Goal: Contribute content: Contribute content

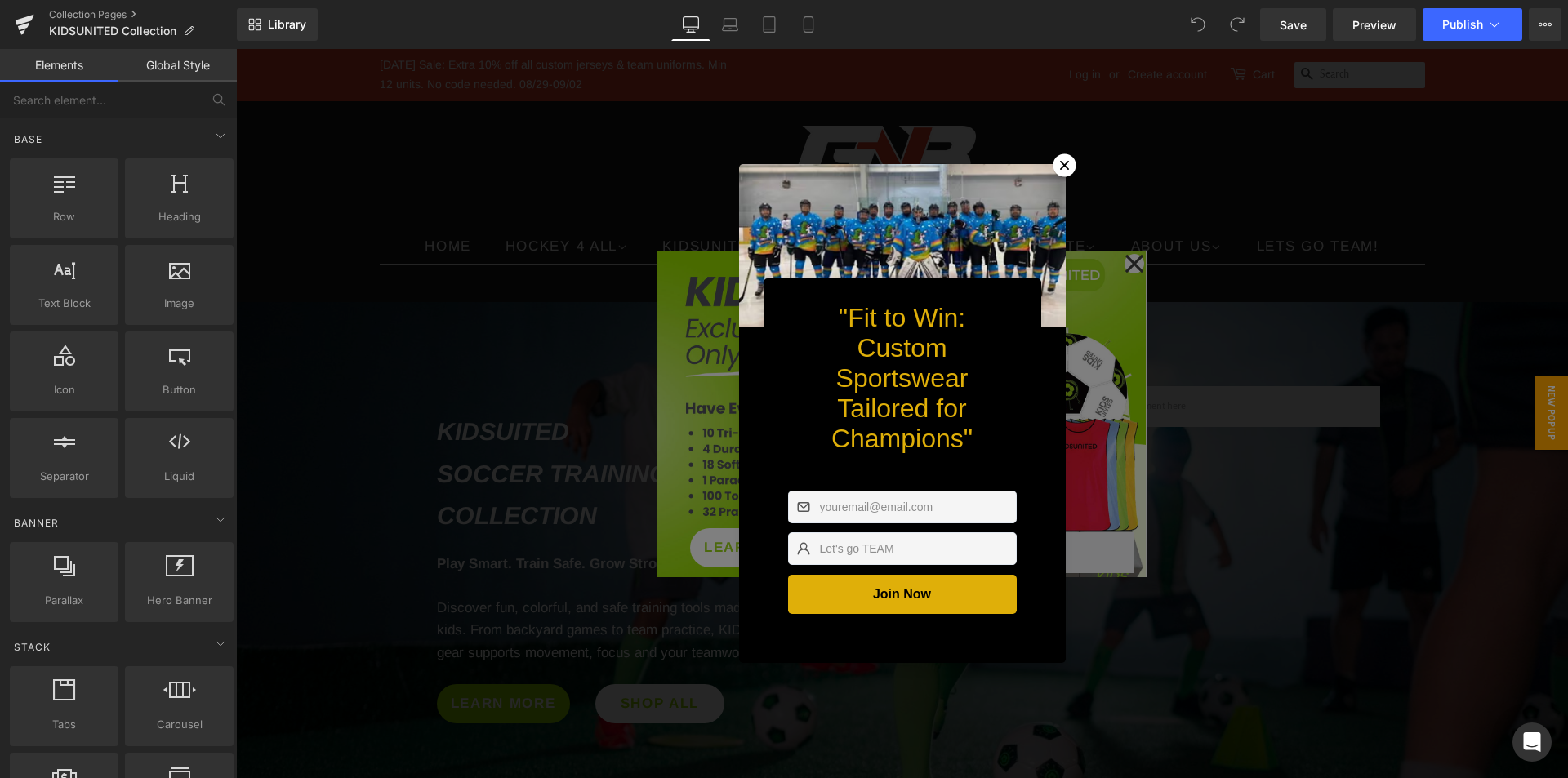
click at [1060, 161] on icon at bounding box center [1064, 165] width 9 height 9
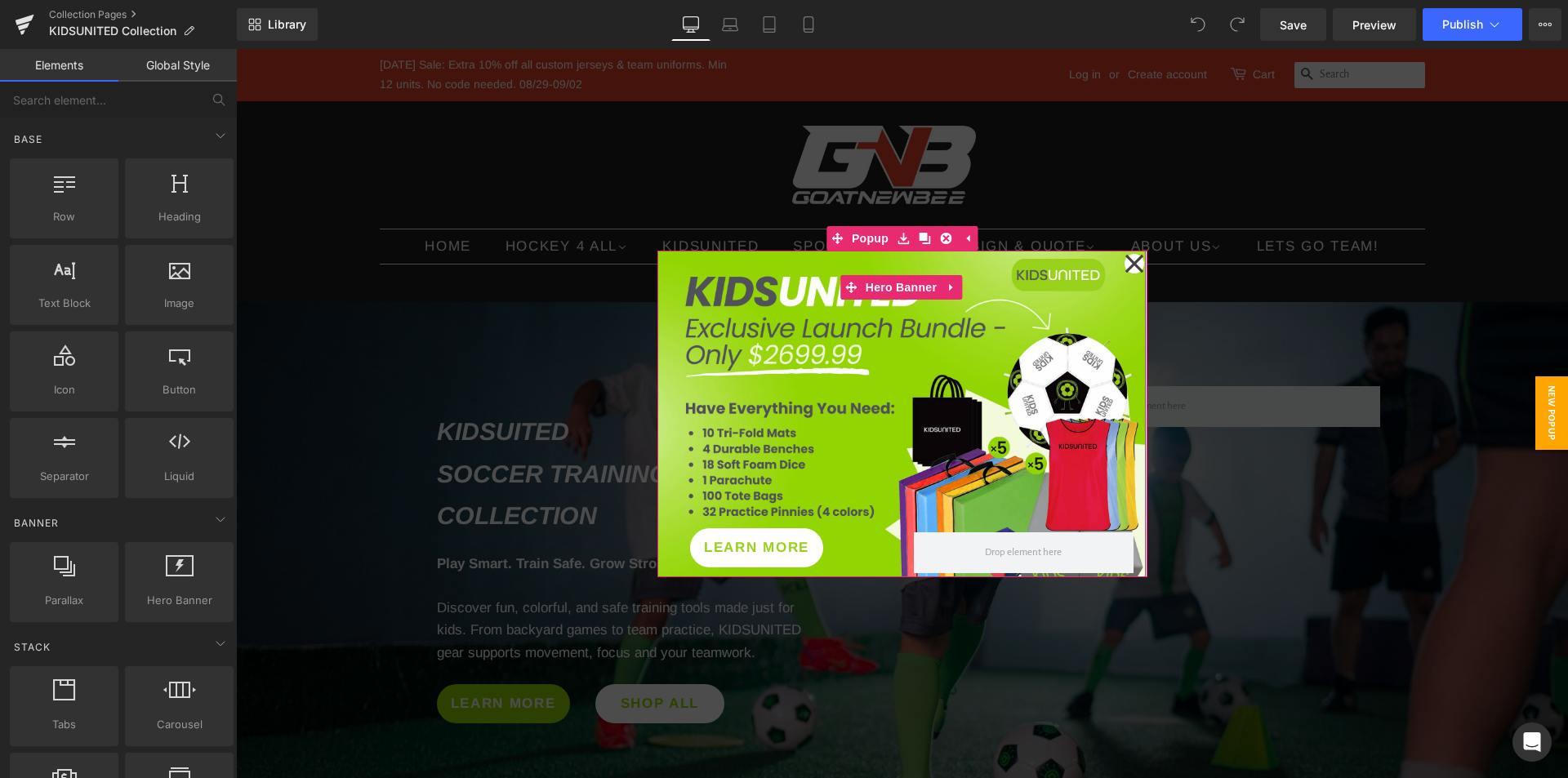
click at [982, 346] on div at bounding box center [901, 413] width 488 height 326
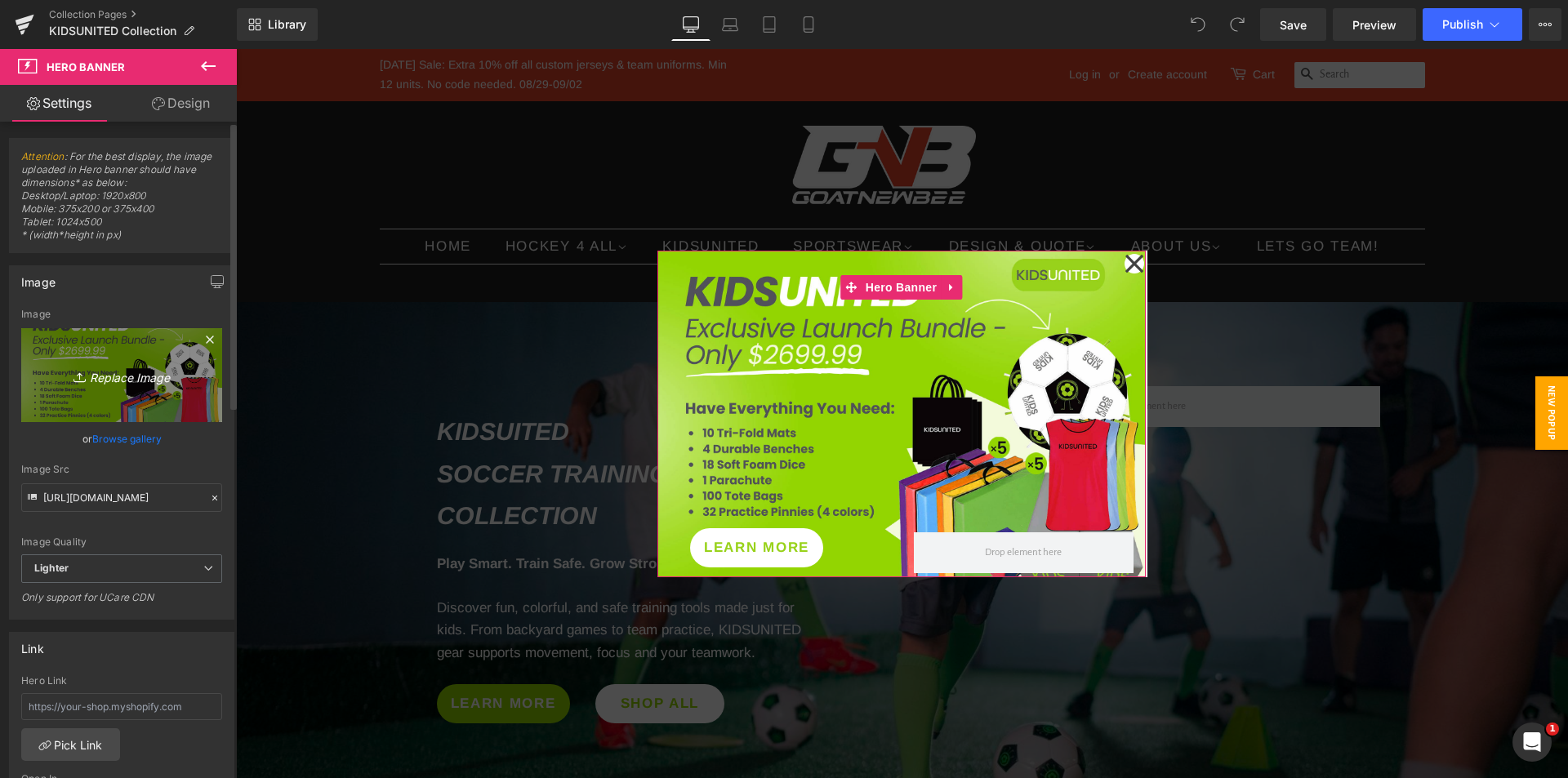
click at [129, 370] on icon "Replace Image" at bounding box center [121, 375] width 130 height 20
type input "C:\fakepath\ALL-IN-ONE-2.jpg"
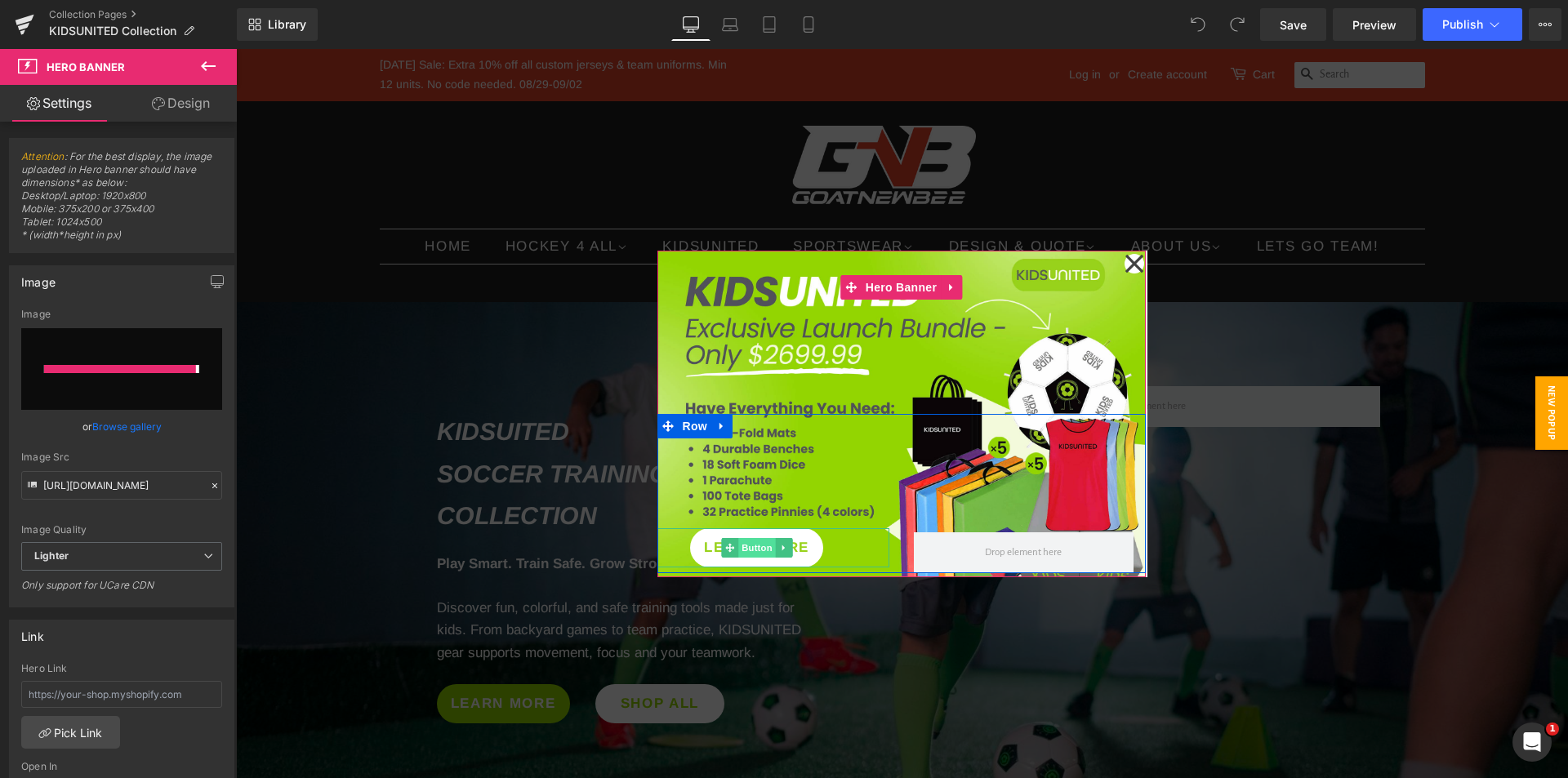
type input "[URL][DOMAIN_NAME]"
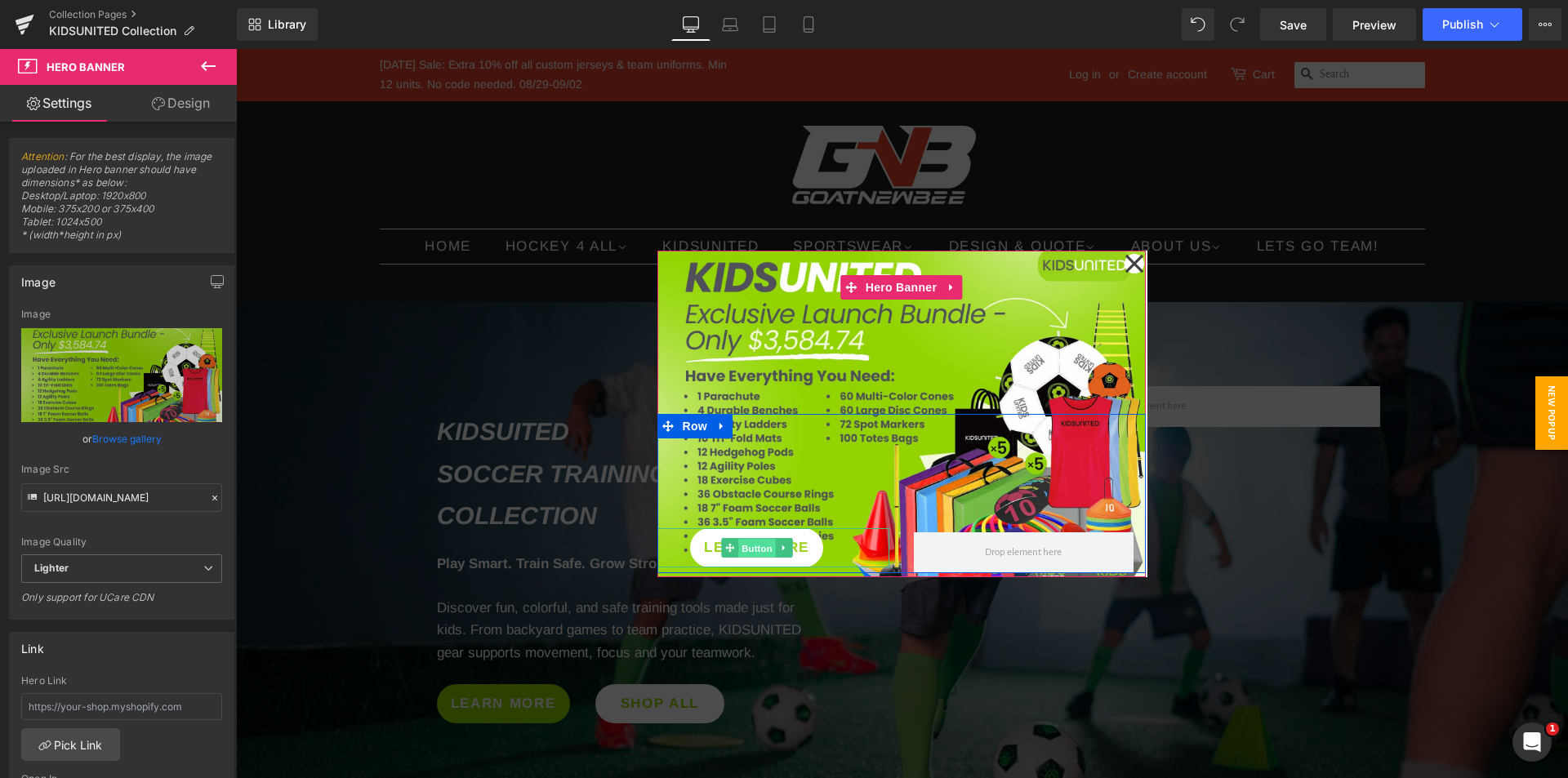
click at [757, 549] on span "Button" at bounding box center [756, 548] width 38 height 19
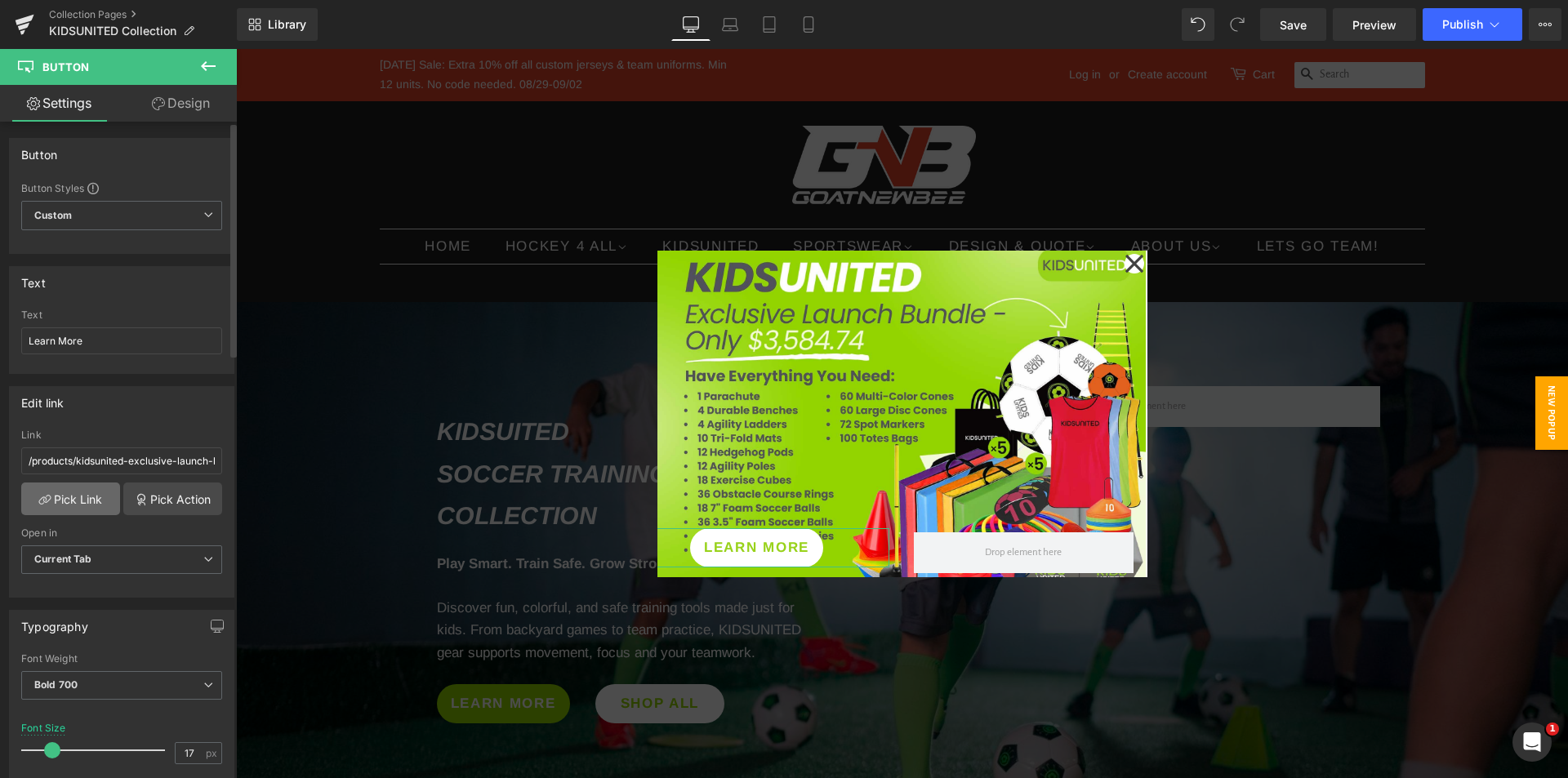
click at [100, 492] on link "Pick Link" at bounding box center [70, 498] width 99 height 32
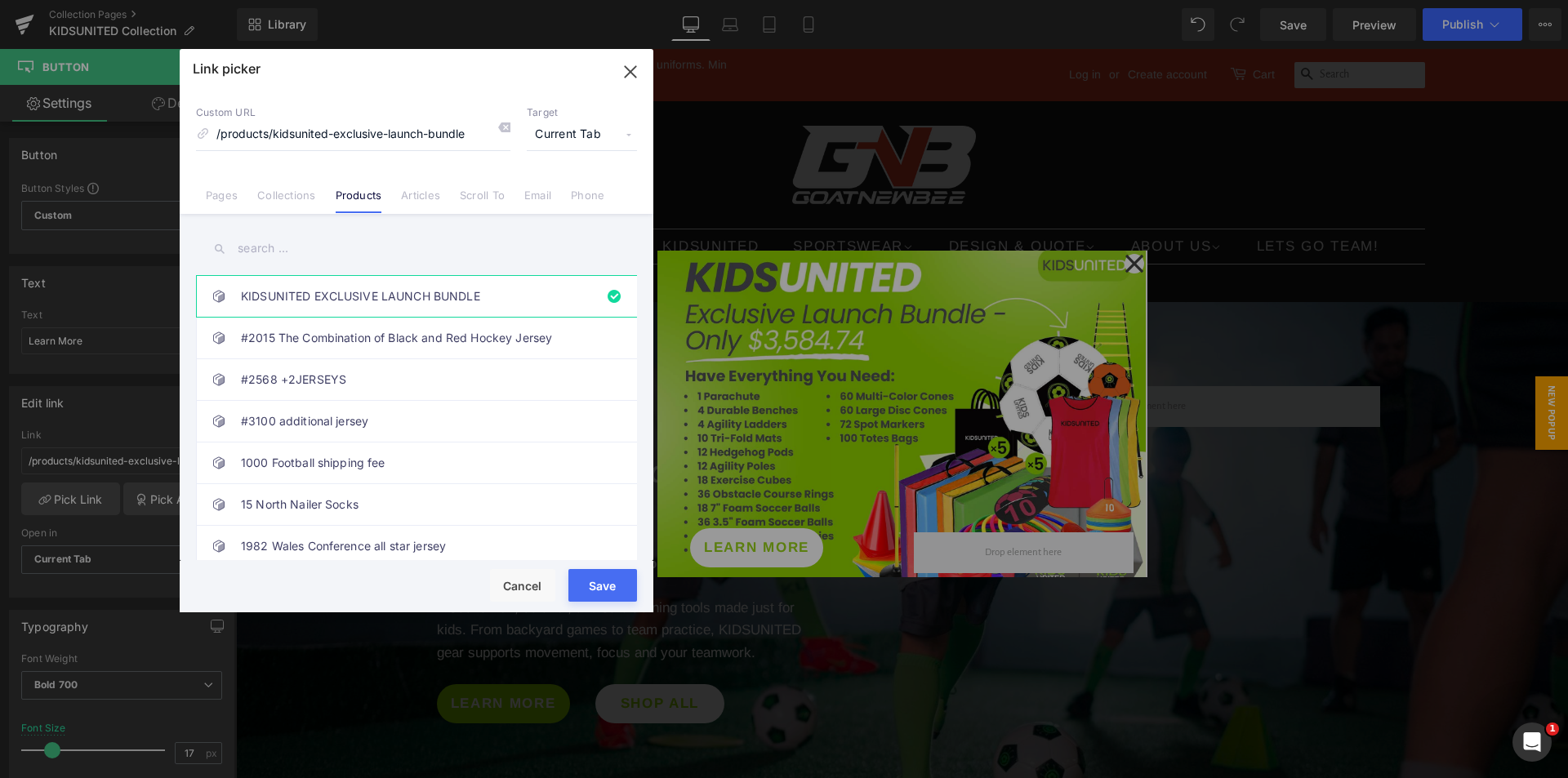
click at [263, 254] on input "text" at bounding box center [416, 249] width 441 height 37
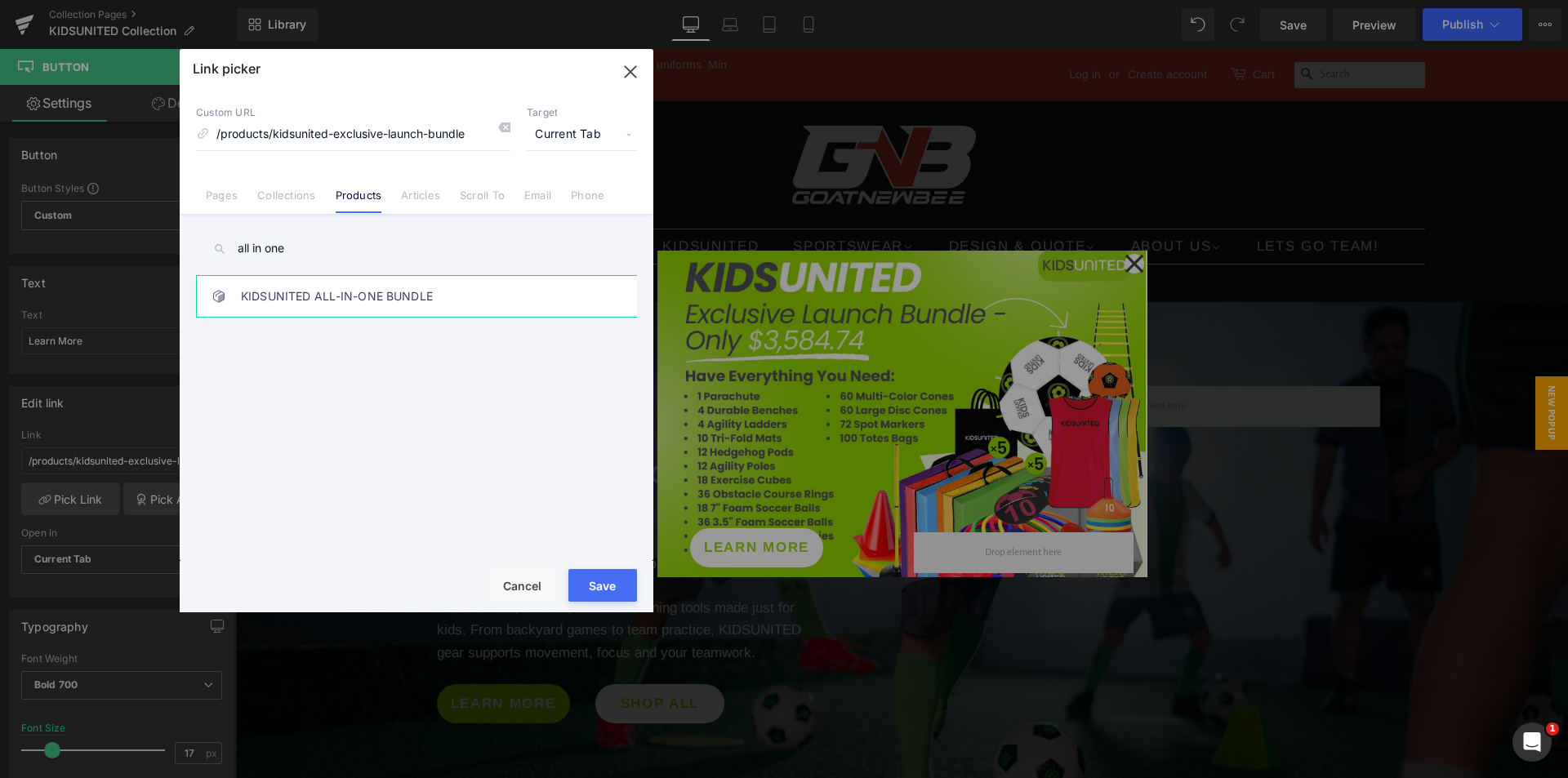
type input "all in one"
click at [322, 309] on link "KIDSUNITED ALL-IN-ONE BUNDLE" at bounding box center [421, 297] width 360 height 41
type input "/products/kidsunited-all-in-one-bundle"
click at [590, 576] on button "Save" at bounding box center [603, 585] width 68 height 32
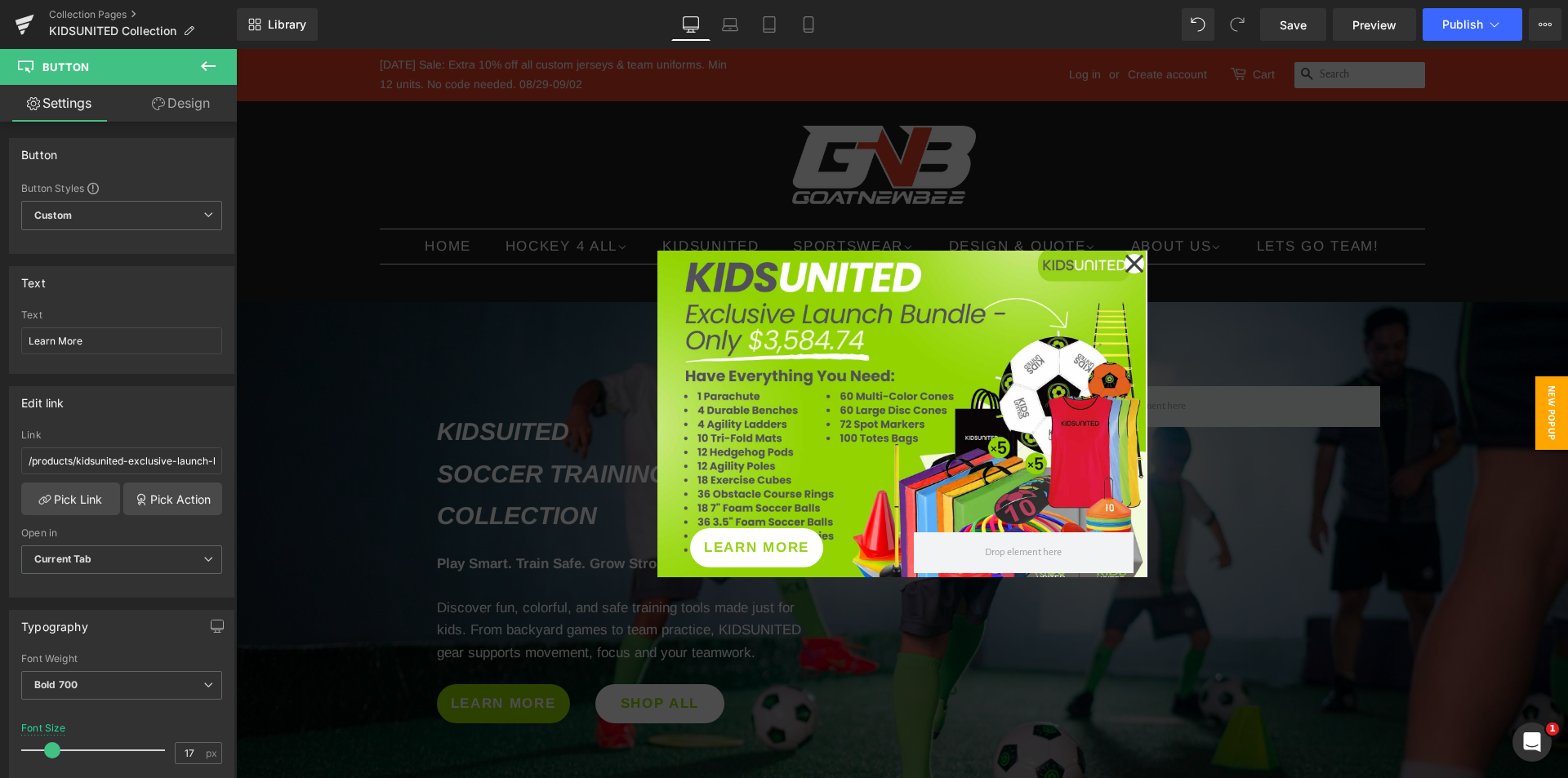
type input "/products/kidsunited-all-in-one-bundle"
drag, startPoint x: 1301, startPoint y: 30, endPoint x: 1017, endPoint y: 444, distance: 502.0
click at [1301, 30] on span "Save" at bounding box center [1292, 25] width 27 height 18
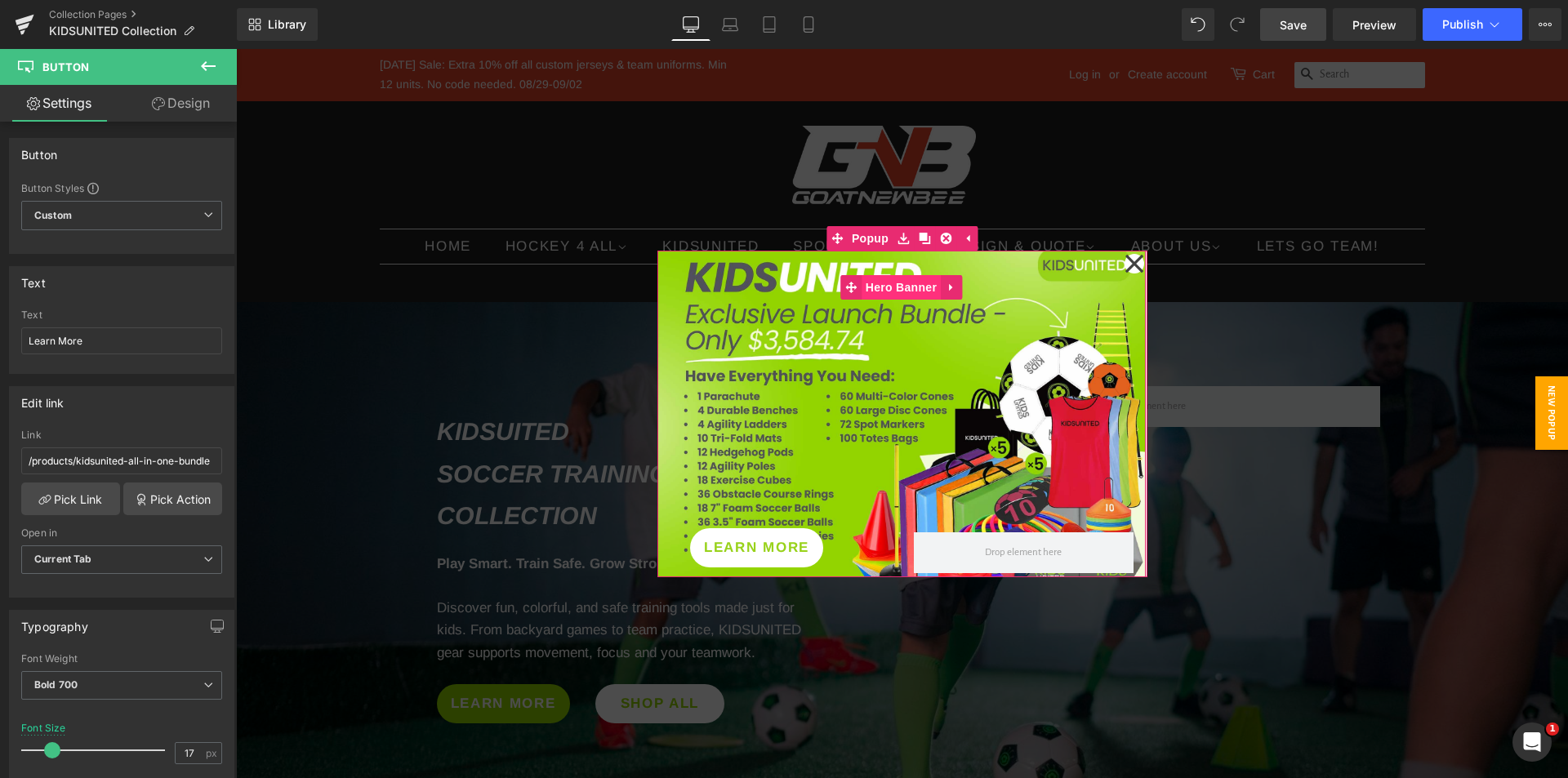
click at [889, 293] on span "Hero Banner" at bounding box center [901, 287] width 80 height 24
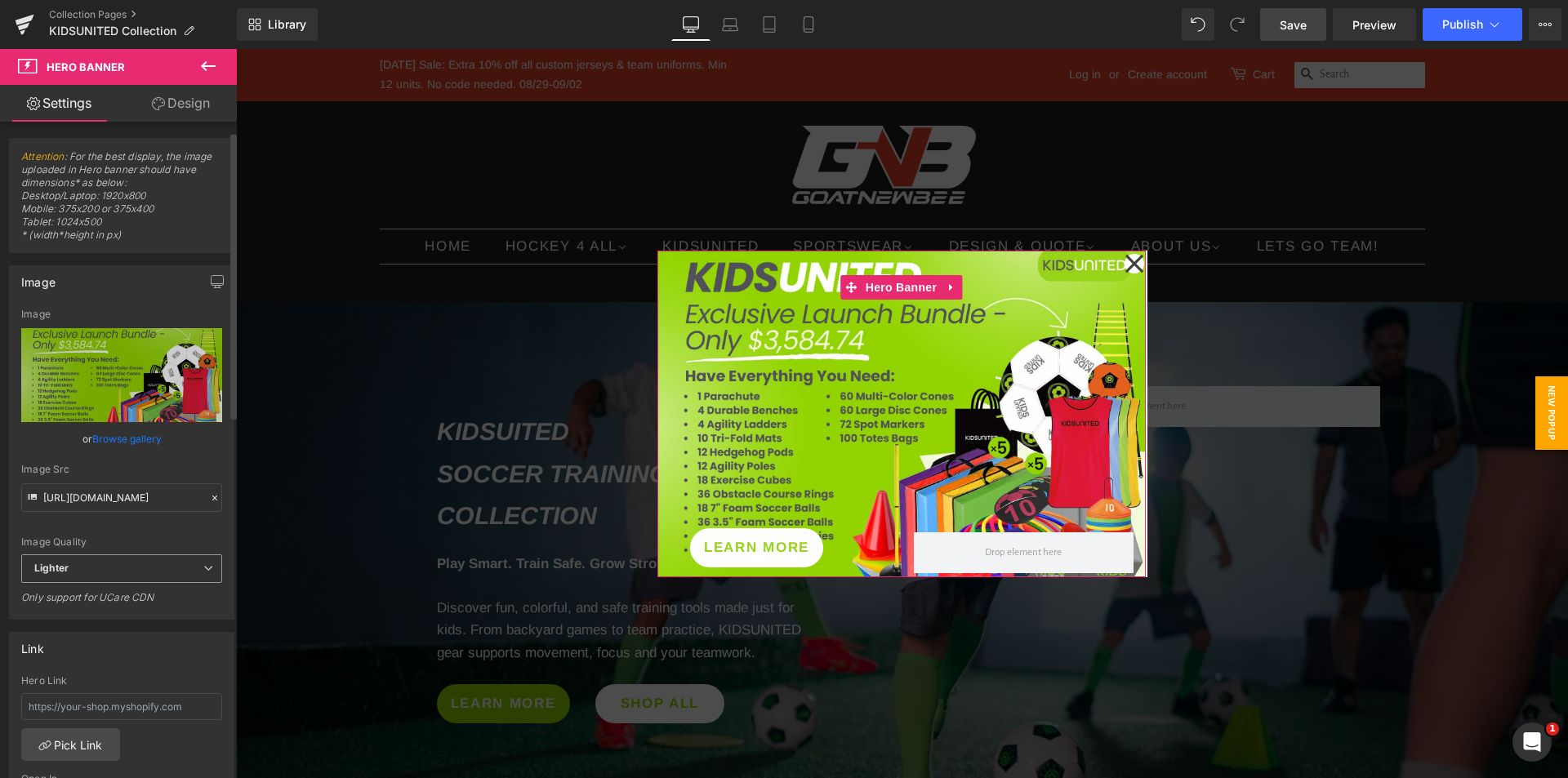
scroll to position [164, 0]
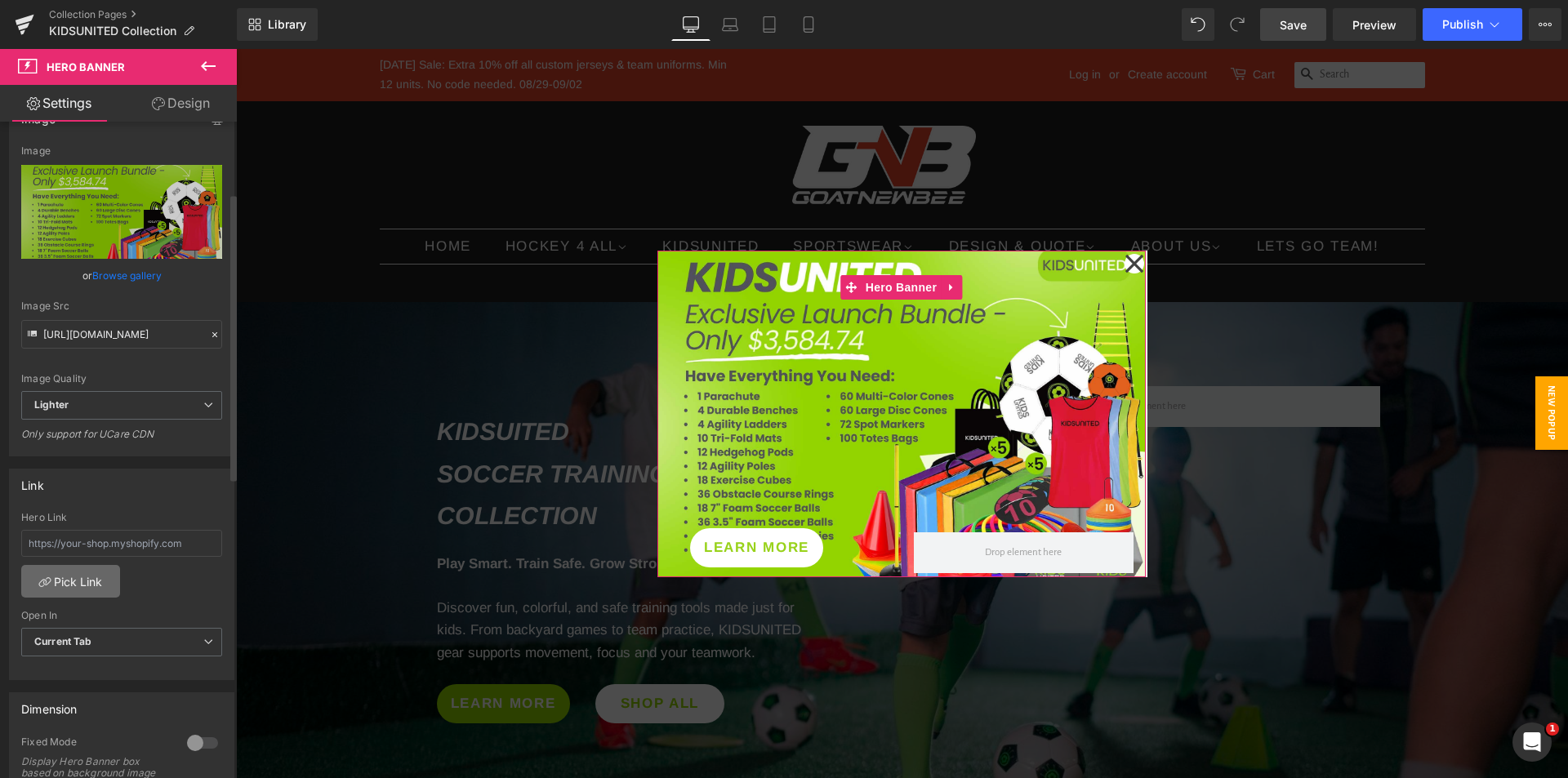
click at [80, 583] on link "Pick Link" at bounding box center [70, 580] width 99 height 32
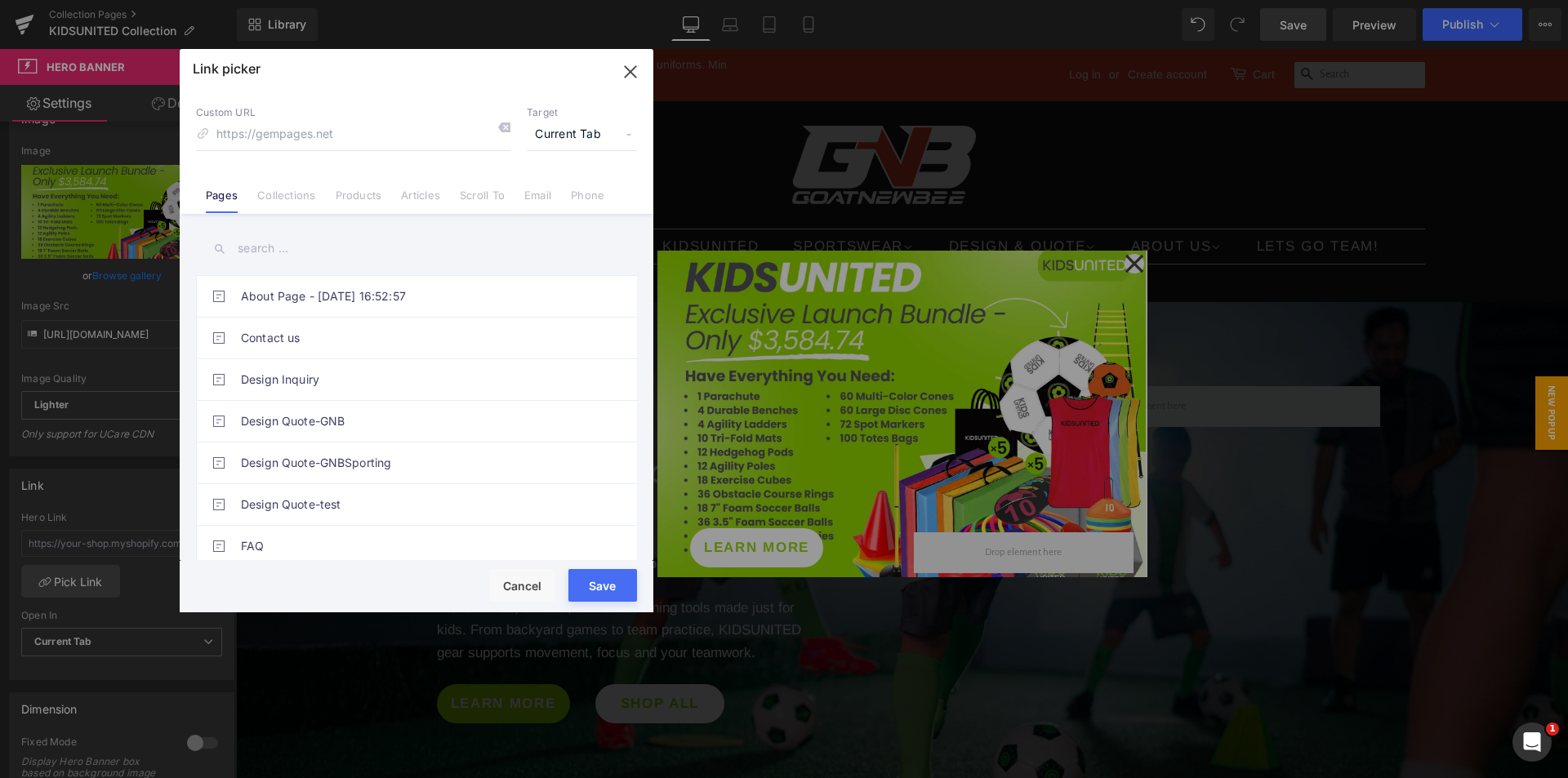
click at [283, 249] on input "text" at bounding box center [416, 249] width 441 height 37
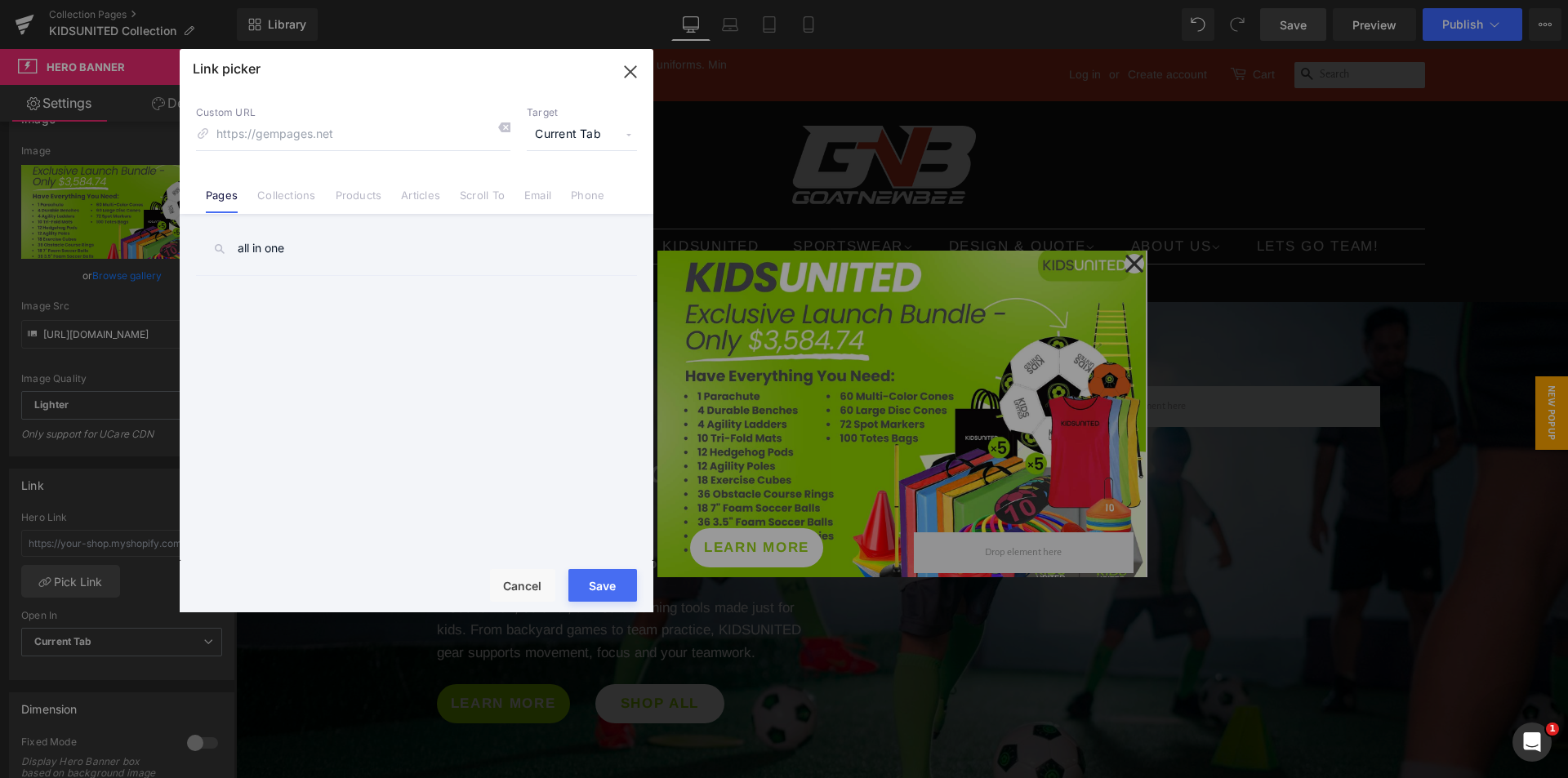
type input "all in one"
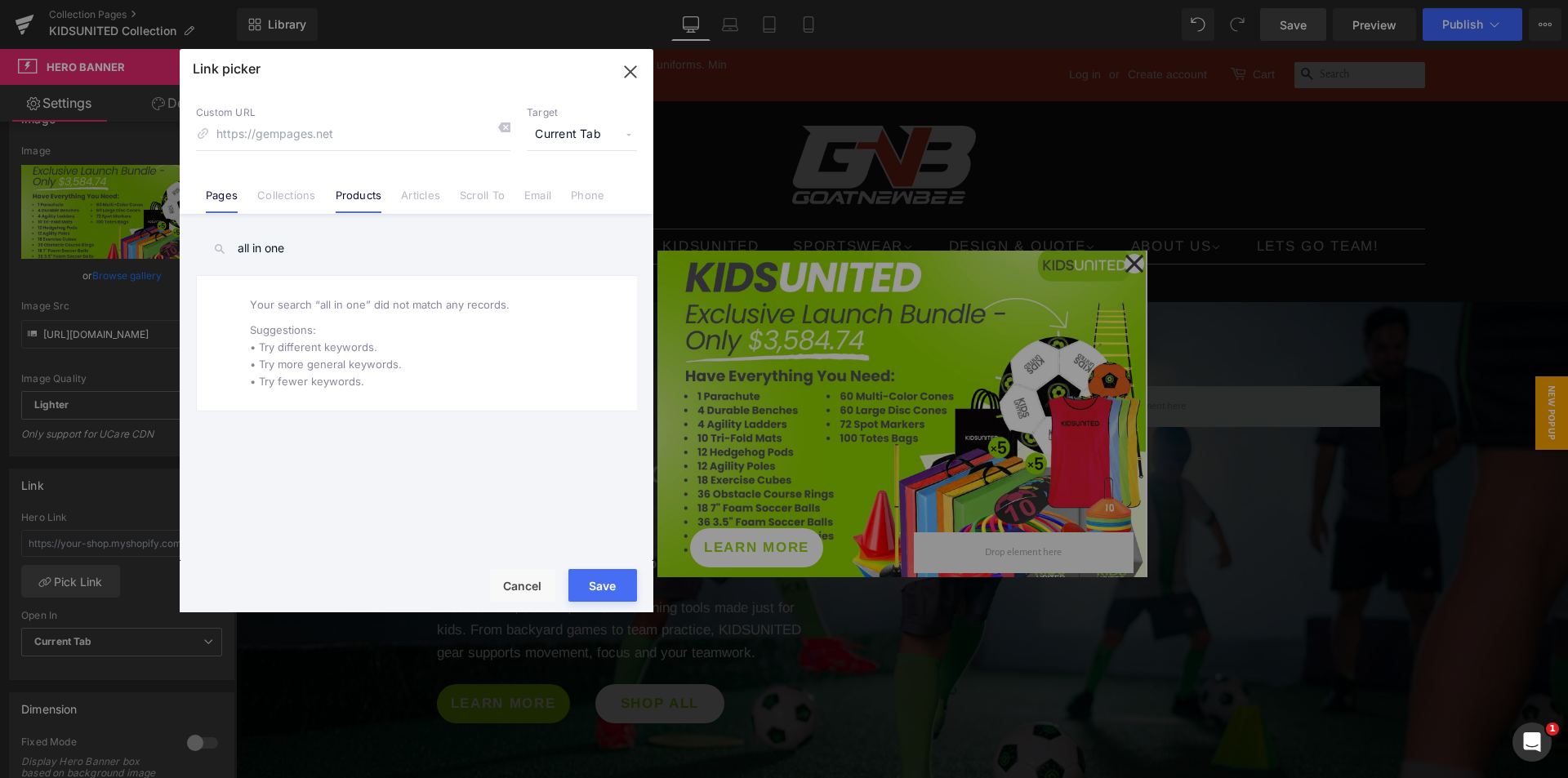
click at [366, 200] on link "Products" at bounding box center [359, 201] width 46 height 24
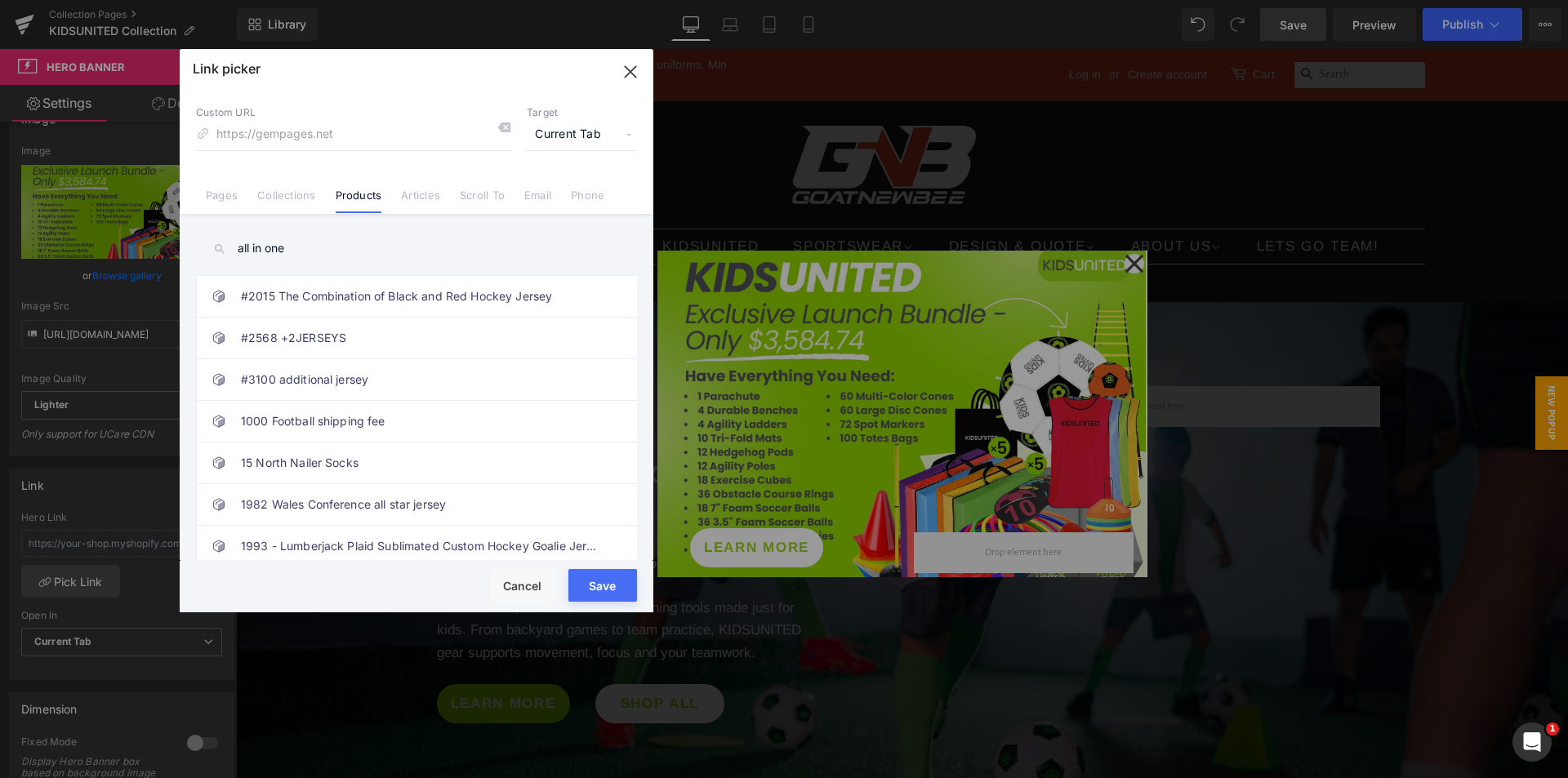
click at [398, 256] on input "all in one" at bounding box center [416, 249] width 441 height 37
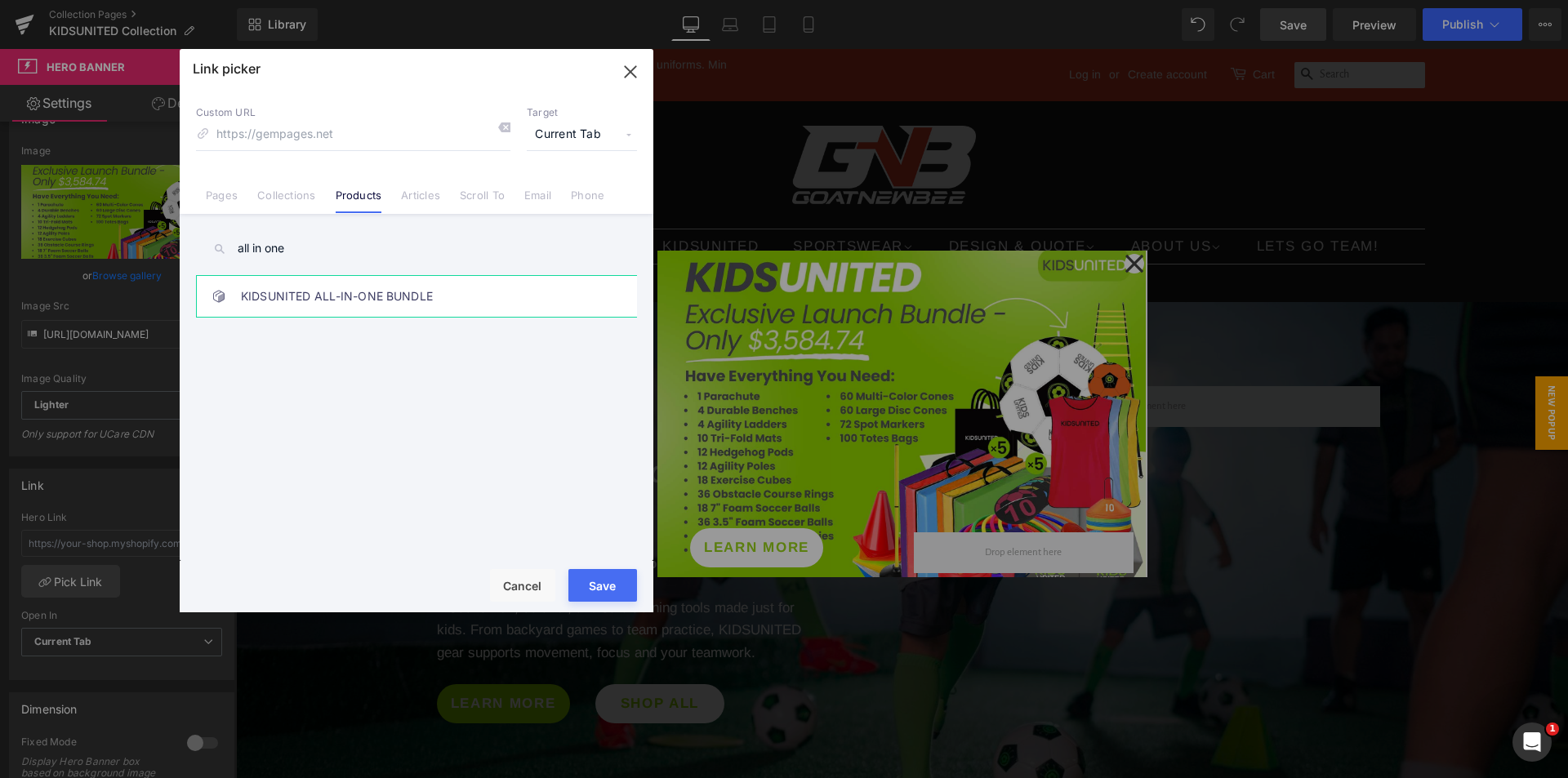
click at [386, 294] on link "KIDSUNITED ALL-IN-ONE BUNDLE" at bounding box center [421, 297] width 360 height 41
type input "/products/kidsunited-all-in-one-bundle"
click at [583, 593] on button "Save" at bounding box center [603, 585] width 68 height 32
type input "/products/kidsunited-all-in-one-bundle"
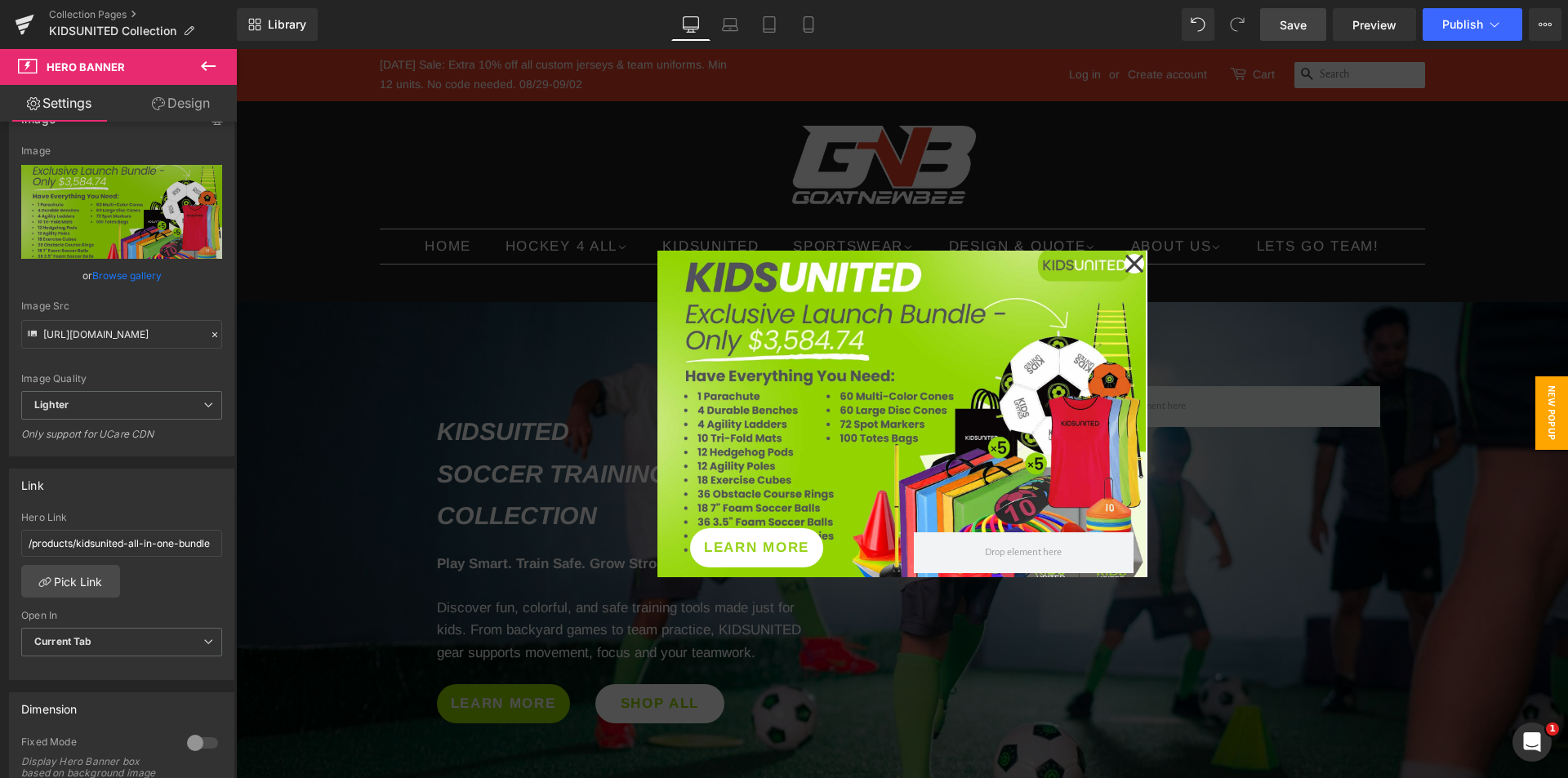
drag, startPoint x: 1292, startPoint y: 39, endPoint x: 916, endPoint y: 382, distance: 508.9
click at [1292, 39] on link "Save" at bounding box center [1293, 24] width 67 height 32
click at [1124, 257] on icon at bounding box center [1133, 262] width 18 height 18
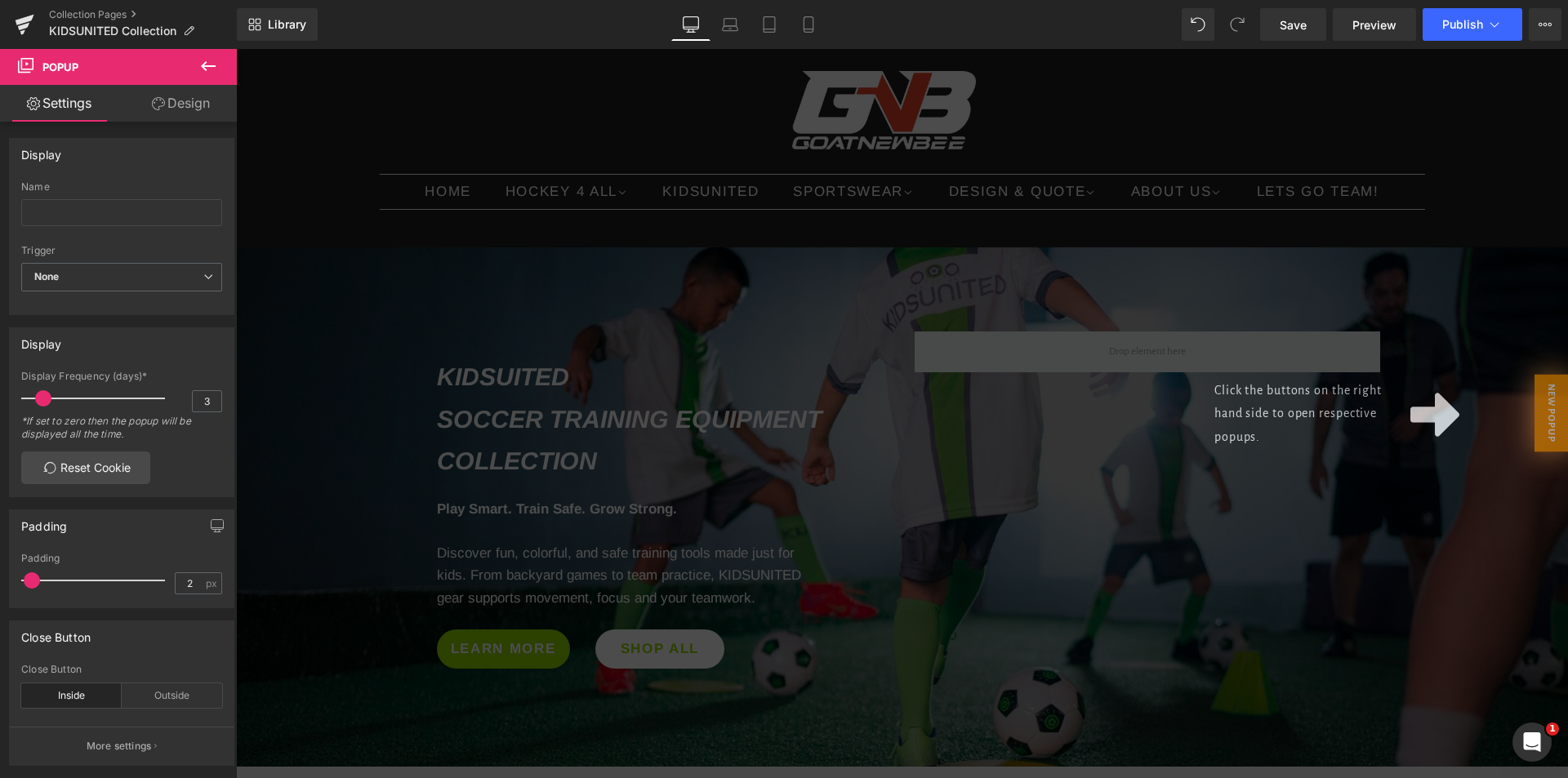
scroll to position [81, 0]
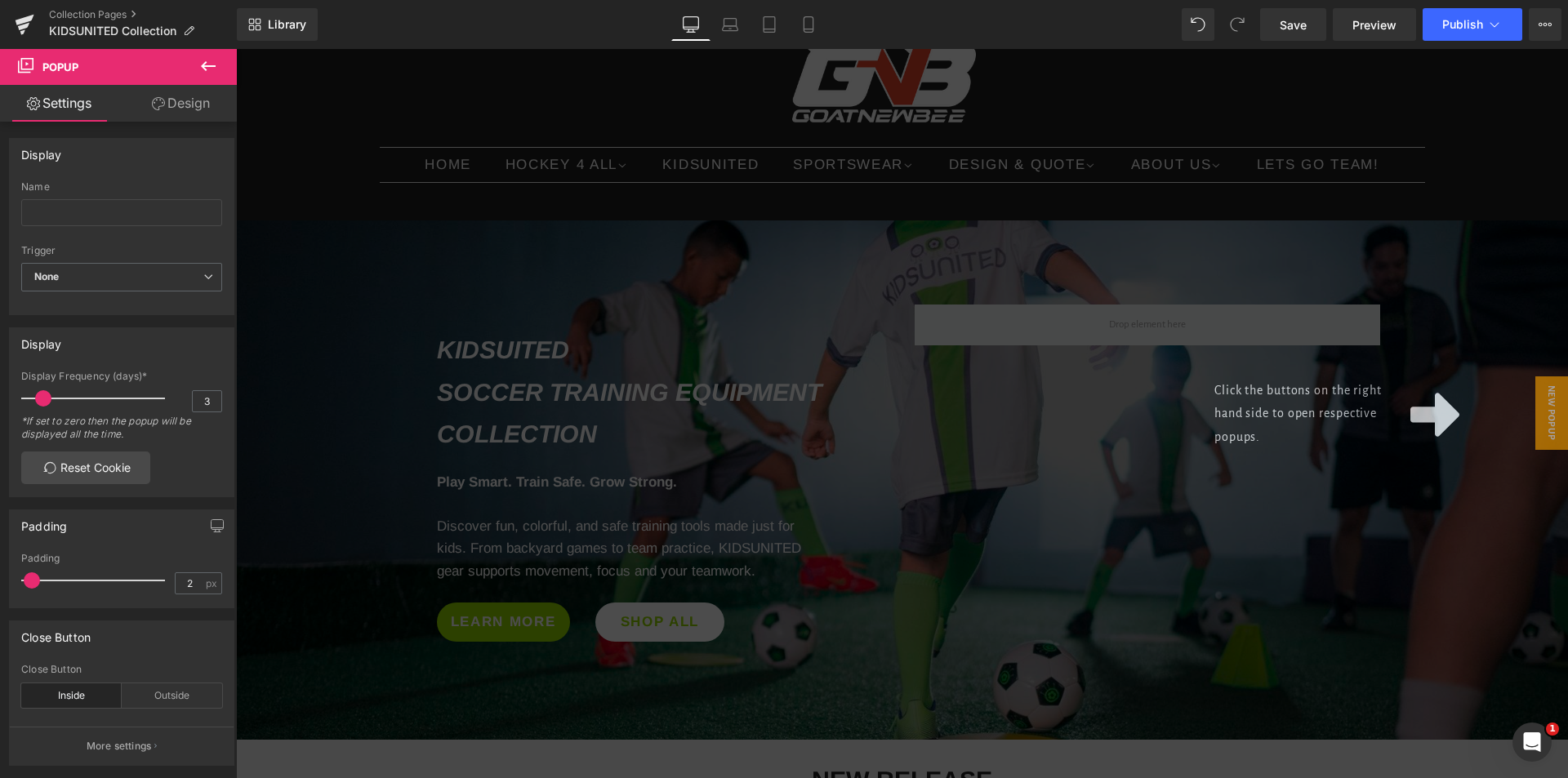
click at [1117, 434] on div "Click the buttons on the right hand side to open respective popups." at bounding box center [901, 413] width 1332 height 729
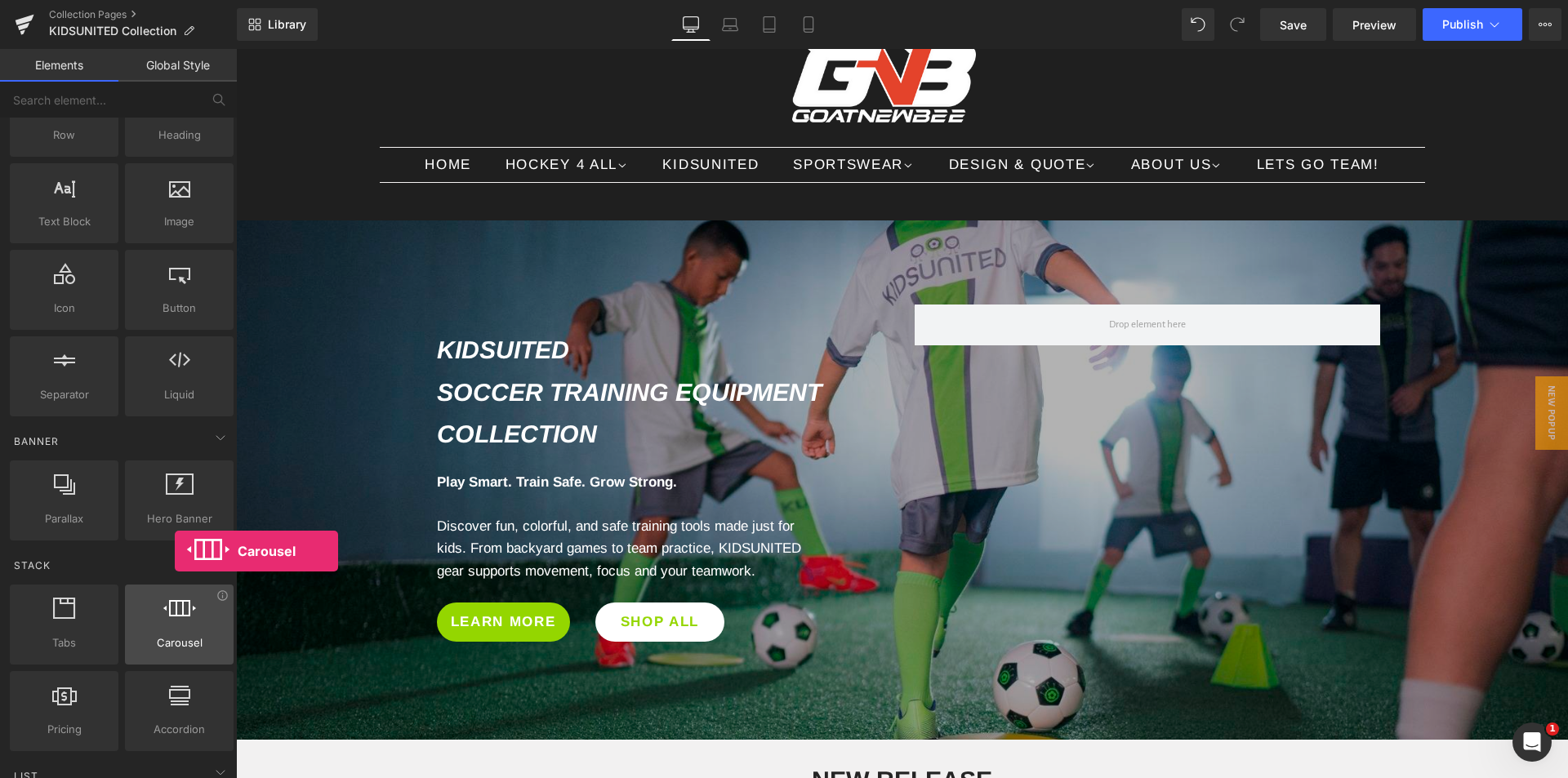
click at [175, 632] on div at bounding box center [178, 616] width 99 height 37
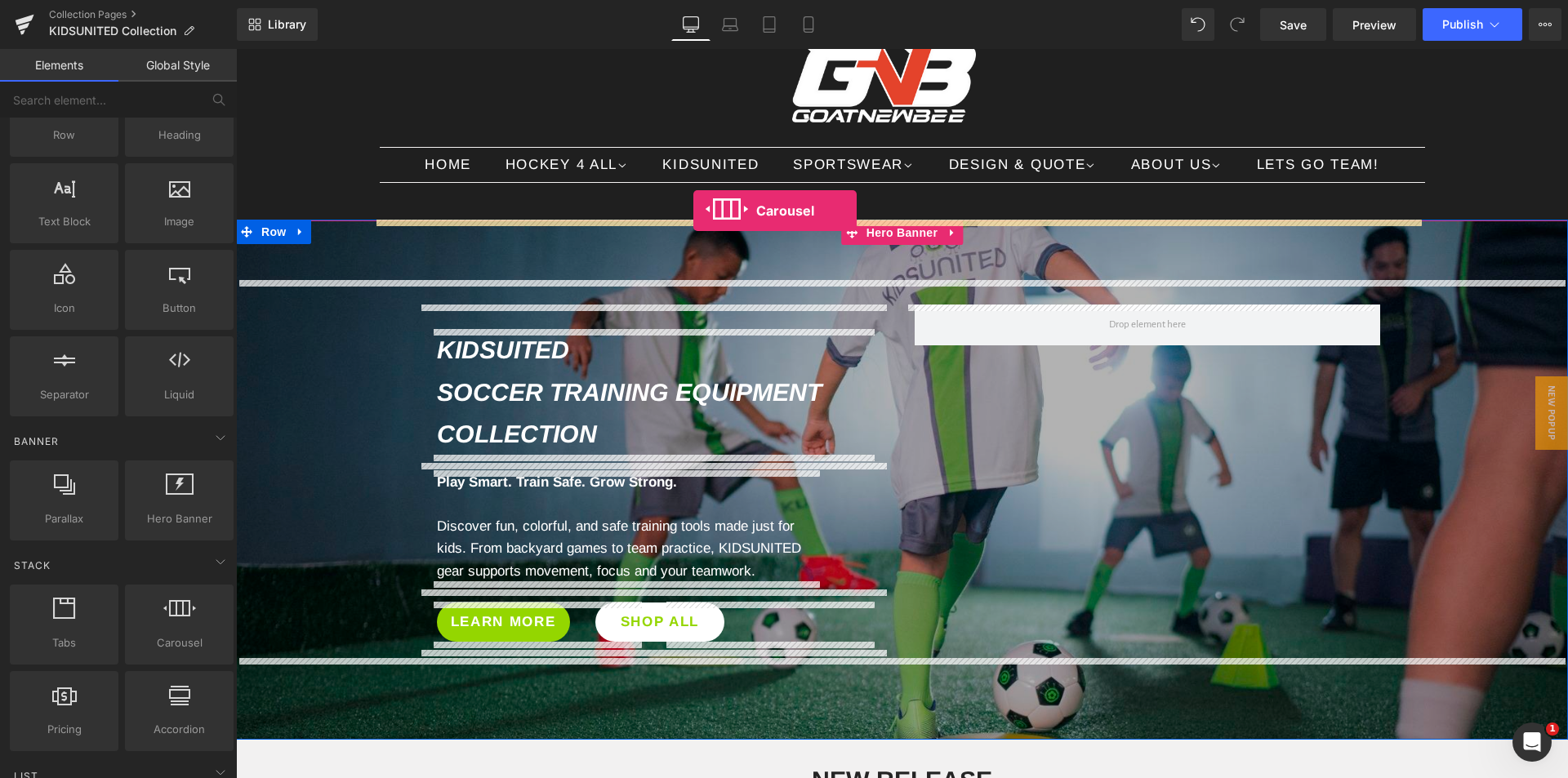
drag, startPoint x: 411, startPoint y: 695, endPoint x: 693, endPoint y: 211, distance: 560.2
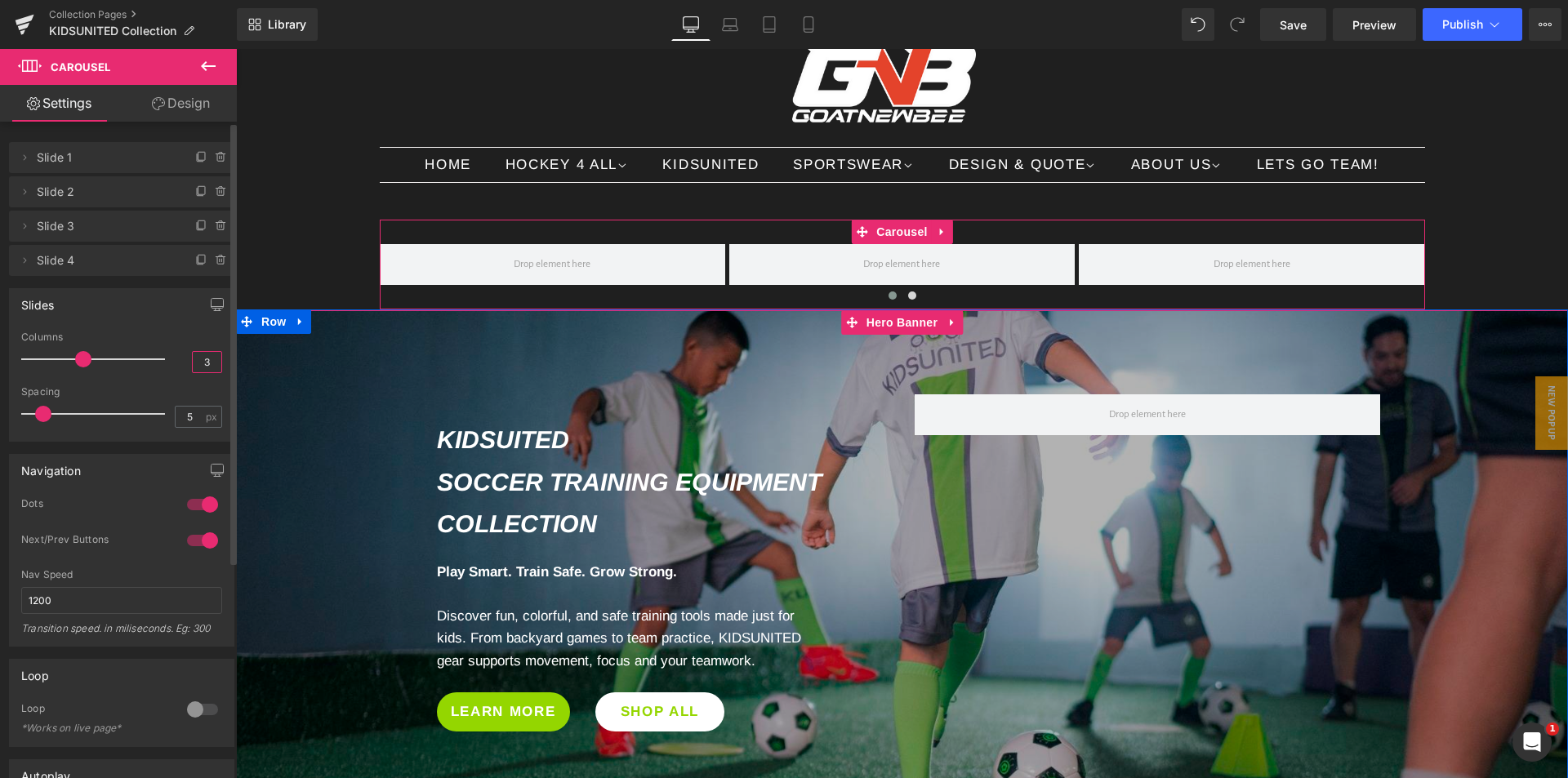
click at [196, 359] on input "3" at bounding box center [206, 362] width 29 height 20
click at [196, 360] on input "3" at bounding box center [206, 362] width 29 height 20
type input "2"
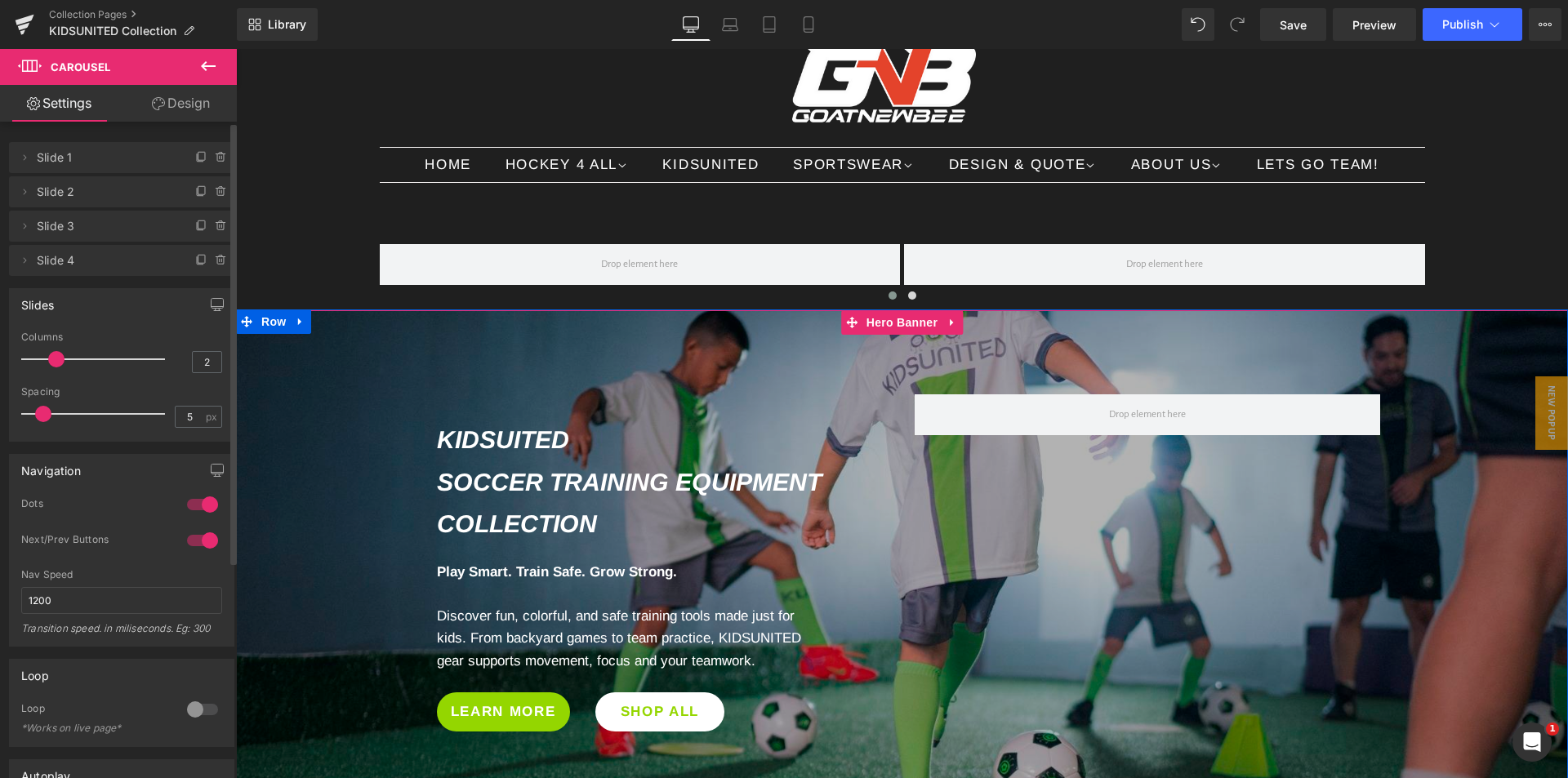
click at [199, 381] on div at bounding box center [121, 380] width 201 height 10
click at [215, 223] on icon at bounding box center [220, 223] width 9 height 0
click at [204, 224] on button "Delete" at bounding box center [204, 226] width 52 height 21
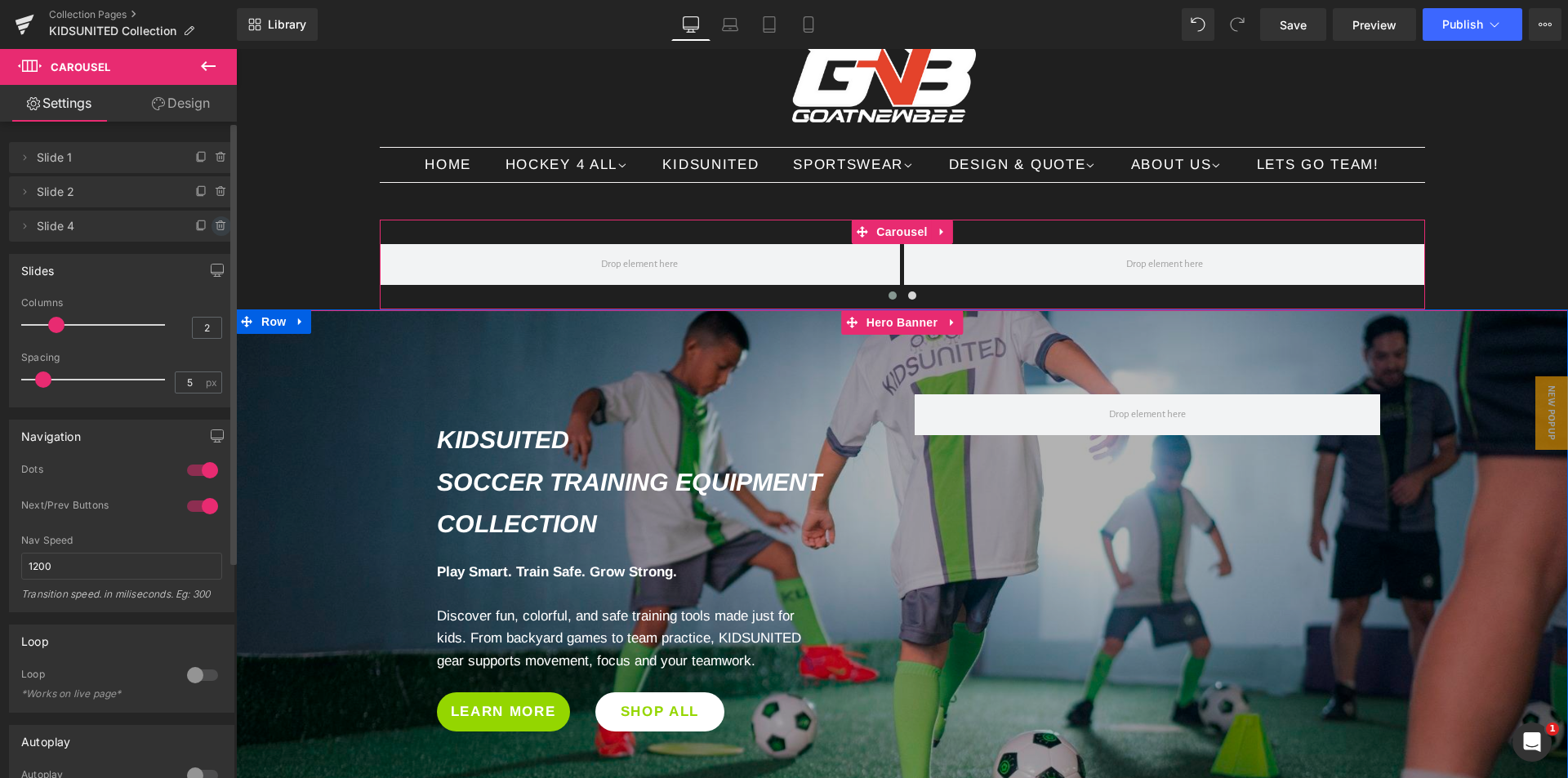
click at [216, 227] on icon at bounding box center [221, 226] width 13 height 13
click at [215, 227] on button "Delete" at bounding box center [204, 226] width 52 height 21
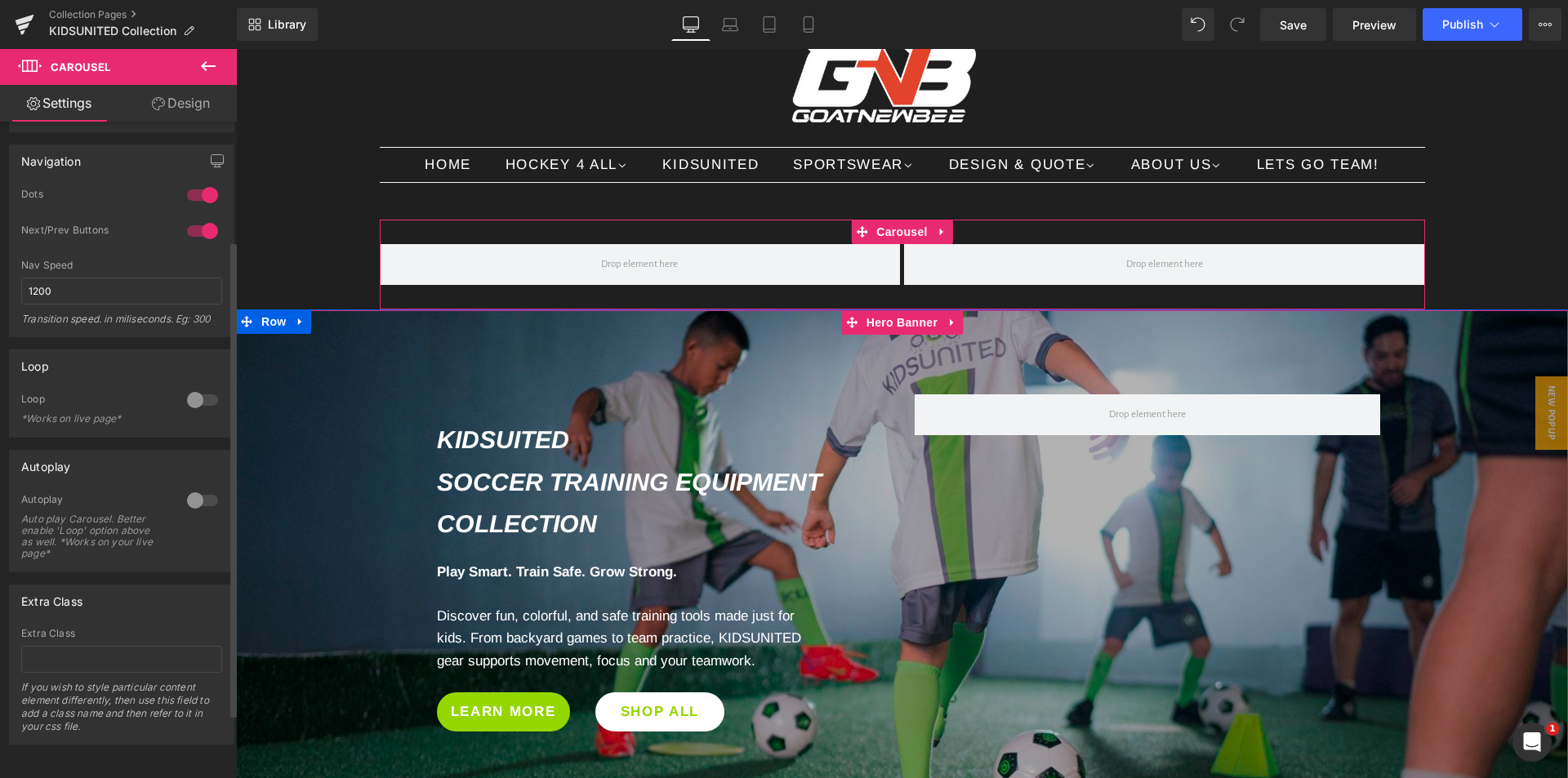
scroll to position [8, 0]
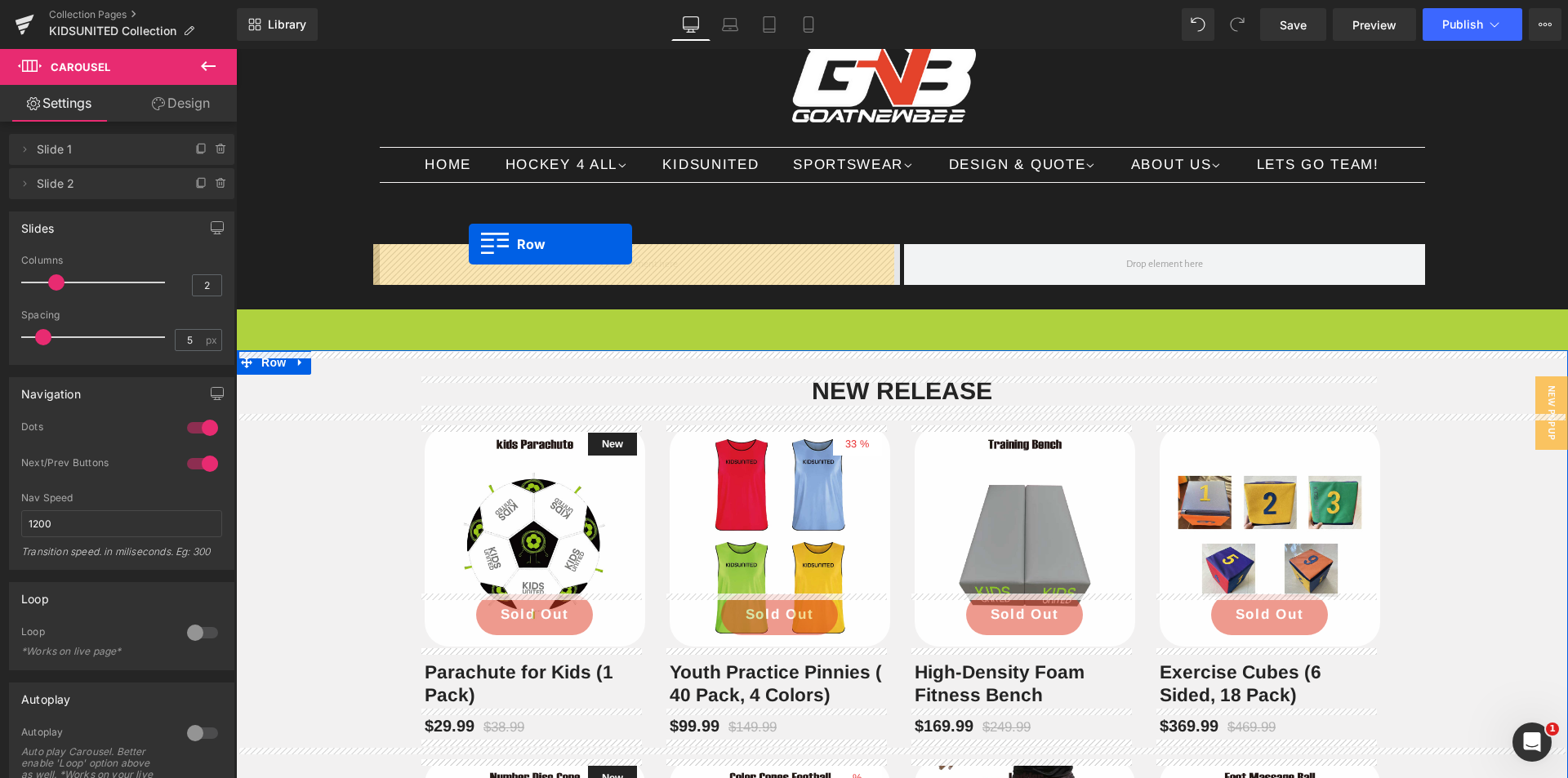
drag, startPoint x: 242, startPoint y: 322, endPoint x: 469, endPoint y: 244, distance: 240.0
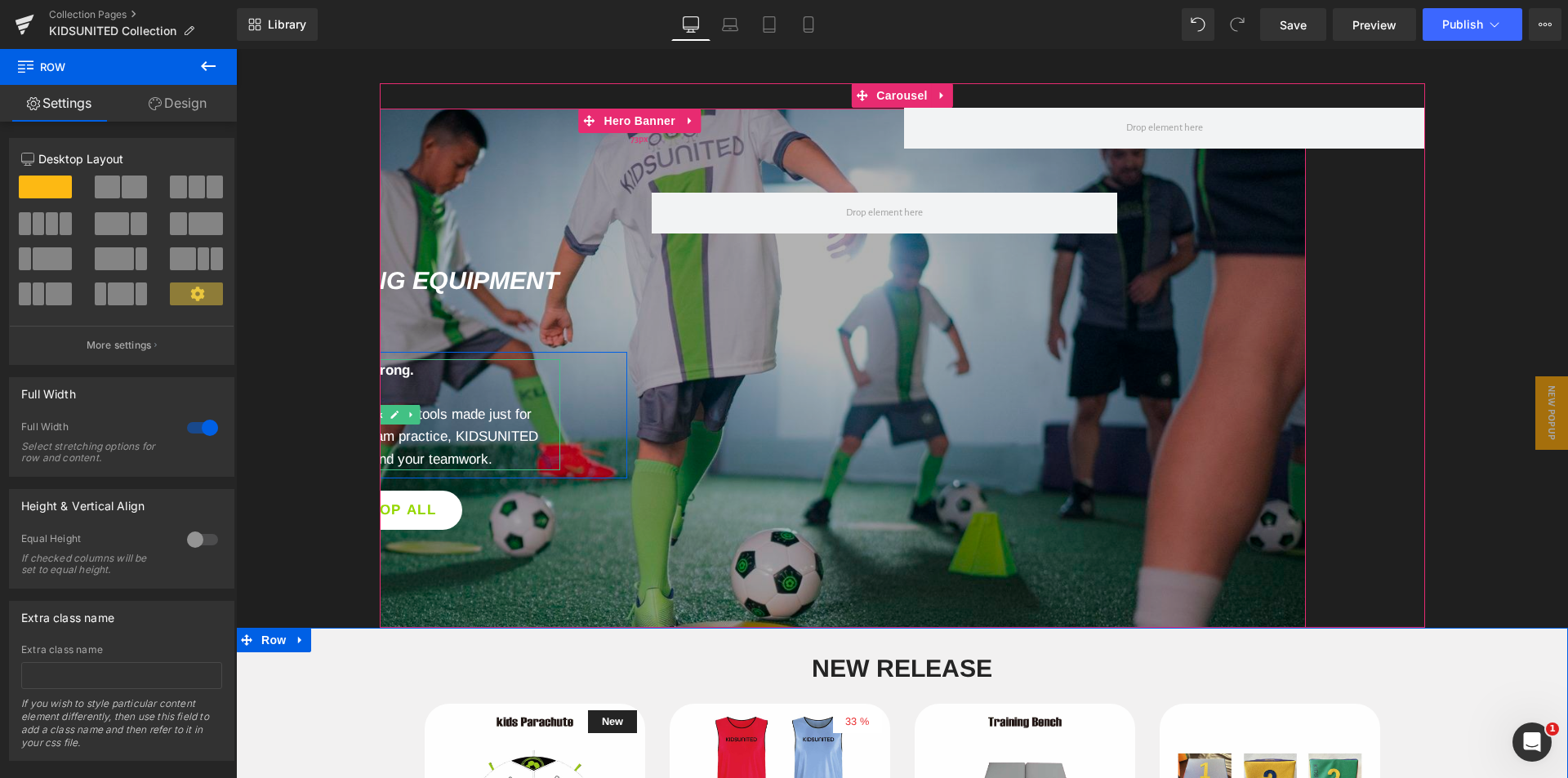
scroll to position [81, 0]
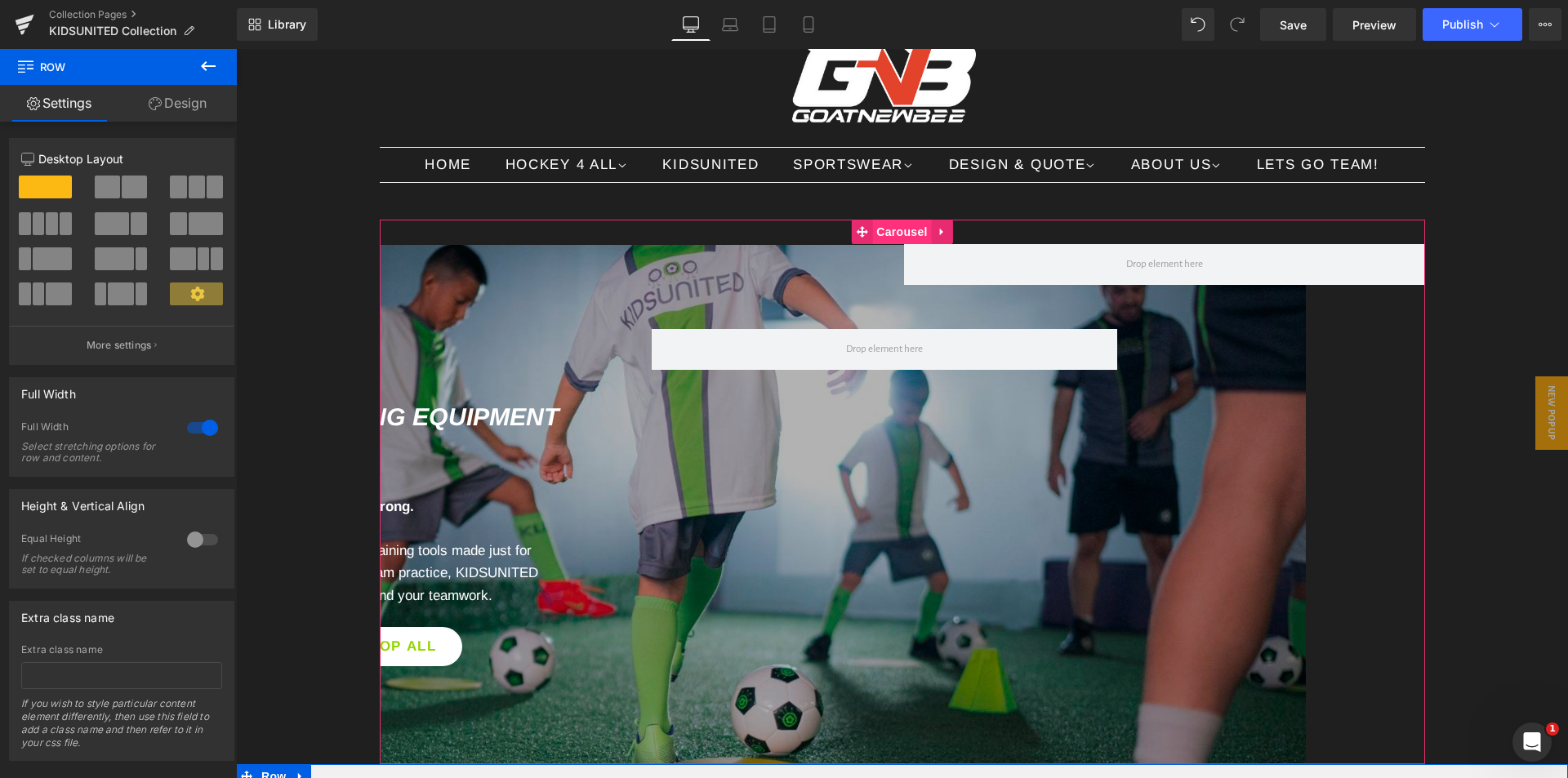
click at [891, 229] on span "Carousel" at bounding box center [901, 232] width 59 height 24
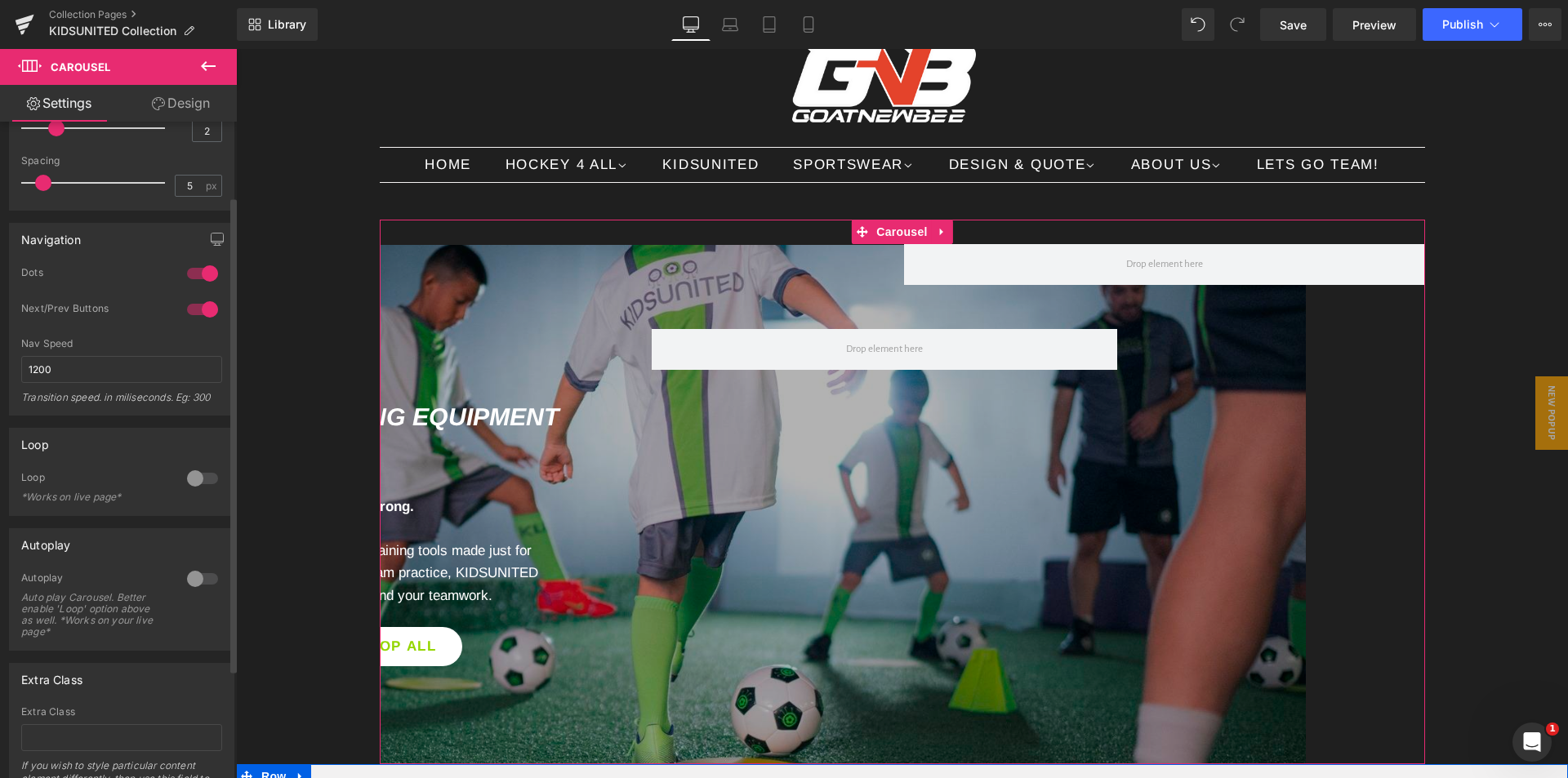
scroll to position [164, 0]
click at [206, 578] on div at bounding box center [202, 577] width 39 height 26
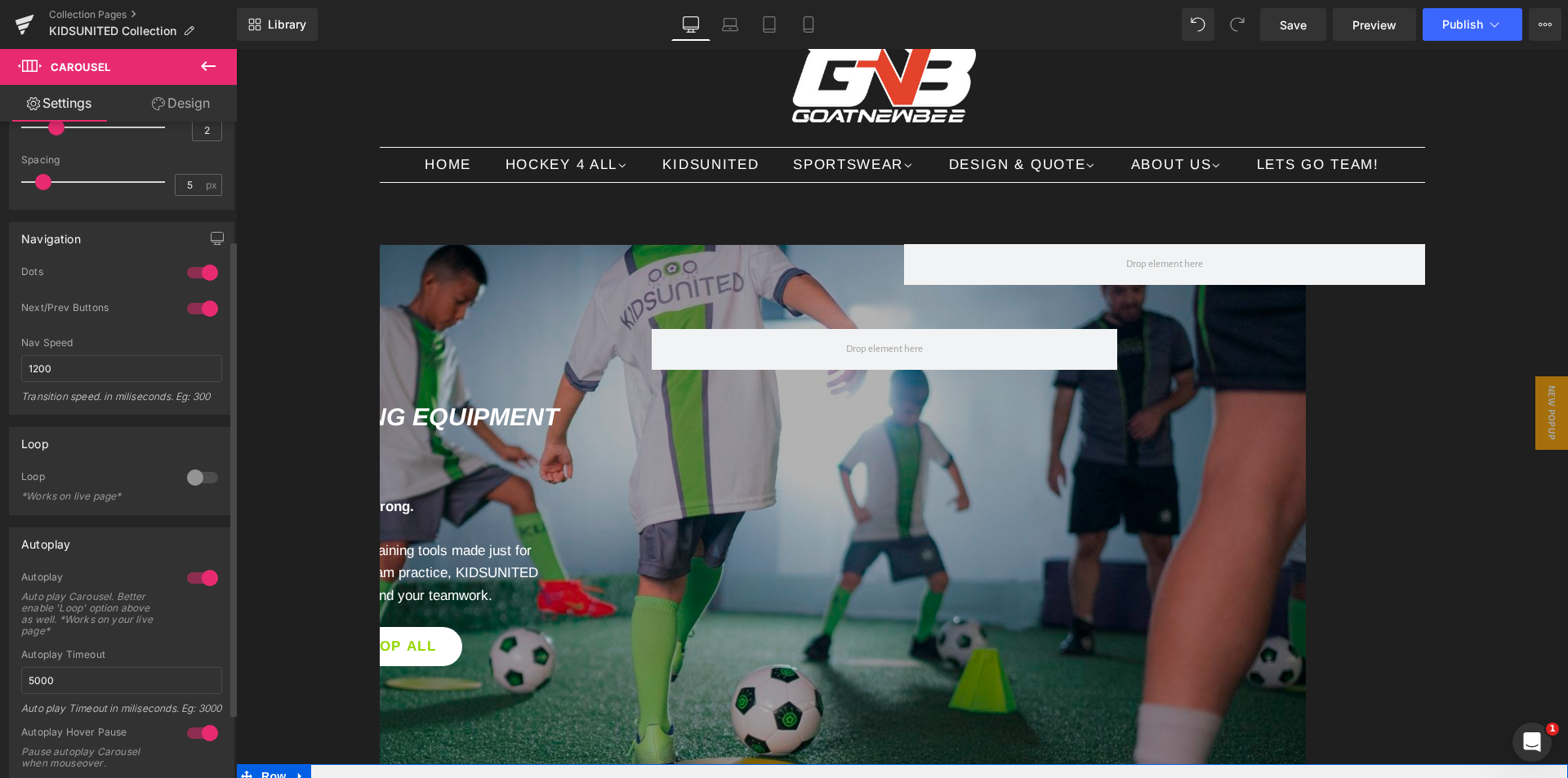
click at [204, 476] on div at bounding box center [202, 478] width 39 height 26
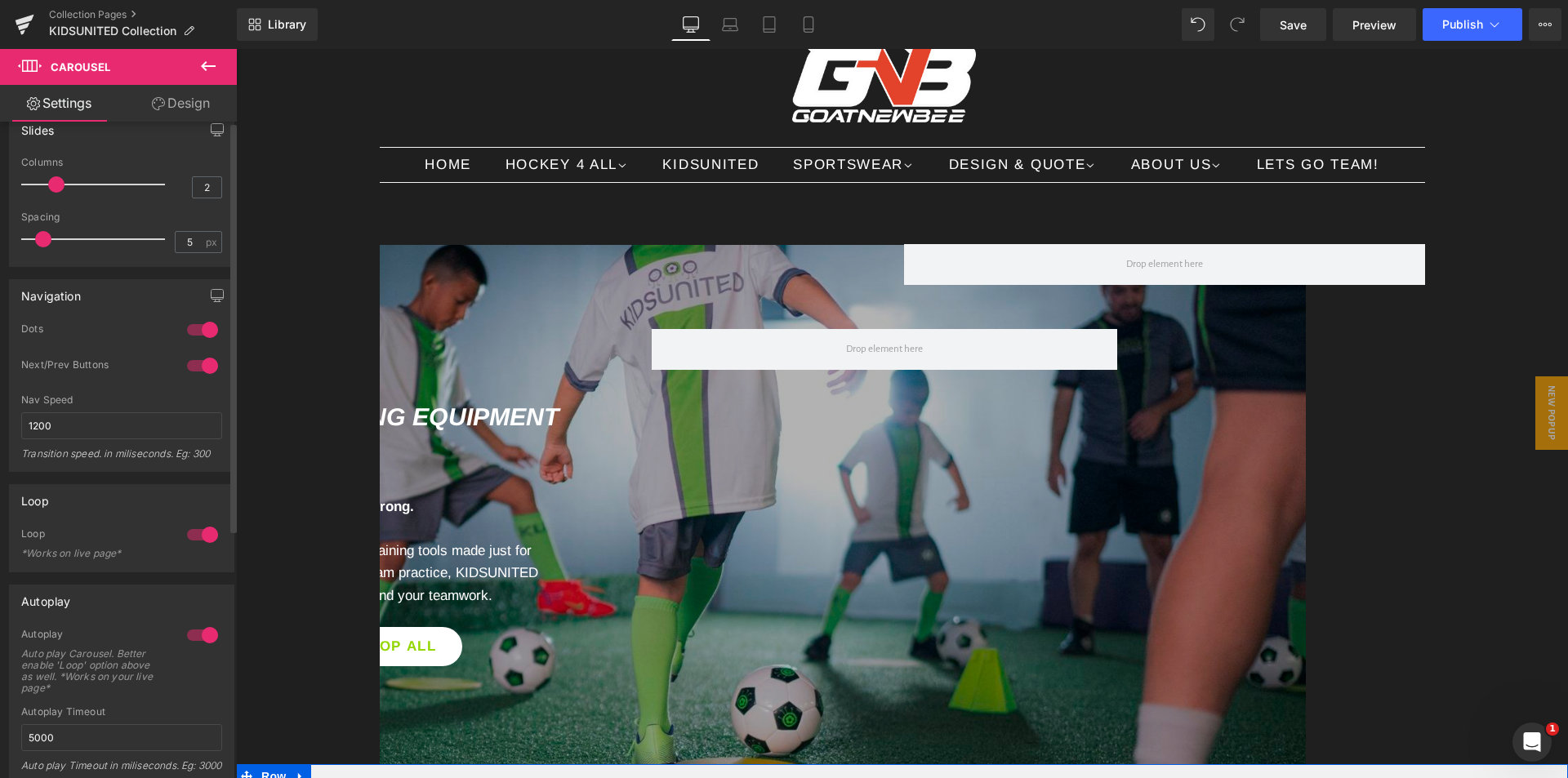
scroll to position [0, 0]
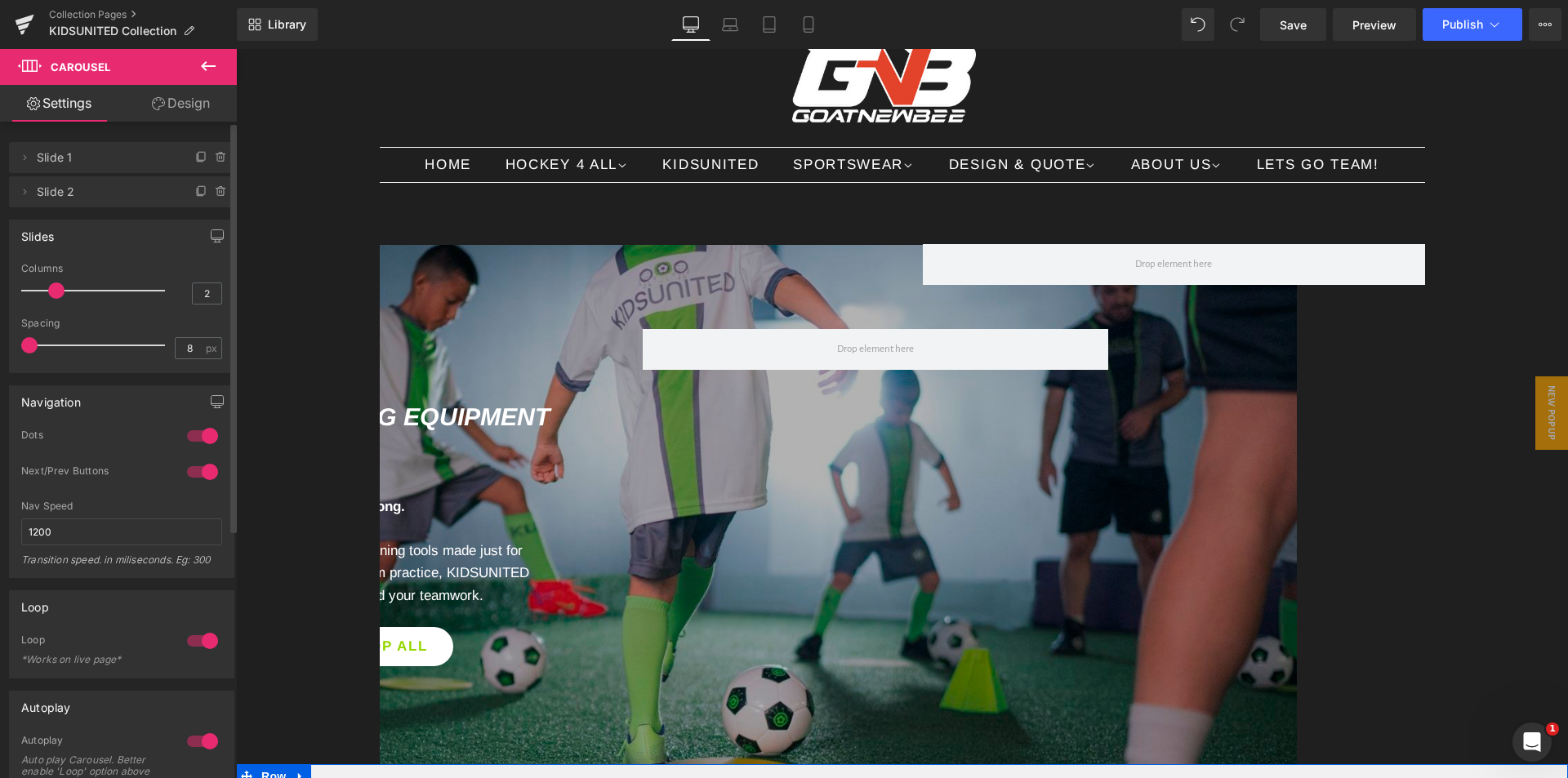
type input "0"
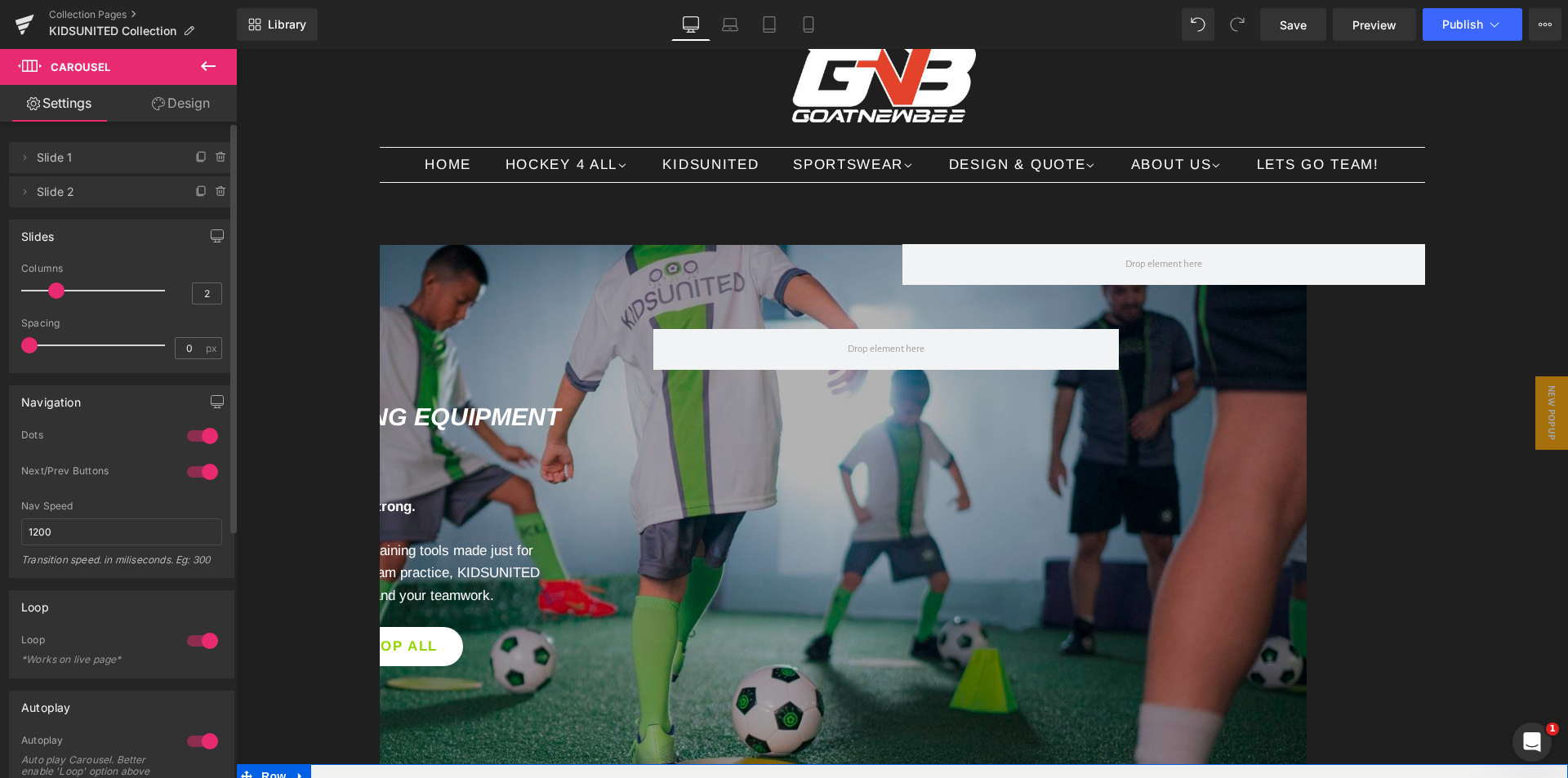
drag, startPoint x: 12, startPoint y: 349, endPoint x: 0, endPoint y: 343, distance: 13.4
click at [0, 343] on div "Slides 2 Columns 2 3 Columns 3 3 Columns 3 1 Columns 1 0px Spacing 0 px 5px Spa…" at bounding box center [122, 289] width 244 height 165
click at [187, 111] on link "Design" at bounding box center [181, 103] width 118 height 37
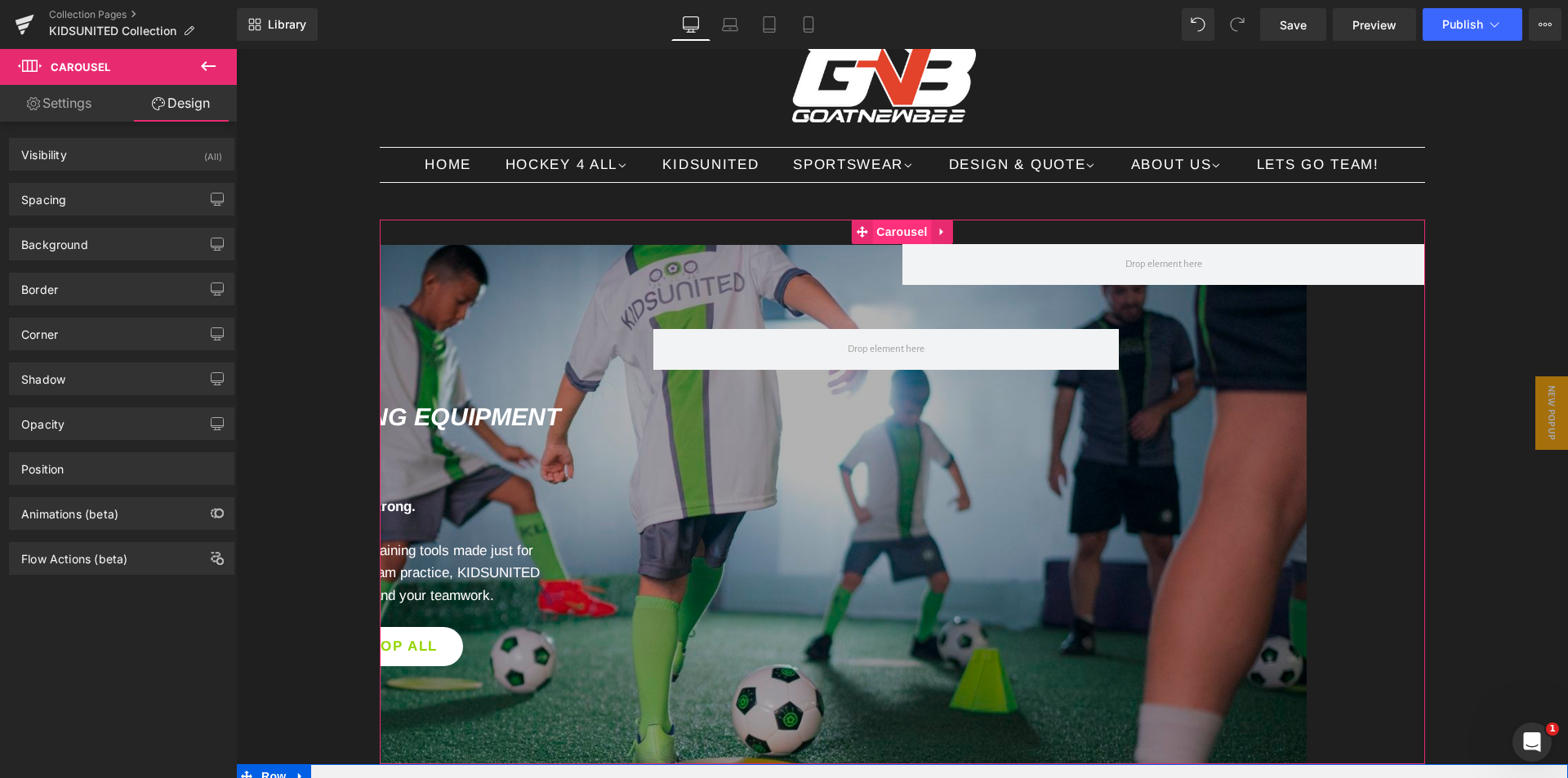
click at [886, 234] on span "Carousel" at bounding box center [901, 232] width 59 height 24
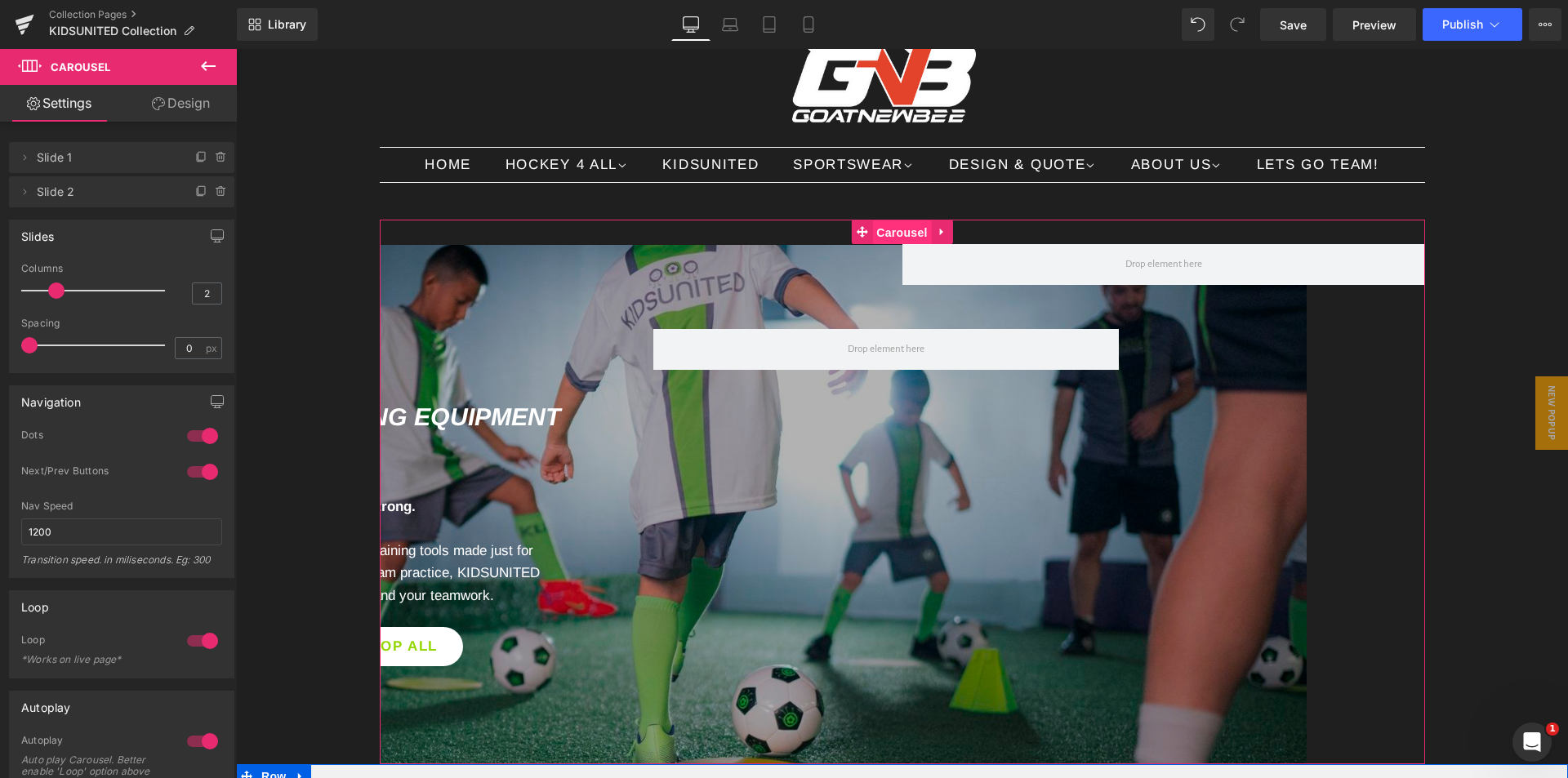
click at [906, 225] on span "Carousel" at bounding box center [901, 232] width 59 height 24
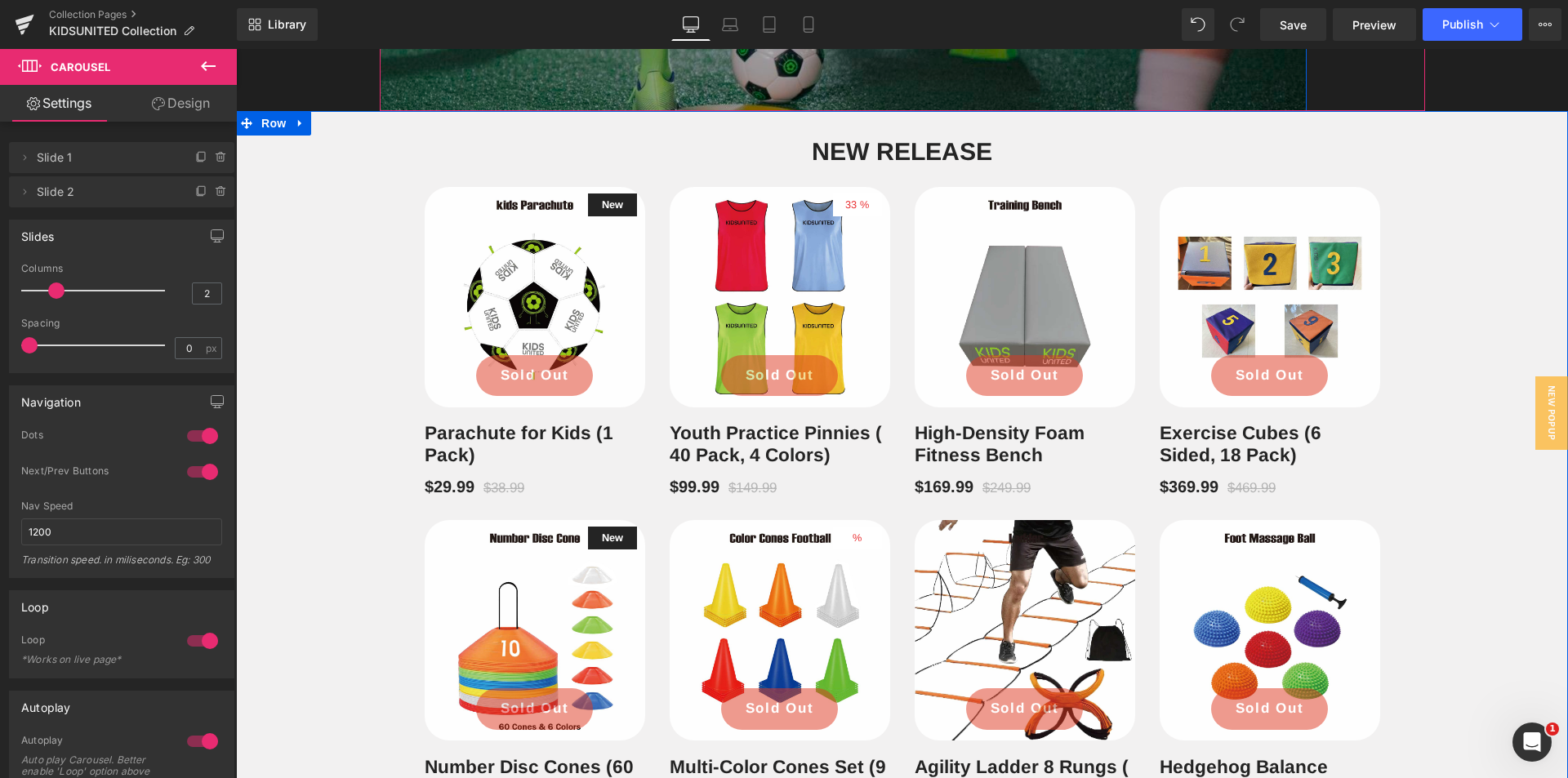
scroll to position [1061, 0]
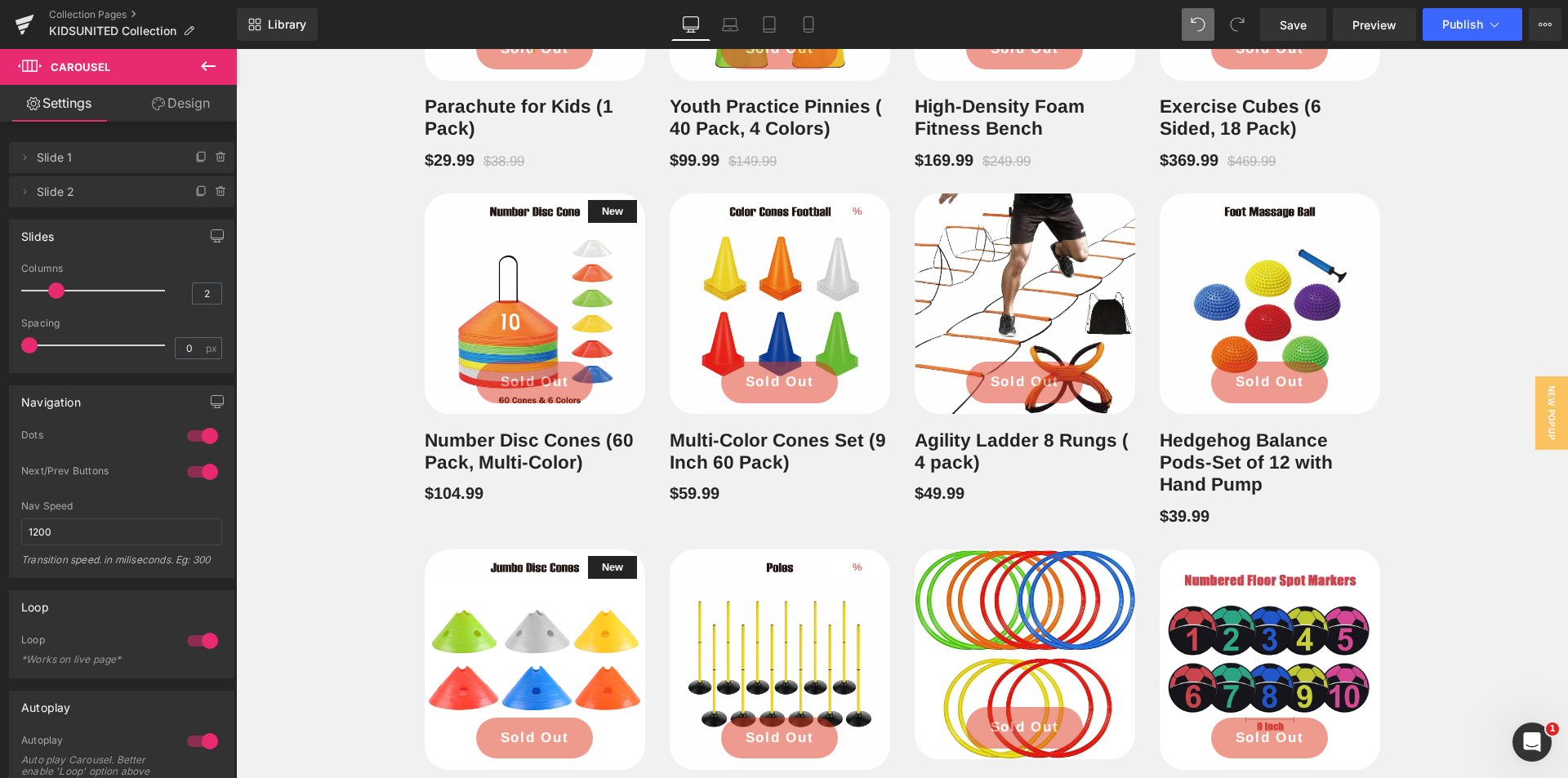
type input "5"
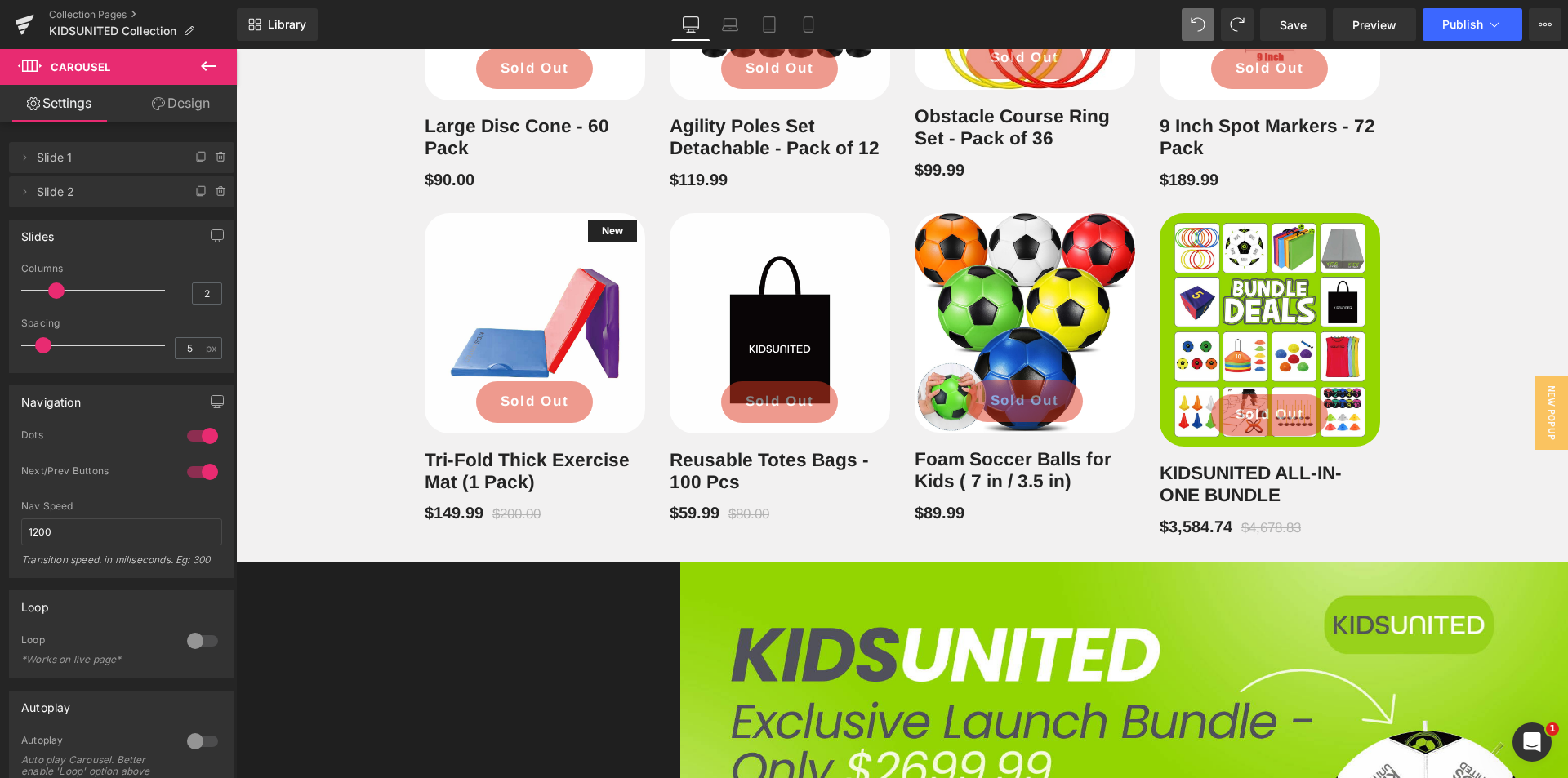
scroll to position [2204, 0]
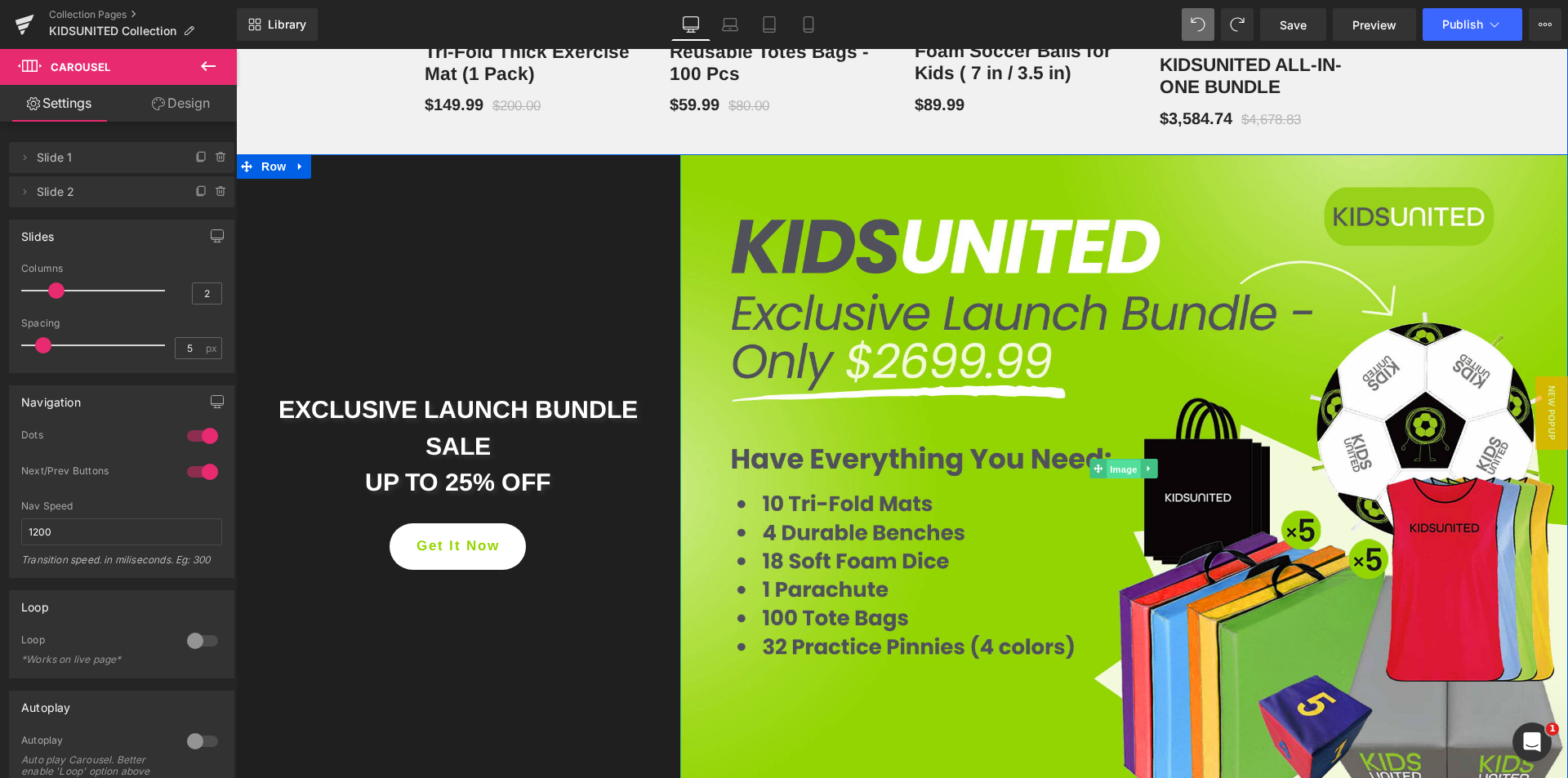
click at [1117, 467] on span "Image" at bounding box center [1124, 468] width 34 height 19
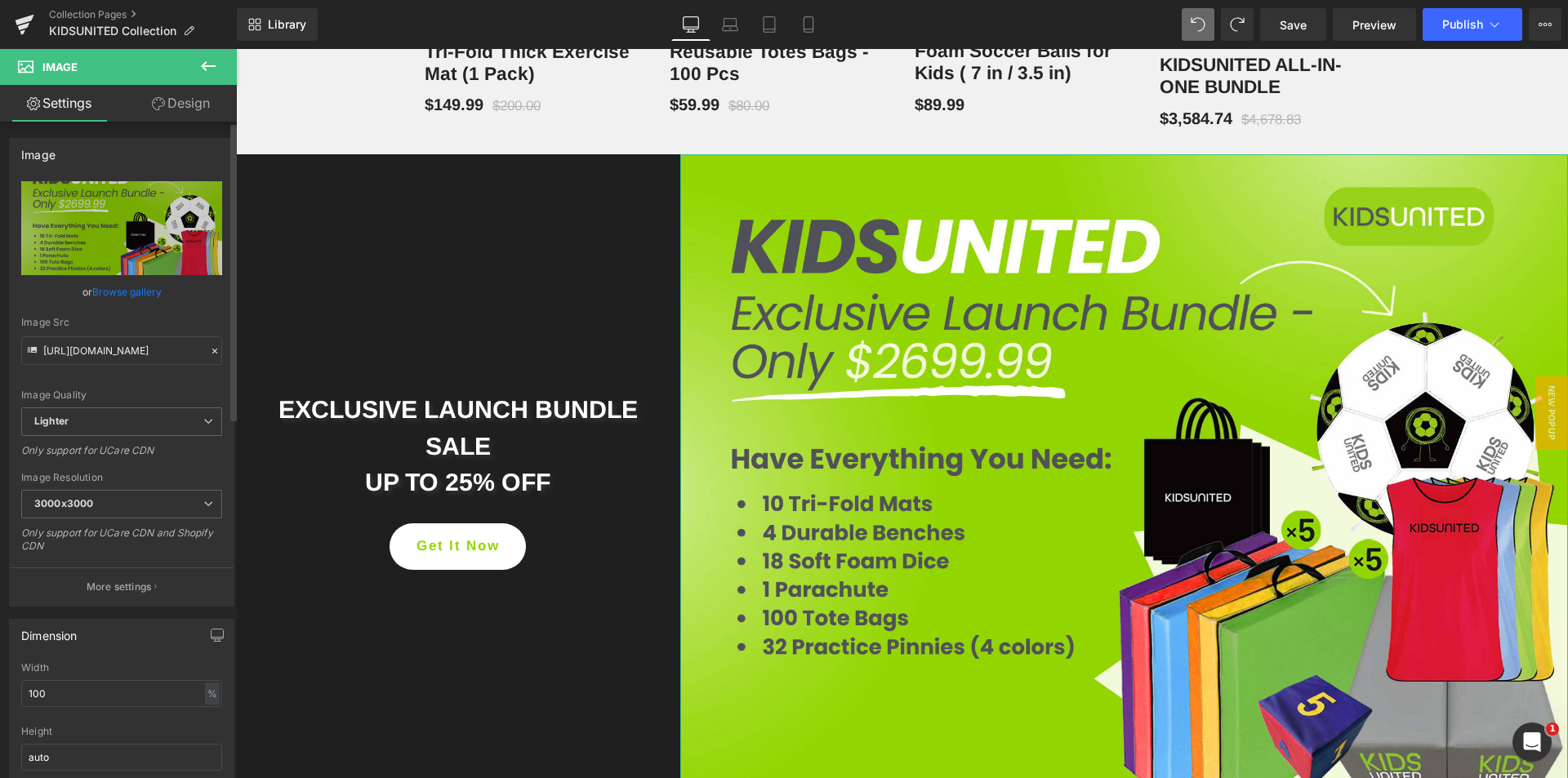
click at [124, 289] on link "Browse gallery" at bounding box center [127, 291] width 69 height 29
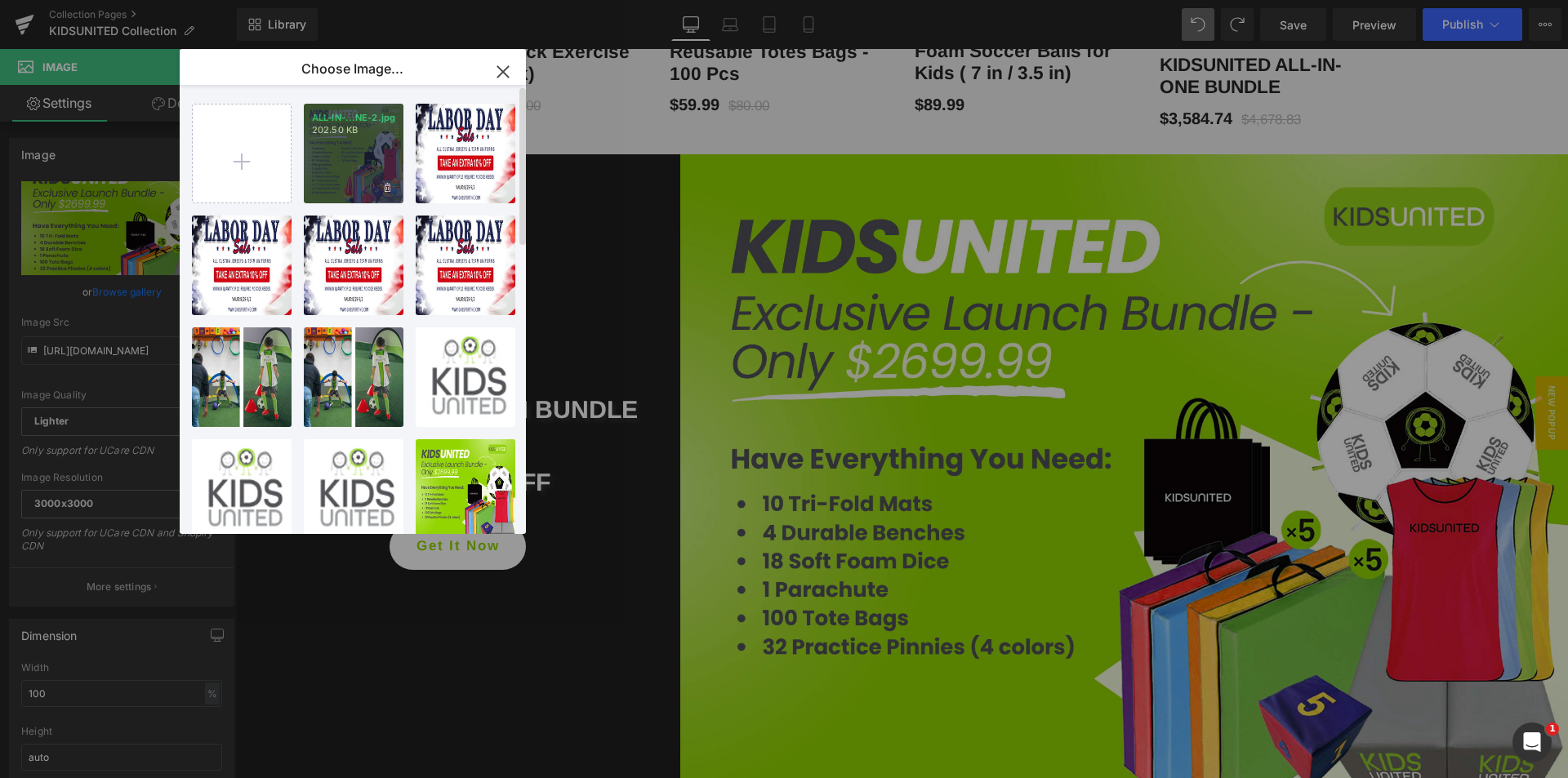
click at [347, 173] on div "ALL-IN-...NE-2.jpg 202.50 KB" at bounding box center [354, 153] width 100 height 100
type input "[URL][DOMAIN_NAME]"
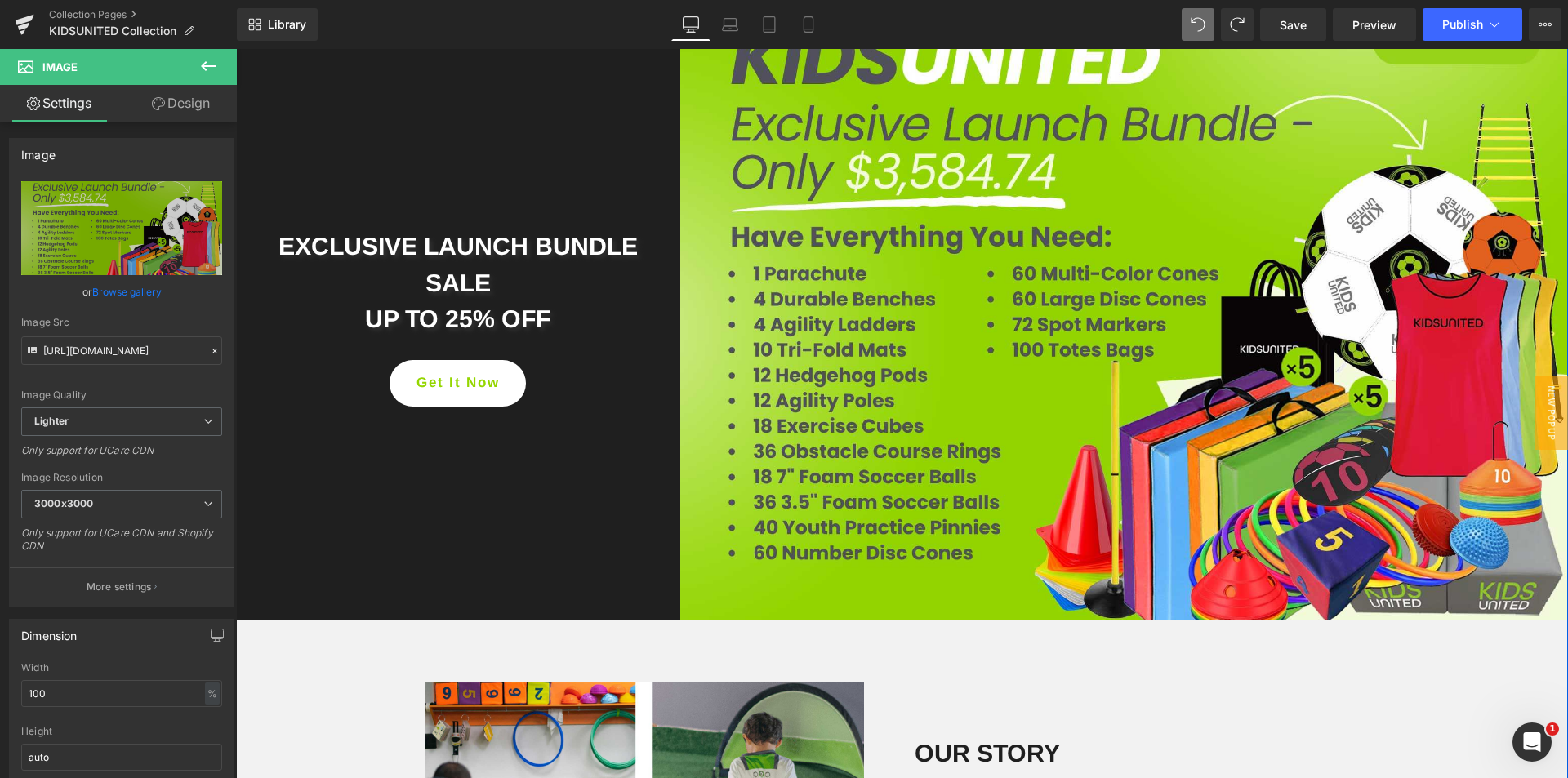
scroll to position [2285, 0]
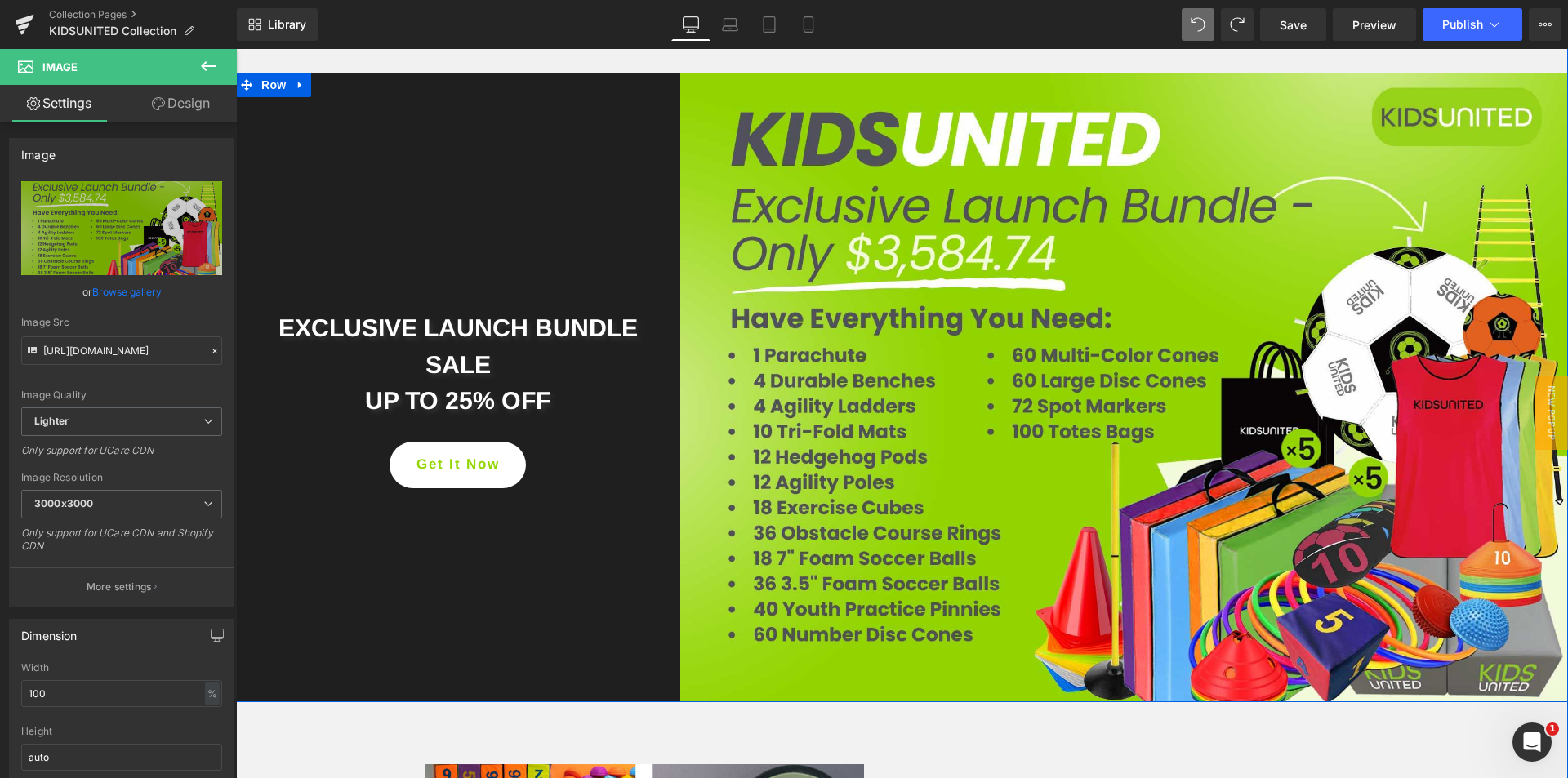
click at [458, 330] on div "EXCLUSIVE LAUNCH BUNDLE Heading" at bounding box center [458, 325] width 420 height 47
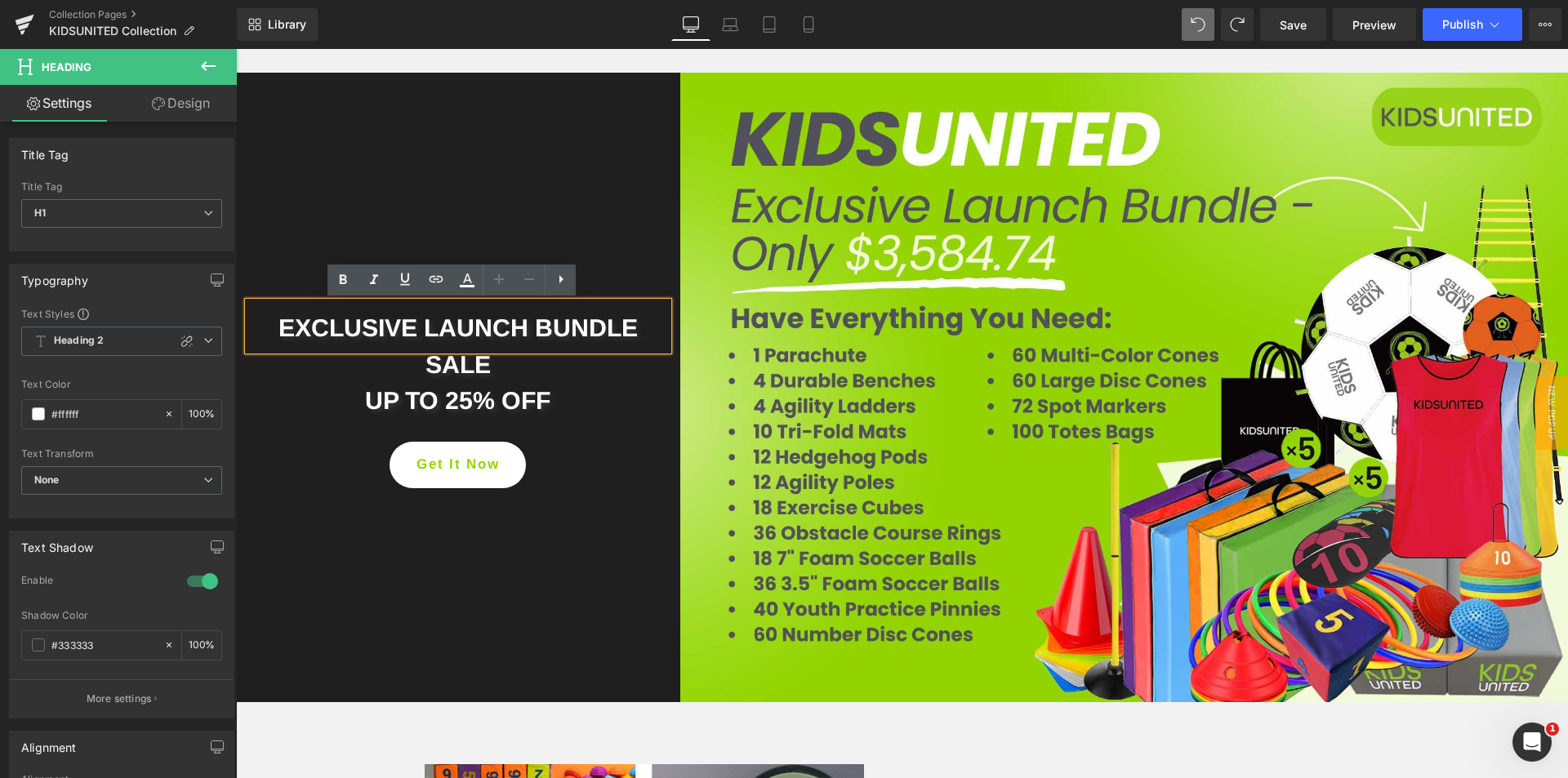
click at [278, 325] on span "EXCLUSIVE LAUNCH BUNDLE" at bounding box center [458, 327] width 360 height 27
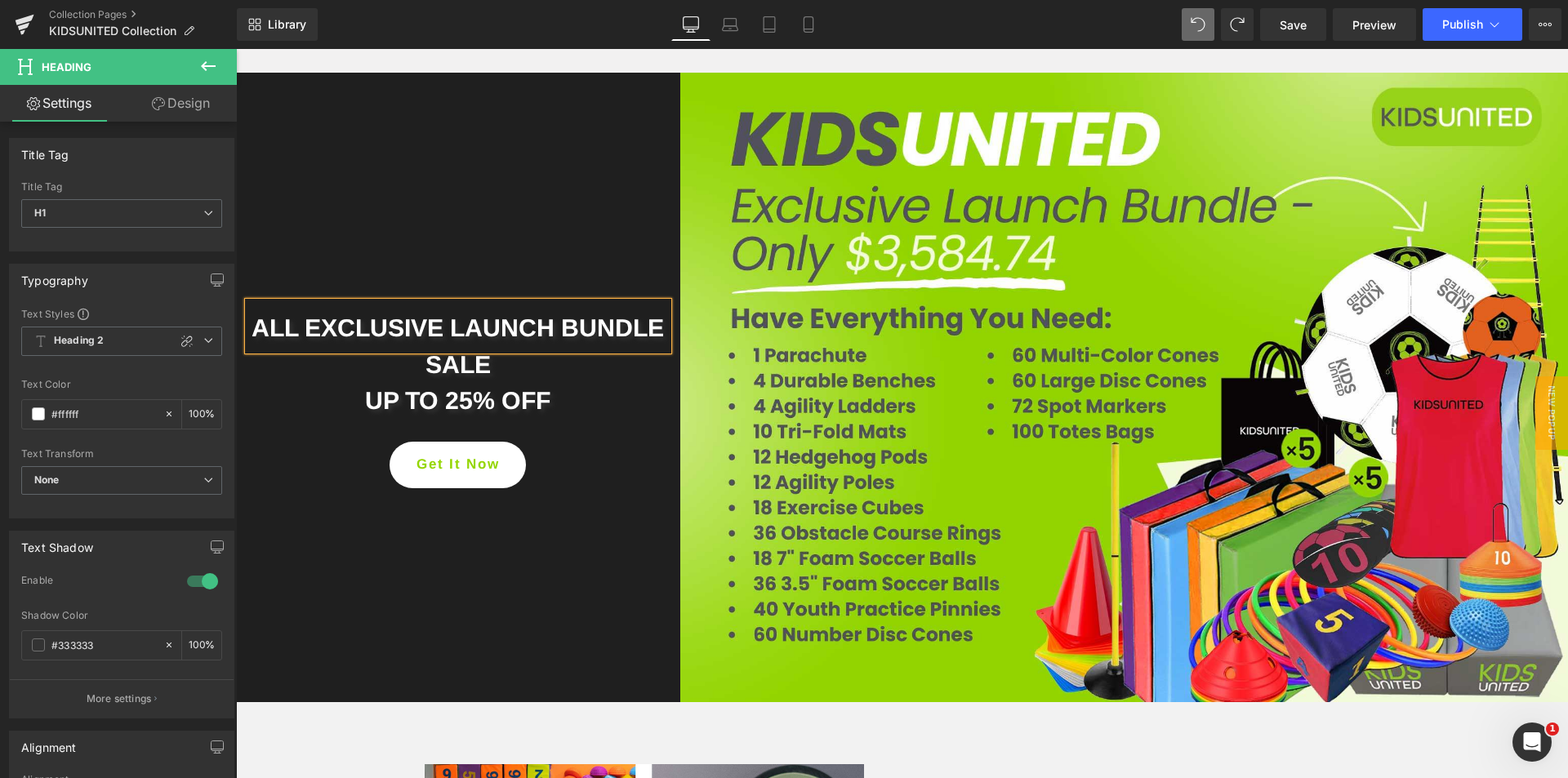
scroll to position [2270, 0]
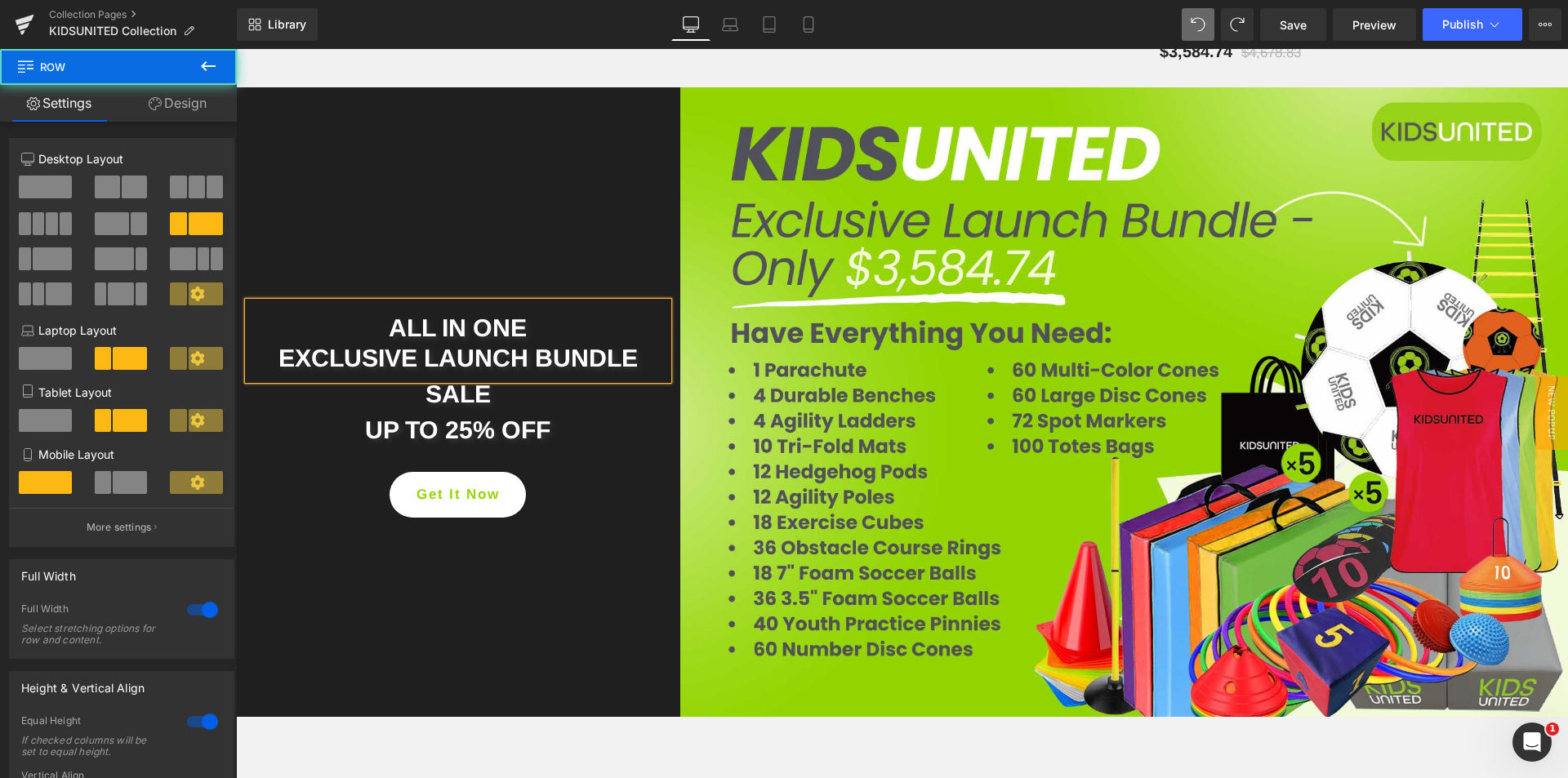
click at [546, 220] on div "ALL IN ONE EXCLUSIVE LAUNCH BUNDLE Heading SALE Heading UP TO 25% OFF Heading G…" at bounding box center [458, 402] width 444 height 629
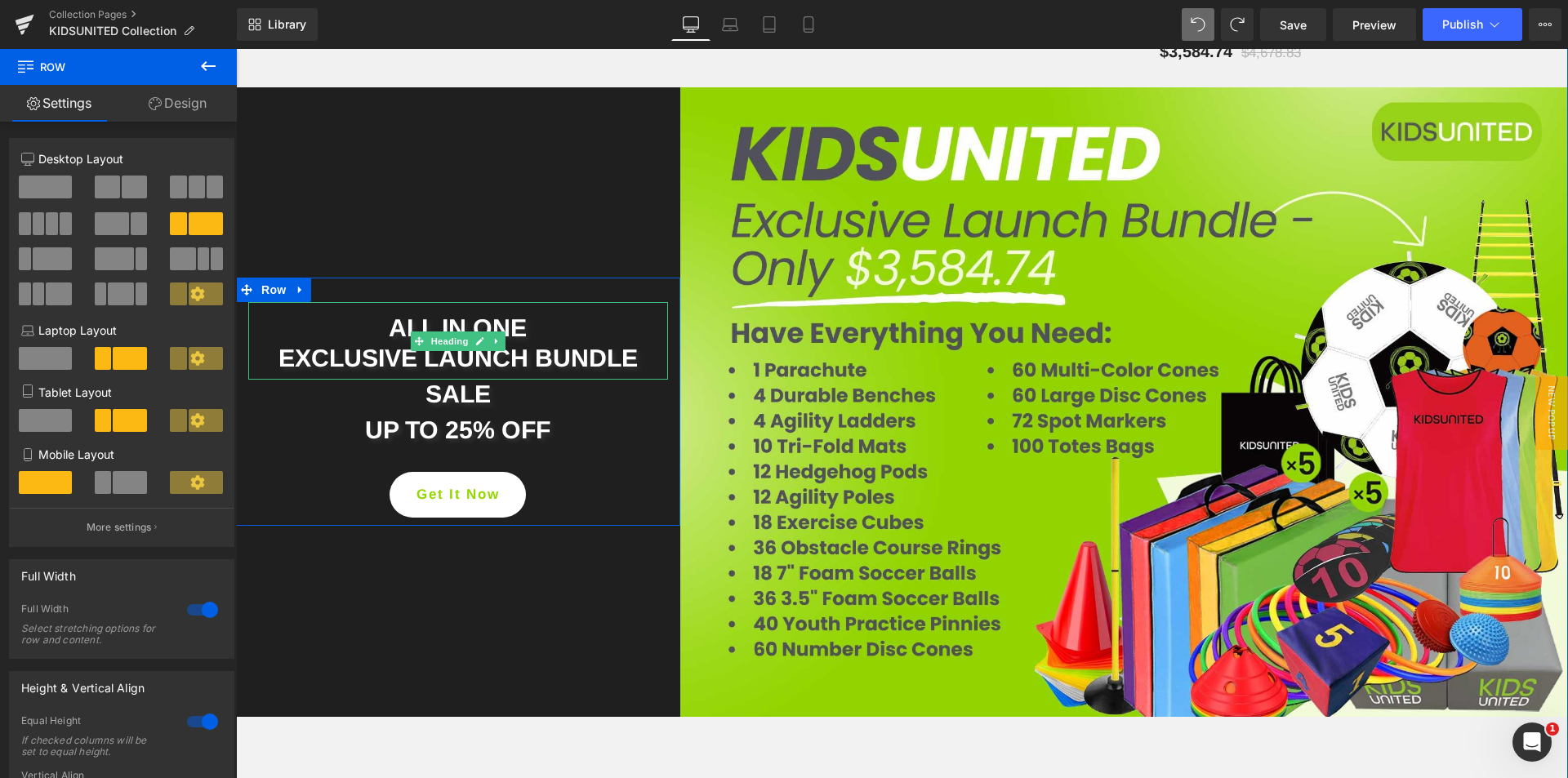
click at [410, 357] on span "EXCLUSIVE LAUNCH BUNDLE" at bounding box center [458, 358] width 360 height 27
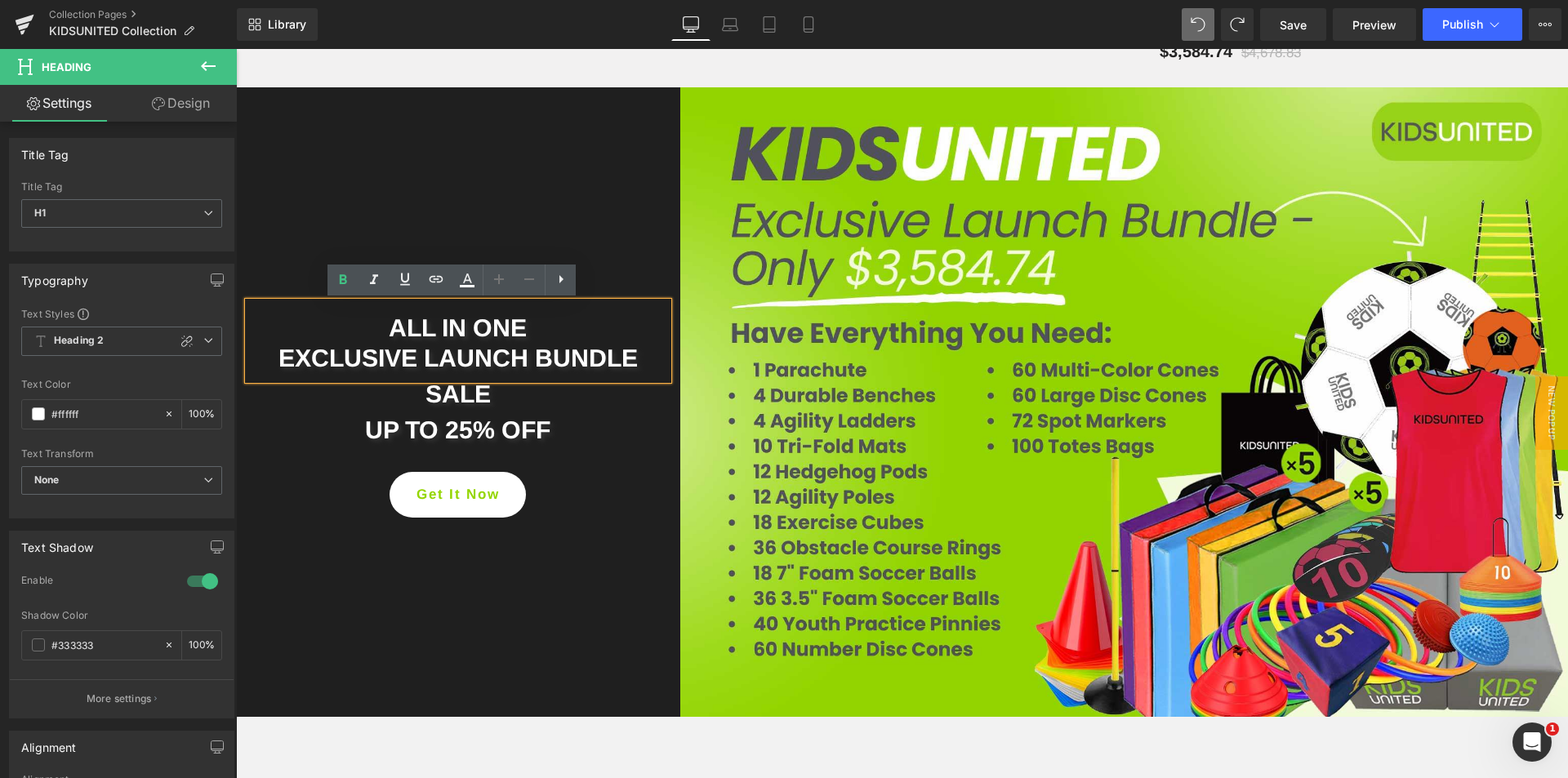
click at [419, 358] on span "EXCLUSIVE LAUNCH BUNDLE" at bounding box center [458, 358] width 360 height 27
drag, startPoint x: 416, startPoint y: 358, endPoint x: 512, endPoint y: 357, distance: 96.0
click at [512, 357] on span "EXCLUSIVE LAUNCH BUNDLE" at bounding box center [458, 358] width 360 height 27
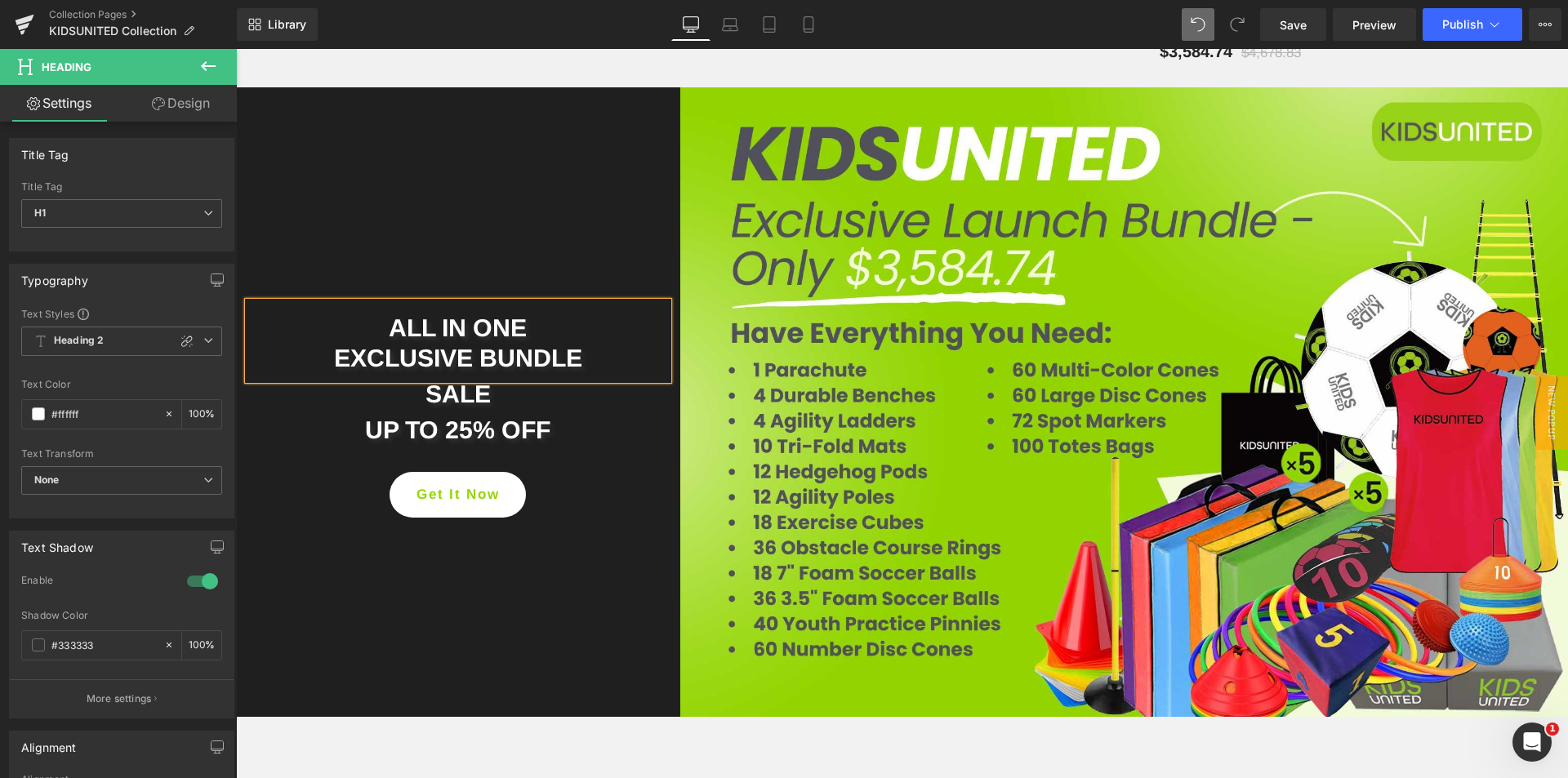
click at [560, 590] on div "ALL IN ONE EXCLUSIVE BUNDLE Heading SALE Heading UP TO 25% OFF Heading Get It N…" at bounding box center [458, 402] width 444 height 629
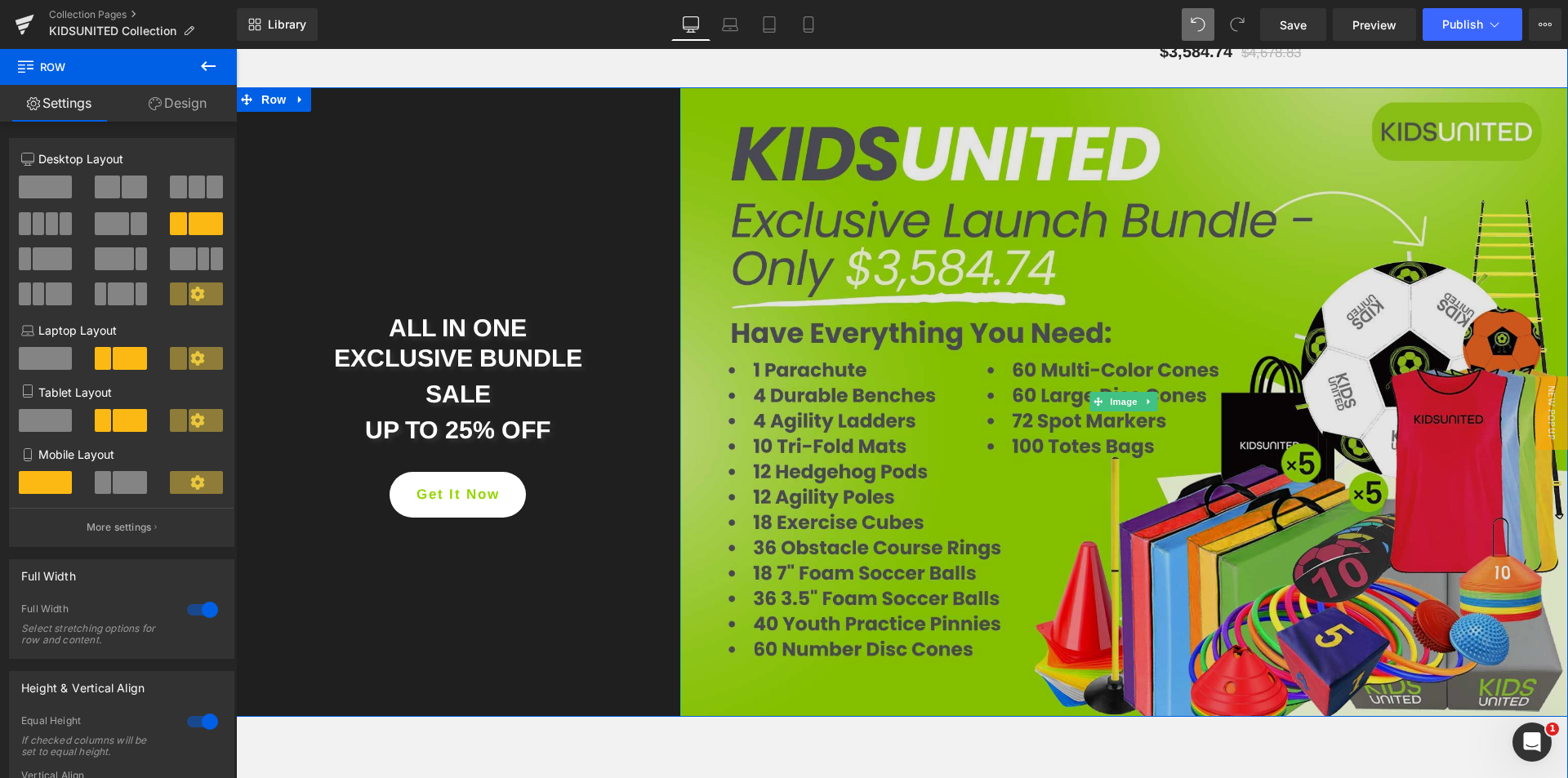
click at [1069, 442] on img at bounding box center [1124, 402] width 888 height 629
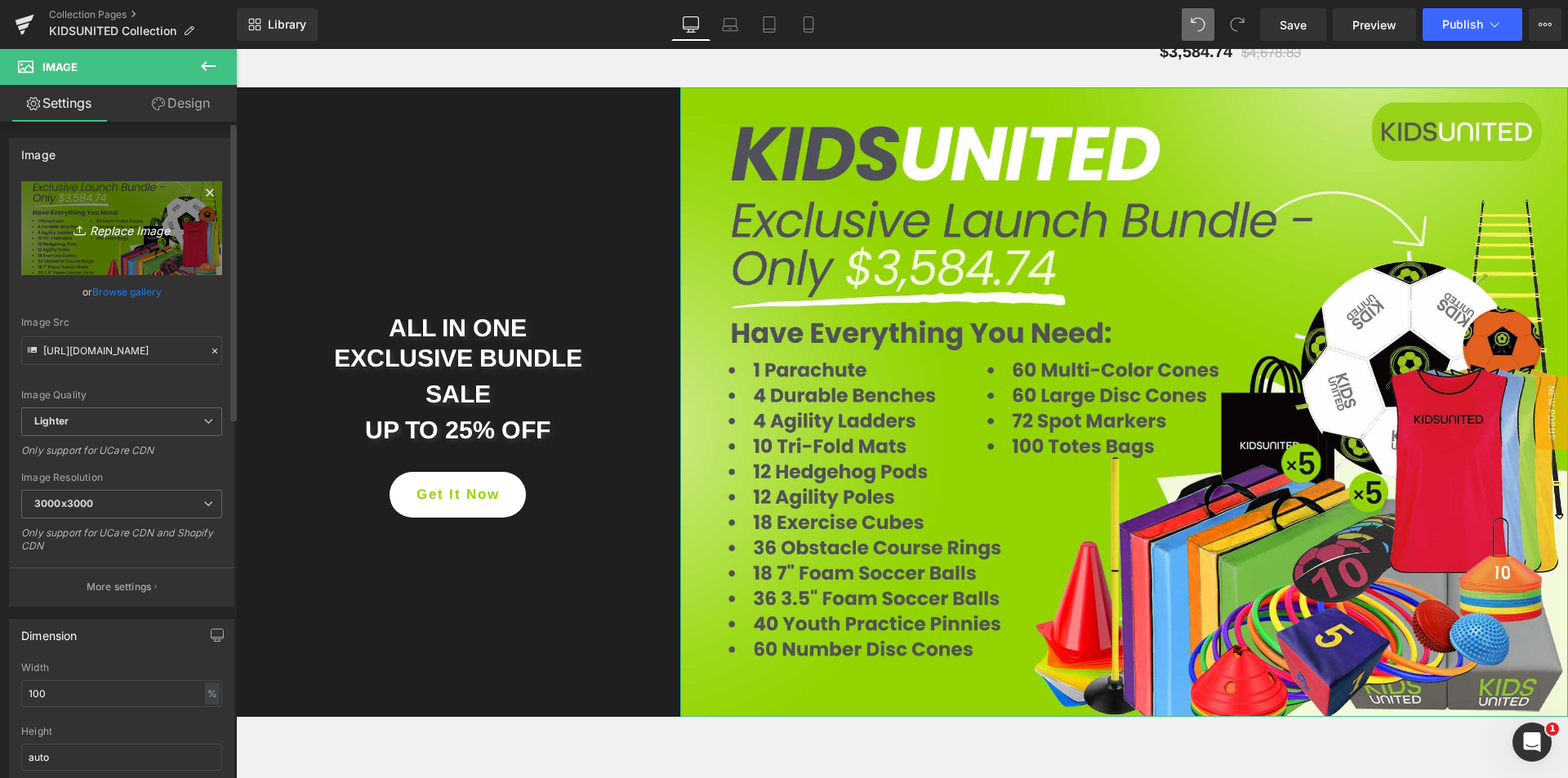
click at [155, 223] on icon "Replace Image" at bounding box center [121, 228] width 130 height 20
type input "C:\fakepath\ALL-IN-ONE-3.jpg"
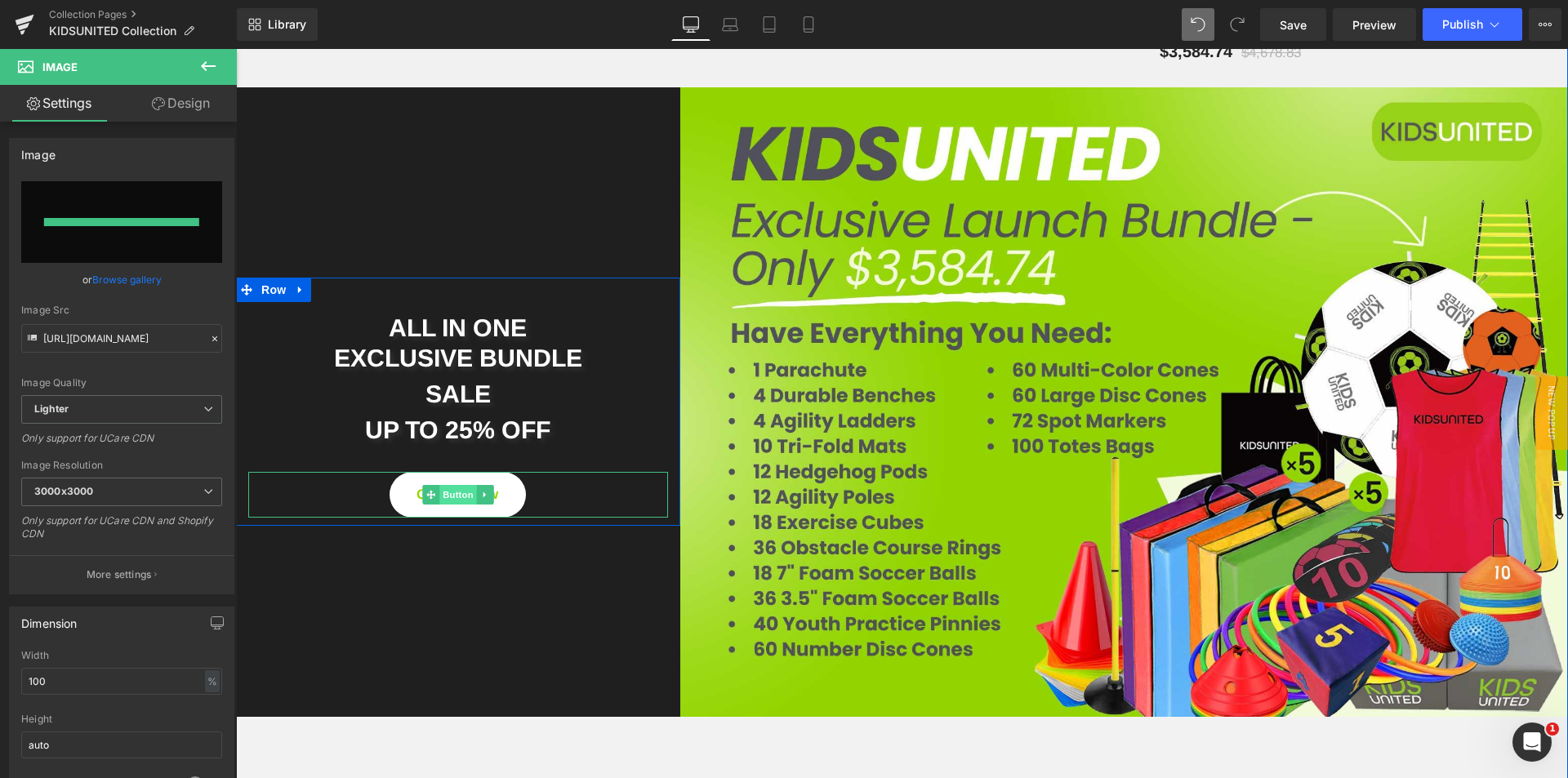
type input "[URL][DOMAIN_NAME]"
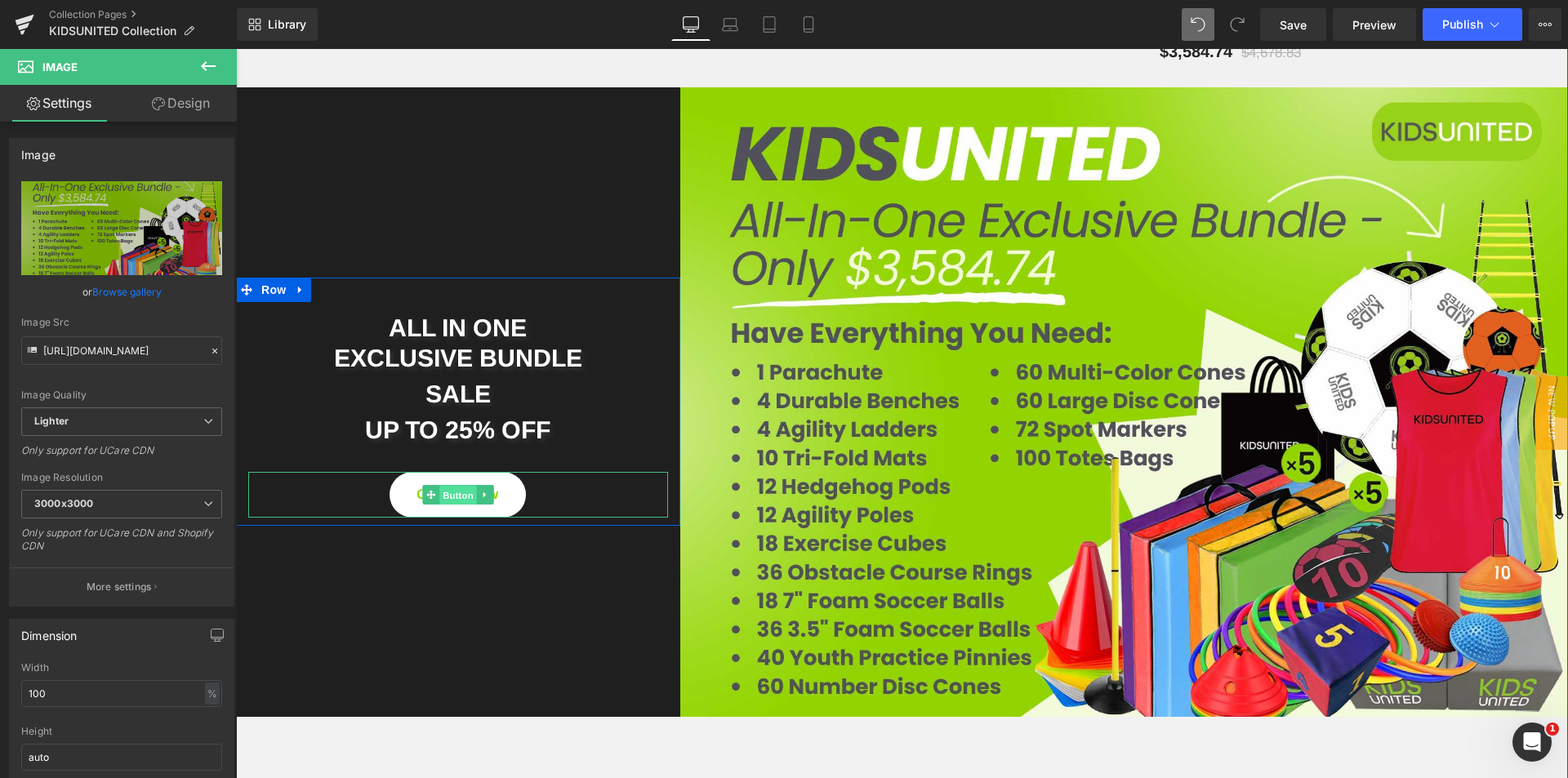
click at [448, 496] on span "Button" at bounding box center [458, 495] width 38 height 19
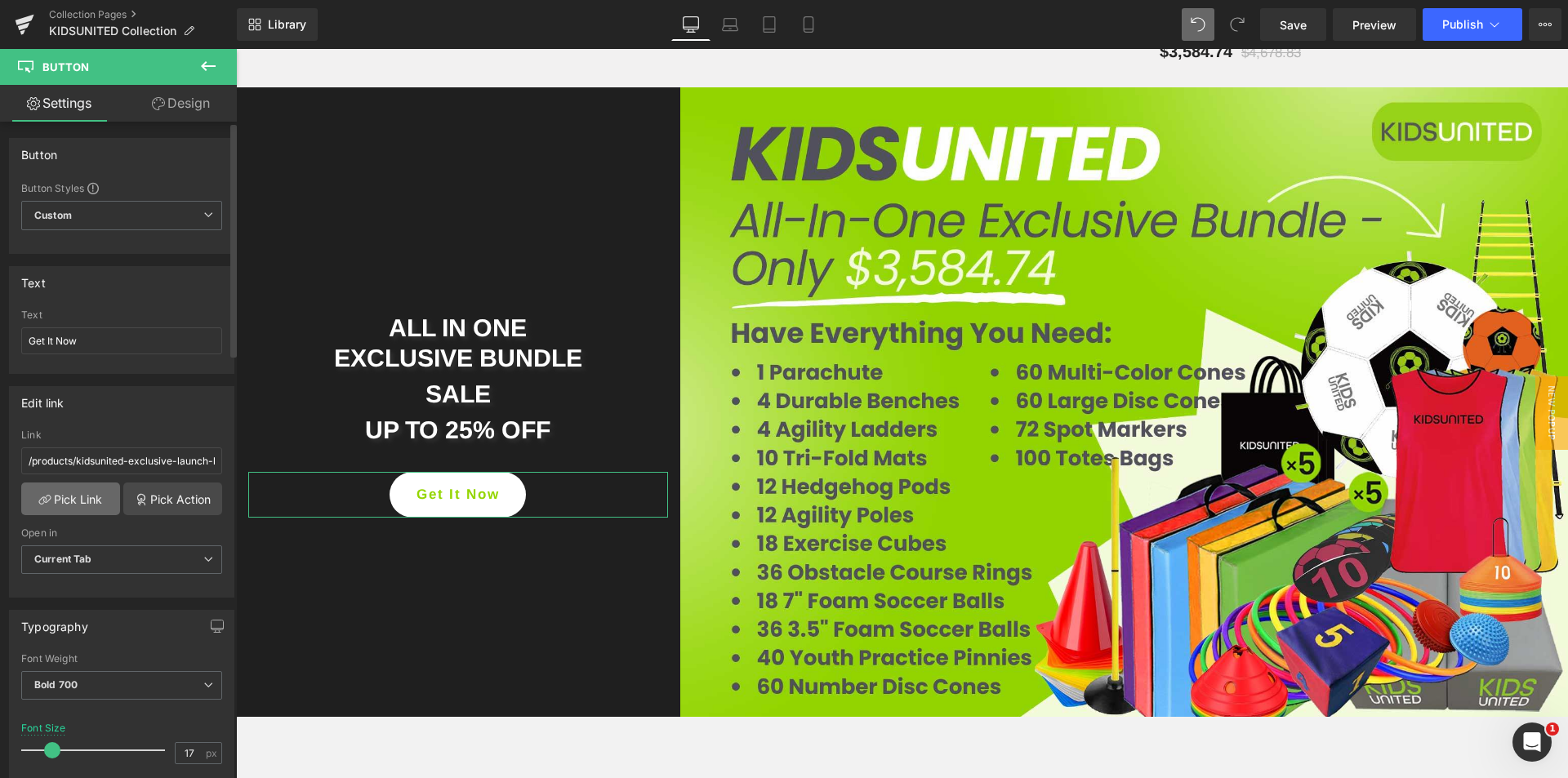
click at [100, 500] on link "Pick Link" at bounding box center [70, 498] width 99 height 32
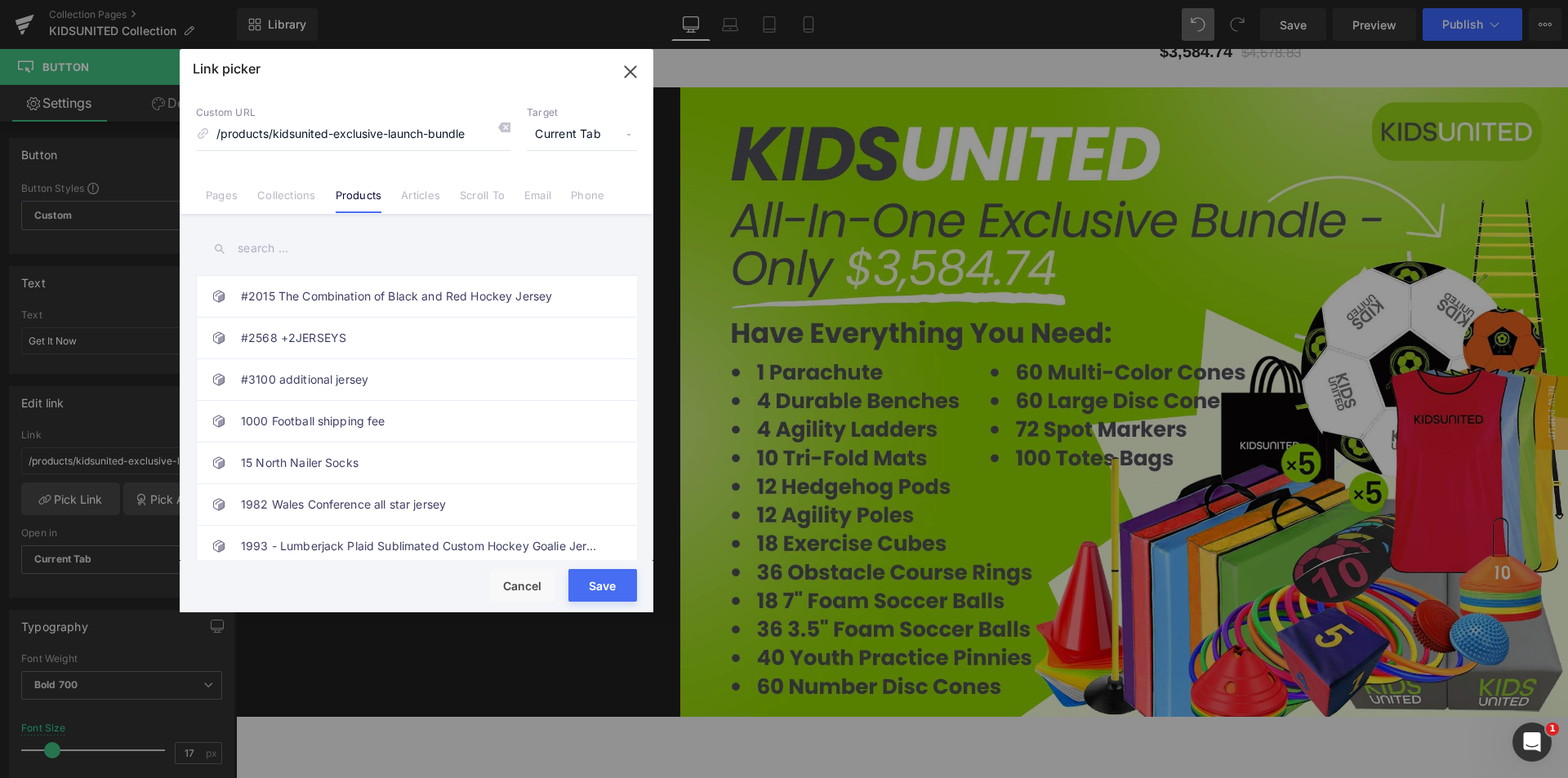
click at [264, 249] on input "text" at bounding box center [416, 249] width 441 height 37
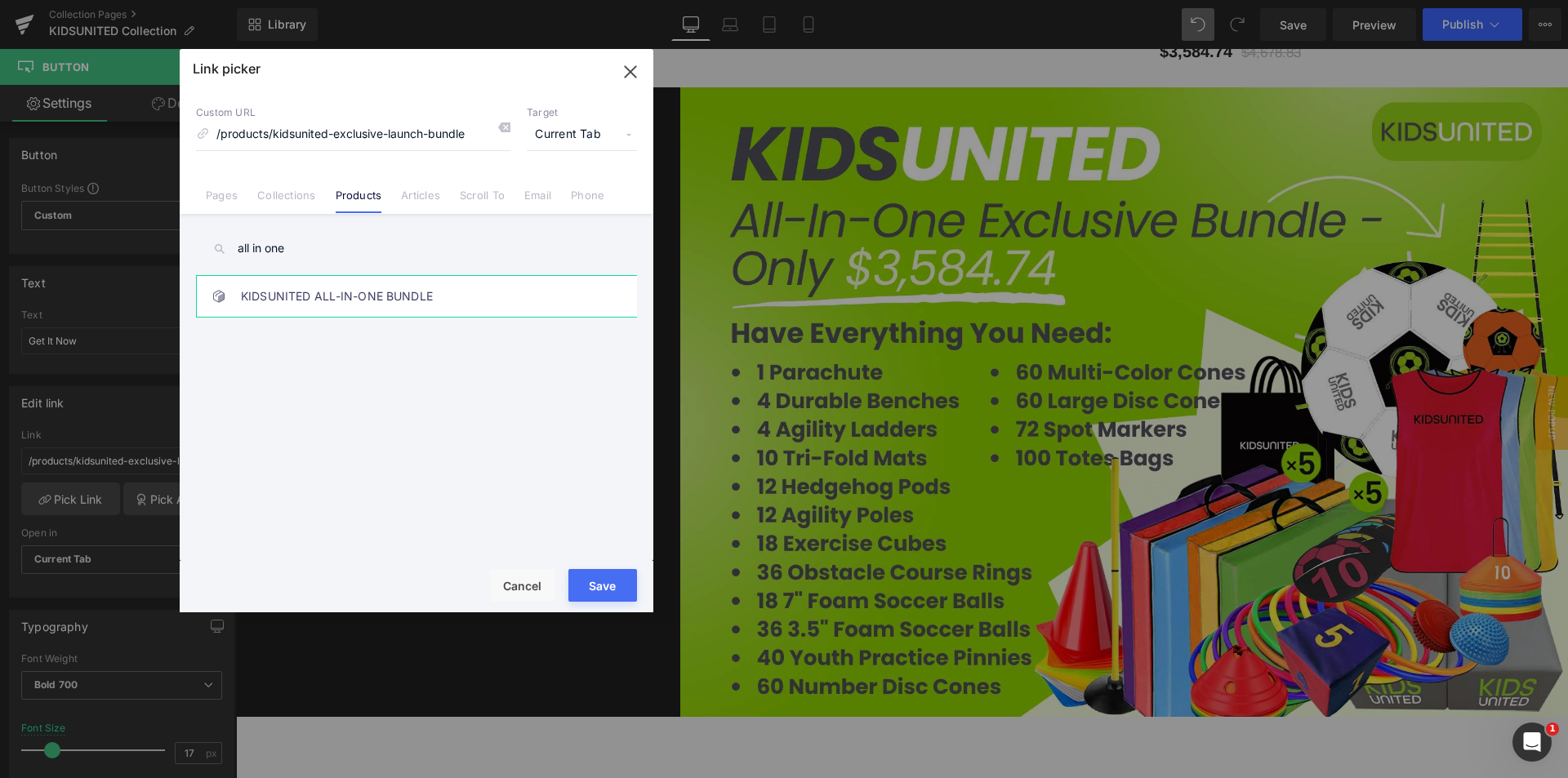
type input "all in one"
click at [392, 276] on link "KIDSUNITED ALL-IN-ONE BUNDLE" at bounding box center [421, 297] width 360 height 41
type input "/products/kidsunited-all-in-one-bundle"
click at [592, 578] on button "Save" at bounding box center [603, 585] width 68 height 32
type input "/products/kidsunited-all-in-one-bundle"
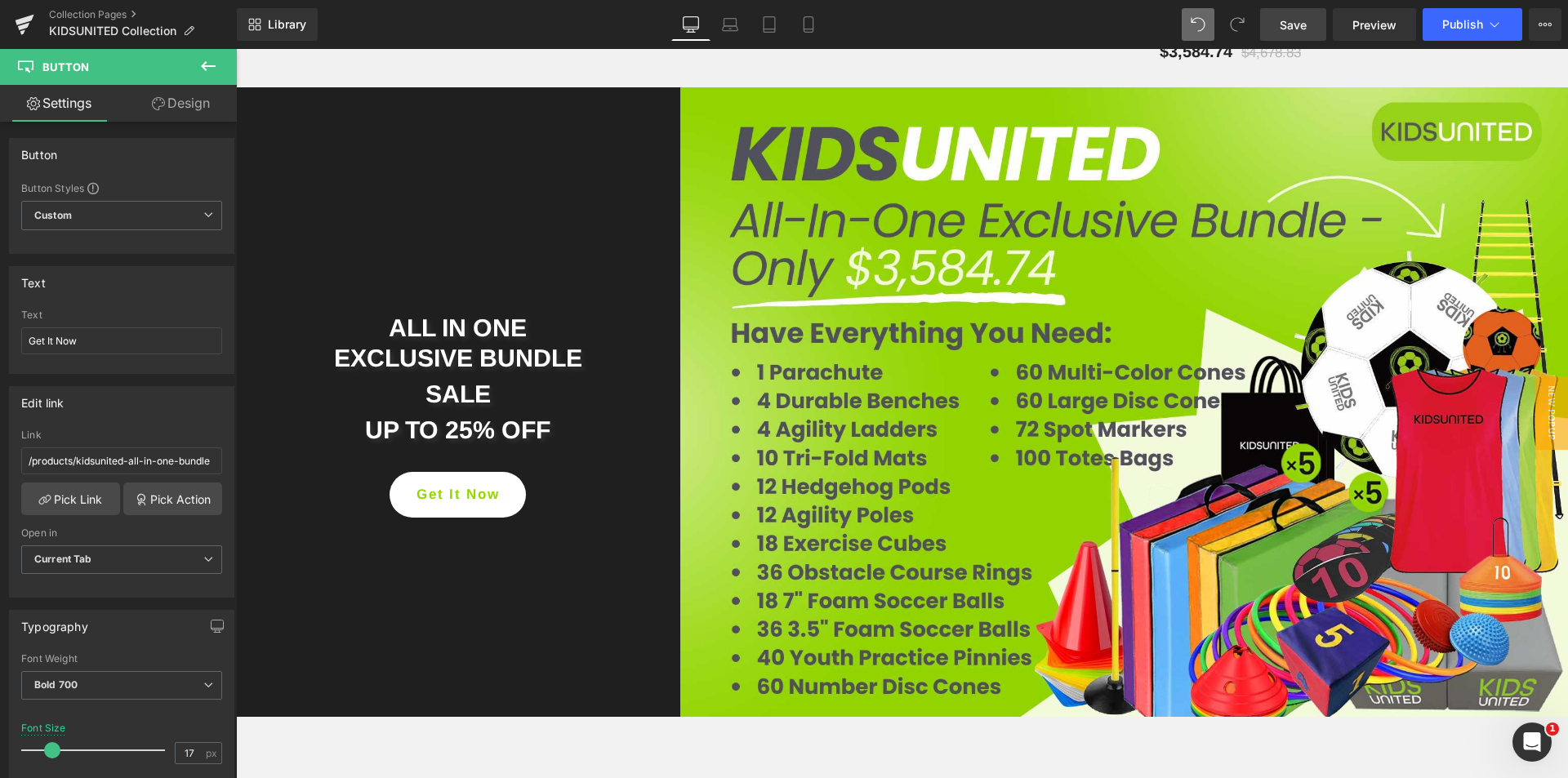
click at [1299, 30] on span "Save" at bounding box center [1292, 25] width 27 height 18
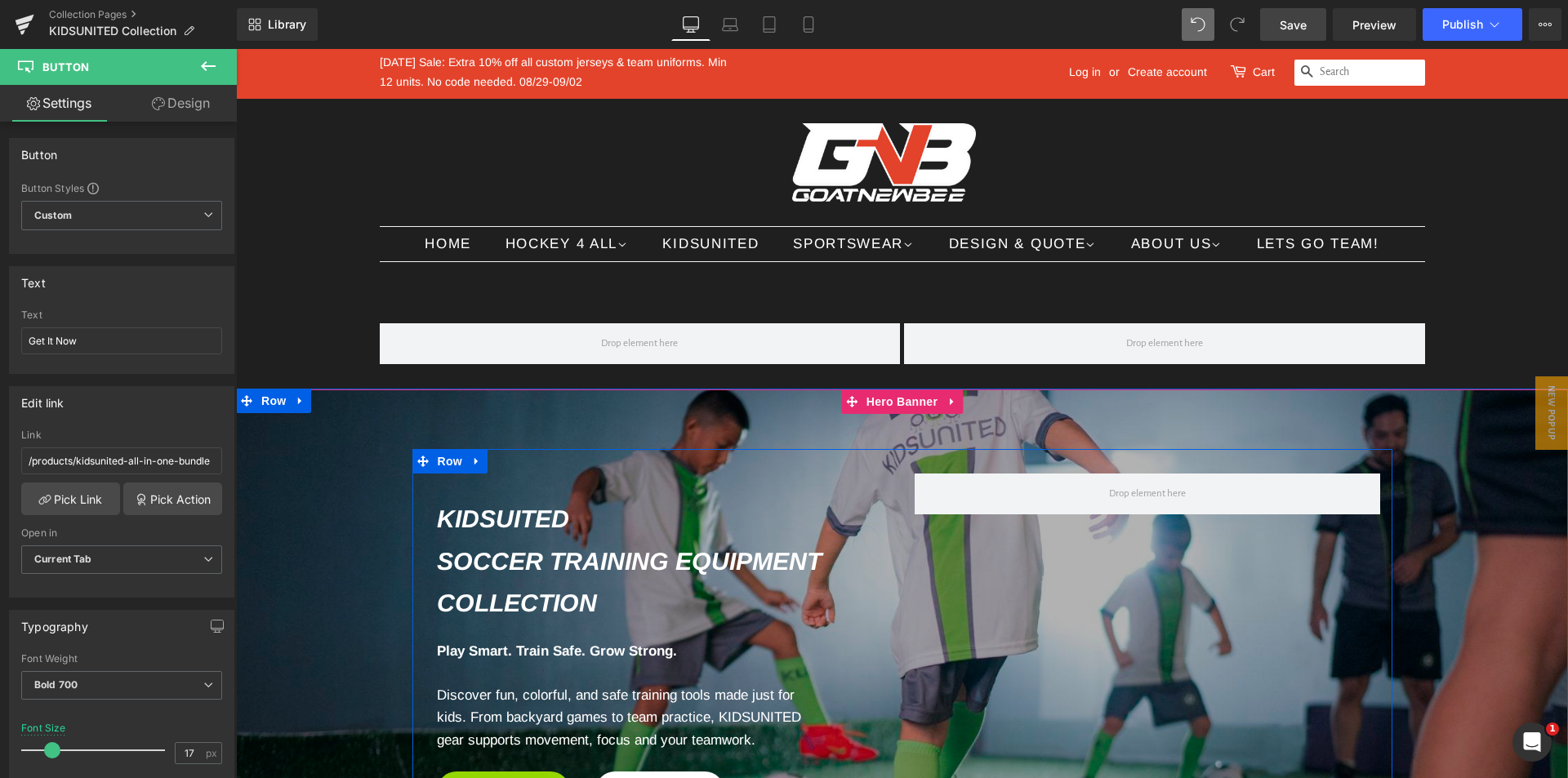
scroll to position [0, 0]
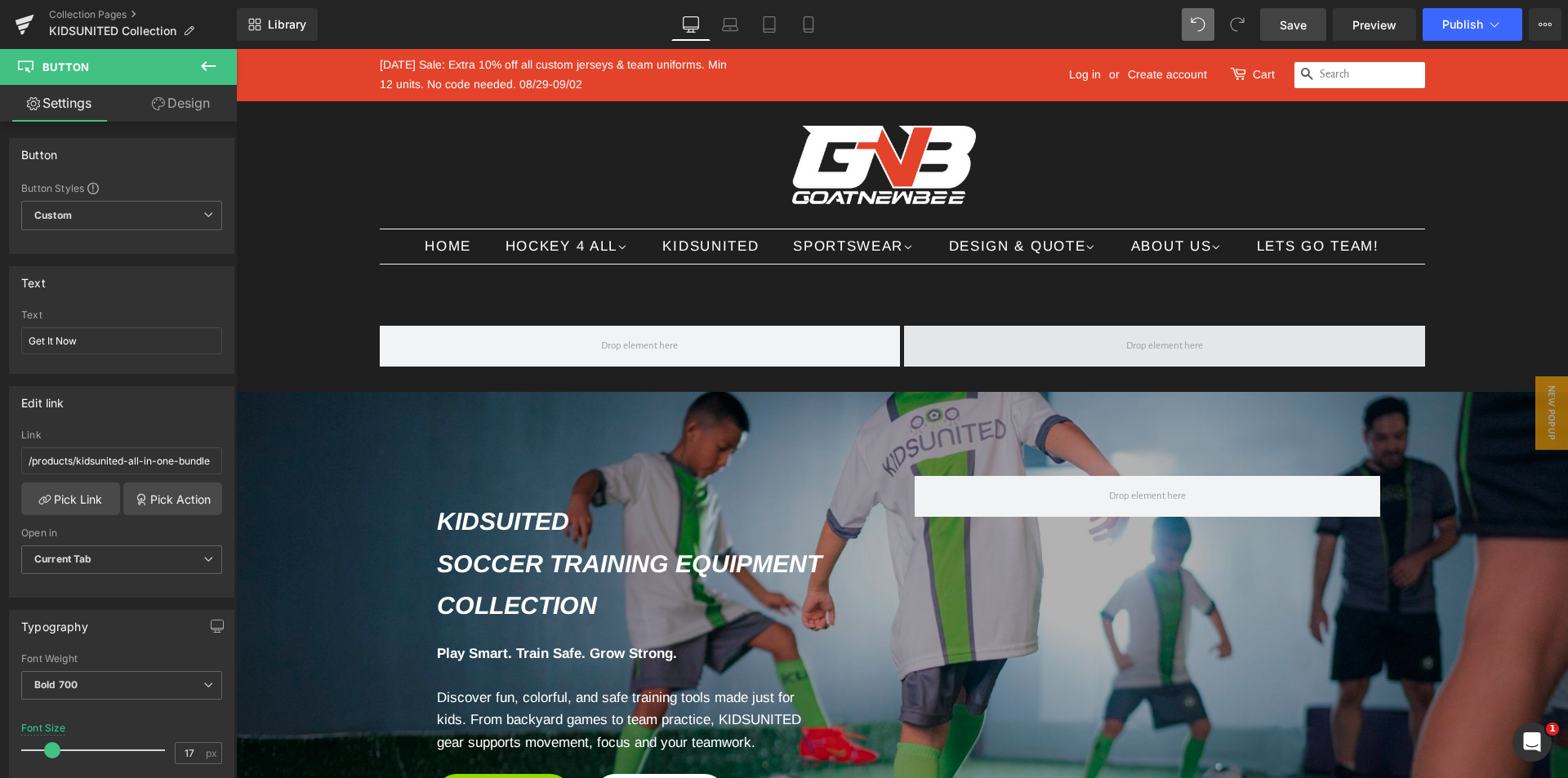
click at [938, 359] on span at bounding box center [1164, 346] width 521 height 41
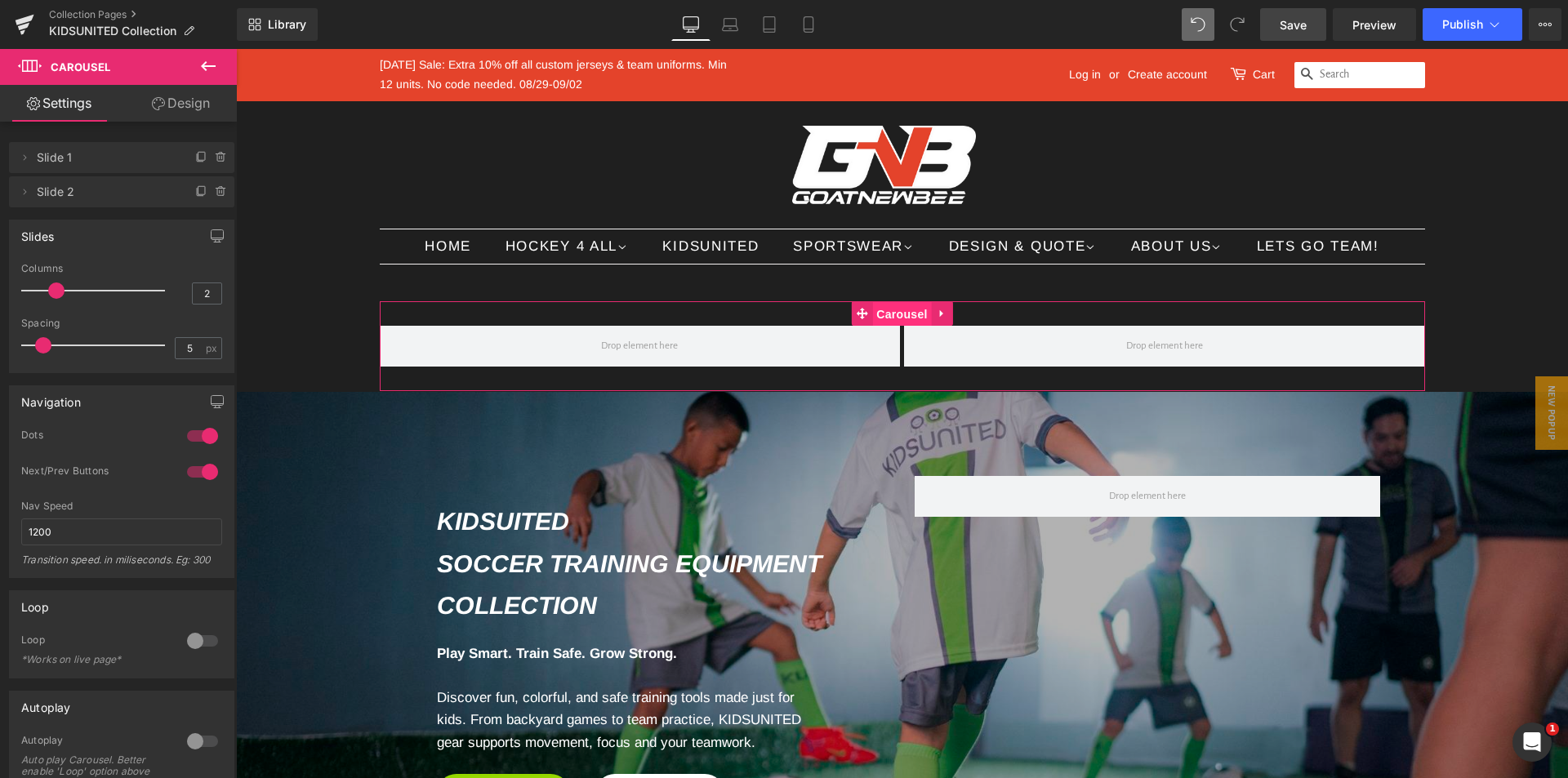
click at [898, 316] on span "Carousel" at bounding box center [901, 314] width 59 height 24
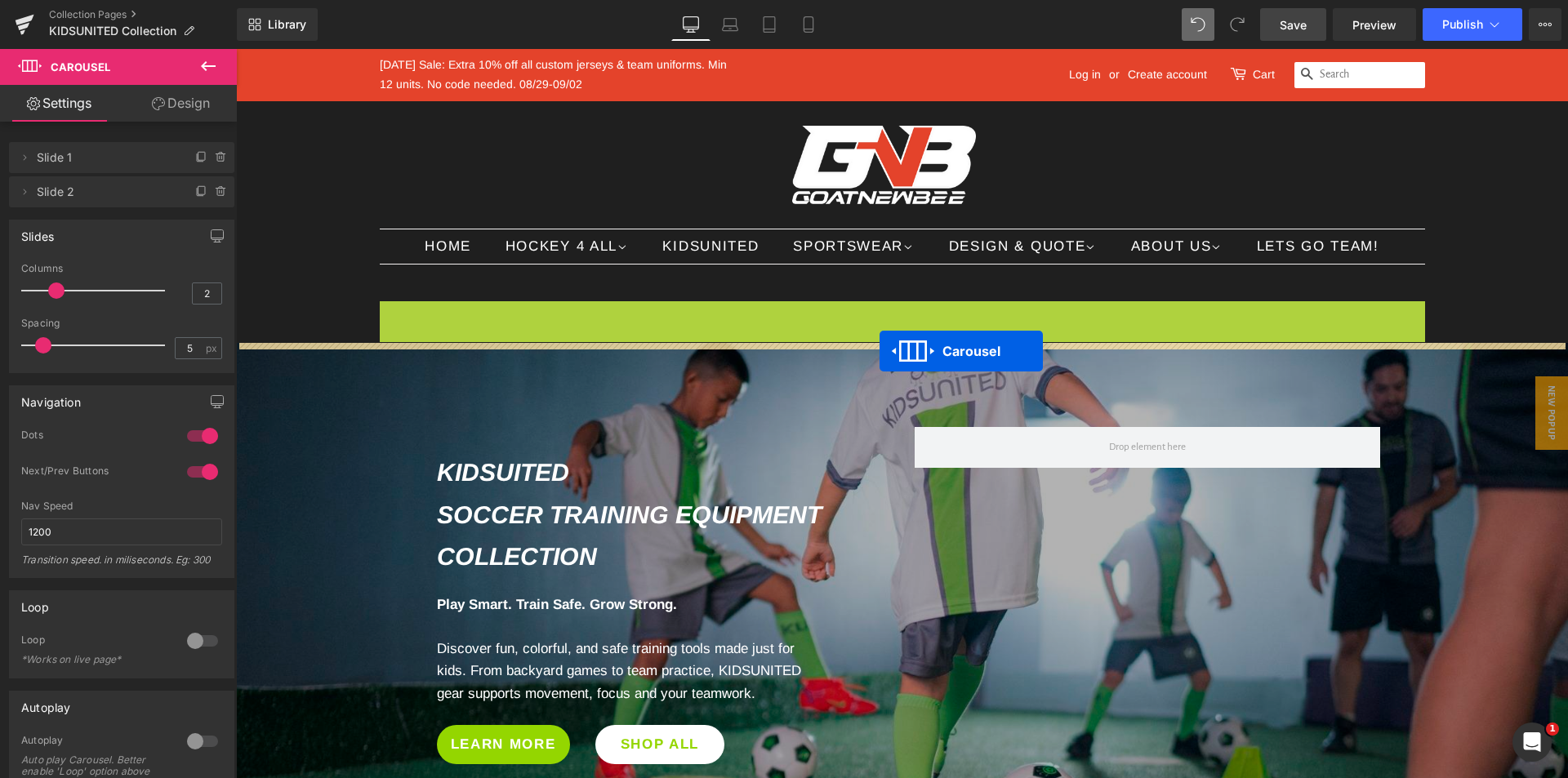
drag, startPoint x: 885, startPoint y: 314, endPoint x: 879, endPoint y: 351, distance: 37.5
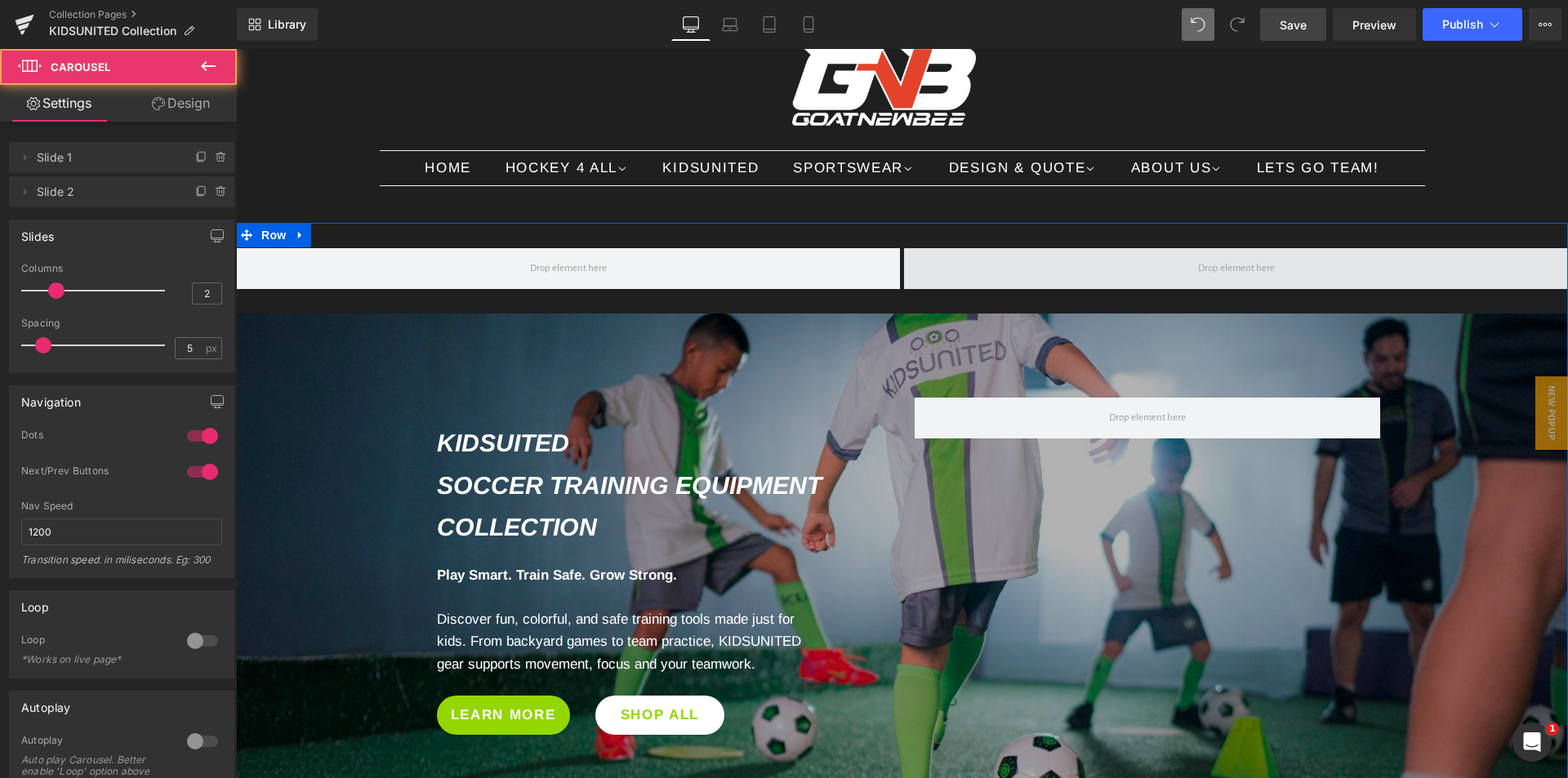
scroll to position [164, 0]
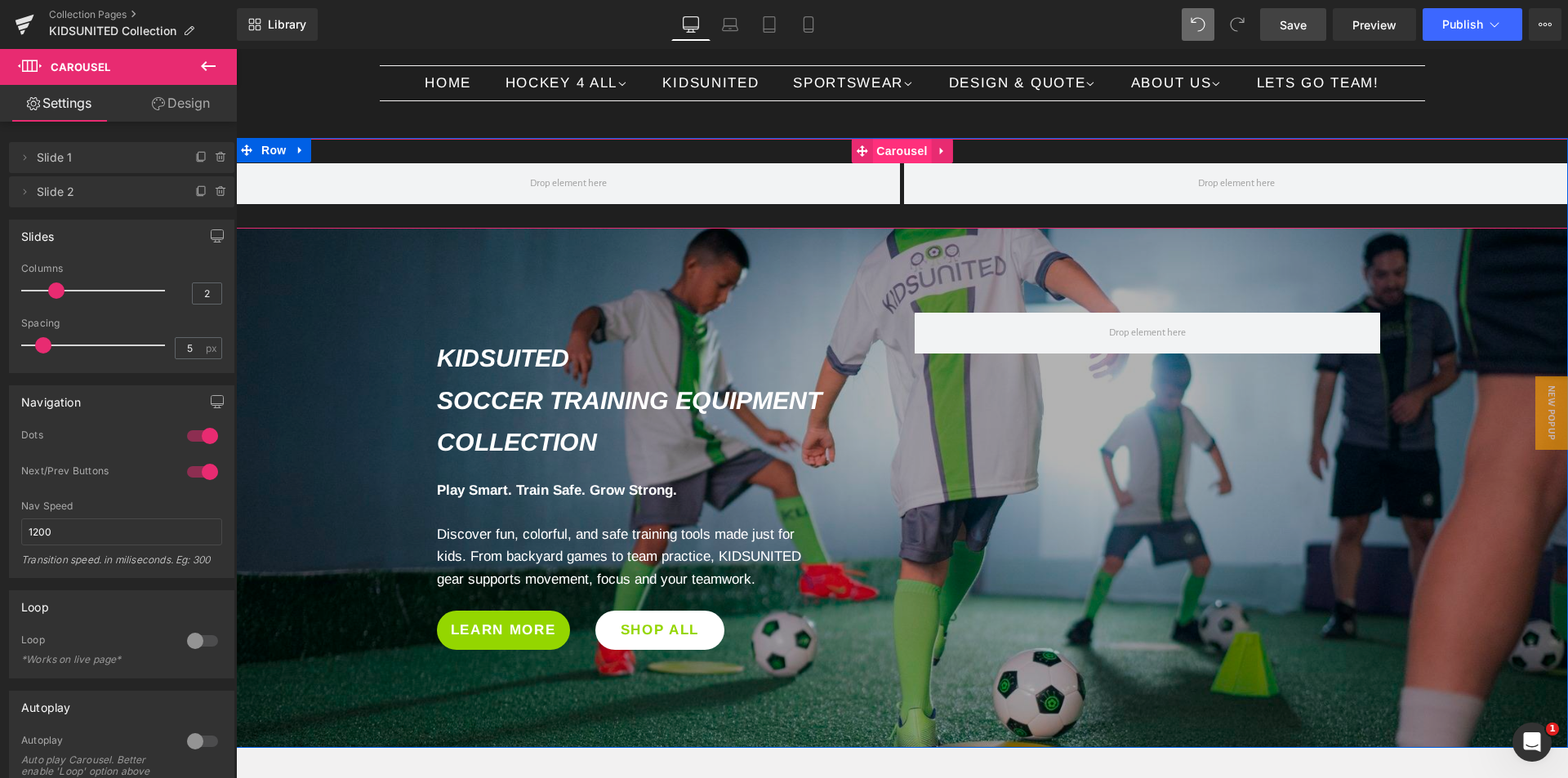
click at [900, 155] on span "Carousel" at bounding box center [901, 151] width 59 height 24
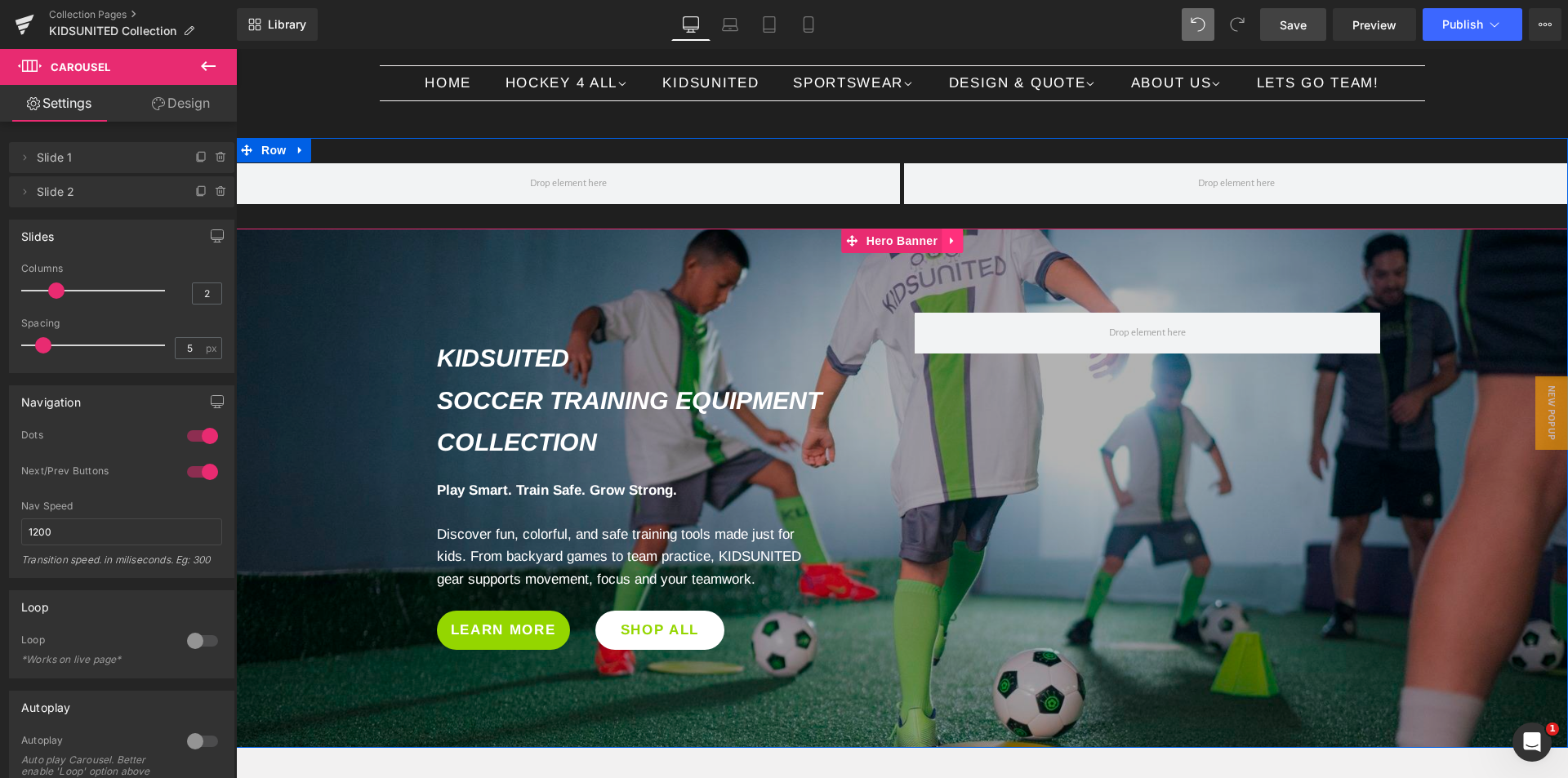
click at [949, 241] on icon at bounding box center [952, 240] width 11 height 12
click at [936, 246] on icon at bounding box center [941, 240] width 11 height 11
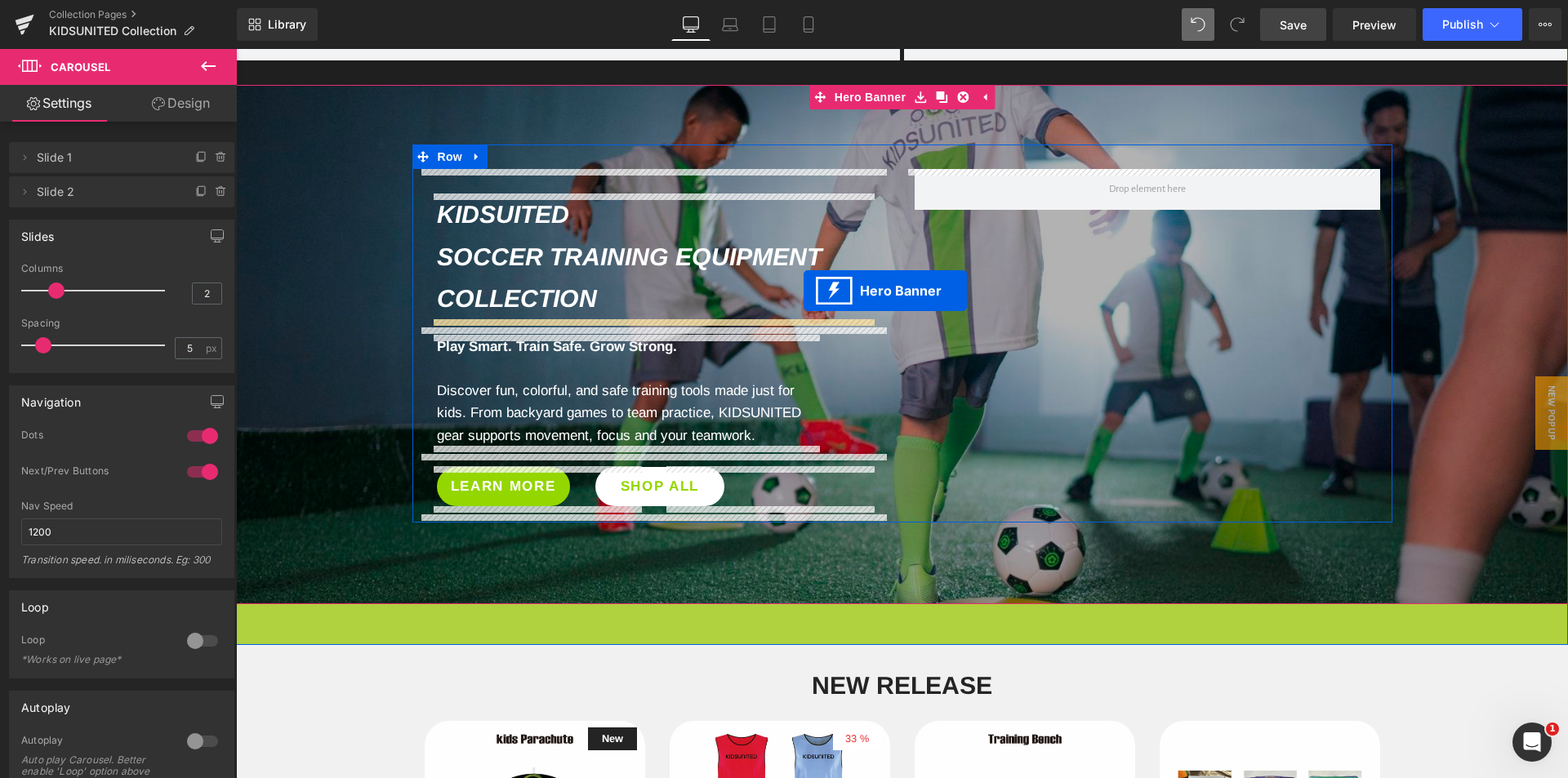
scroll to position [143, 0]
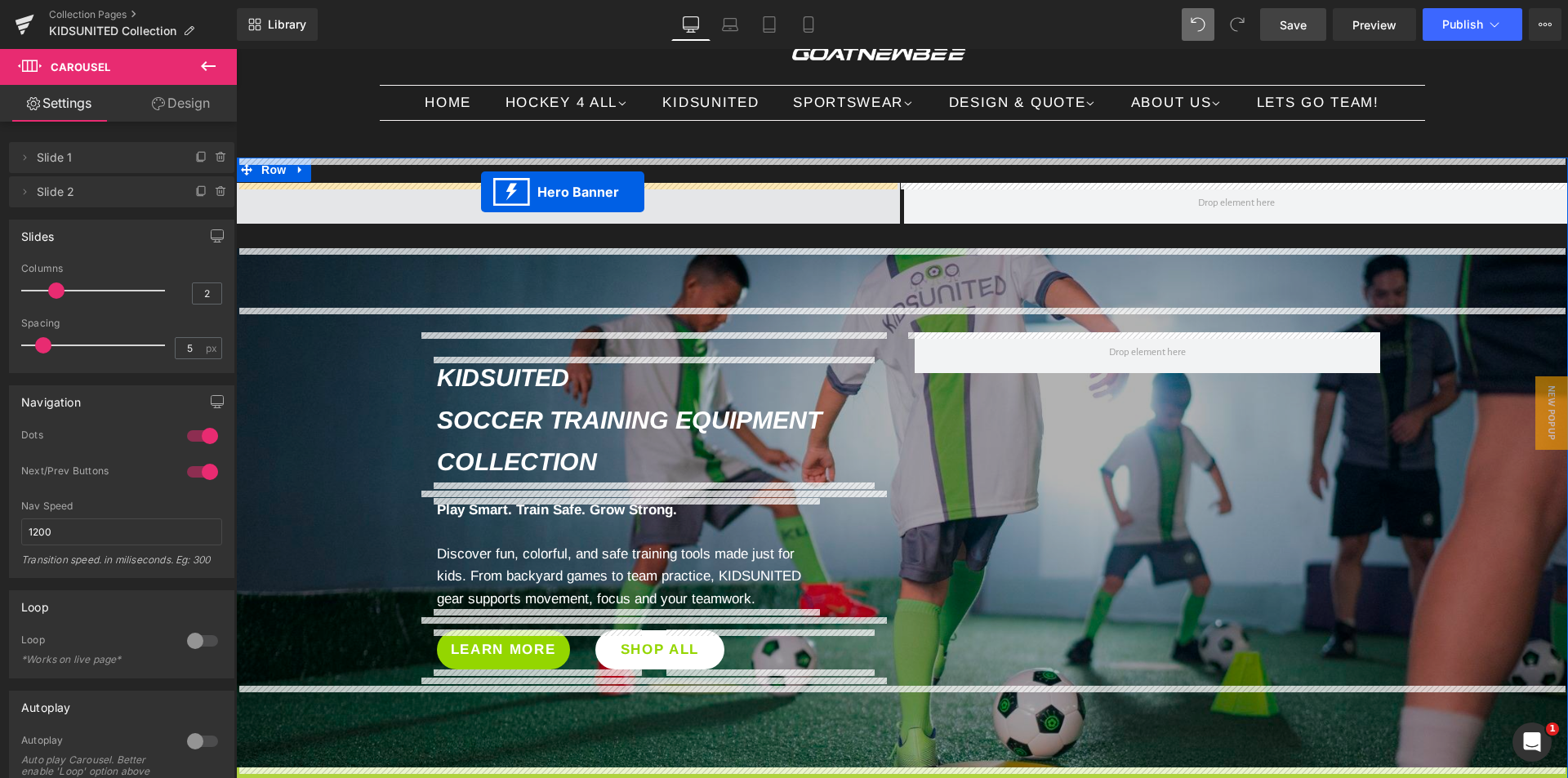
drag, startPoint x: 846, startPoint y: 294, endPoint x: 481, endPoint y: 192, distance: 379.0
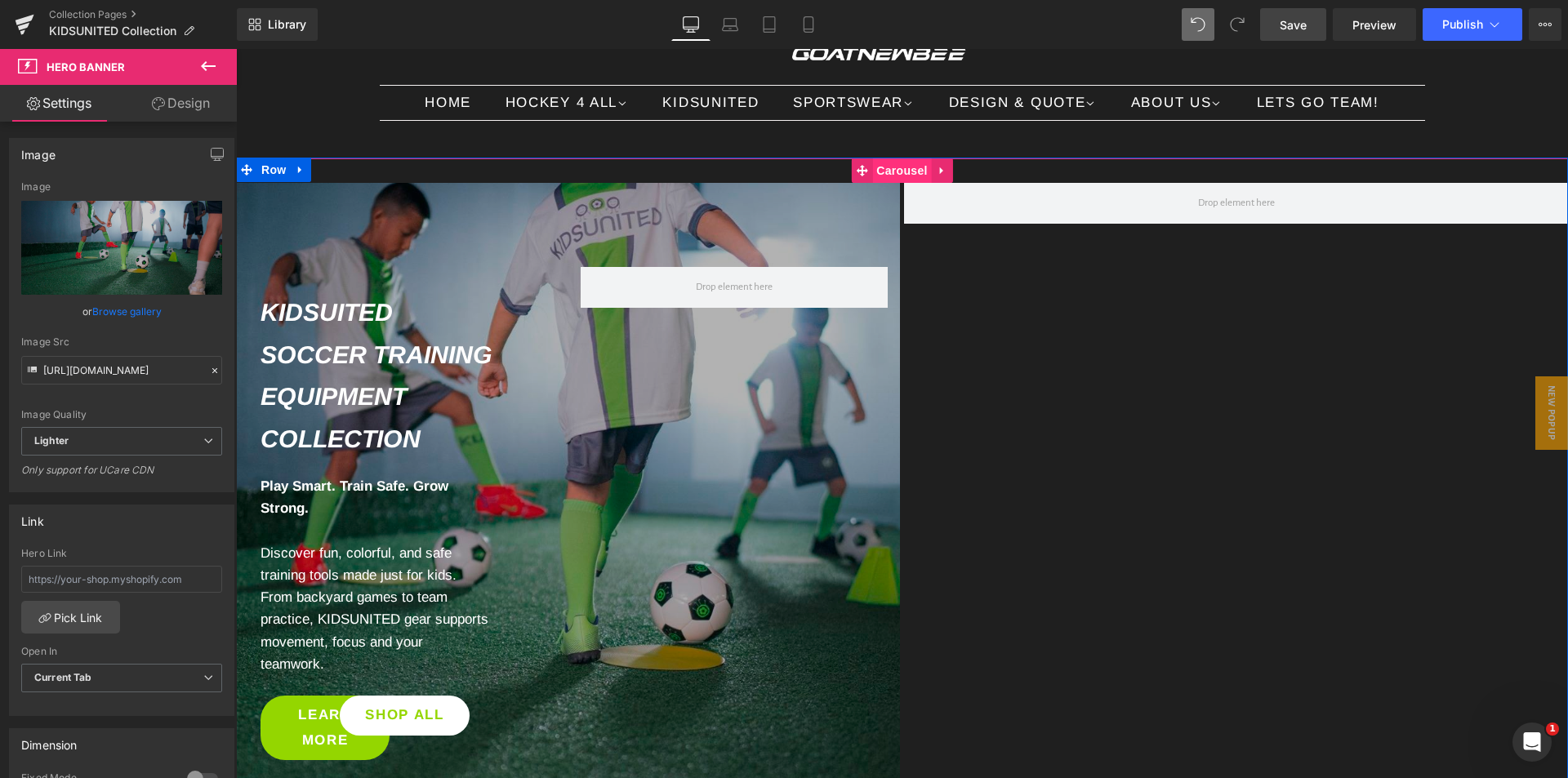
click at [891, 167] on span "Carousel" at bounding box center [901, 170] width 59 height 24
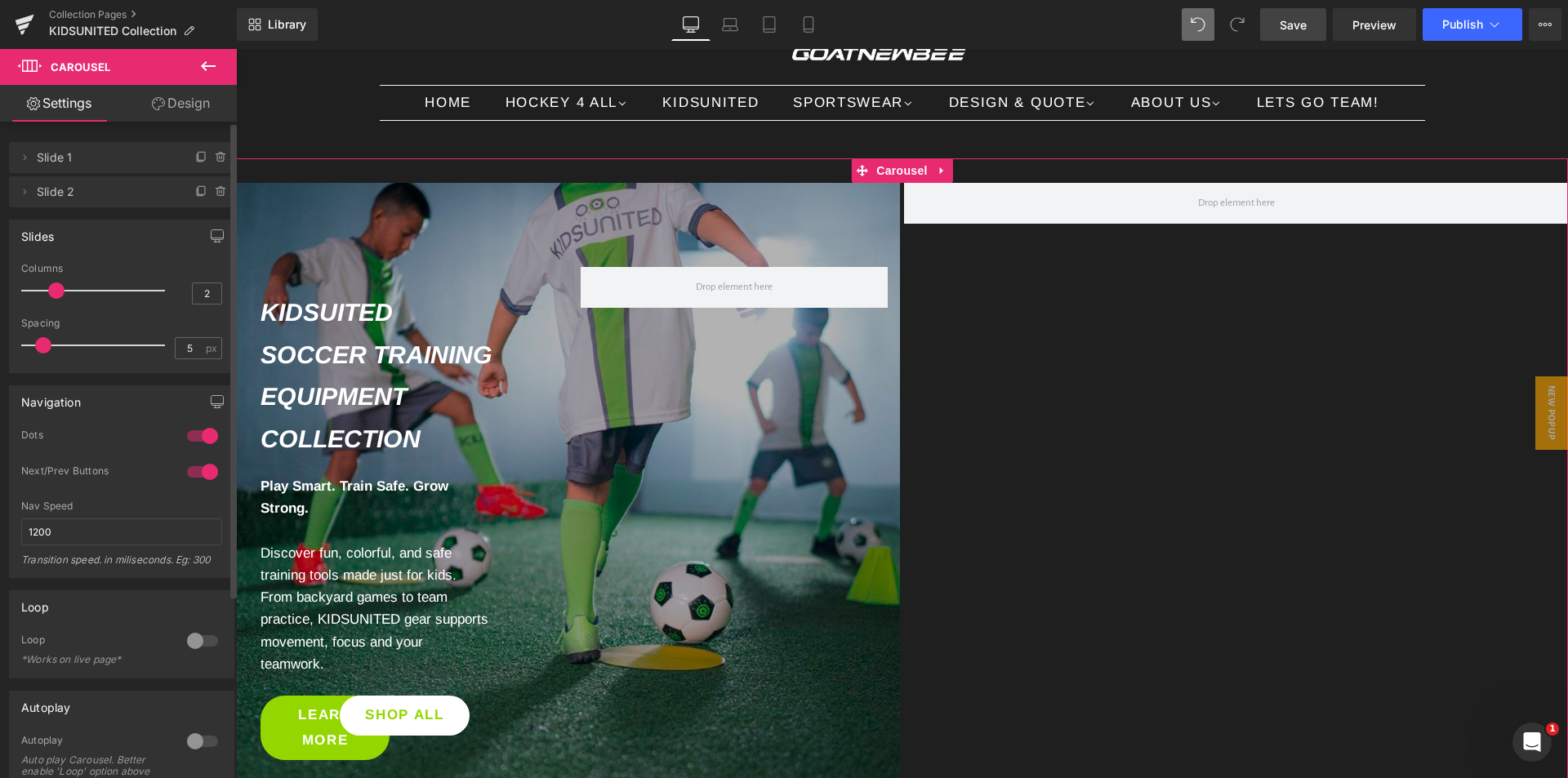
type input "1"
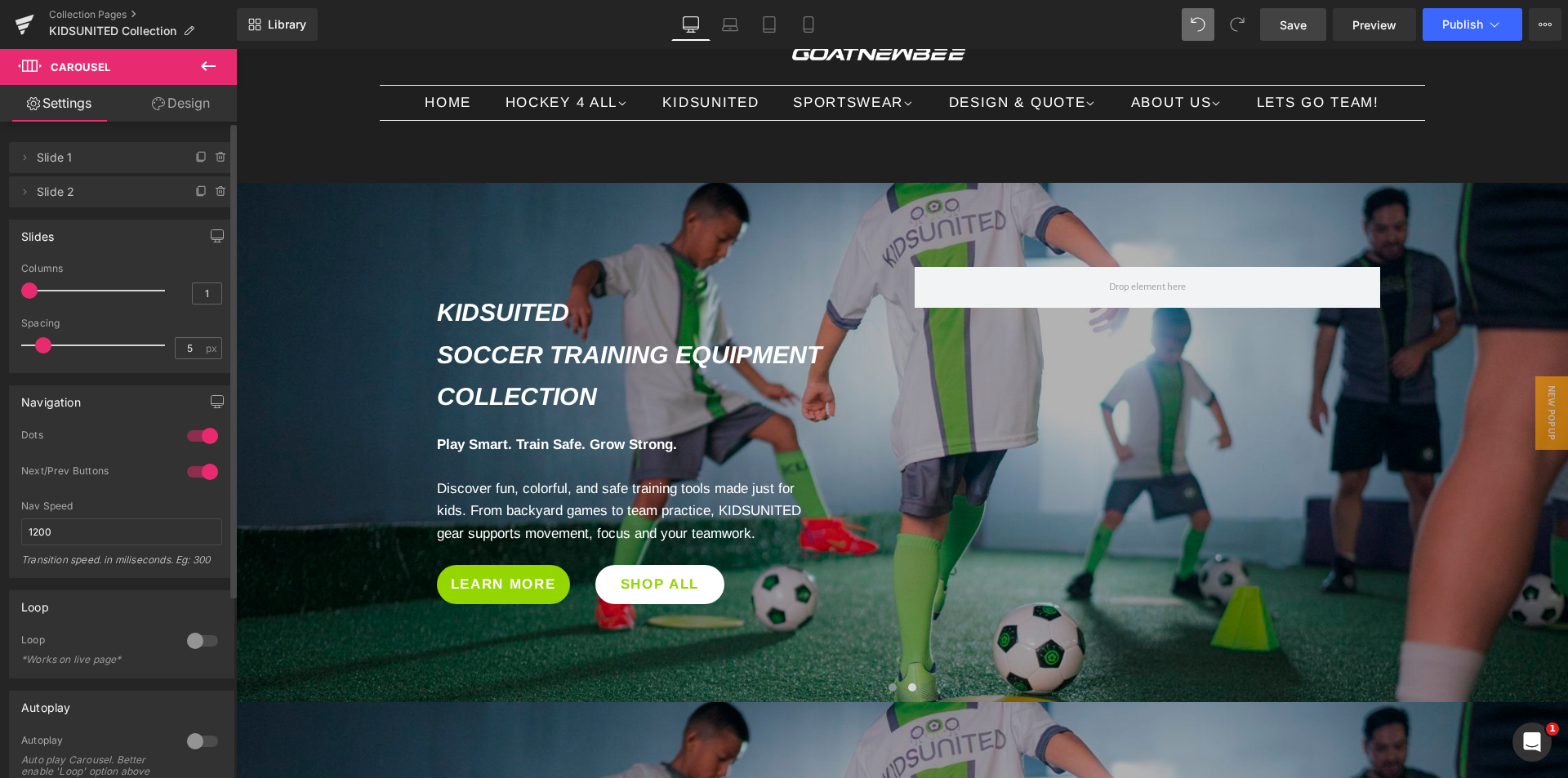
drag, startPoint x: 63, startPoint y: 293, endPoint x: 0, endPoint y: 288, distance: 63.2
click at [0, 288] on div "Slides 1 Columns 1 3 Columns 3 3 Columns 3 1 Columns 1 5px Spacing 5 px 5px Spa…" at bounding box center [122, 289] width 244 height 165
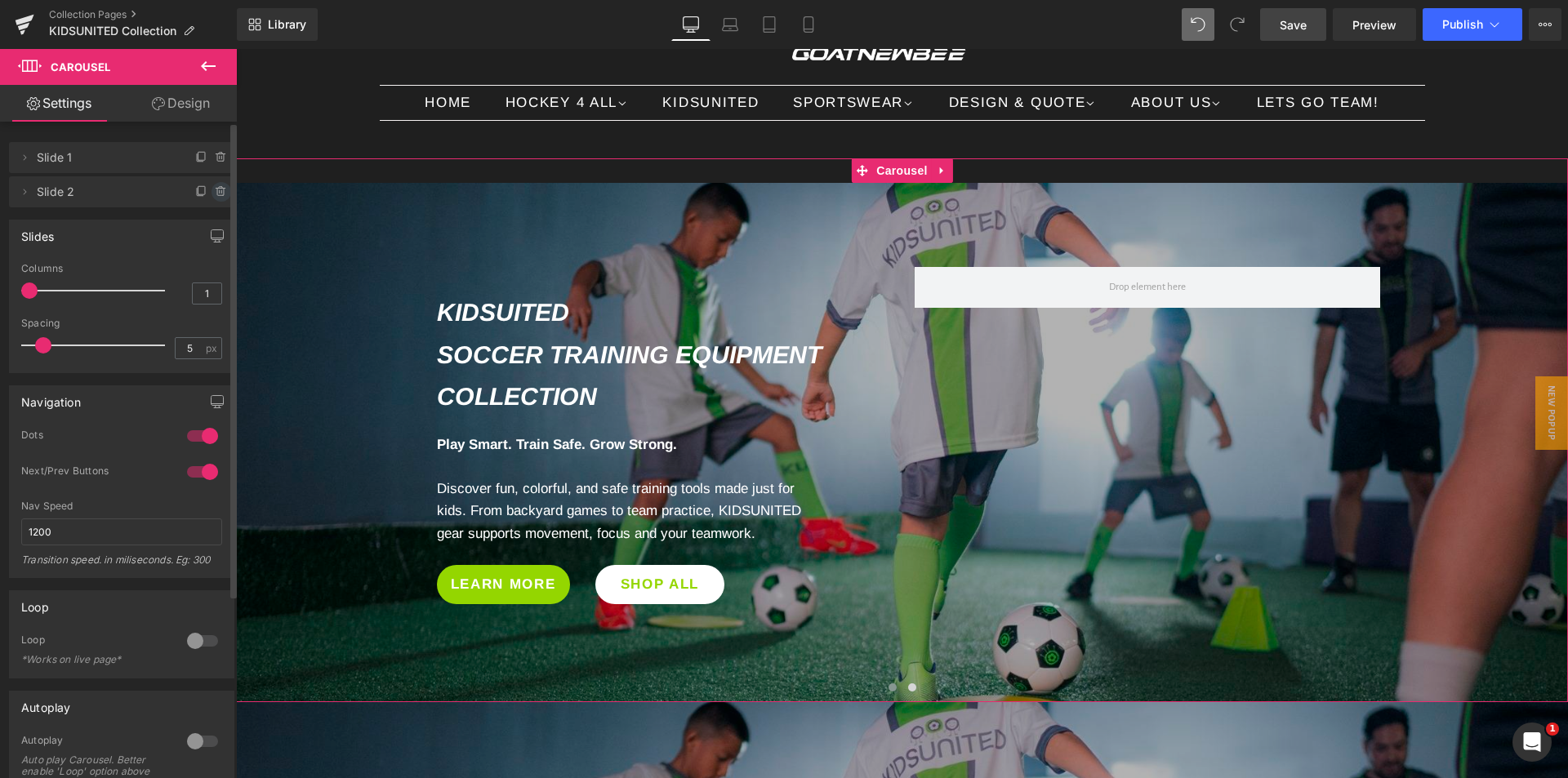
click at [214, 190] on icon at bounding box center [221, 191] width 13 height 13
click at [204, 199] on button "Delete" at bounding box center [204, 192] width 52 height 21
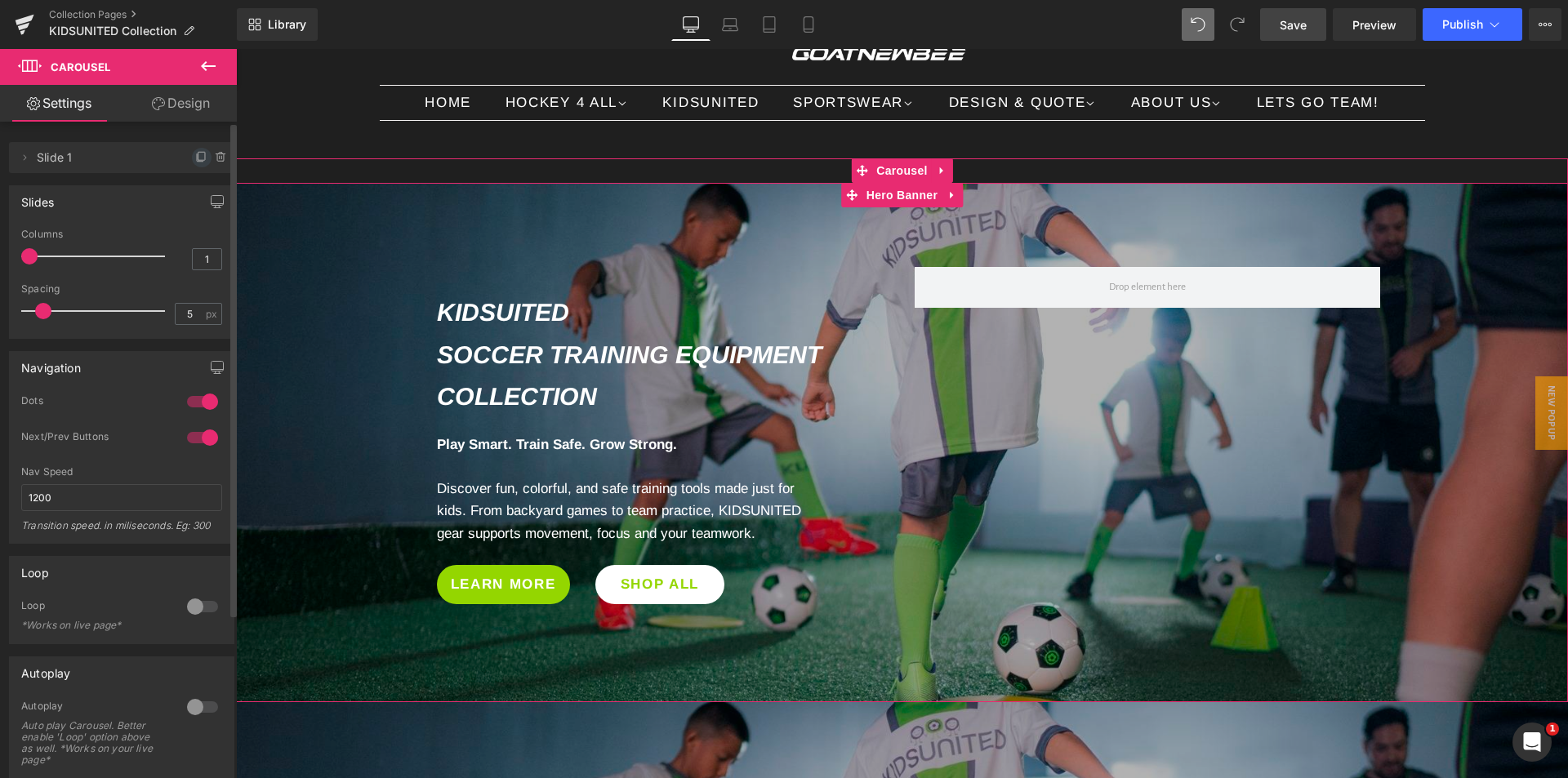
click at [199, 160] on icon at bounding box center [202, 155] width 6 height 8
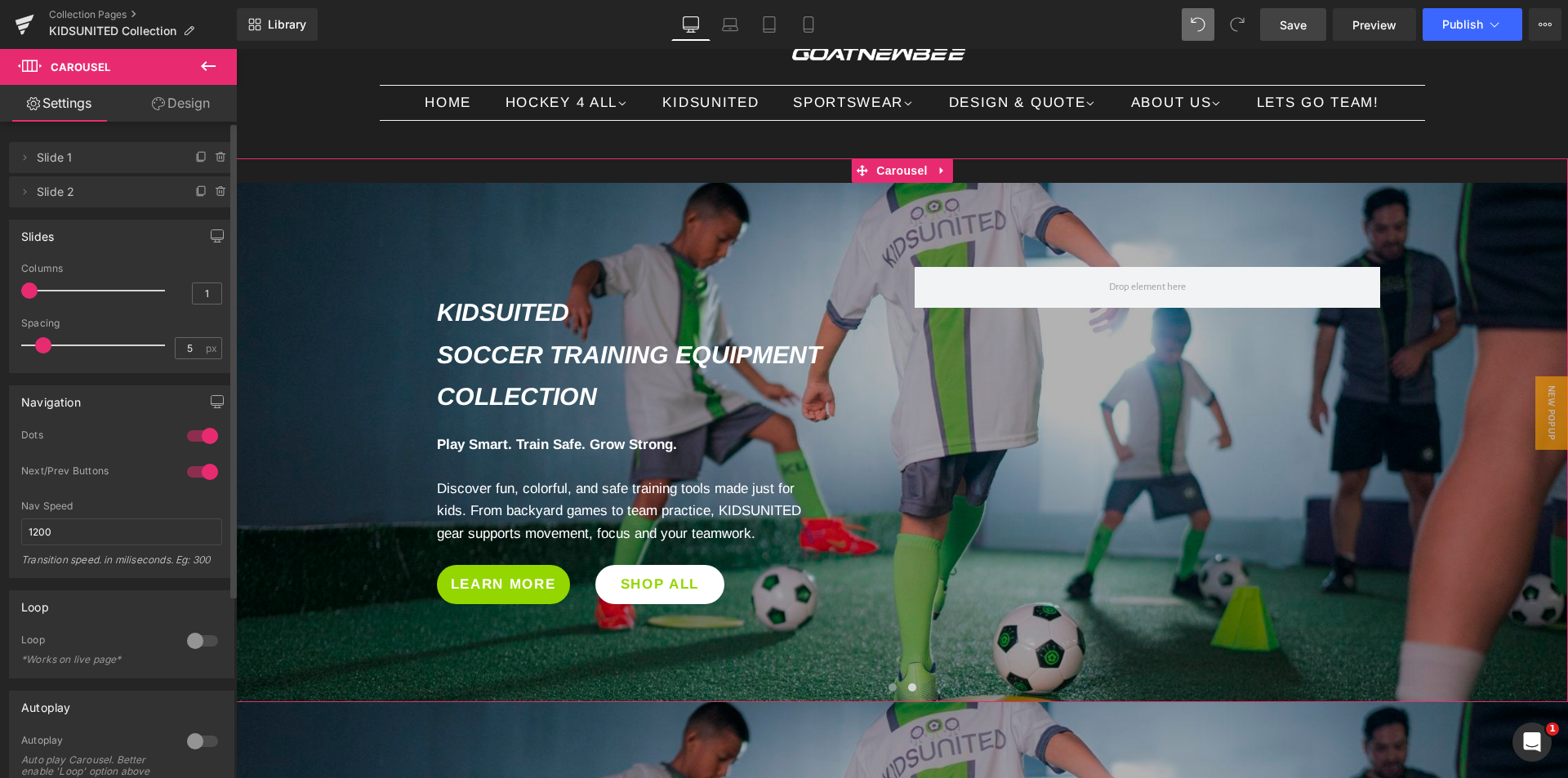
click at [67, 192] on span "Slide 2" at bounding box center [105, 192] width 137 height 31
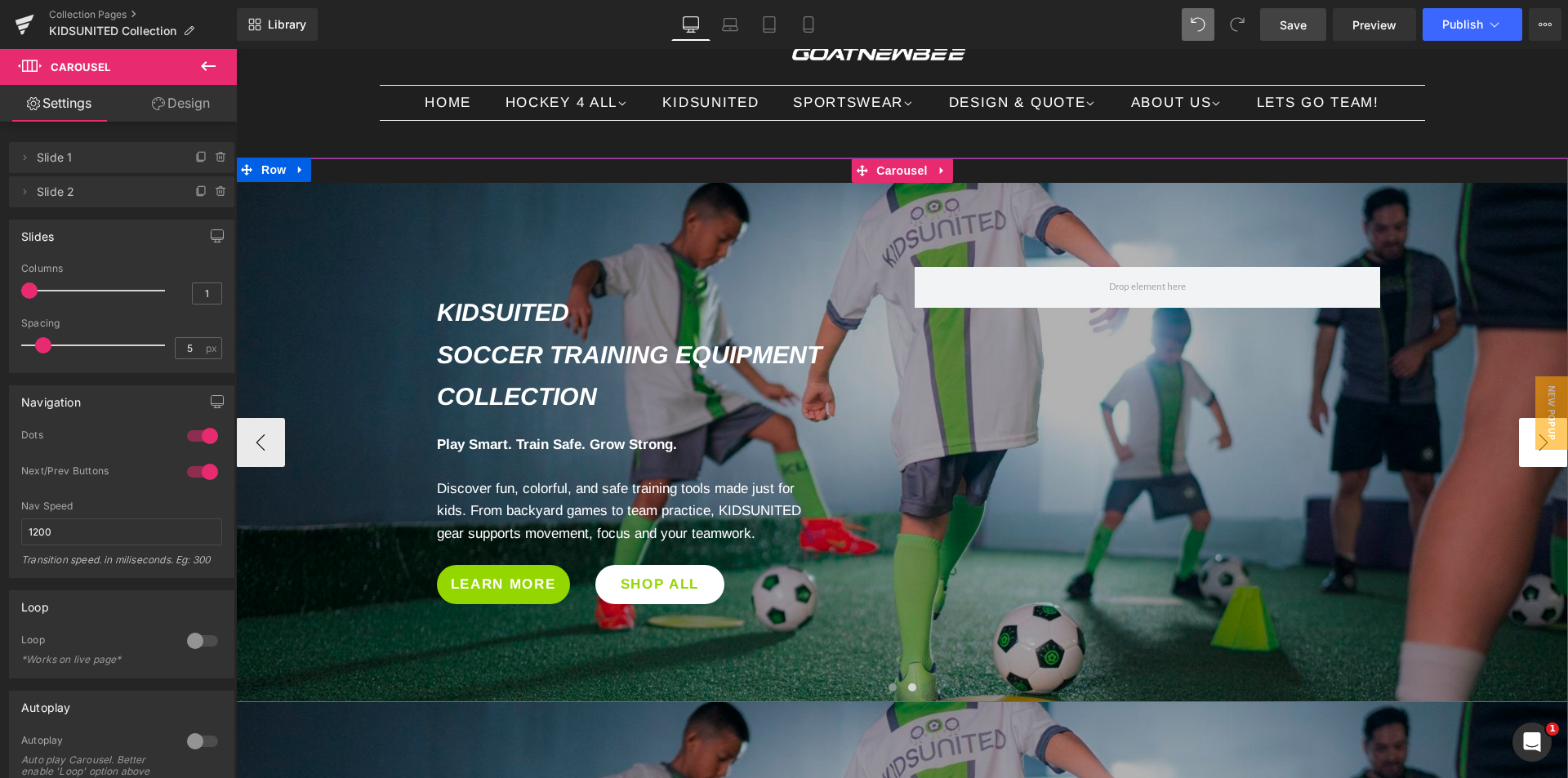
click at [1537, 457] on button "›" at bounding box center [1543, 442] width 49 height 49
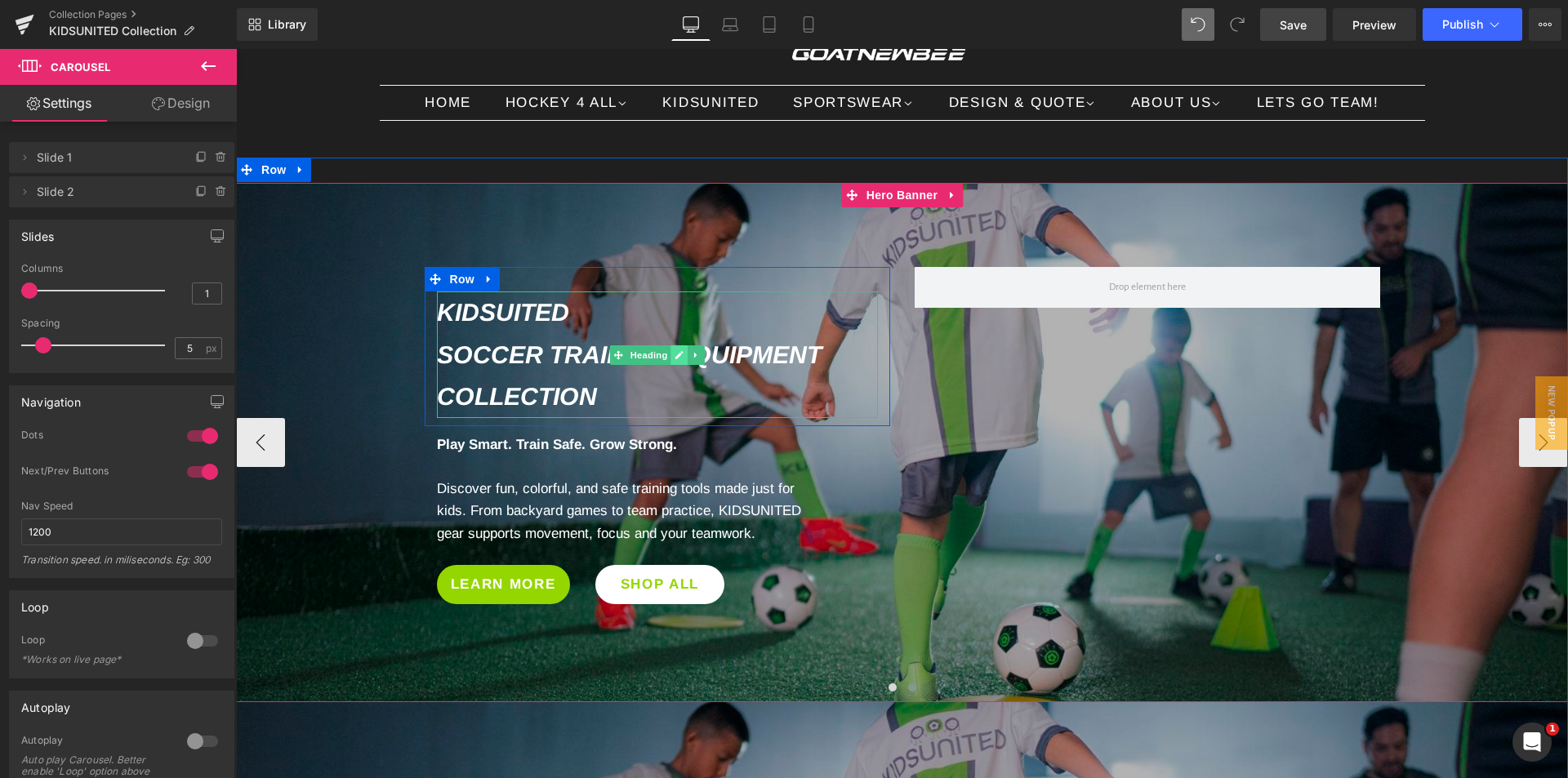
click at [675, 359] on icon at bounding box center [680, 355] width 9 height 10
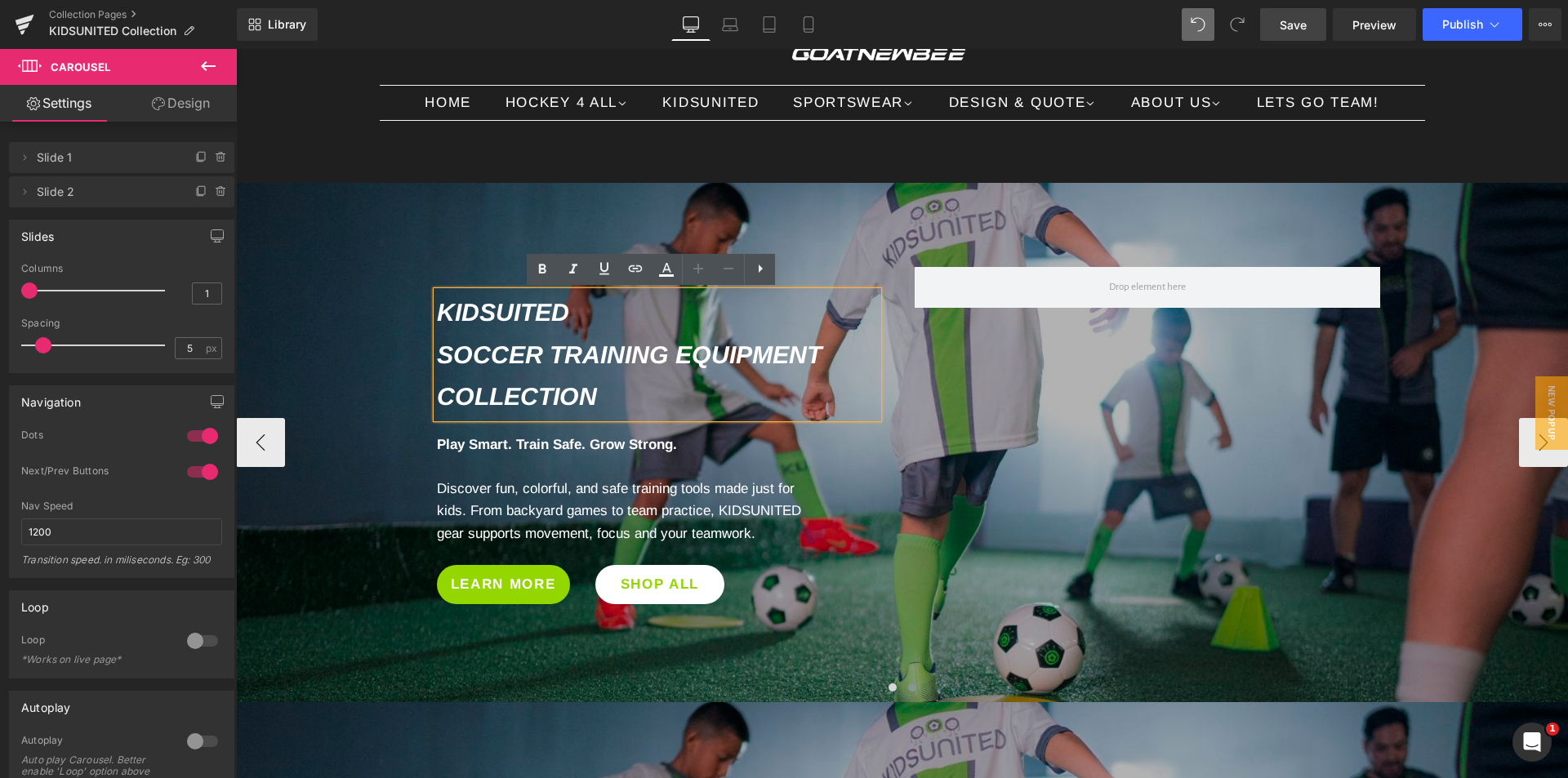
click at [513, 331] on h1 "KIDSUITED" at bounding box center [657, 311] width 441 height 42
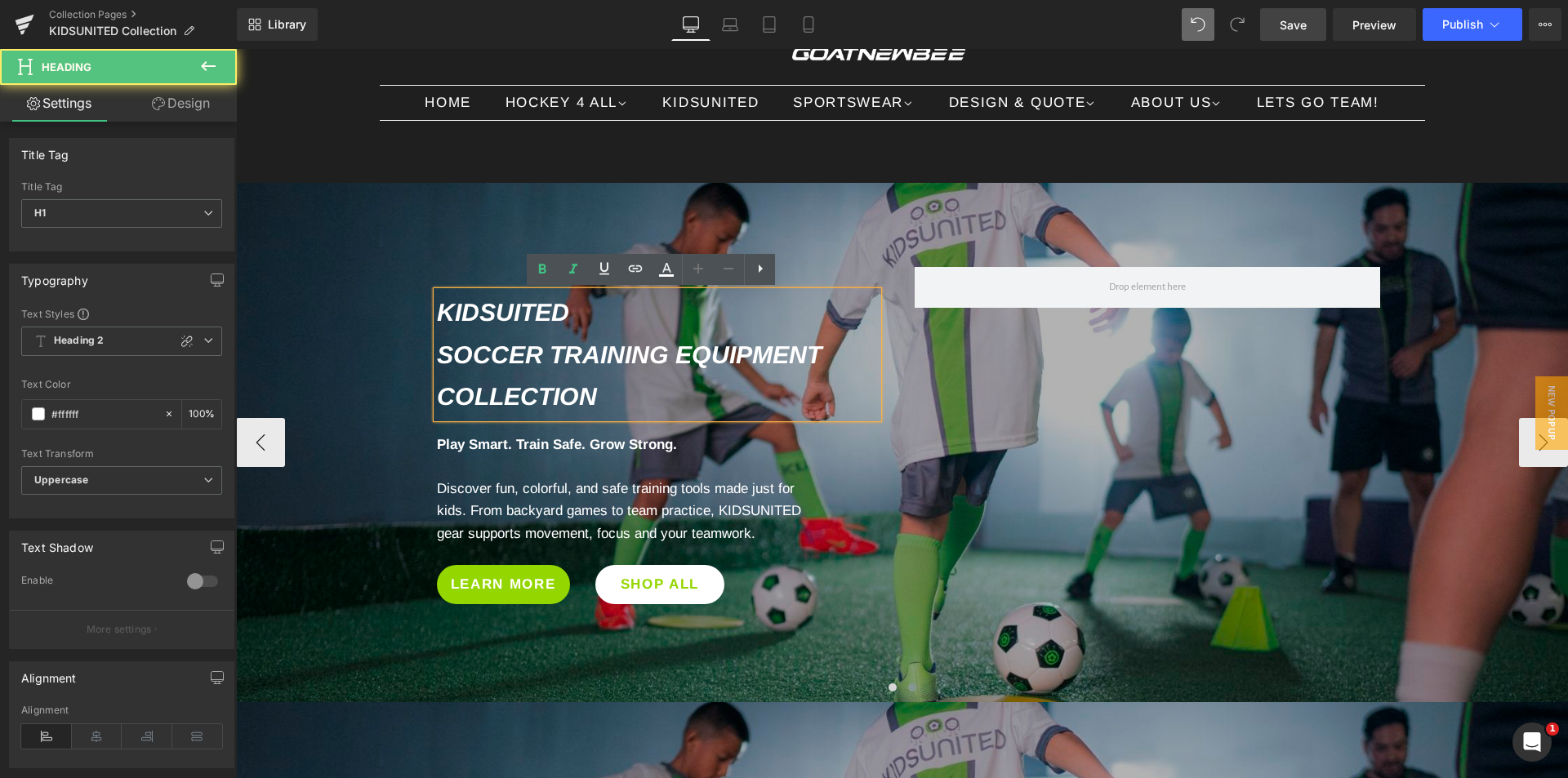
click at [470, 353] on icon "Soccer Training Equipment Collection" at bounding box center [630, 375] width 385 height 68
click at [816, 359] on h1 "Soccer Training Equipment Collection" at bounding box center [657, 375] width 441 height 84
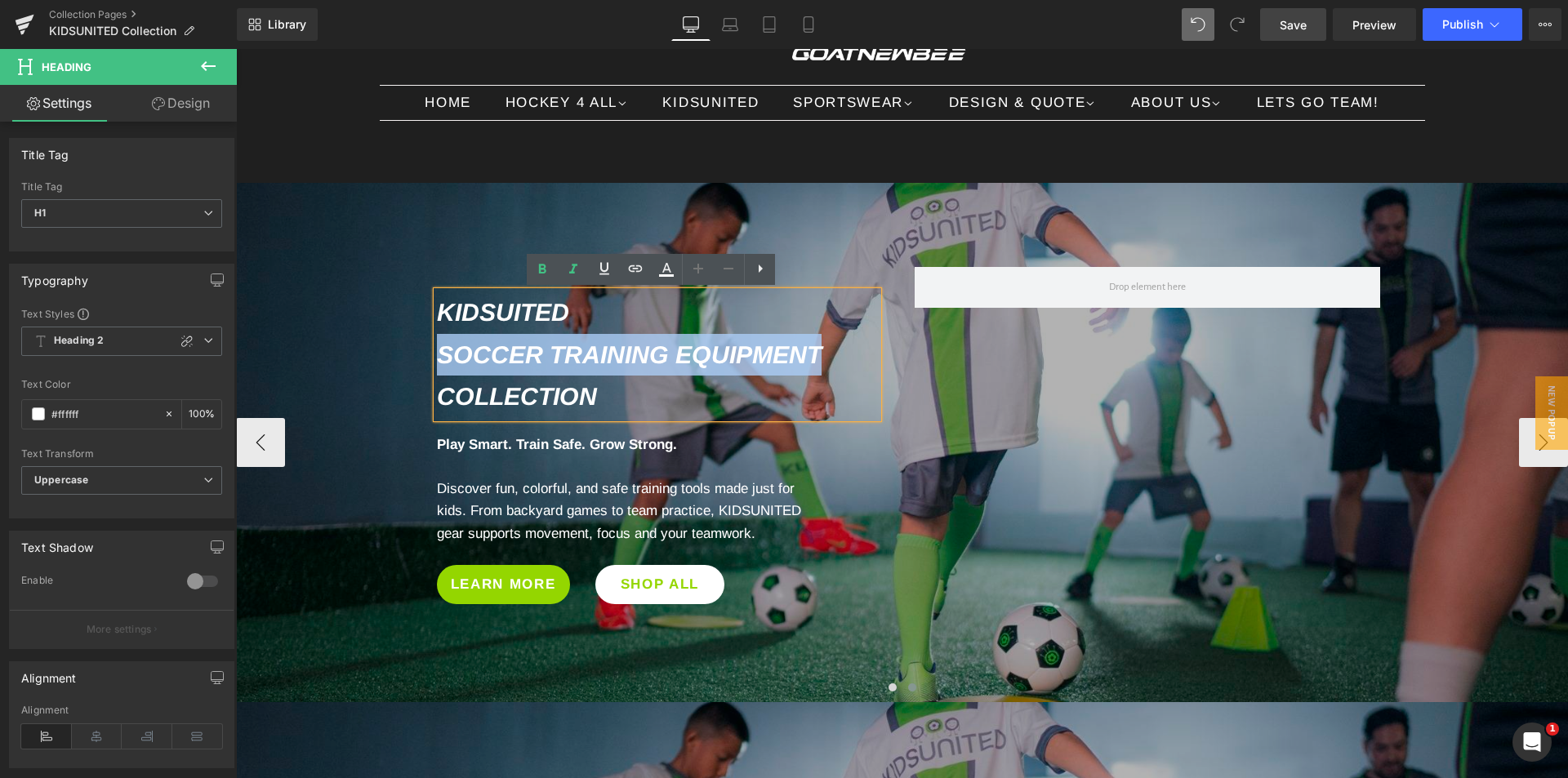
drag, startPoint x: 815, startPoint y: 355, endPoint x: 409, endPoint y: 335, distance: 406.5
click at [412, 335] on div "KIDSUITED Soccer Training Equipment Collection Heading Row Play Smart. Train Sa…" at bounding box center [657, 440] width 490 height 346
paste div
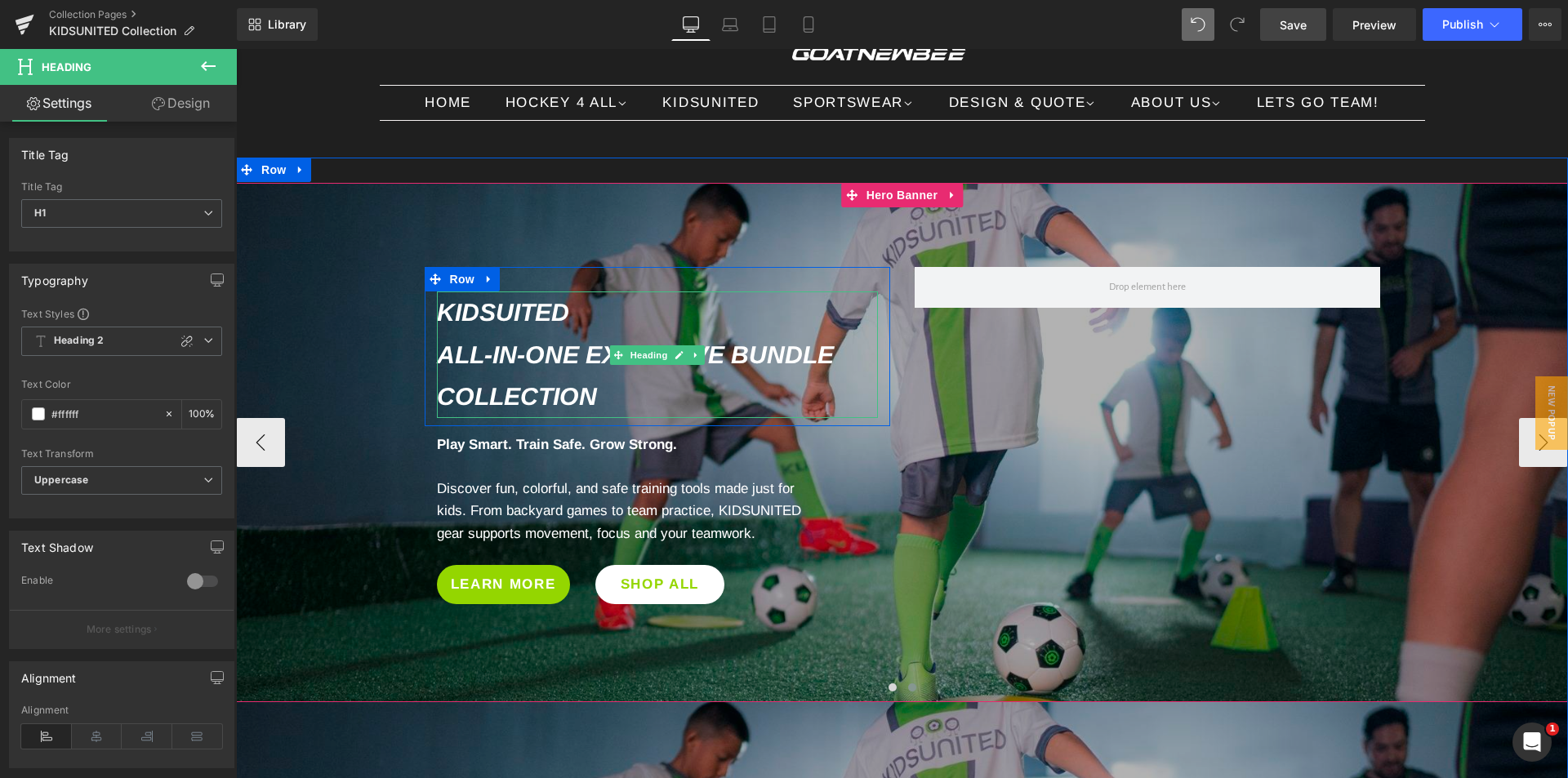
click at [588, 386] on icon "All-In-One Exclusive Bundle Collection" at bounding box center [635, 375] width 397 height 68
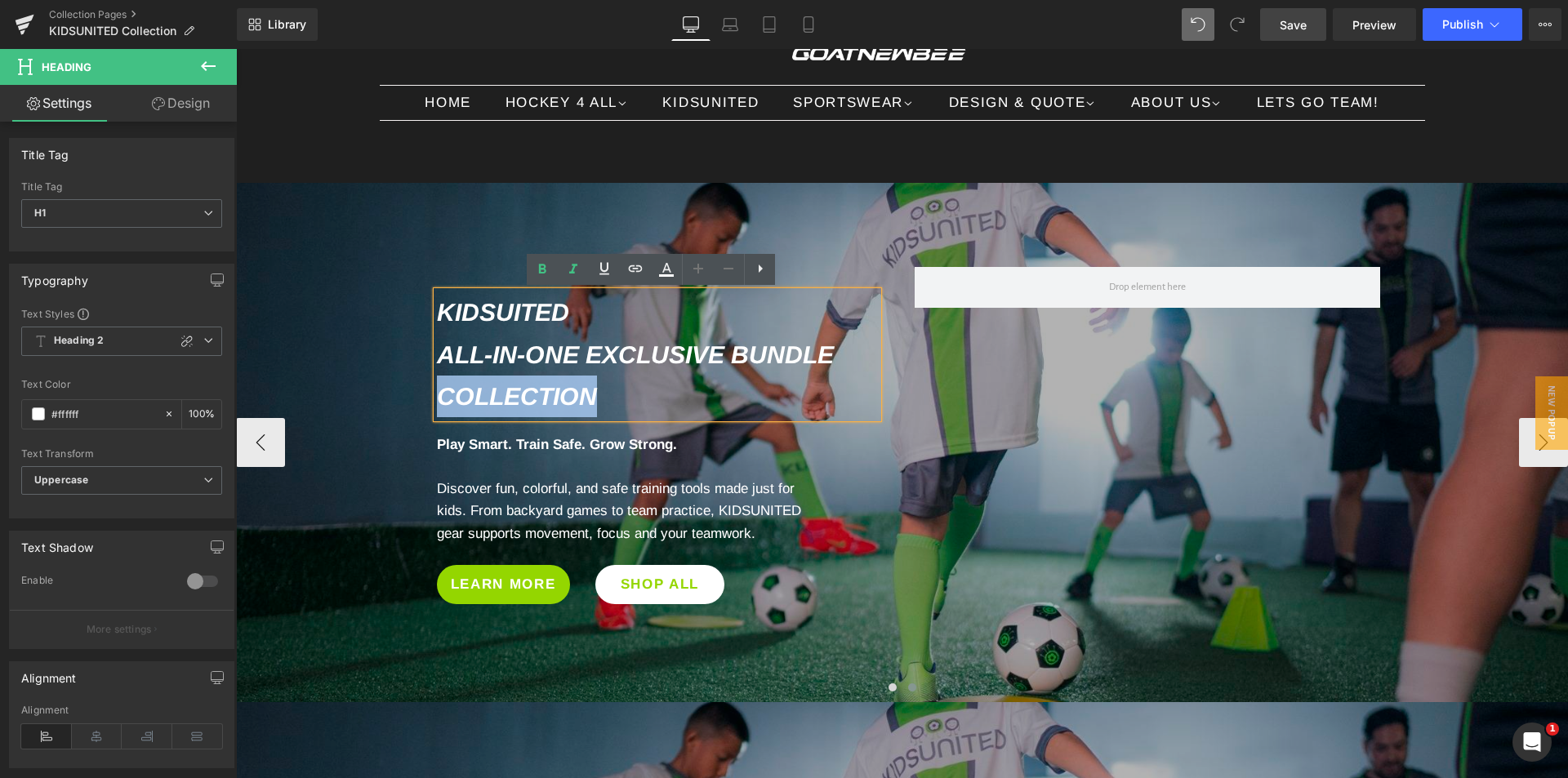
drag, startPoint x: 598, startPoint y: 394, endPoint x: 381, endPoint y: 379, distance: 217.5
click at [381, 379] on span "KIDSUITED All-In-One Exclusive Bundle Collection Heading Row Play Smart. Train …" at bounding box center [901, 431] width 1332 height 378
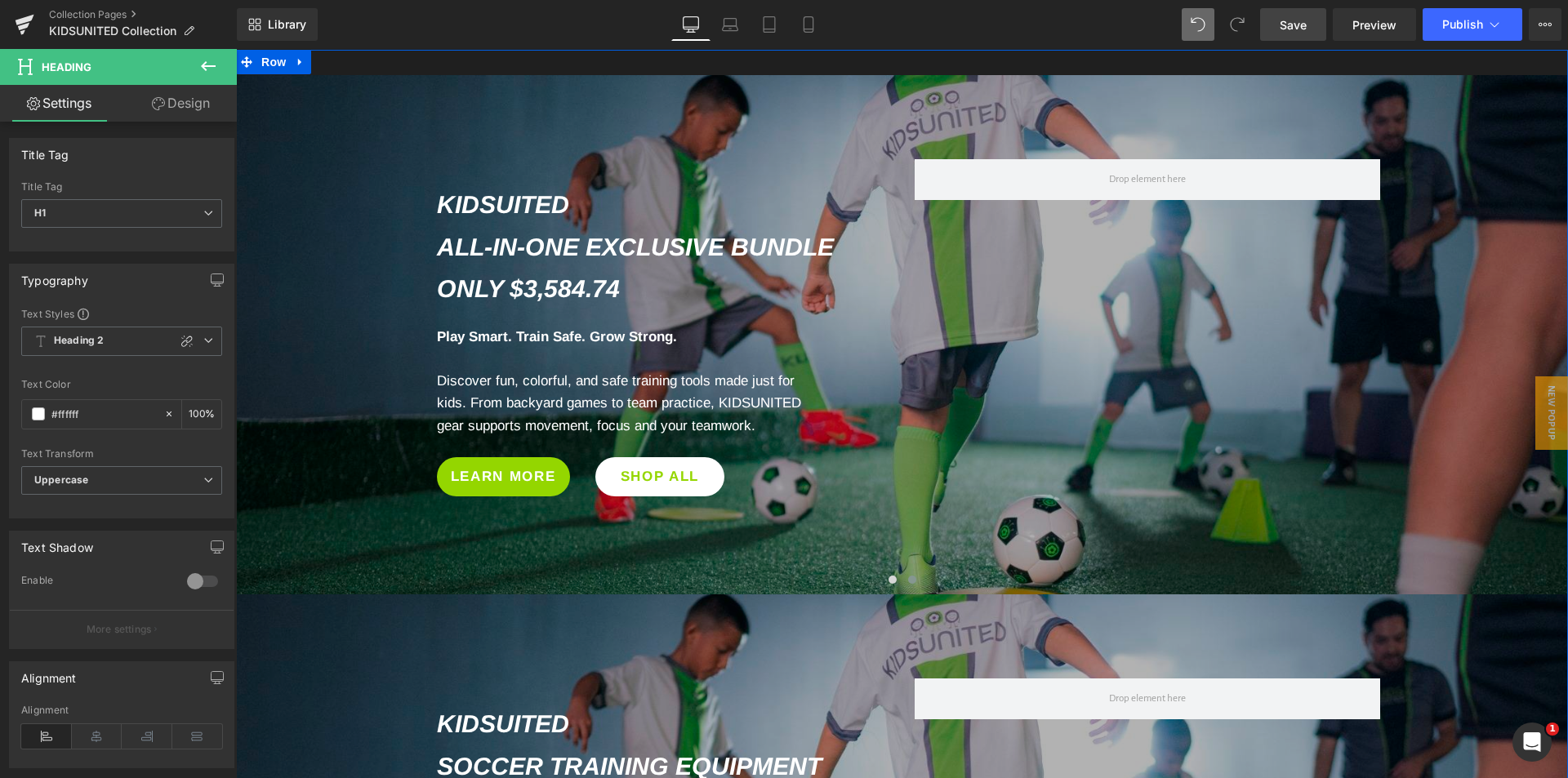
scroll to position [225, 0]
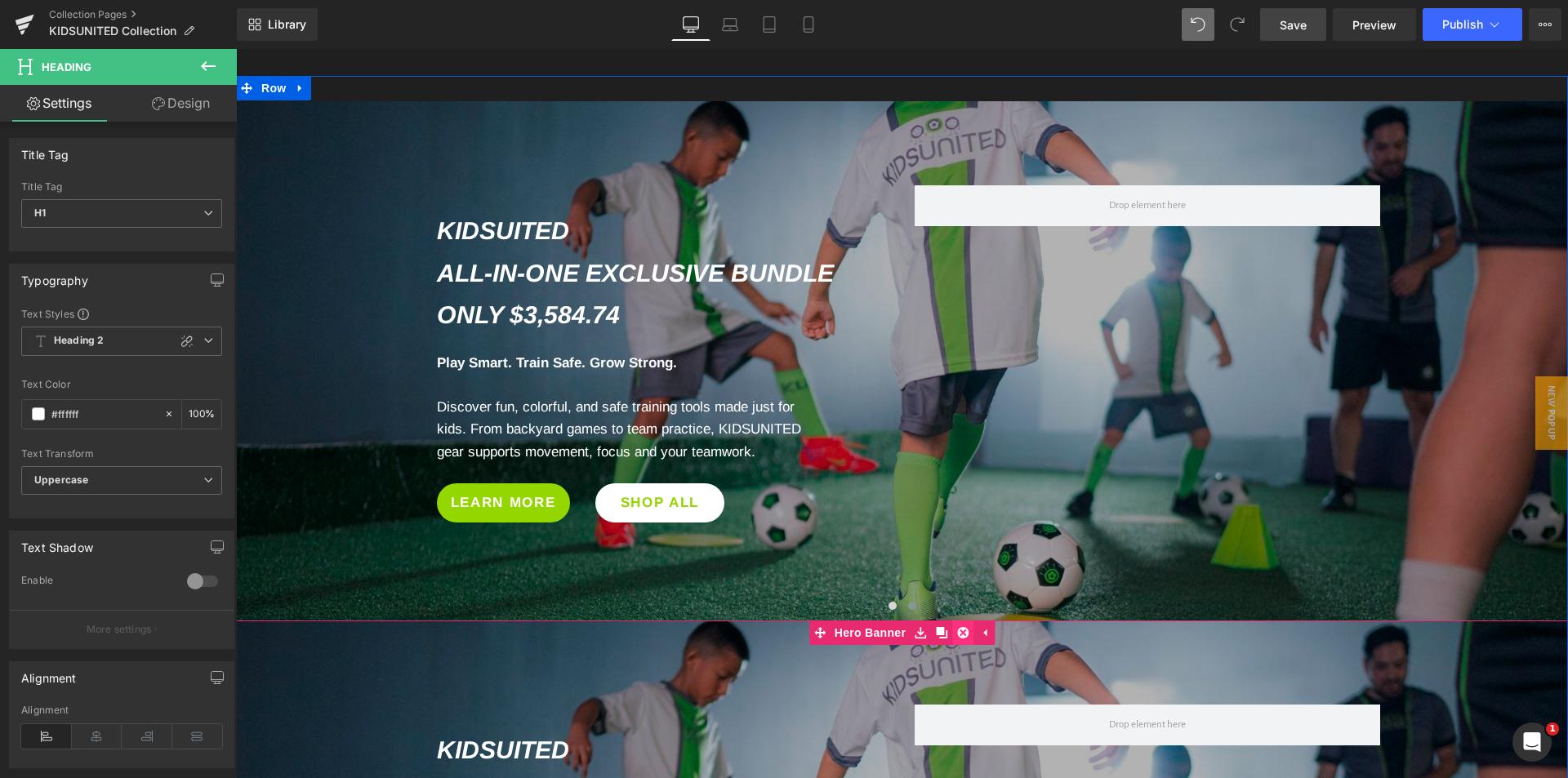
click at [957, 630] on icon at bounding box center [962, 632] width 11 height 11
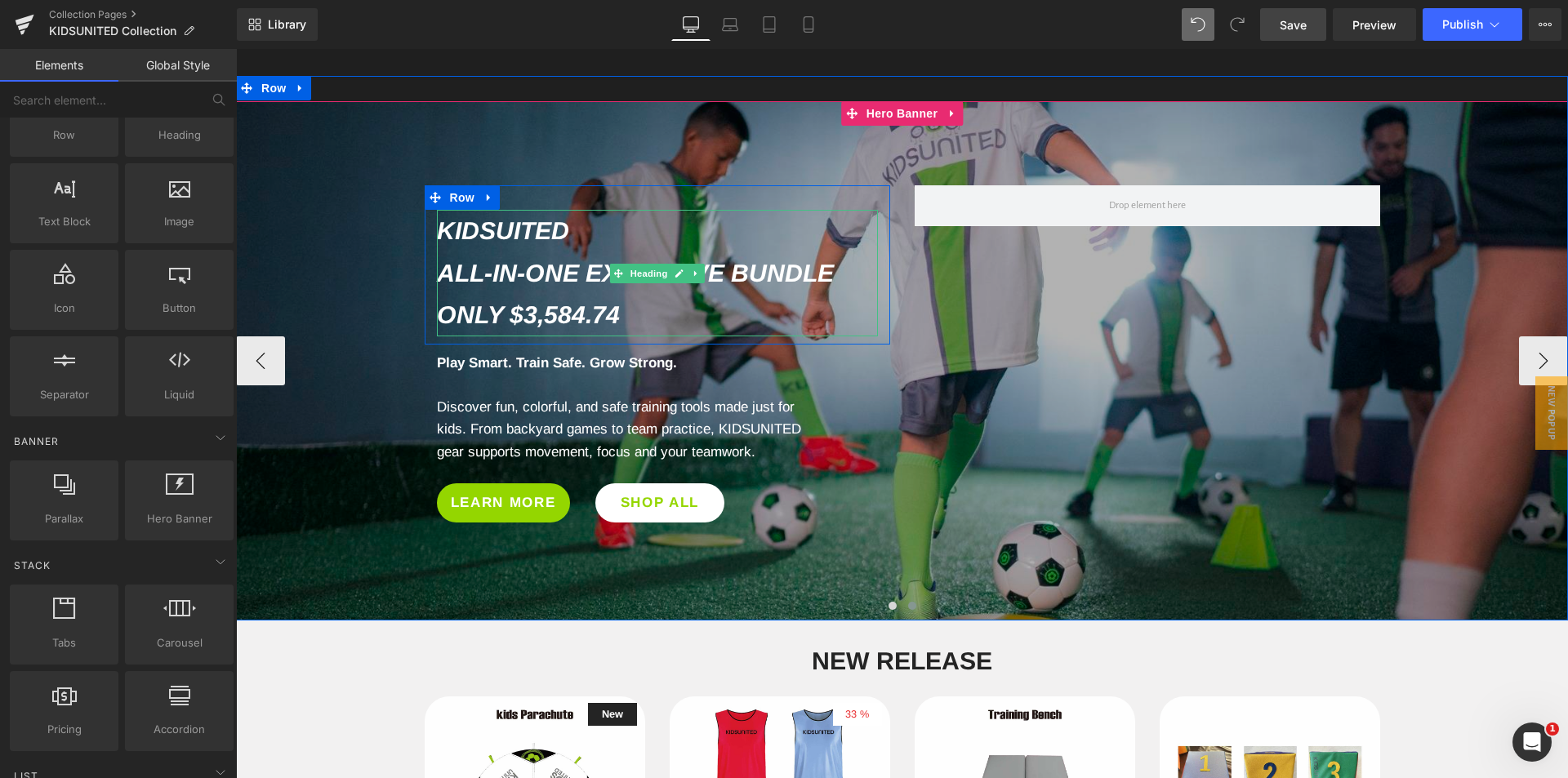
click at [526, 308] on icon "All-In-One Exclusive Bundle Only $3,584.74" at bounding box center [635, 294] width 397 height 68
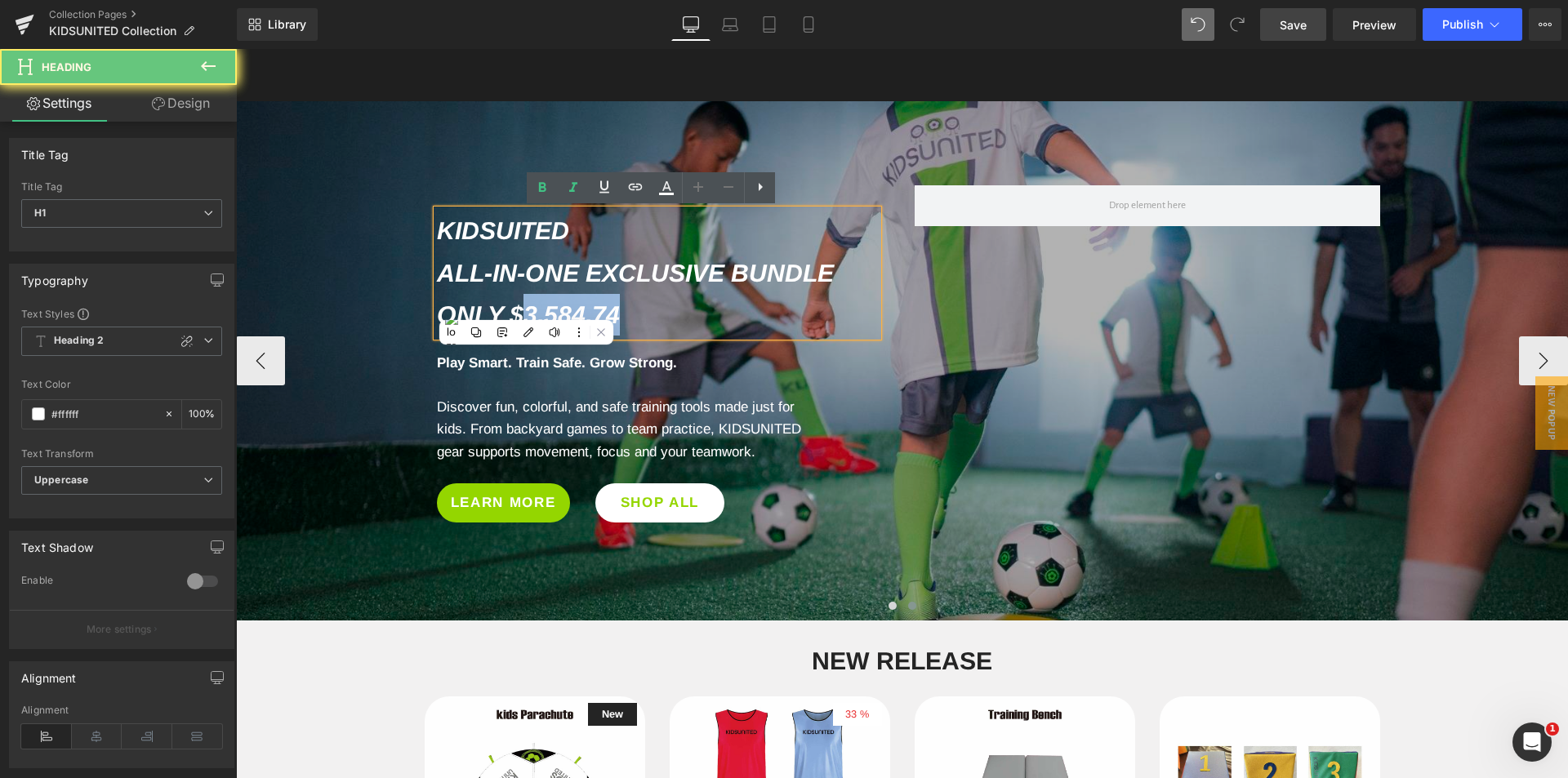
click at [605, 311] on icon "All-In-One Exclusive Bundle Only $3,584.74" at bounding box center [635, 294] width 397 height 68
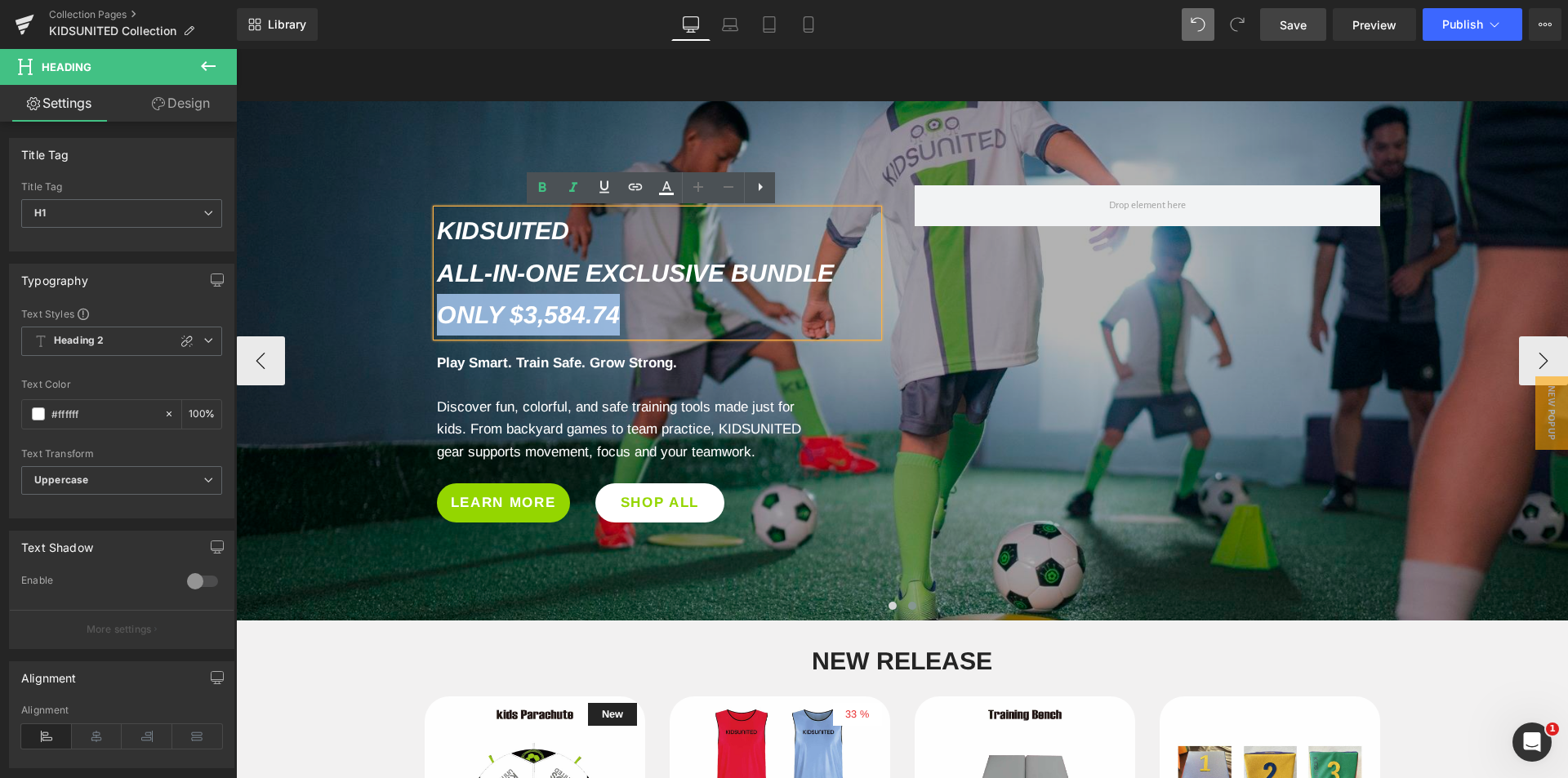
drag, startPoint x: 623, startPoint y: 314, endPoint x: 415, endPoint y: 304, distance: 208.2
click at [415, 304] on div "KIDSUITED All-In-One Exclusive Bundle Only $3,584.74 Heading Row Play Smart. Tr…" at bounding box center [657, 358] width 490 height 346
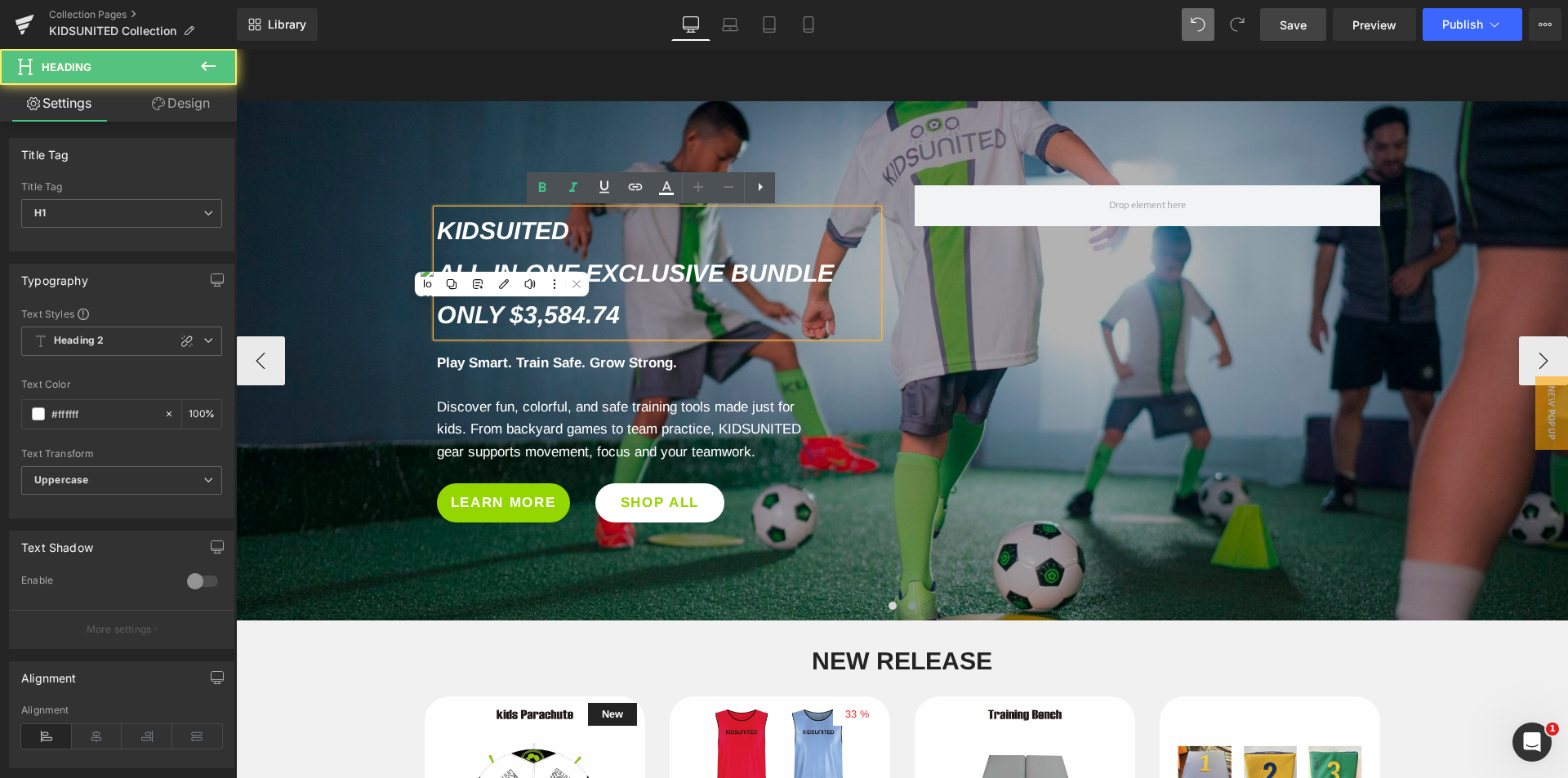
click at [841, 268] on h1 "All-In-One Exclusive Bundle Only $3,584.74" at bounding box center [657, 294] width 441 height 84
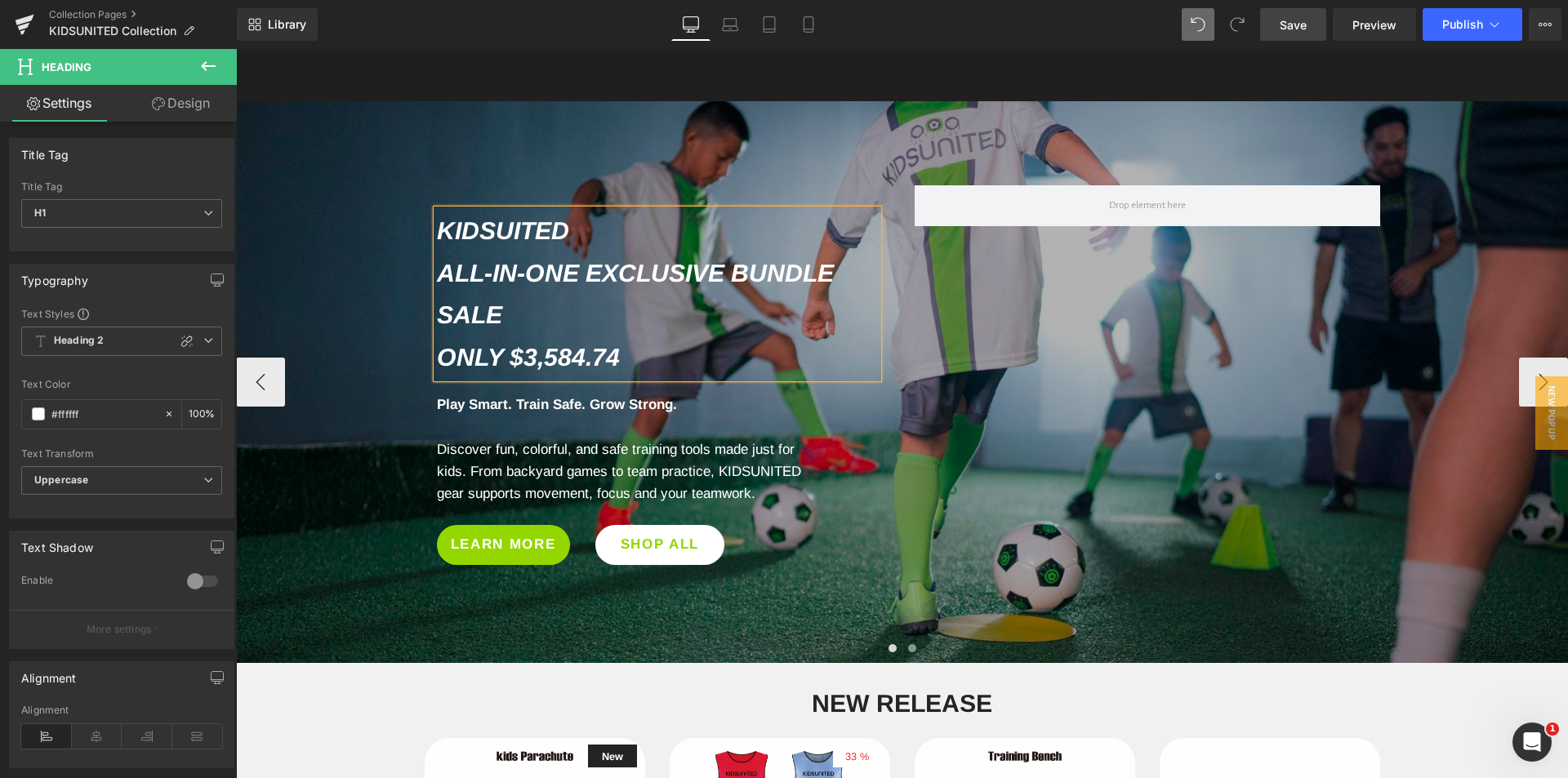
click at [747, 119] on div at bounding box center [901, 382] width 1332 height 561
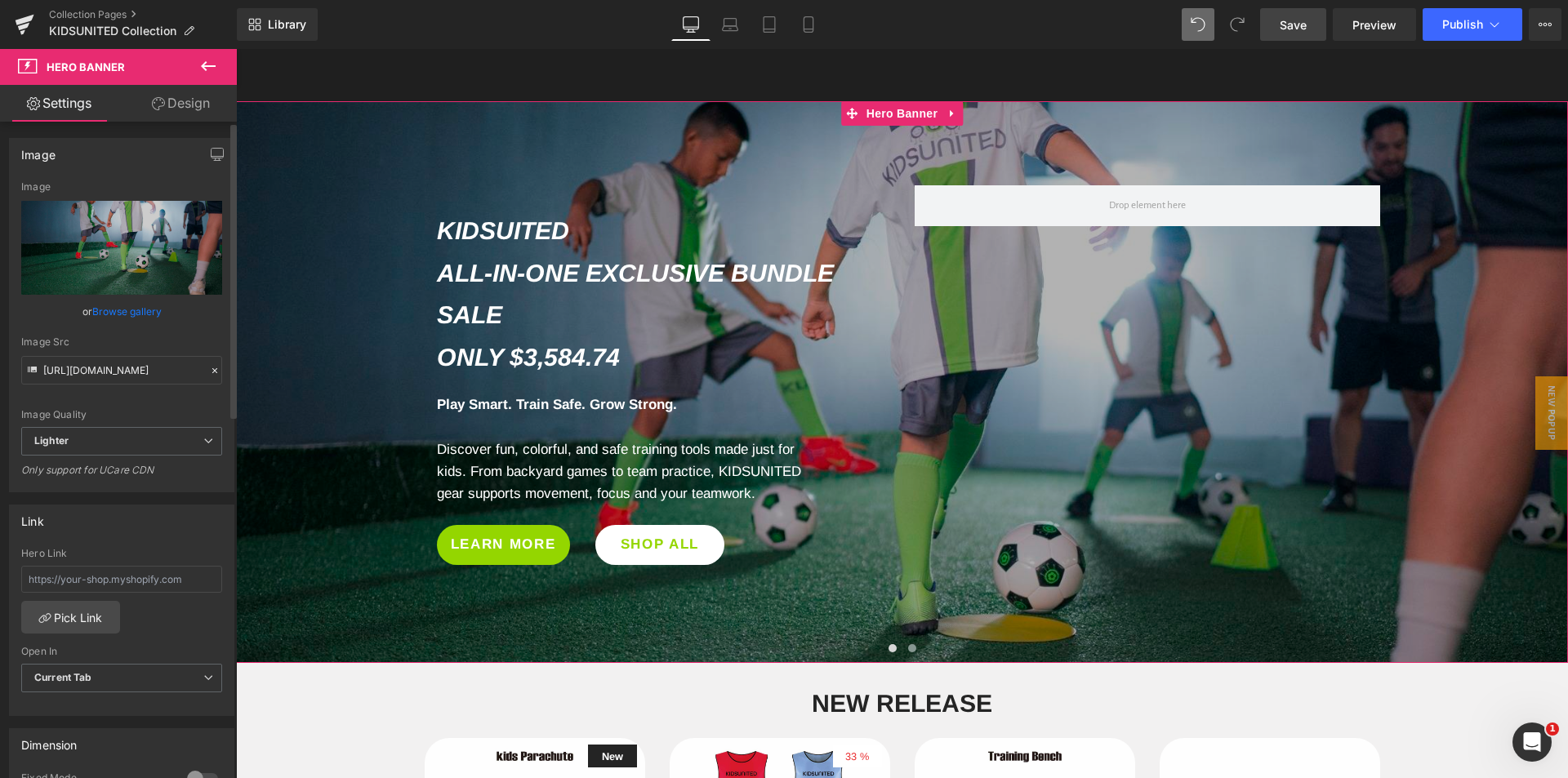
click at [128, 308] on link "Browse gallery" at bounding box center [127, 310] width 69 height 29
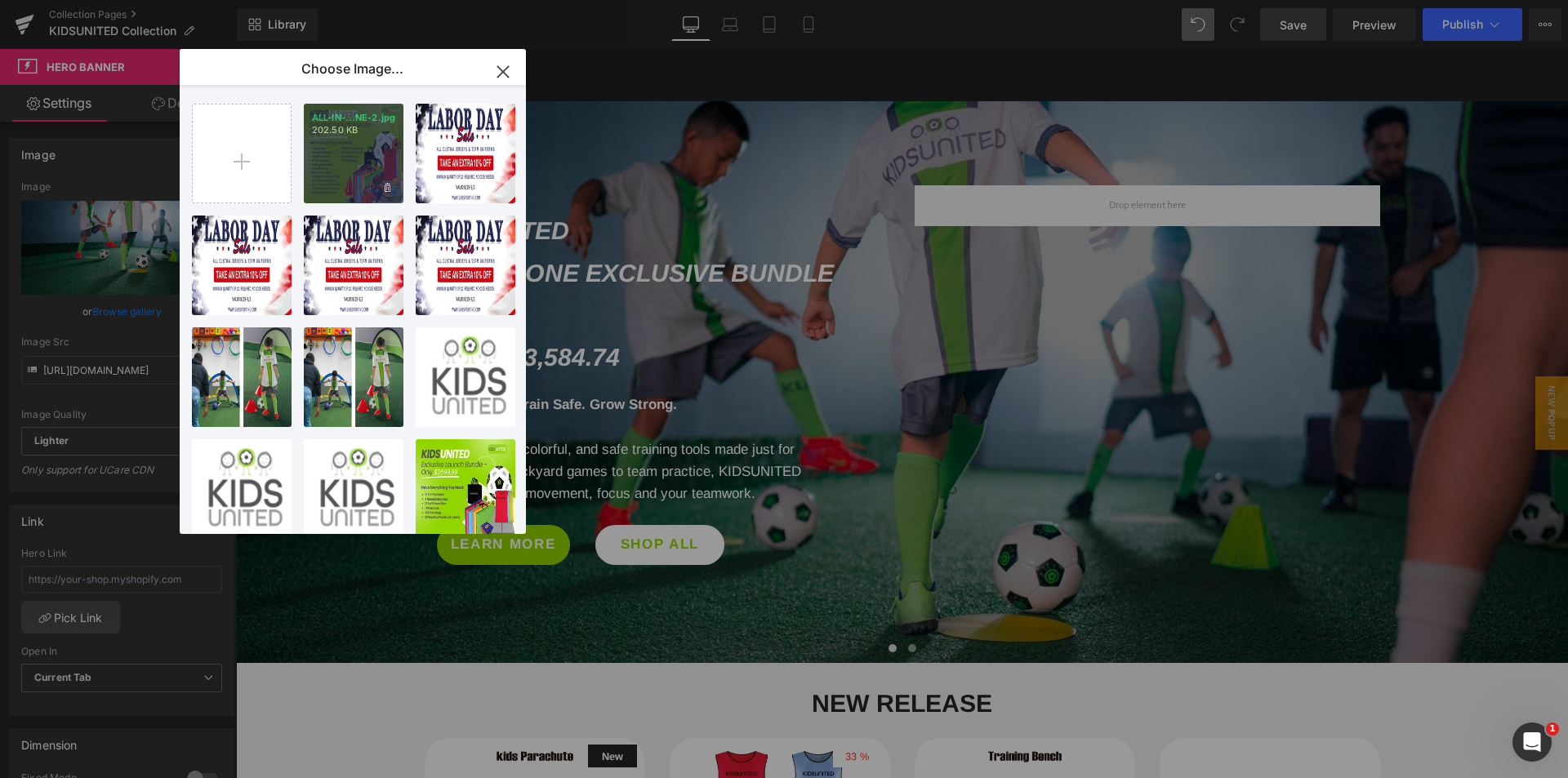
click at [360, 171] on div "ALL-IN-...NE-2.jpg 202.50 KB" at bounding box center [354, 153] width 100 height 100
type input "[URL][DOMAIN_NAME]"
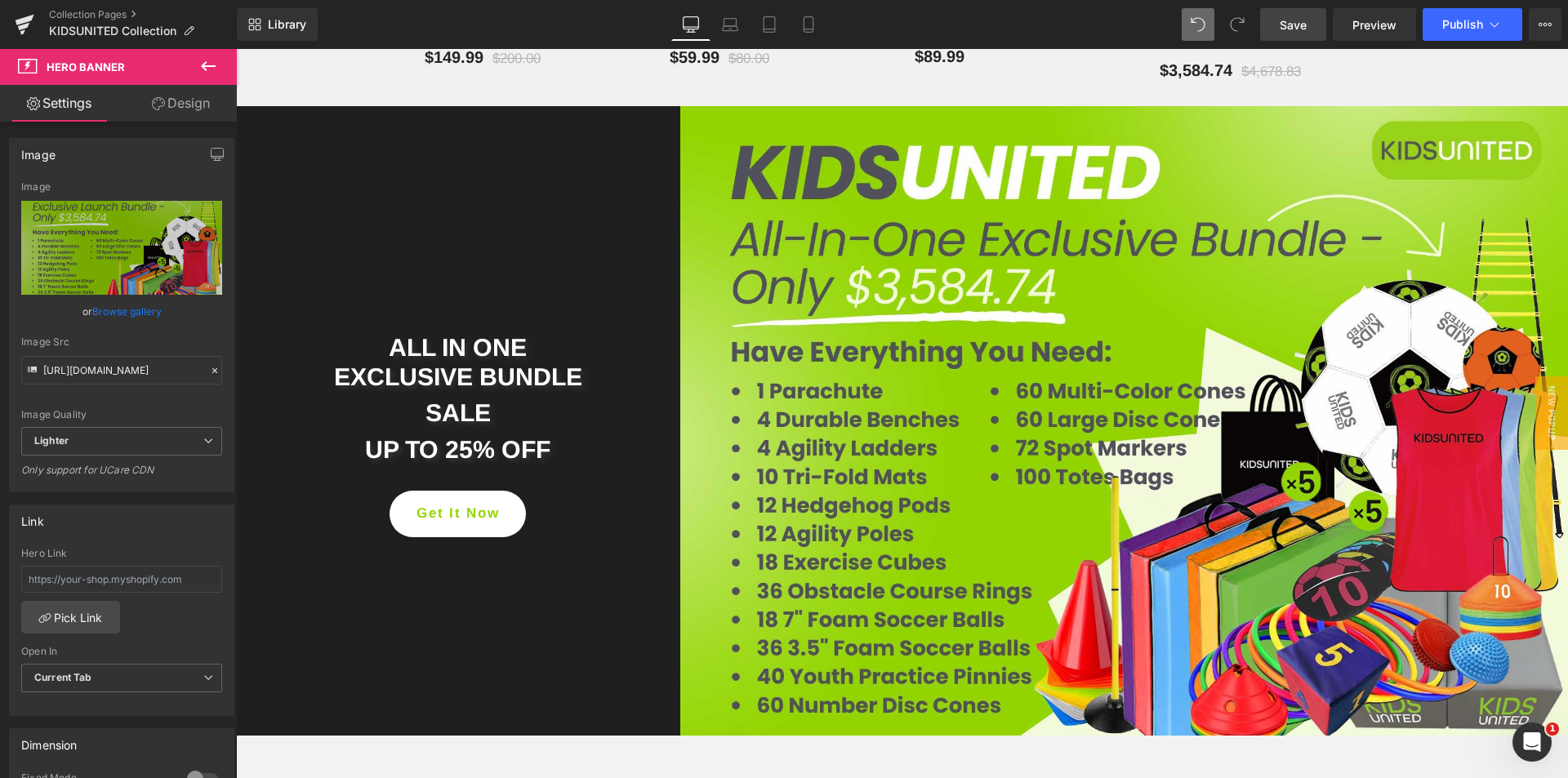
scroll to position [2102, 0]
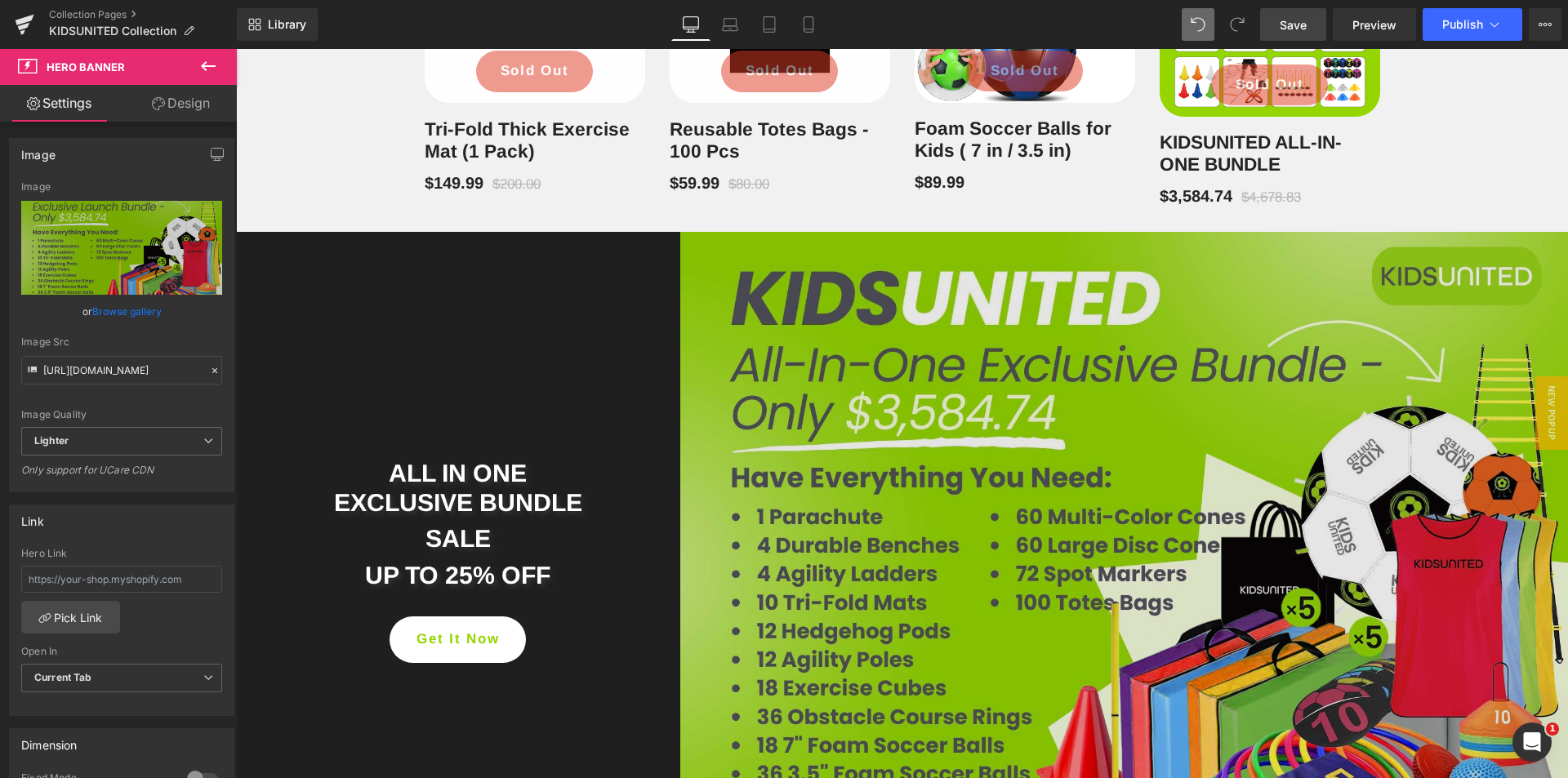
click at [793, 340] on img at bounding box center [1124, 546] width 888 height 629
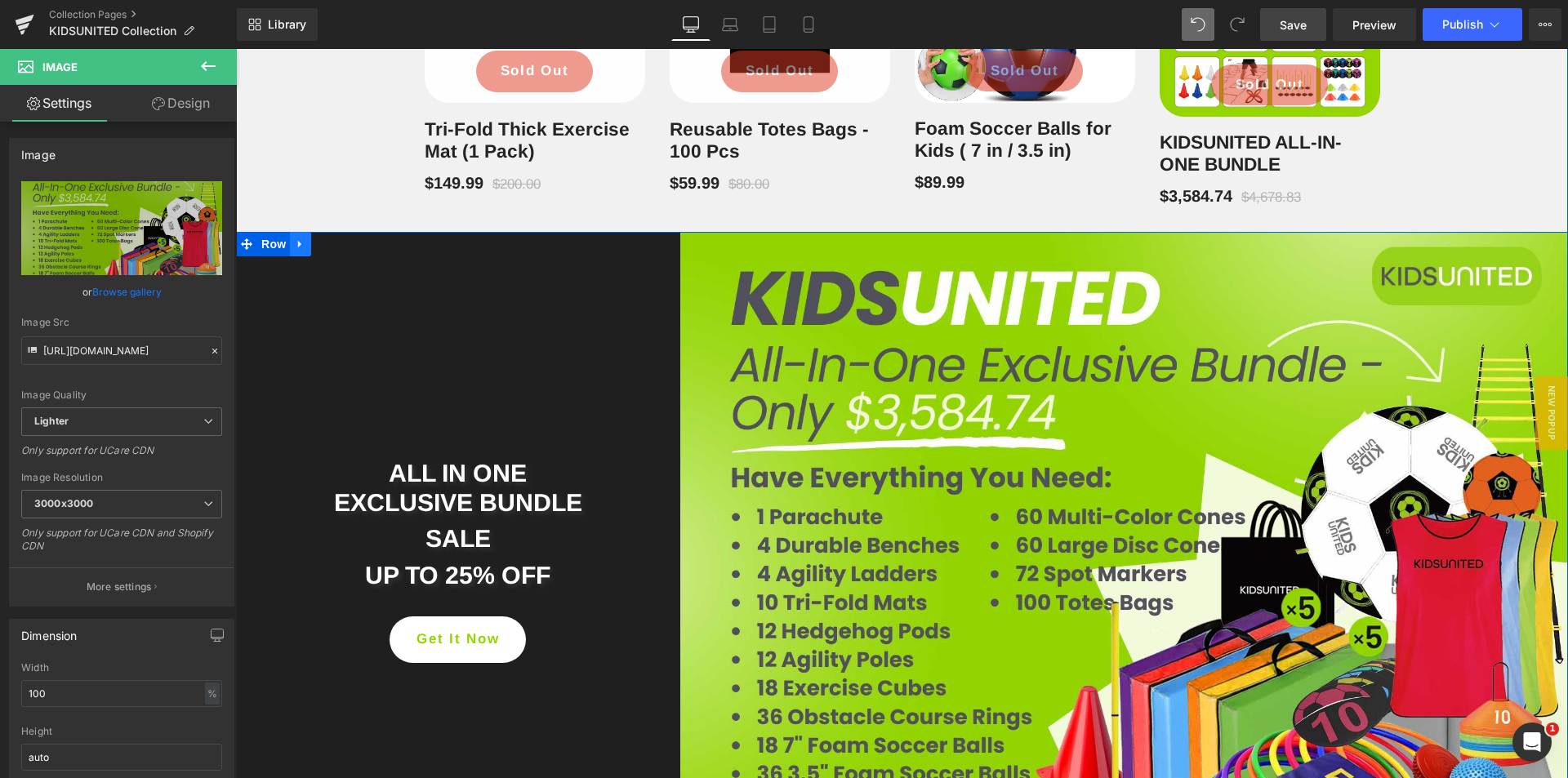
click at [297, 246] on icon at bounding box center [300, 243] width 11 height 12
click at [316, 245] on icon at bounding box center [322, 244] width 11 height 11
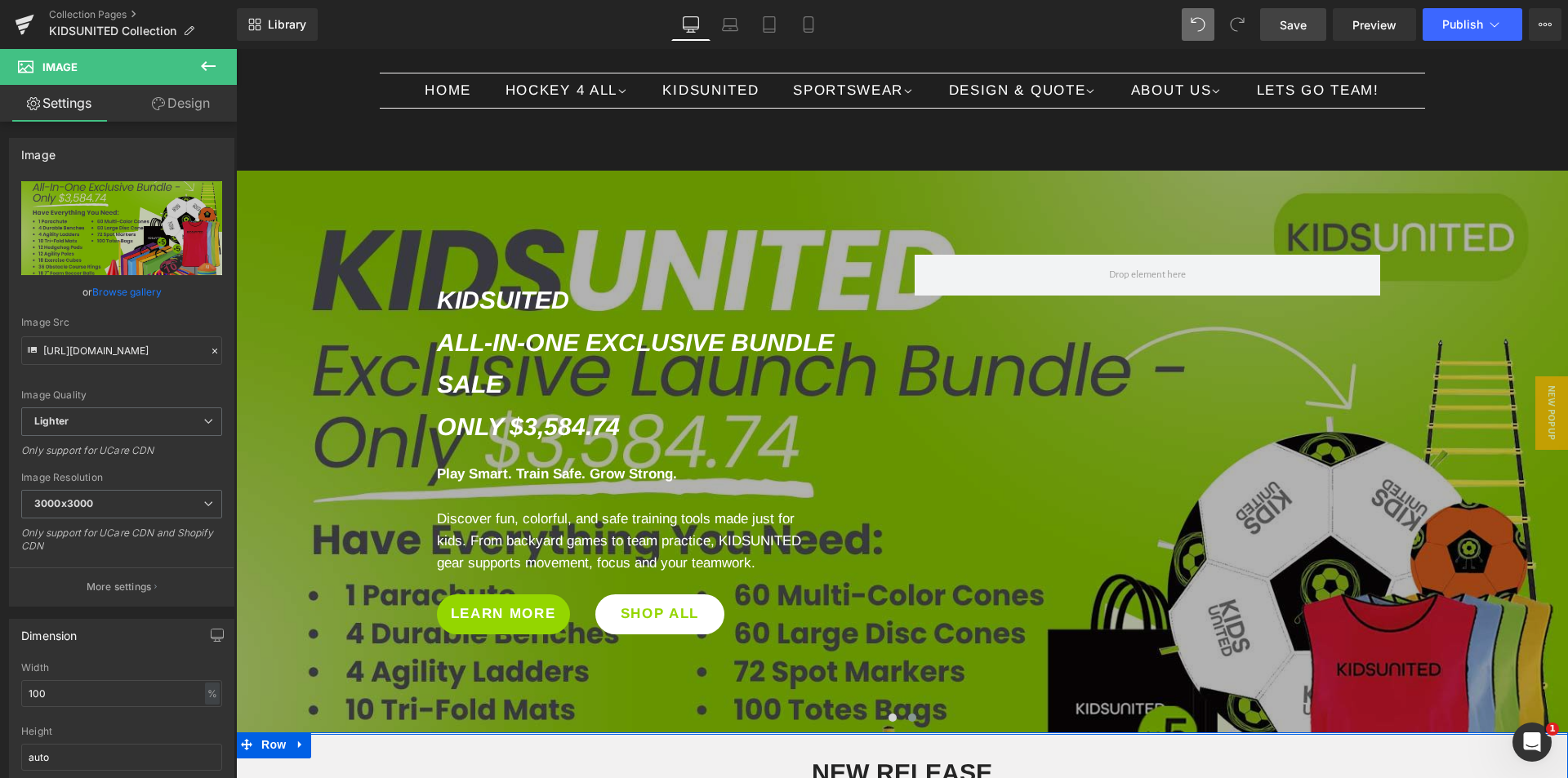
scroll to position [0, 0]
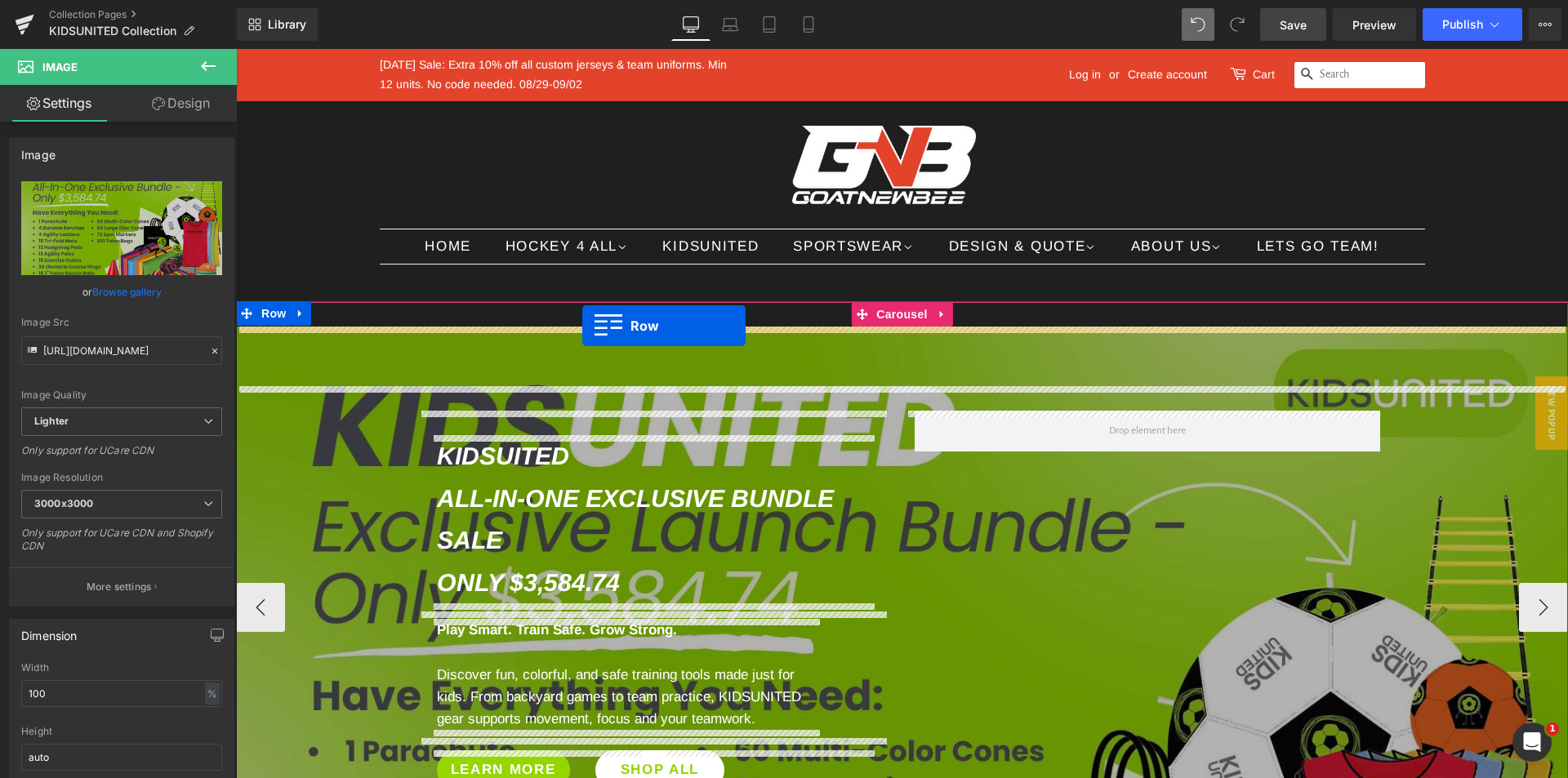
drag, startPoint x: 241, startPoint y: 366, endPoint x: 582, endPoint y: 325, distance: 343.5
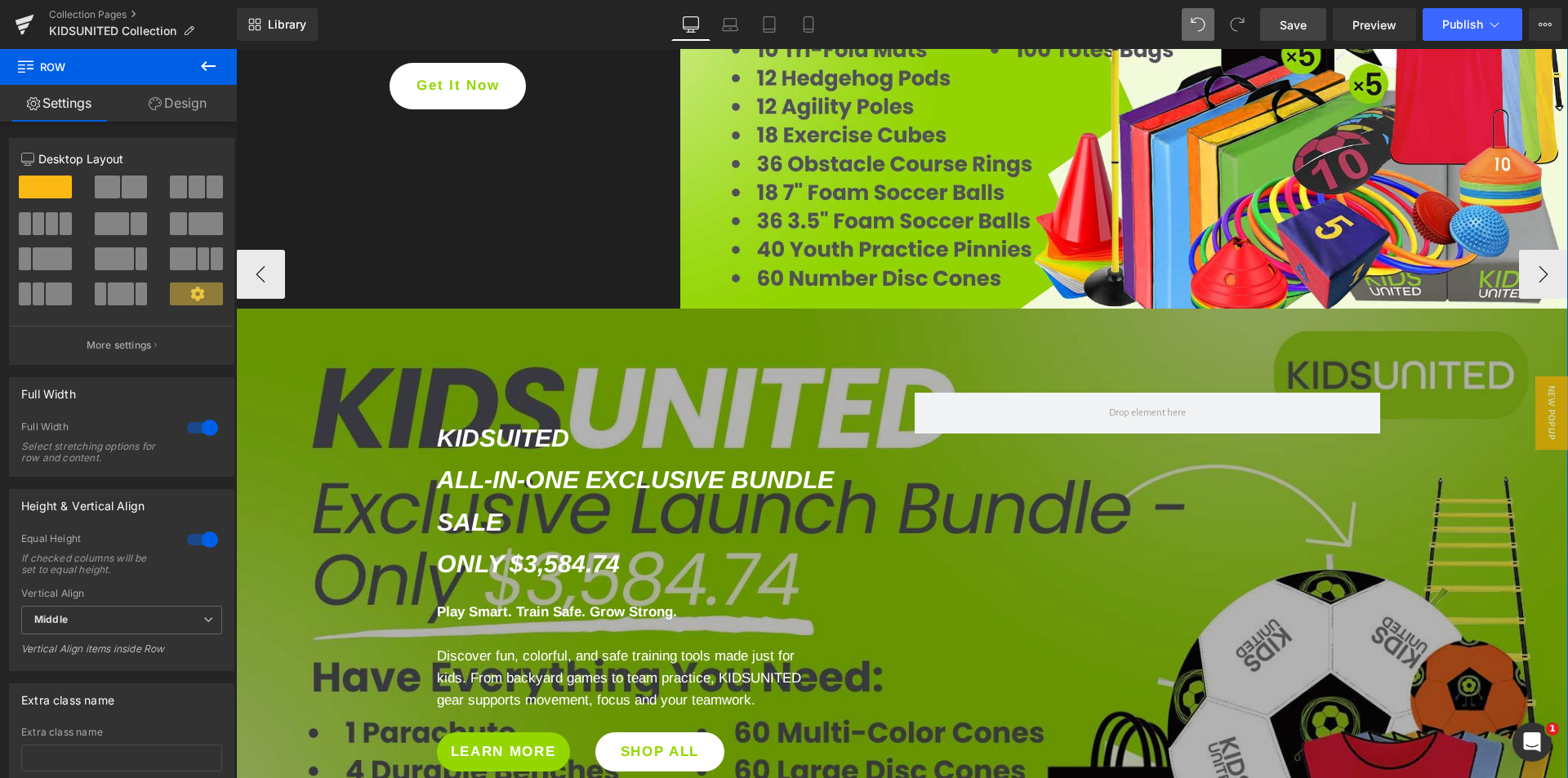
scroll to position [653, 0]
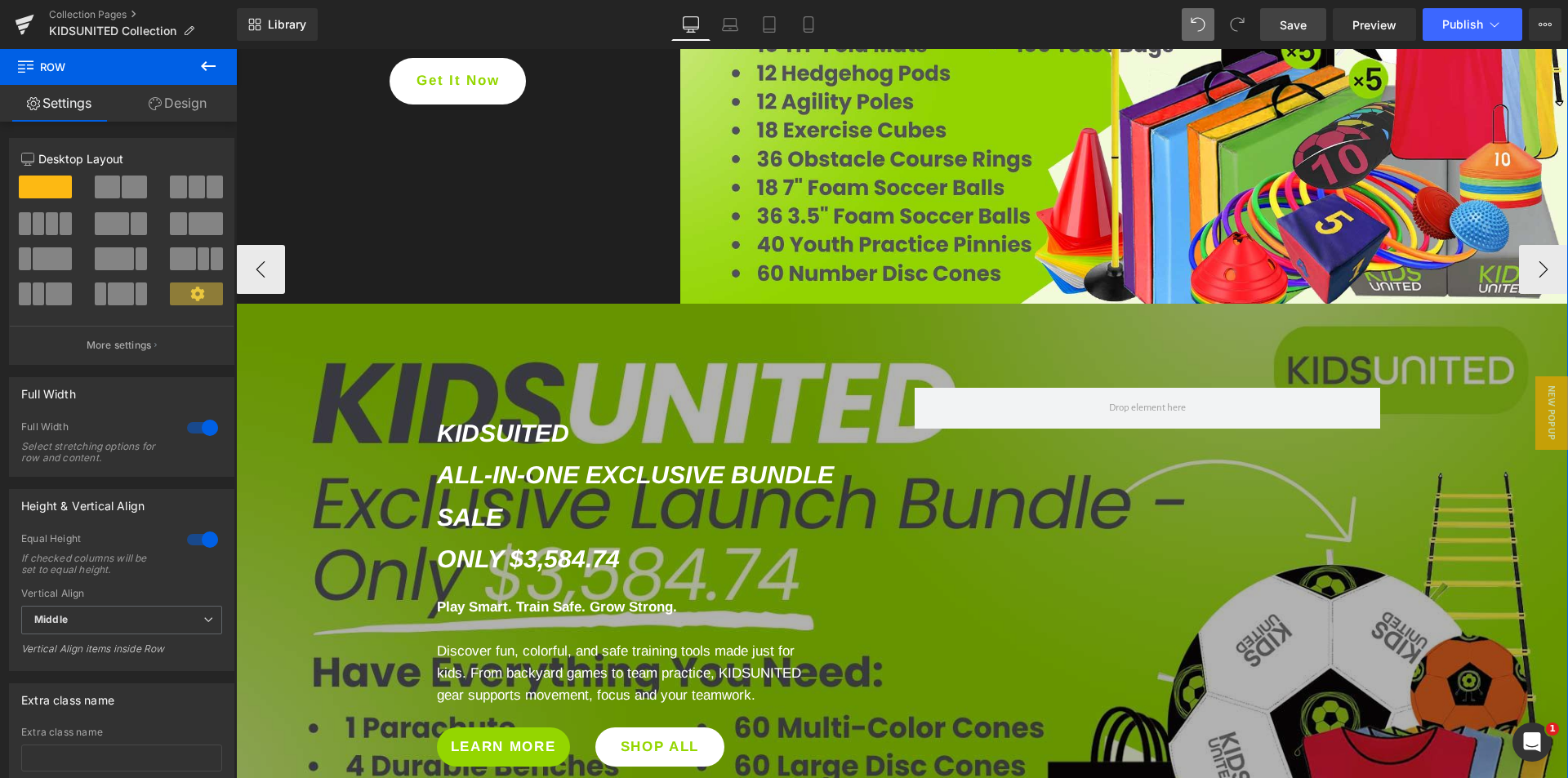
click at [711, 405] on div "KIDSUITED All-In-One Exclusive Bundle SALE Only $3,584.74 Heading Row" at bounding box center [656, 488] width 465 height 201
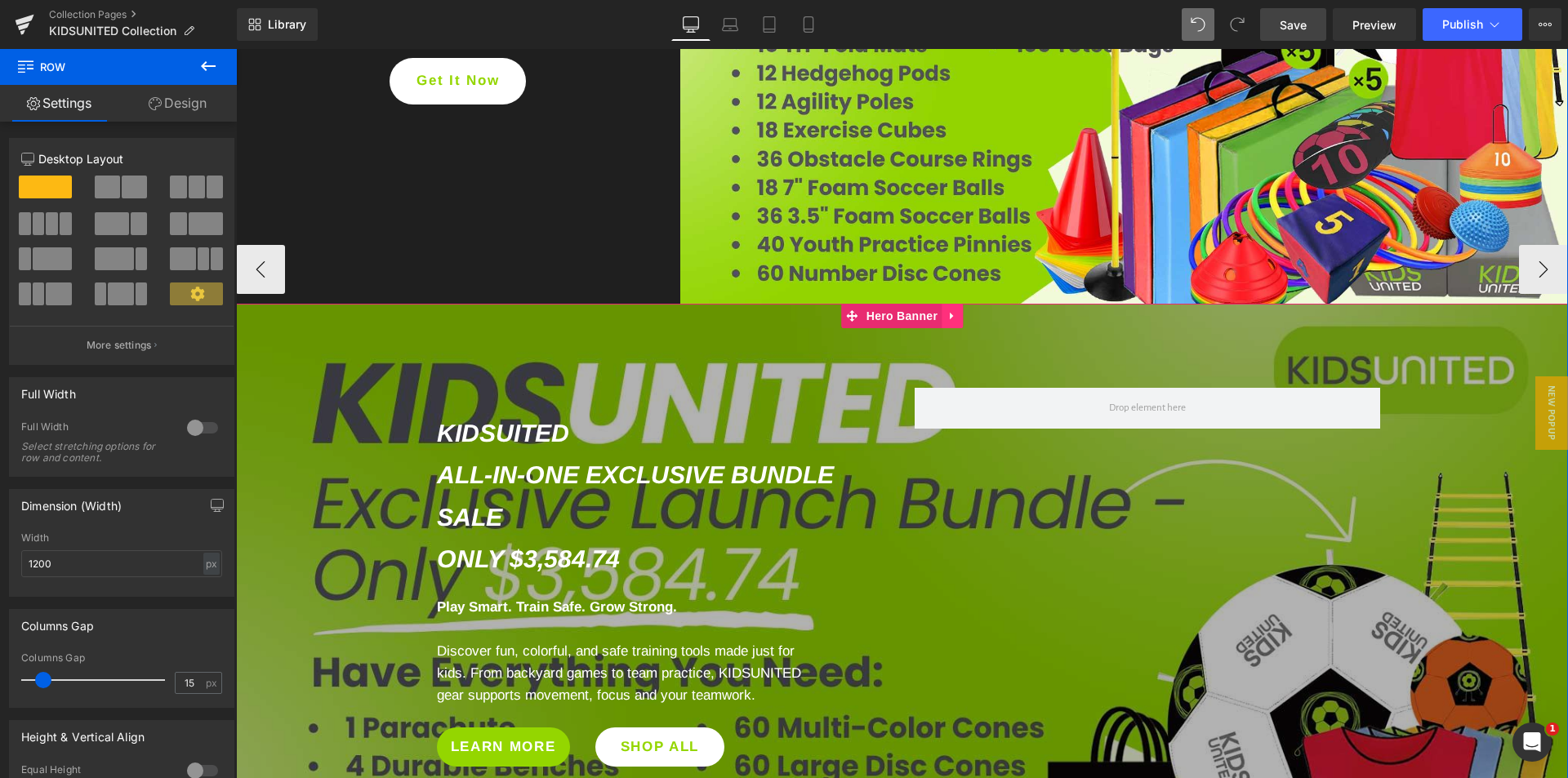
click at [947, 316] on icon at bounding box center [952, 315] width 11 height 12
click at [957, 318] on icon at bounding box center [962, 316] width 11 height 11
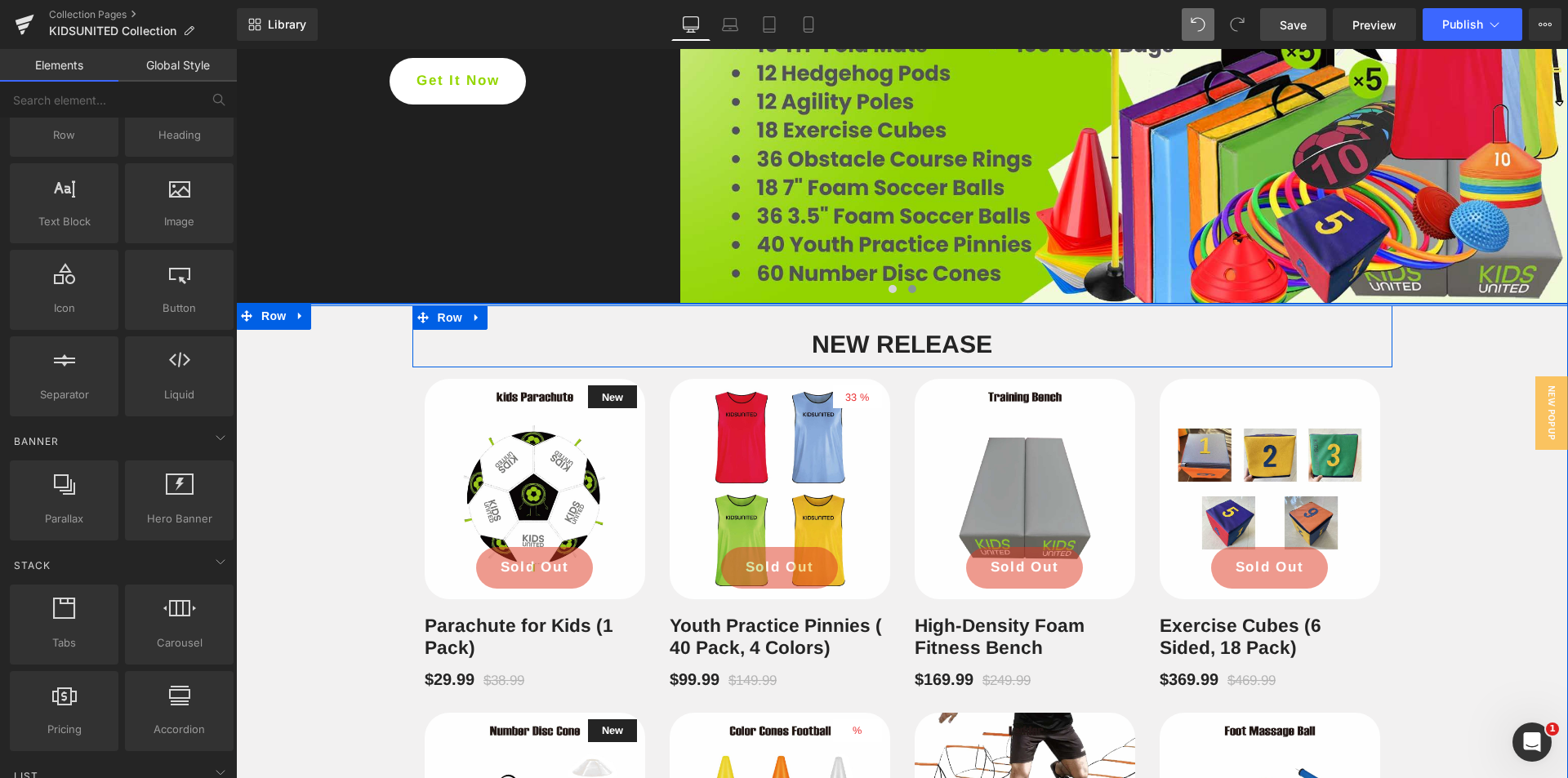
scroll to position [245, 0]
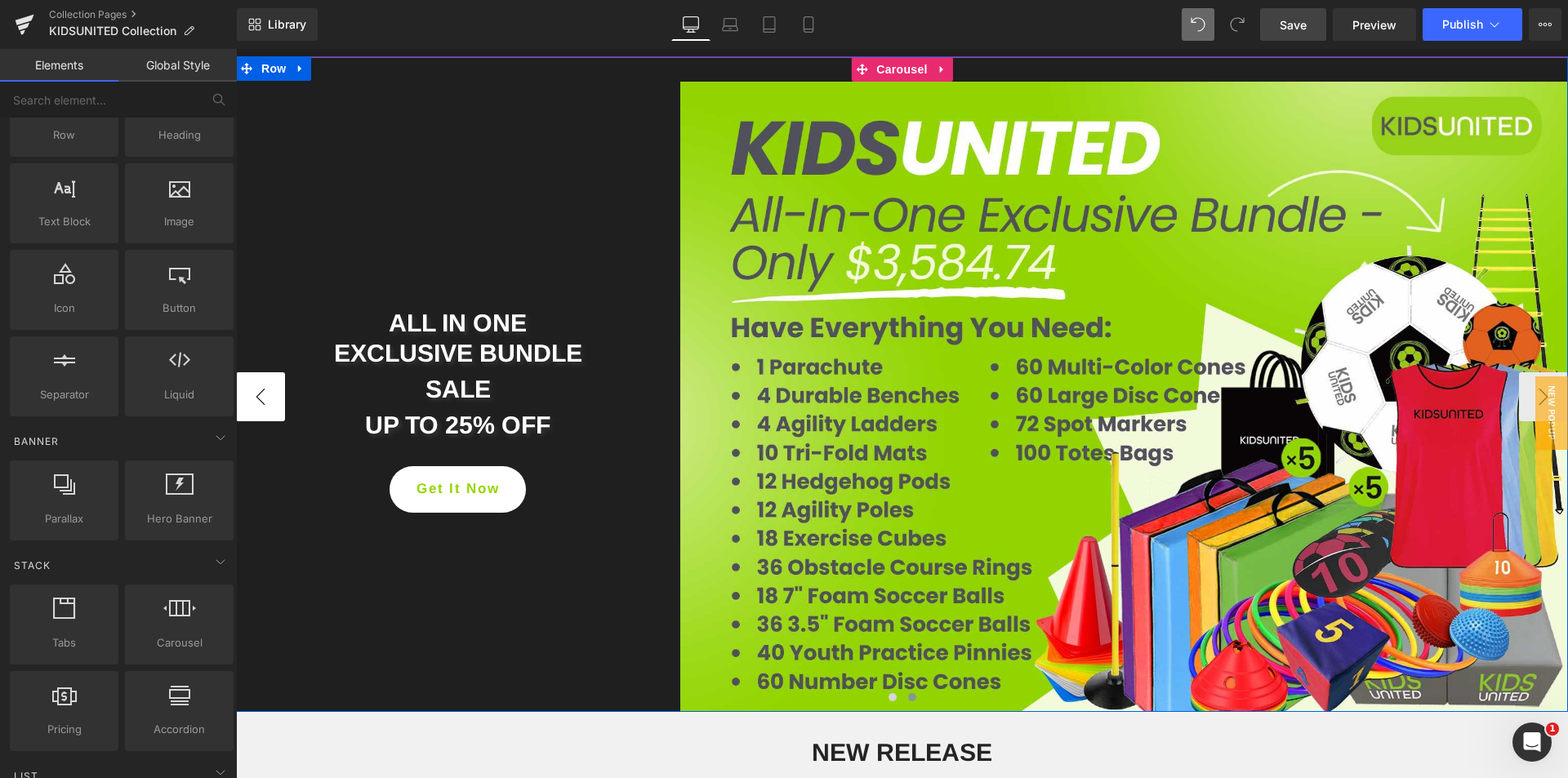
click at [262, 408] on button "‹" at bounding box center [260, 396] width 49 height 49
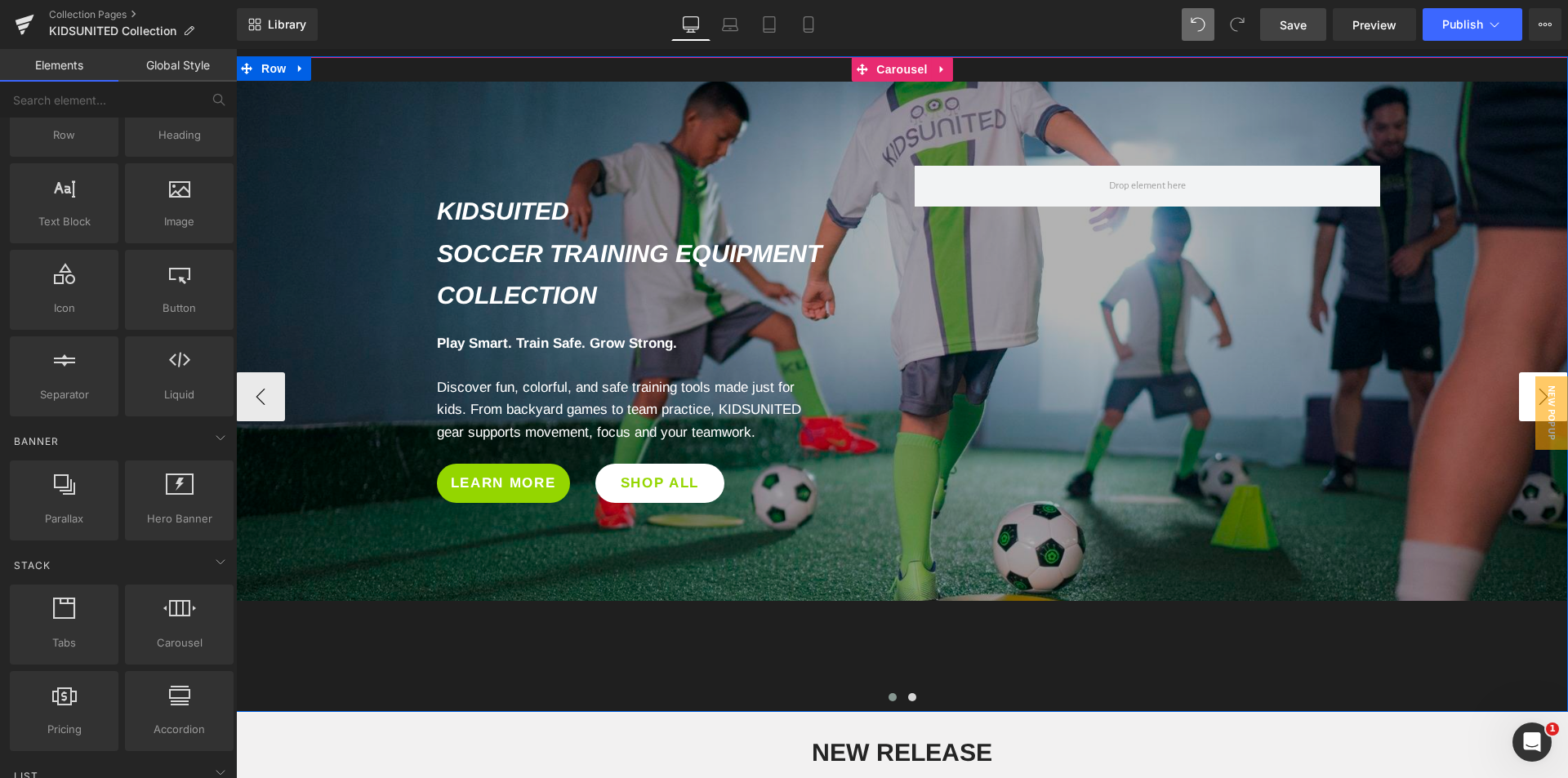
click at [1519, 399] on button "›" at bounding box center [1543, 396] width 49 height 49
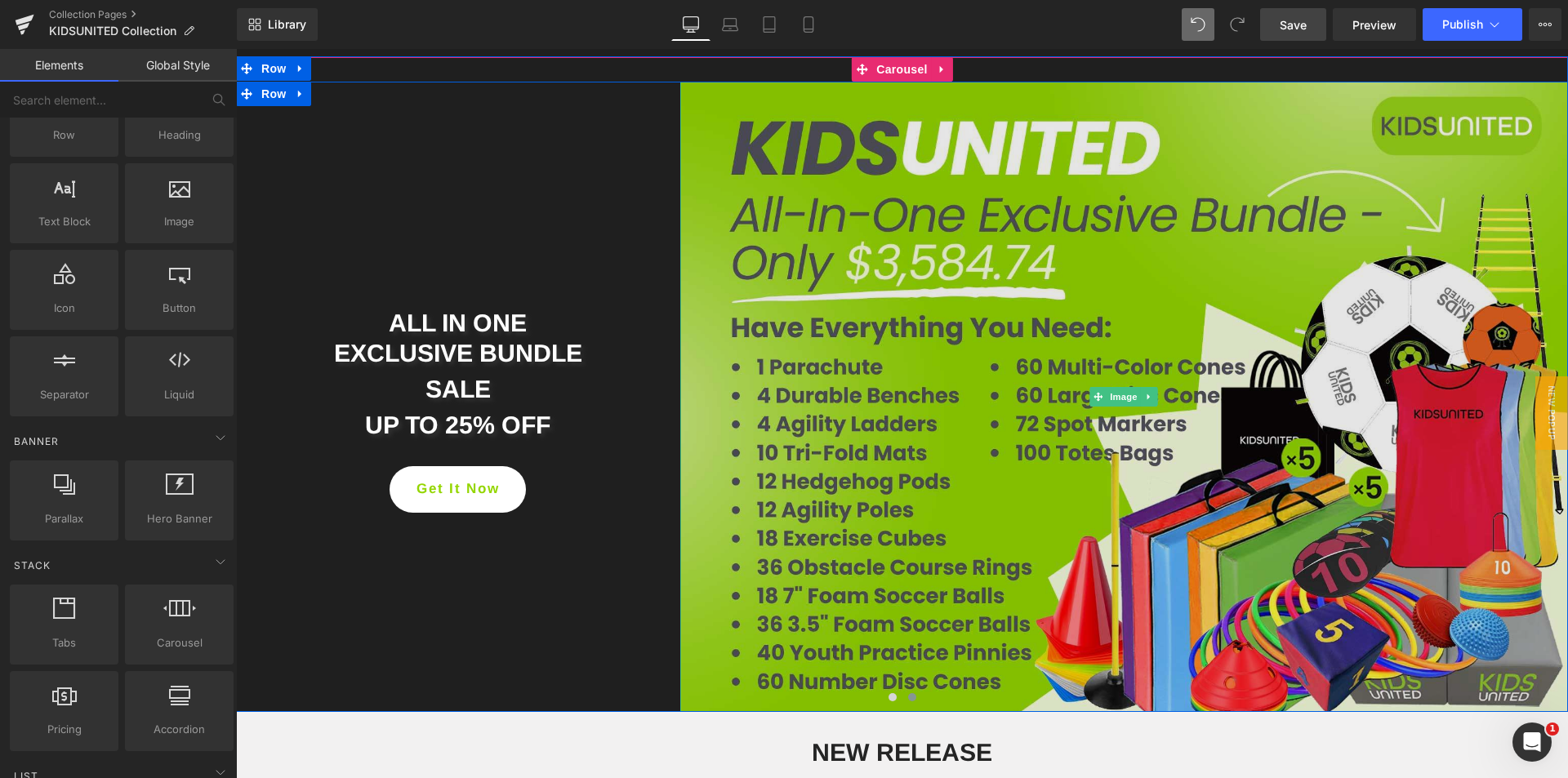
click at [925, 101] on img at bounding box center [1124, 395] width 888 height 629
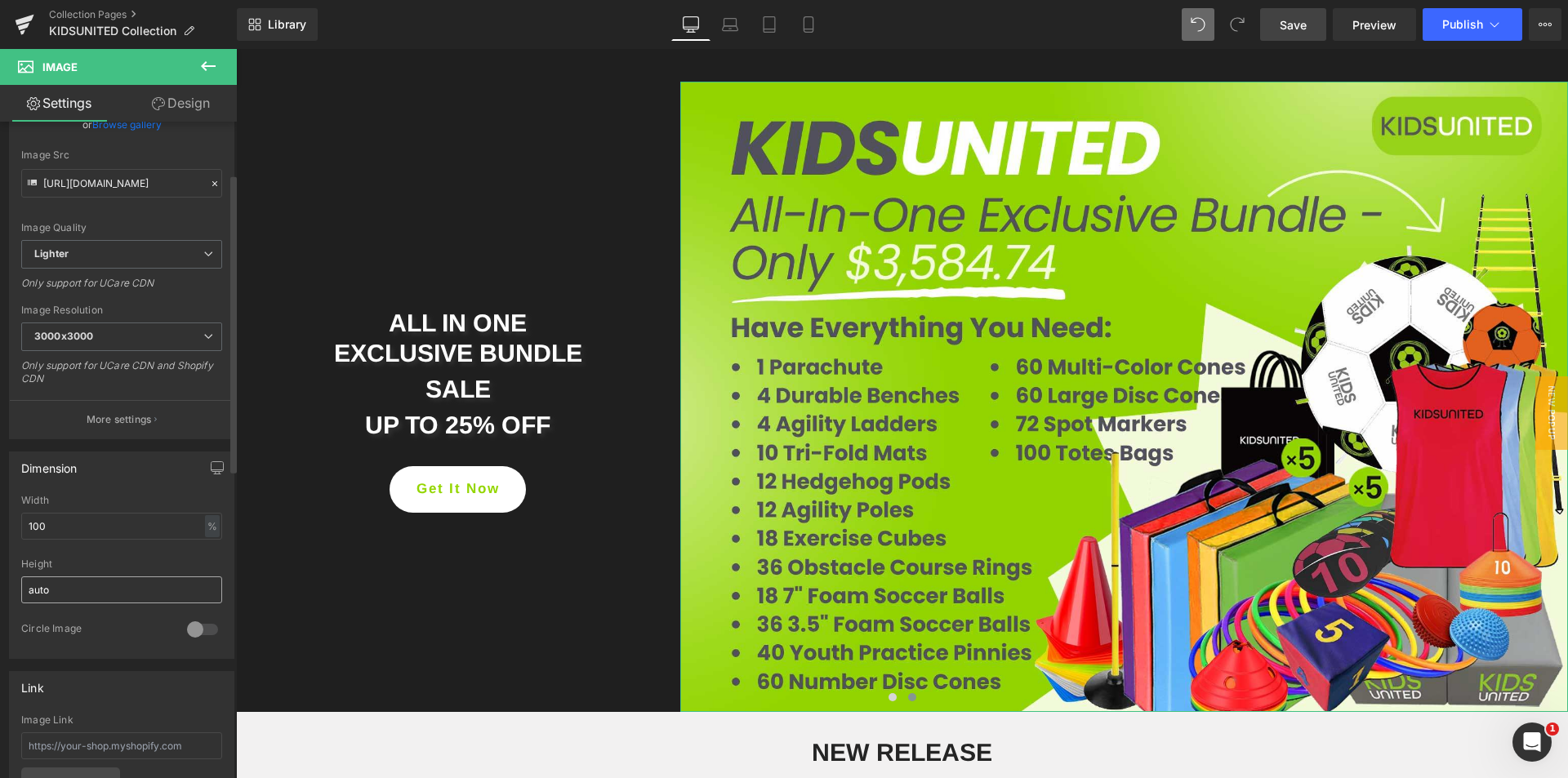
scroll to position [326, 0]
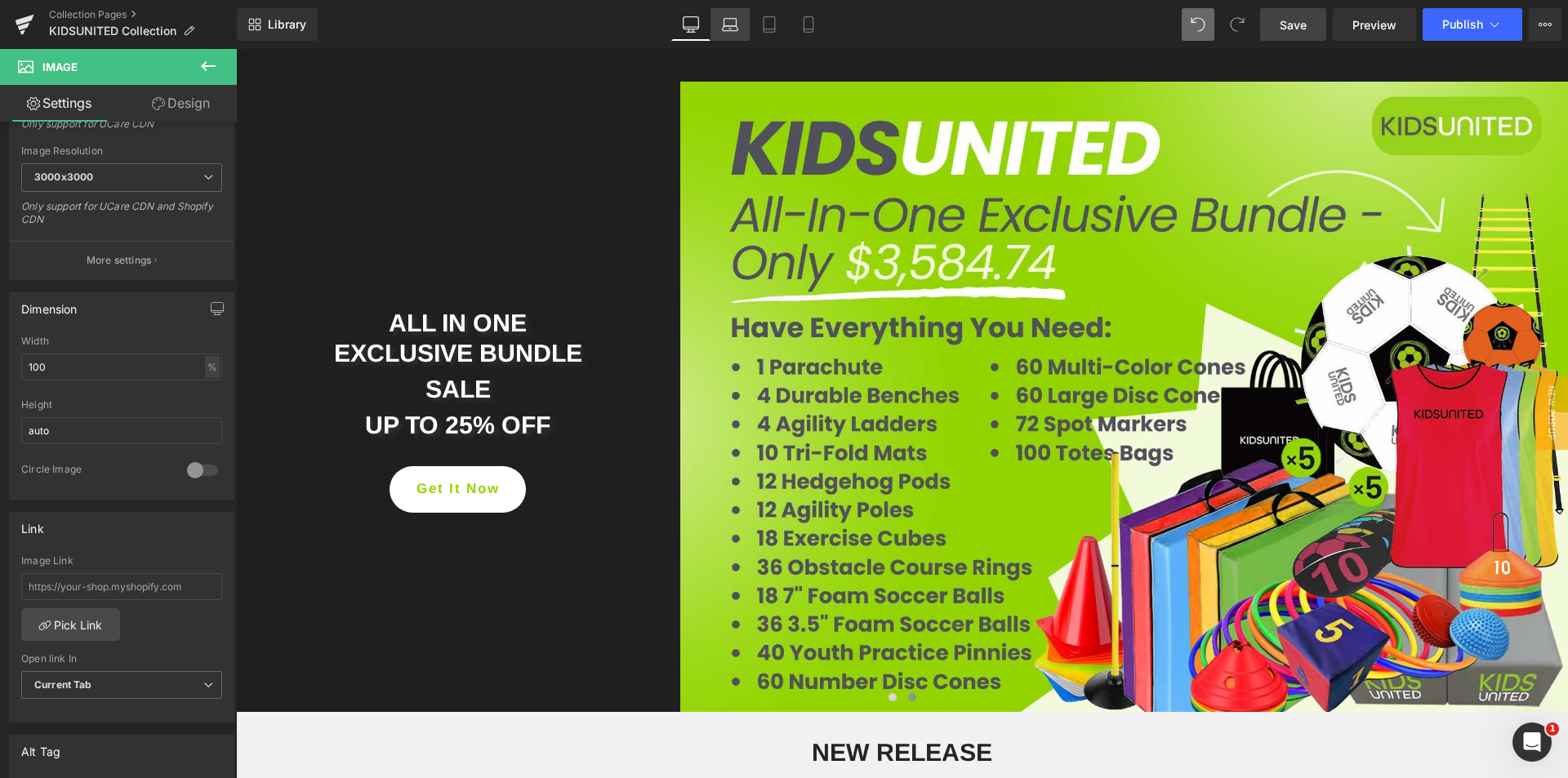
click at [732, 39] on link "Laptop" at bounding box center [729, 24] width 39 height 32
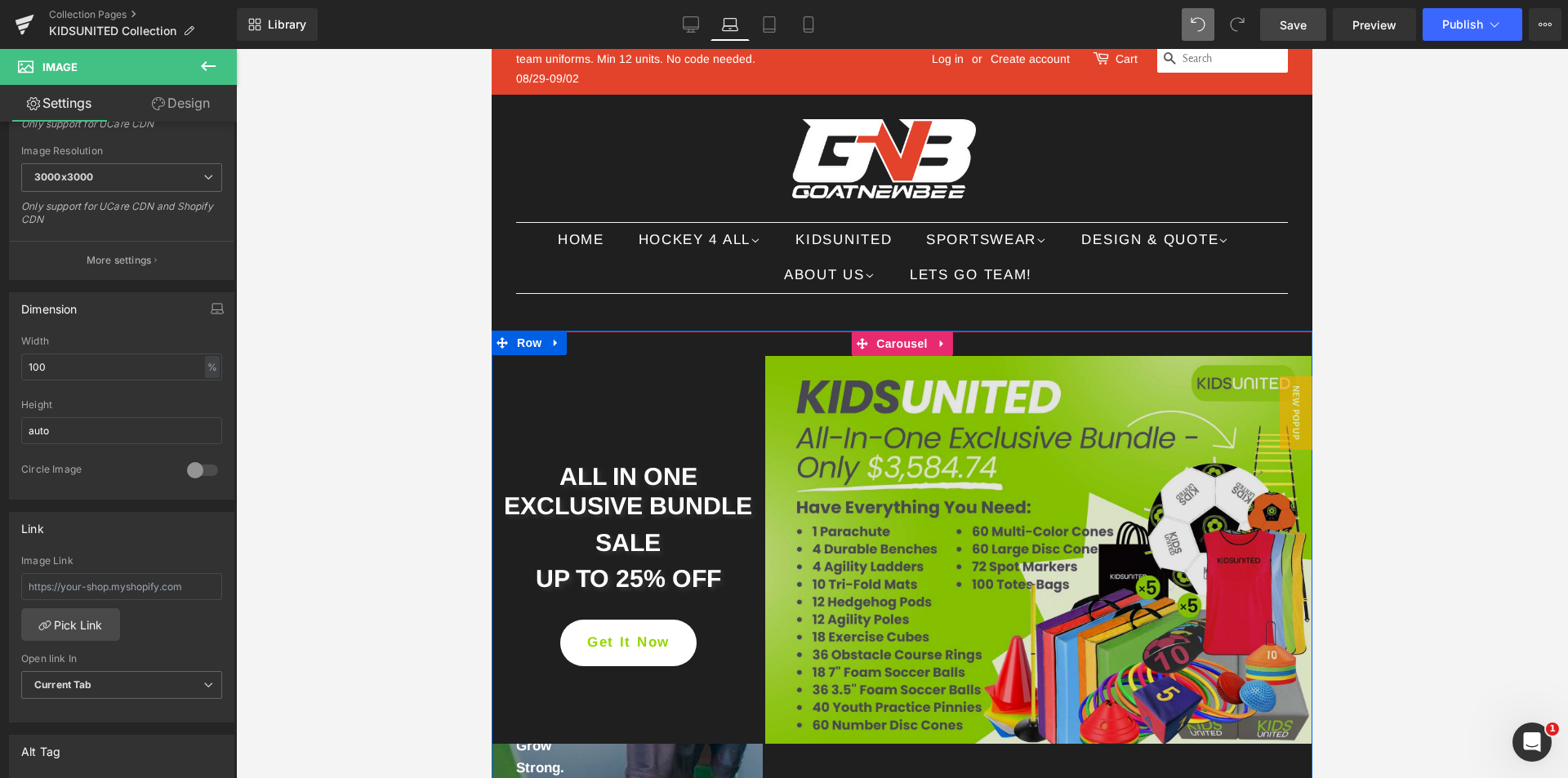
scroll to position [5, 0]
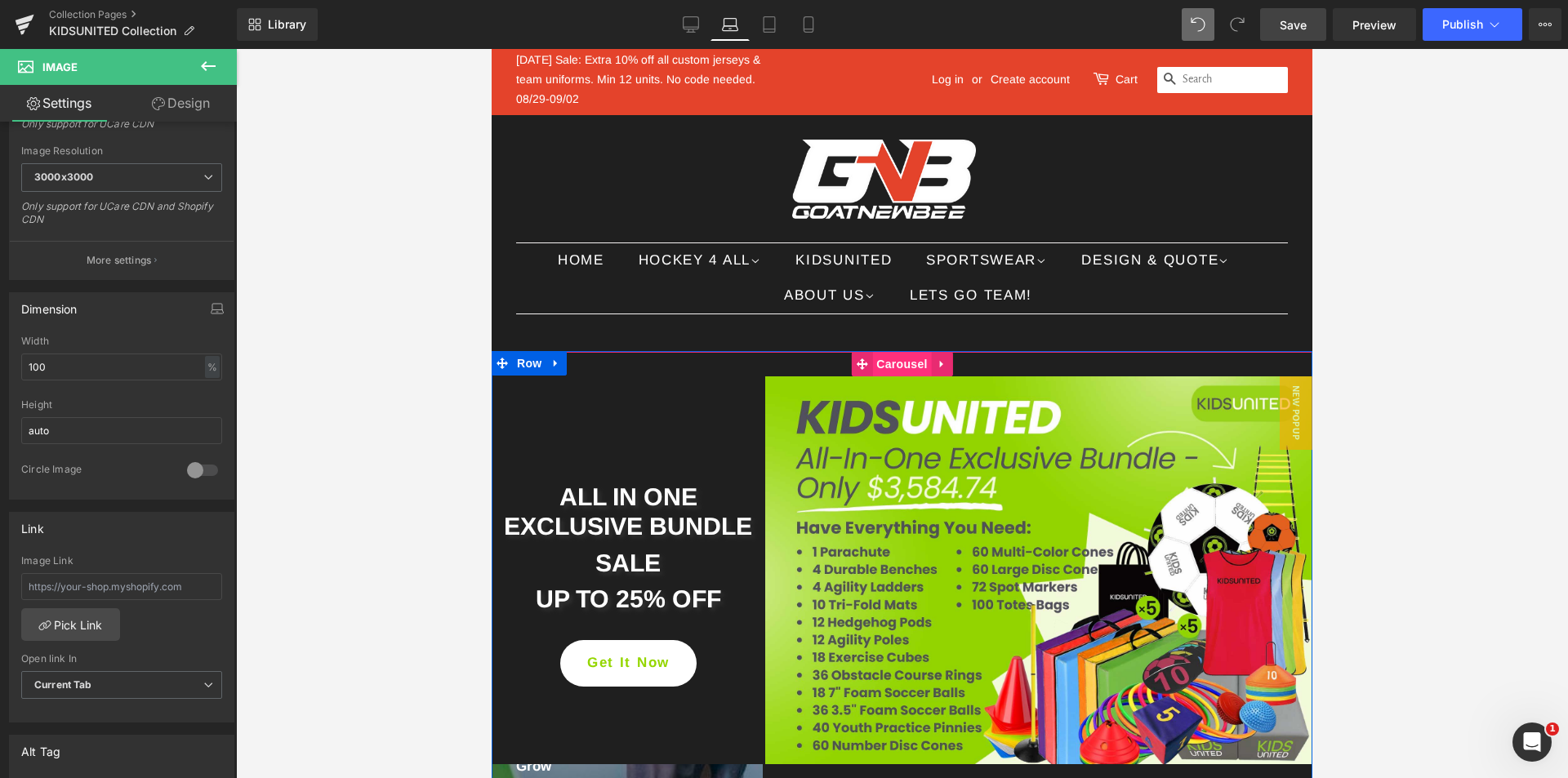
click at [887, 365] on span "Carousel" at bounding box center [901, 364] width 59 height 24
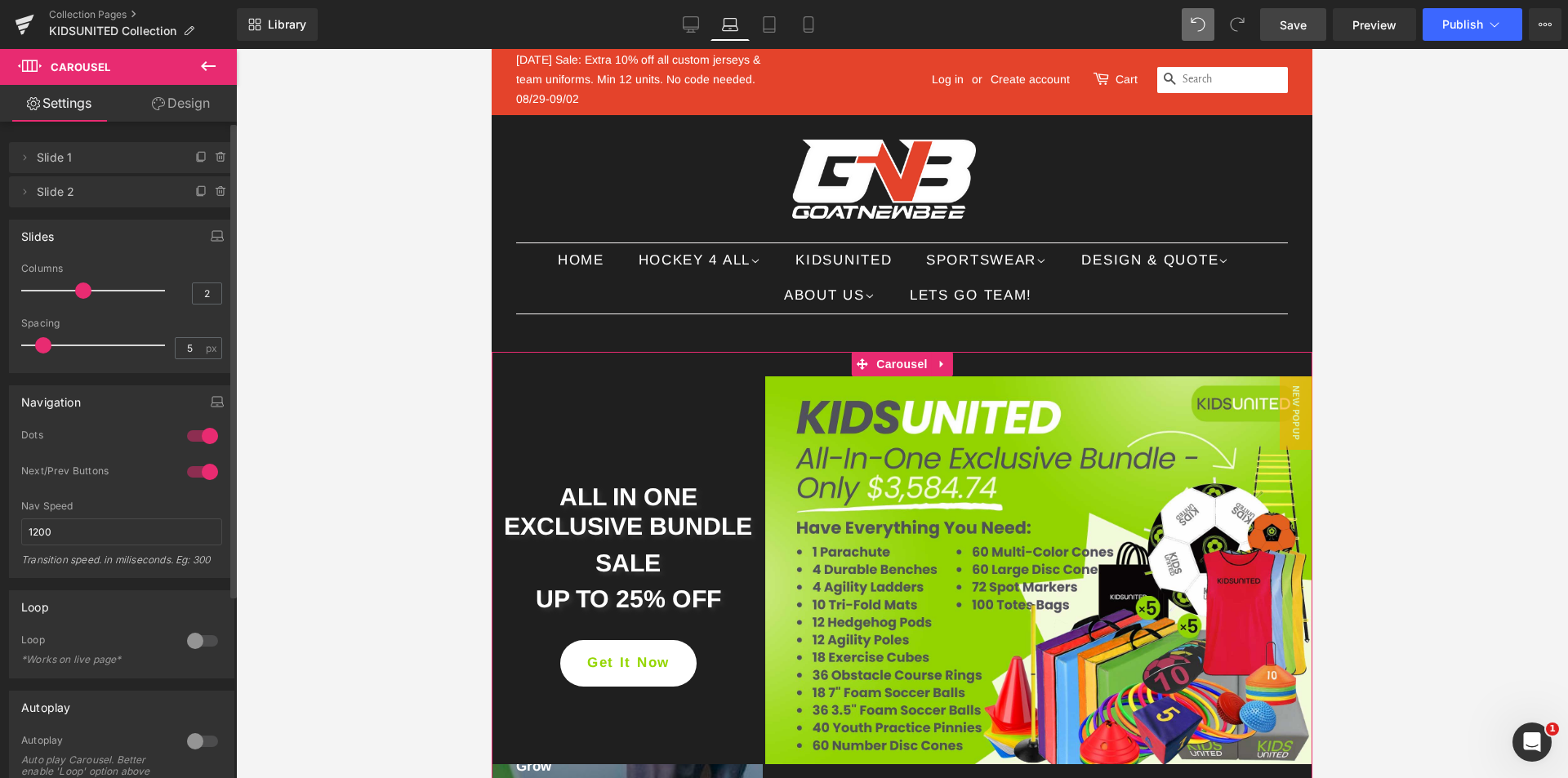
type input "1"
drag, startPoint x: 80, startPoint y: 292, endPoint x: 4, endPoint y: 277, distance: 77.5
click at [0, 277] on div "Slides 1 Columns 1 1 Columns 1 3 Columns 3 1 Columns 1 5px Spacing 5 px 5px Spa…" at bounding box center [122, 289] width 244 height 165
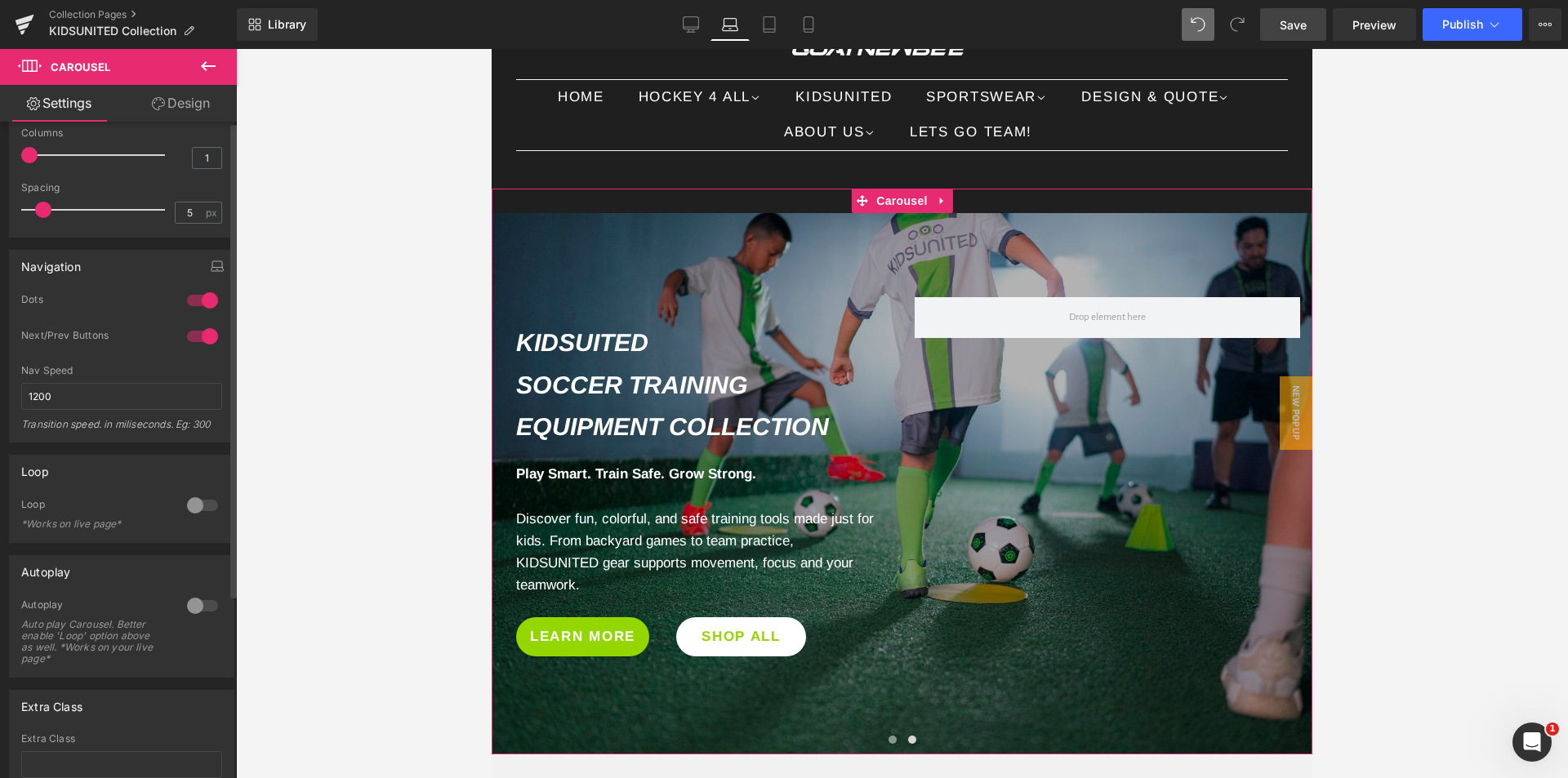
scroll to position [253, 0]
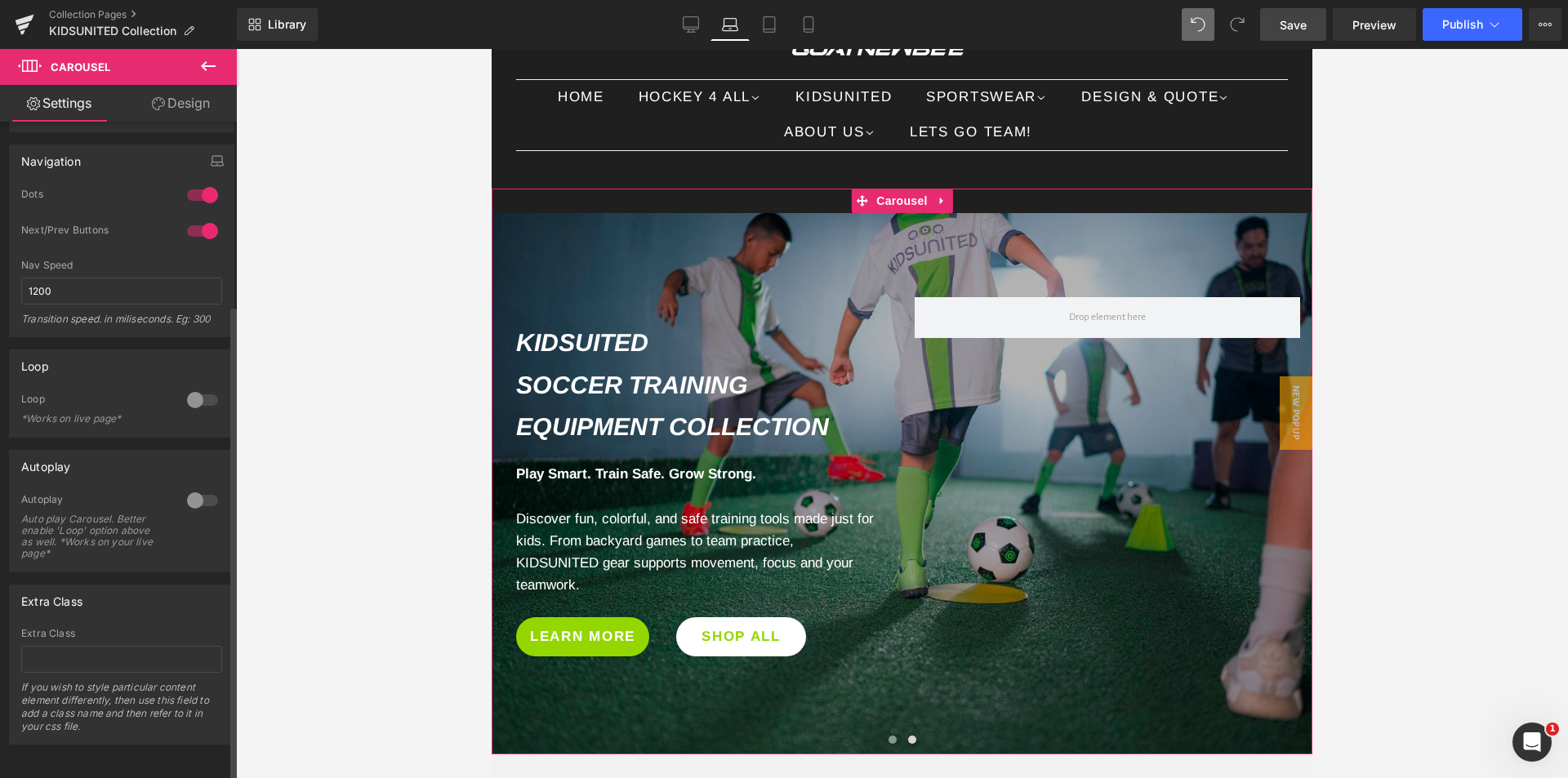
click at [198, 393] on div at bounding box center [202, 400] width 39 height 26
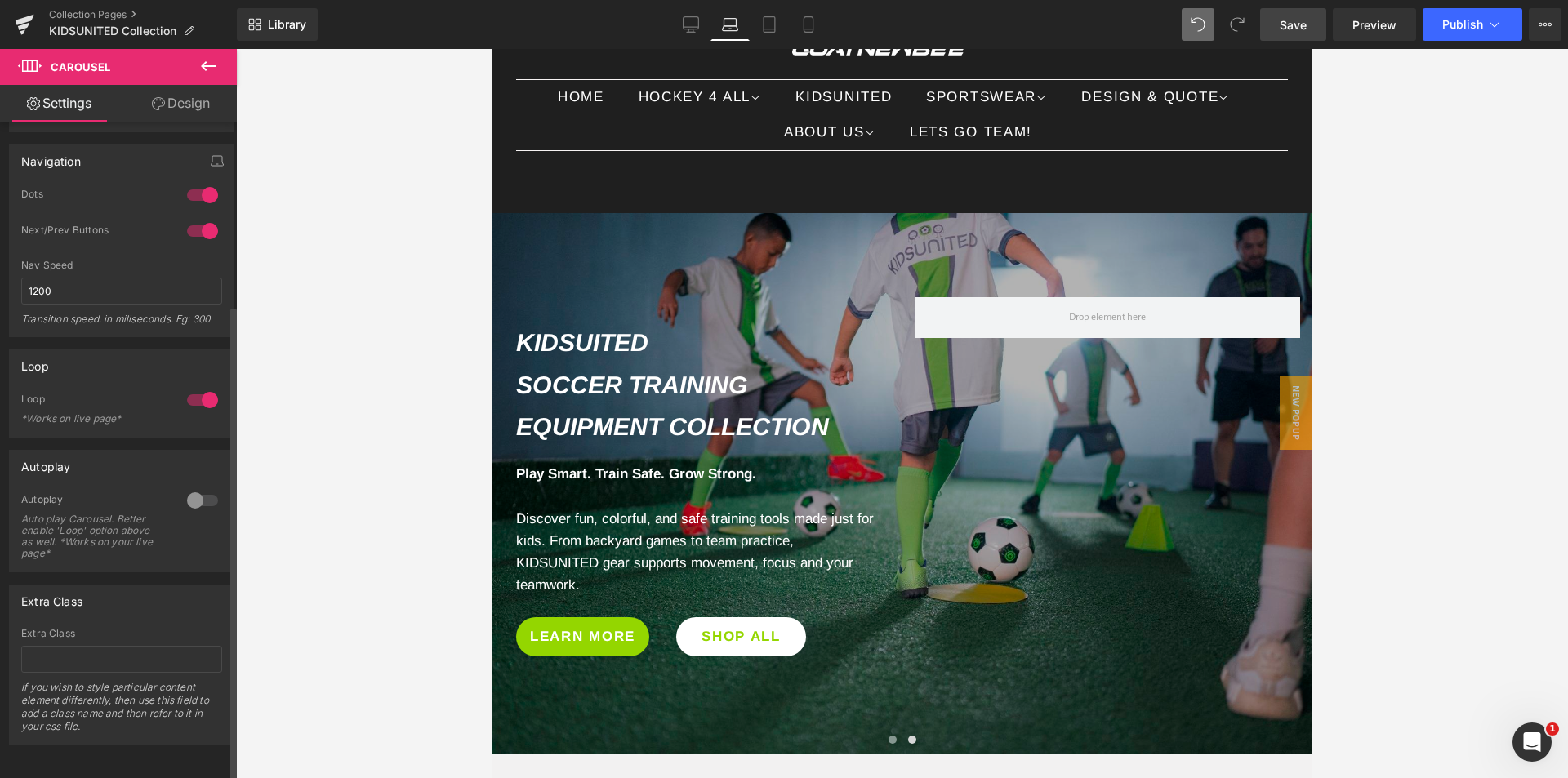
click at [199, 487] on div at bounding box center [202, 500] width 39 height 26
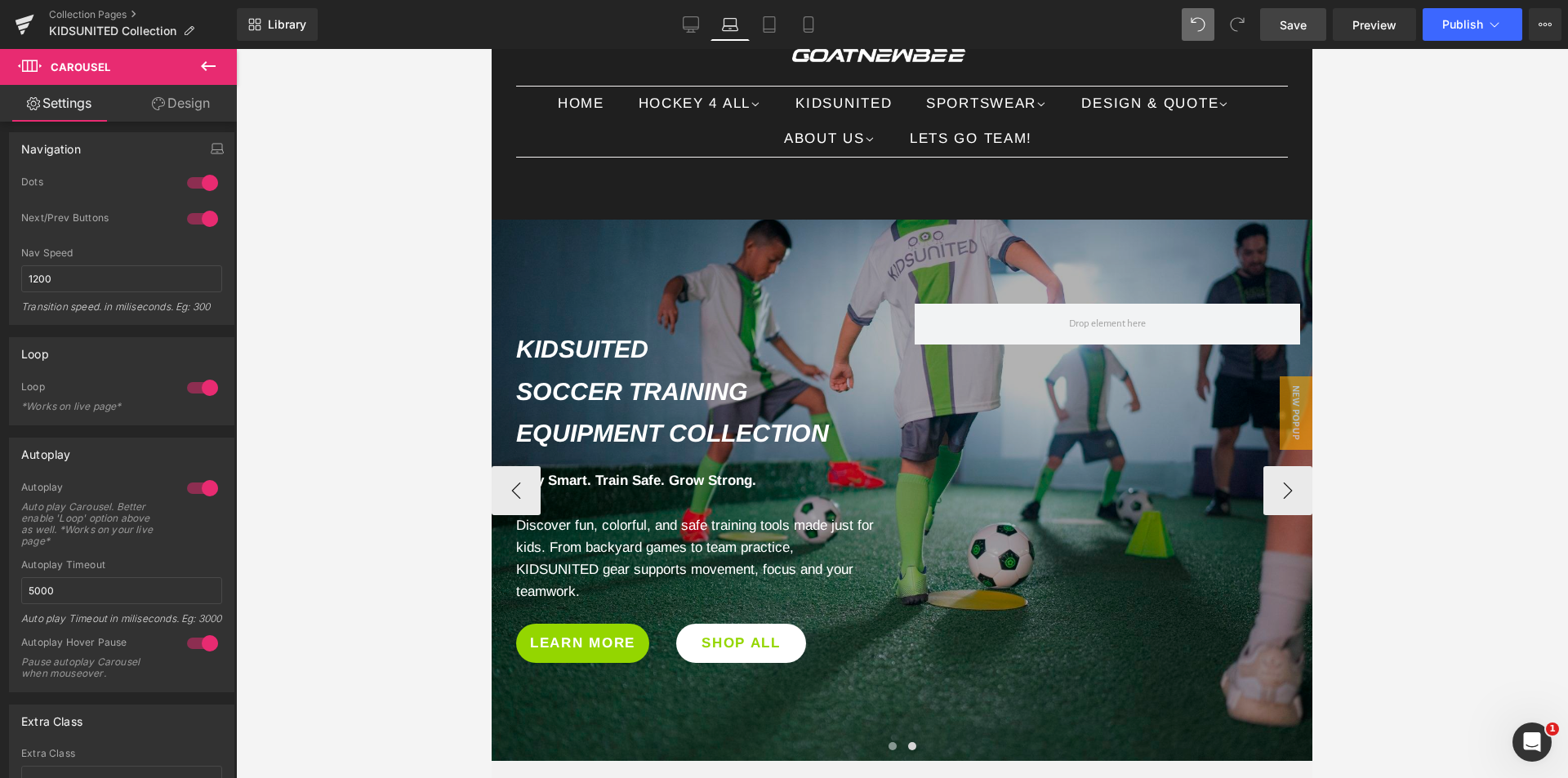
scroll to position [0, 0]
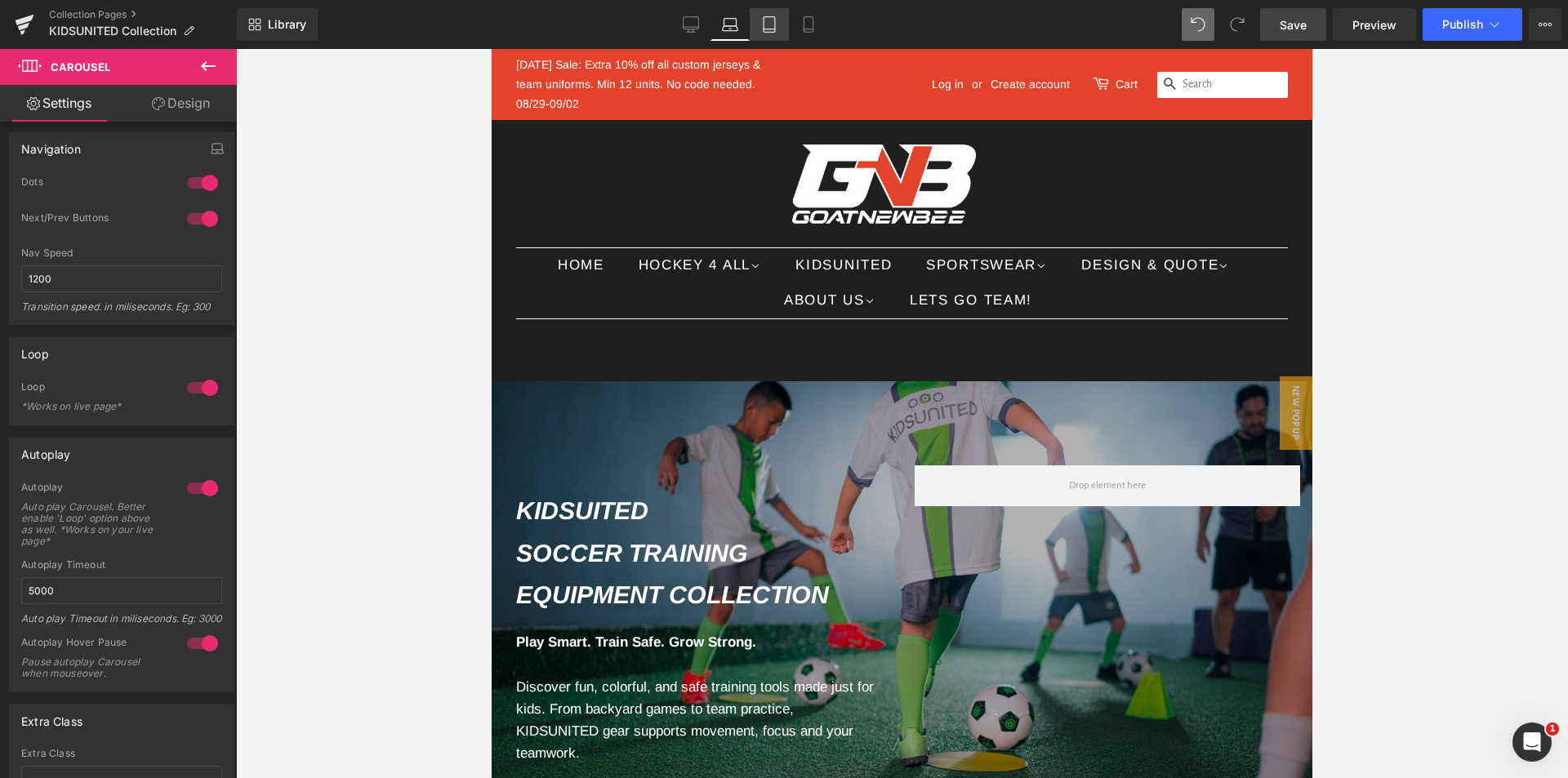
click at [773, 31] on icon at bounding box center [769, 25] width 17 height 17
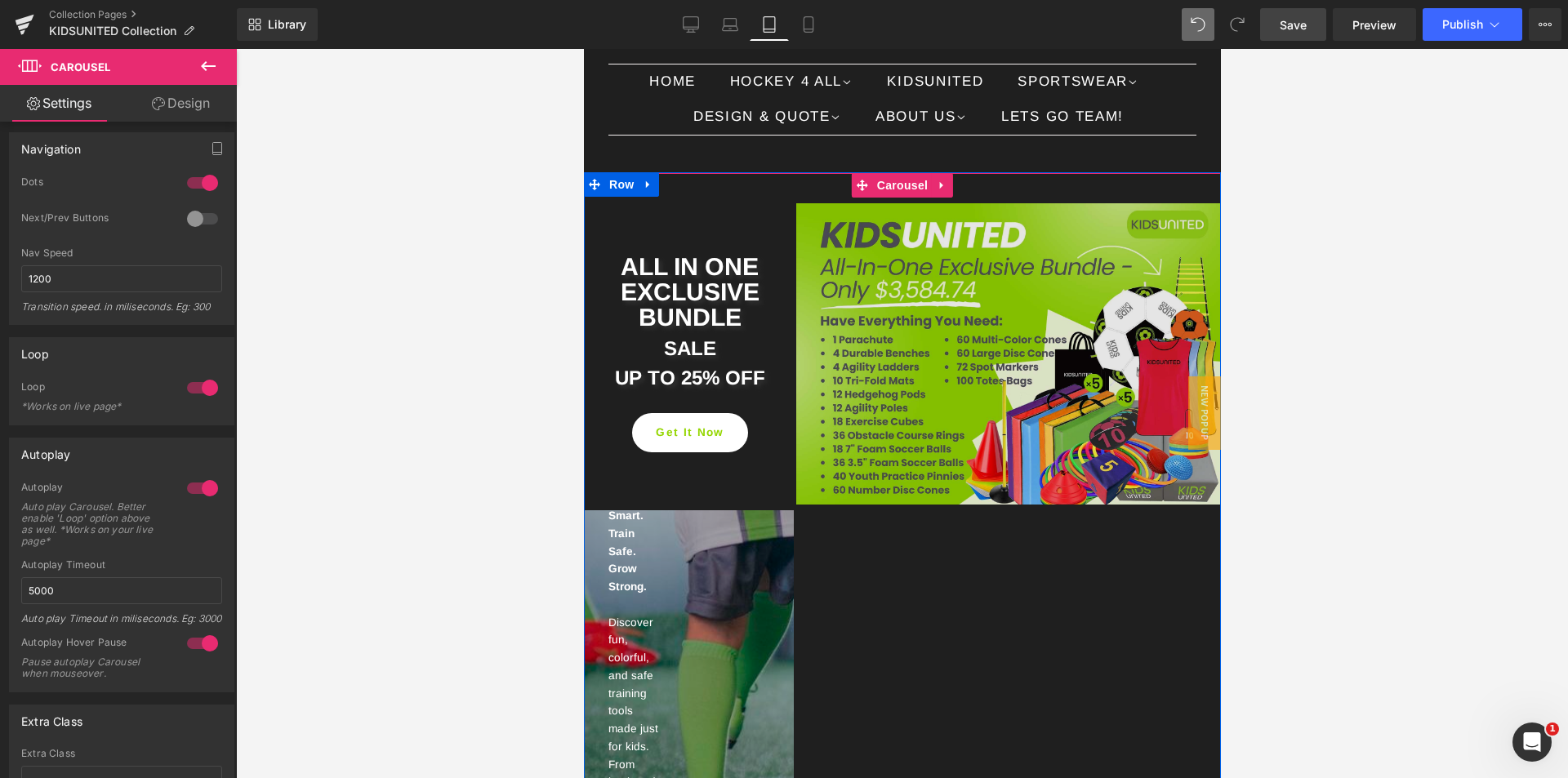
scroll to position [183, 0]
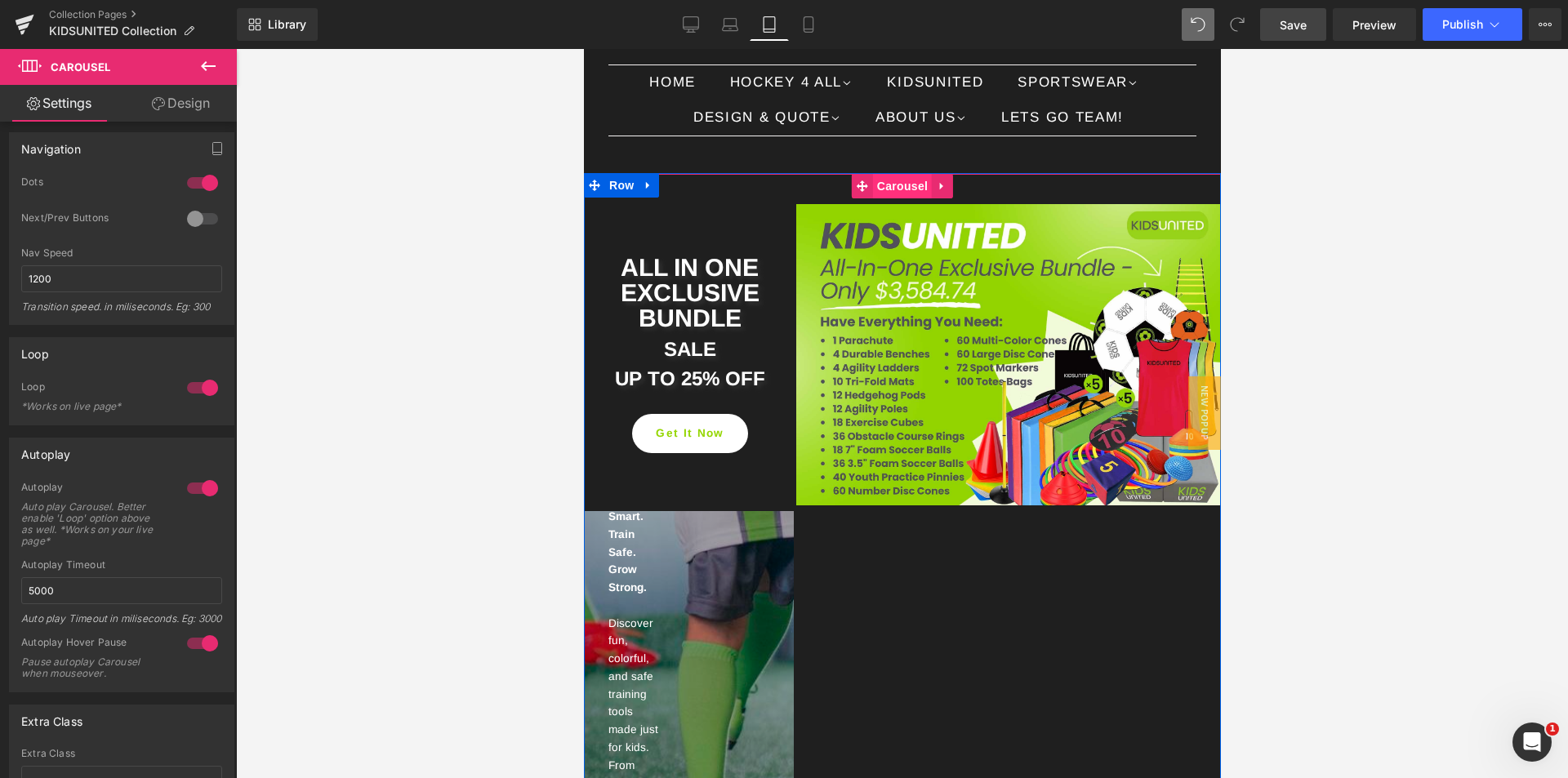
click at [891, 199] on span "Carousel" at bounding box center [901, 186] width 59 height 24
click at [897, 199] on span "Carousel" at bounding box center [901, 186] width 59 height 24
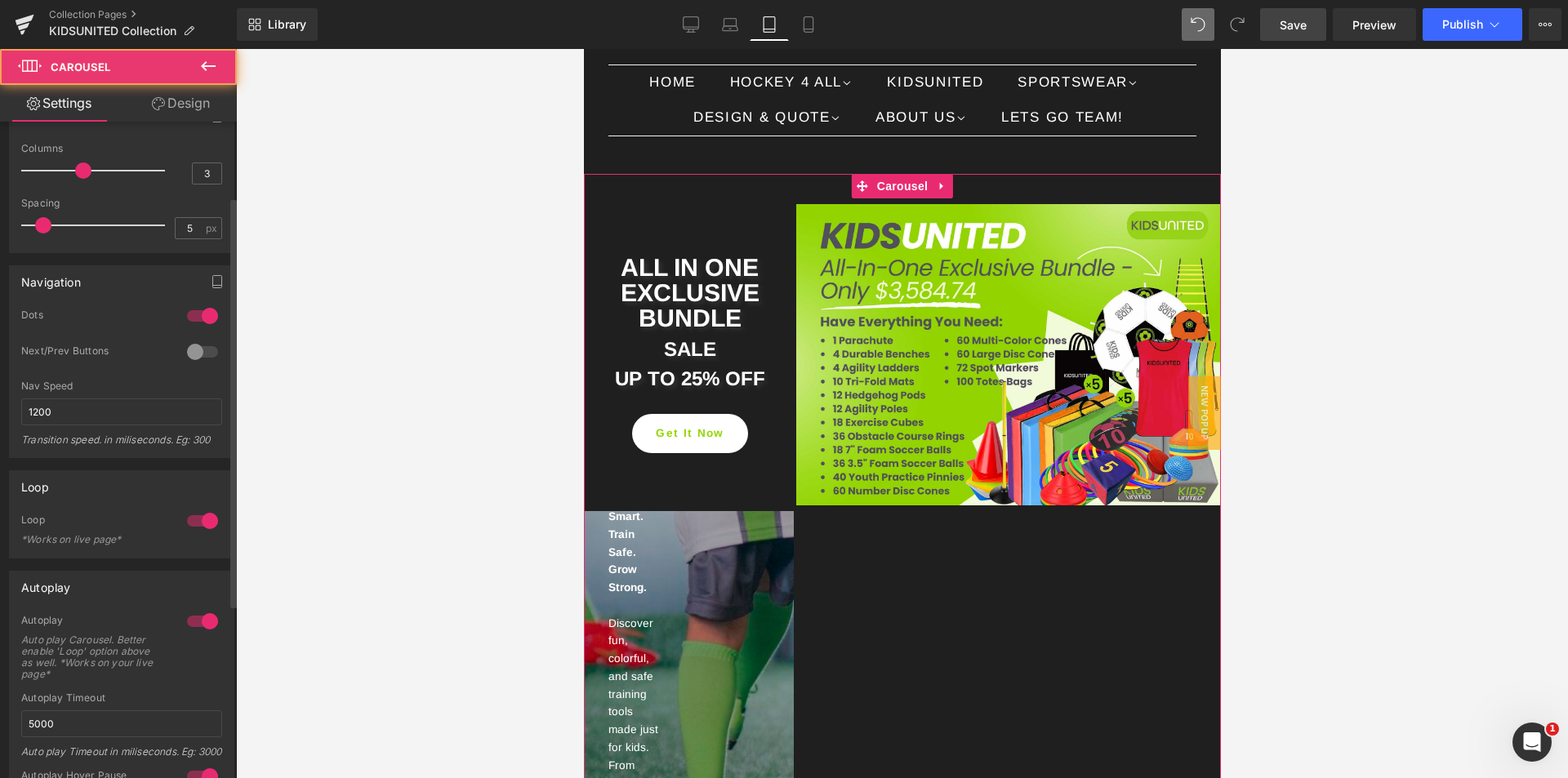
scroll to position [0, 0]
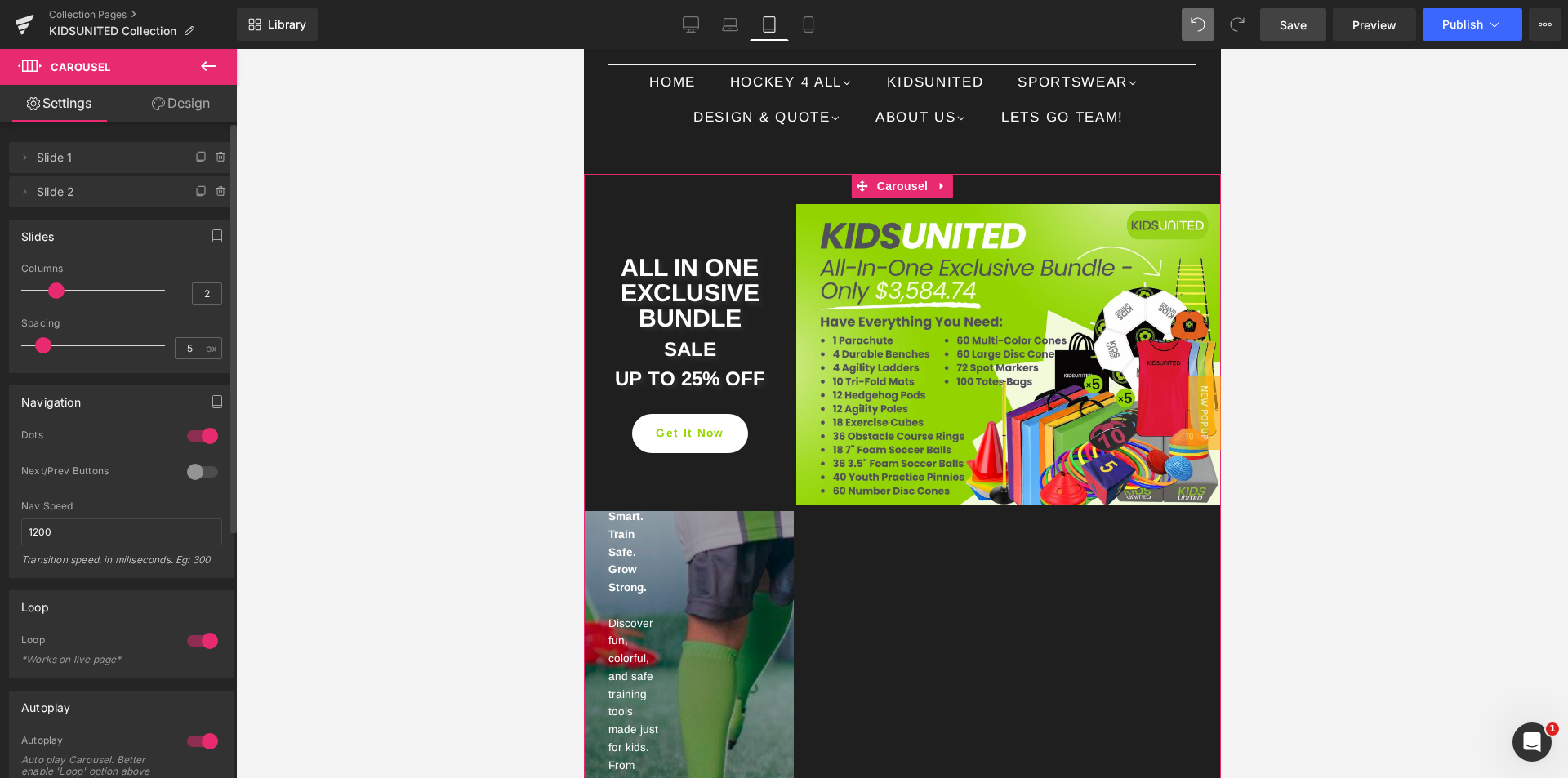
type input "1"
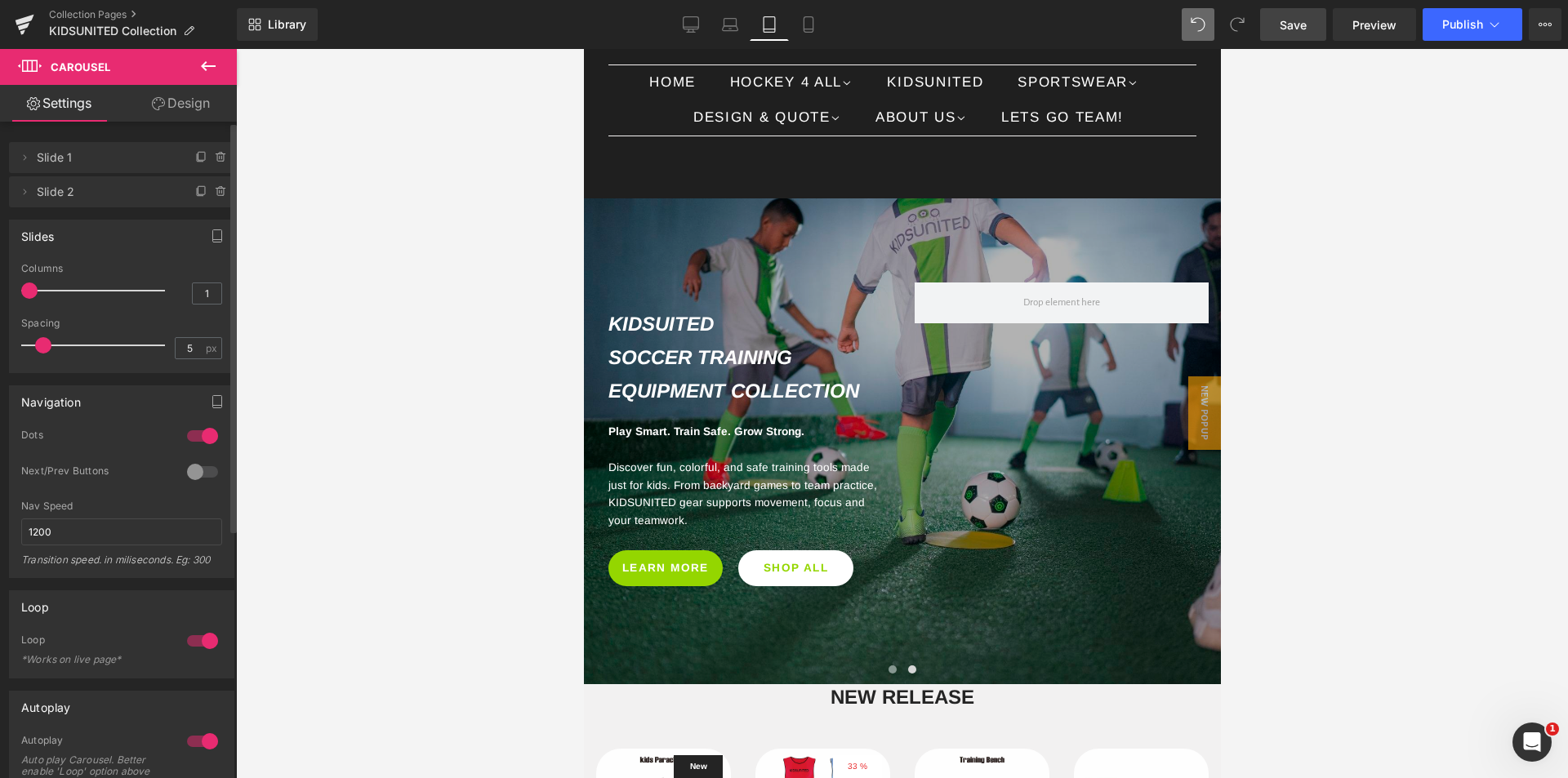
drag, startPoint x: 80, startPoint y: 288, endPoint x: 0, endPoint y: 285, distance: 80.1
click at [0, 285] on div "Slides 1 Columns 1 1 Columns 1 1 Columns 1 1 Columns 1 5px Spacing 5 px 5px Spa…" at bounding box center [122, 289] width 244 height 165
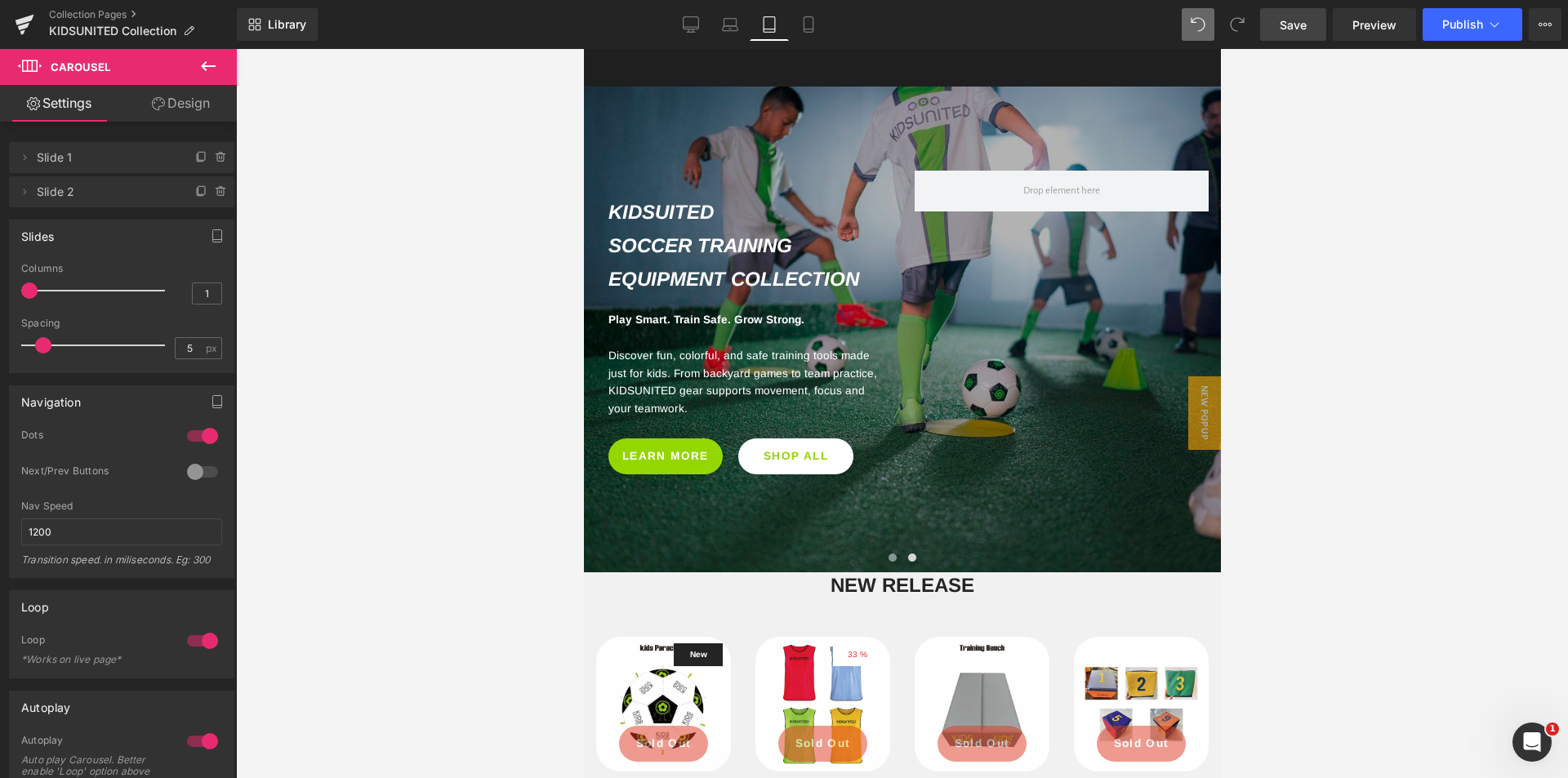
scroll to position [183, 0]
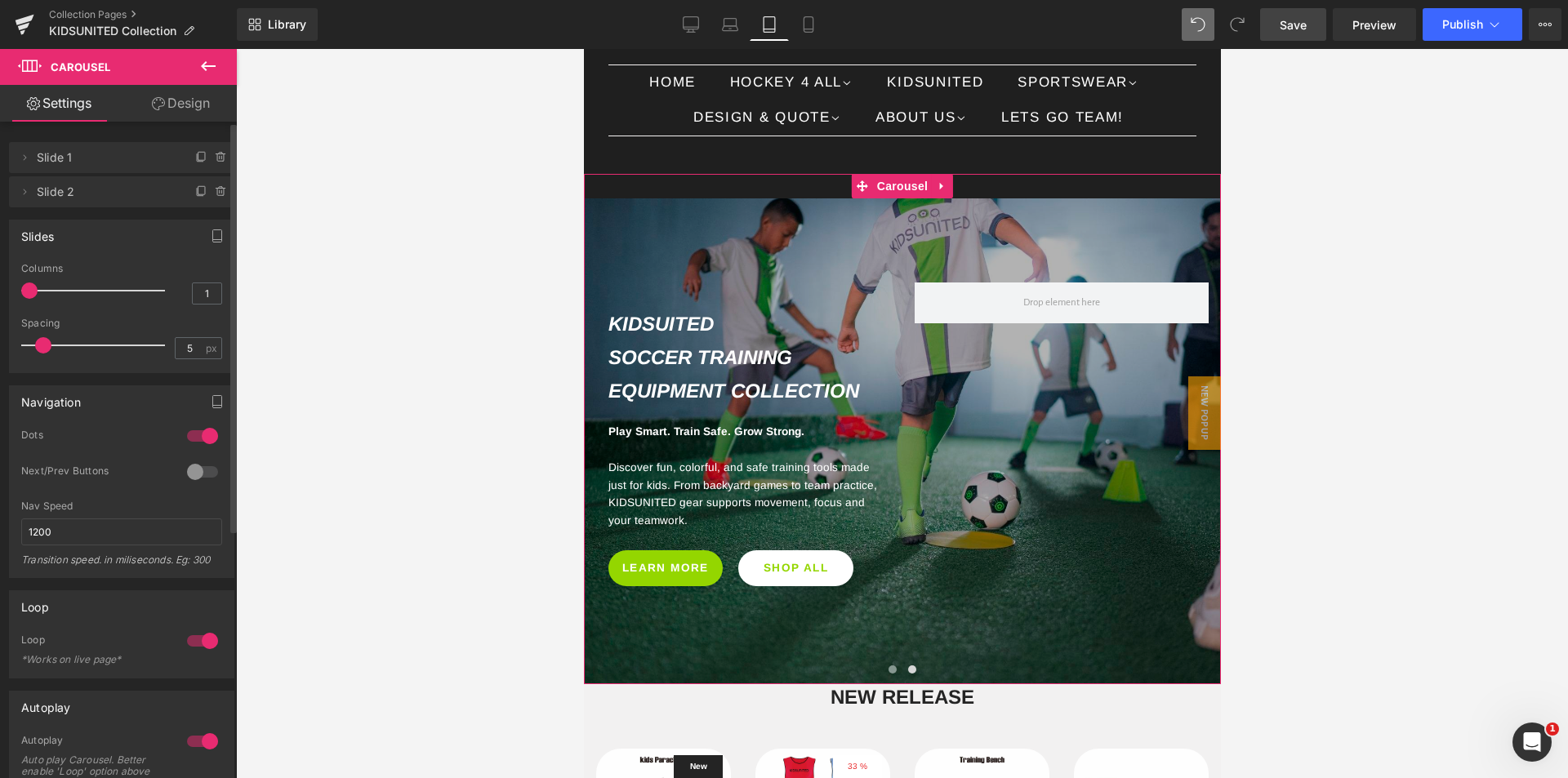
click at [192, 469] on div at bounding box center [202, 471] width 39 height 26
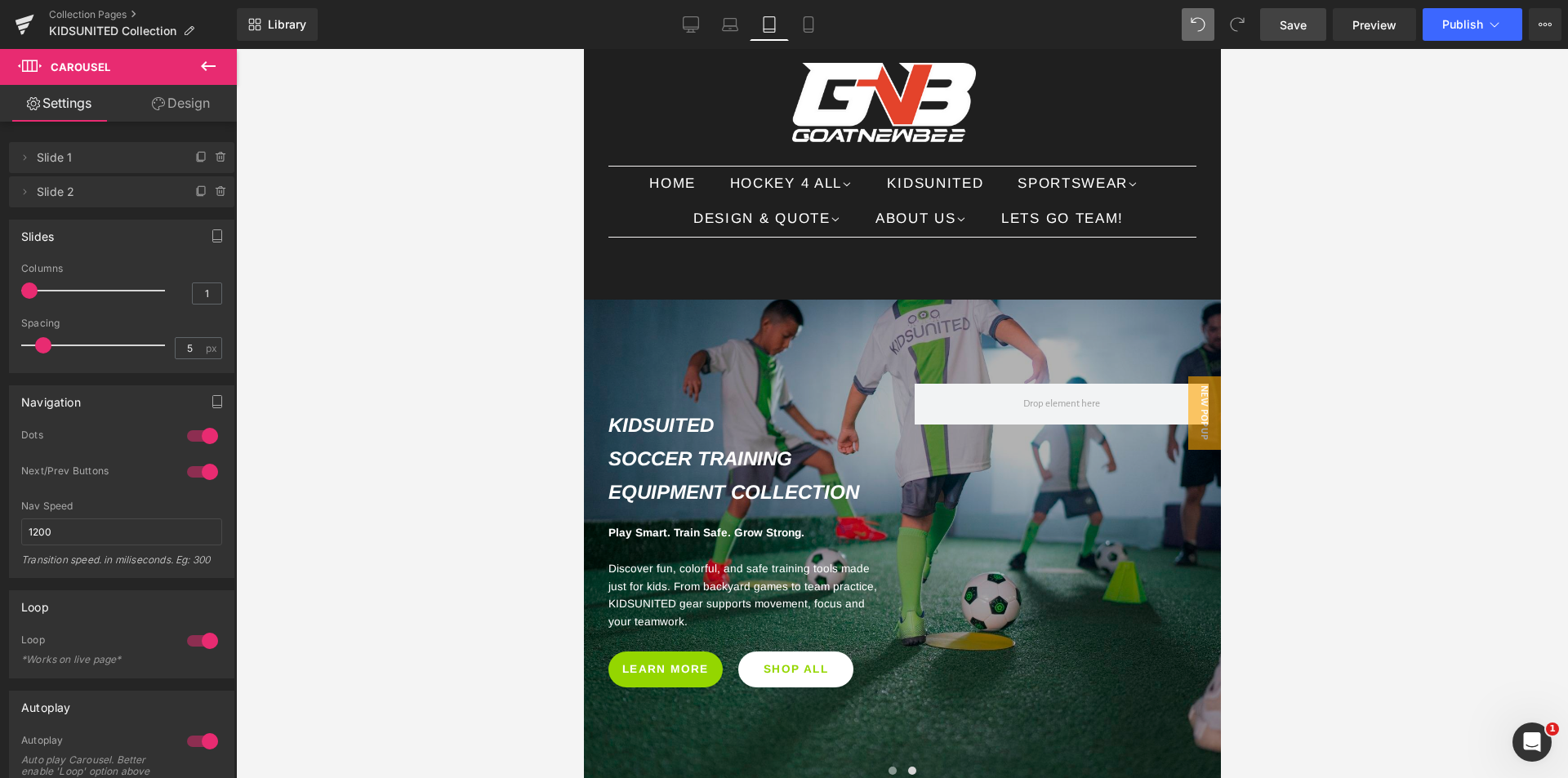
scroll to position [0, 0]
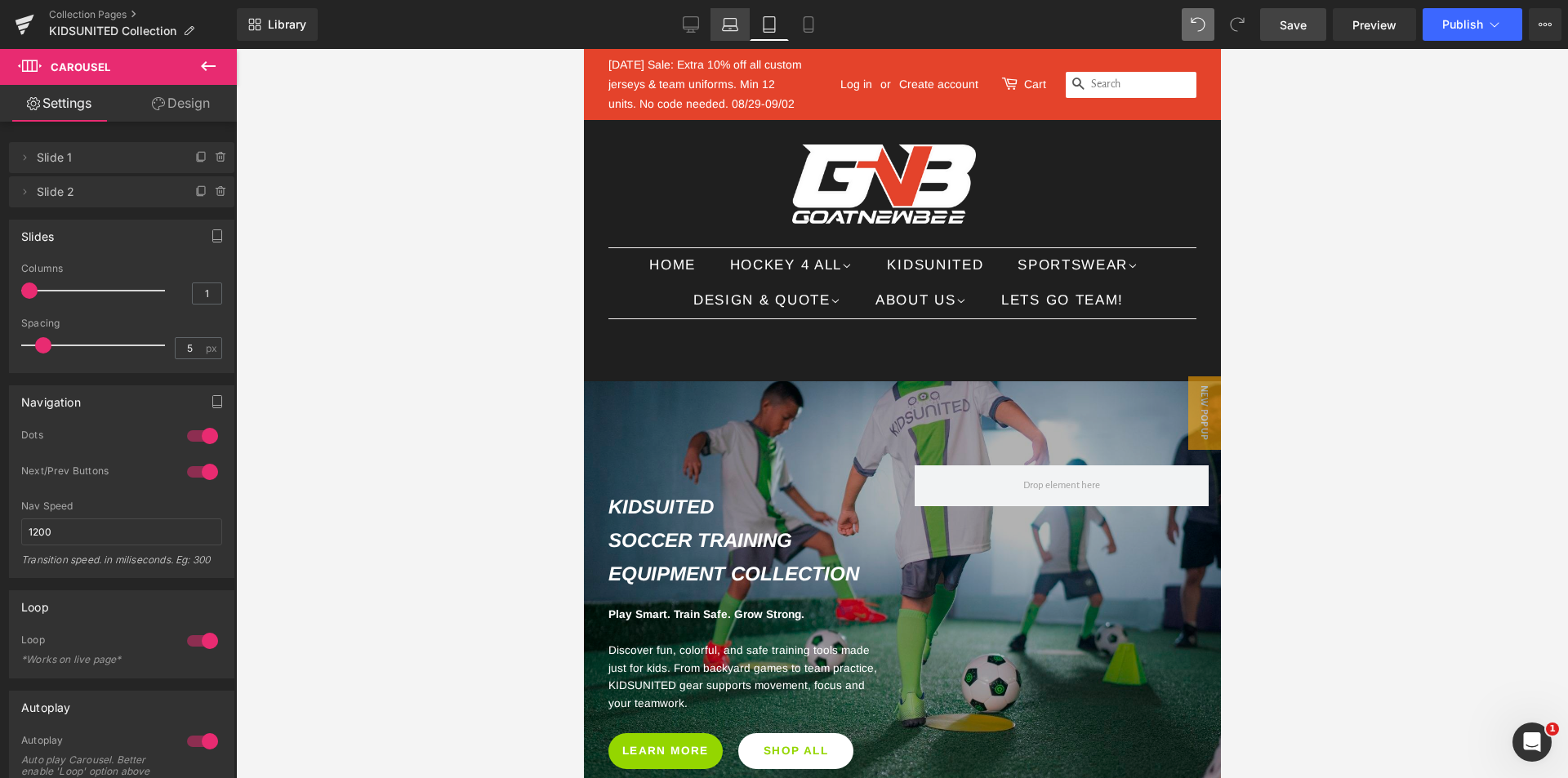
click at [727, 24] on icon at bounding box center [730, 25] width 17 height 17
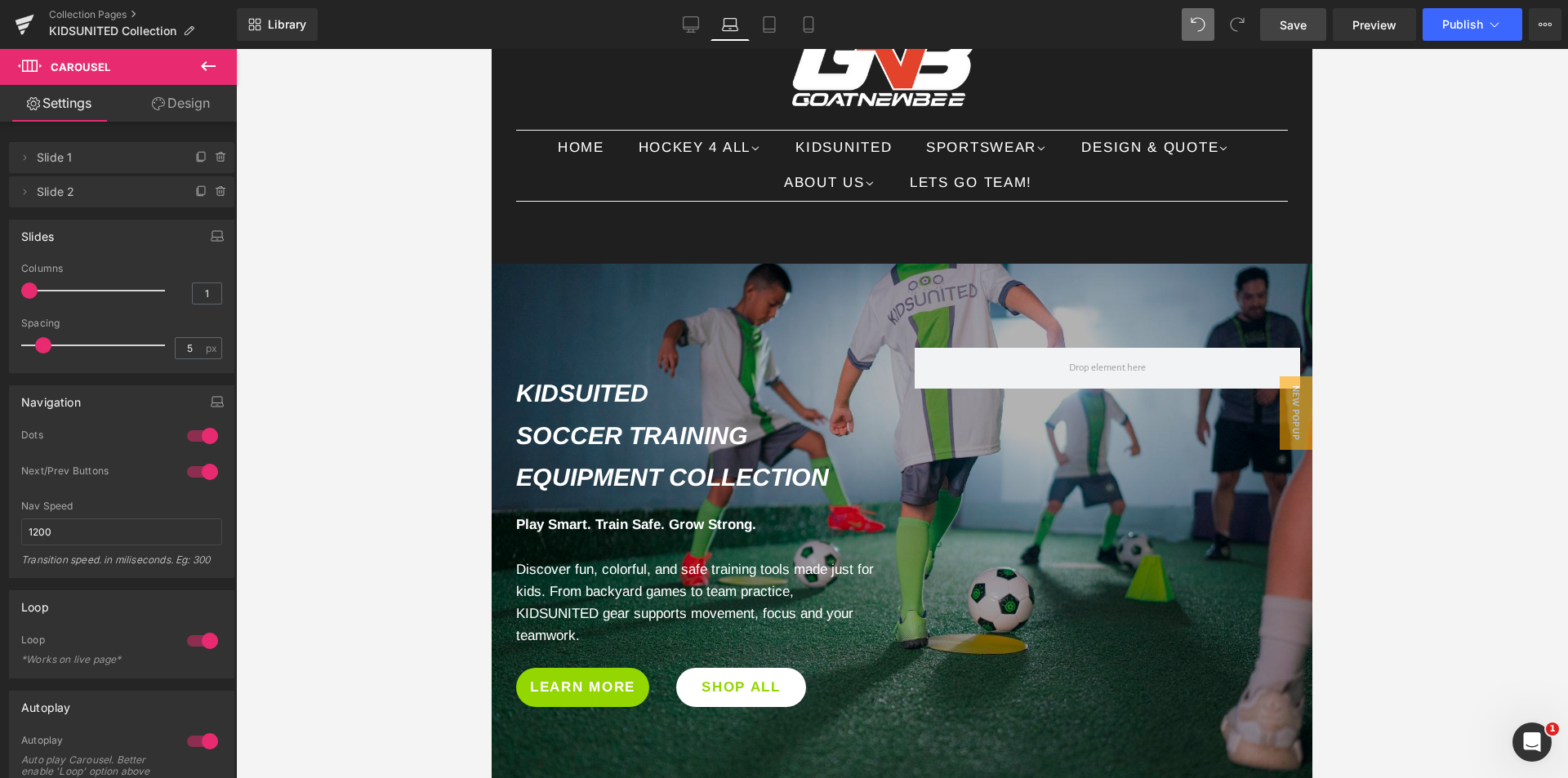
scroll to position [326, 0]
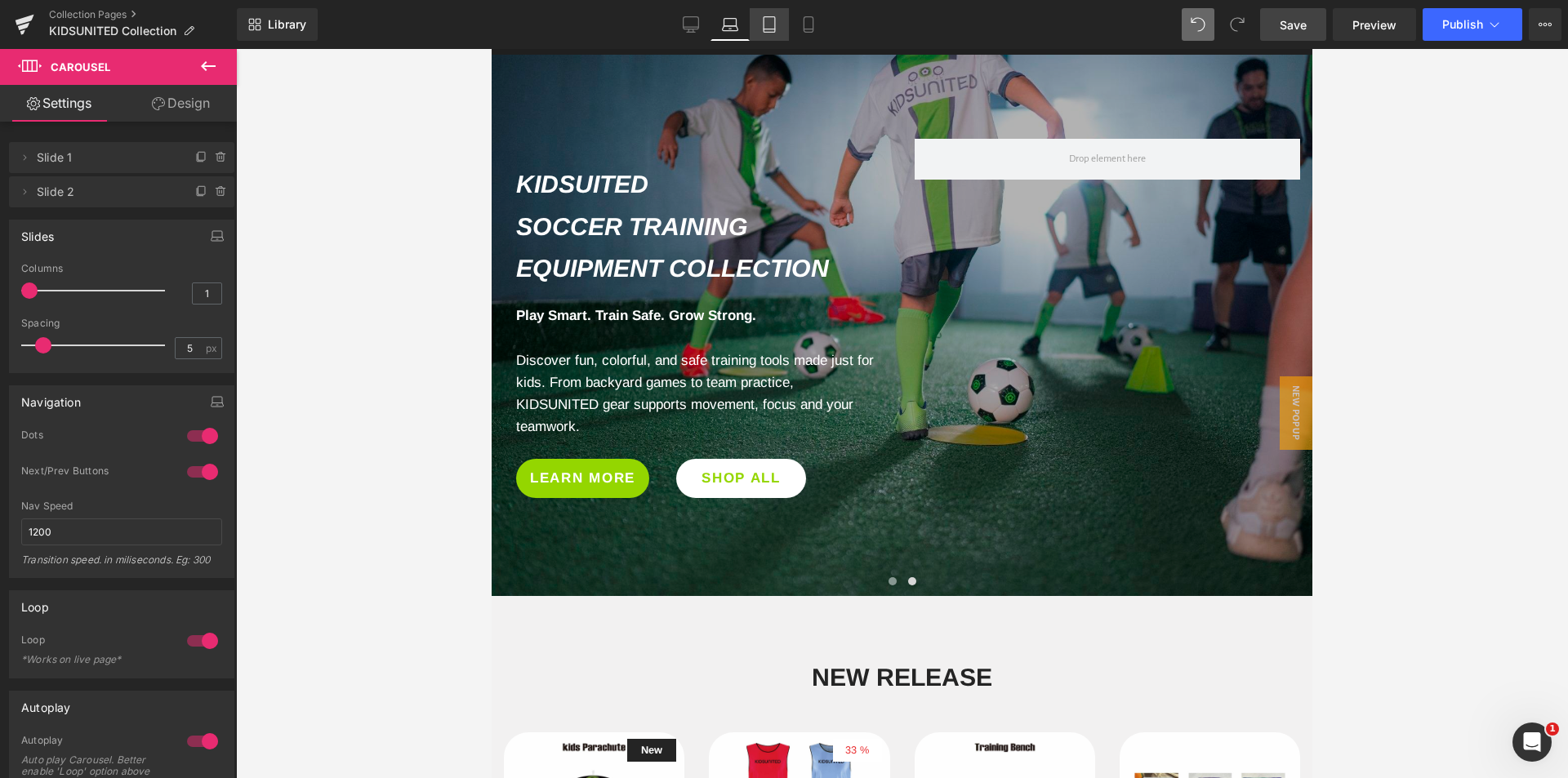
click at [775, 28] on icon at bounding box center [769, 25] width 17 height 17
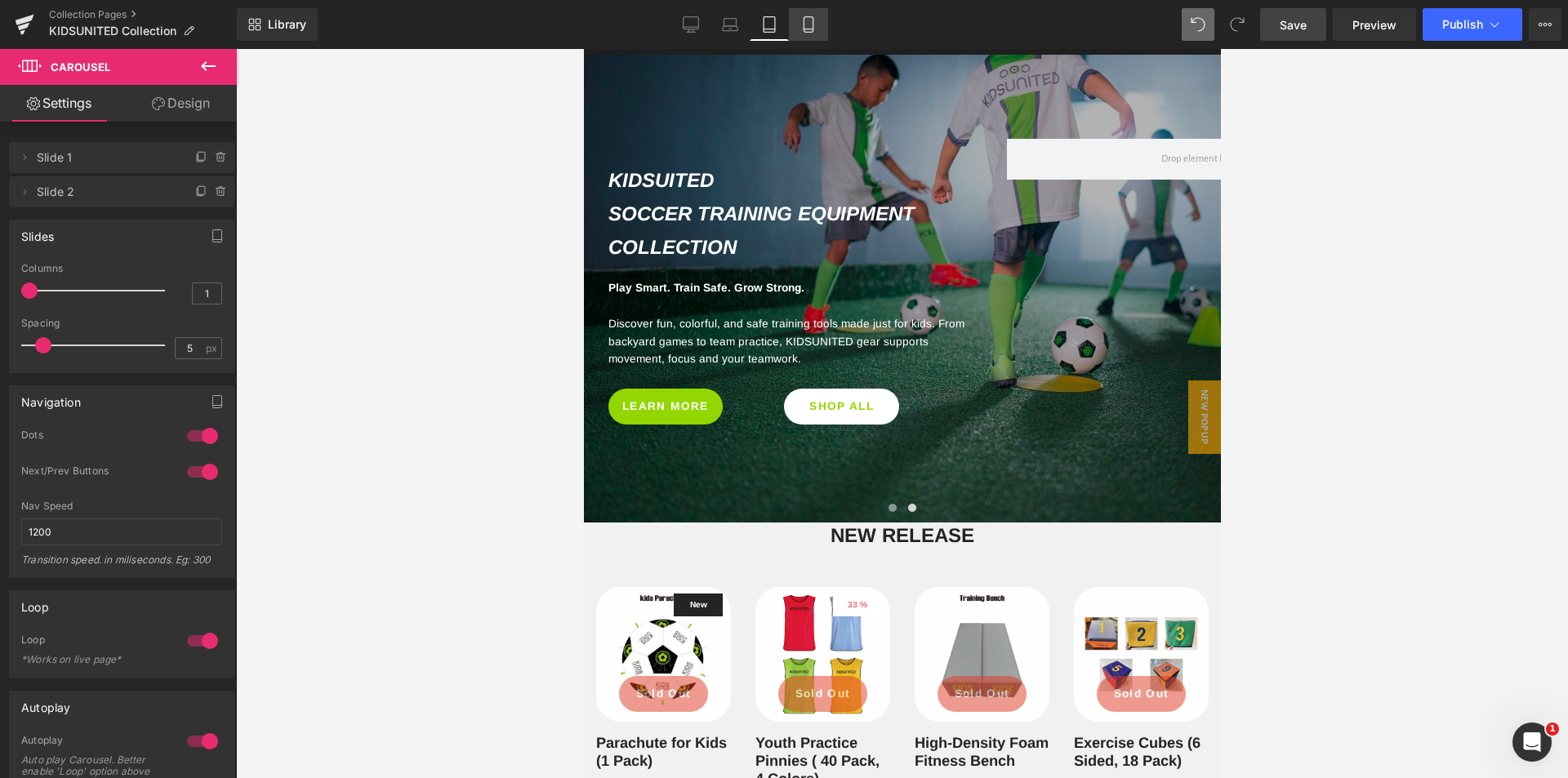
scroll to position [81, 0]
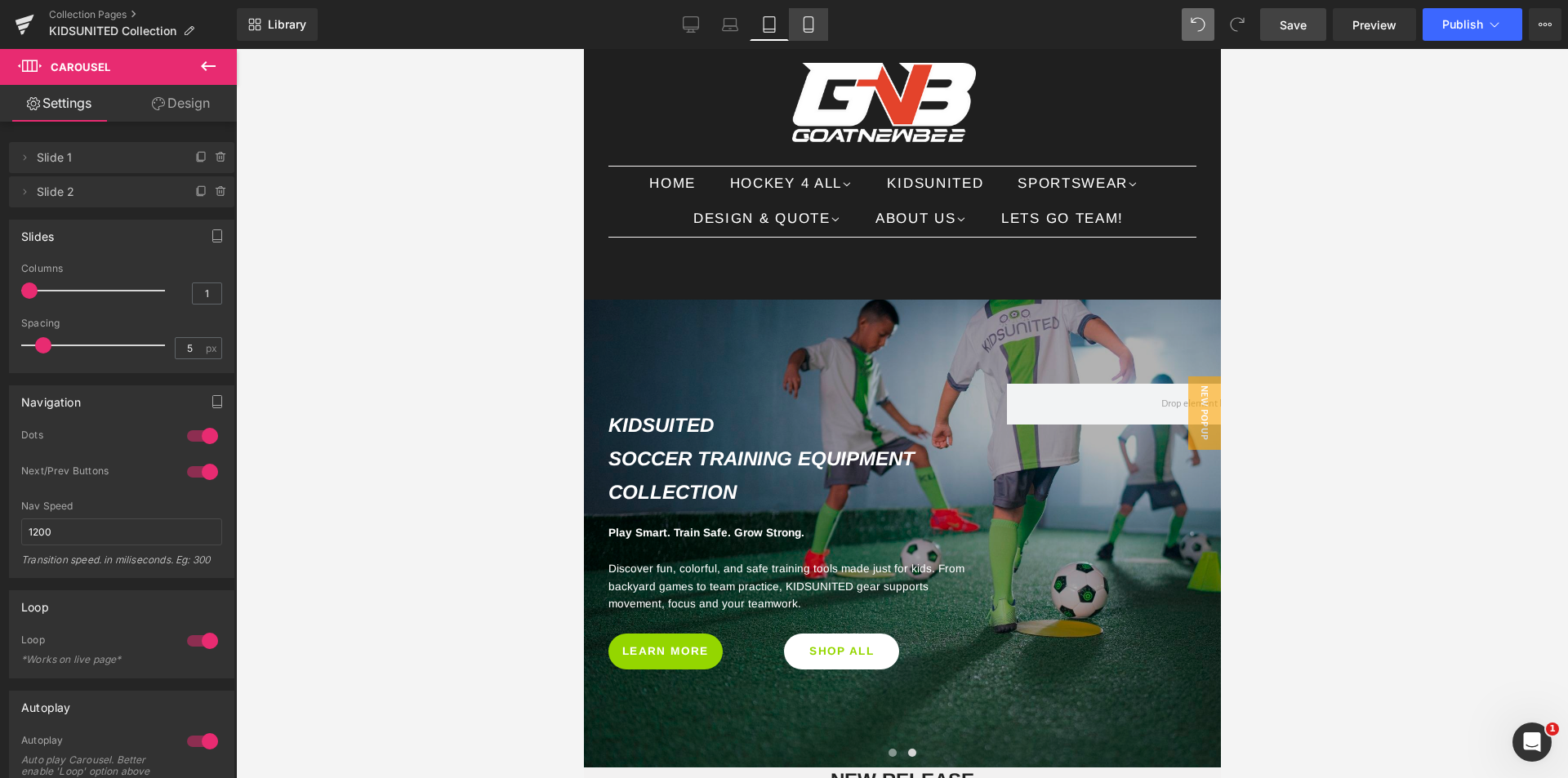
click at [809, 25] on icon at bounding box center [809, 25] width 17 height 17
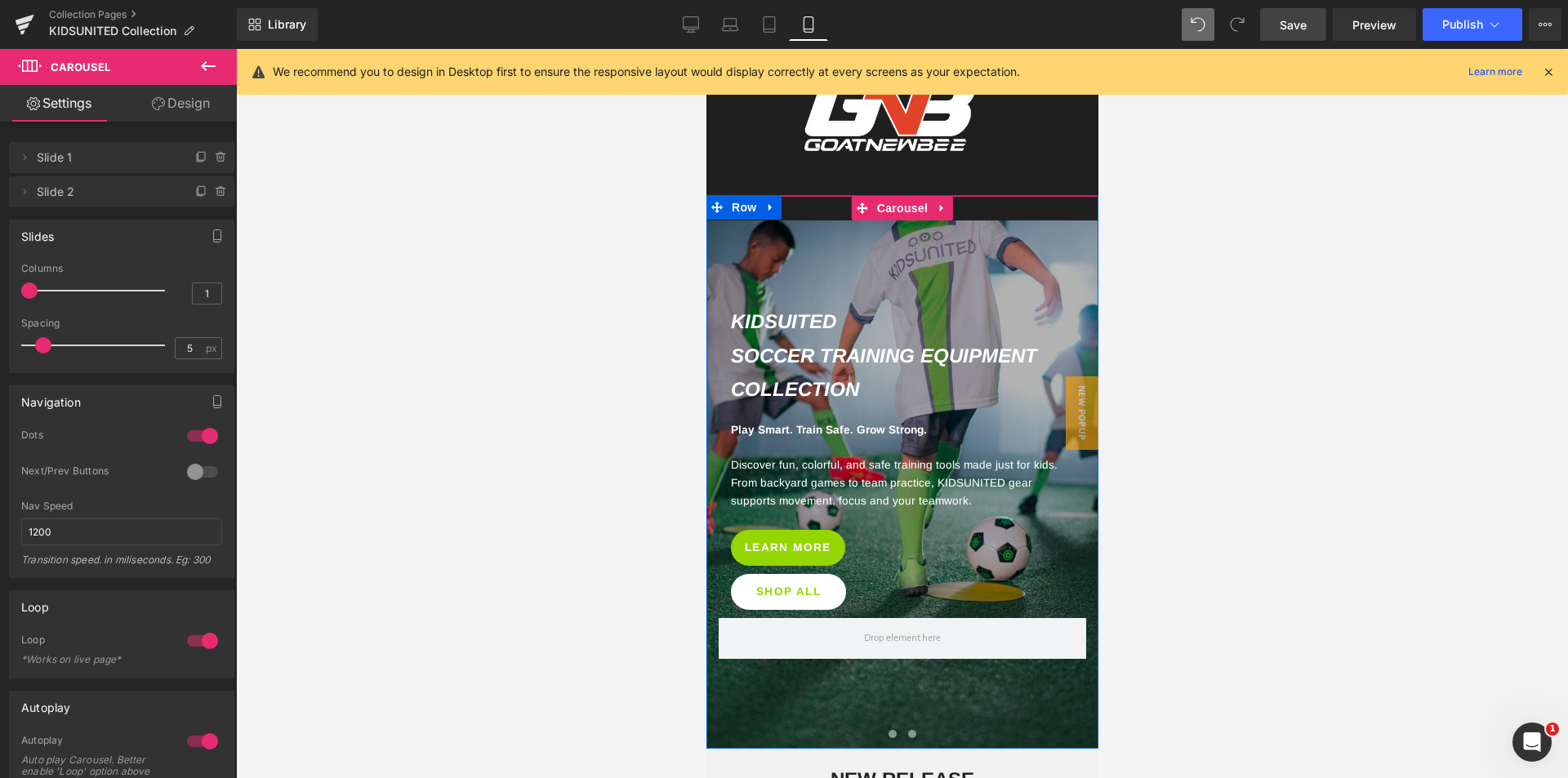
click at [907, 734] on span at bounding box center [911, 734] width 8 height 8
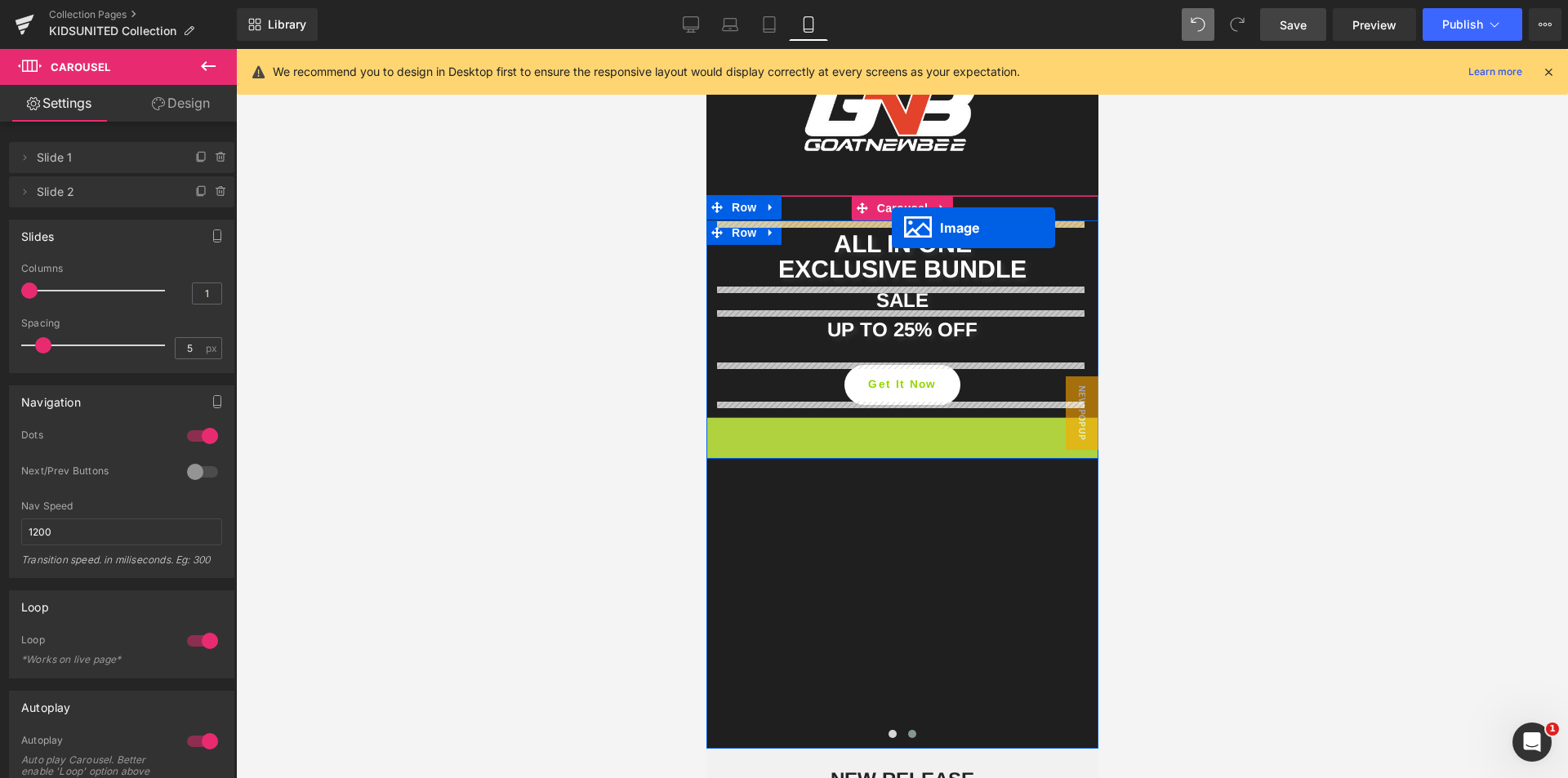
drag, startPoint x: 875, startPoint y: 551, endPoint x: 891, endPoint y: 227, distance: 324.4
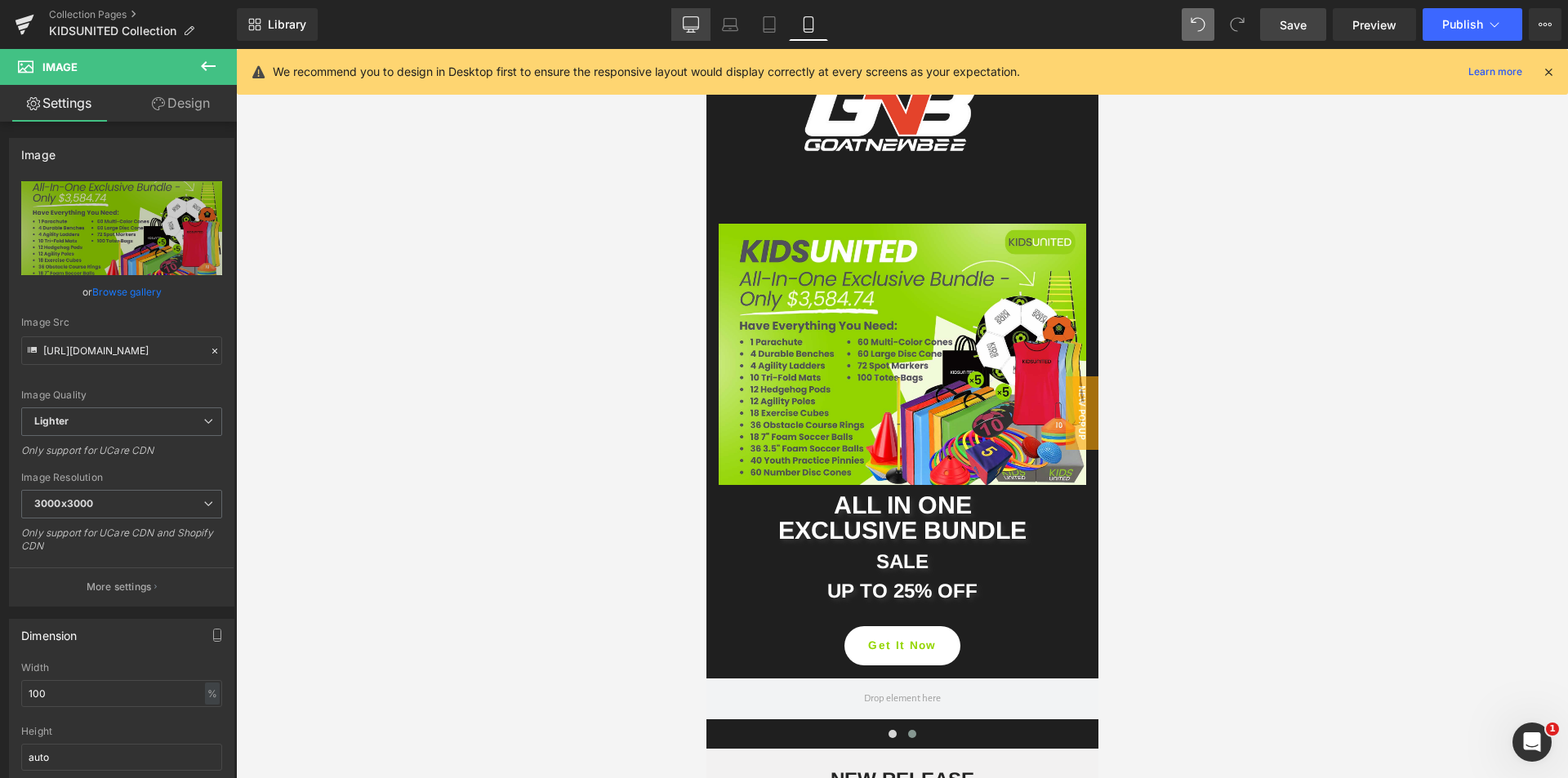
click at [688, 27] on icon at bounding box center [691, 27] width 16 height 0
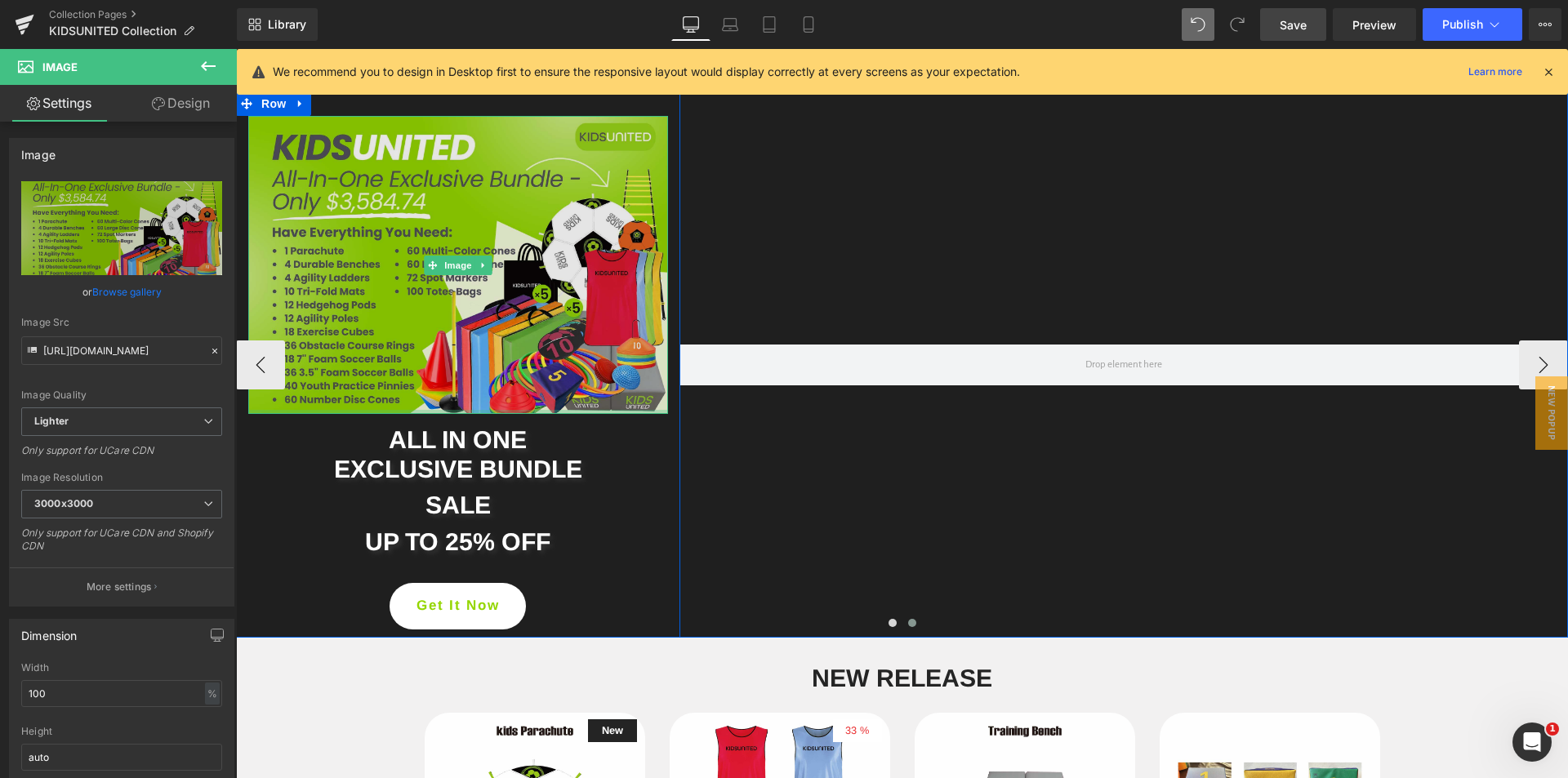
scroll to position [48, 0]
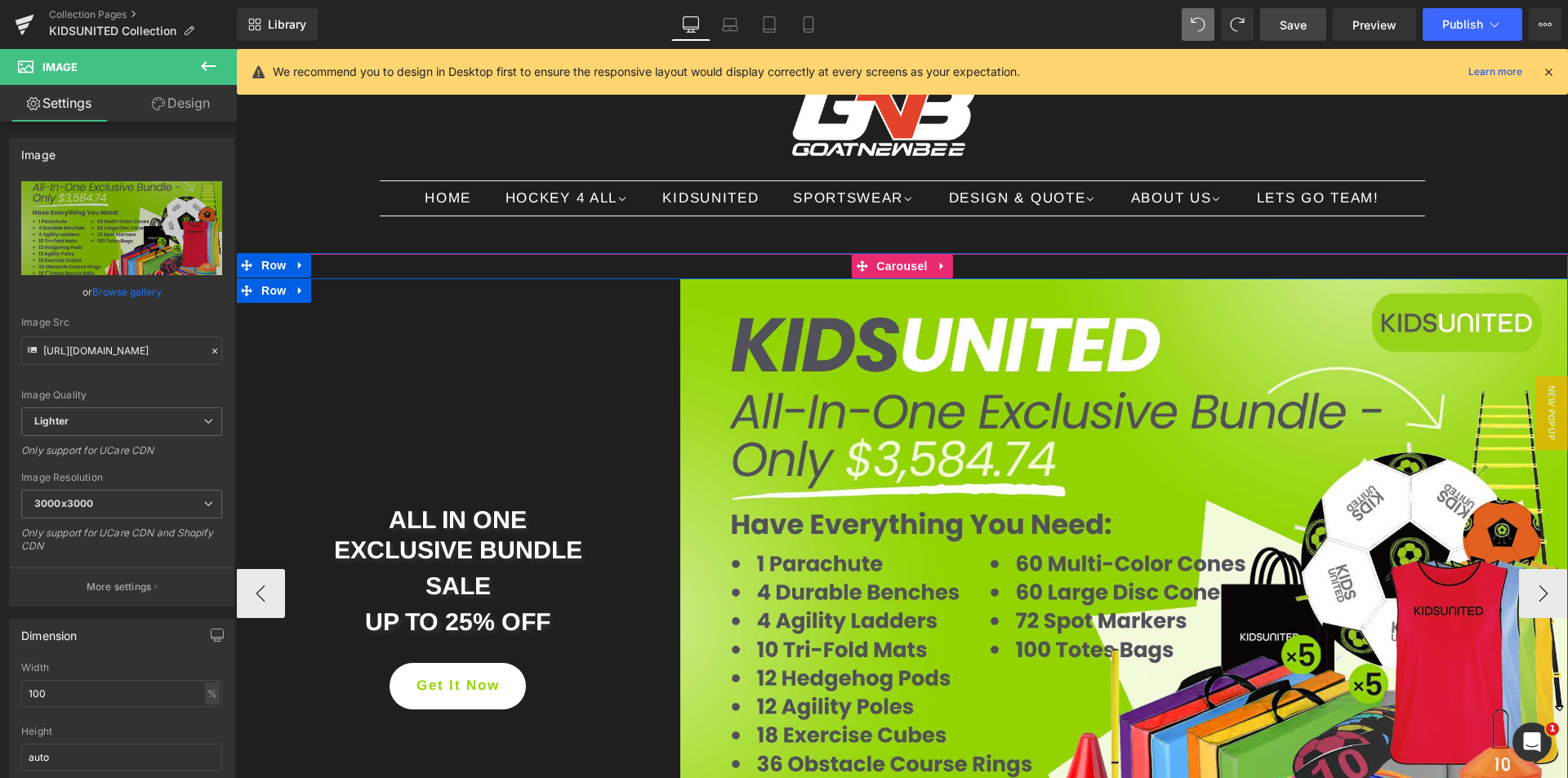
click at [574, 449] on div "ALL IN ONE EXCLUSIVE BUNDLE Heading SALE Heading UP TO 25% OFF Heading Get It N…" at bounding box center [458, 592] width 444 height 629
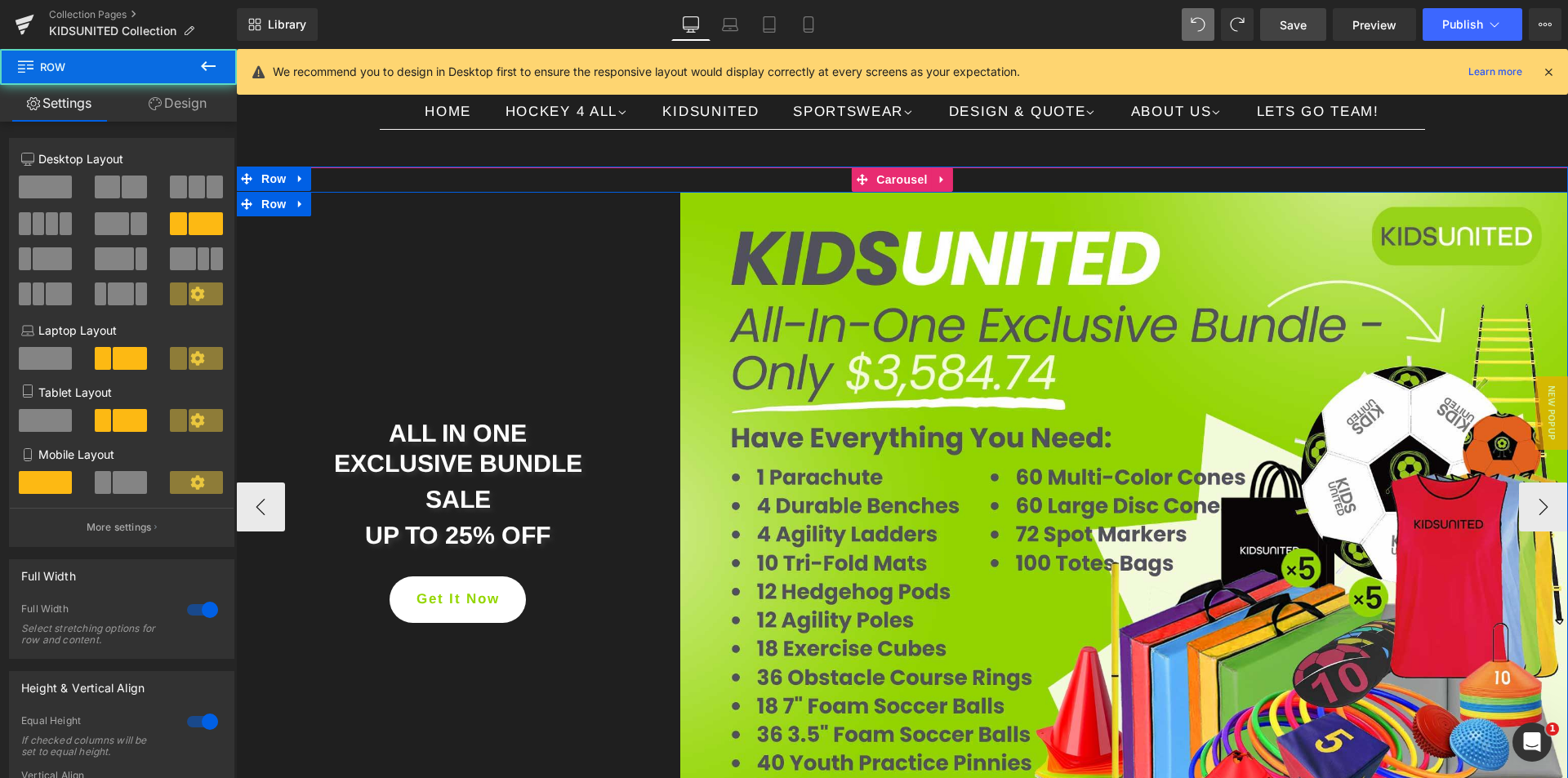
scroll to position [212, 0]
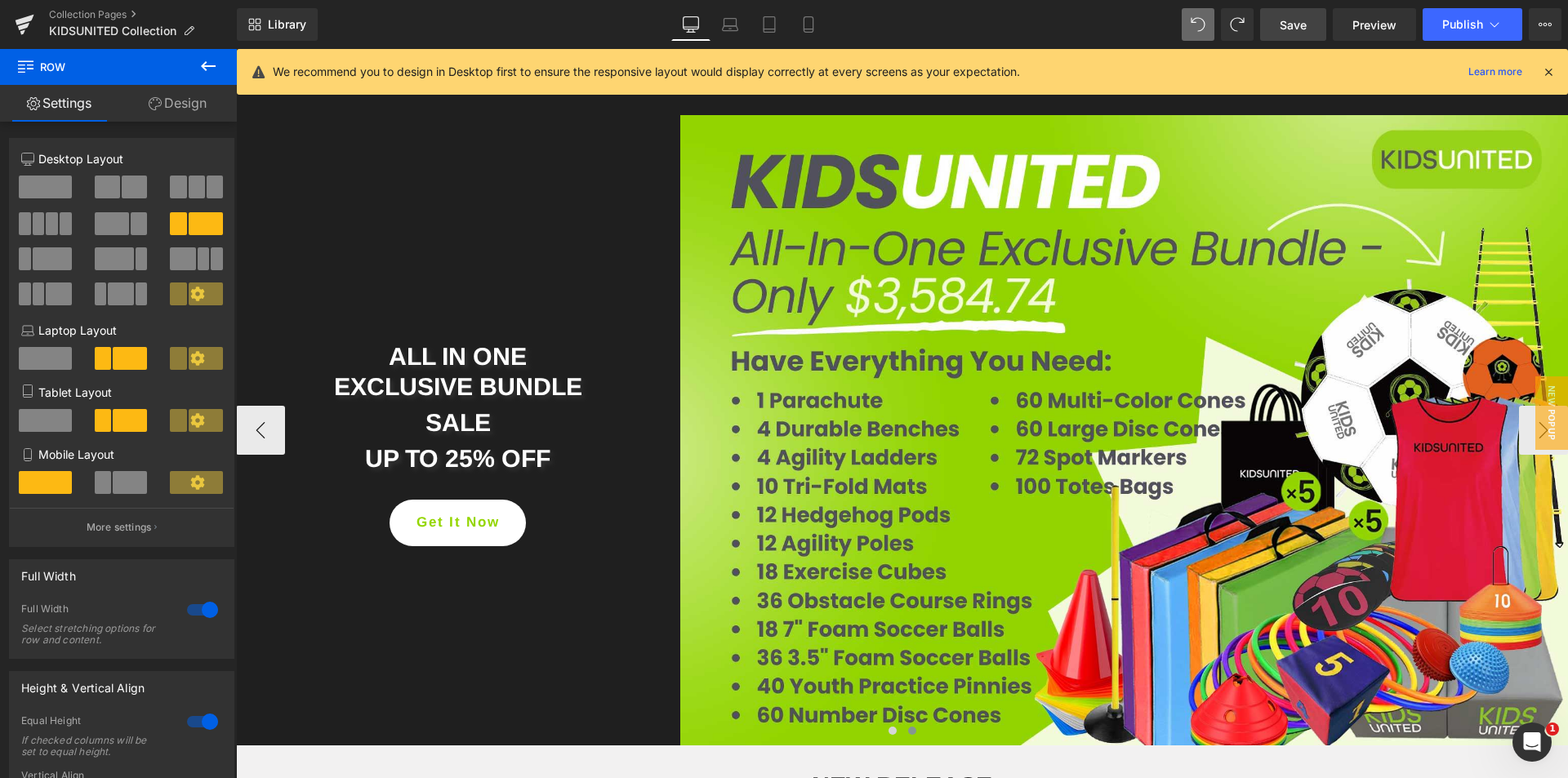
click at [236, 49] on div at bounding box center [236, 49] width 0 height 0
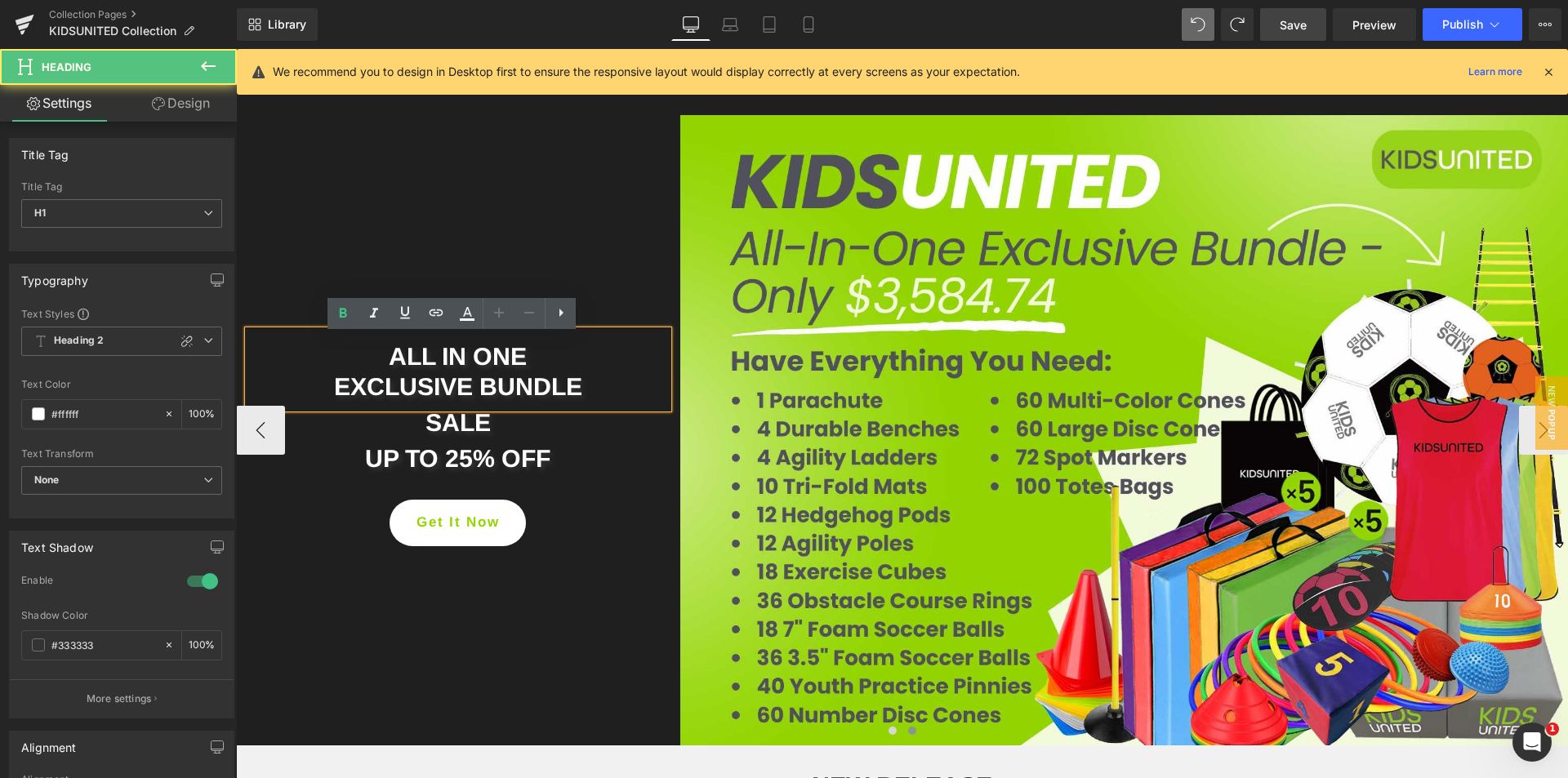
scroll to position [129, 0]
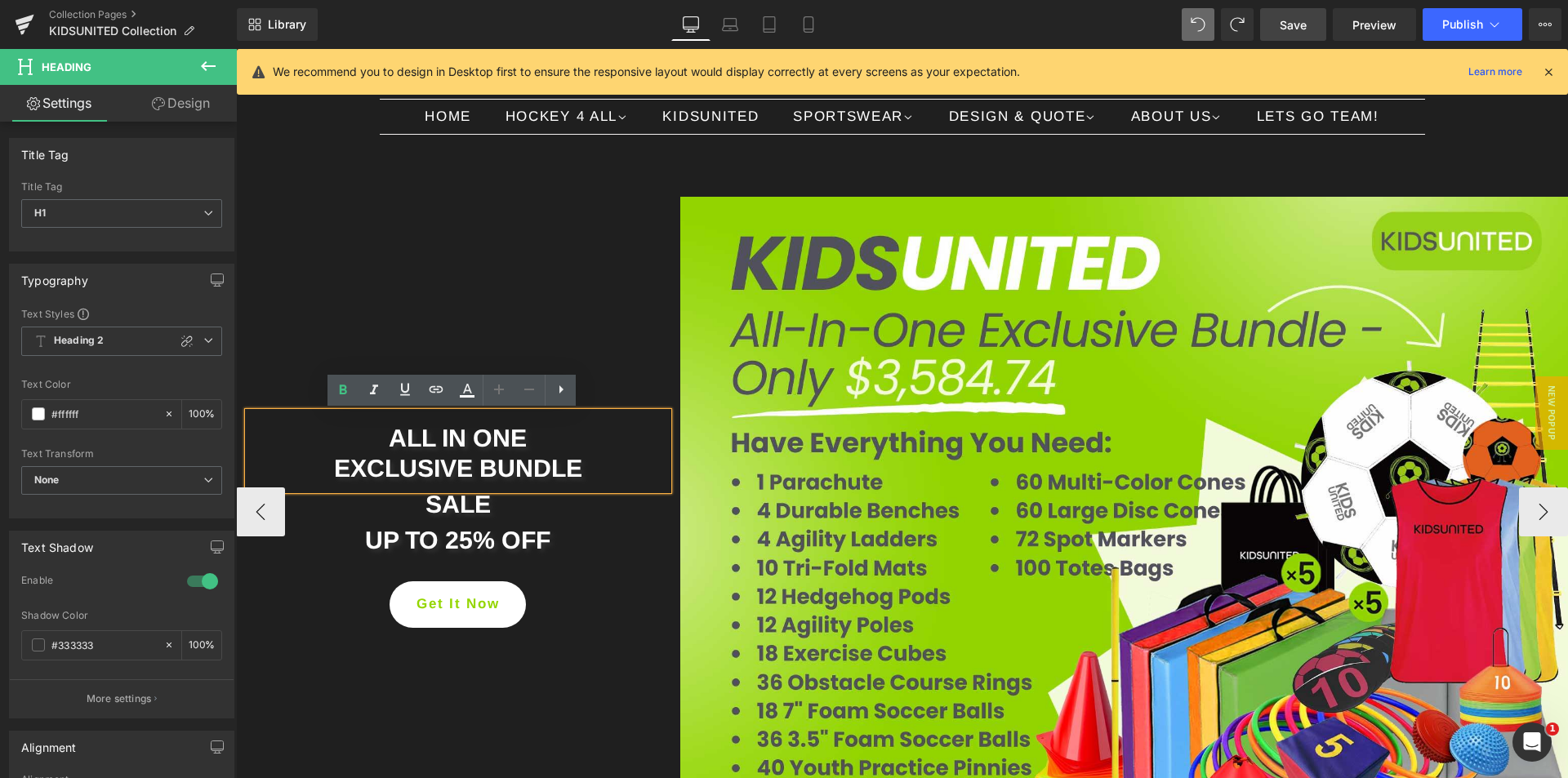
click at [452, 286] on div "ALL IN ONE EXCLUSIVE BUNDLE Heading SALE Heading UP TO 25% OFF Heading Get It N…" at bounding box center [458, 511] width 444 height 629
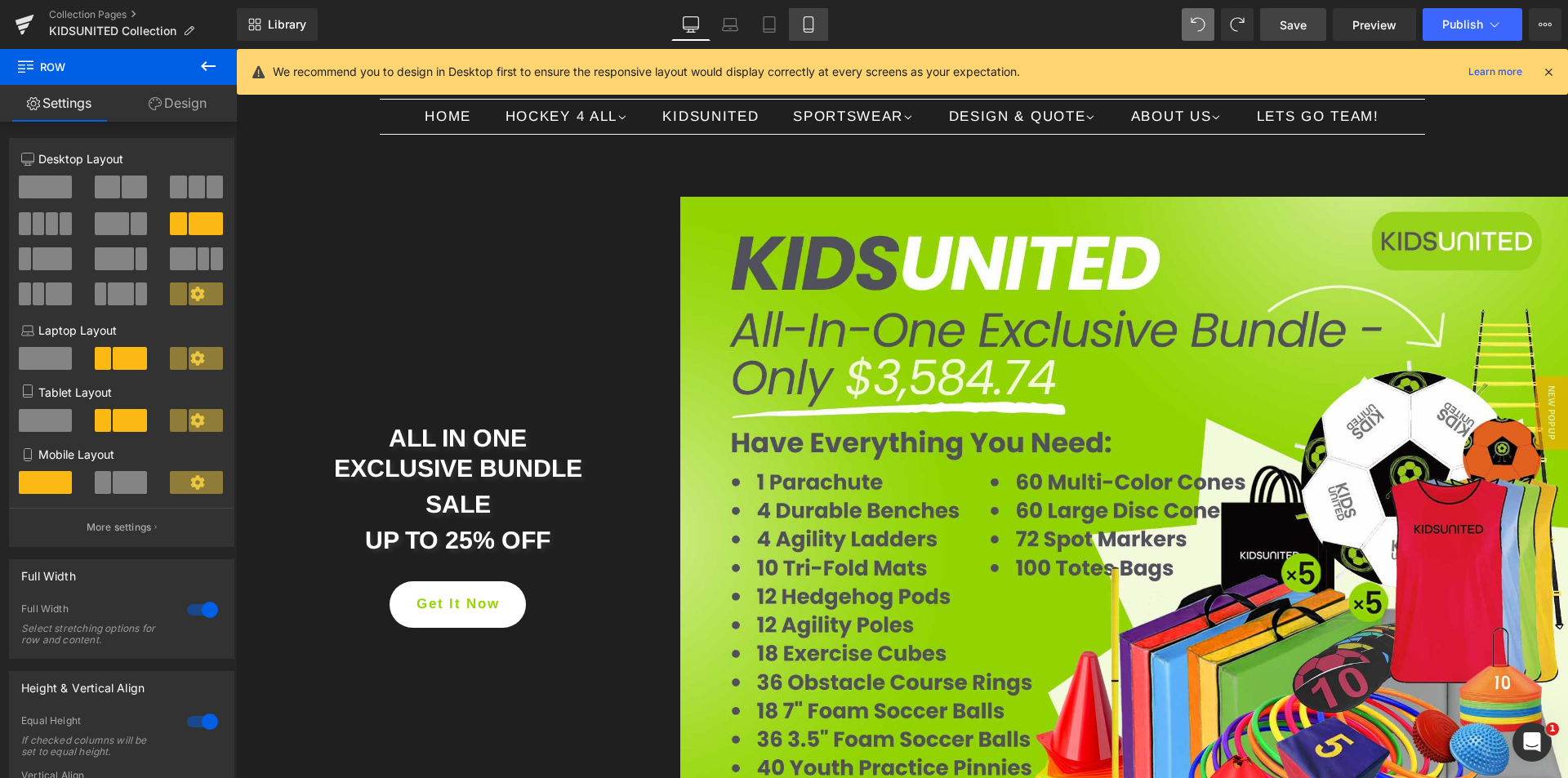
click at [815, 36] on link "Mobile" at bounding box center [808, 24] width 39 height 32
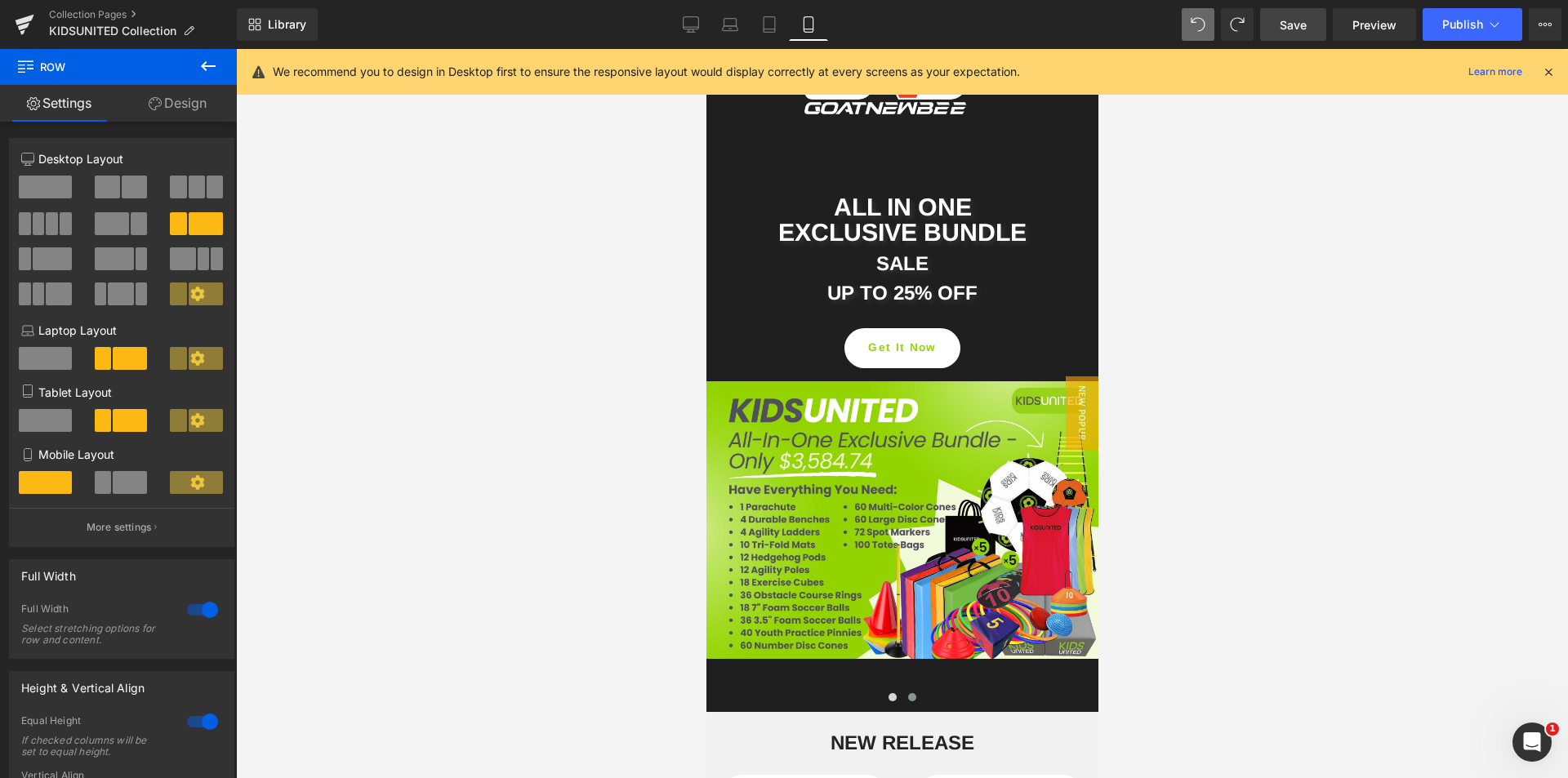
scroll to position [0, 0]
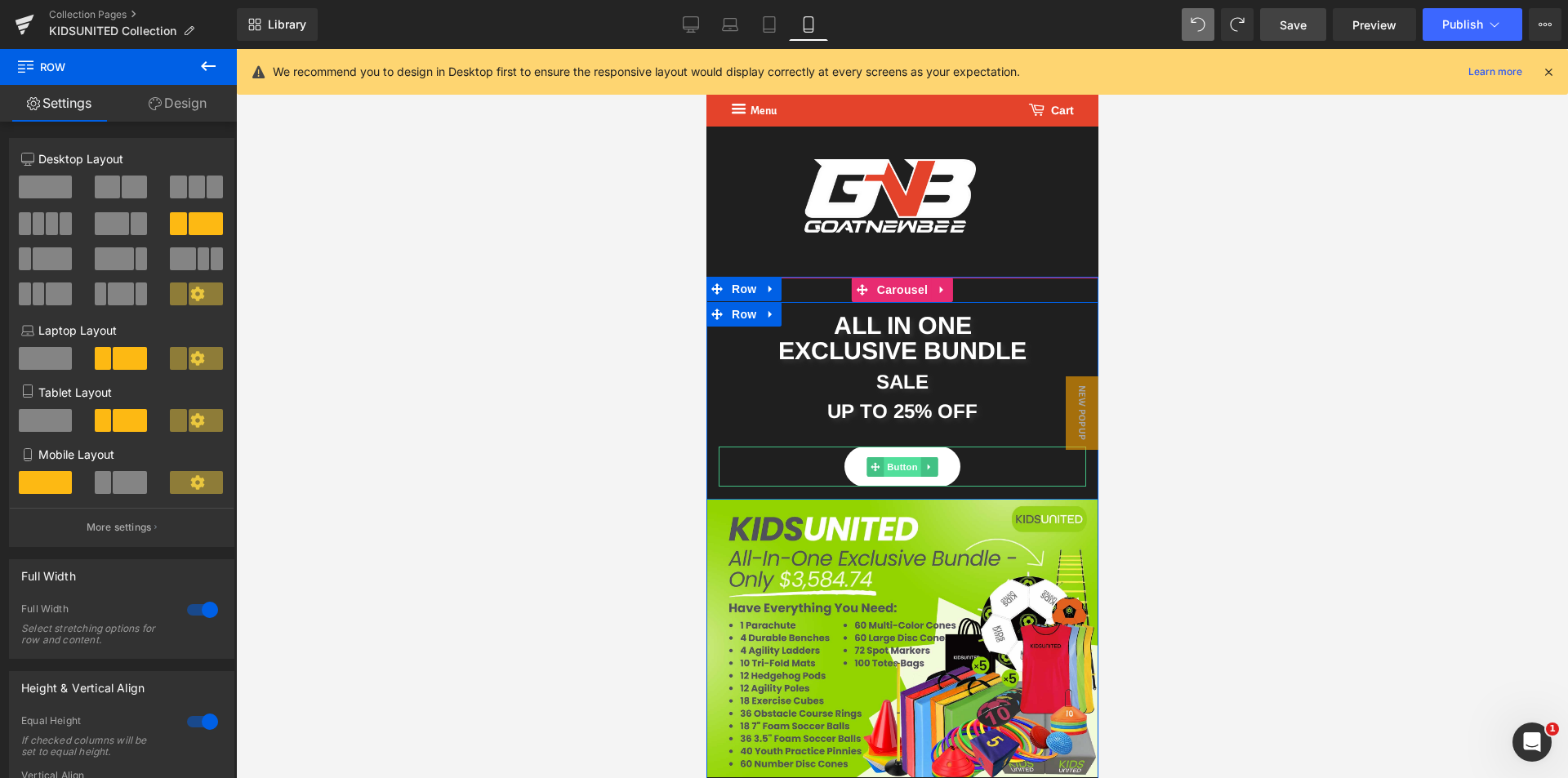
click at [901, 470] on span "Button" at bounding box center [901, 467] width 38 height 19
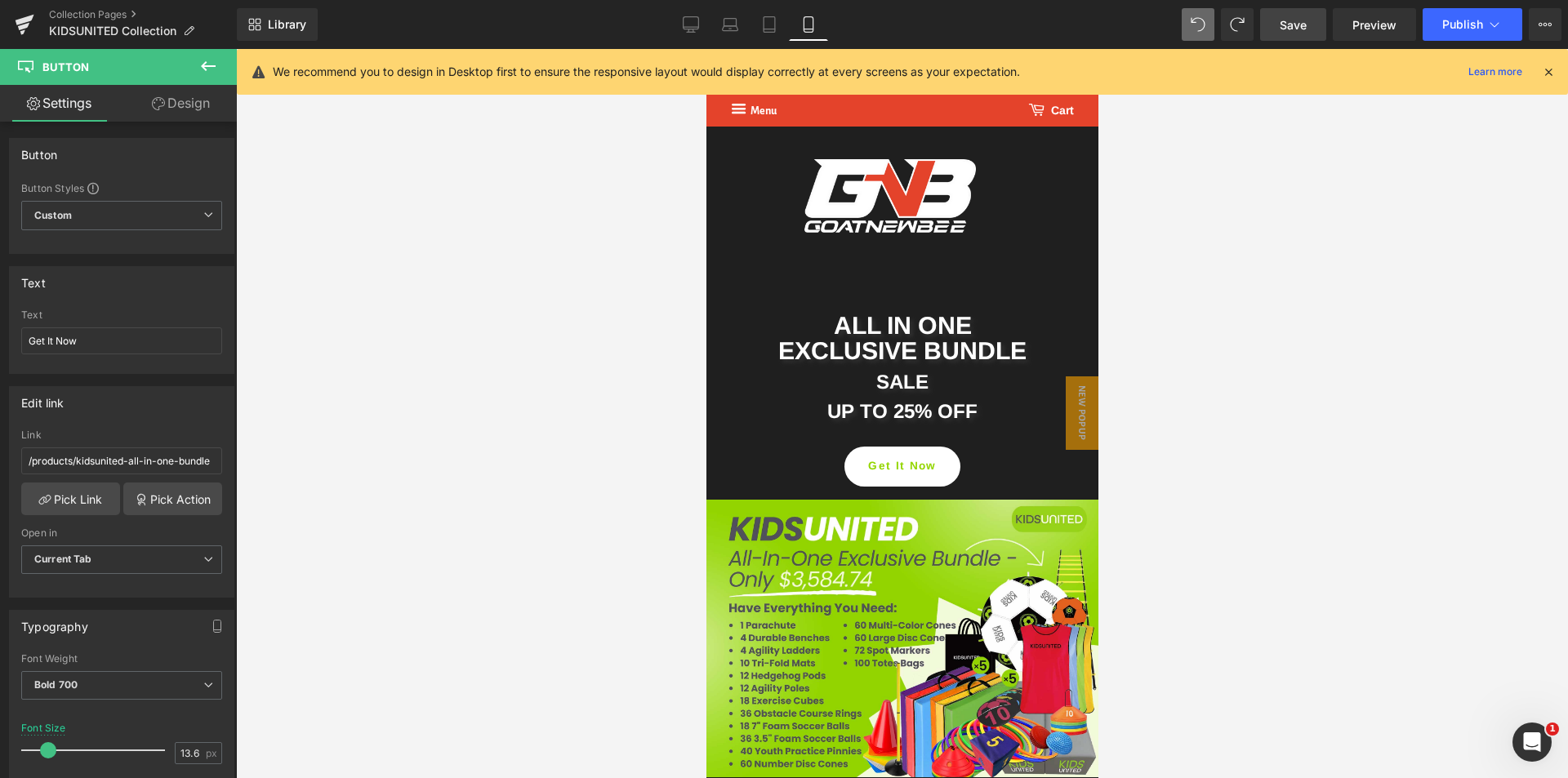
scroll to position [326, 0]
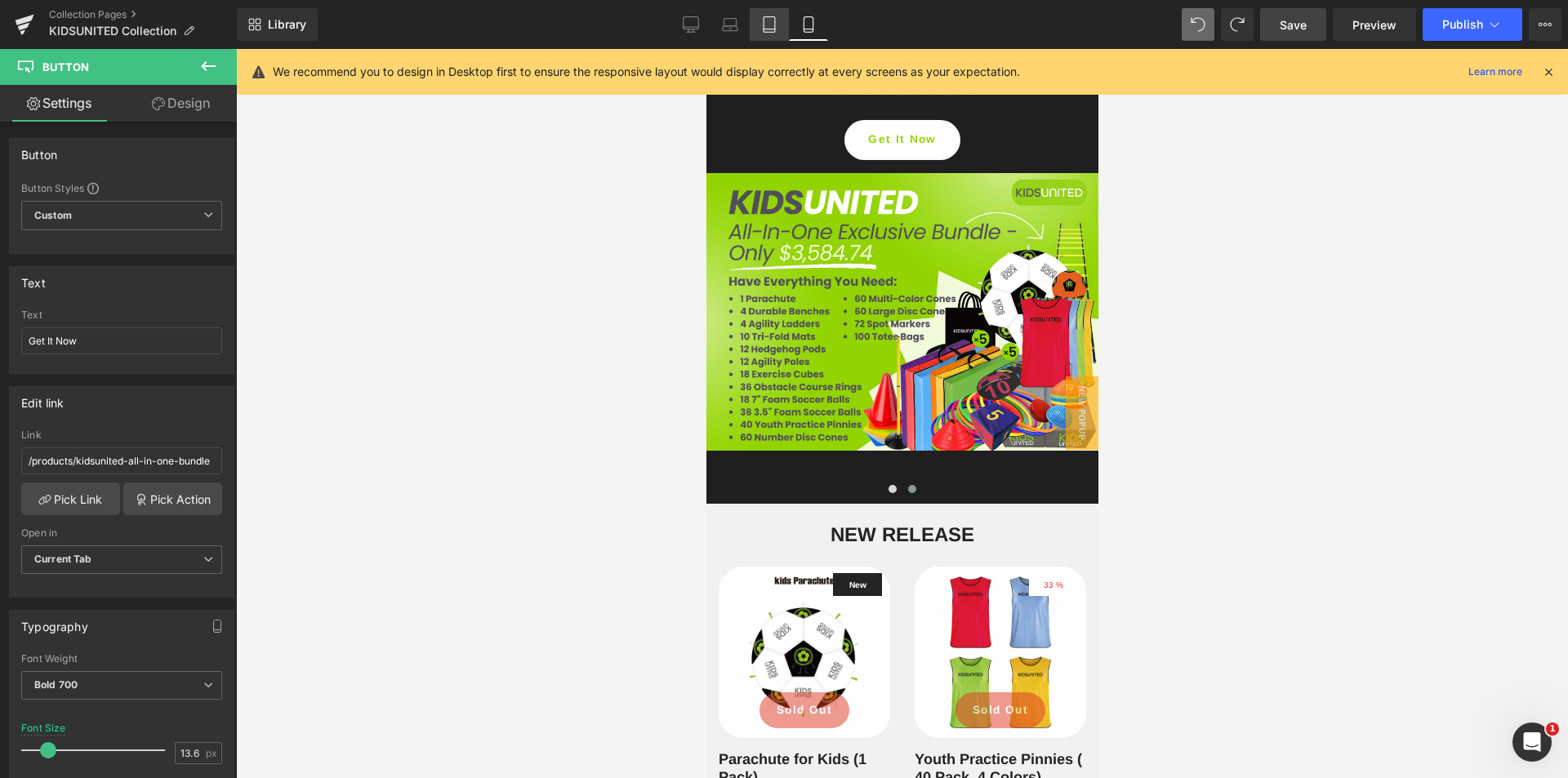
click at [767, 34] on link "Tablet" at bounding box center [769, 24] width 39 height 32
type input "100"
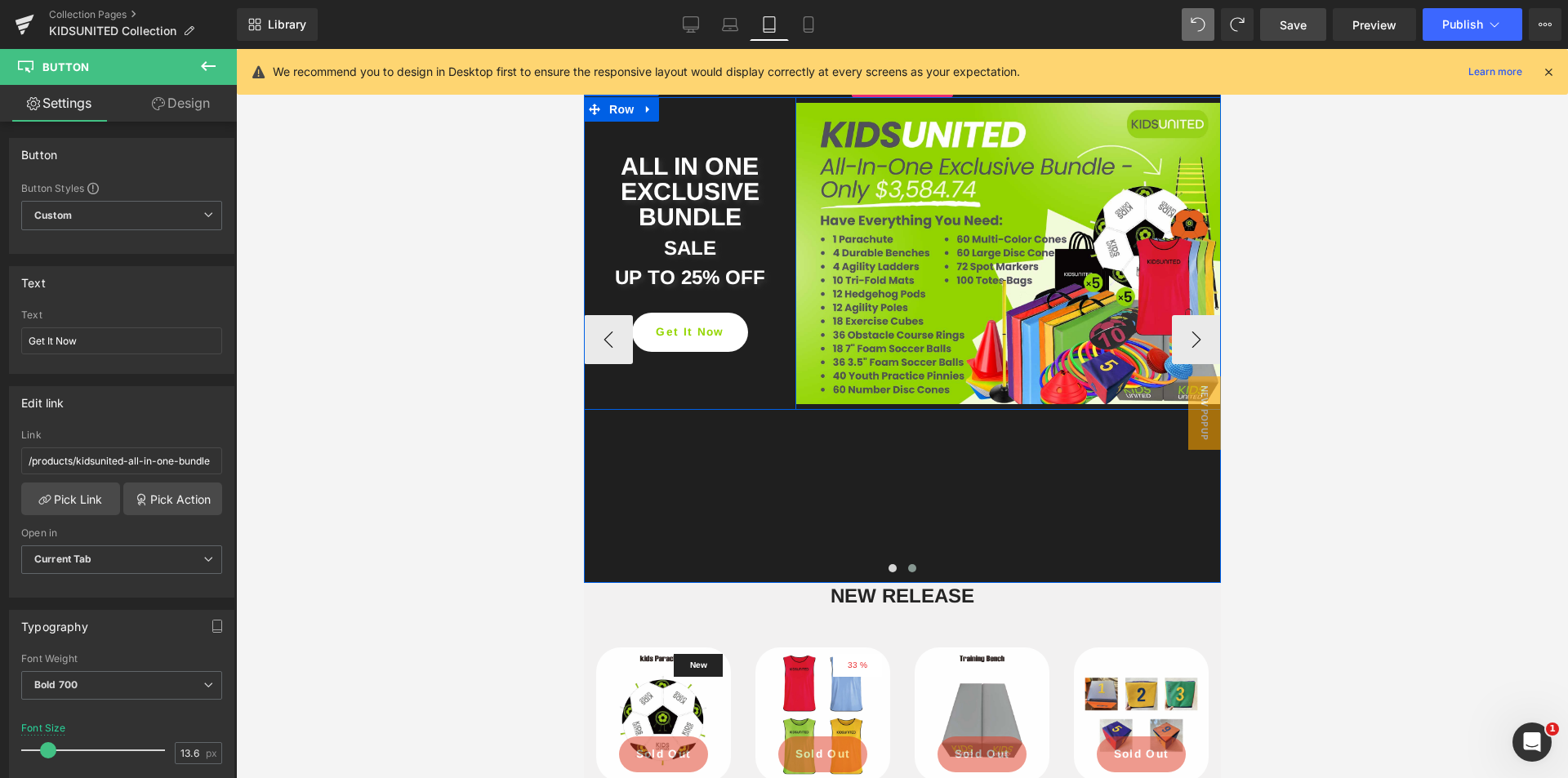
scroll to position [172, 0]
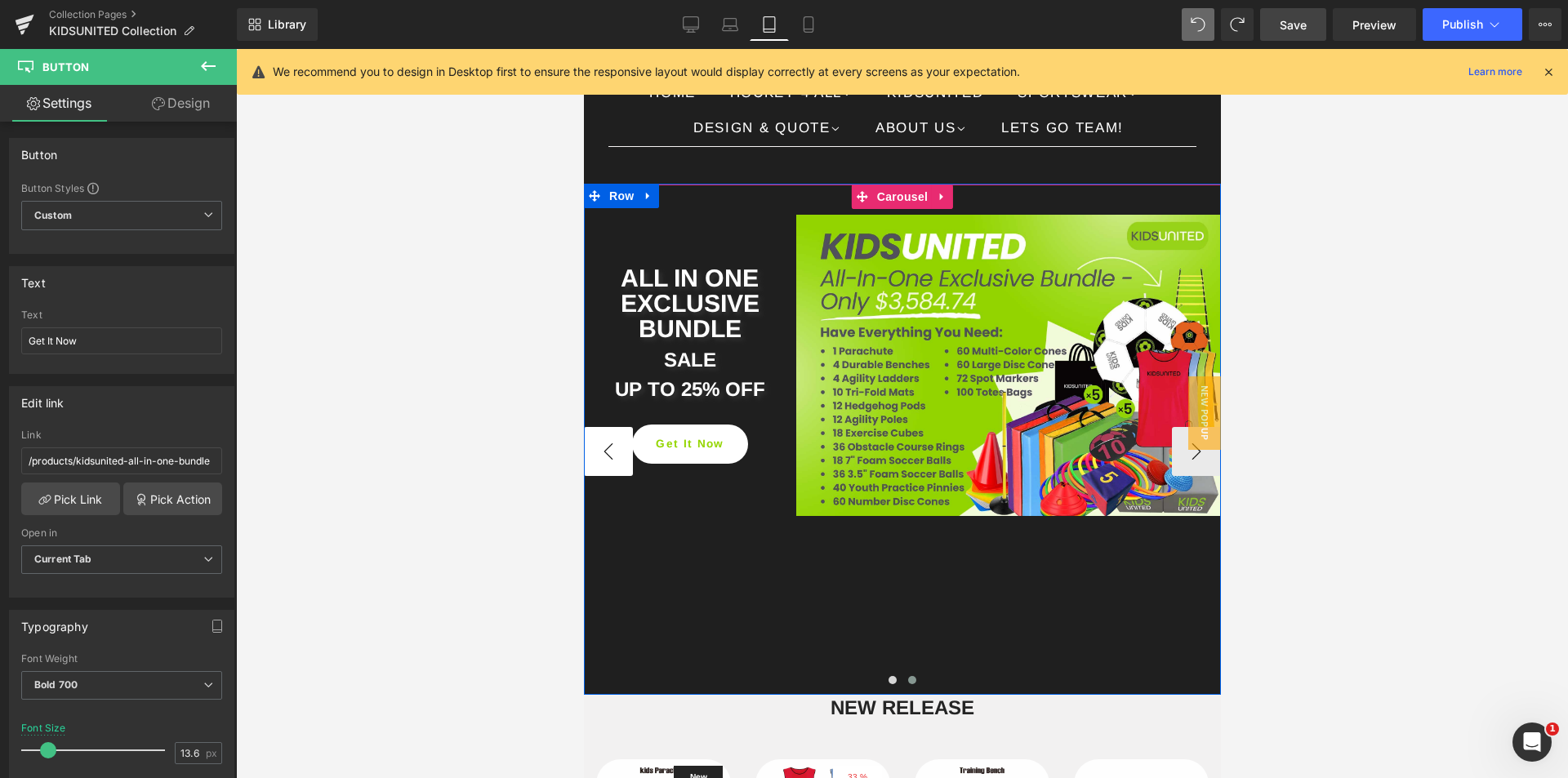
click at [606, 469] on button "‹" at bounding box center [607, 451] width 49 height 49
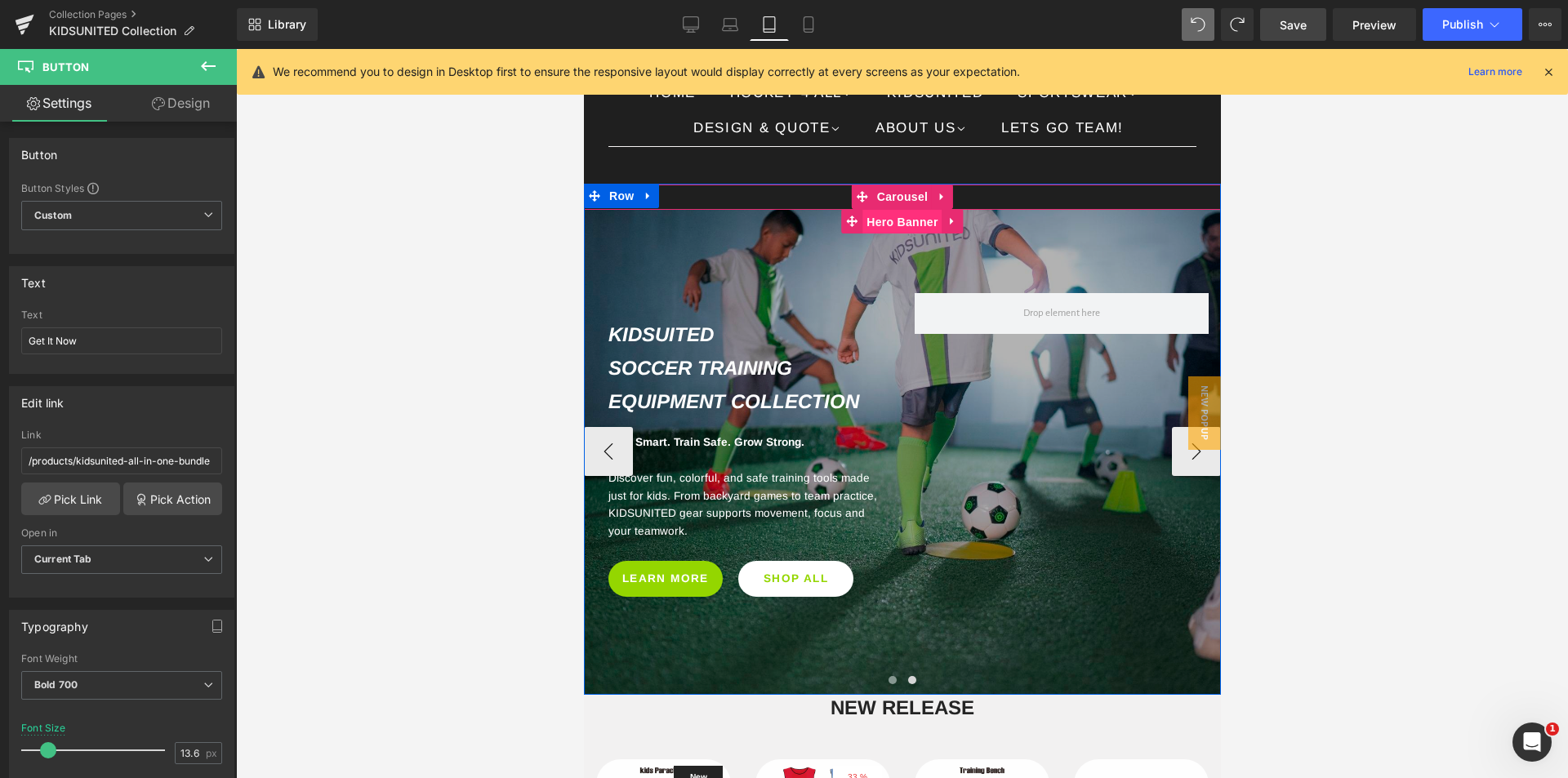
click at [892, 234] on span "Hero Banner" at bounding box center [901, 222] width 80 height 24
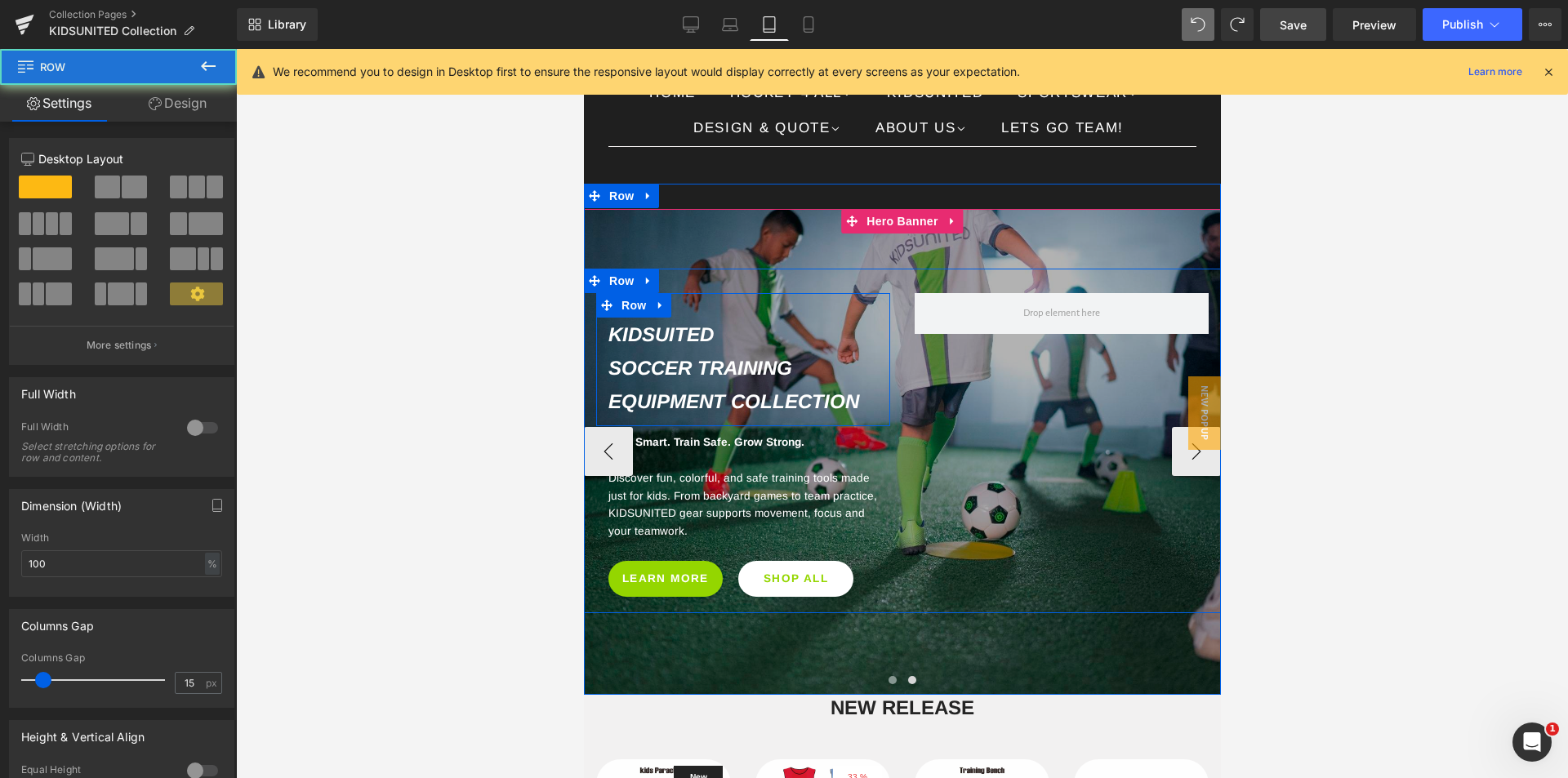
click at [873, 324] on div "KIDSUITED Soccer Training Equipment Collection Heading Row" at bounding box center [742, 359] width 294 height 133
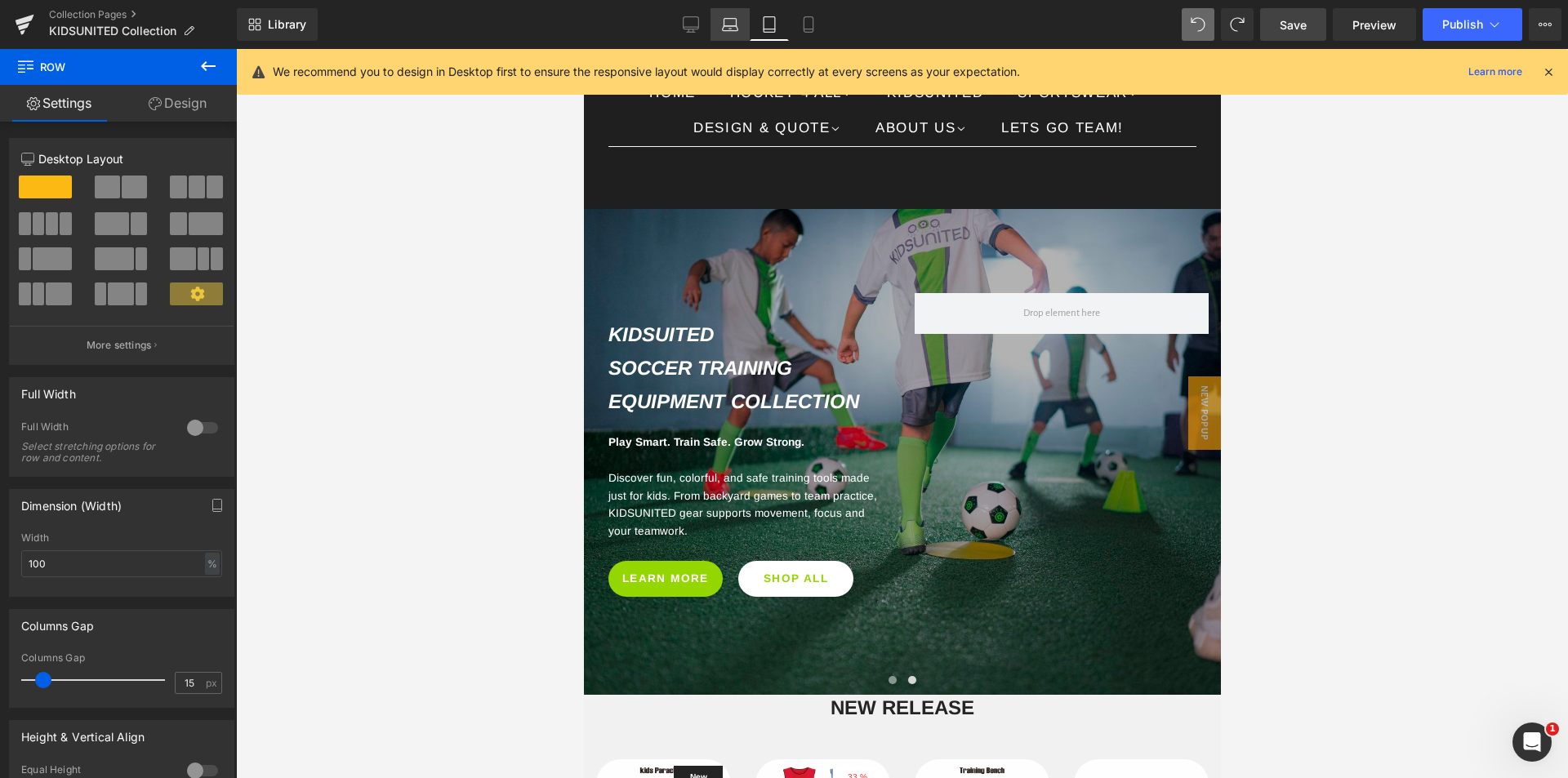
click at [722, 21] on icon at bounding box center [730, 25] width 17 height 17
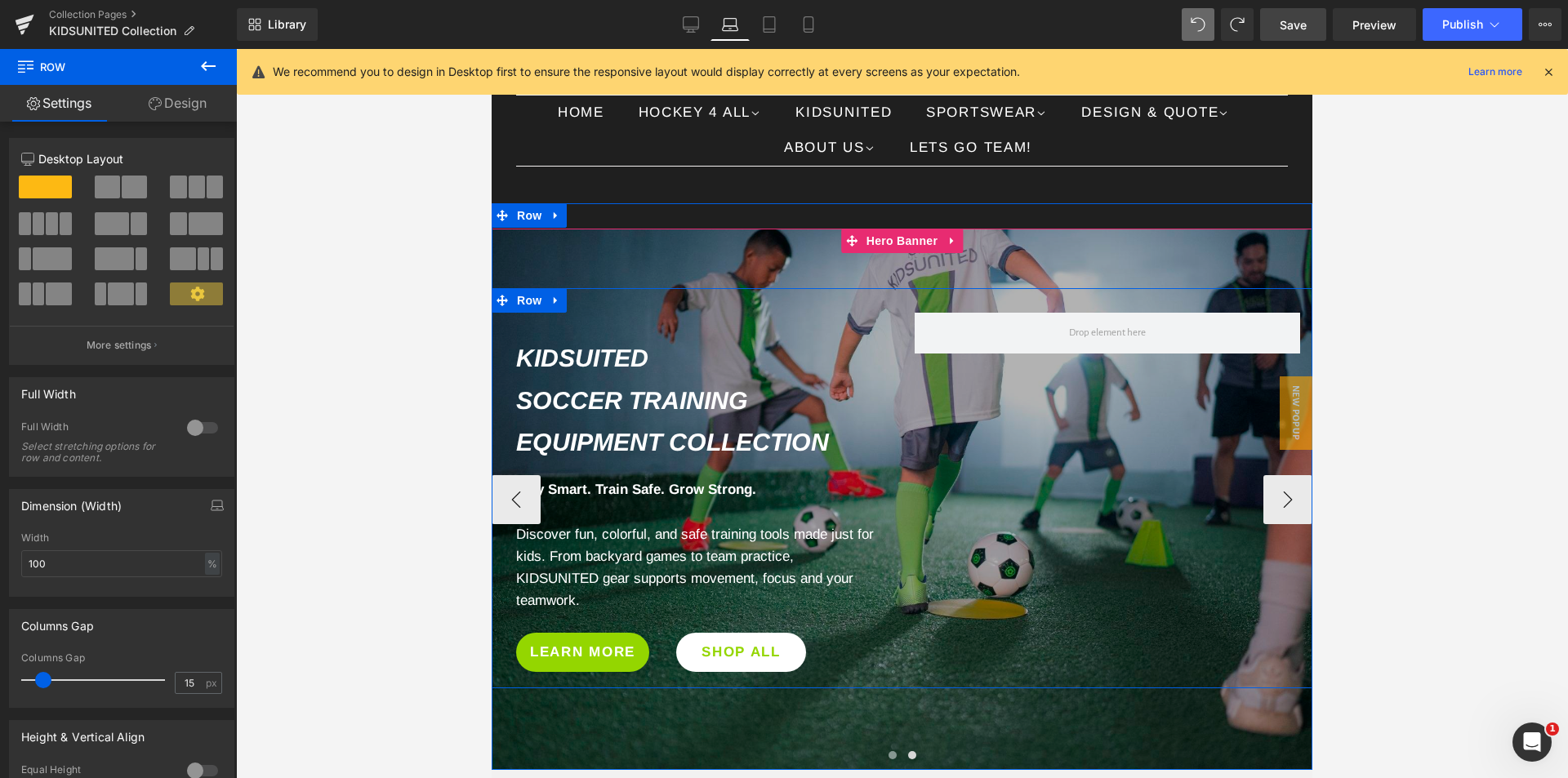
scroll to position [234, 0]
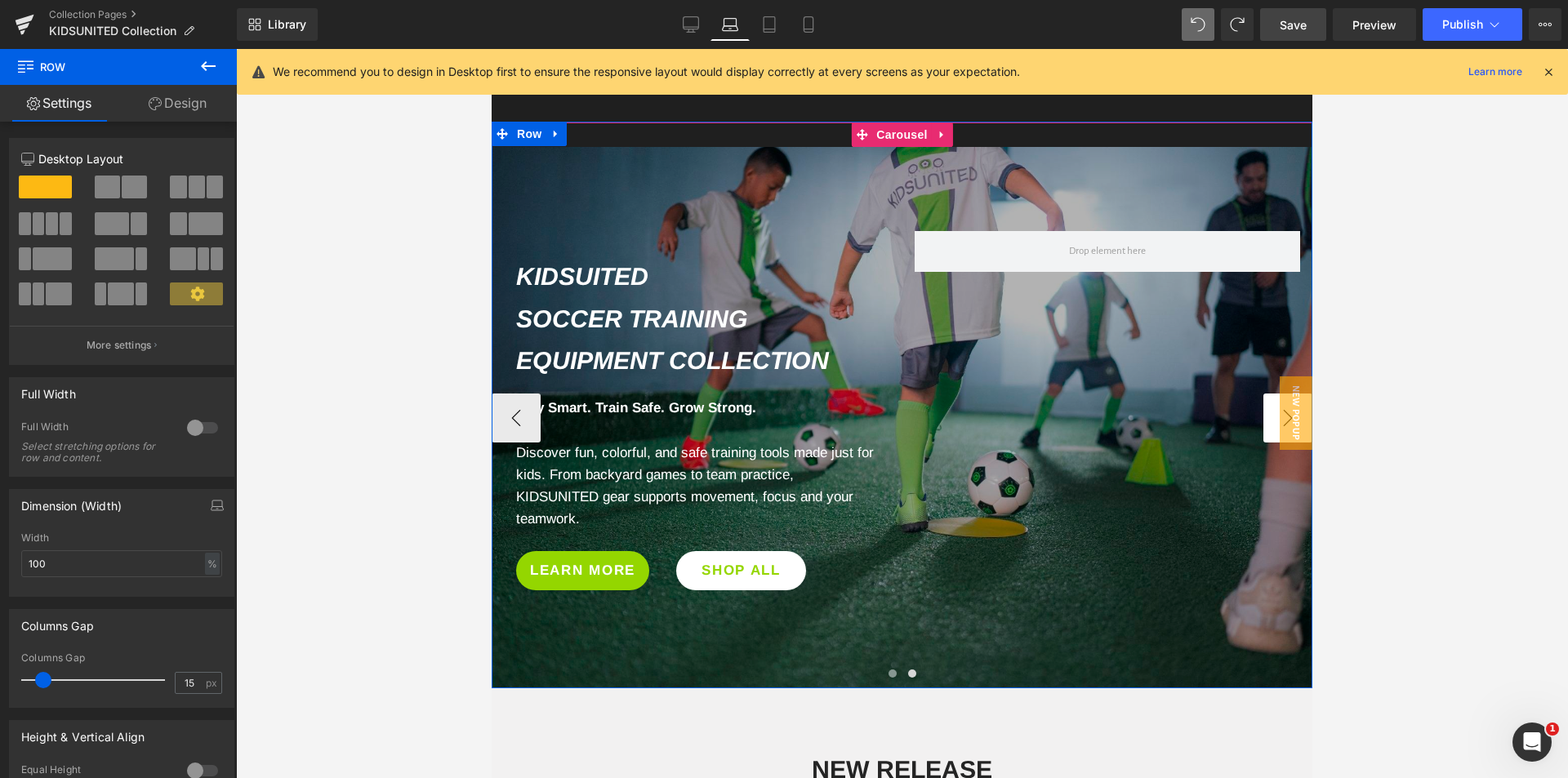
click at [1263, 429] on button "›" at bounding box center [1287, 418] width 49 height 49
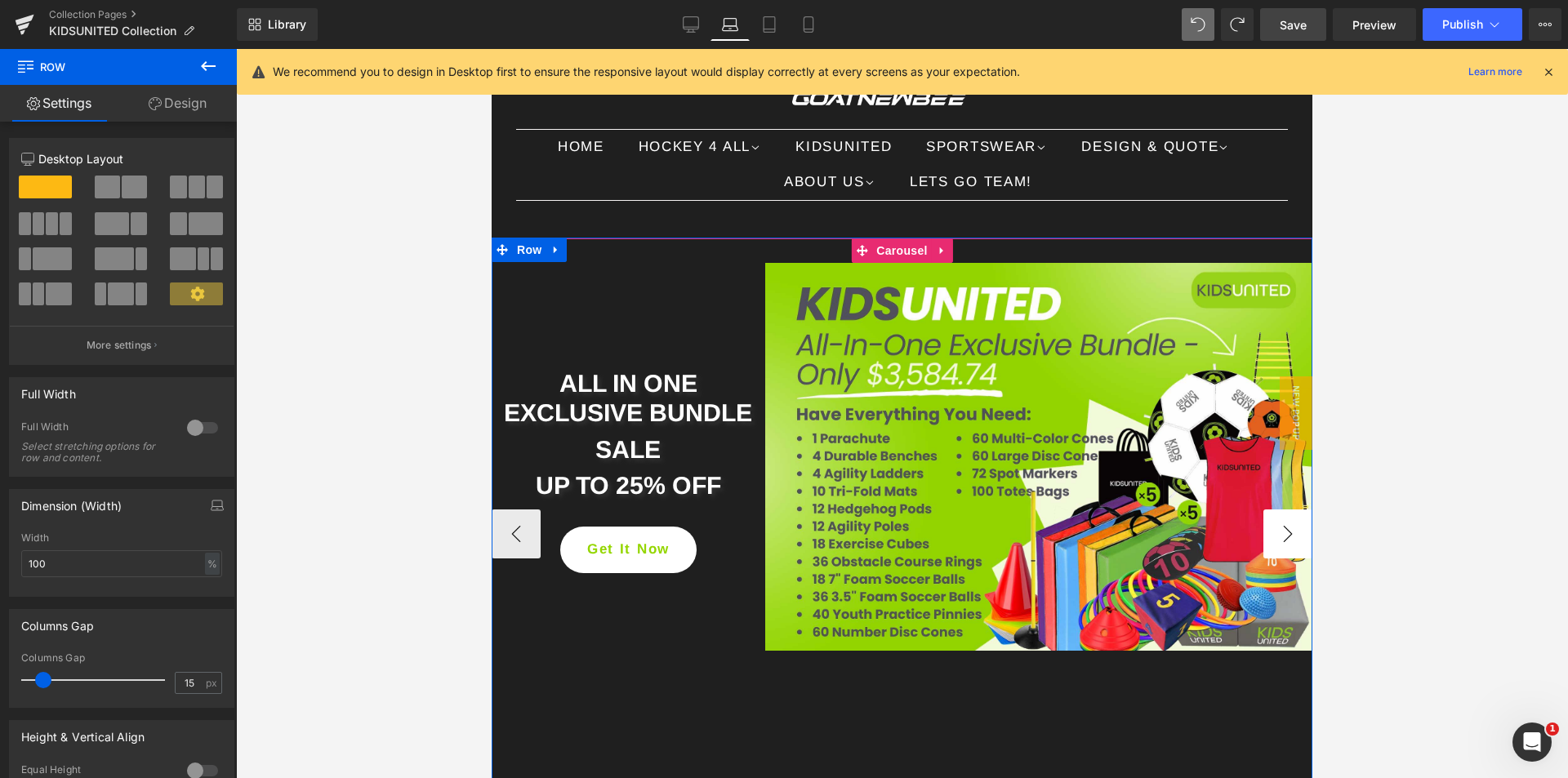
scroll to position [0, 0]
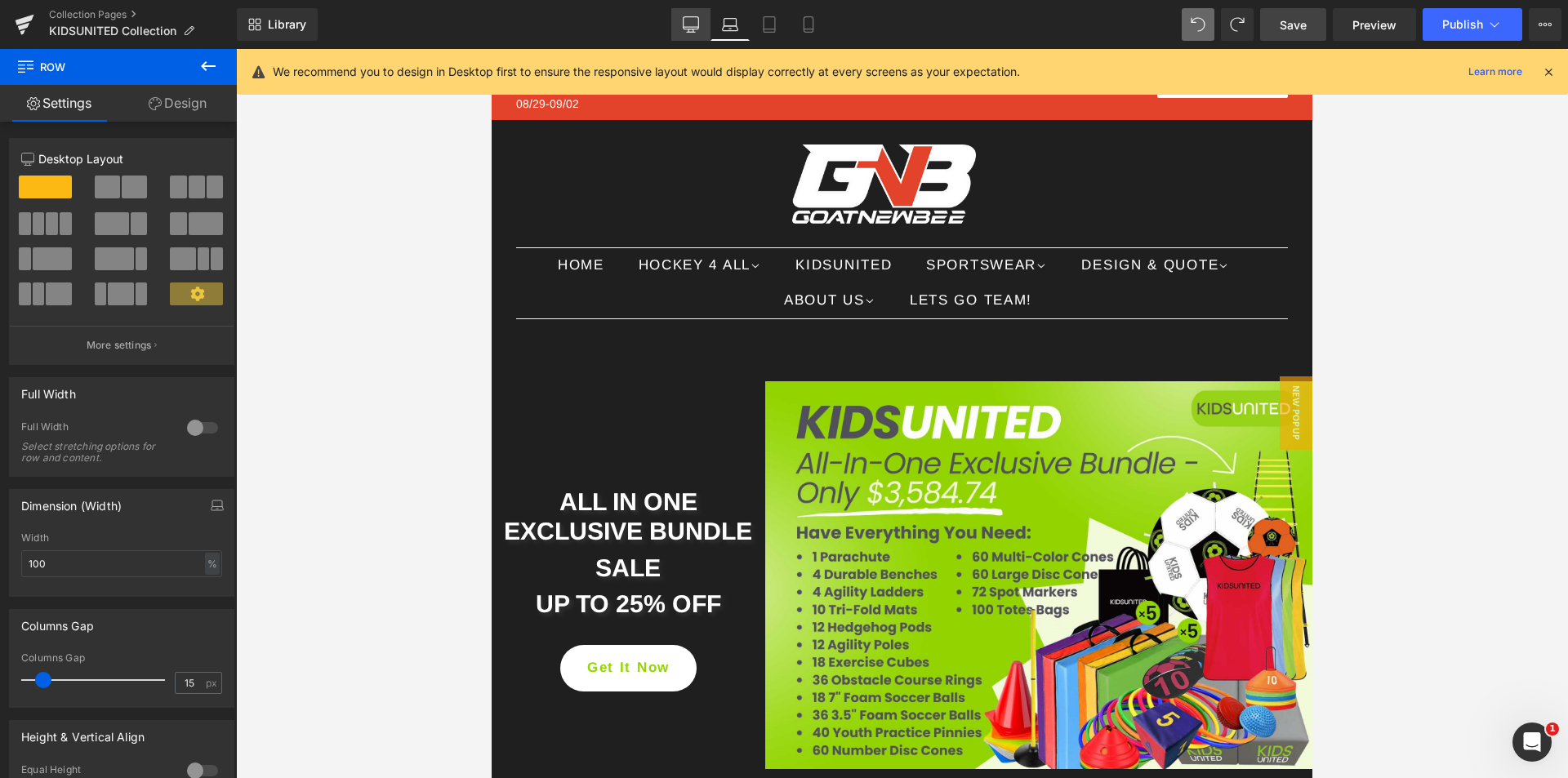
click at [696, 18] on icon at bounding box center [691, 23] width 16 height 12
type input "1200"
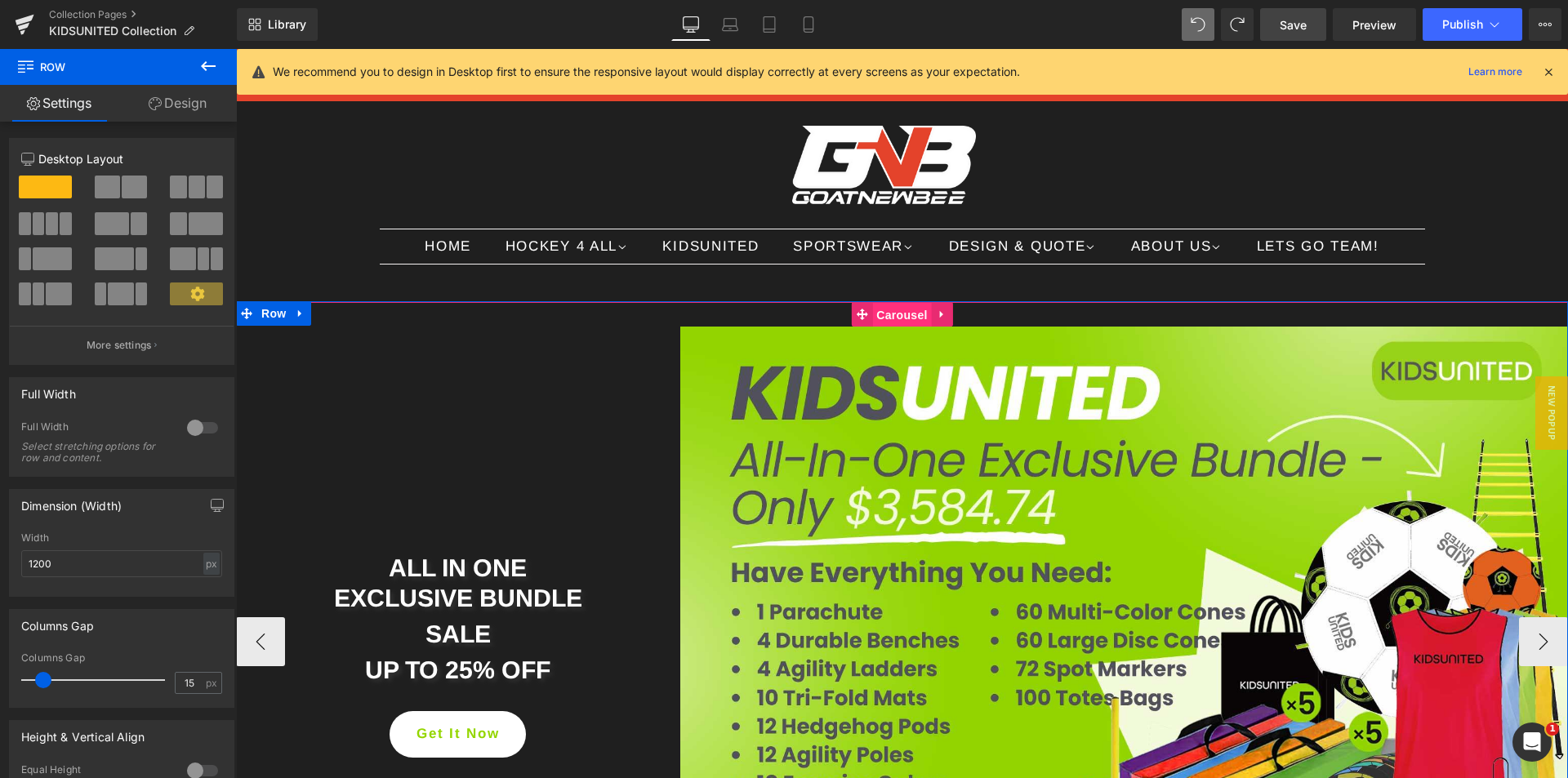
click at [891, 312] on span "Carousel" at bounding box center [901, 315] width 59 height 24
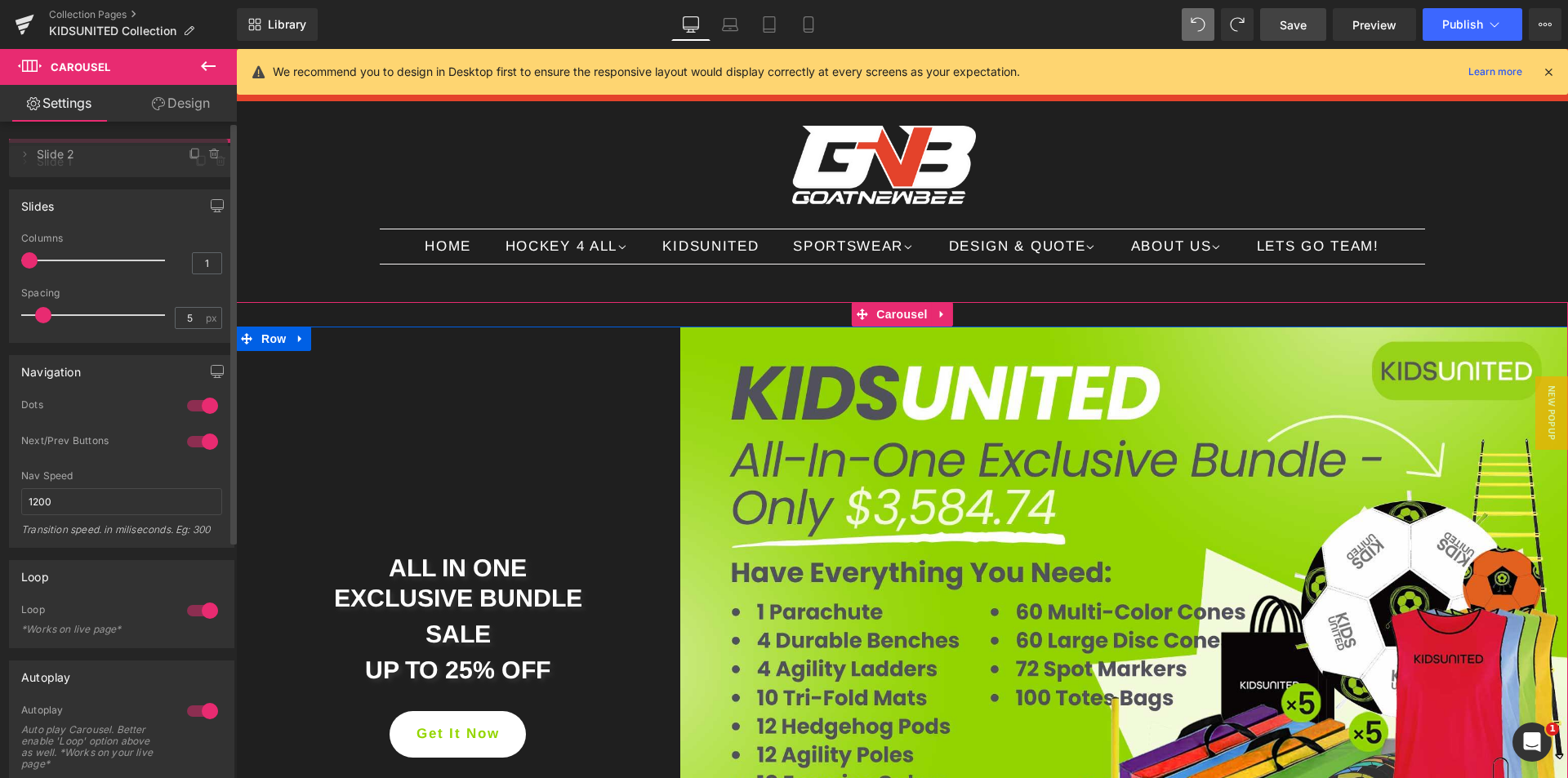
drag, startPoint x: 87, startPoint y: 191, endPoint x: 92, endPoint y: 154, distance: 37.3
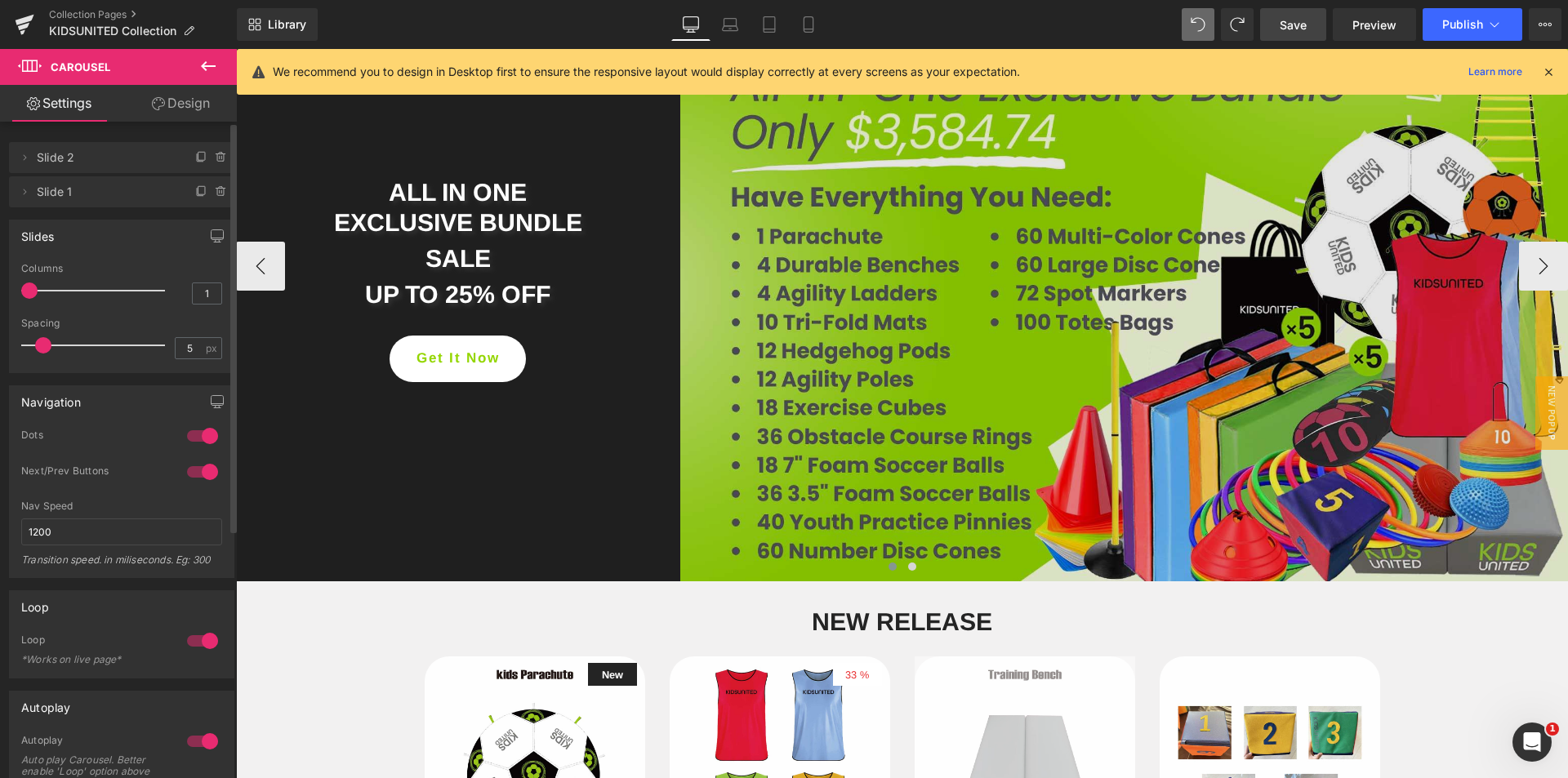
scroll to position [326, 0]
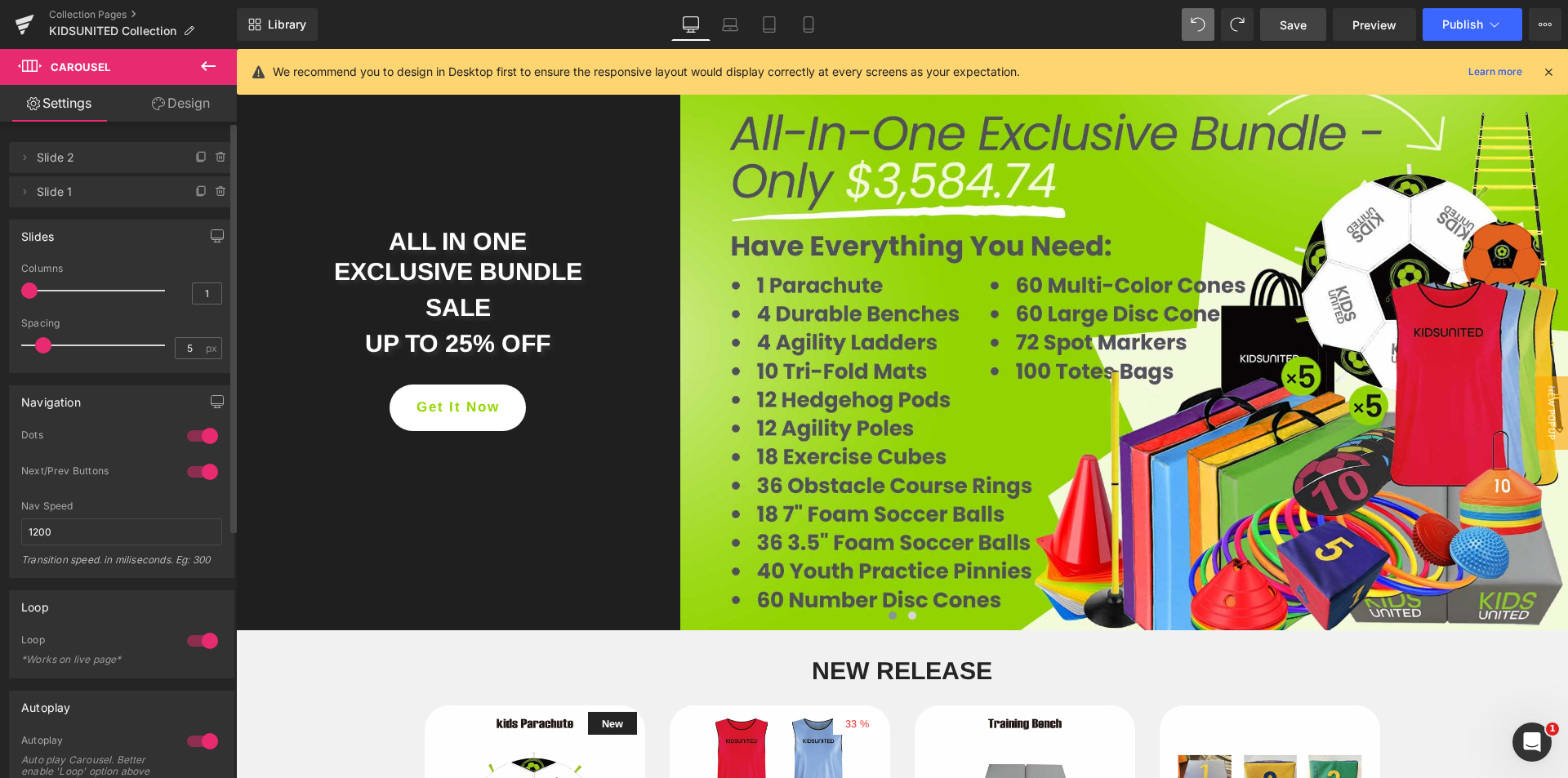
click at [1296, 30] on span "Save" at bounding box center [1292, 25] width 27 height 18
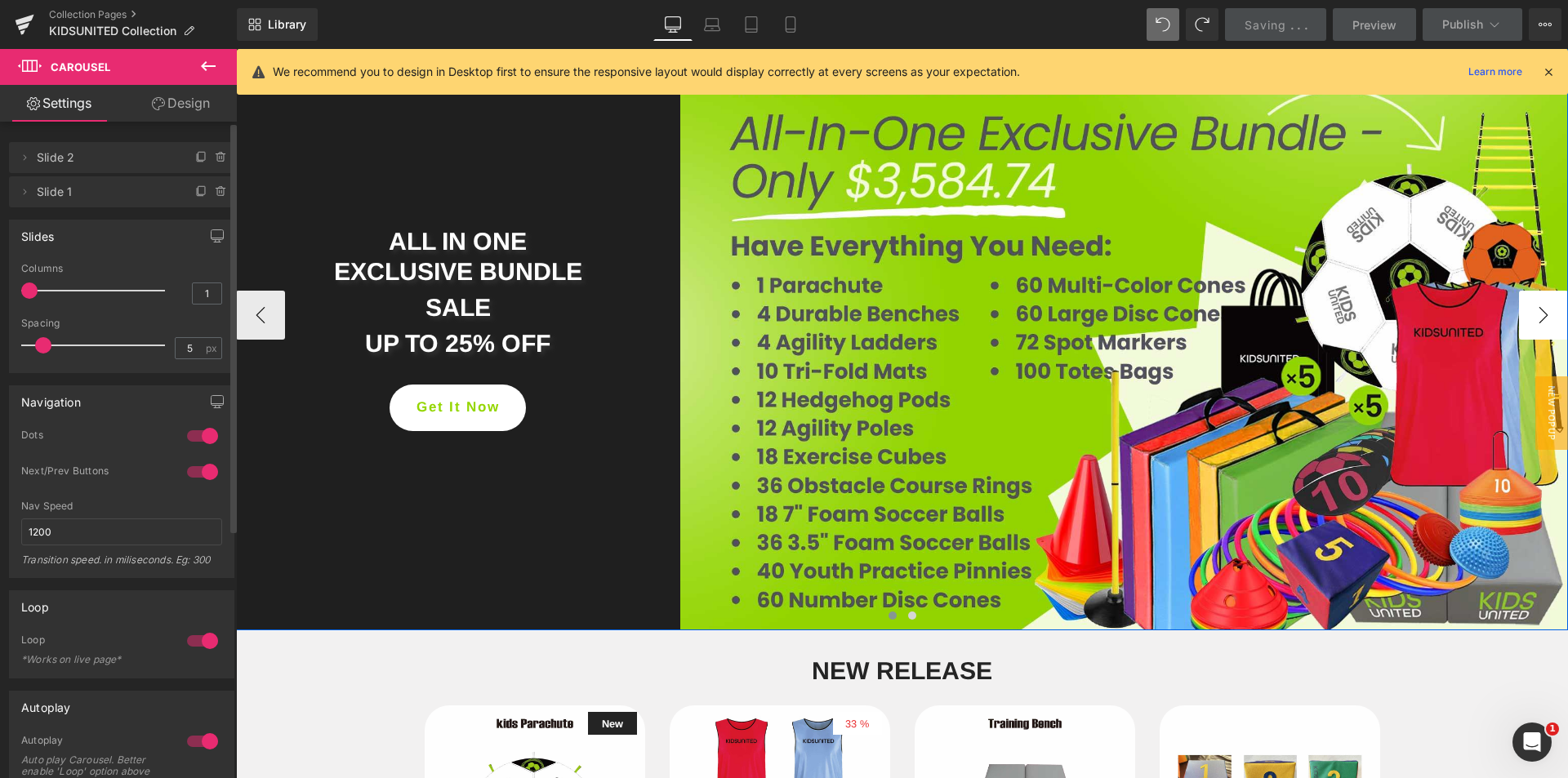
click at [1529, 322] on button "›" at bounding box center [1543, 314] width 49 height 49
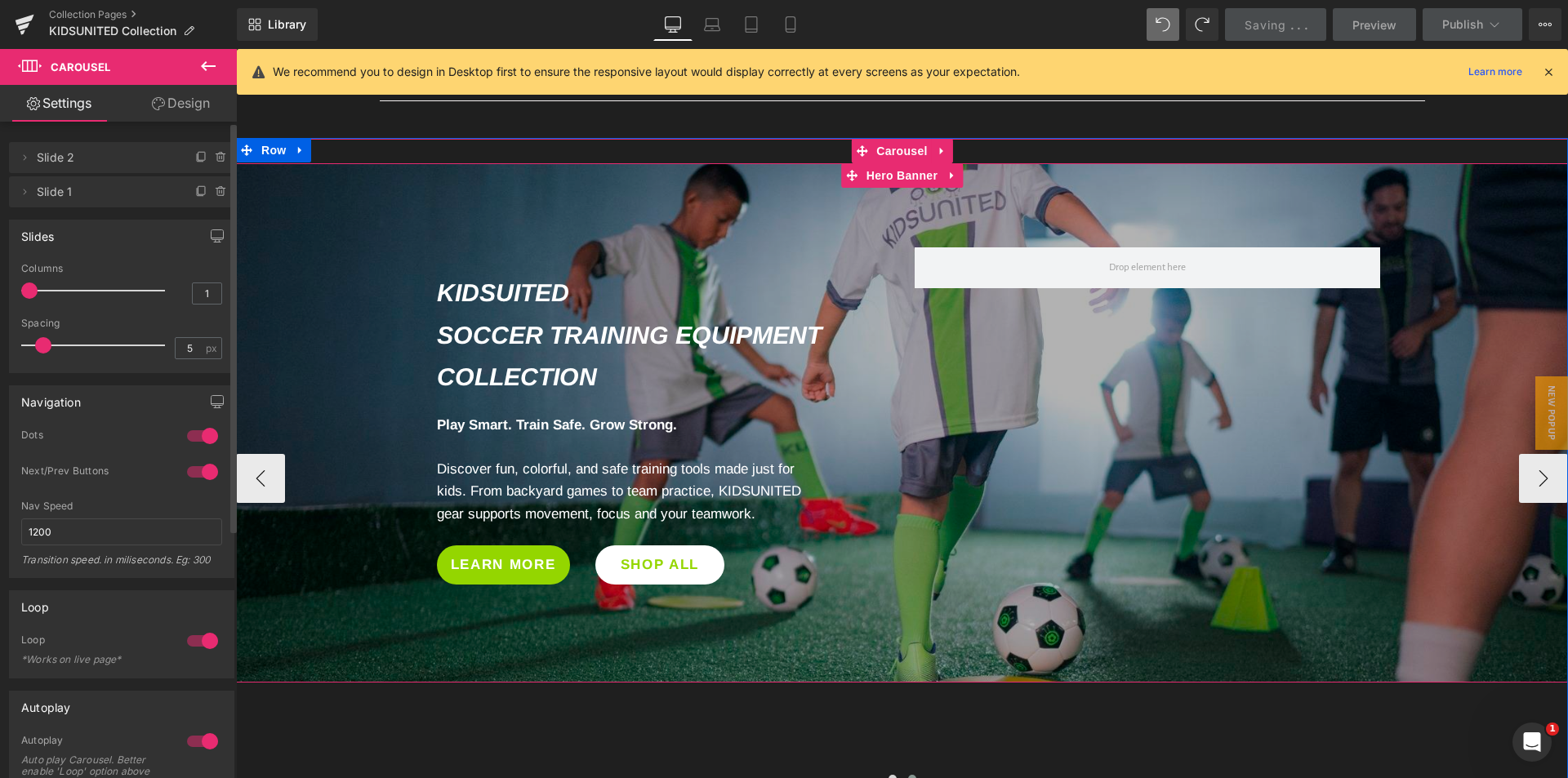
scroll to position [245, 0]
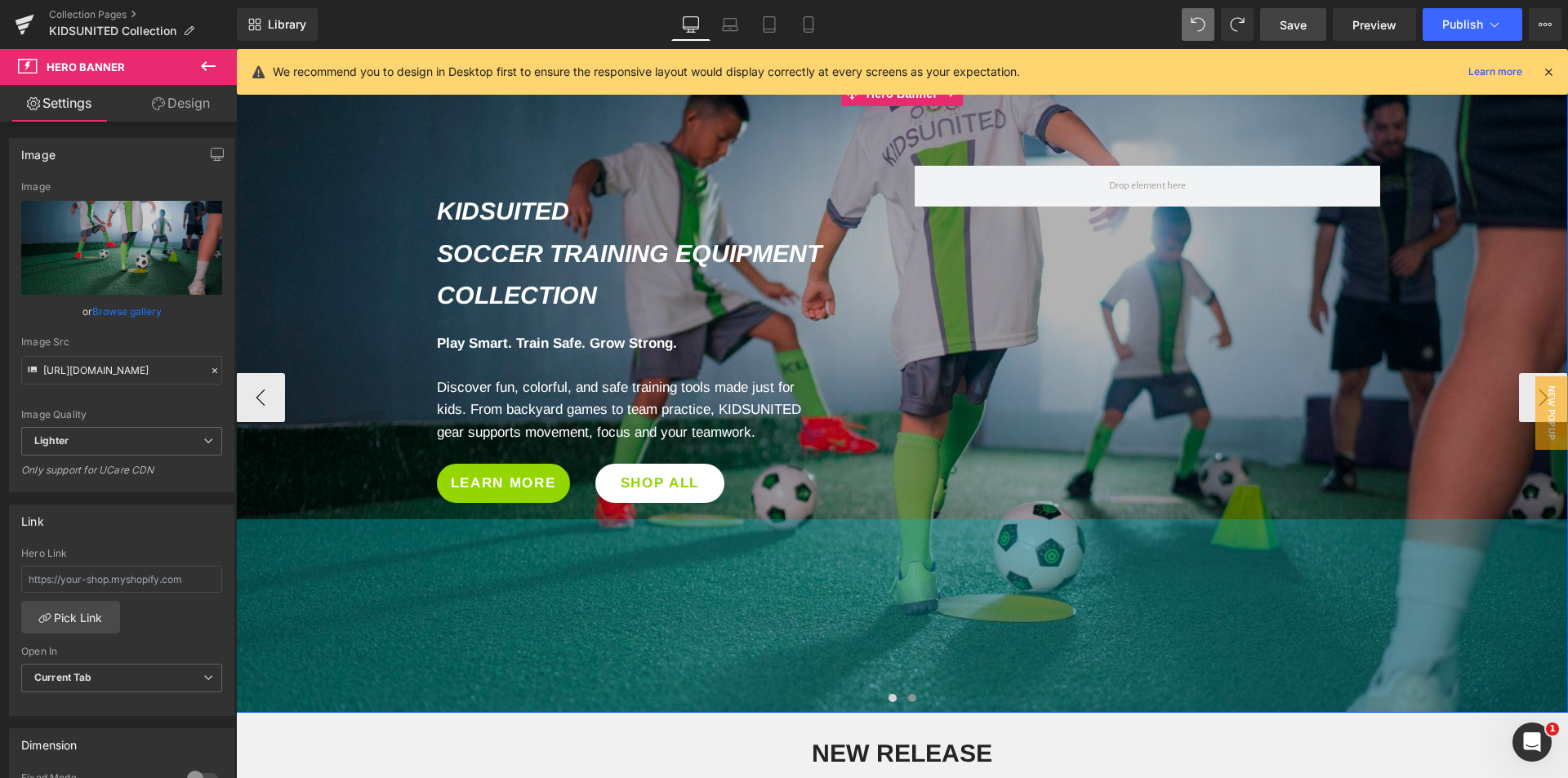
drag, startPoint x: 531, startPoint y: 591, endPoint x: 545, endPoint y: 703, distance: 112.9
click at [545, 703] on div "ALL IN ONE EXCLUSIVE BUNDLE Heading SALE Heading UP TO 25% OFF Heading Get It N…" at bounding box center [901, 396] width 1332 height 631
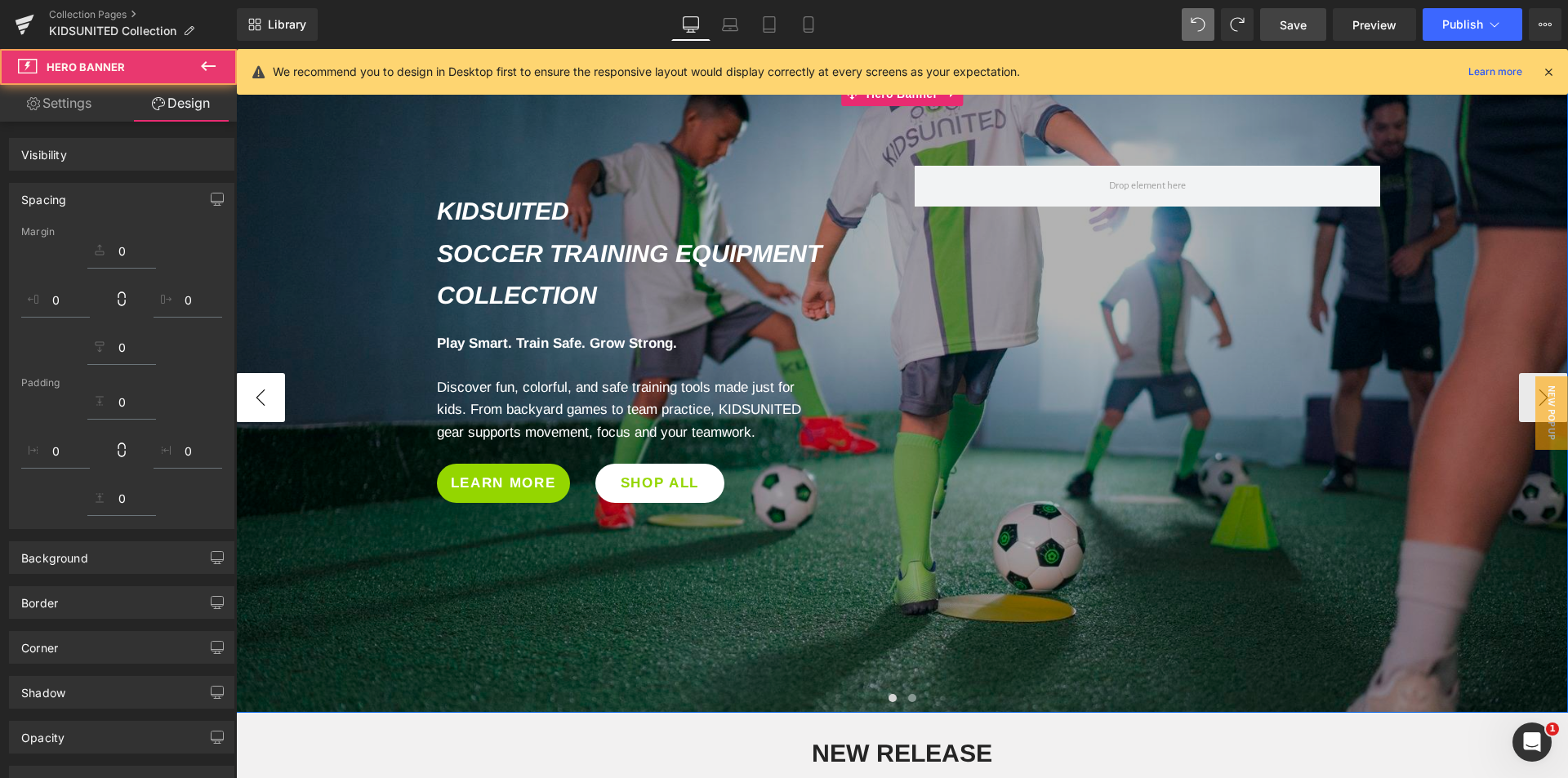
click at [249, 407] on button "‹" at bounding box center [260, 397] width 49 height 49
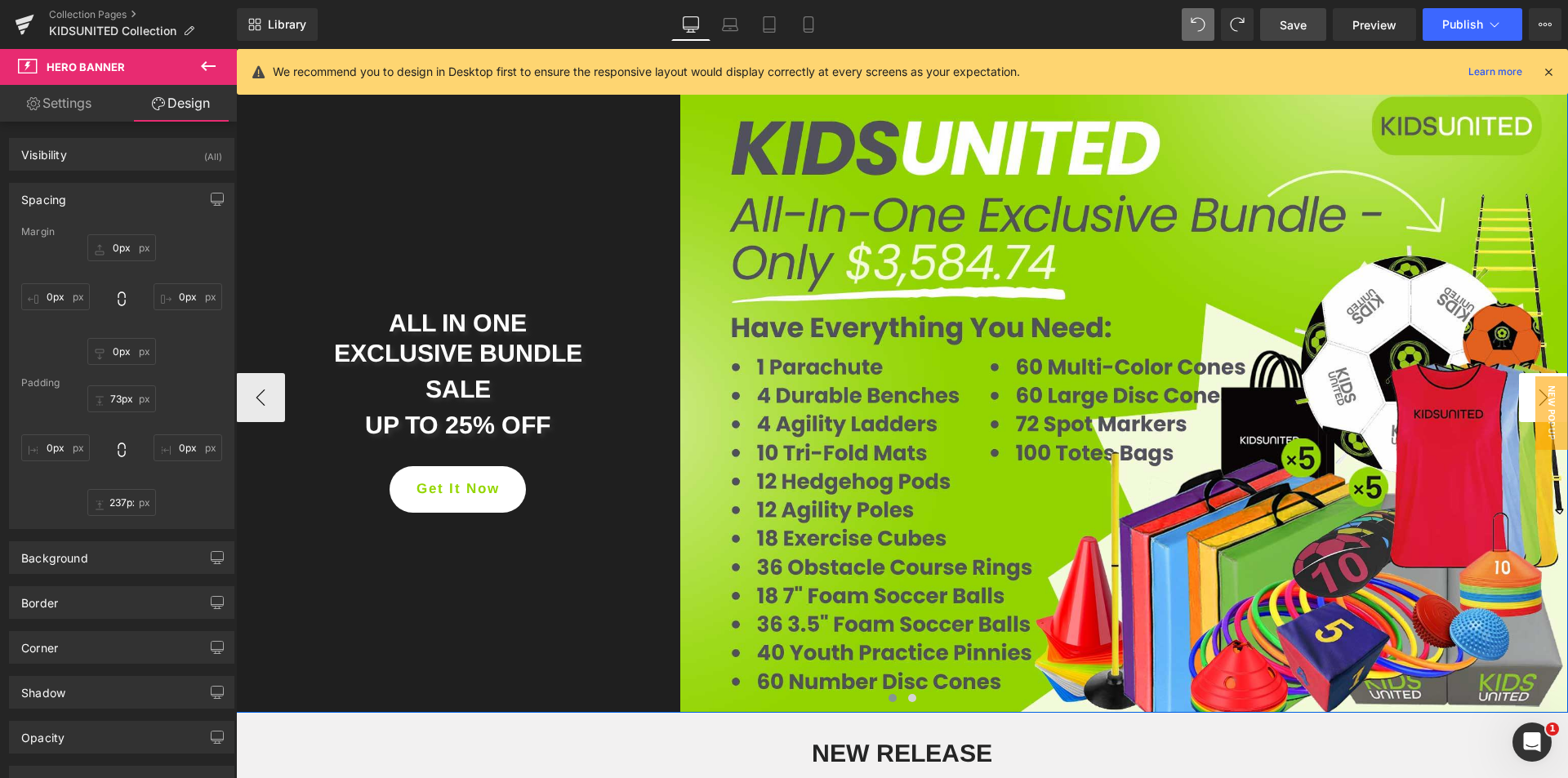
click at [1519, 397] on button "›" at bounding box center [1543, 397] width 49 height 49
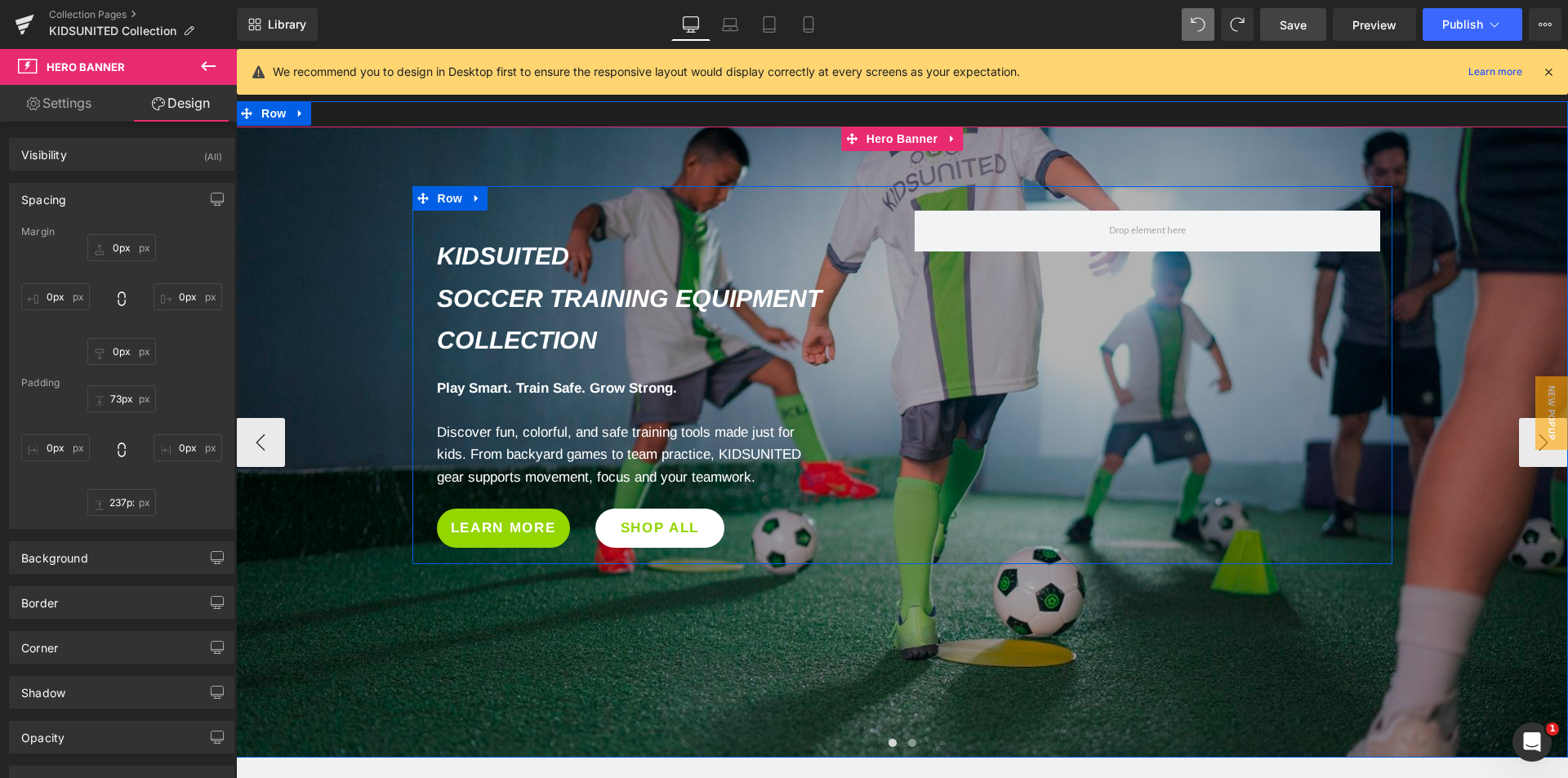
scroll to position [164, 0]
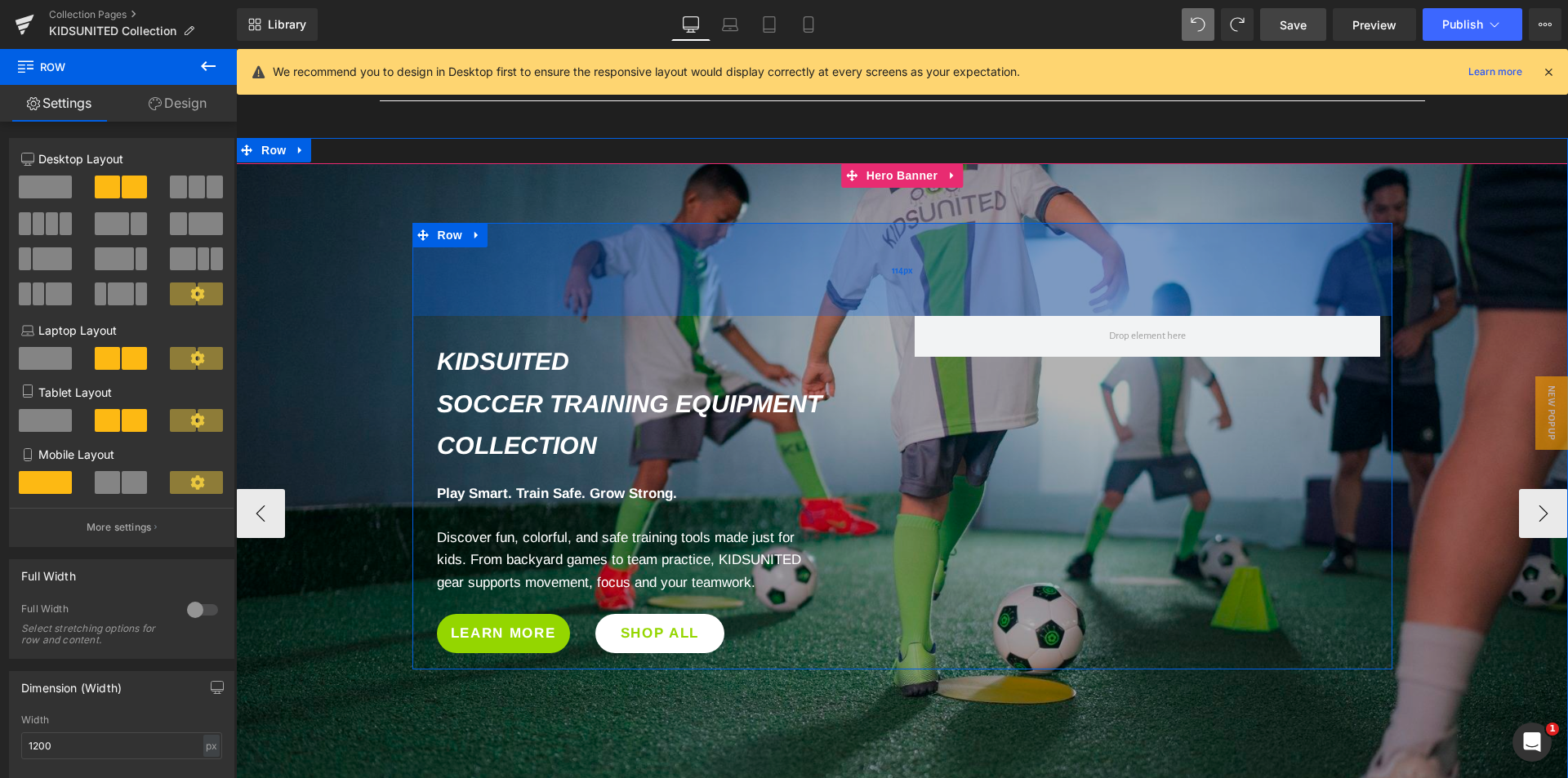
drag, startPoint x: 710, startPoint y: 226, endPoint x: 975, endPoint y: 103, distance: 292.2
click at [712, 295] on div "114px" at bounding box center [902, 269] width 980 height 93
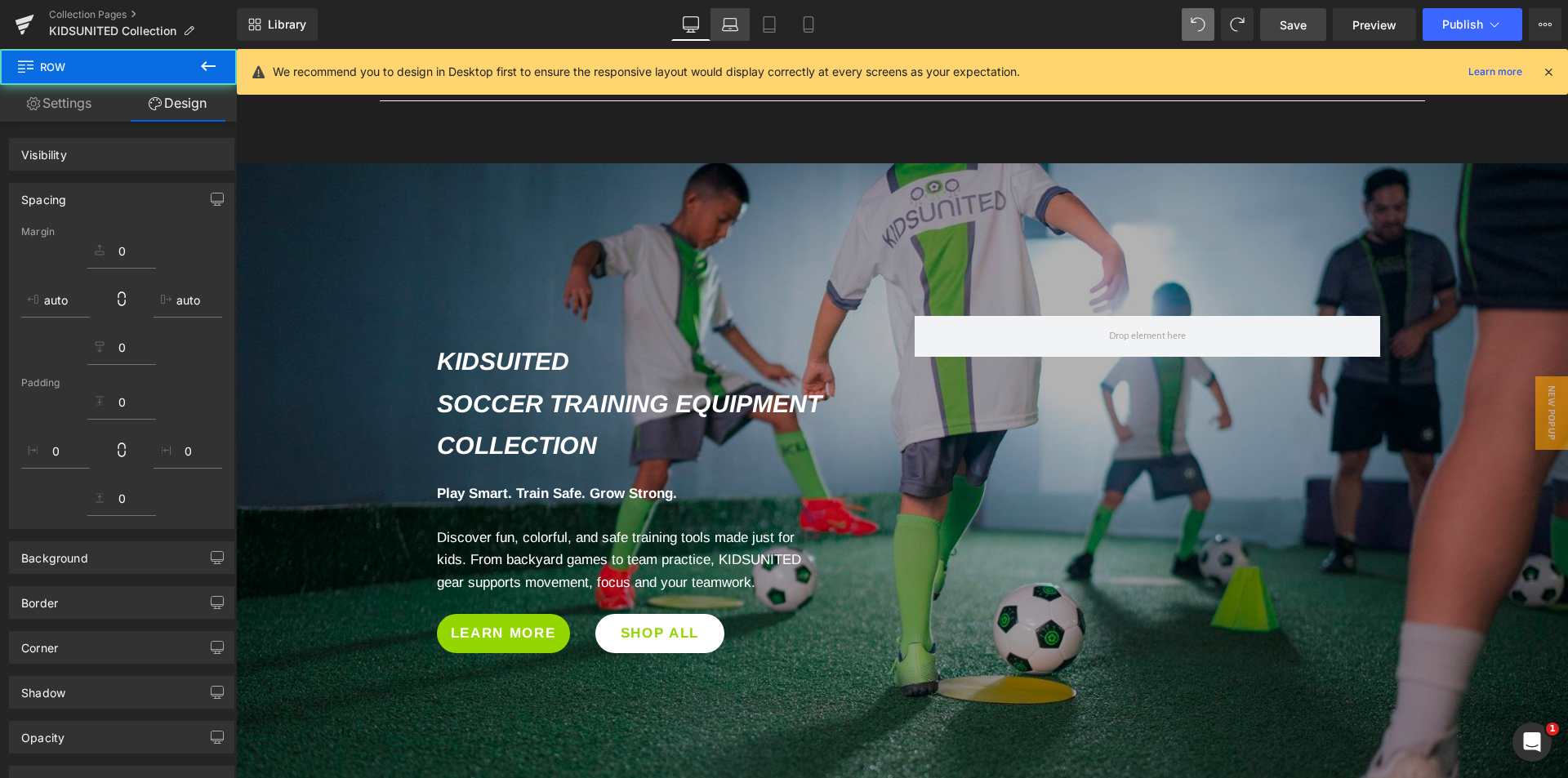
click at [737, 26] on icon at bounding box center [730, 28] width 16 height 5
type input "0"
type input "30"
type input "0"
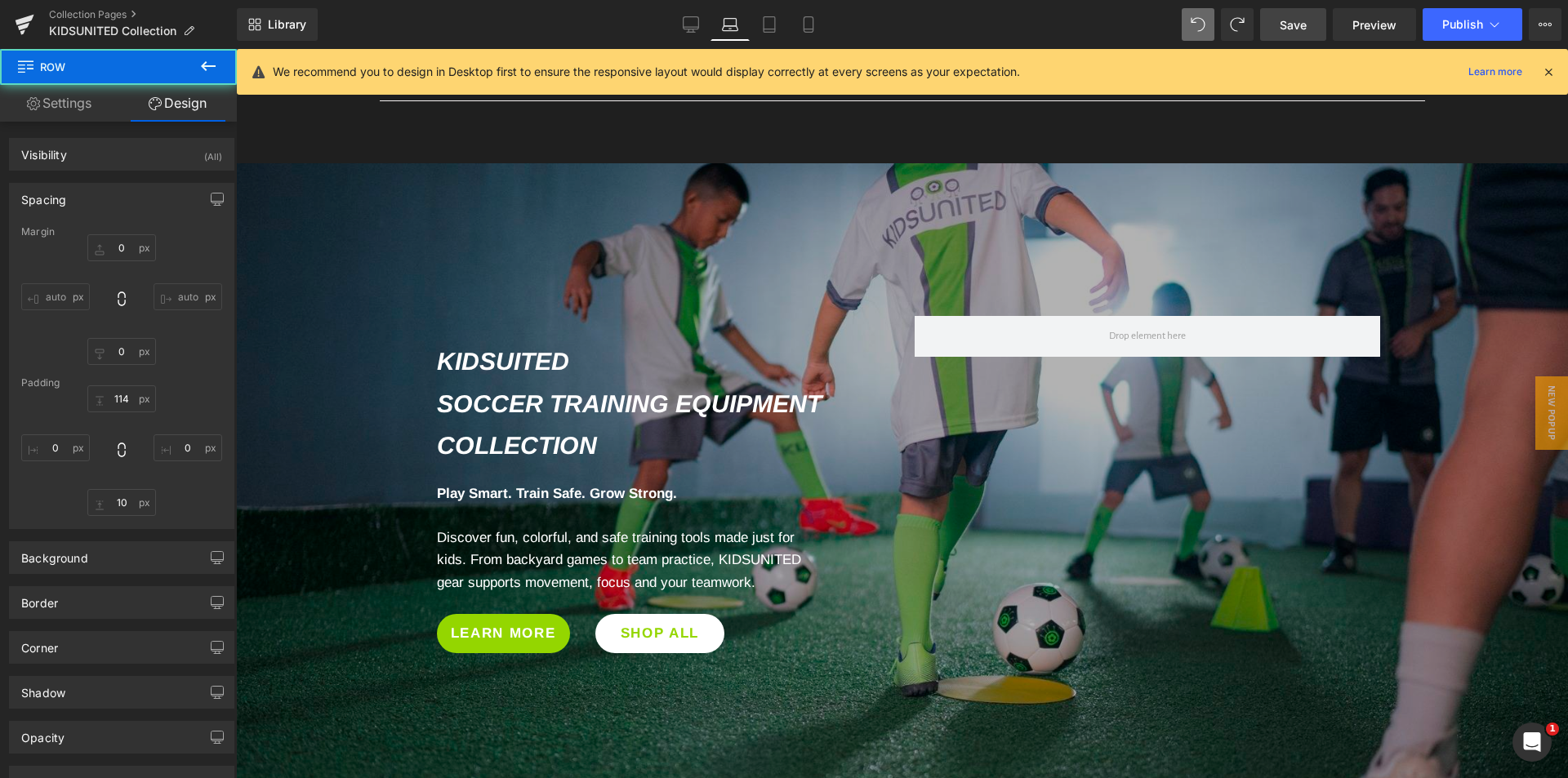
type input "10"
type input "0"
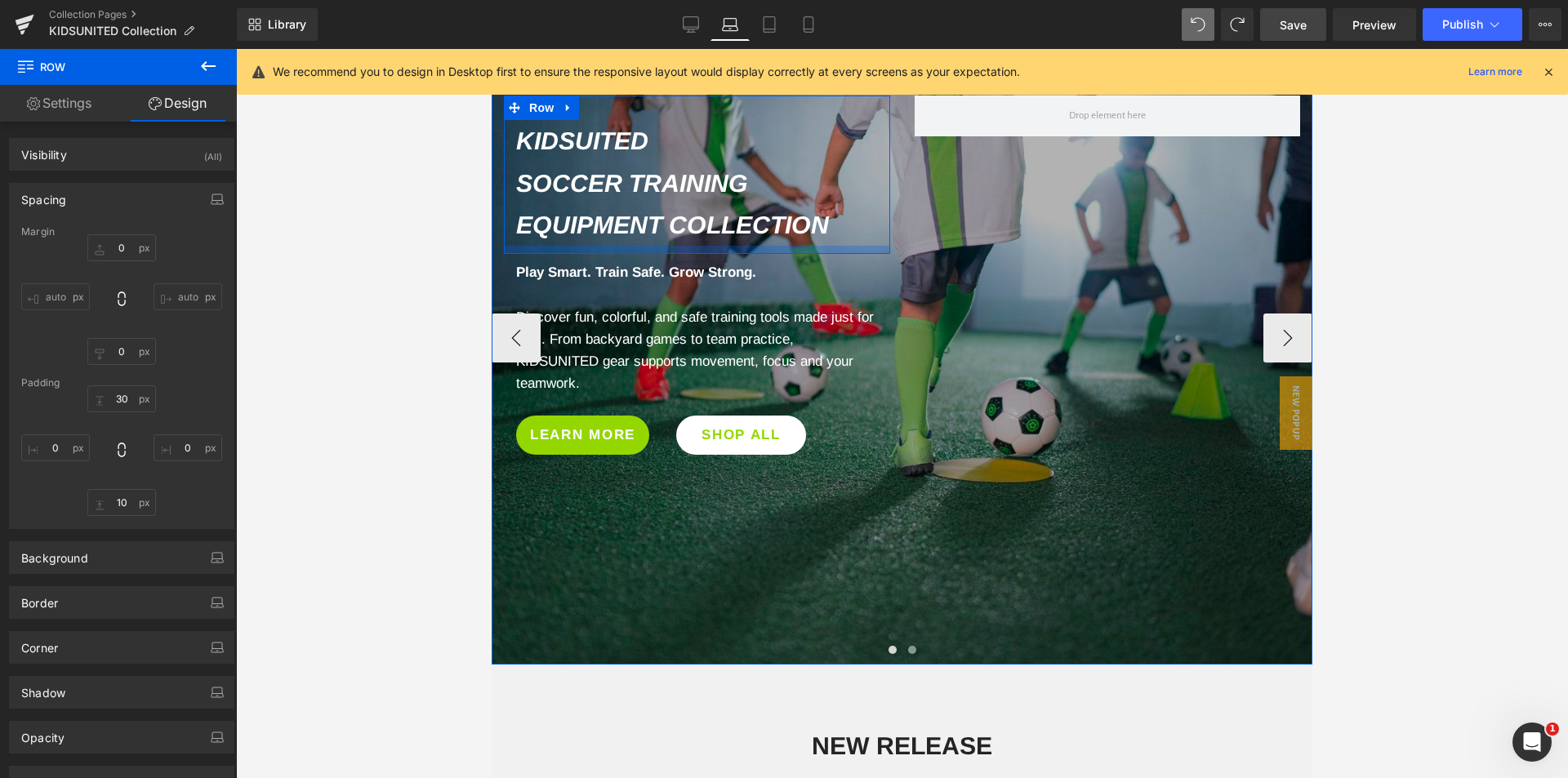
scroll to position [299, 0]
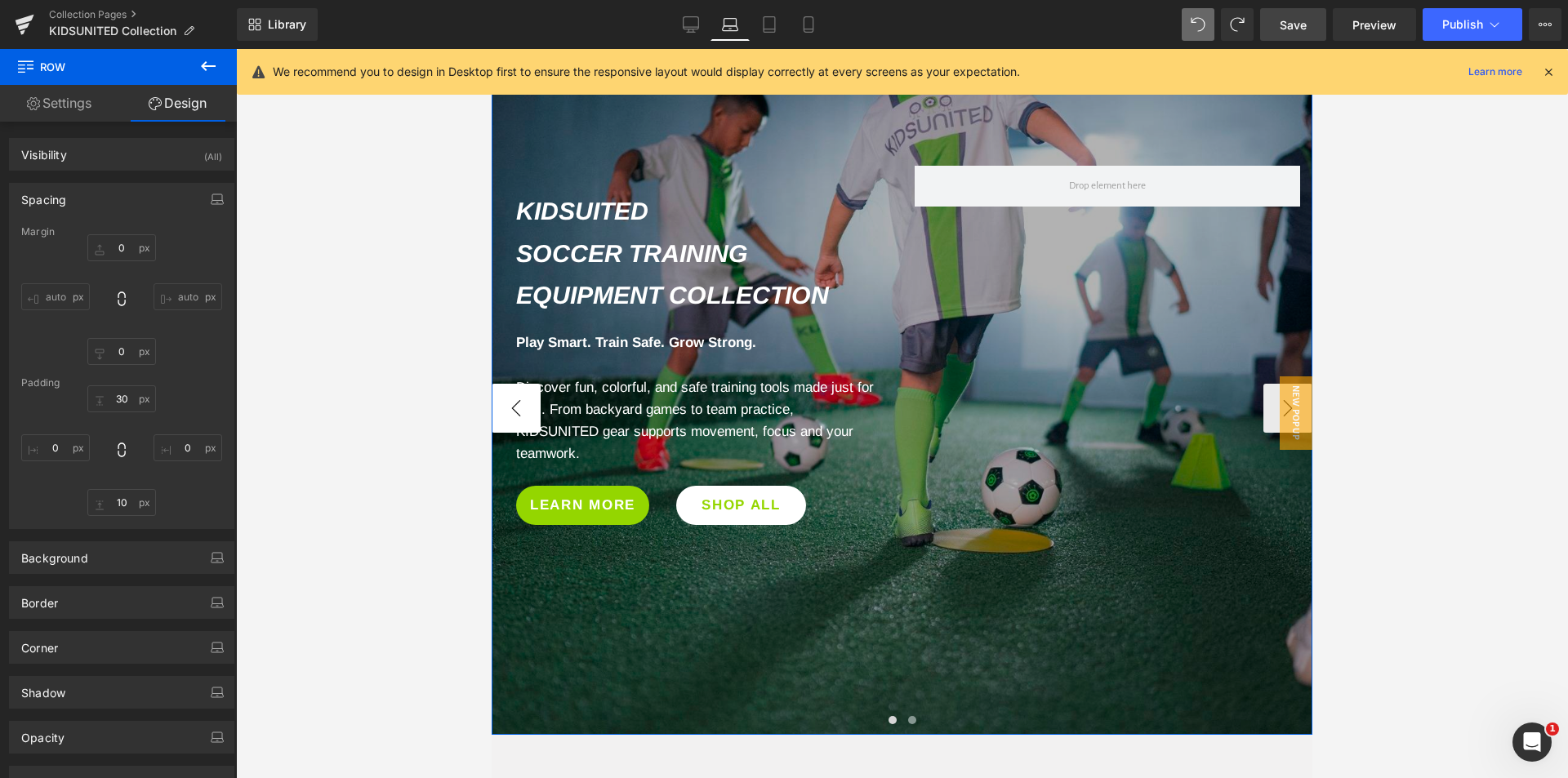
click at [528, 406] on button "‹" at bounding box center [516, 407] width 49 height 49
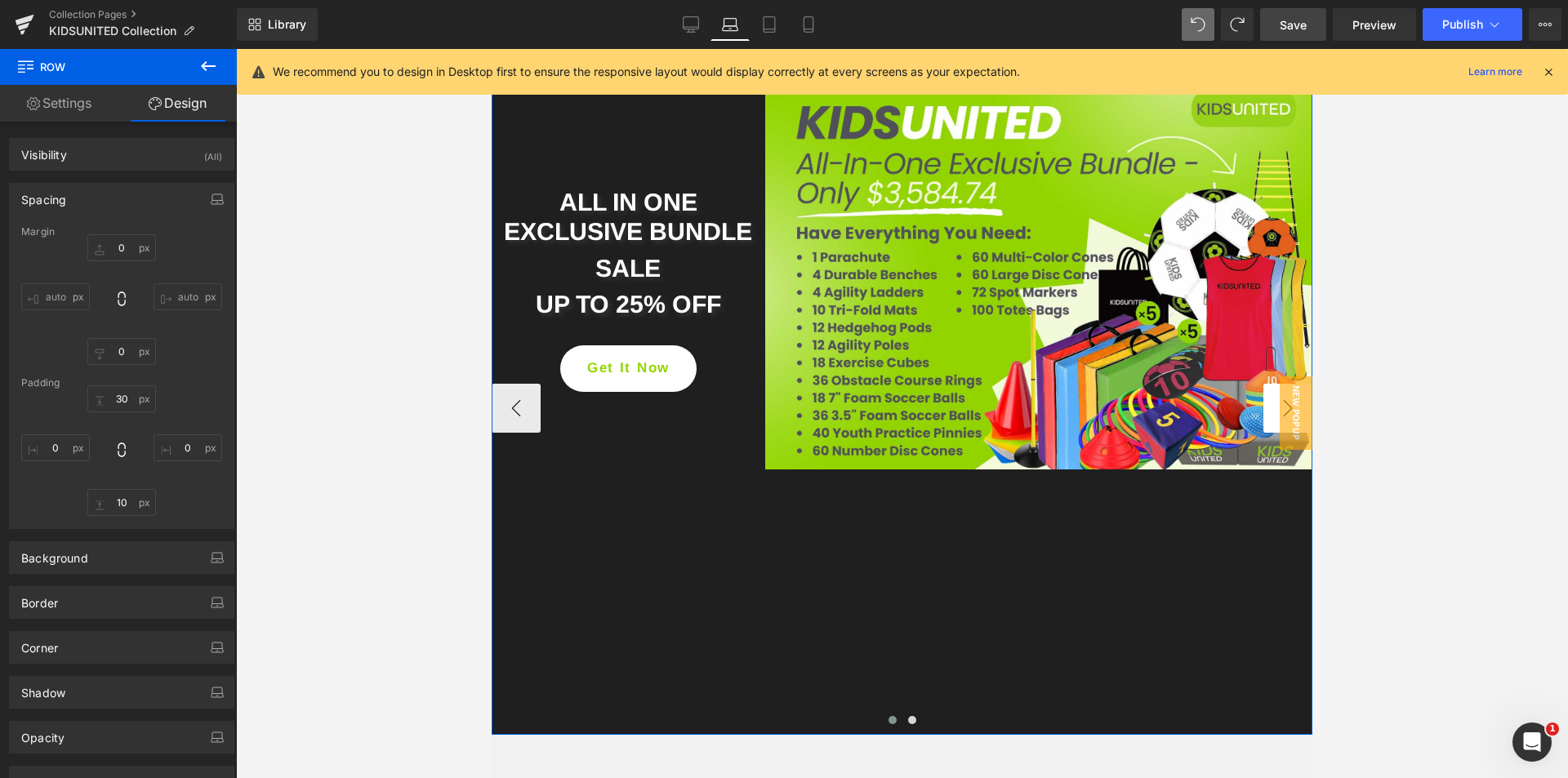
click at [1263, 412] on button "›" at bounding box center [1287, 407] width 49 height 49
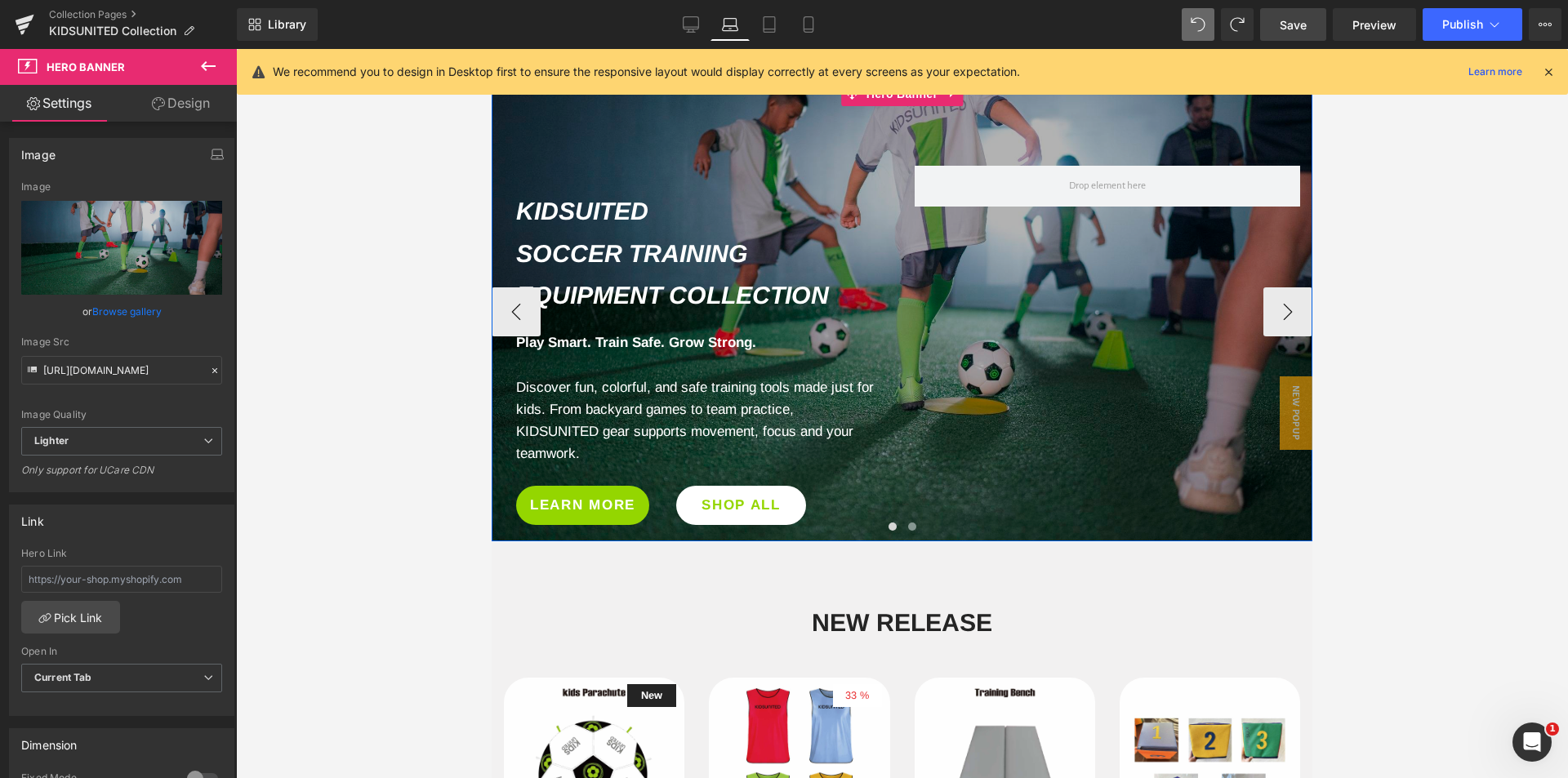
drag, startPoint x: 975, startPoint y: 702, endPoint x: 970, endPoint y: 508, distance: 194.1
click at [970, 508] on div "KIDSUITED Soccer Training Equipment Collection Heading Row Play Smart. Train Sa…" at bounding box center [902, 310] width 821 height 459
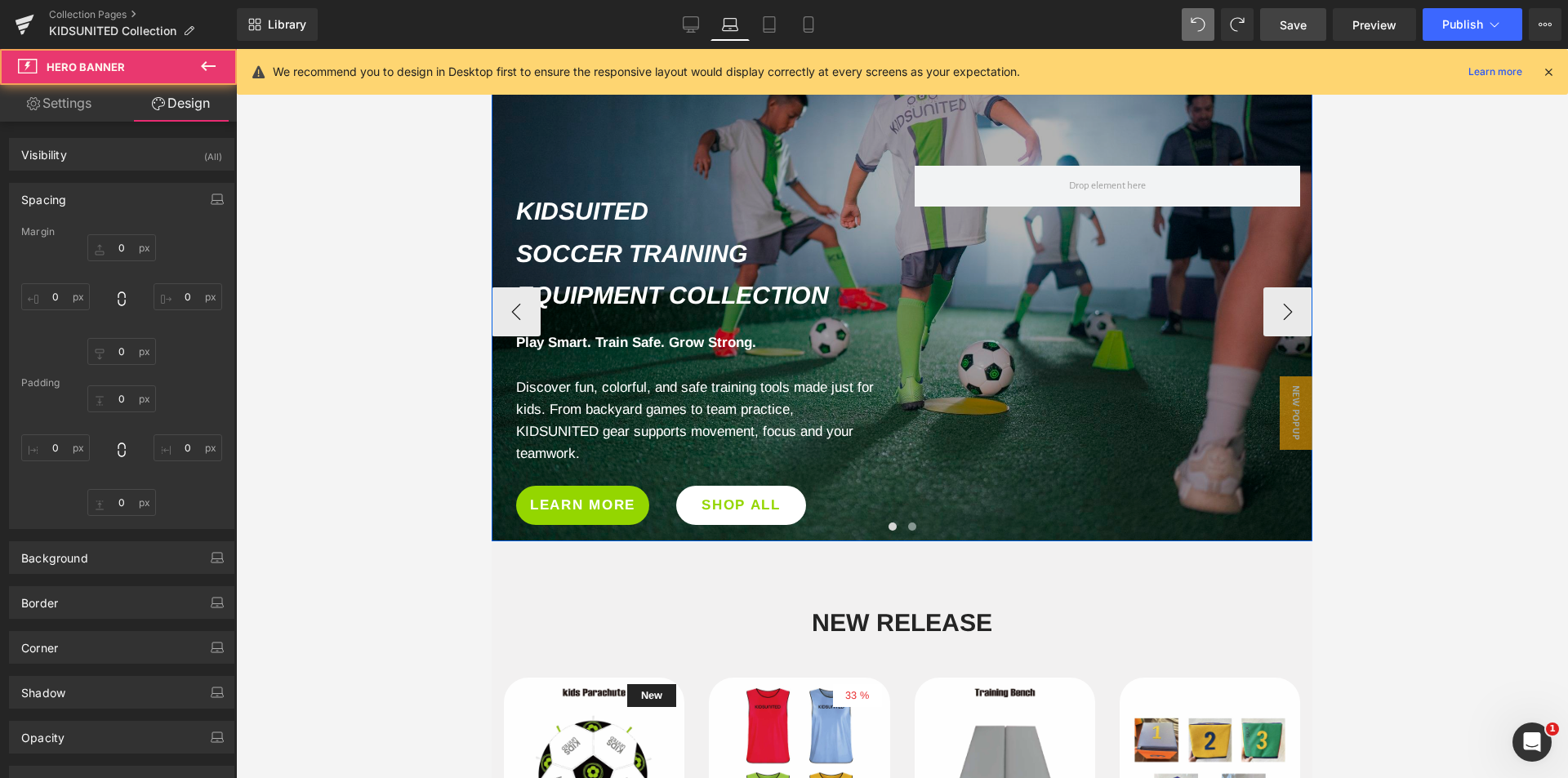
type input "0px"
type input "73px"
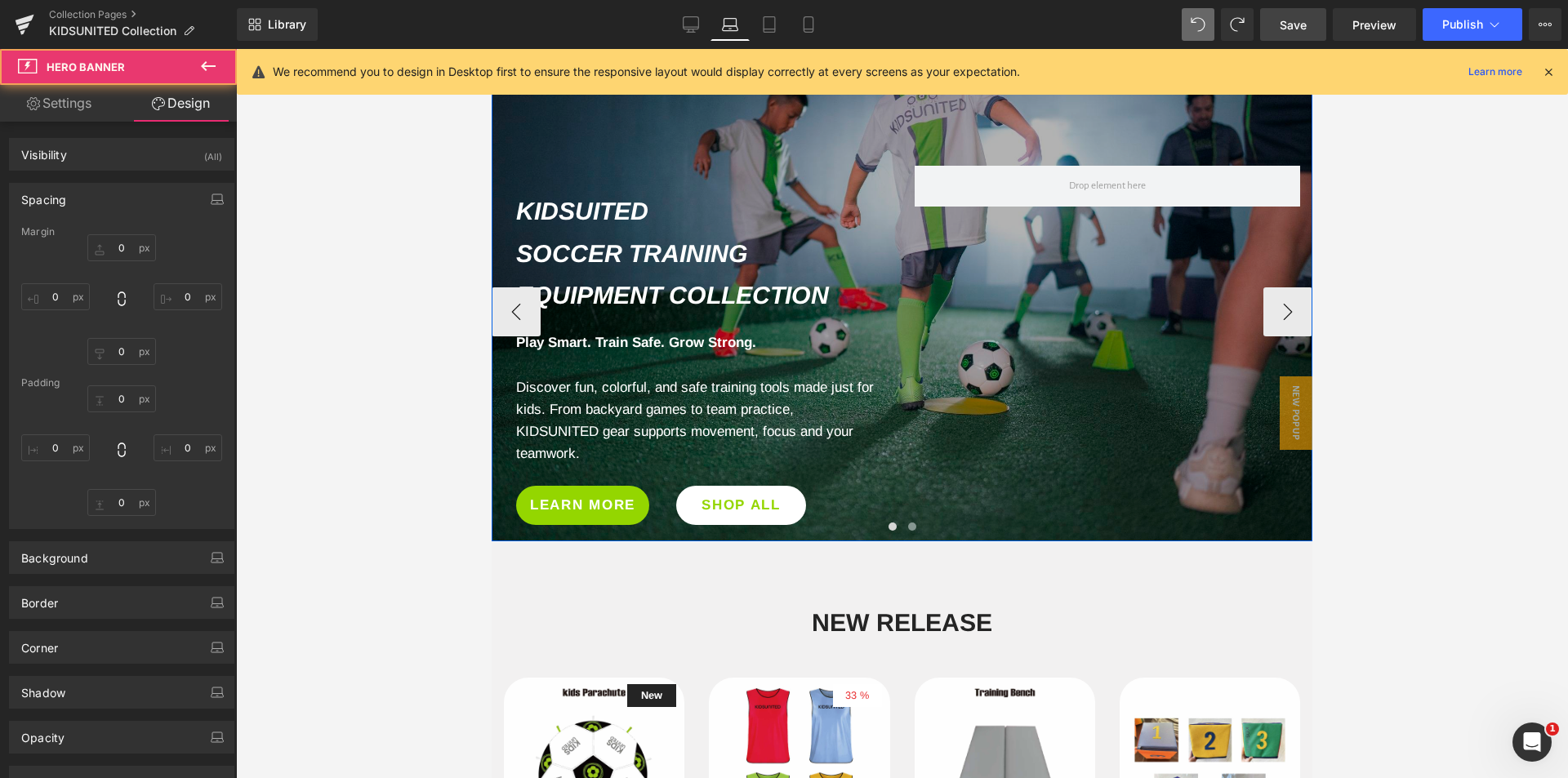
type input "0px"
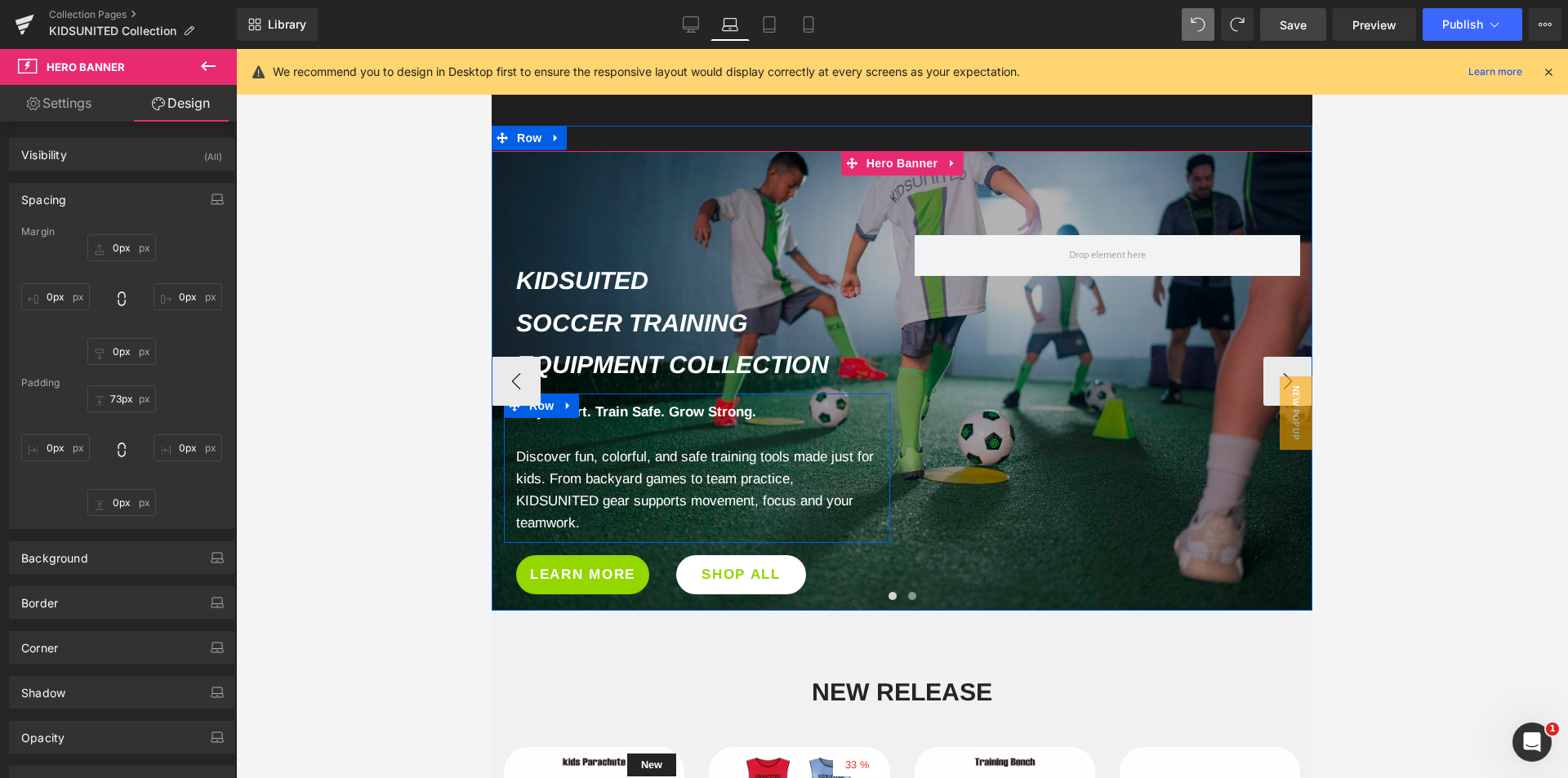
scroll to position [136, 0]
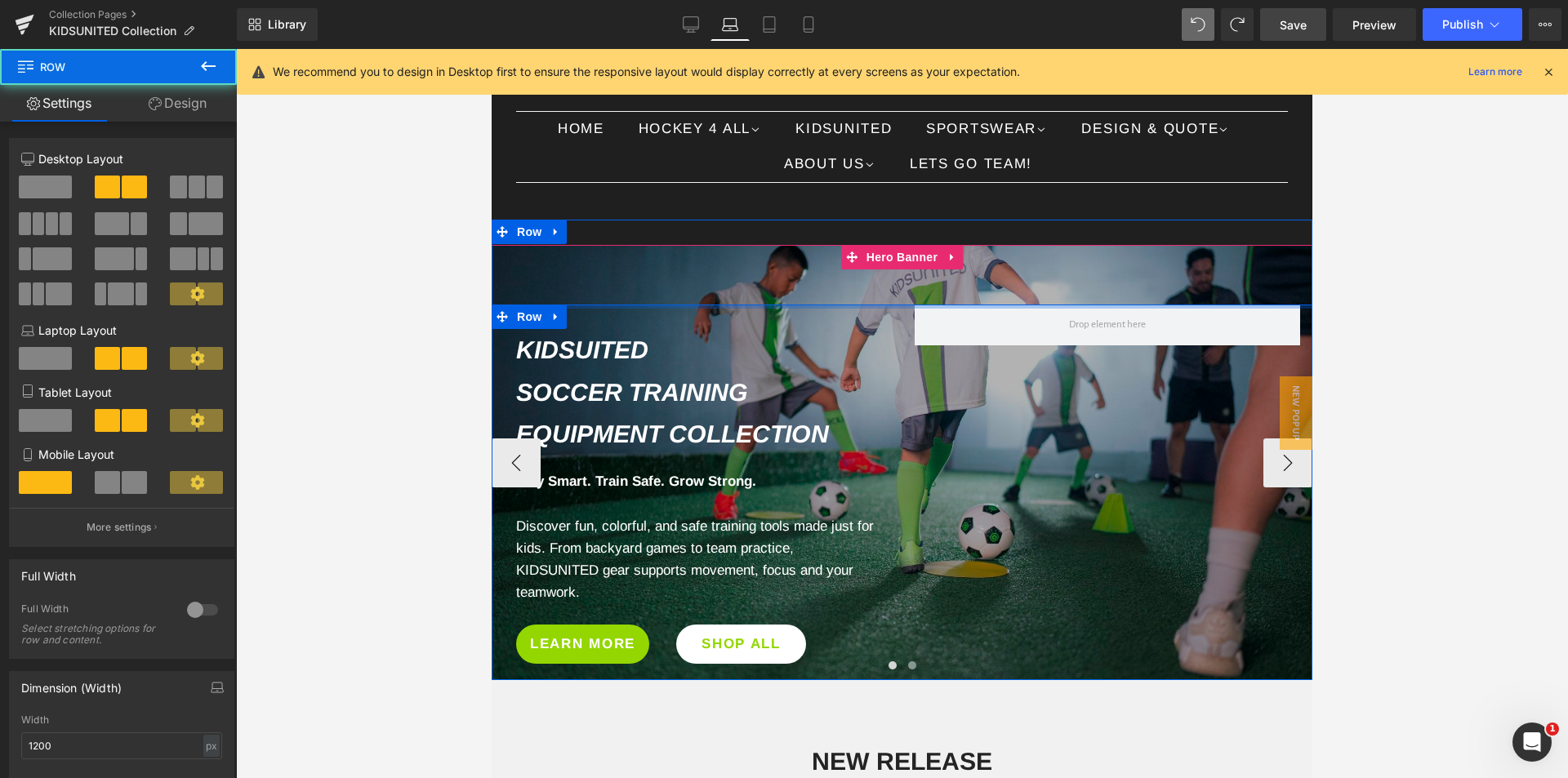
drag, startPoint x: 669, startPoint y: 323, endPoint x: 681, endPoint y: 293, distance: 32.3
click at [681, 293] on div "KIDSUITED Soccer Training Equipment Collection Heading Row Play Smart. Train Sa…" at bounding box center [902, 462] width 821 height 435
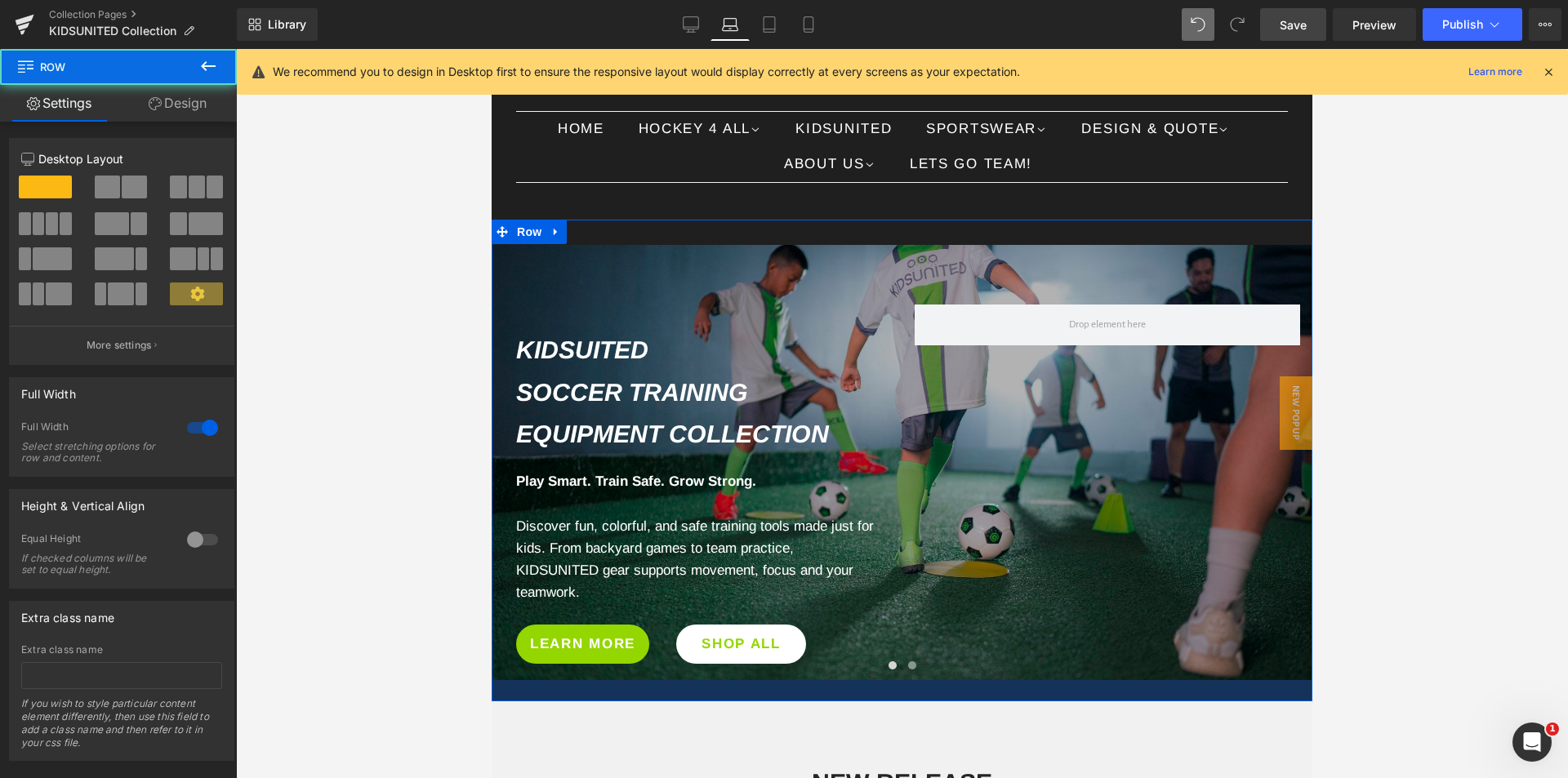
drag, startPoint x: 905, startPoint y: 678, endPoint x: 903, endPoint y: 699, distance: 21.1
click at [903, 699] on div at bounding box center [902, 690] width 821 height 21
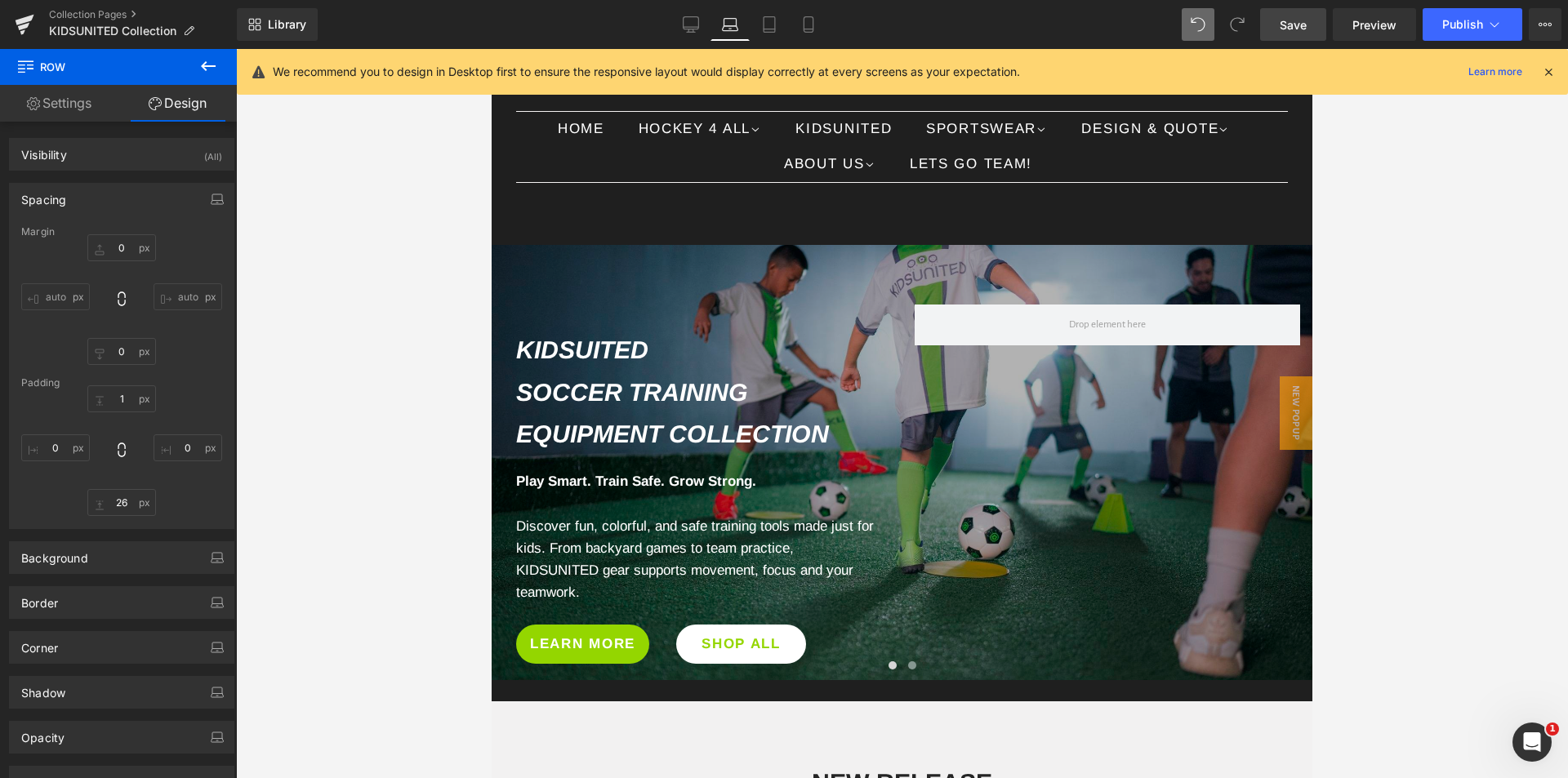
type input "0"
type input "1"
type input "0"
type input "26"
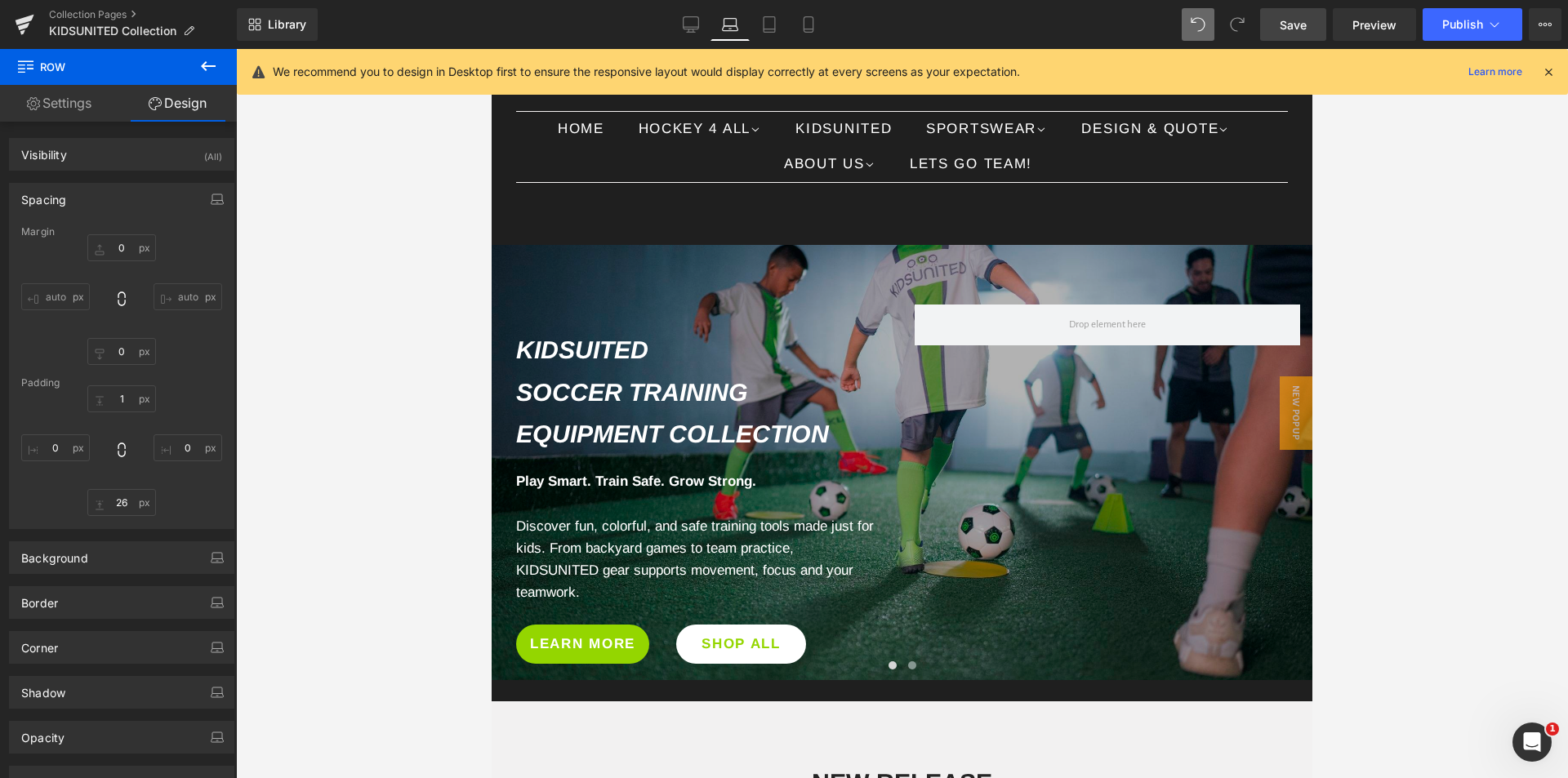
type input "0"
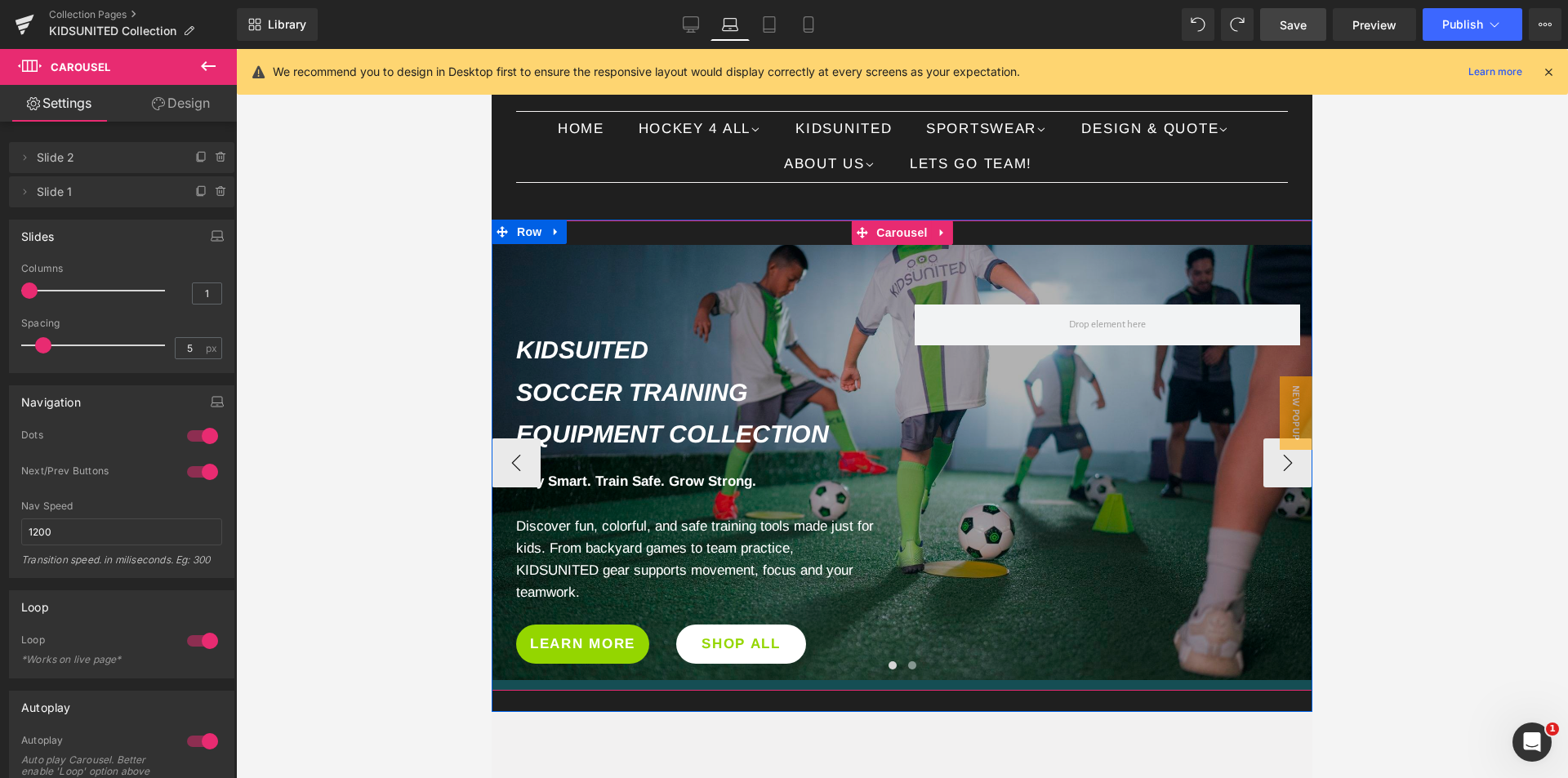
drag, startPoint x: 963, startPoint y: 675, endPoint x: 1762, endPoint y: 49, distance: 1015.0
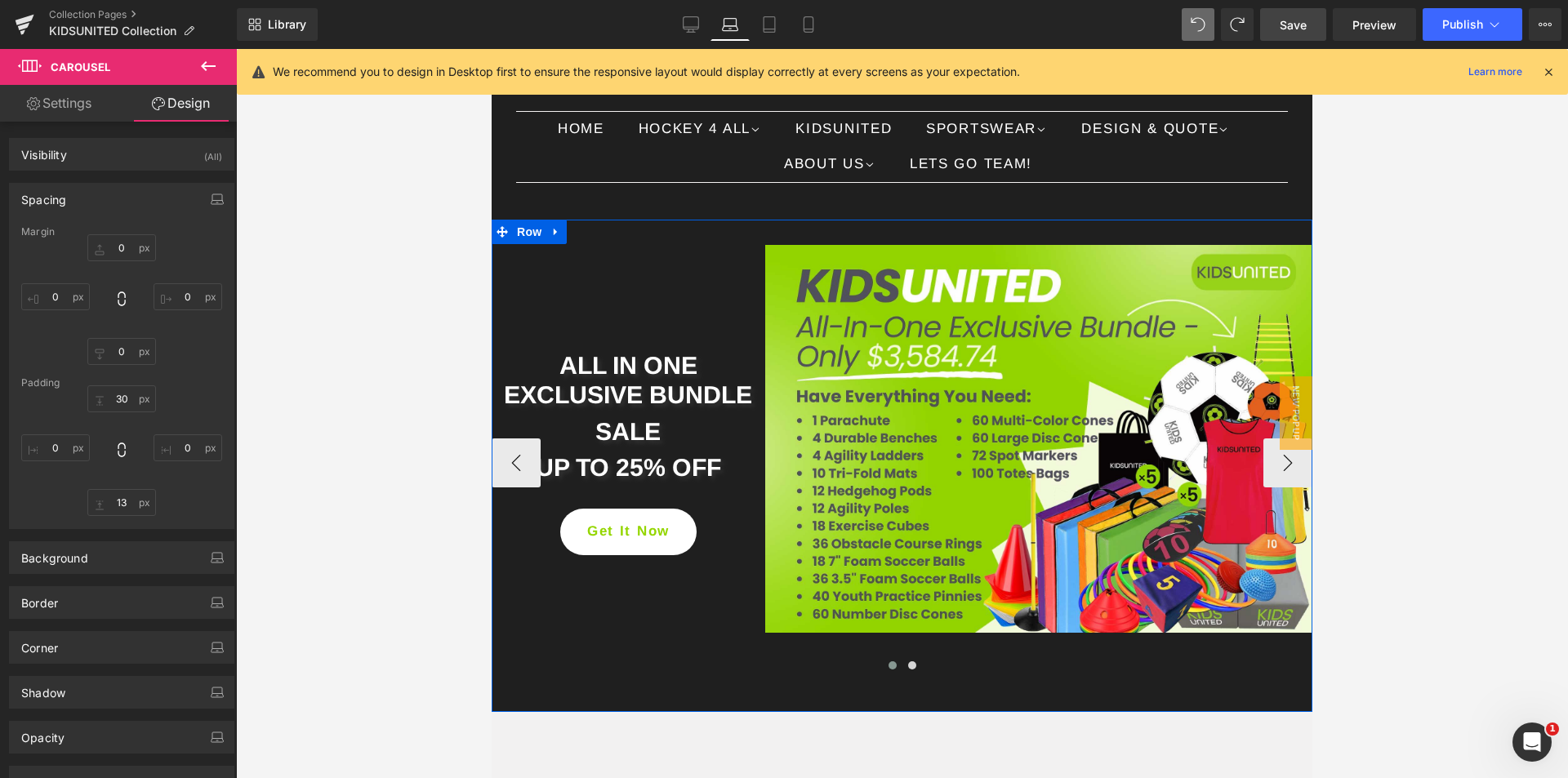
type input "0"
type input "30"
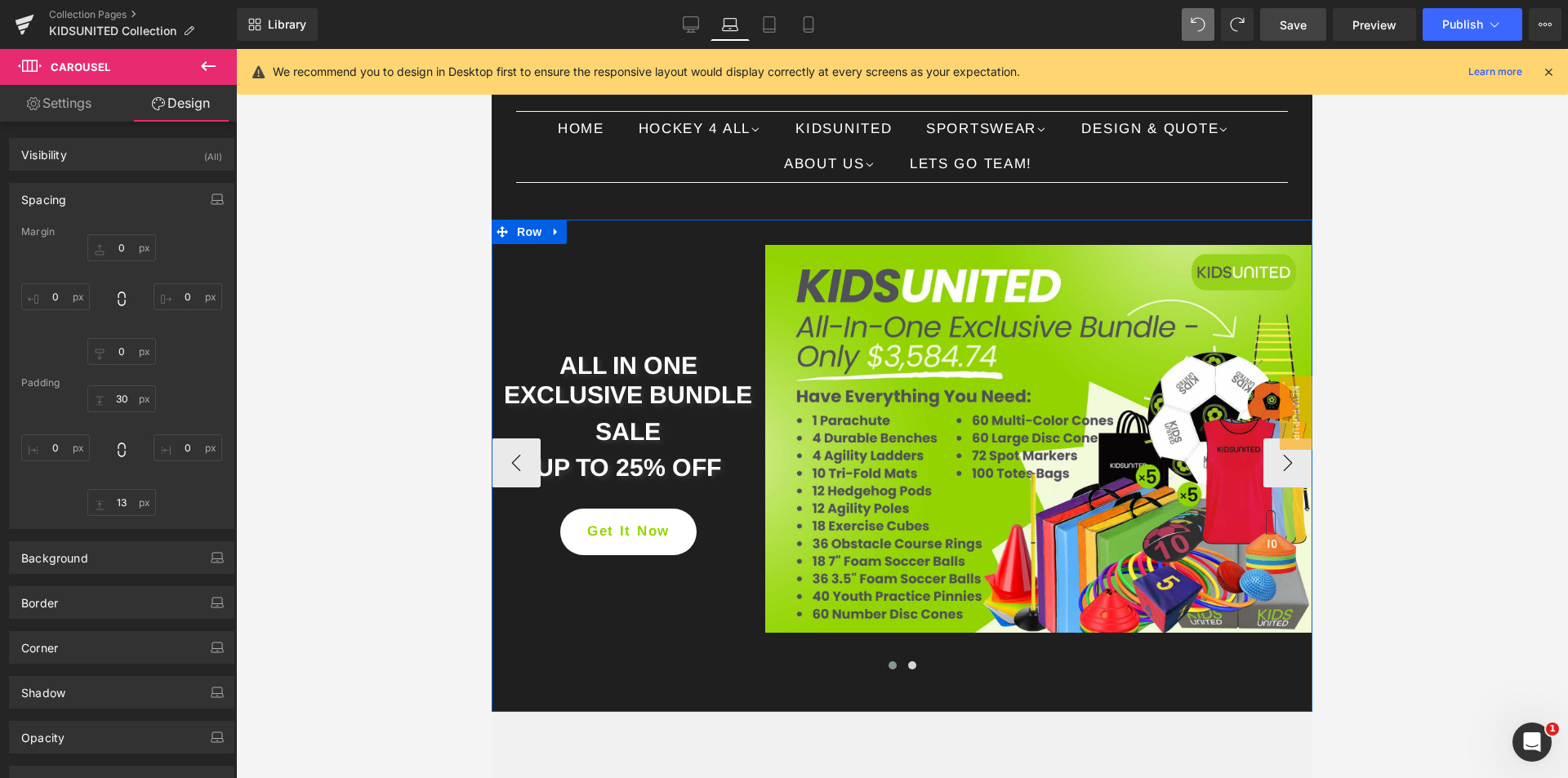
type input "0"
type input "13"
type input "0"
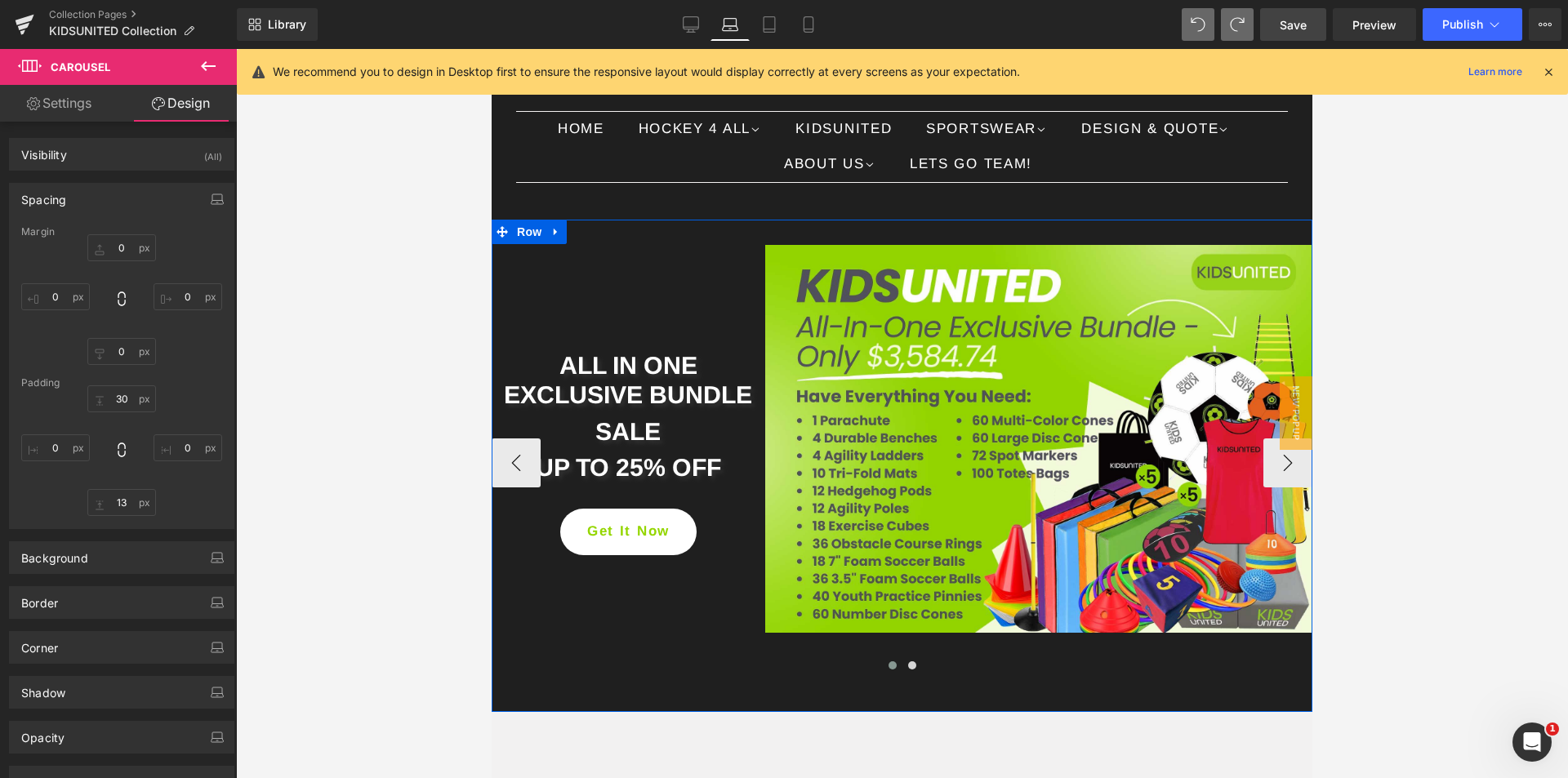
type input "0"
type input "30"
type input "0"
type input "13"
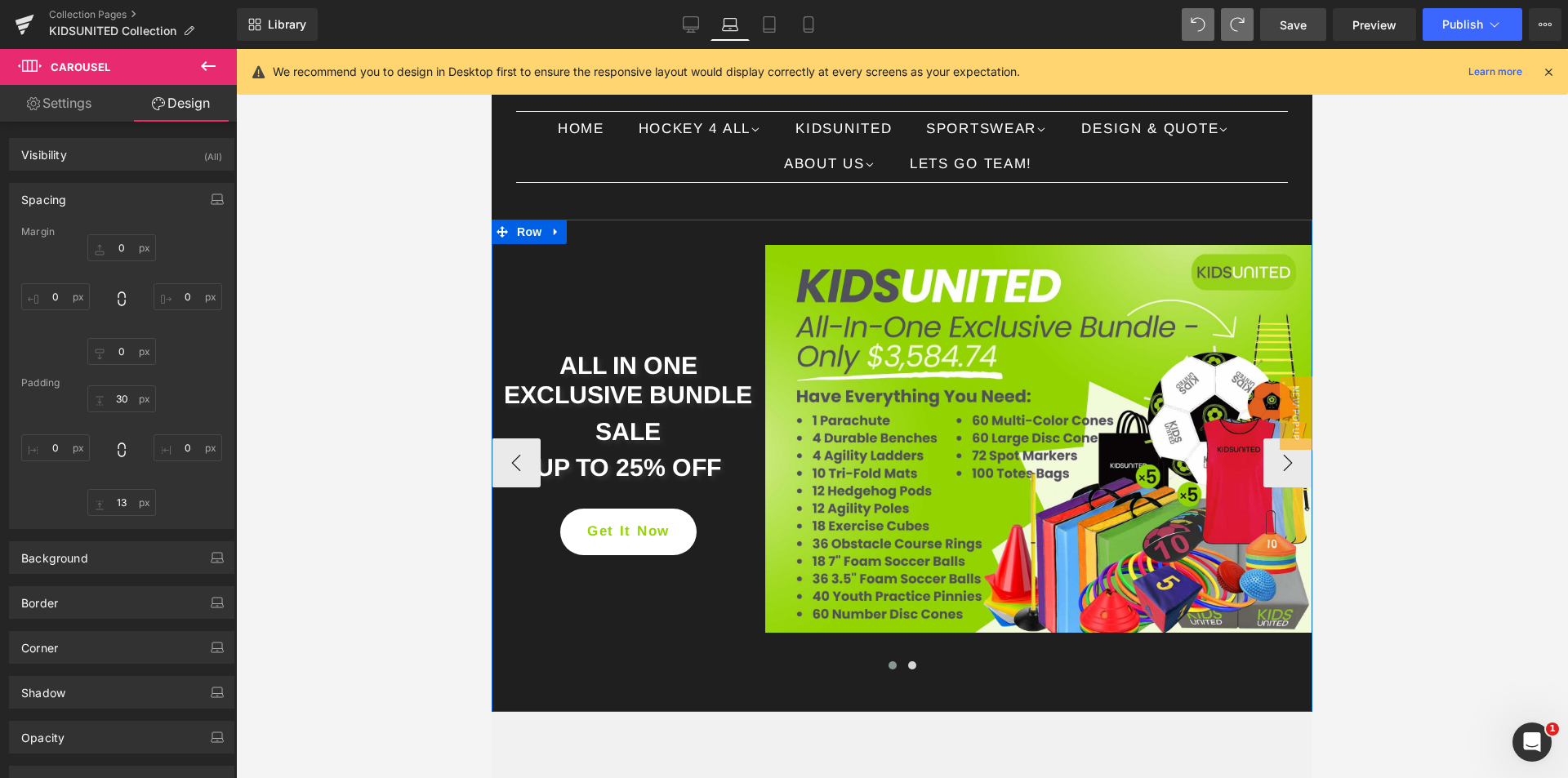
type input "0"
click at [773, 23] on icon at bounding box center [769, 25] width 17 height 17
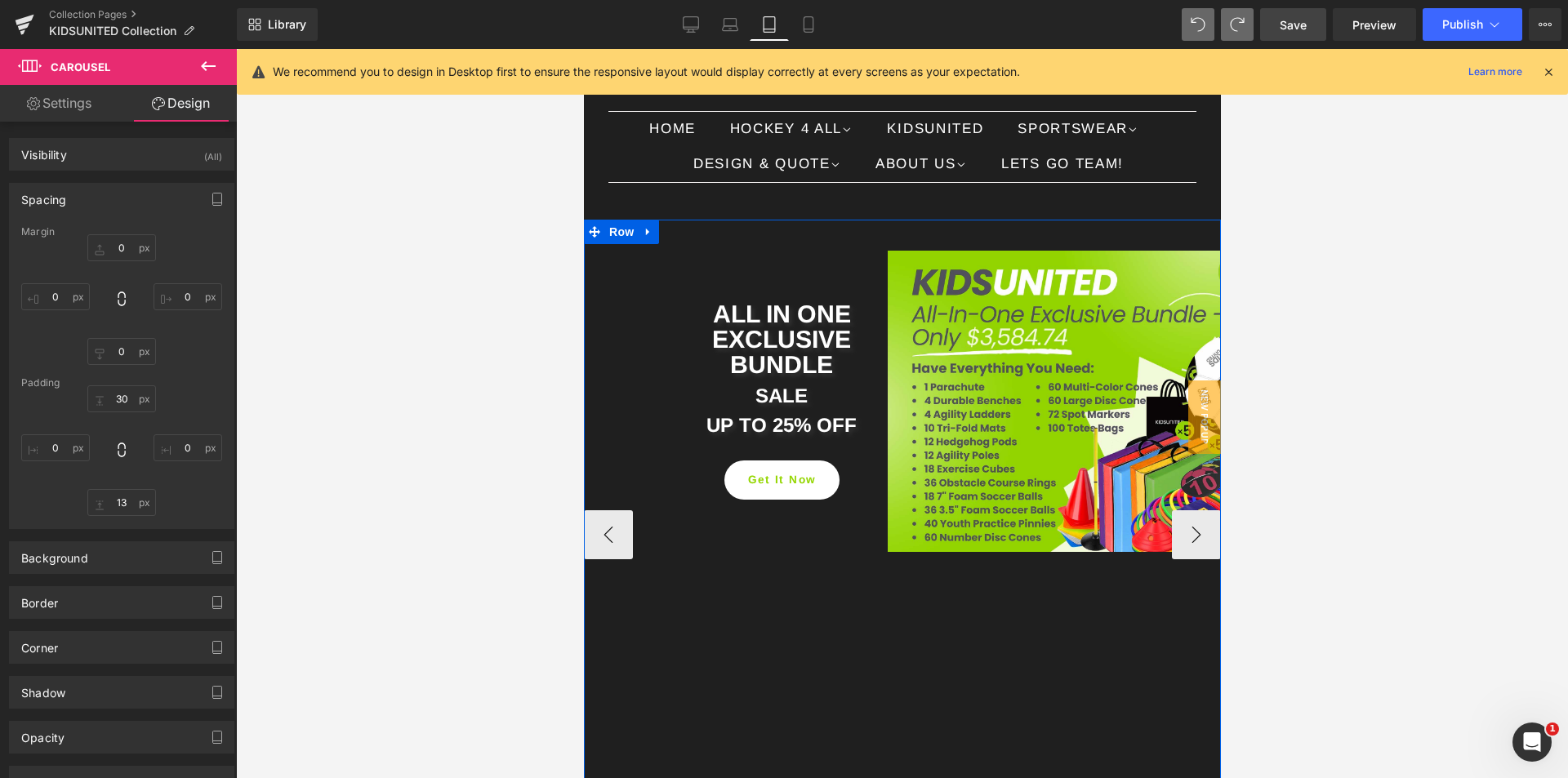
type input "0"
type input "30"
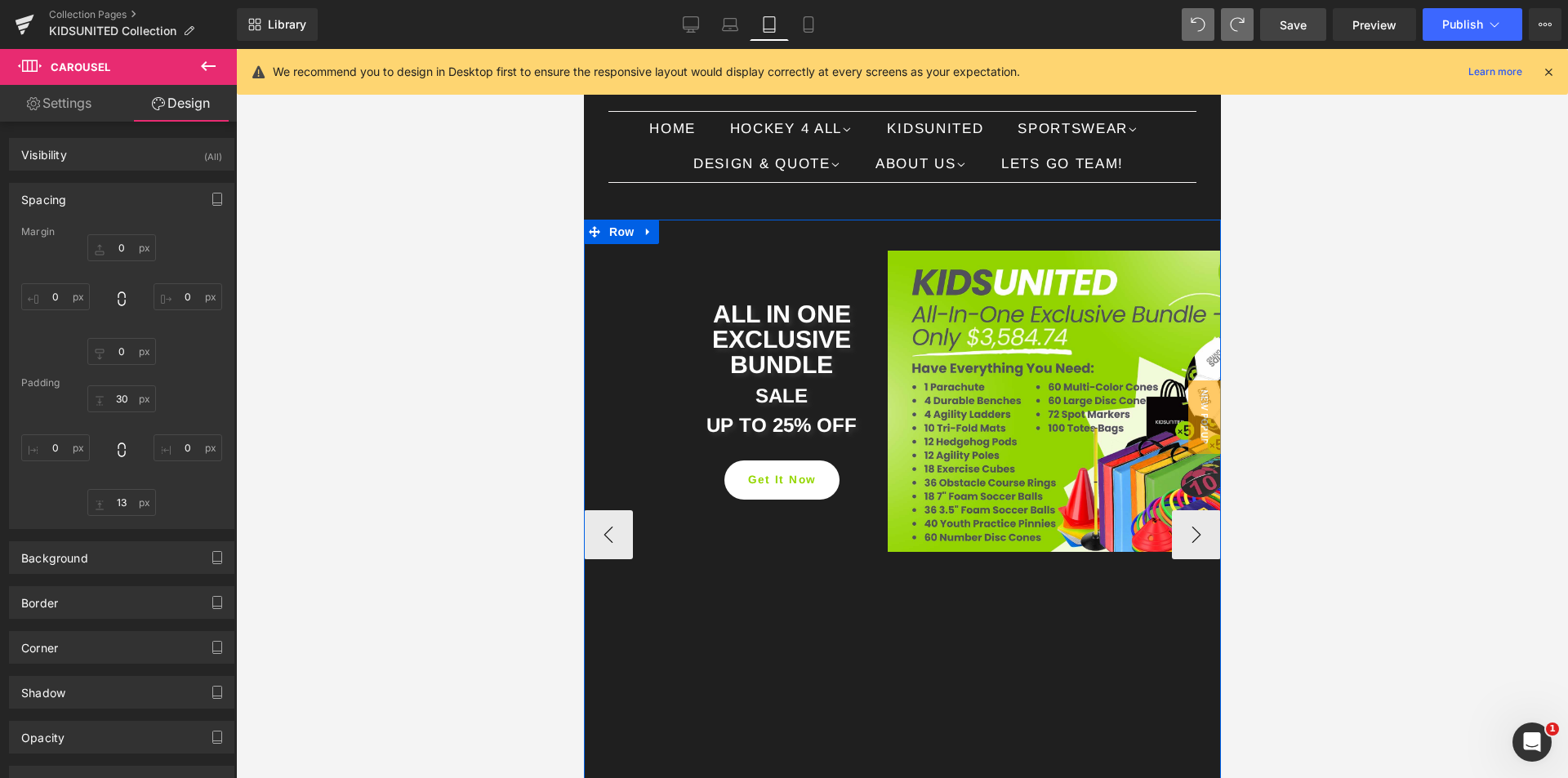
type input "0"
type input "9.32657"
type input "0"
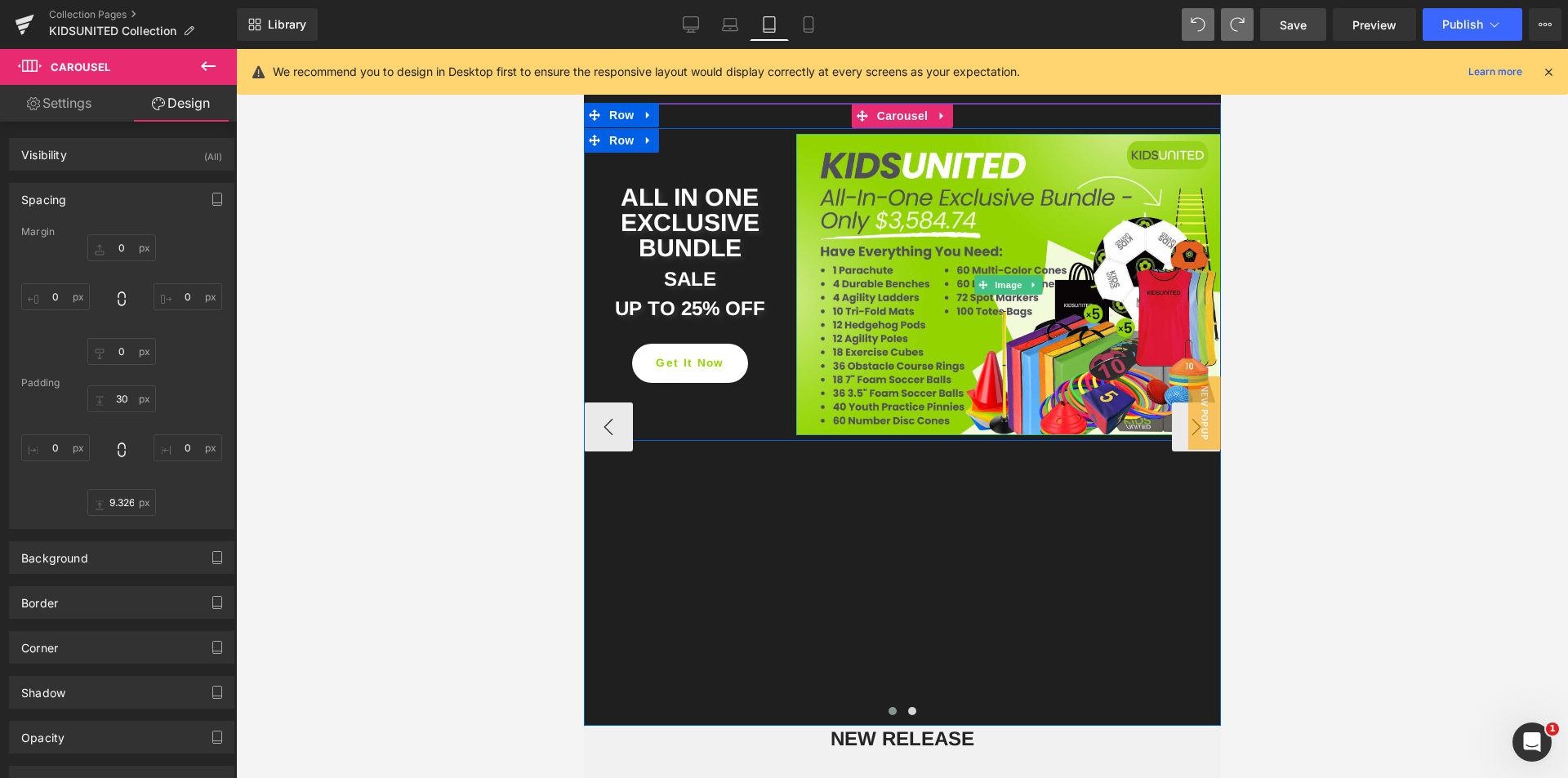
scroll to position [401, 0]
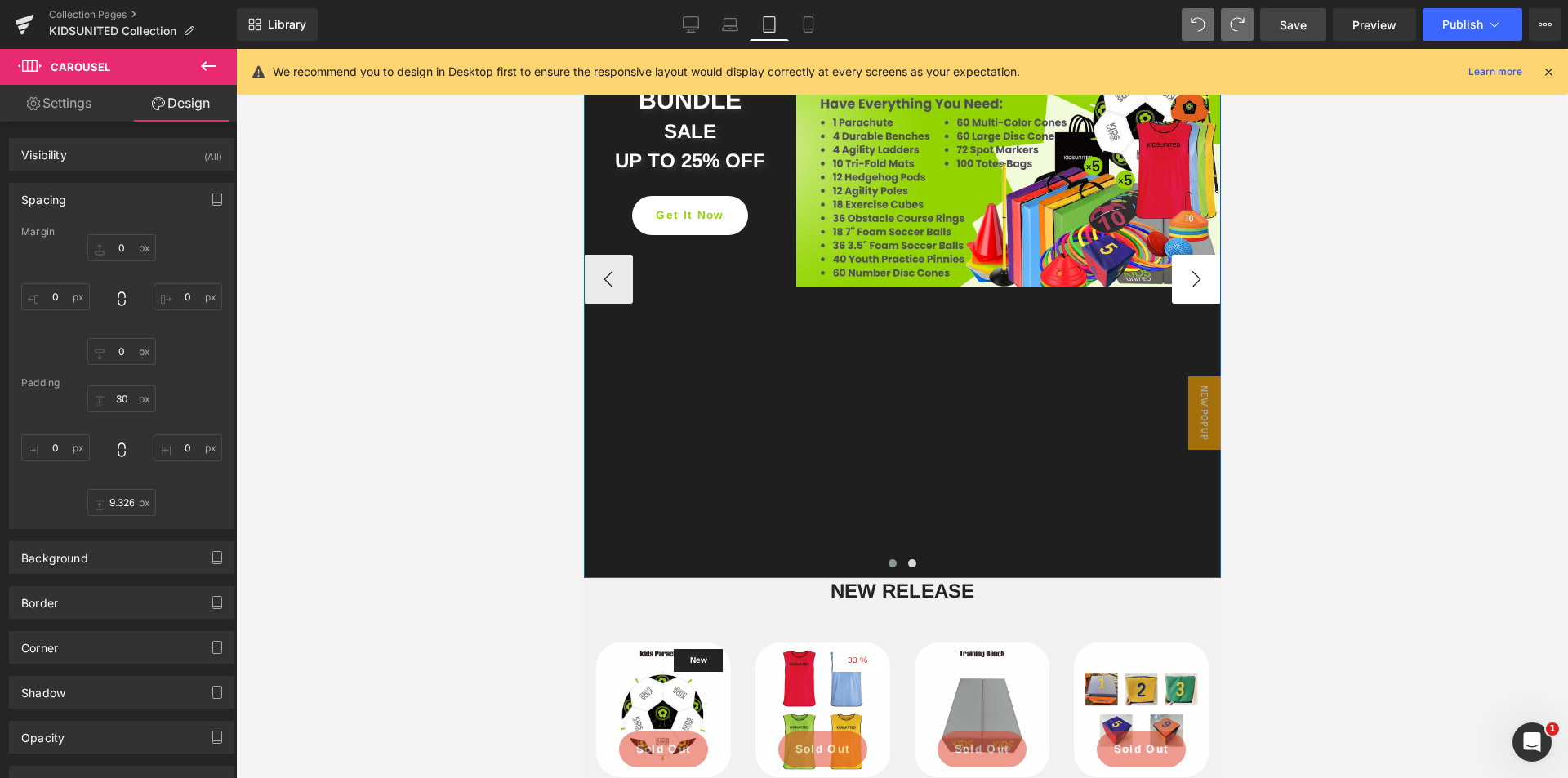
click at [1191, 304] on button "›" at bounding box center [1195, 279] width 49 height 49
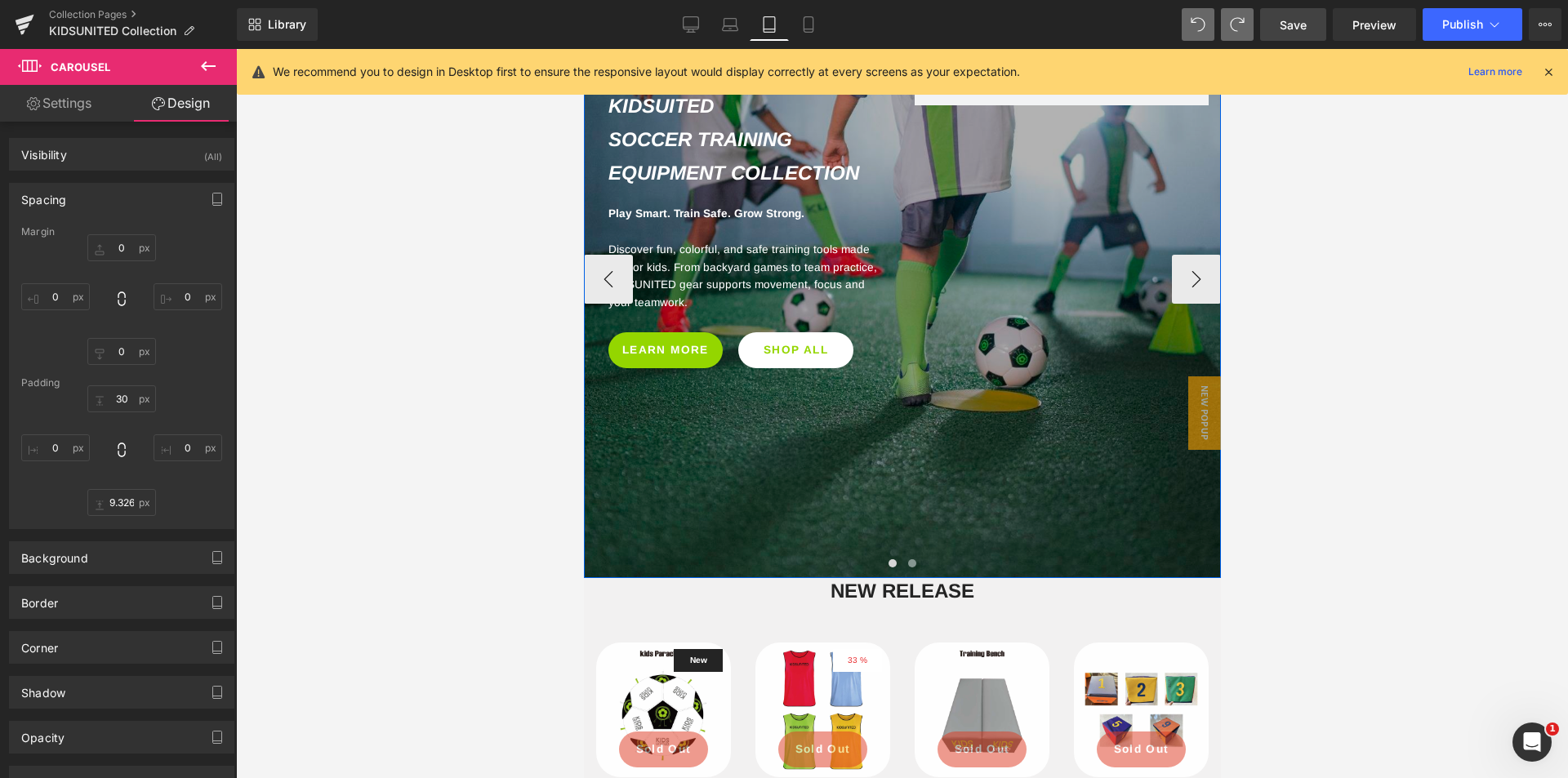
click at [815, 525] on div at bounding box center [901, 279] width 637 height 598
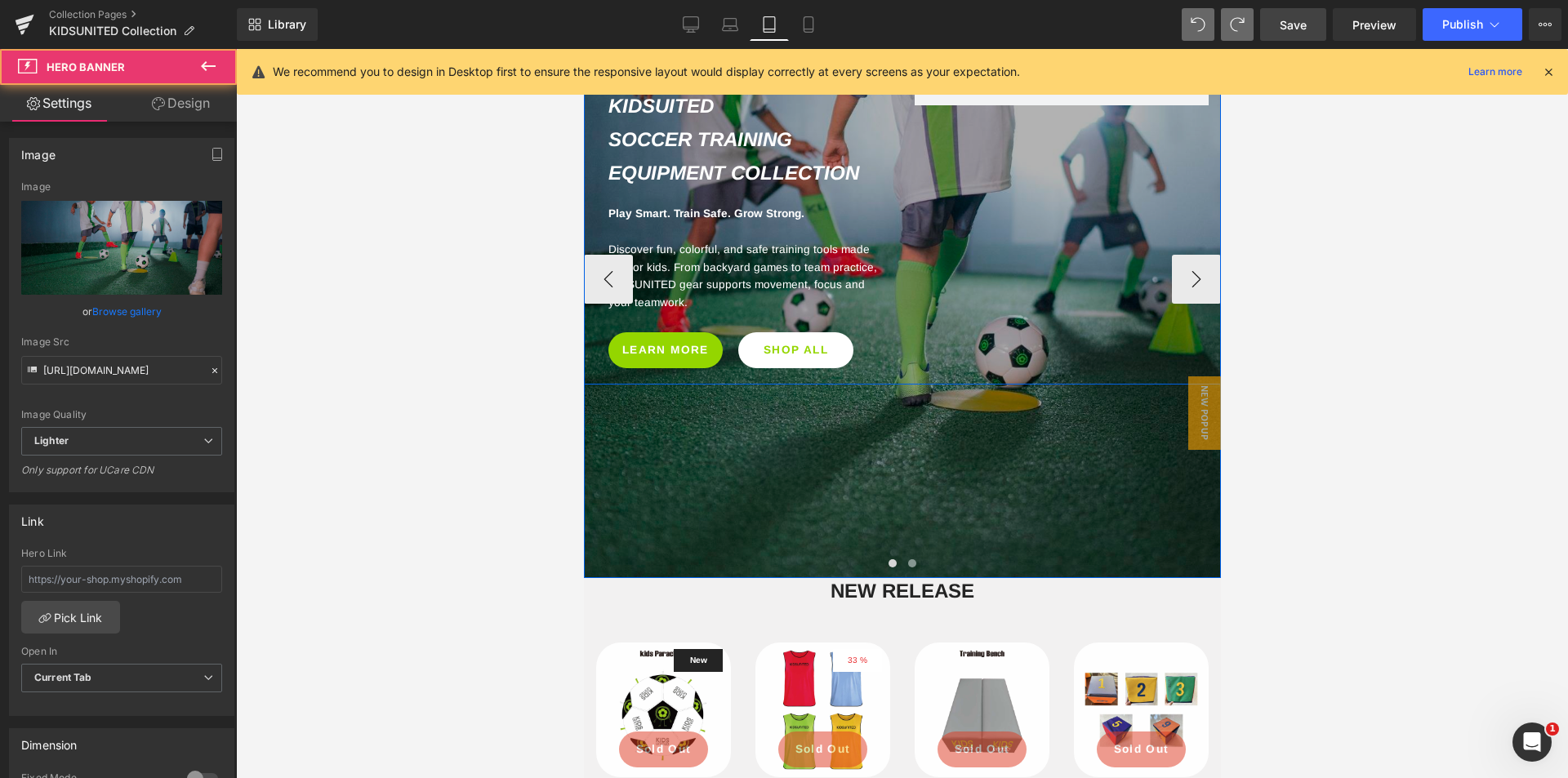
scroll to position [237, 0]
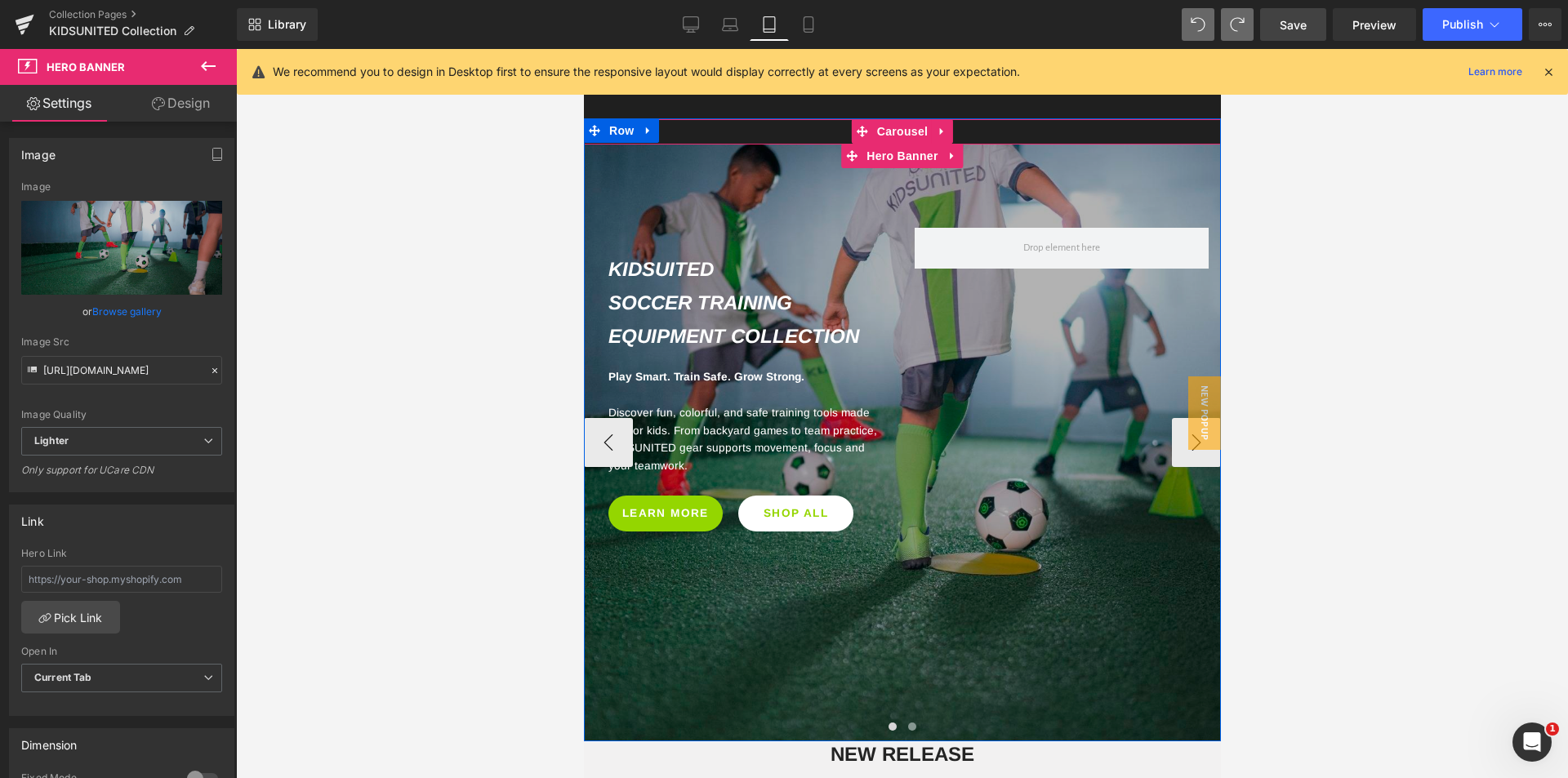
drag, startPoint x: 993, startPoint y: 626, endPoint x: 922, endPoint y: 660, distance: 78.7
click at [990, 627] on div at bounding box center [901, 442] width 637 height 598
drag, startPoint x: 910, startPoint y: 684, endPoint x: 913, endPoint y: 606, distance: 78.1
click at [913, 606] on div at bounding box center [901, 442] width 637 height 598
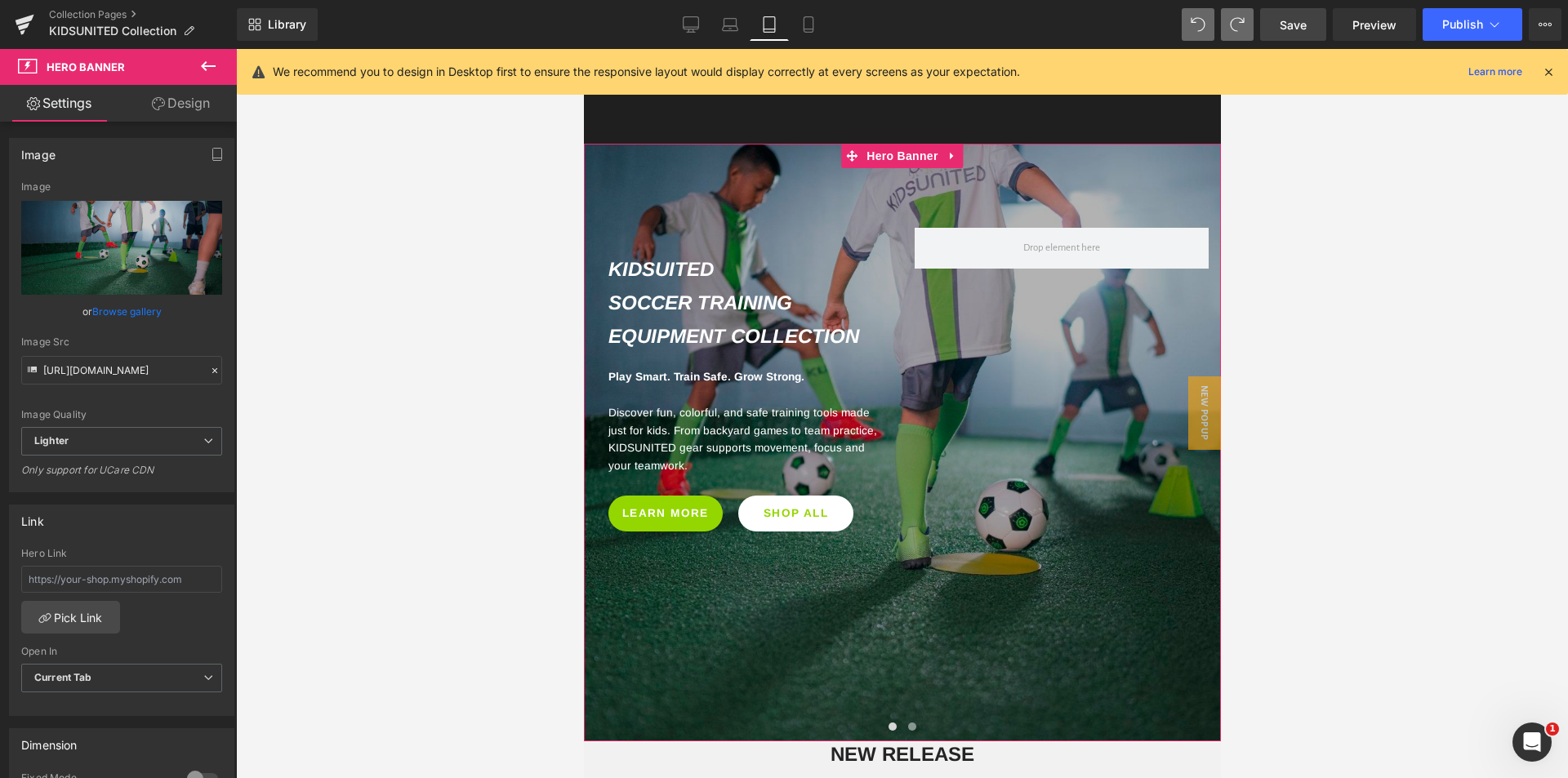
click at [172, 102] on link "Design" at bounding box center [181, 103] width 118 height 37
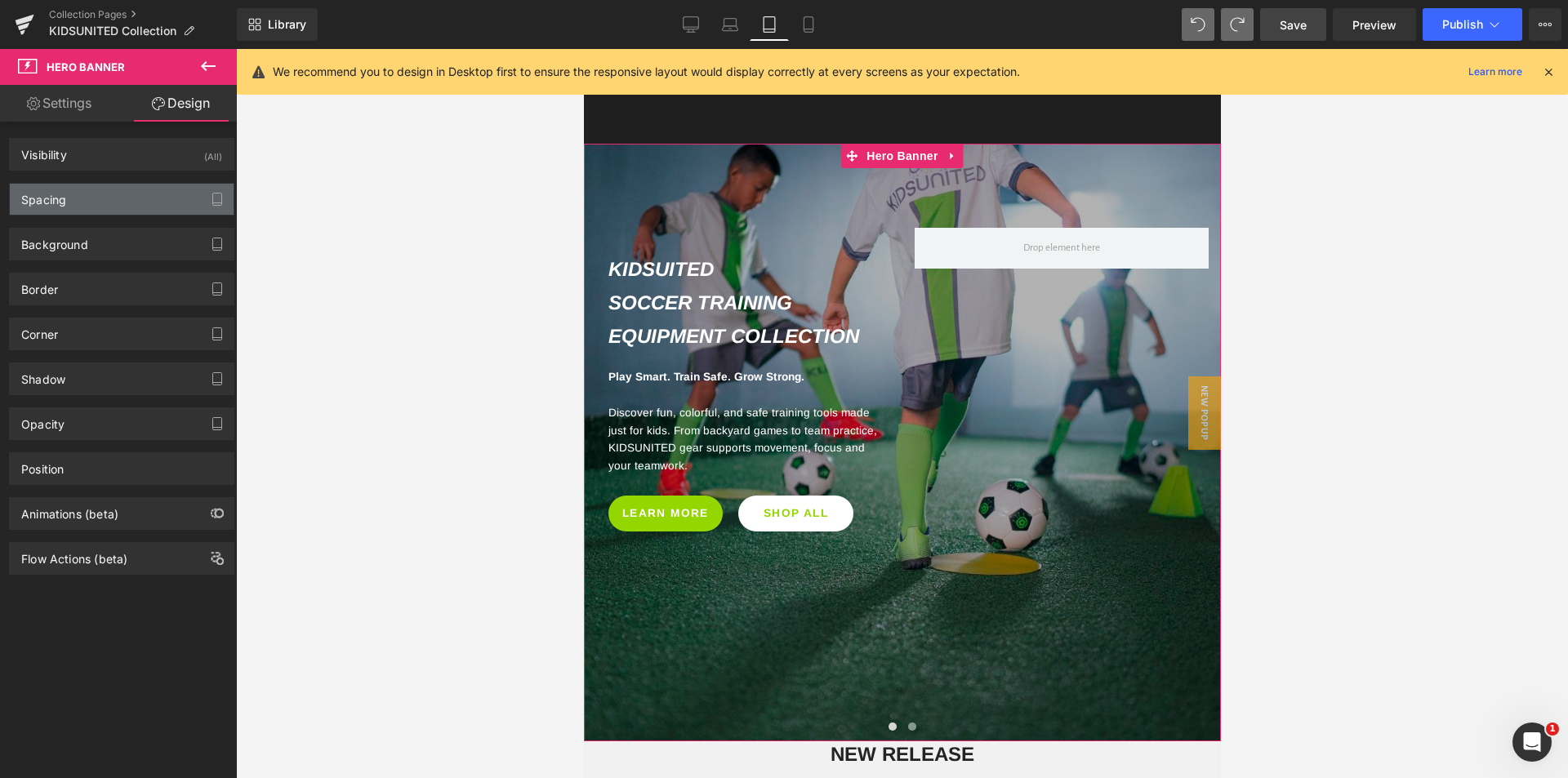
type input "0px"
type input "73px"
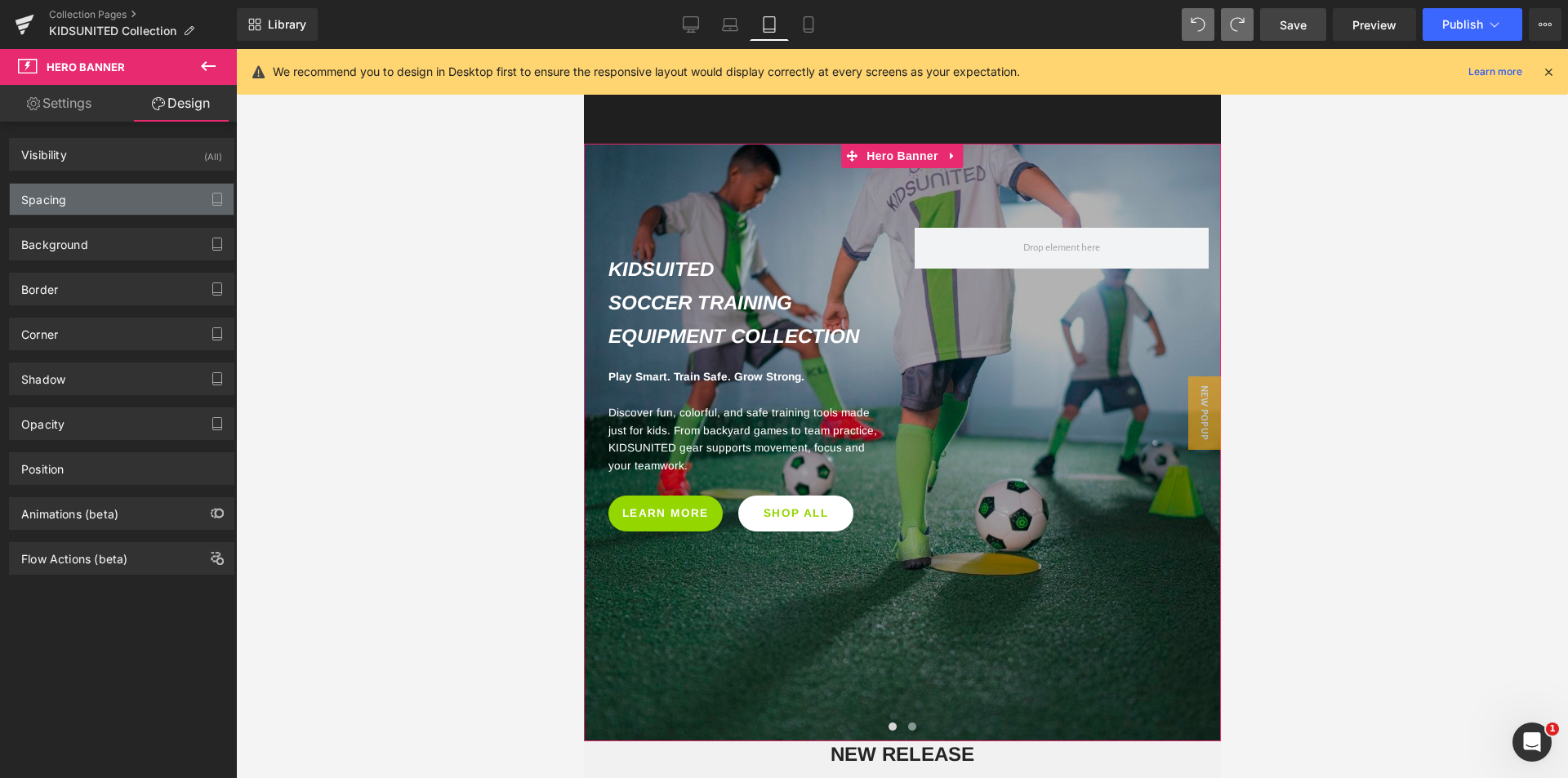
type input "0px"
type input "237px"
type input "0px"
click at [112, 204] on div "Spacing" at bounding box center [122, 200] width 224 height 31
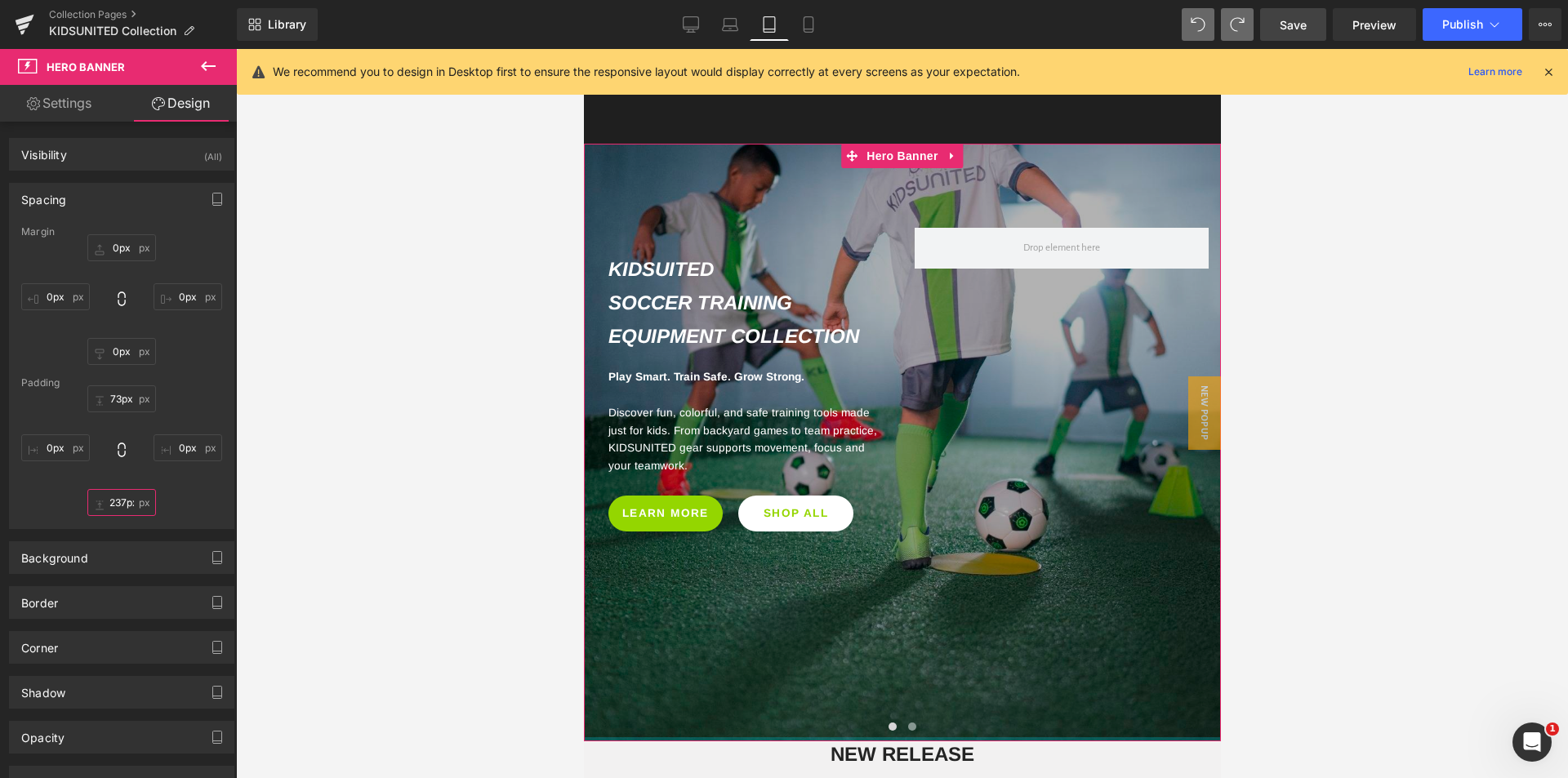
drag, startPoint x: 97, startPoint y: 500, endPoint x: 99, endPoint y: 485, distance: 15.1
click at [99, 485] on div "73px 73px 0px 0px 237px 237px 0px 0px" at bounding box center [121, 450] width 201 height 130
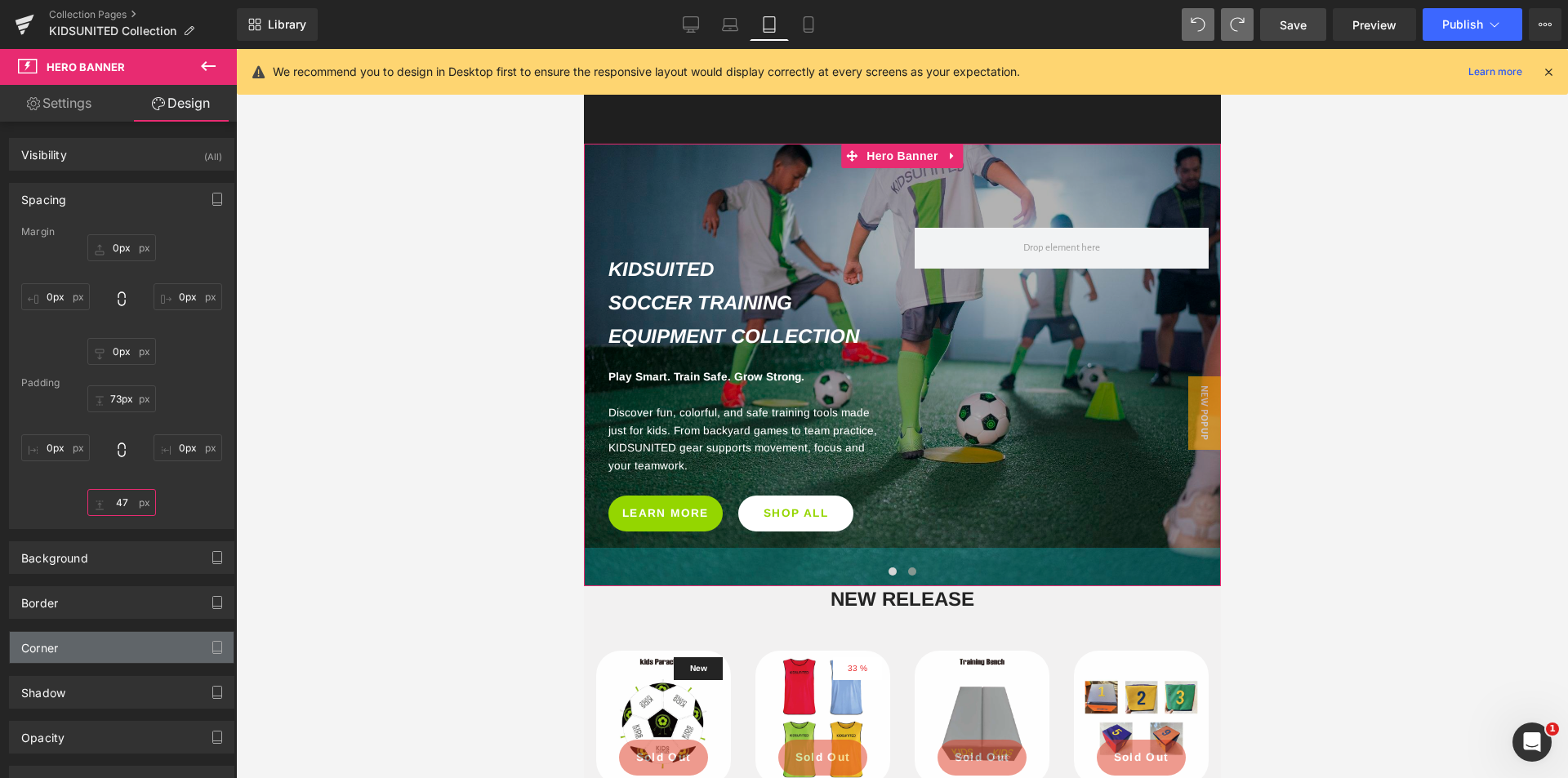
drag, startPoint x: 103, startPoint y: 504, endPoint x: 194, endPoint y: 659, distance: 179.7
click at [194, 659] on div "Visibility (All) 0|0|0|0 1 Show on Desktop 1 Show on Laptop 1 Show on Tablet 1 …" at bounding box center [122, 504] width 244 height 766
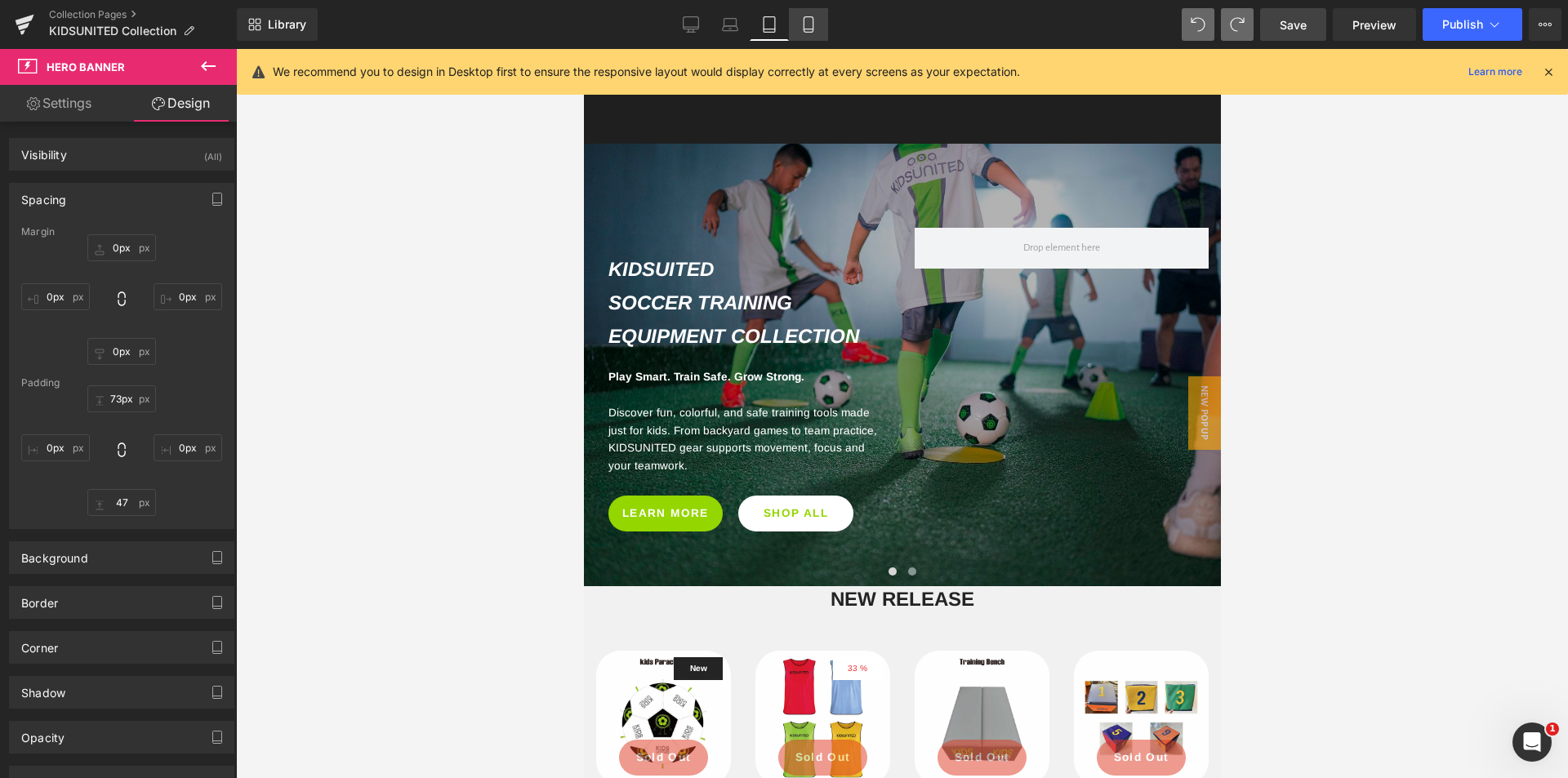
click at [802, 24] on icon at bounding box center [809, 25] width 17 height 17
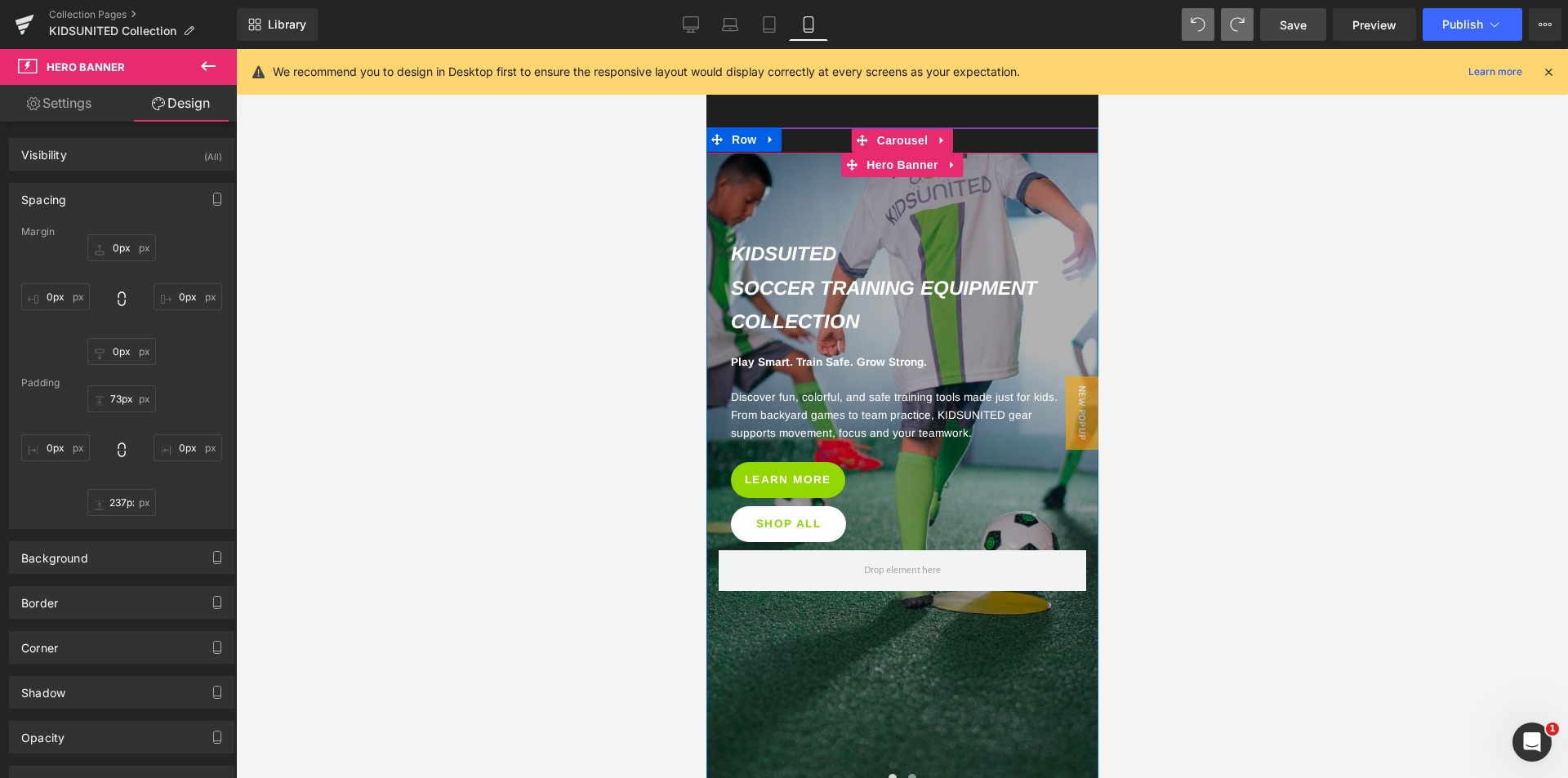
scroll to position [299, 0]
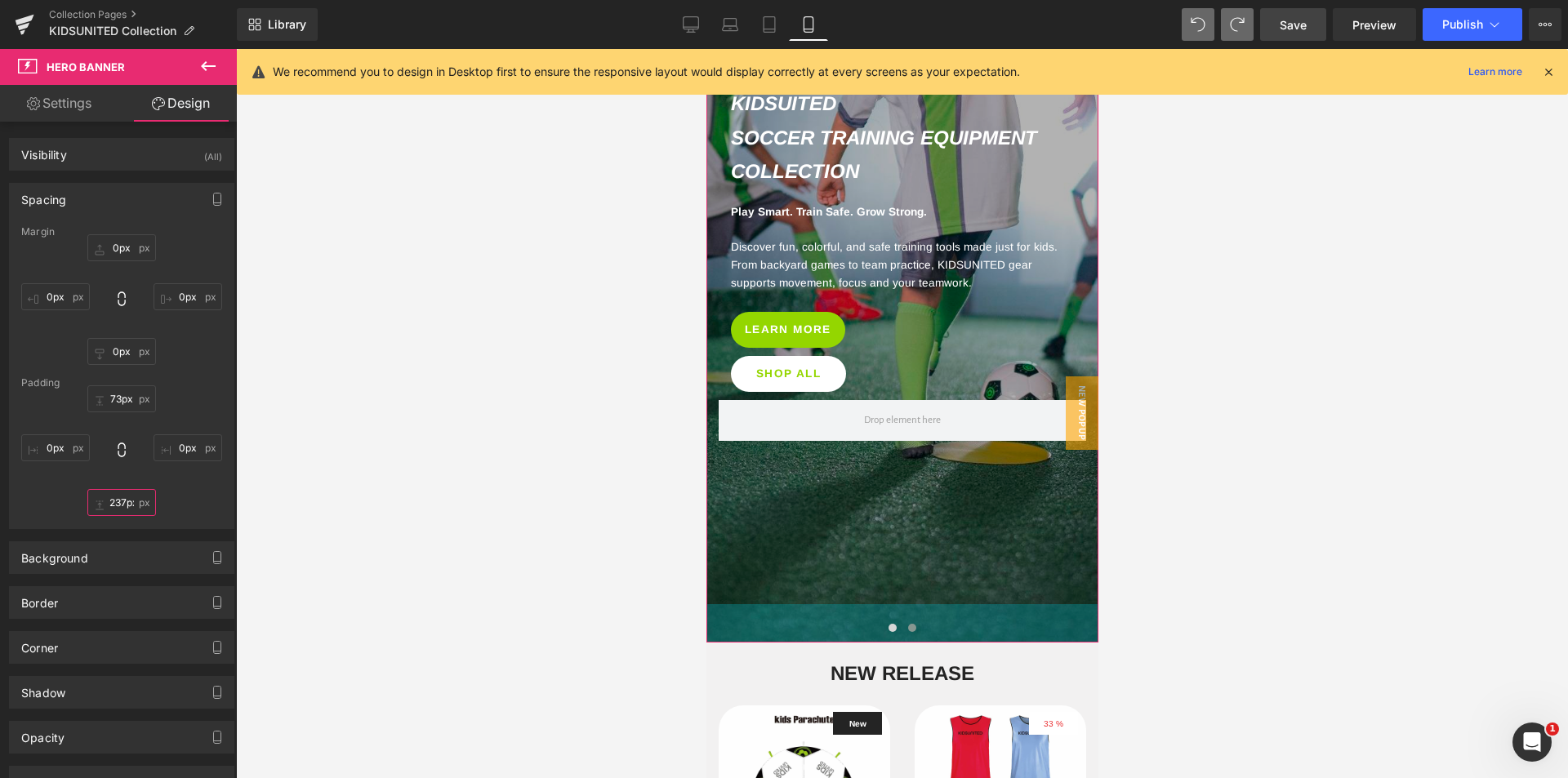
click at [121, 506] on input "237px" at bounding box center [122, 502] width 68 height 27
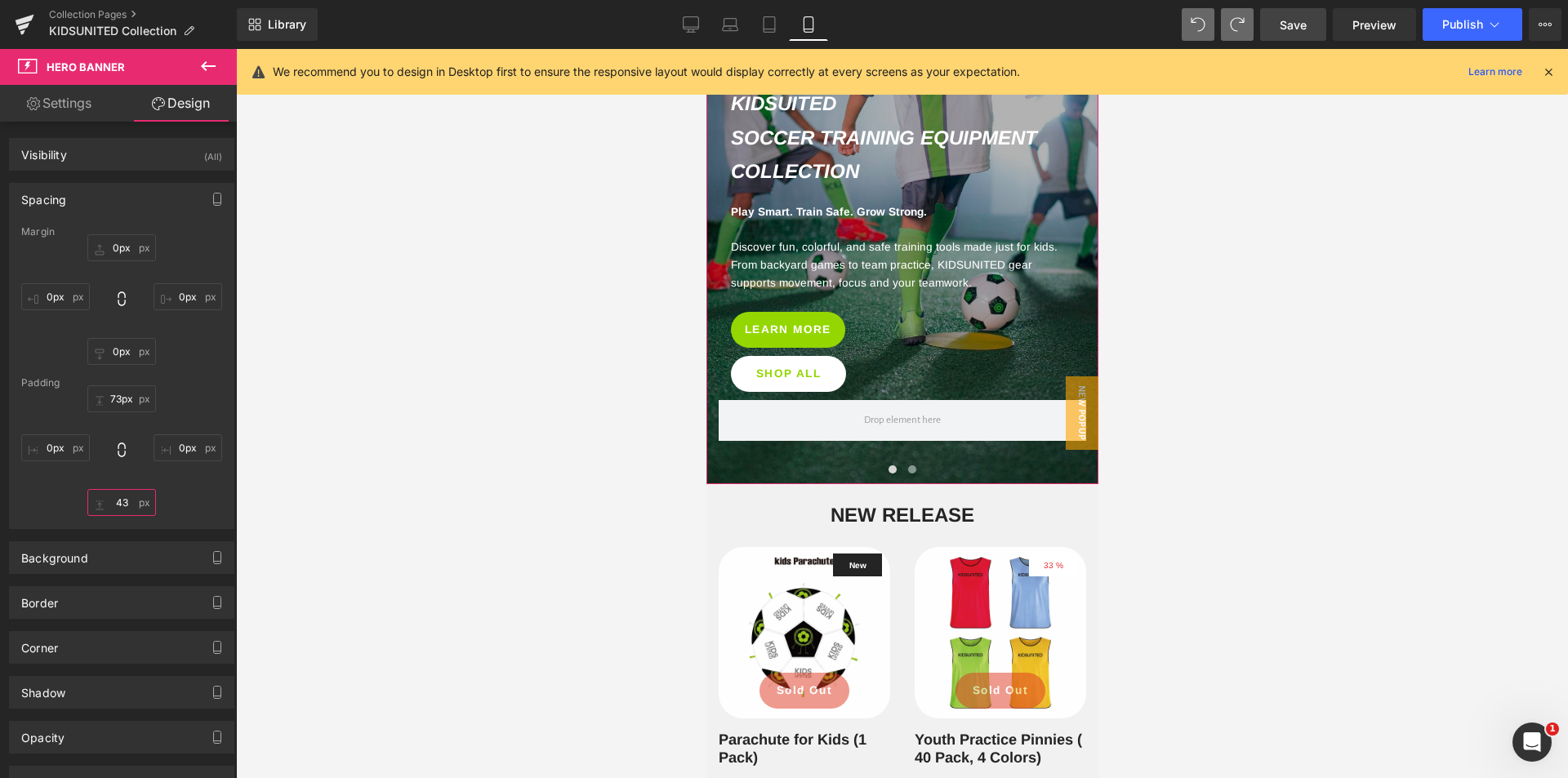
type input "43"
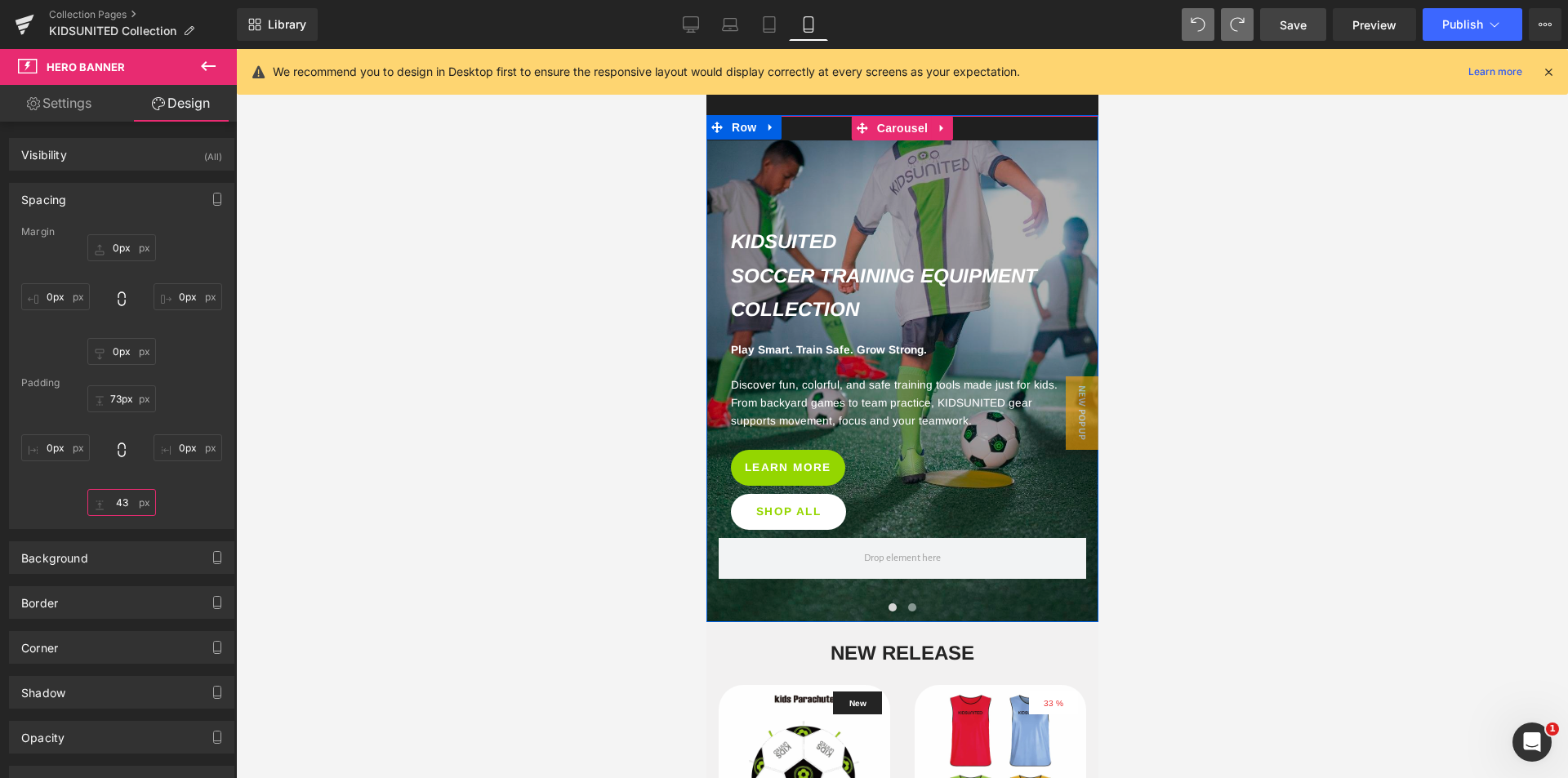
scroll to position [55, 0]
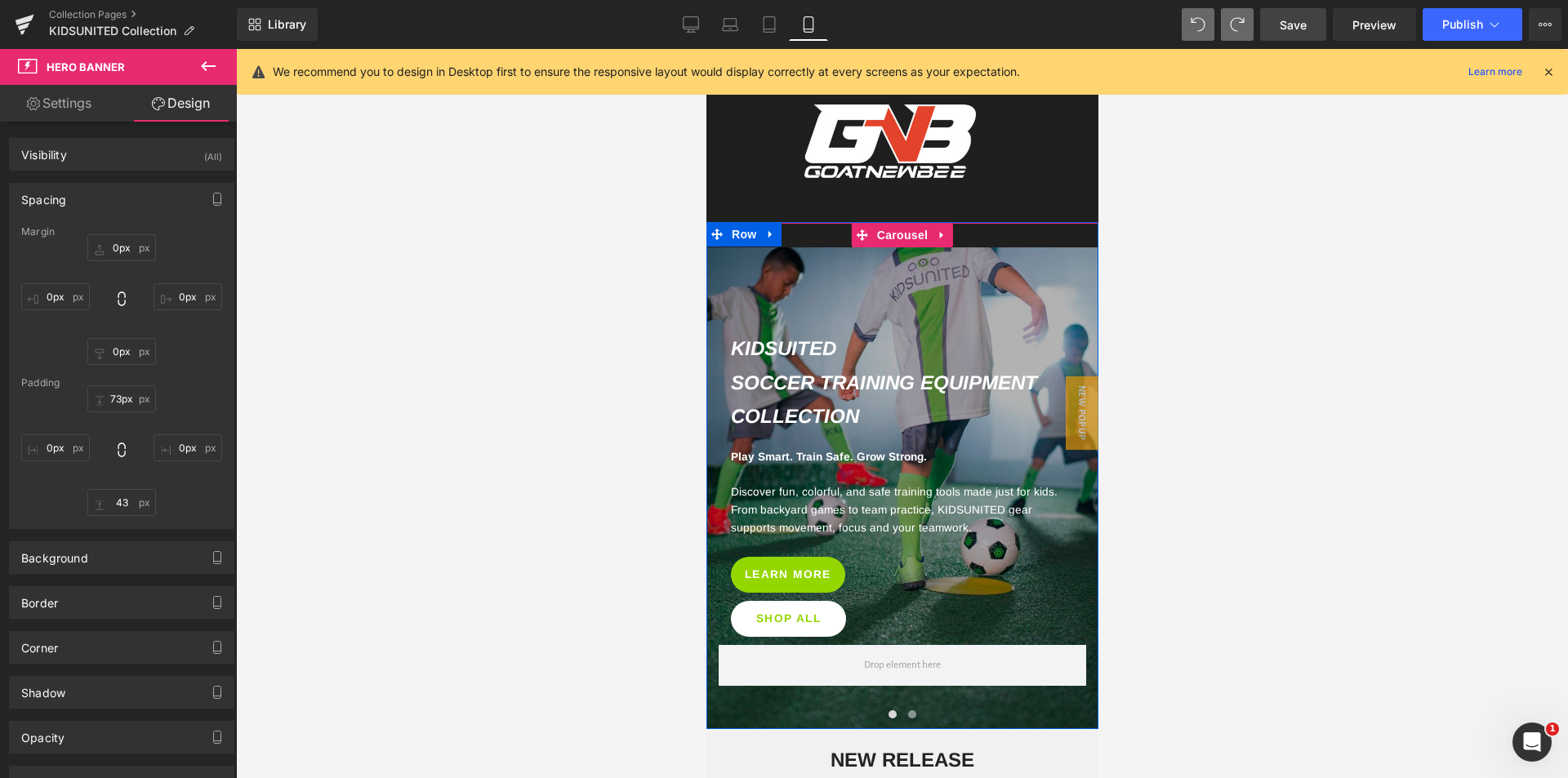
click at [907, 711] on span at bounding box center [911, 713] width 8 height 8
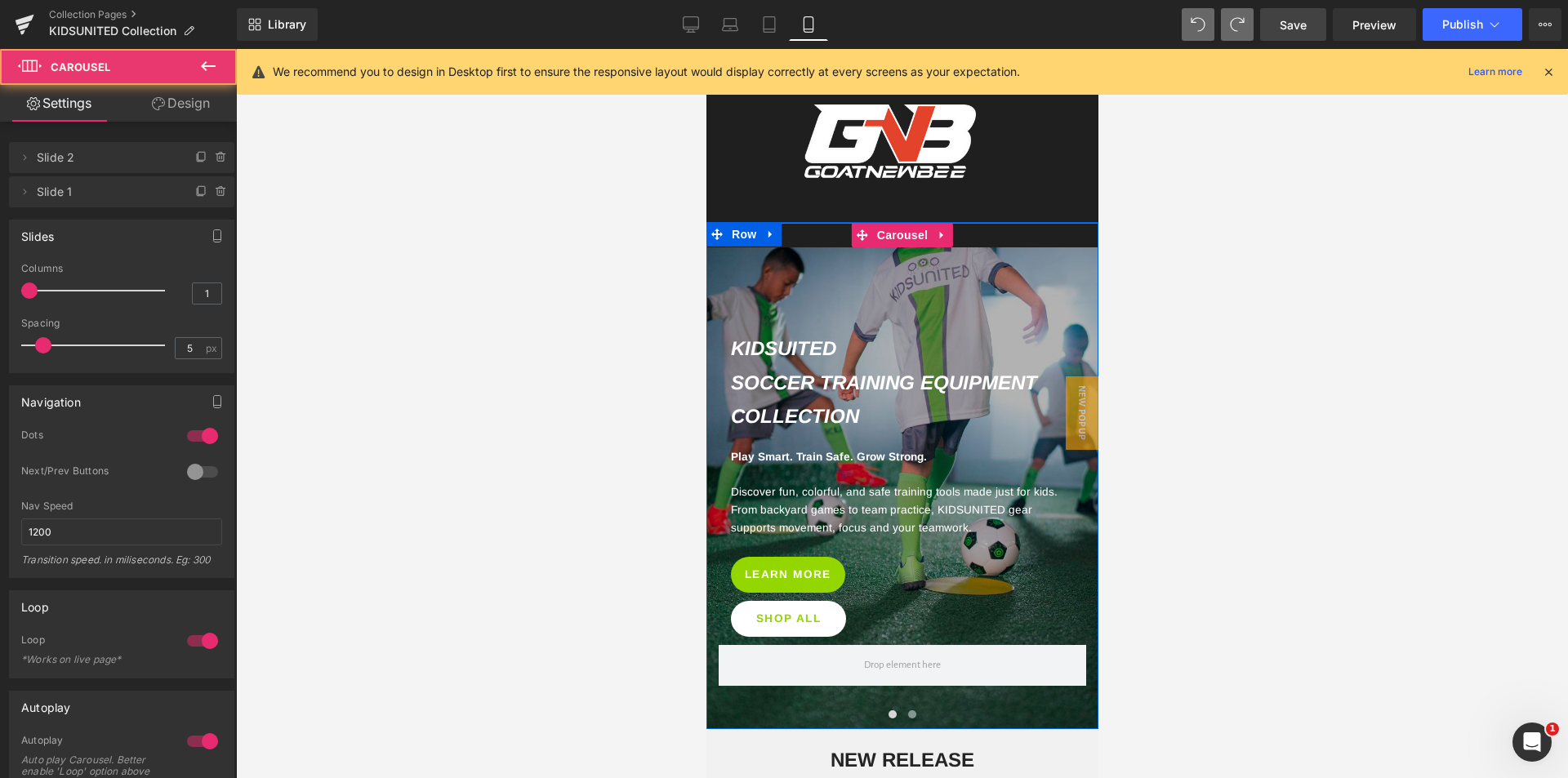
click at [907, 710] on span at bounding box center [911, 713] width 8 height 8
click at [885, 707] on button at bounding box center [891, 714] width 19 height 17
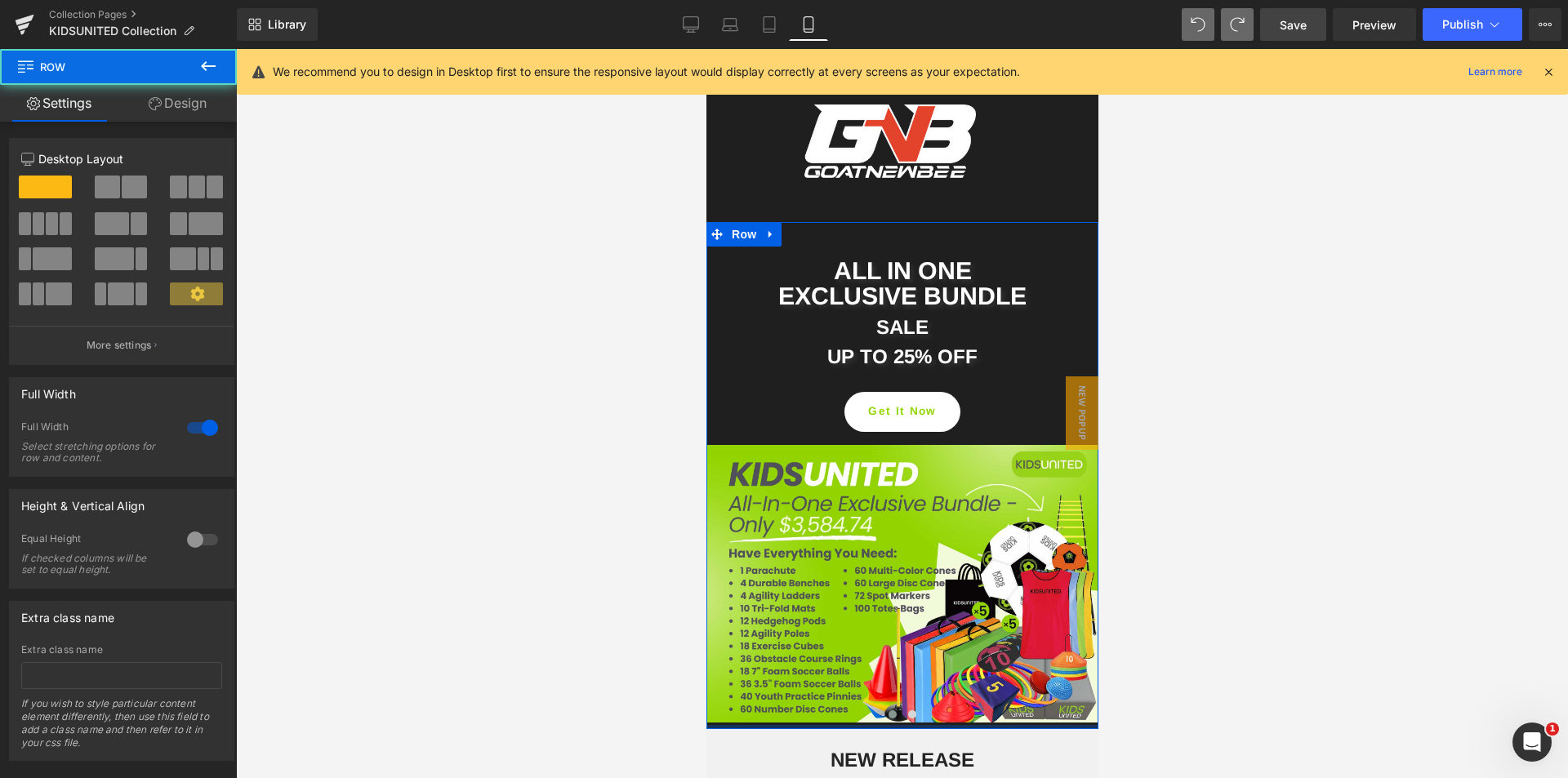
drag, startPoint x: 863, startPoint y: 723, endPoint x: 864, endPoint y: 711, distance: 12.0
click at [864, 711] on div "ALL IN ONE EXCLUSIVE BUNDLE Heading SALE Heading UP TO 25% OFF Heading Get It N…" at bounding box center [901, 475] width 392 height 506
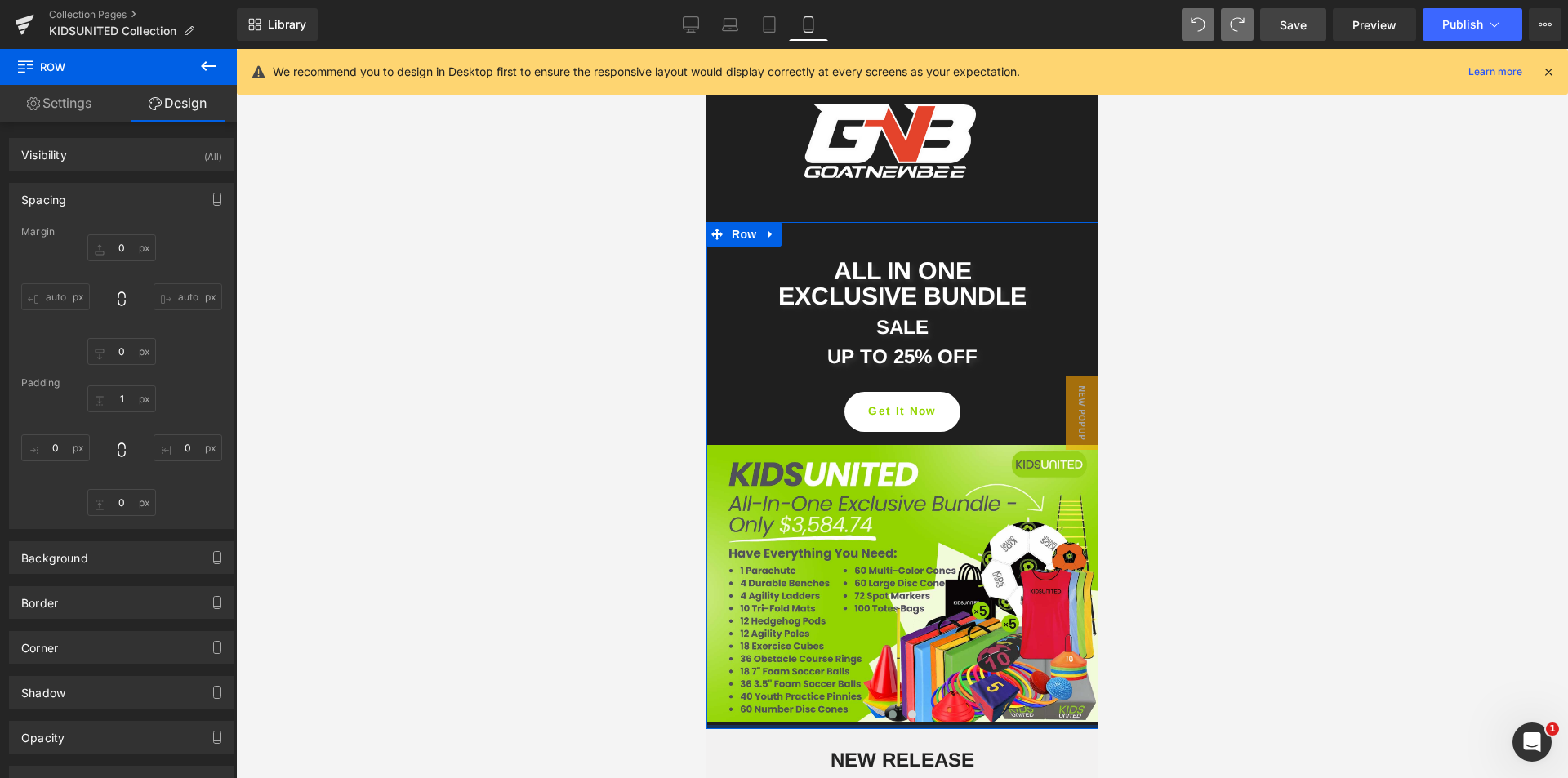
type input "0px"
drag, startPoint x: 755, startPoint y: 723, endPoint x: 758, endPoint y: 705, distance: 18.2
click at [758, 705] on div "ALL IN ONE EXCLUSIVE BUNDLE Heading SALE Heading UP TO 25% OFF Heading Get It N…" at bounding box center [901, 475] width 392 height 506
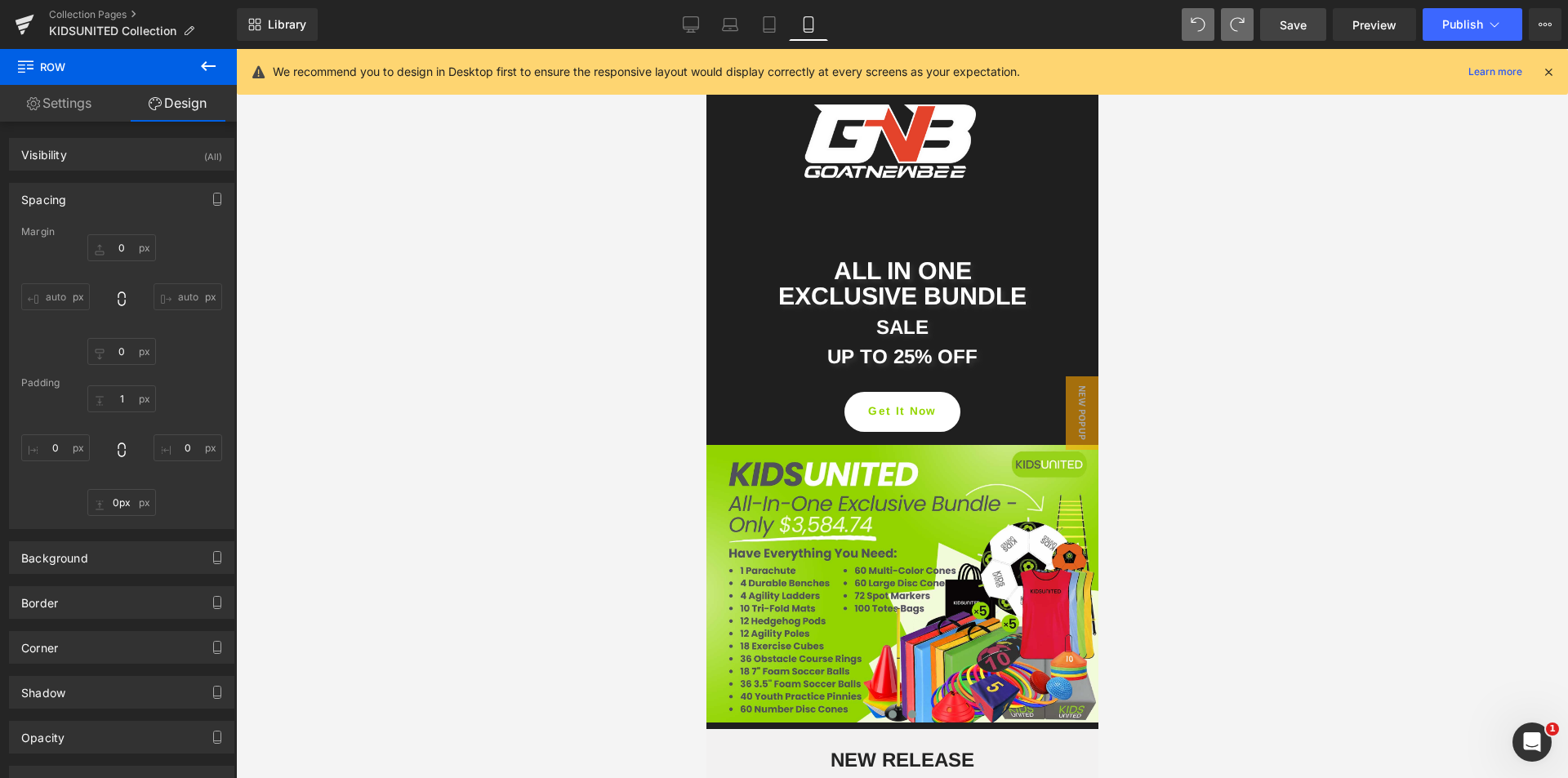
click at [907, 711] on span at bounding box center [911, 713] width 8 height 8
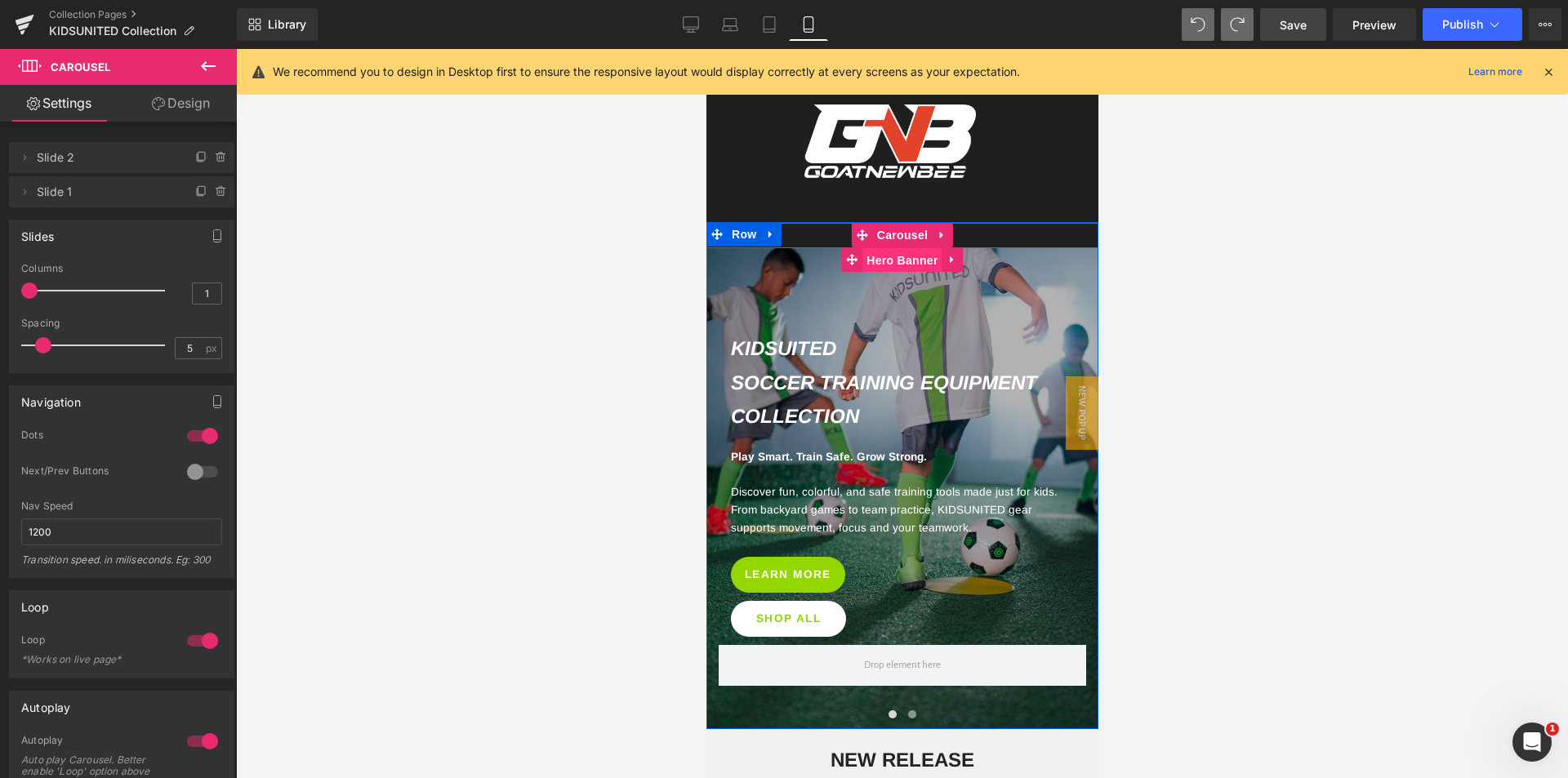
click at [885, 255] on span "Hero Banner" at bounding box center [901, 260] width 80 height 24
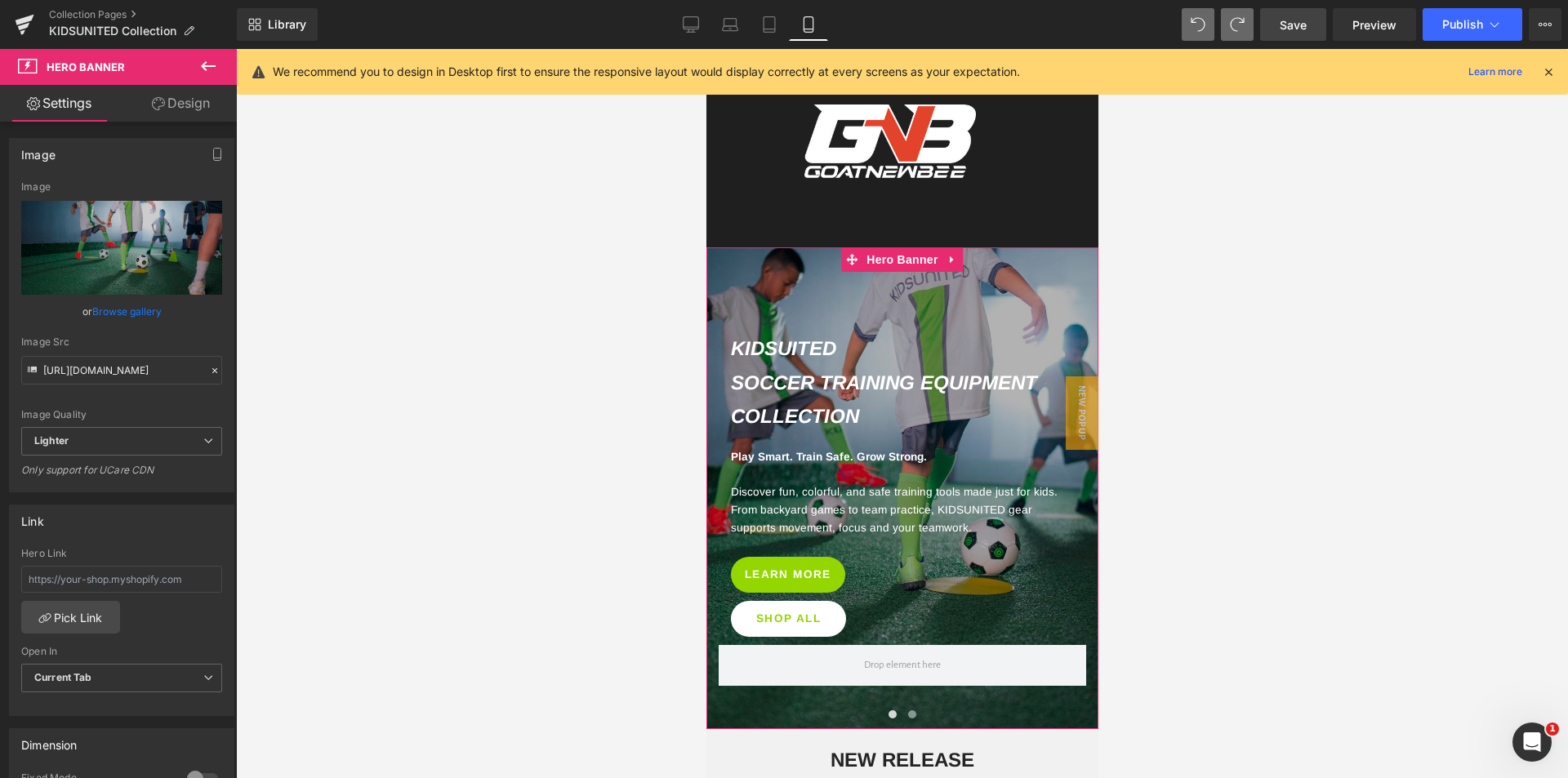
click at [215, 107] on link "Design" at bounding box center [181, 103] width 118 height 37
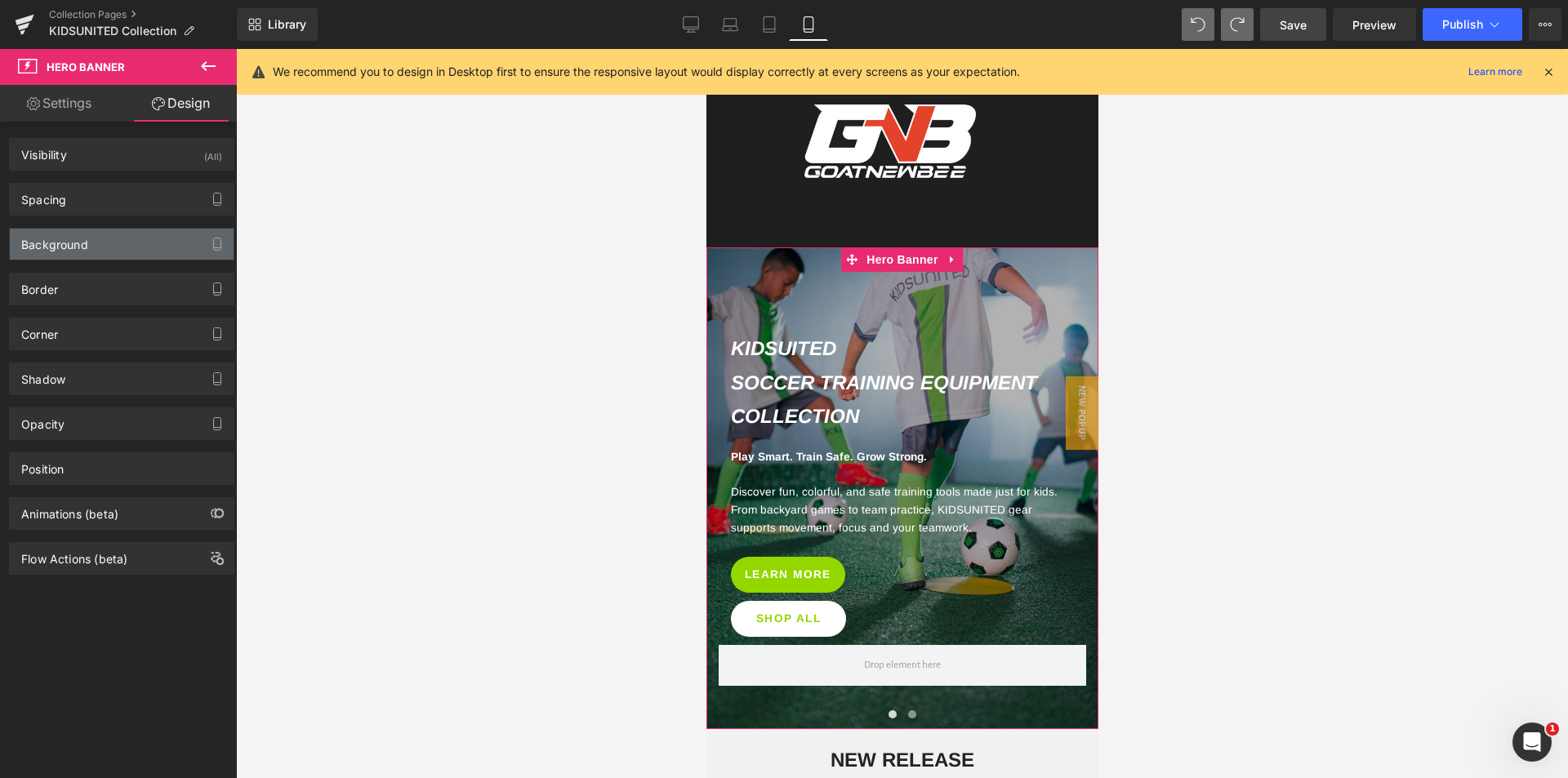
type input "0px"
type input "73px"
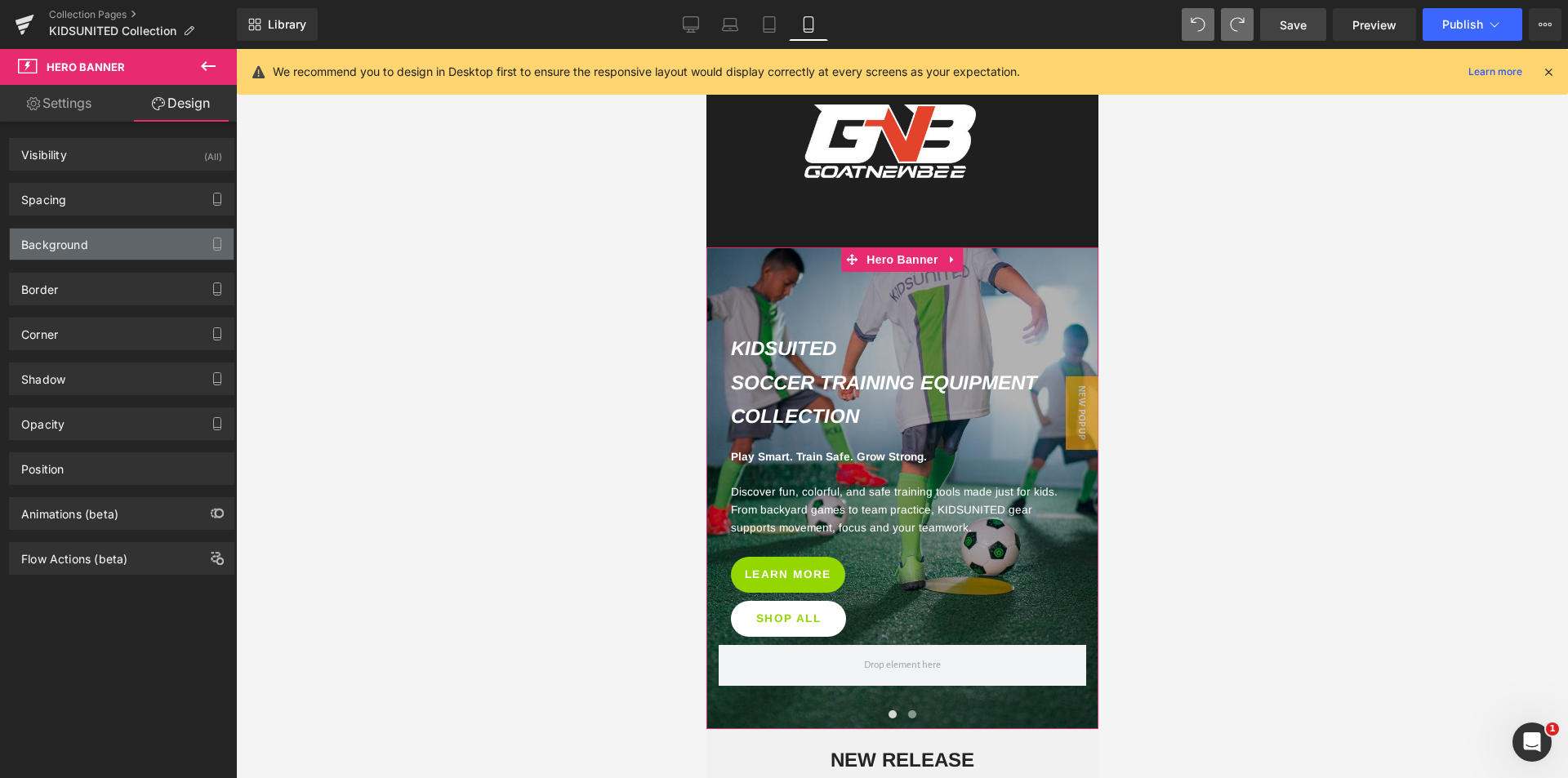
type input "0px"
type input "43px"
type input "0px"
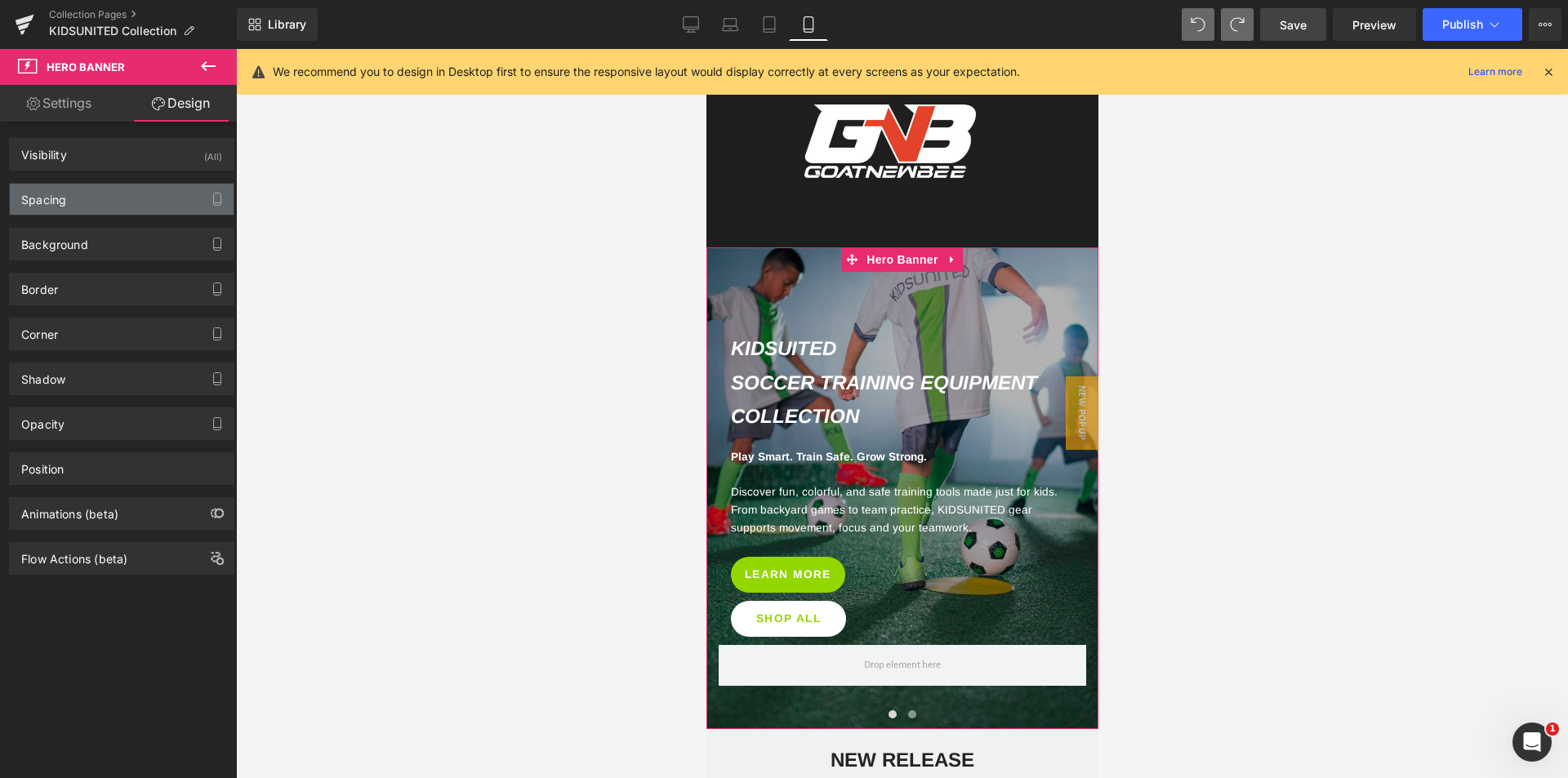
click at [85, 203] on div "Spacing" at bounding box center [122, 200] width 224 height 31
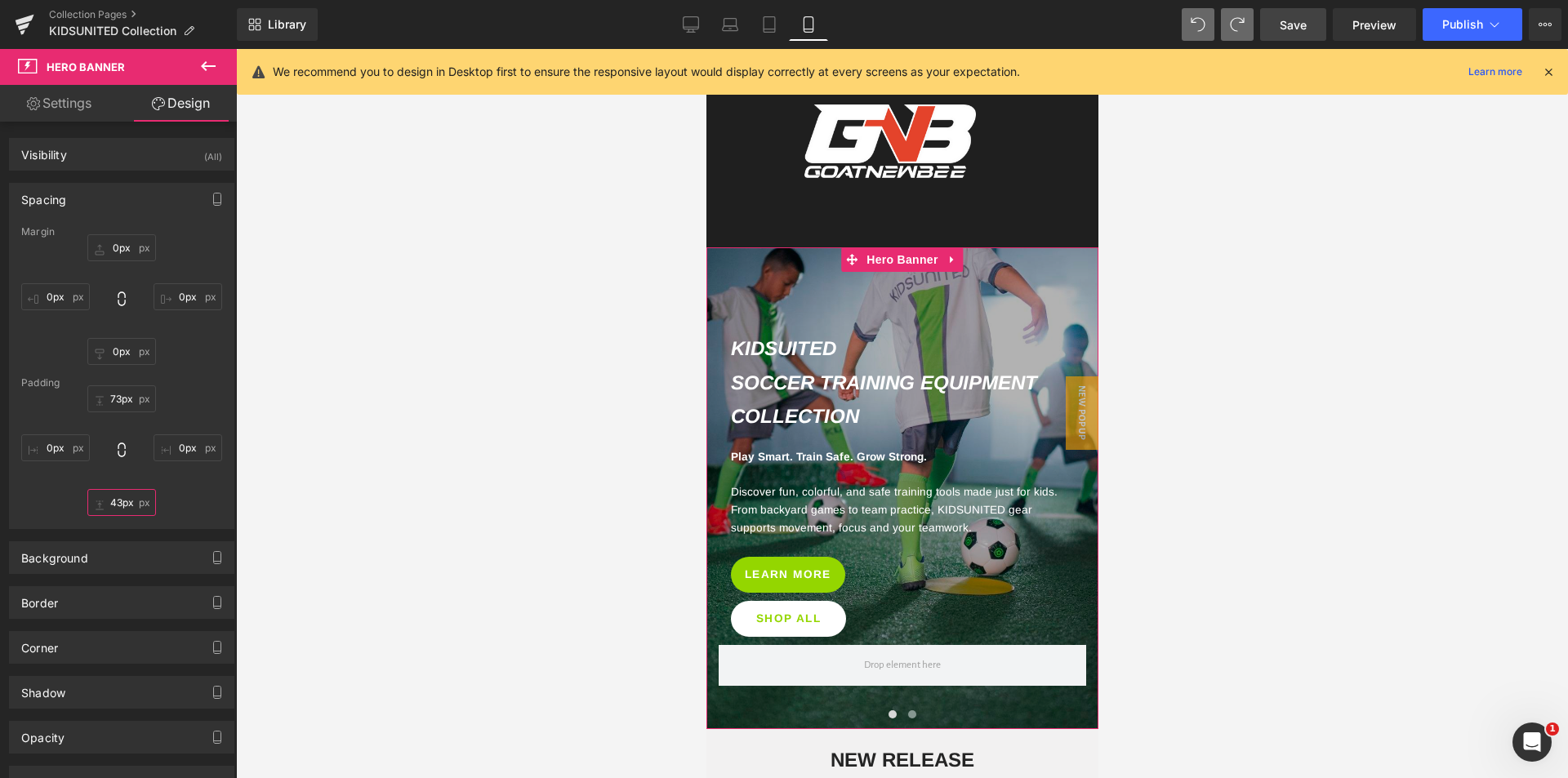
click at [115, 514] on input "43px" at bounding box center [122, 502] width 68 height 27
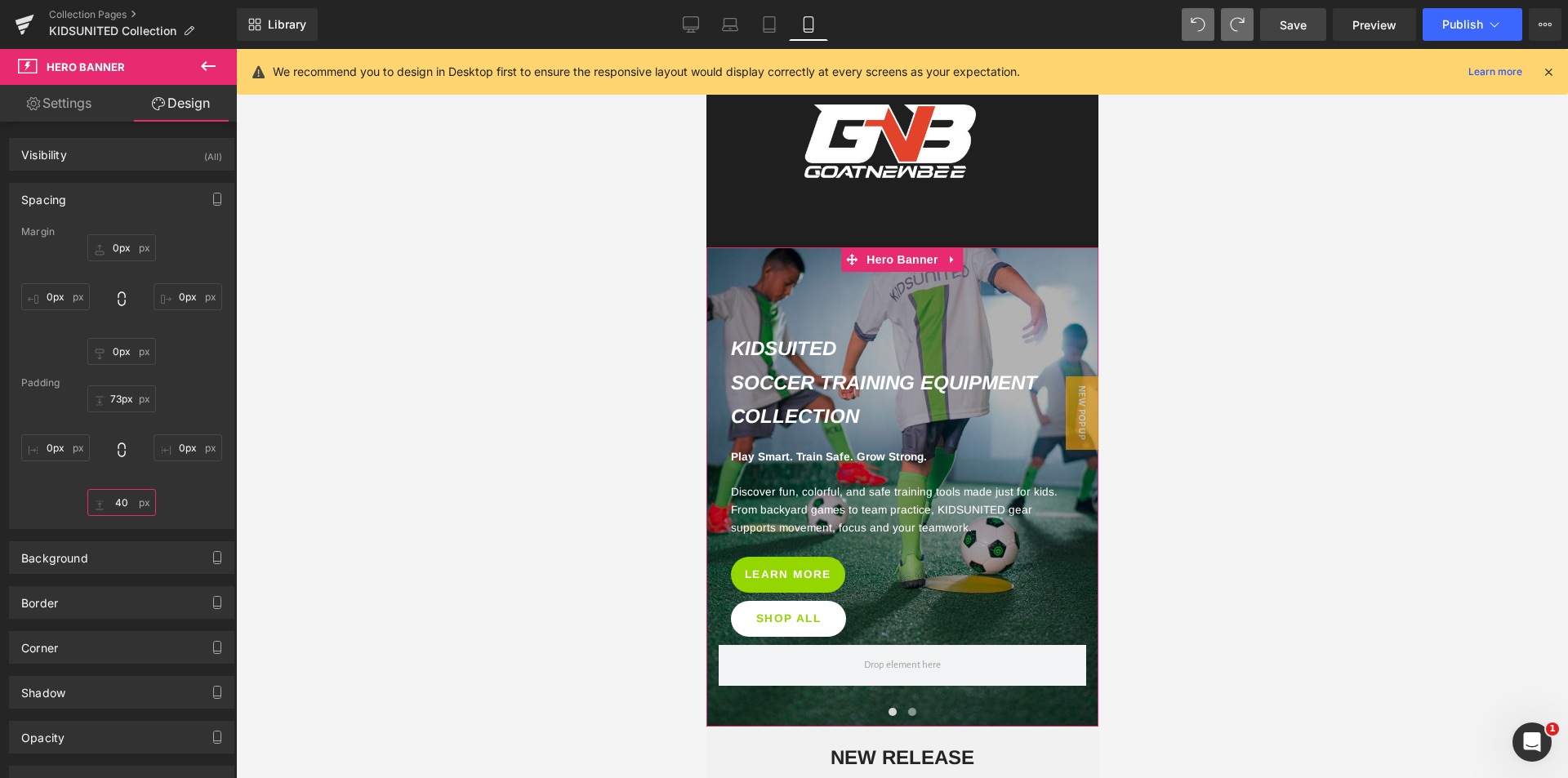
type input "40"
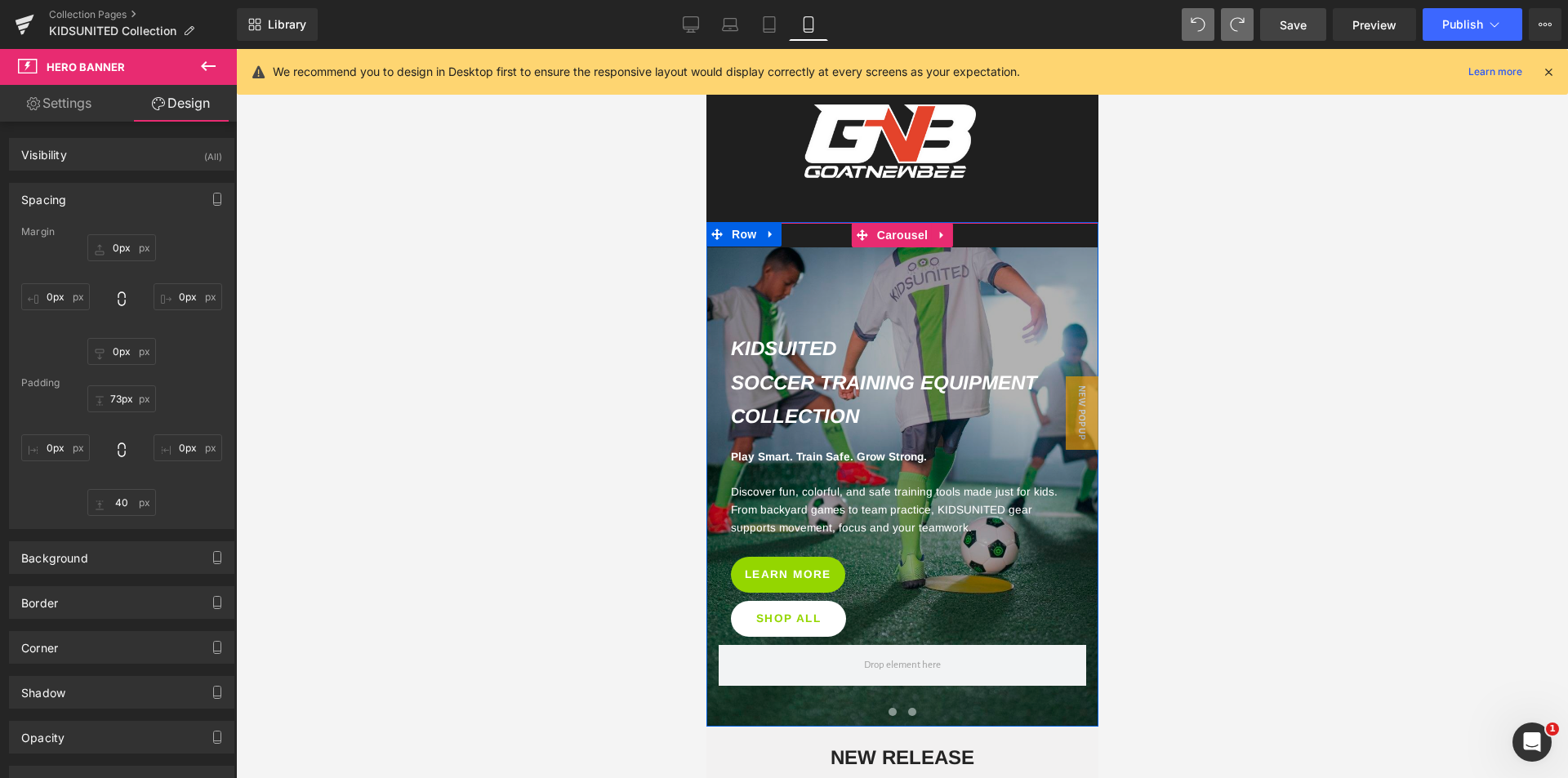
click at [888, 708] on span at bounding box center [891, 711] width 8 height 8
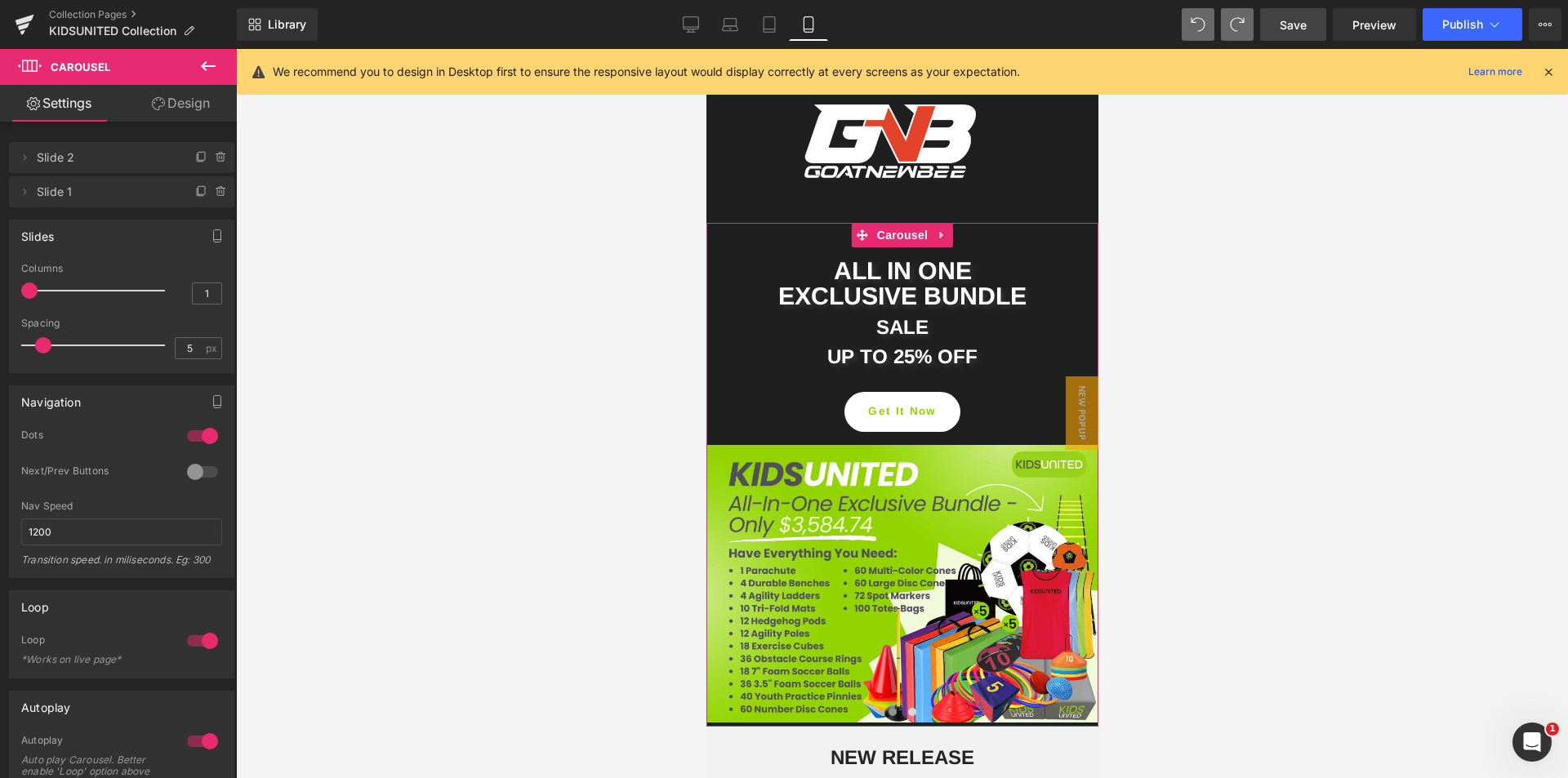
click at [196, 103] on link "Design" at bounding box center [181, 103] width 118 height 37
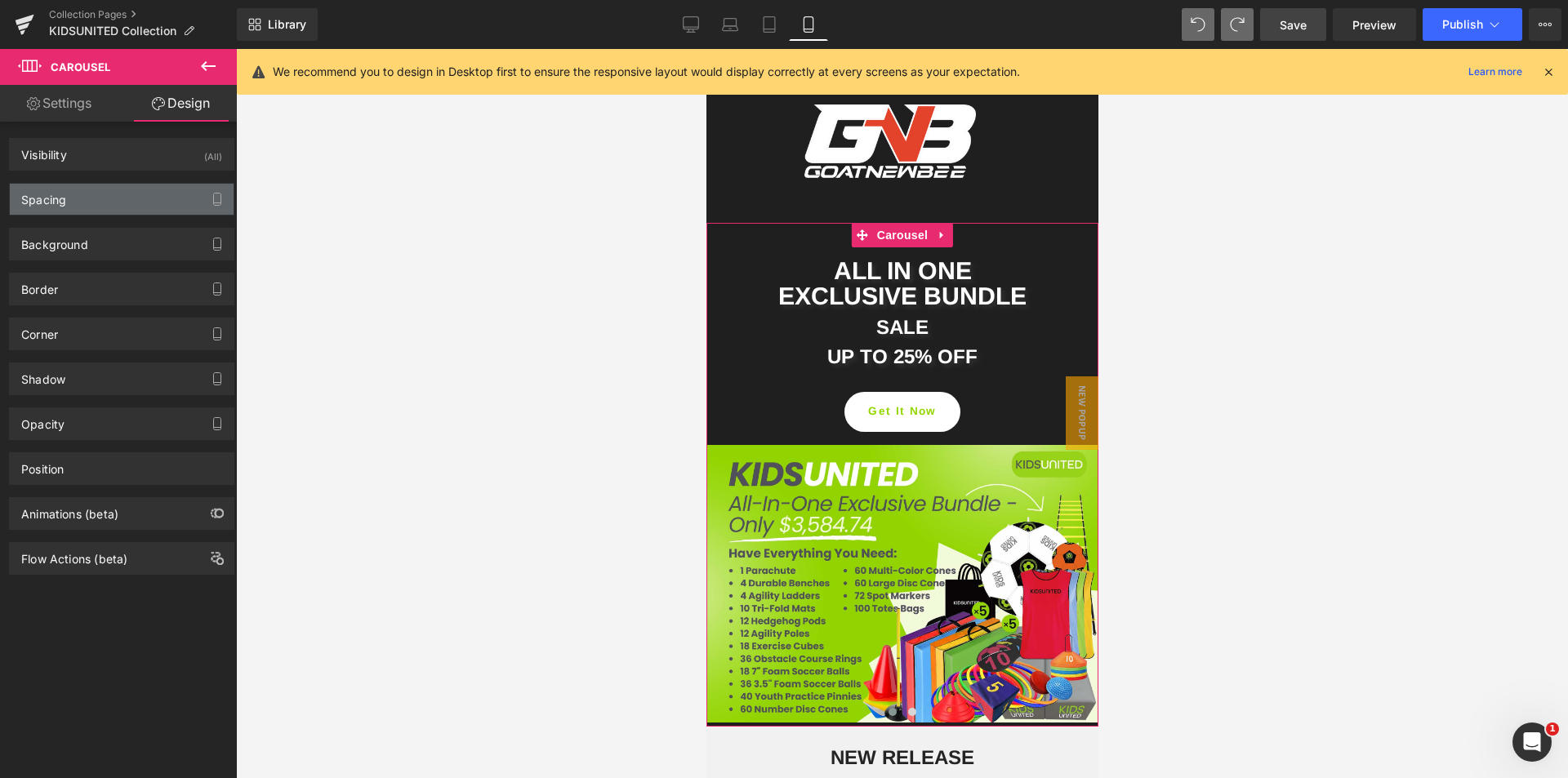
type input "0"
type input "30"
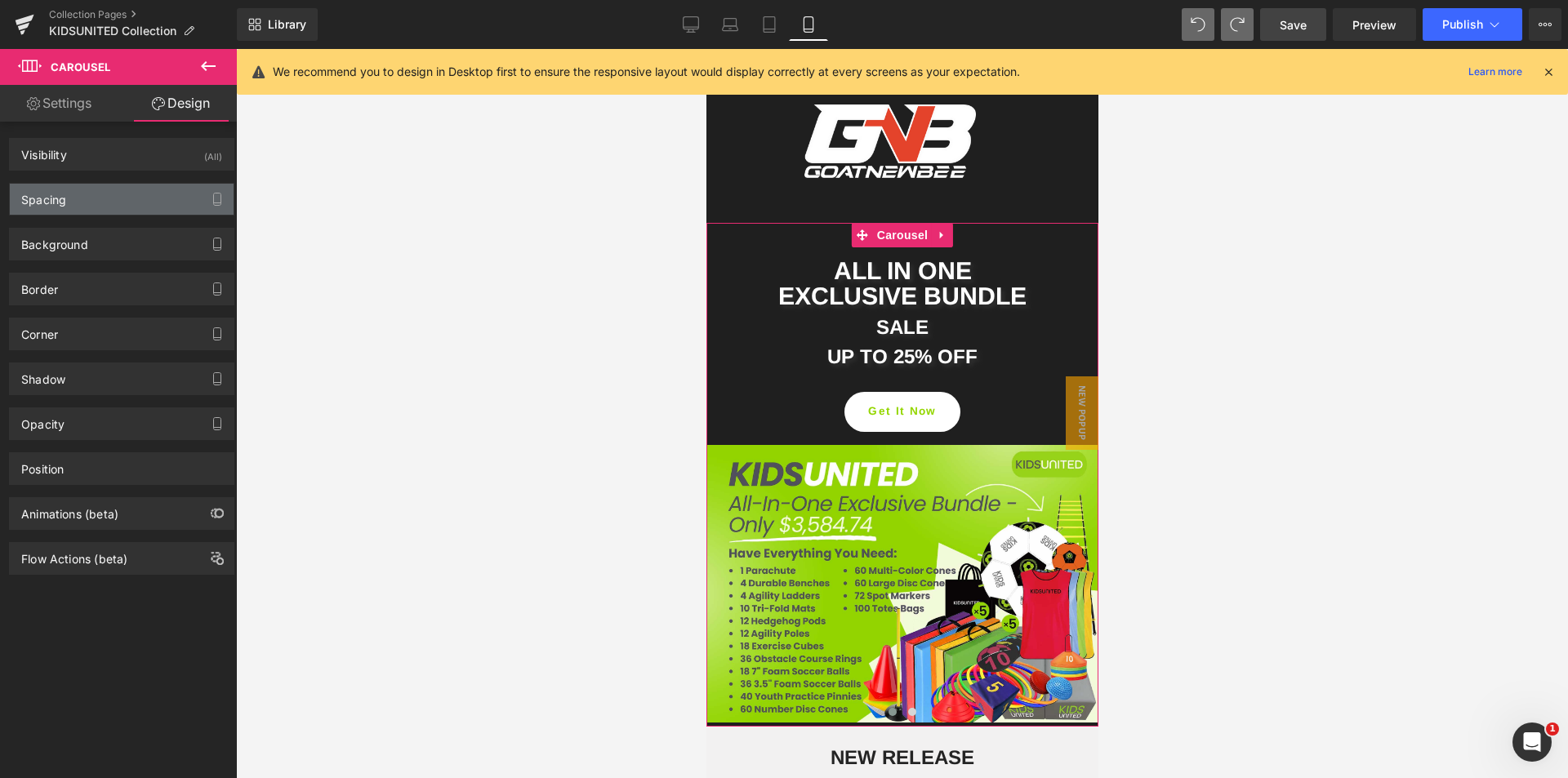
type input "0"
click at [101, 192] on div "Spacing" at bounding box center [122, 200] width 224 height 31
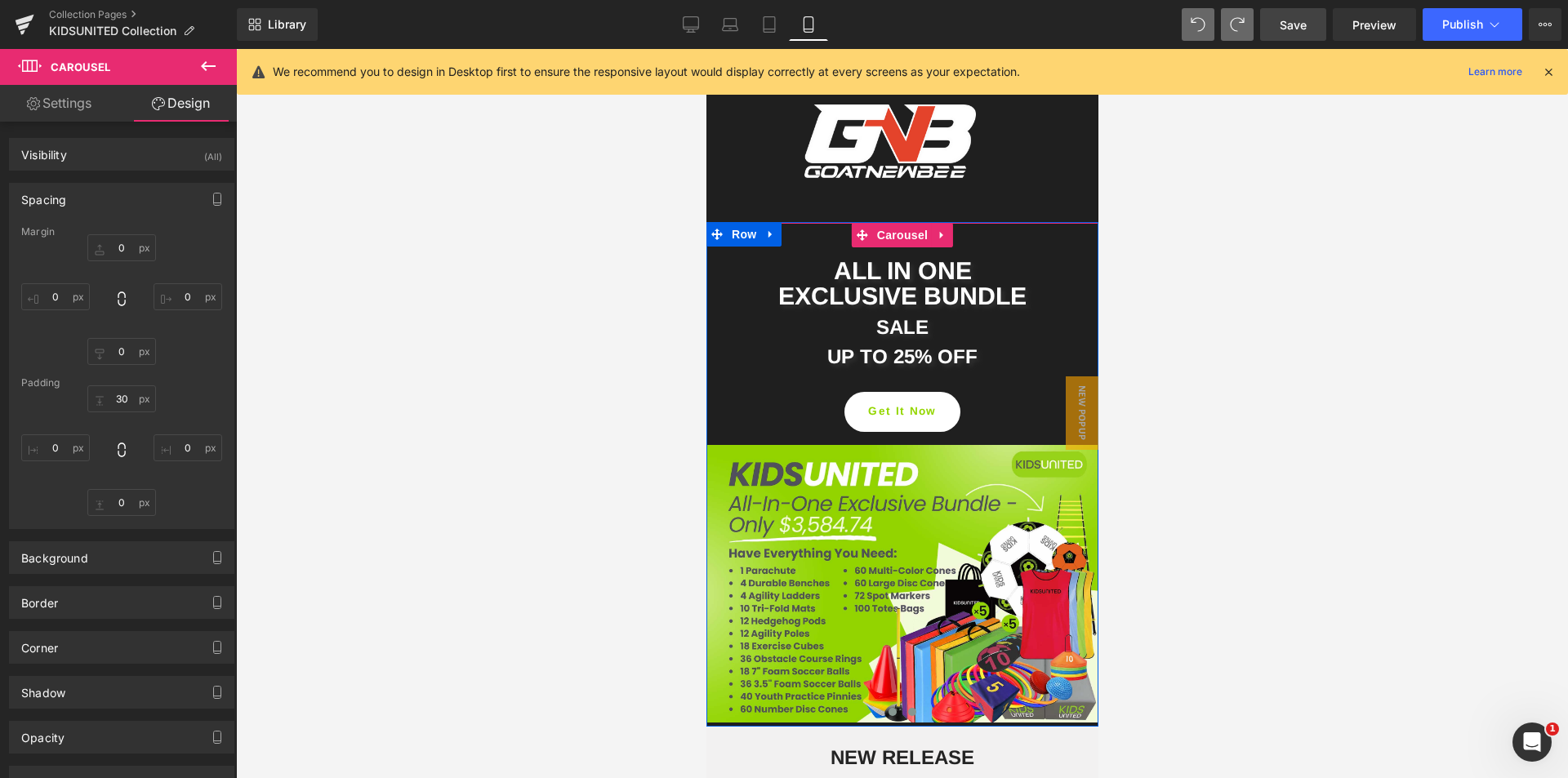
click at [907, 708] on span at bounding box center [911, 711] width 8 height 8
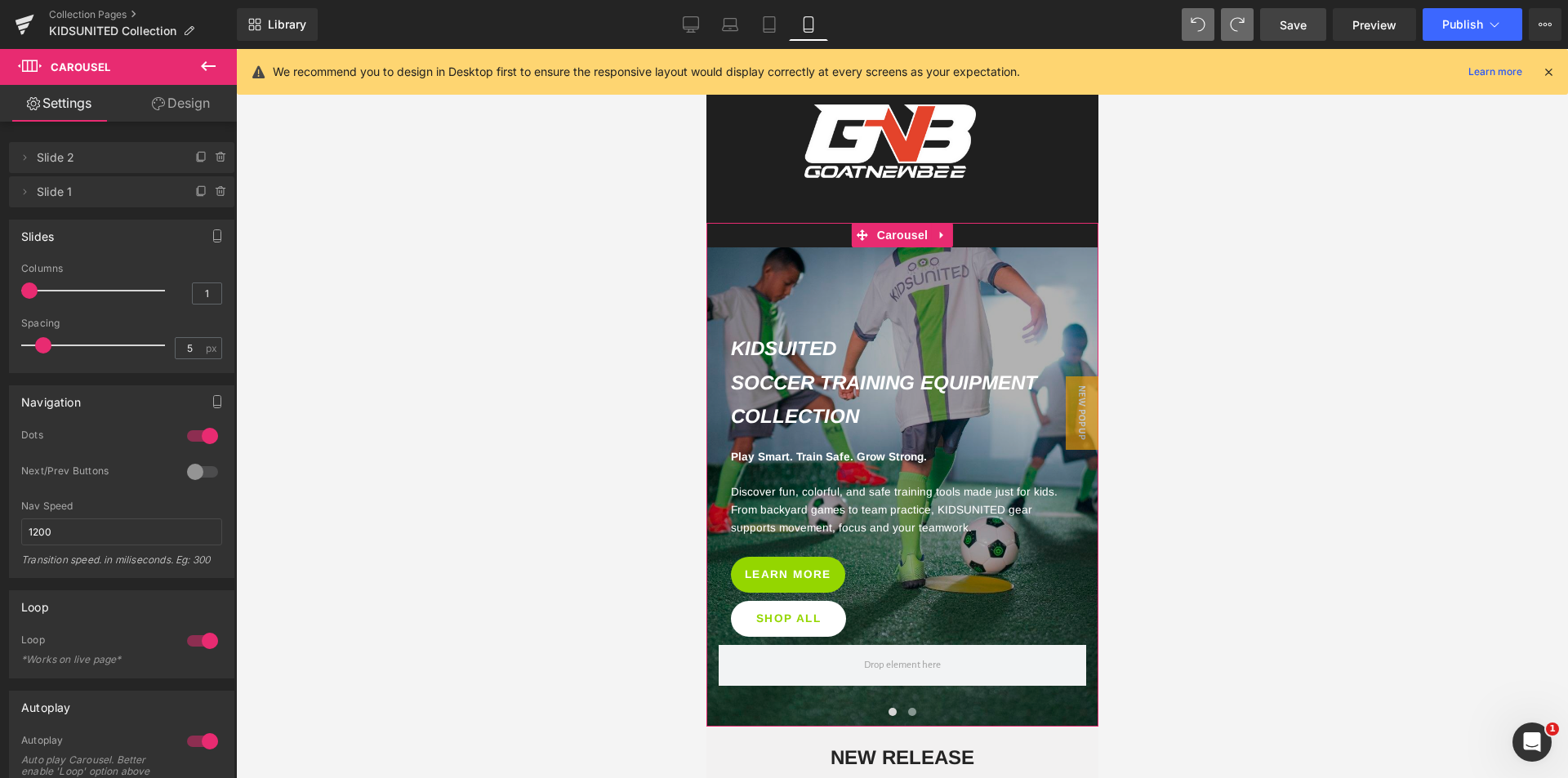
click at [192, 102] on link "Design" at bounding box center [181, 103] width 118 height 37
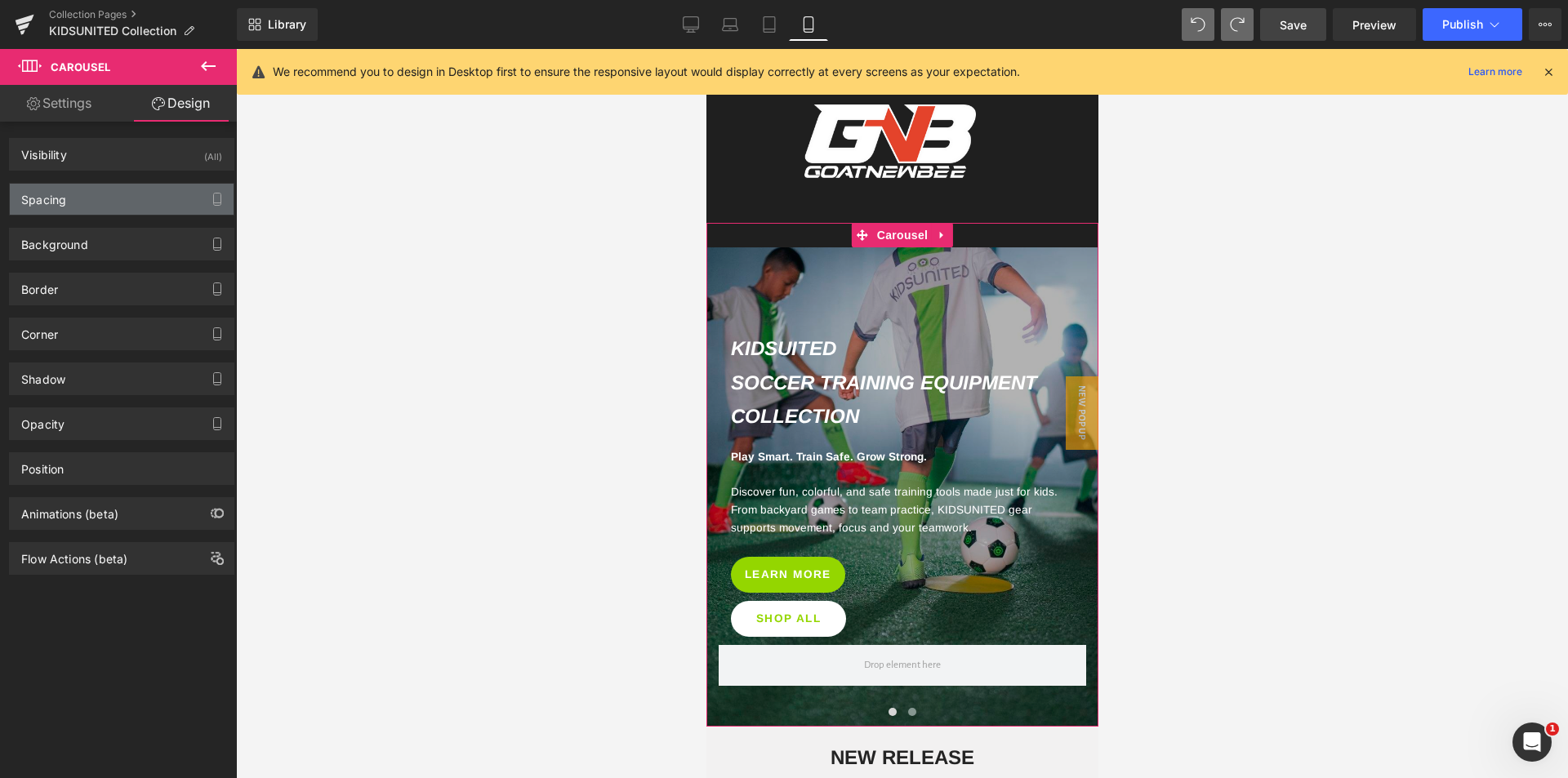
click at [82, 203] on div "Spacing" at bounding box center [122, 200] width 224 height 31
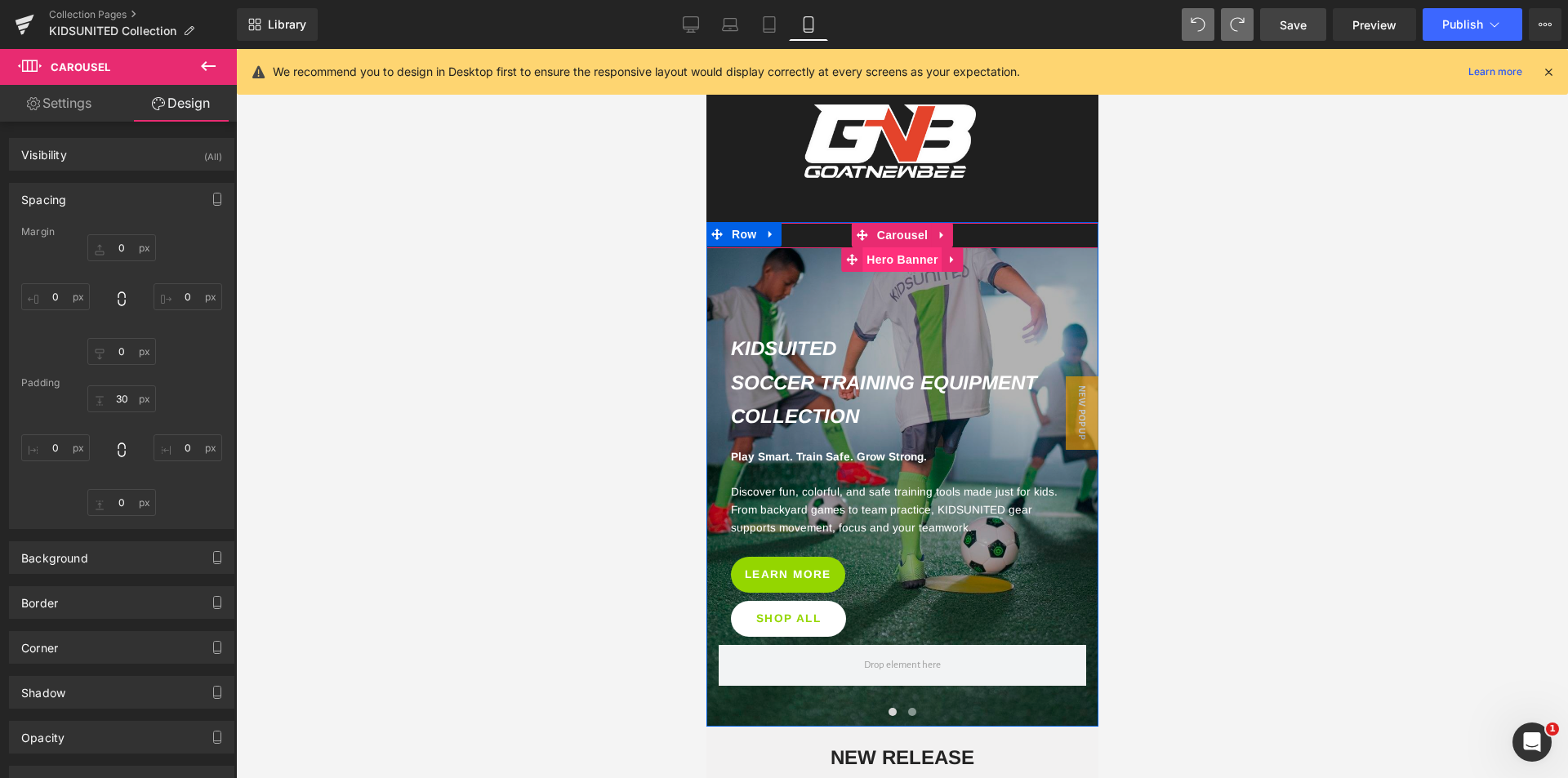
click at [888, 256] on span "Hero Banner" at bounding box center [901, 260] width 80 height 24
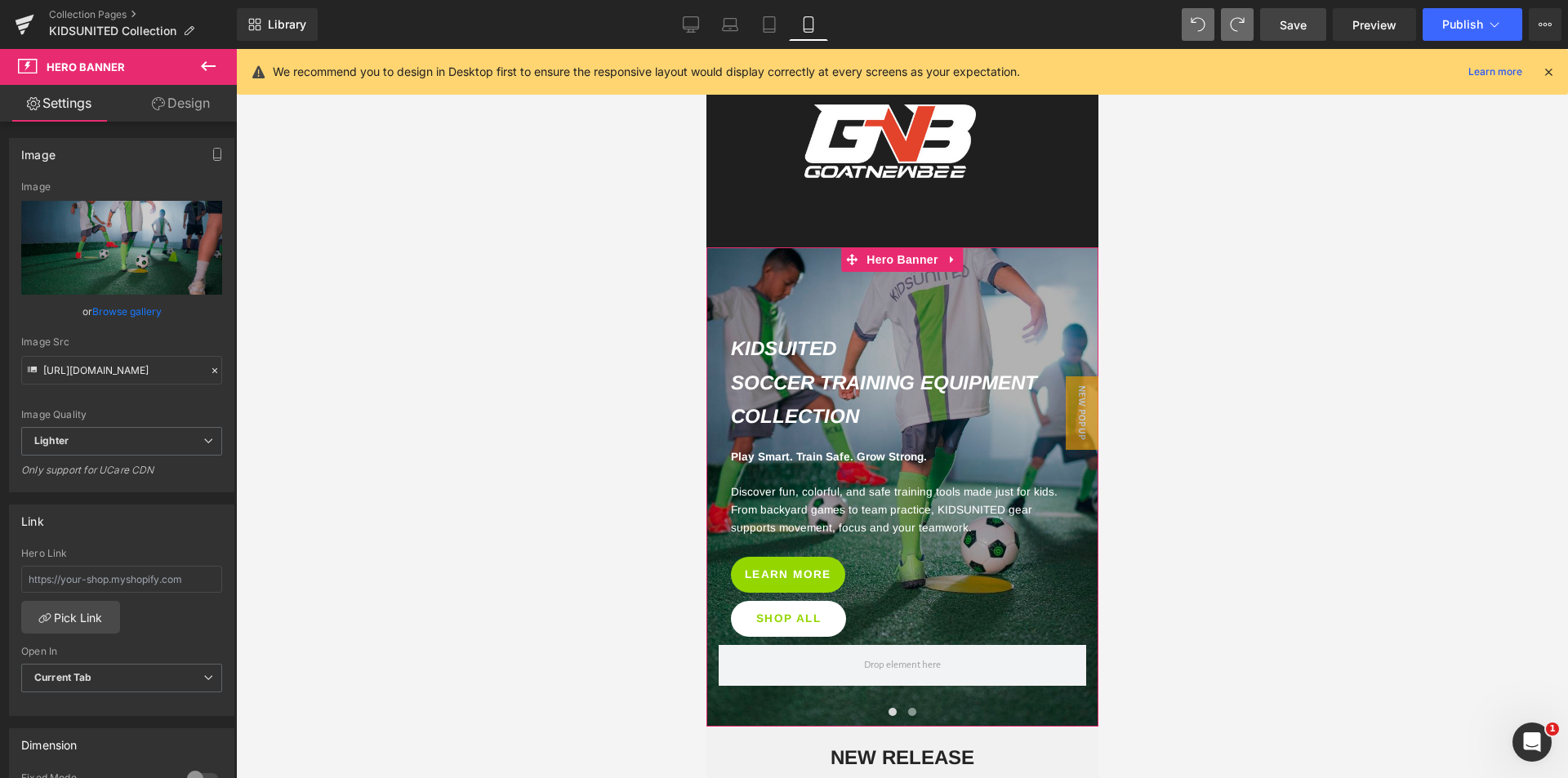
click at [166, 117] on link "Design" at bounding box center [181, 103] width 118 height 37
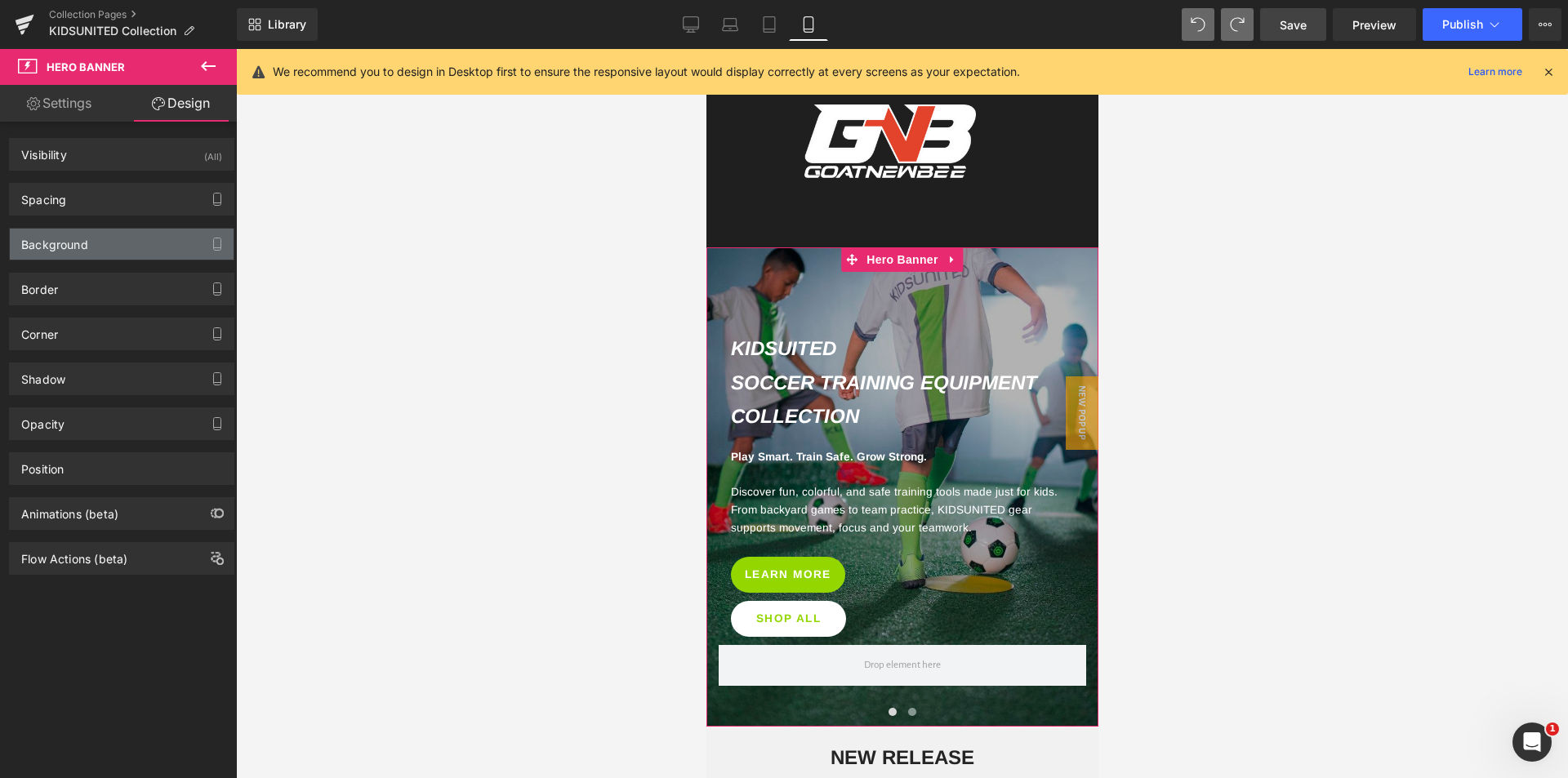
type input "0px"
type input "73px"
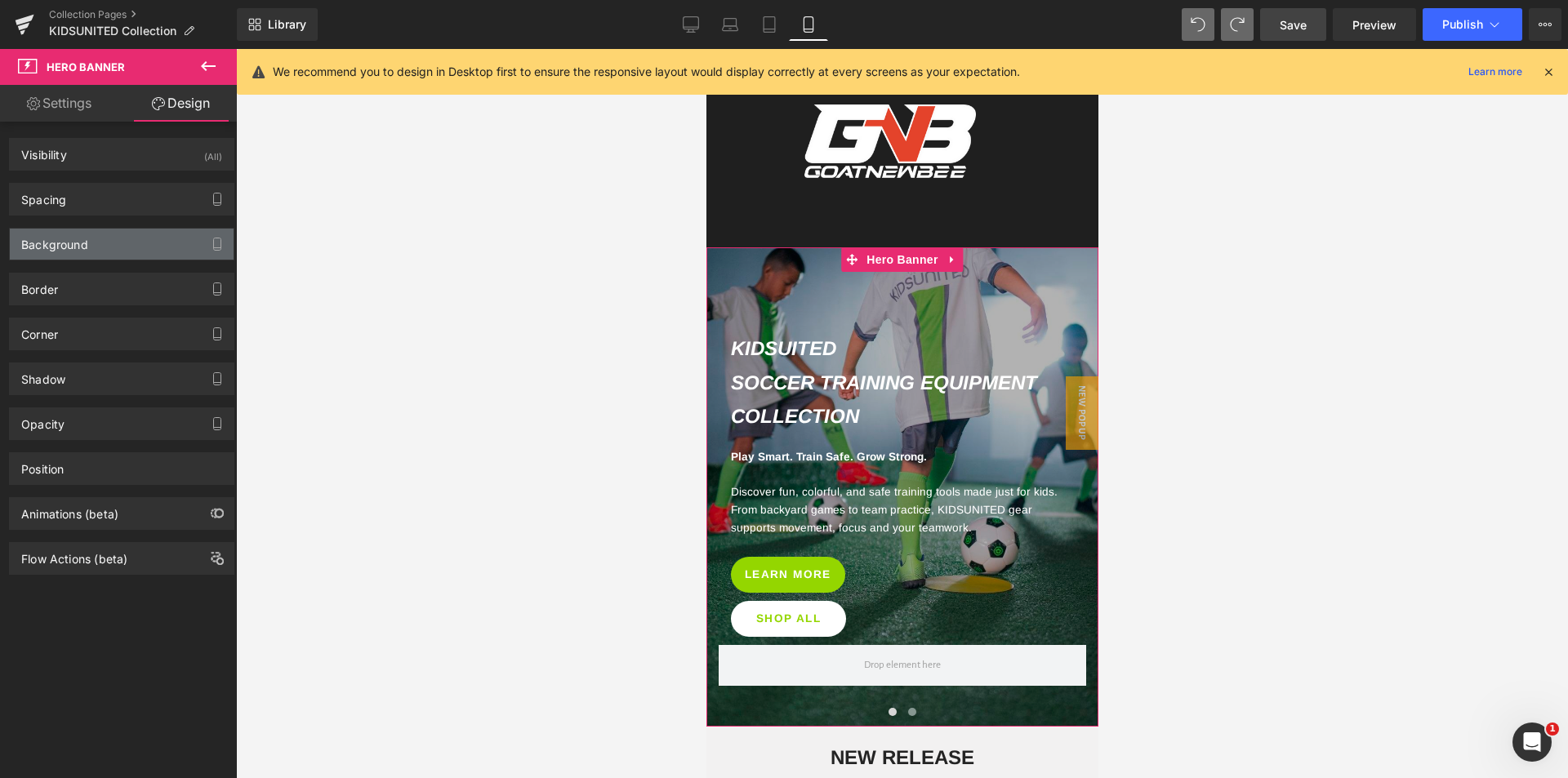
type input "0px"
type input "40px"
type input "0px"
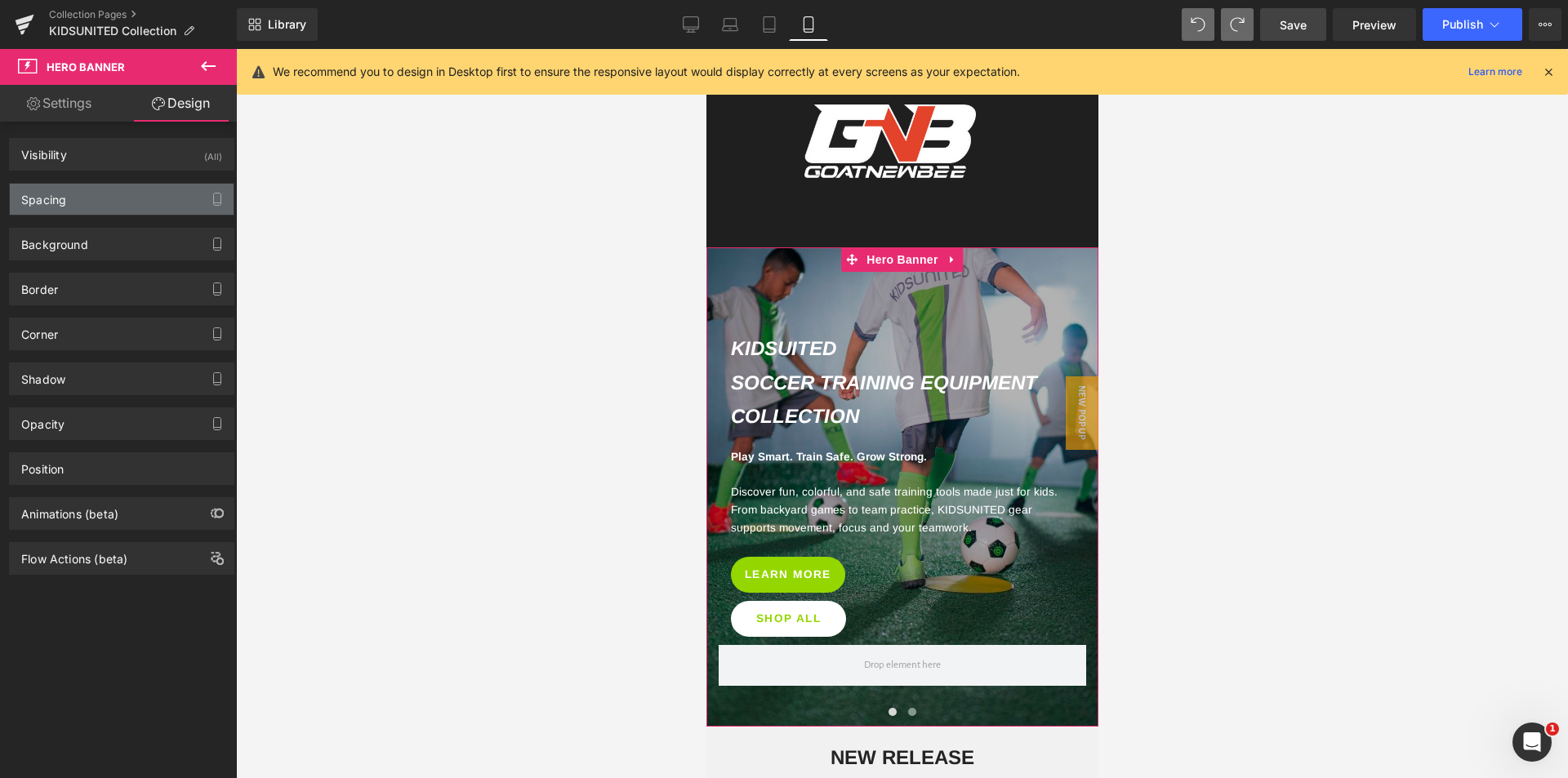
click at [74, 198] on div "Spacing" at bounding box center [122, 200] width 224 height 31
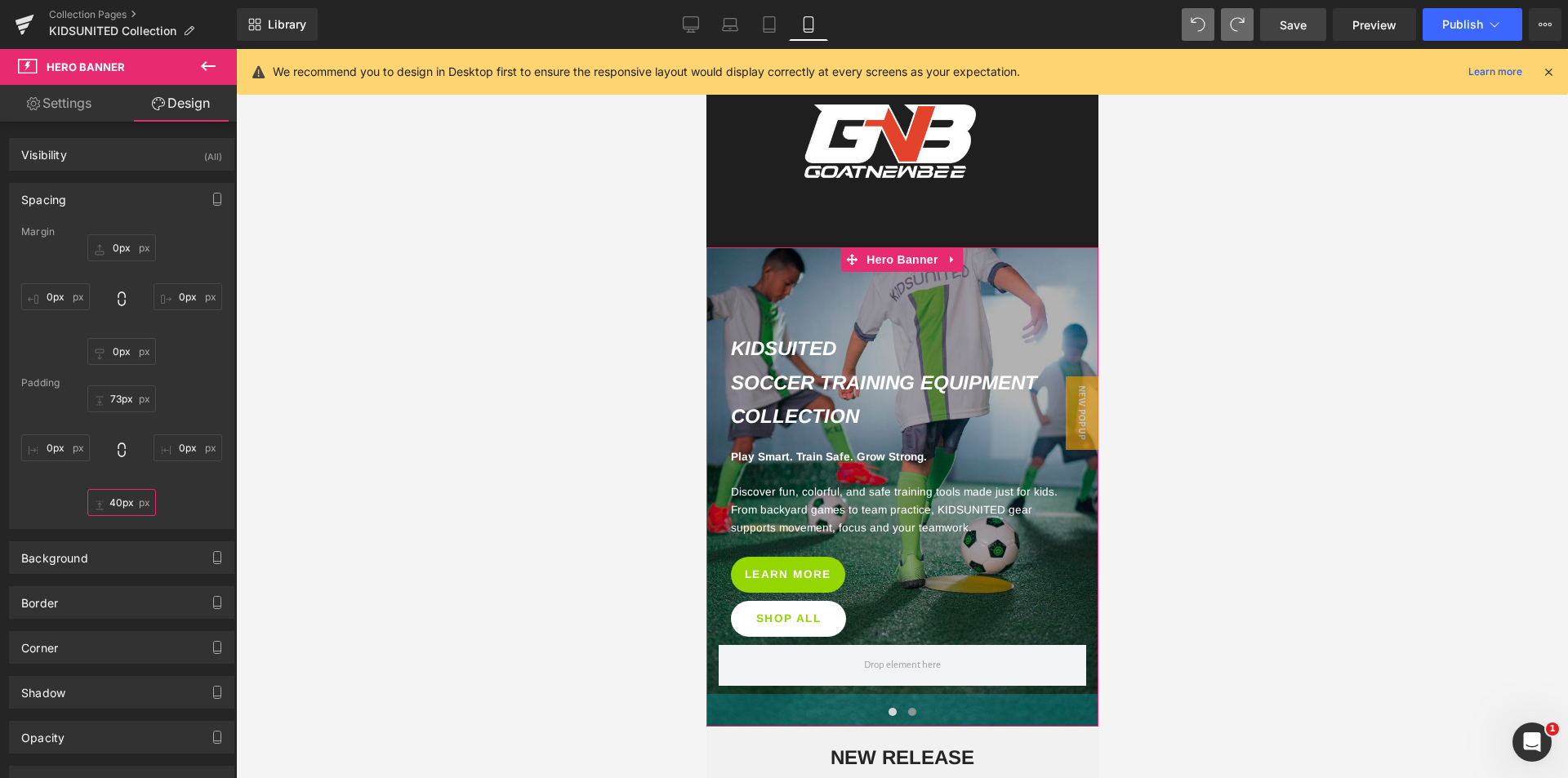
click at [121, 499] on input "40px" at bounding box center [122, 502] width 68 height 27
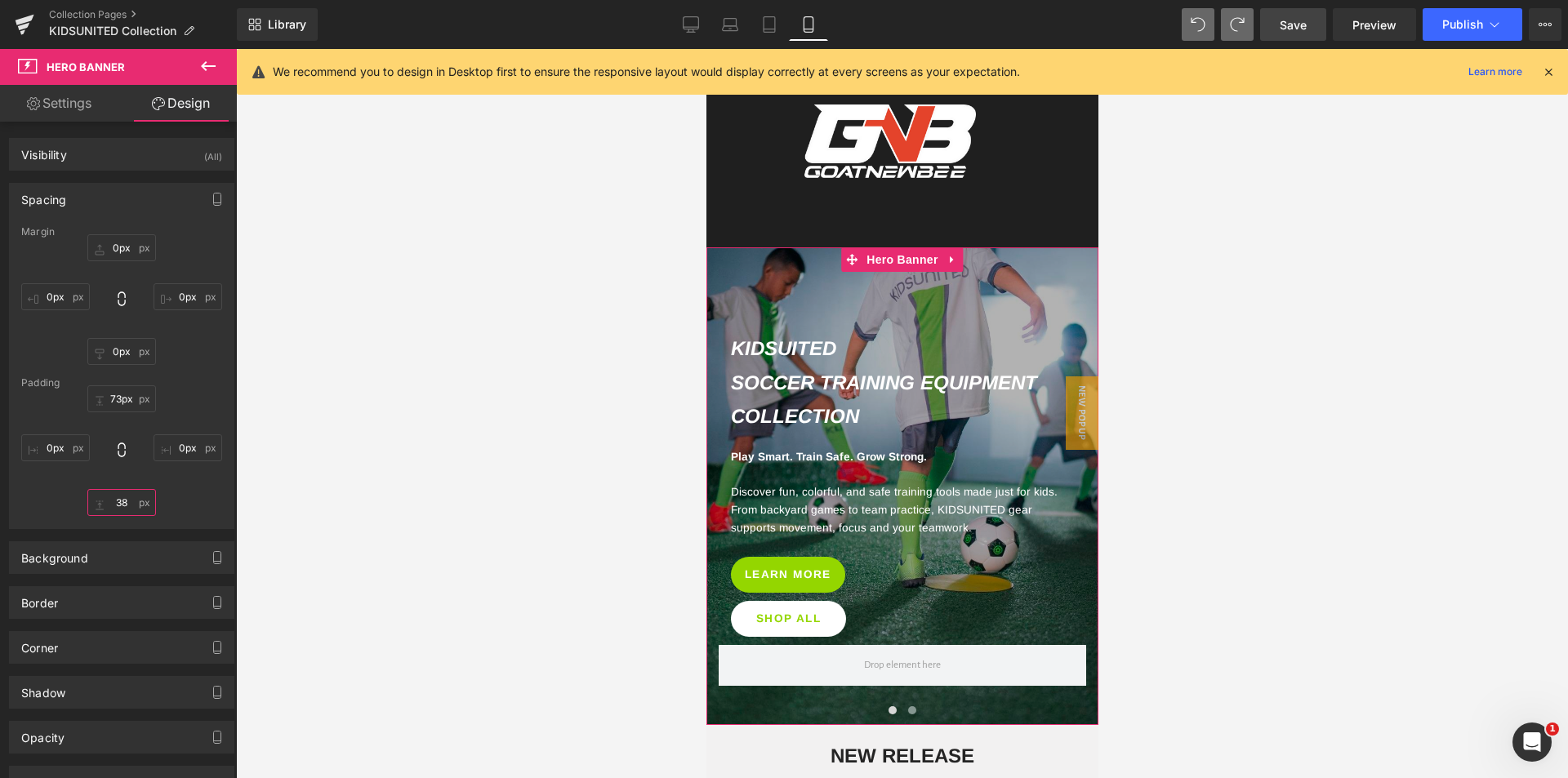
type input "38"
click at [450, 494] on div at bounding box center [901, 413] width 1332 height 729
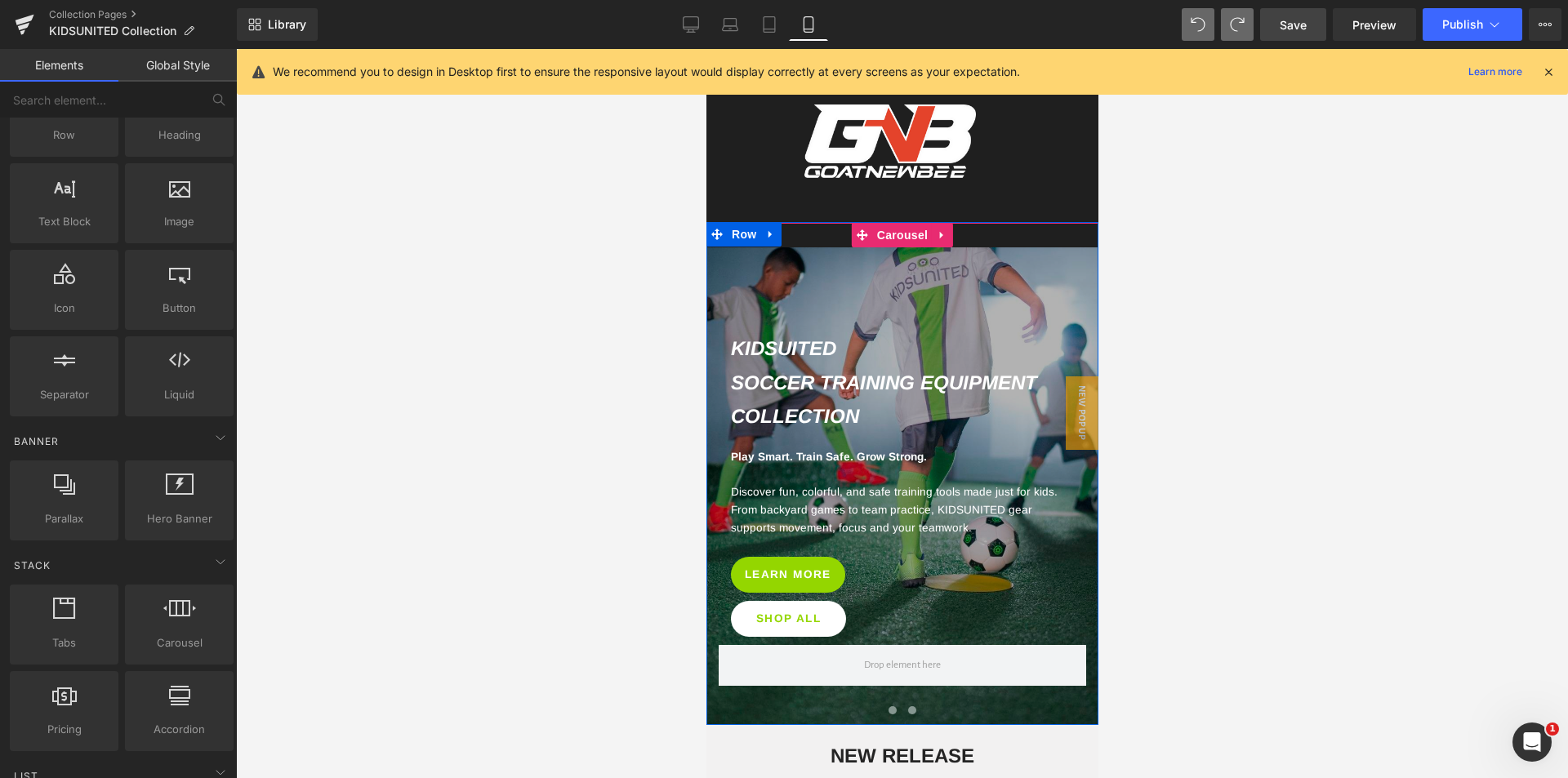
click at [888, 710] on span at bounding box center [891, 710] width 8 height 8
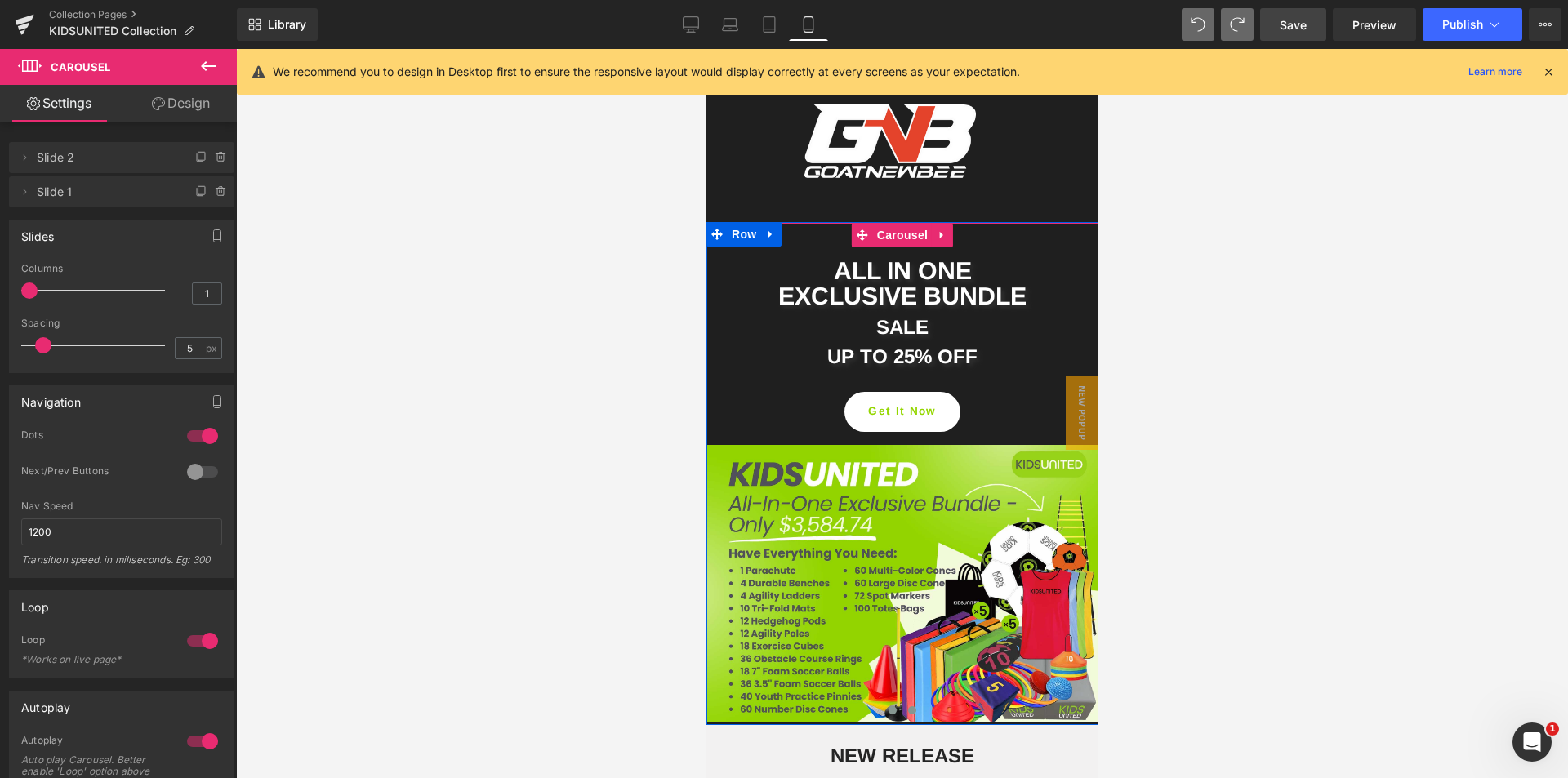
click at [907, 708] on span at bounding box center [911, 710] width 8 height 8
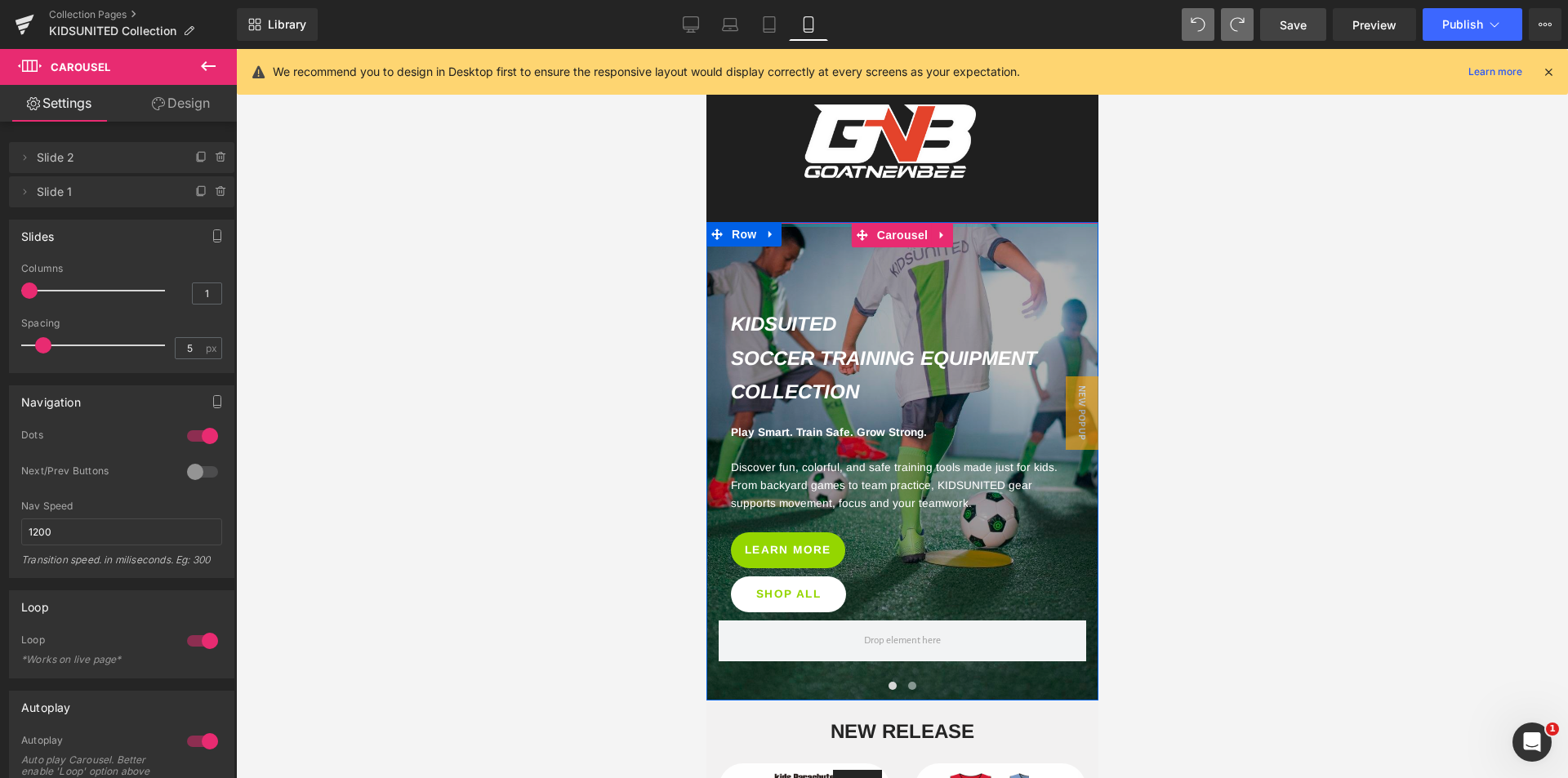
drag, startPoint x: 974, startPoint y: 234, endPoint x: 968, endPoint y: 200, distance: 34.5
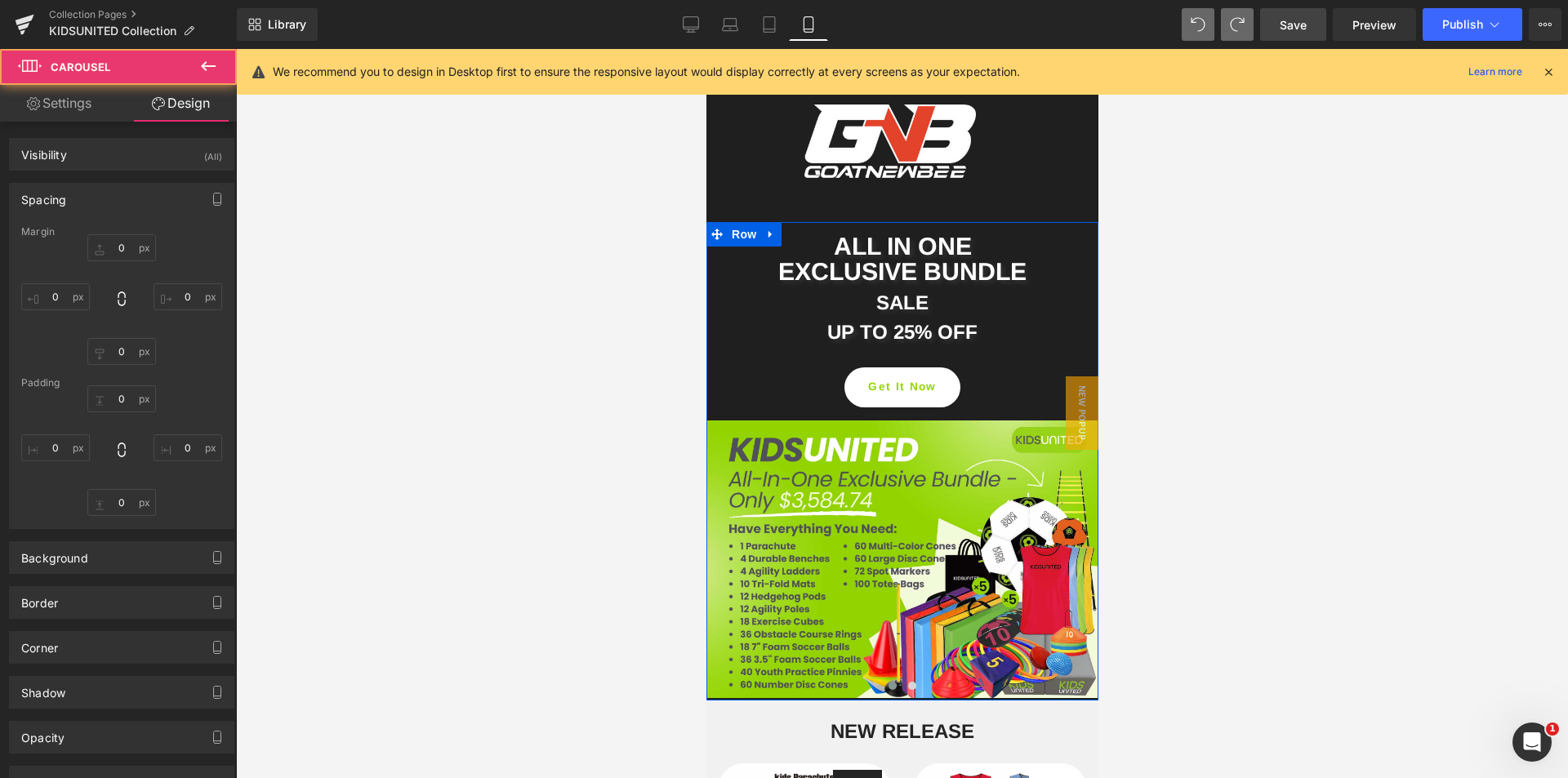
type input "0"
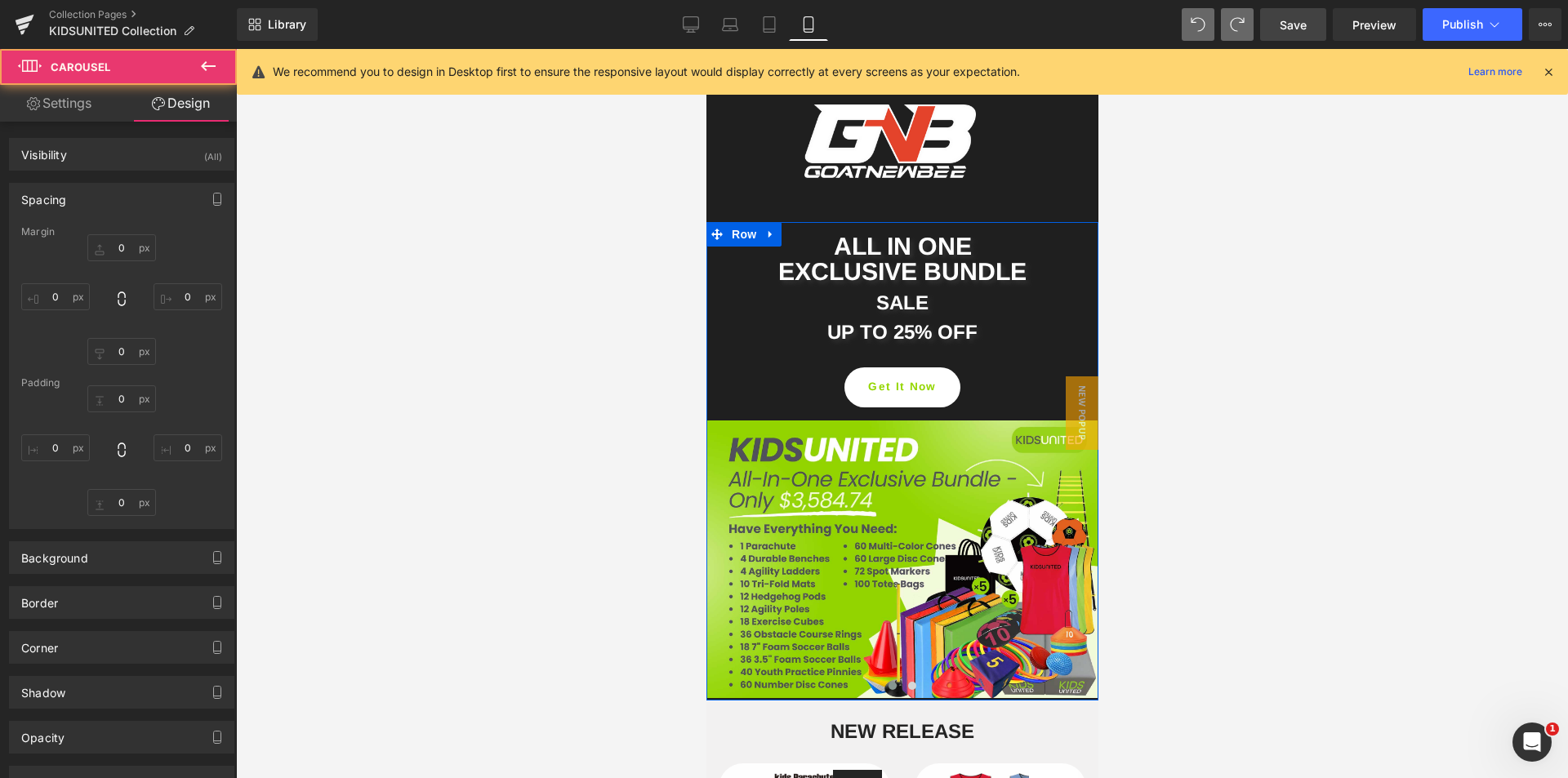
type input "0"
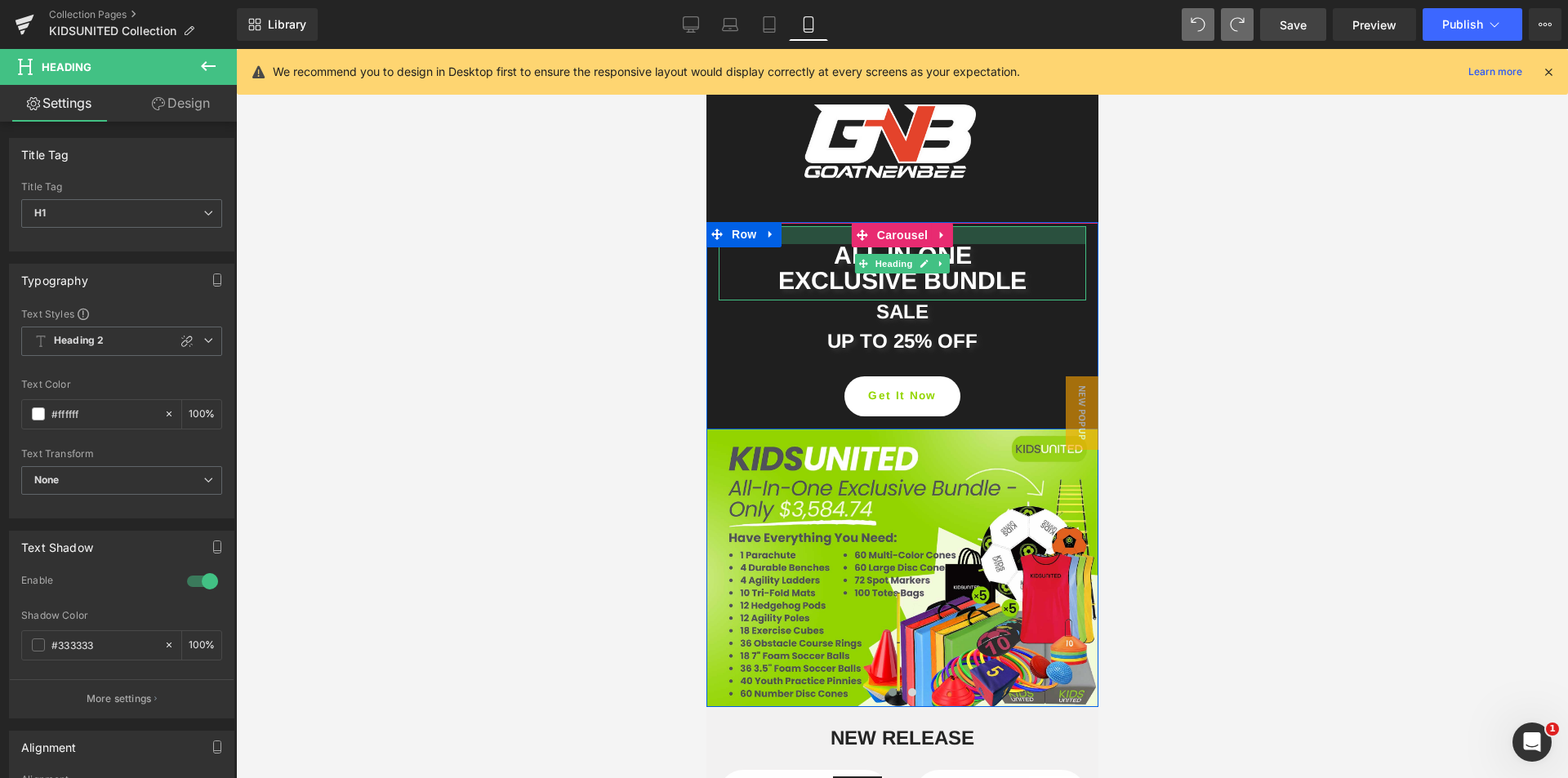
drag, startPoint x: 981, startPoint y: 227, endPoint x: 1870, endPoint y: 446, distance: 915.6
click at [982, 237] on div at bounding box center [900, 235] width 367 height 18
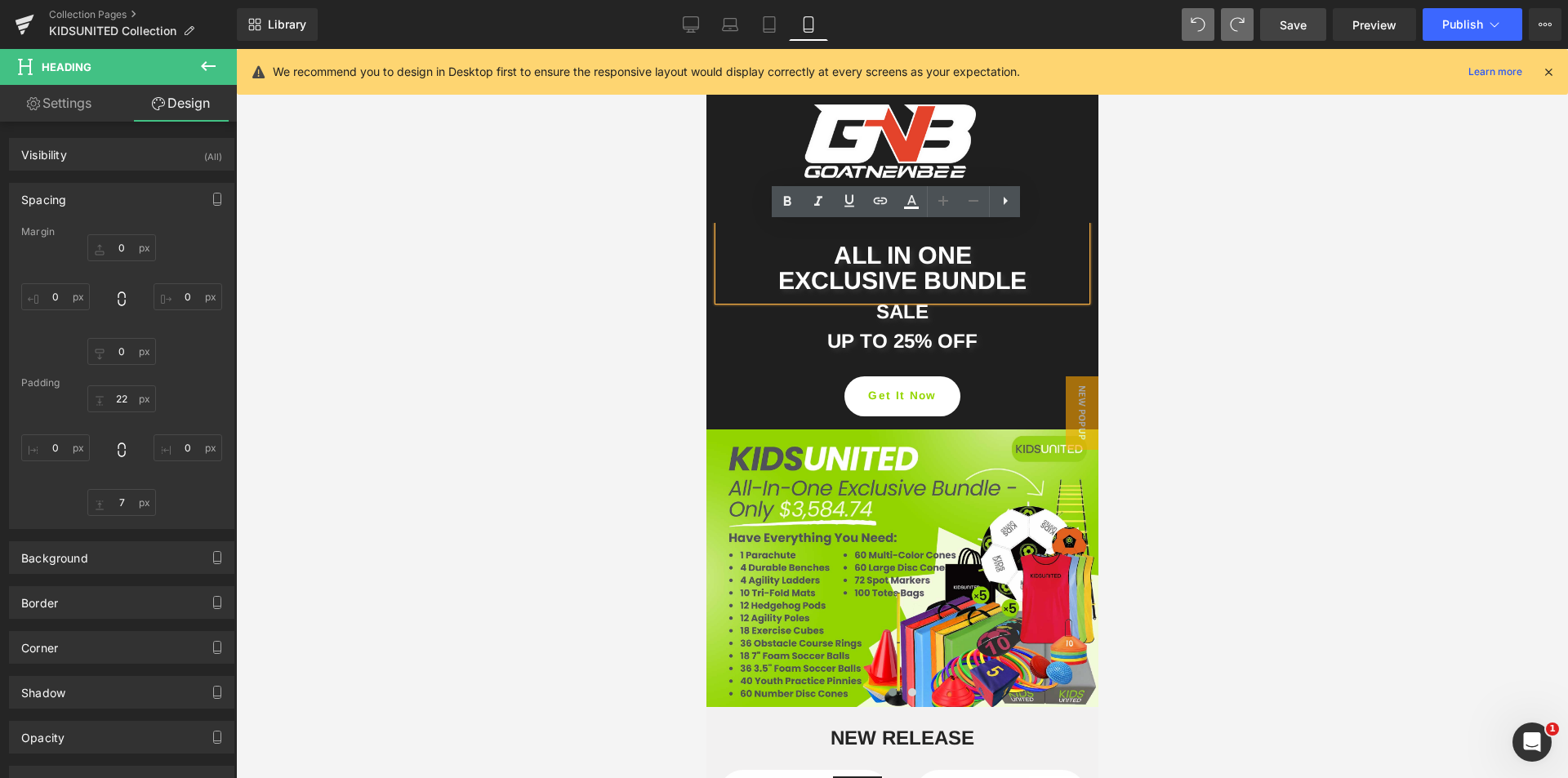
click at [1291, 20] on span "Save" at bounding box center [1292, 25] width 27 height 18
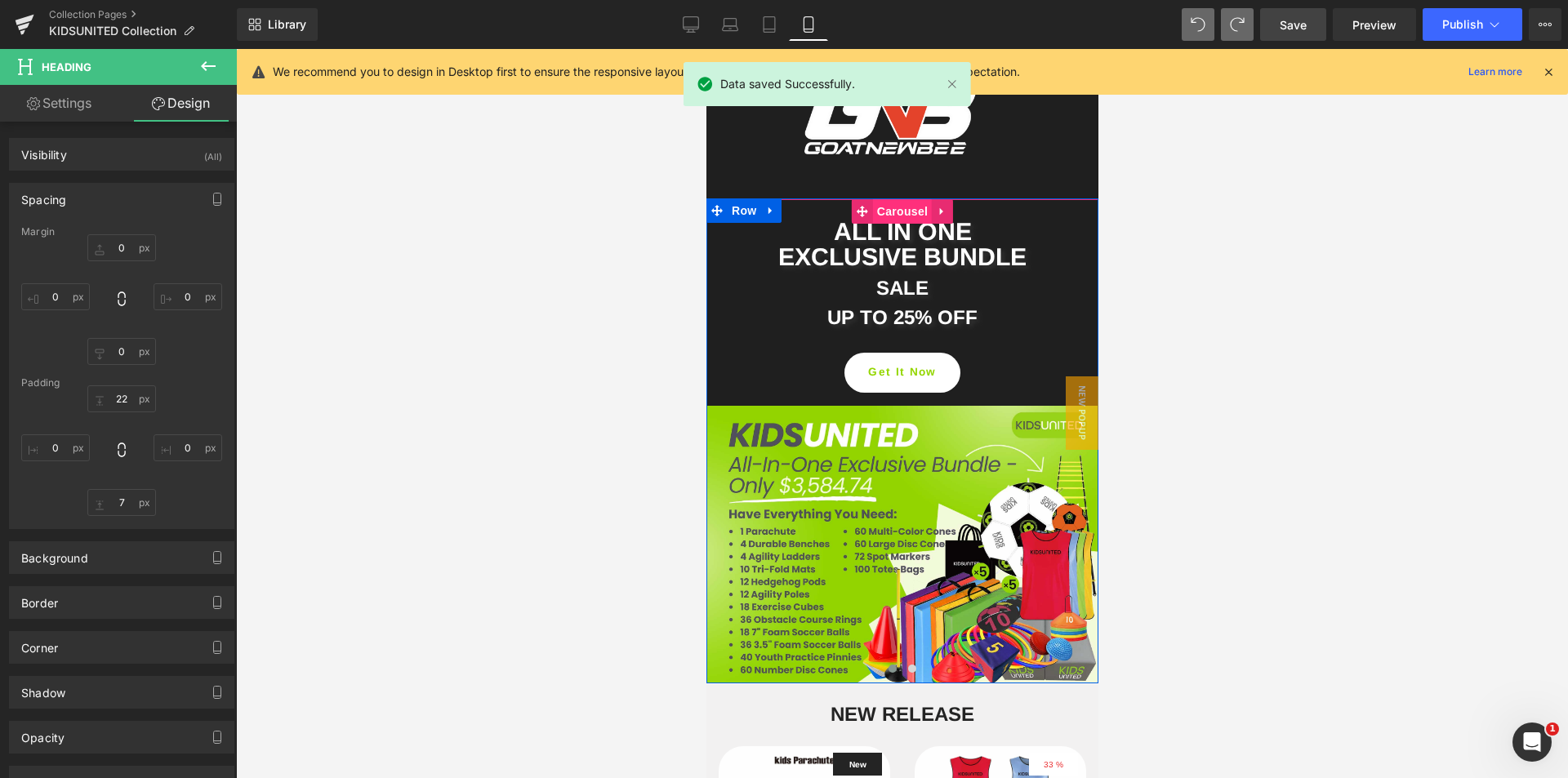
scroll to position [0, 0]
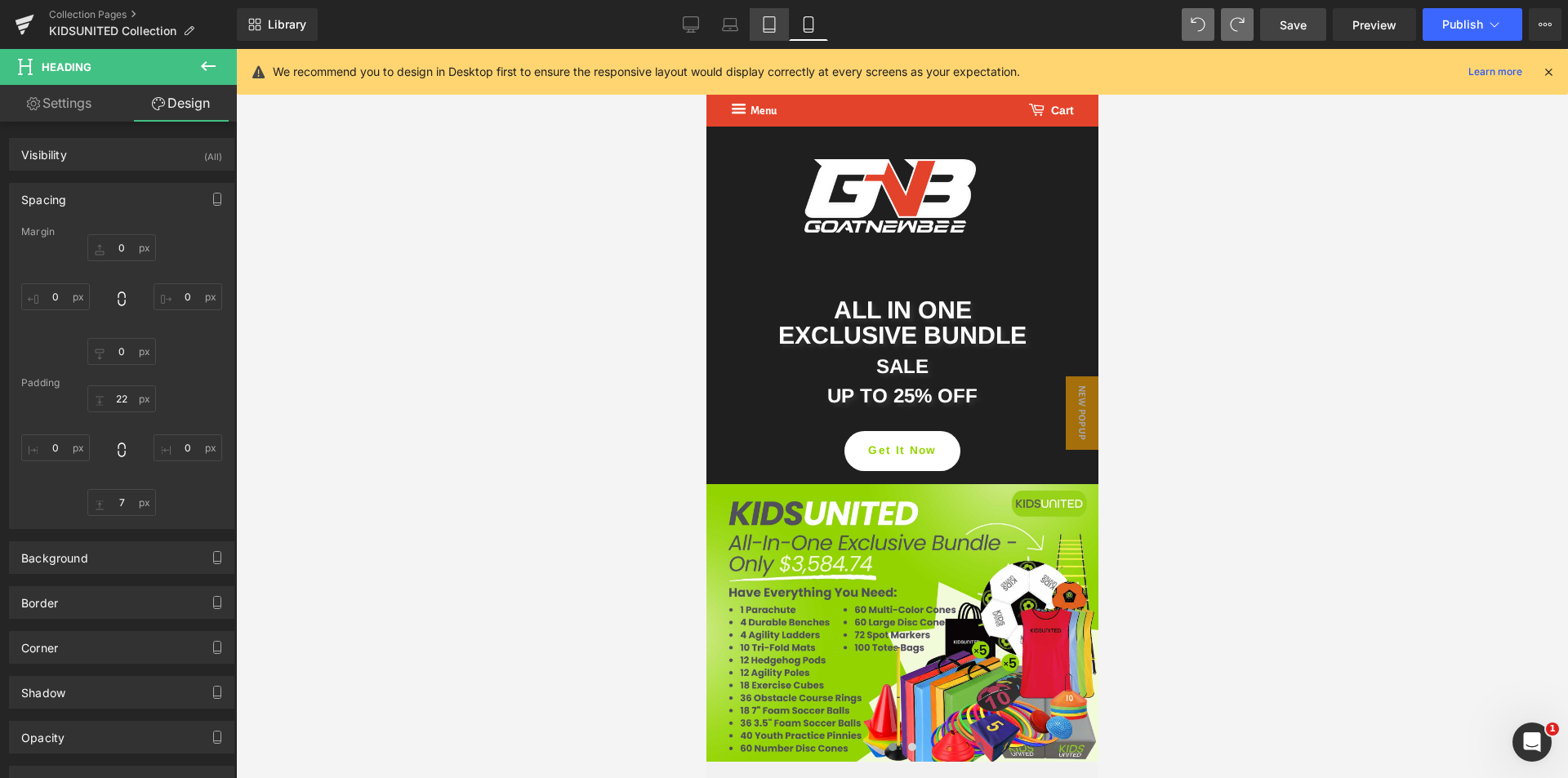
click at [766, 30] on icon at bounding box center [769, 25] width 17 height 17
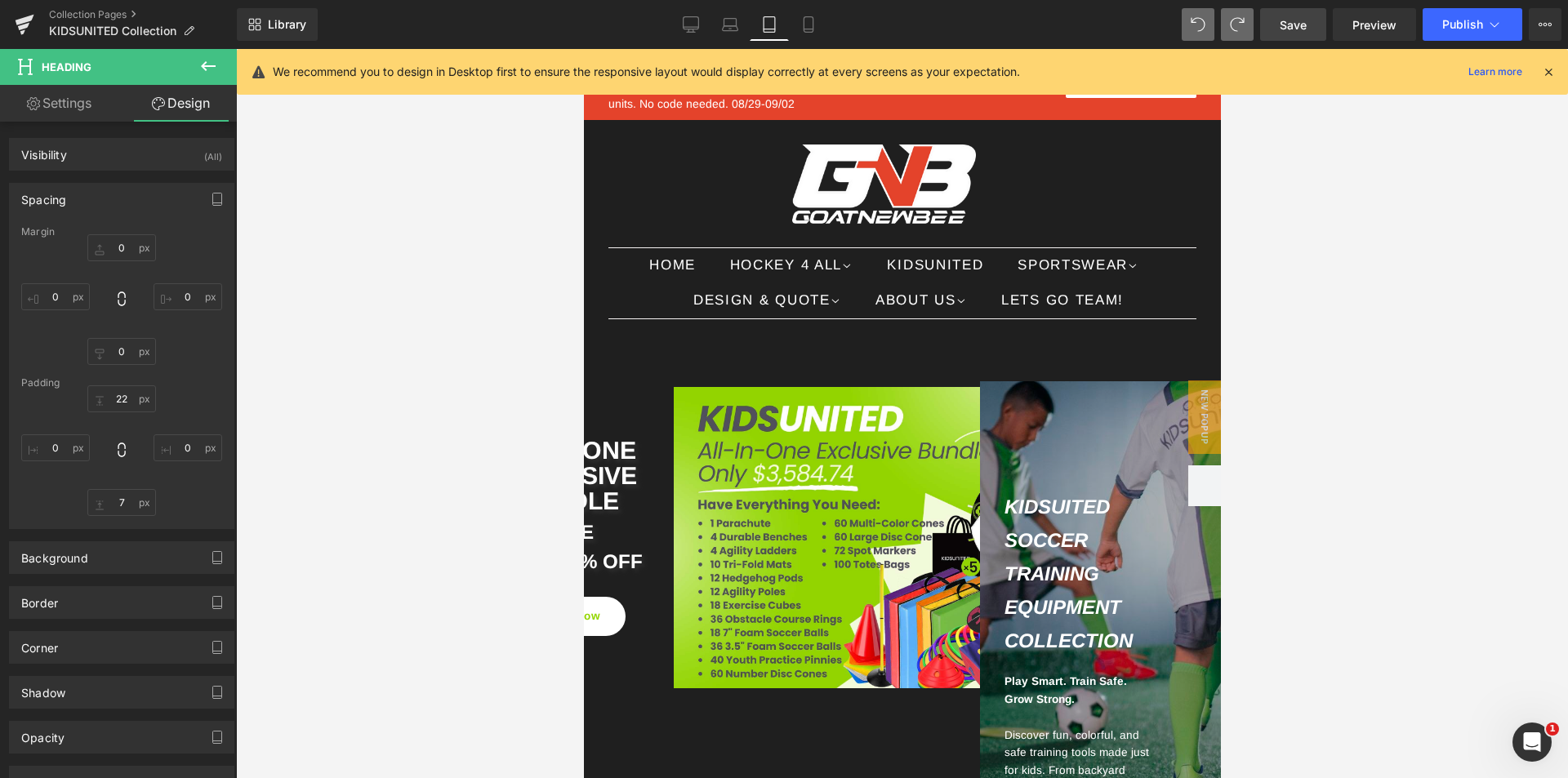
type input "0"
type input "11"
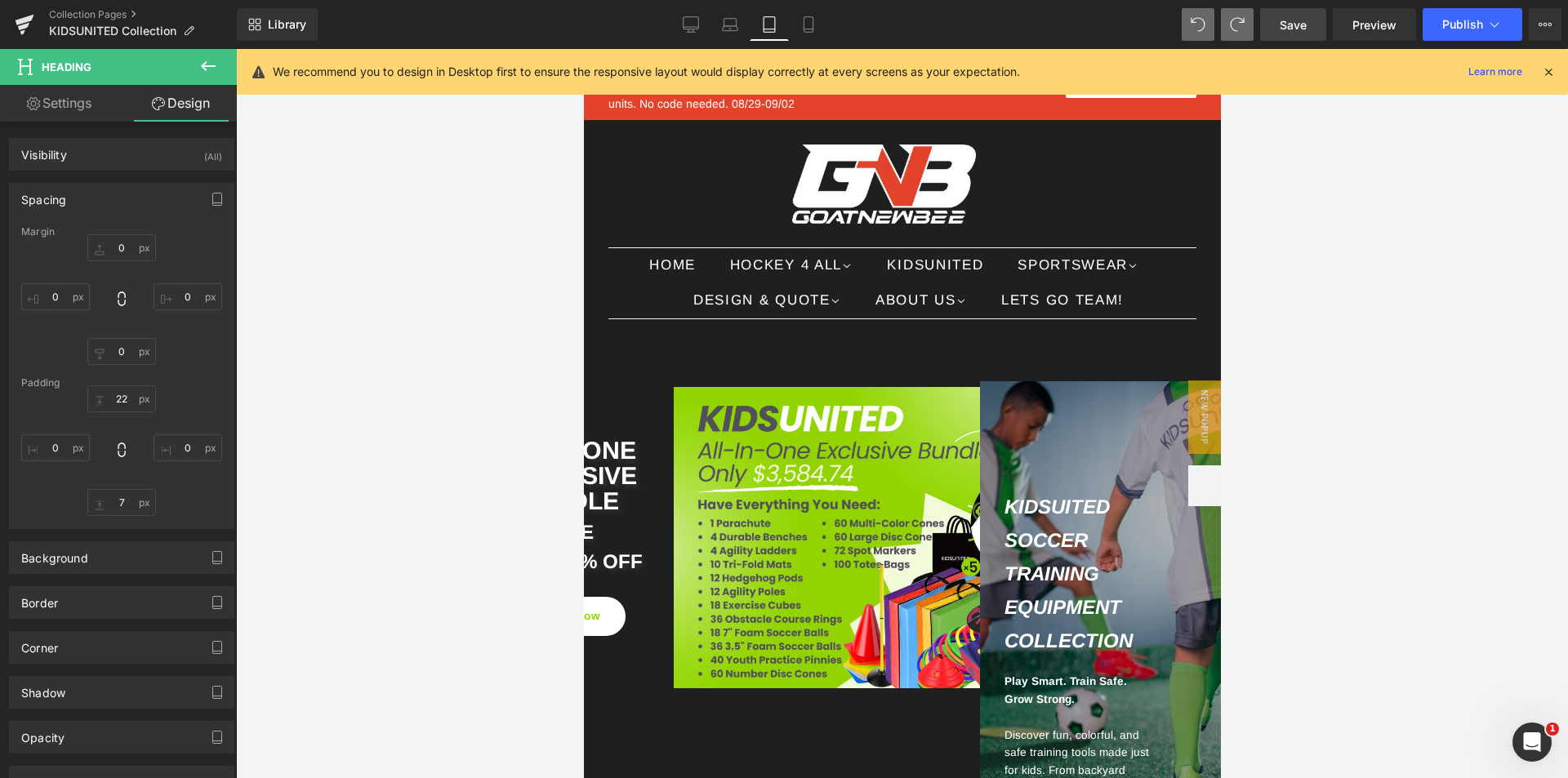
type input "0"
type input "7"
type input "0"
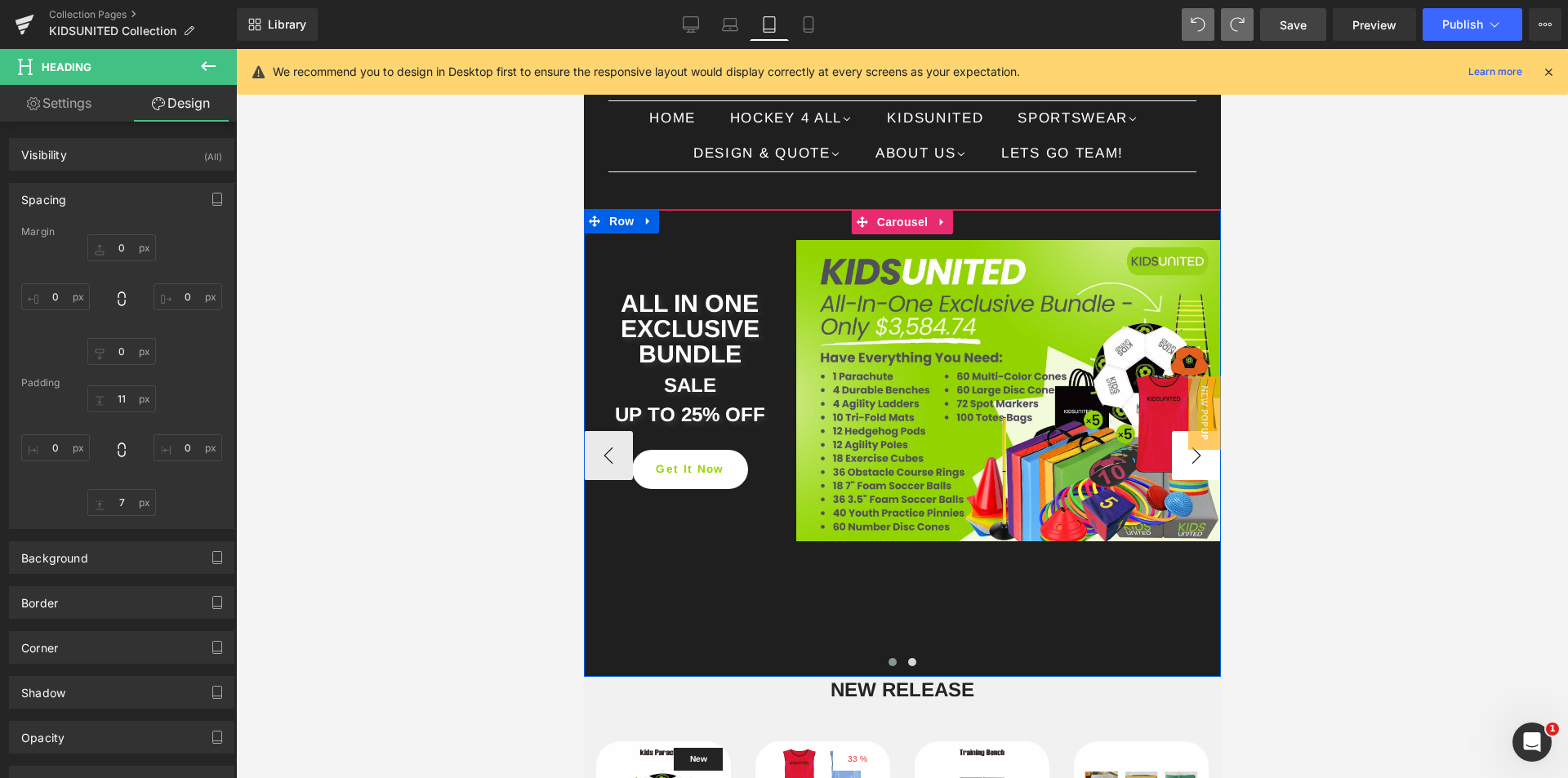
click at [1190, 474] on button "›" at bounding box center [1195, 455] width 49 height 49
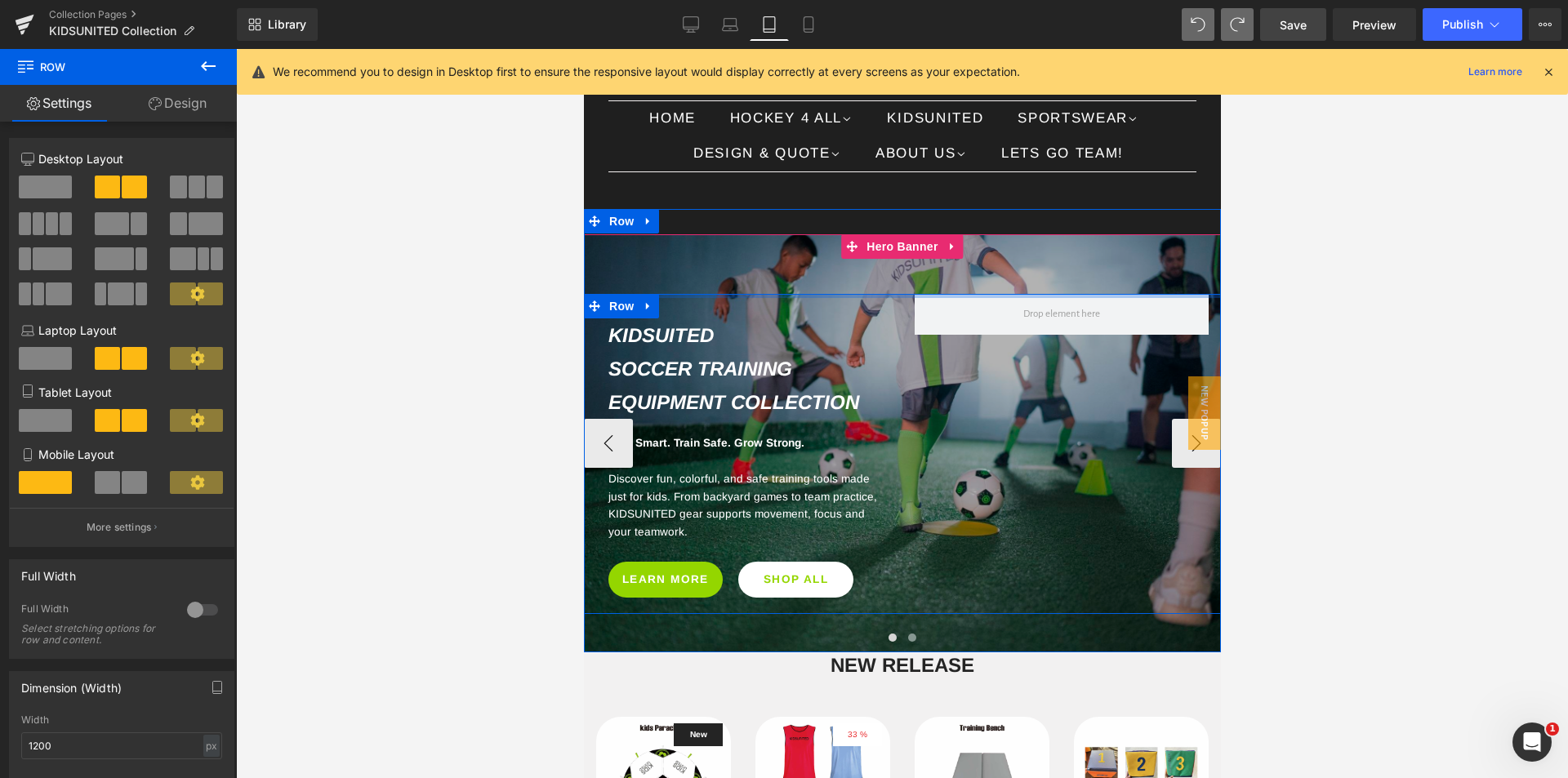
drag, startPoint x: 769, startPoint y: 326, endPoint x: 778, endPoint y: 294, distance: 33.2
click at [778, 294] on div "KIDSUITED Soccer Training Equipment Collection Heading Row Play Smart. Train Sa…" at bounding box center [901, 443] width 637 height 418
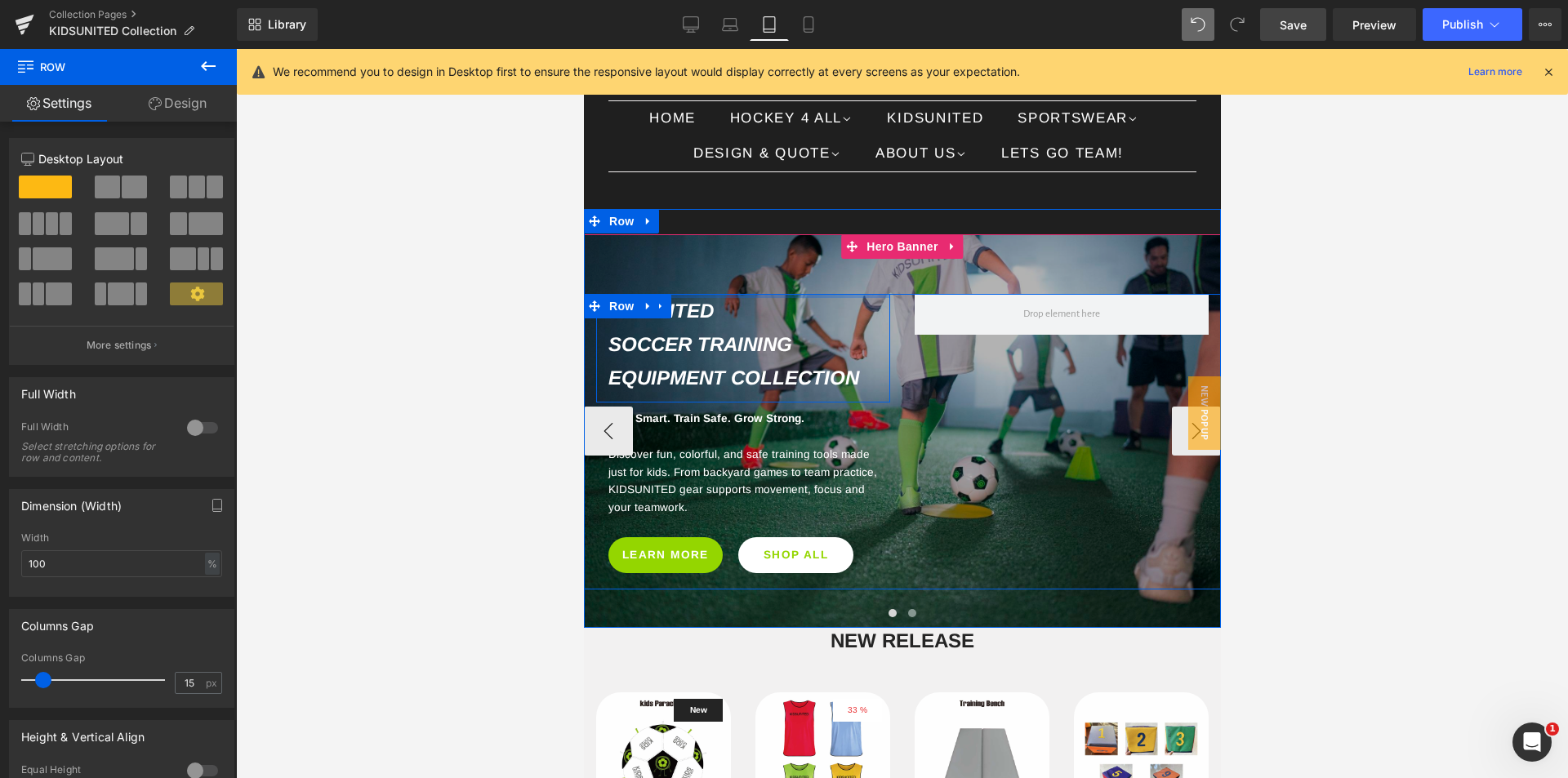
drag, startPoint x: 813, startPoint y: 322, endPoint x: 819, endPoint y: 292, distance: 30.6
click at [819, 292] on div "KIDSUITED Soccer Training Equipment Collection Heading Row Play Smart. Train Sa…" at bounding box center [901, 431] width 637 height 394
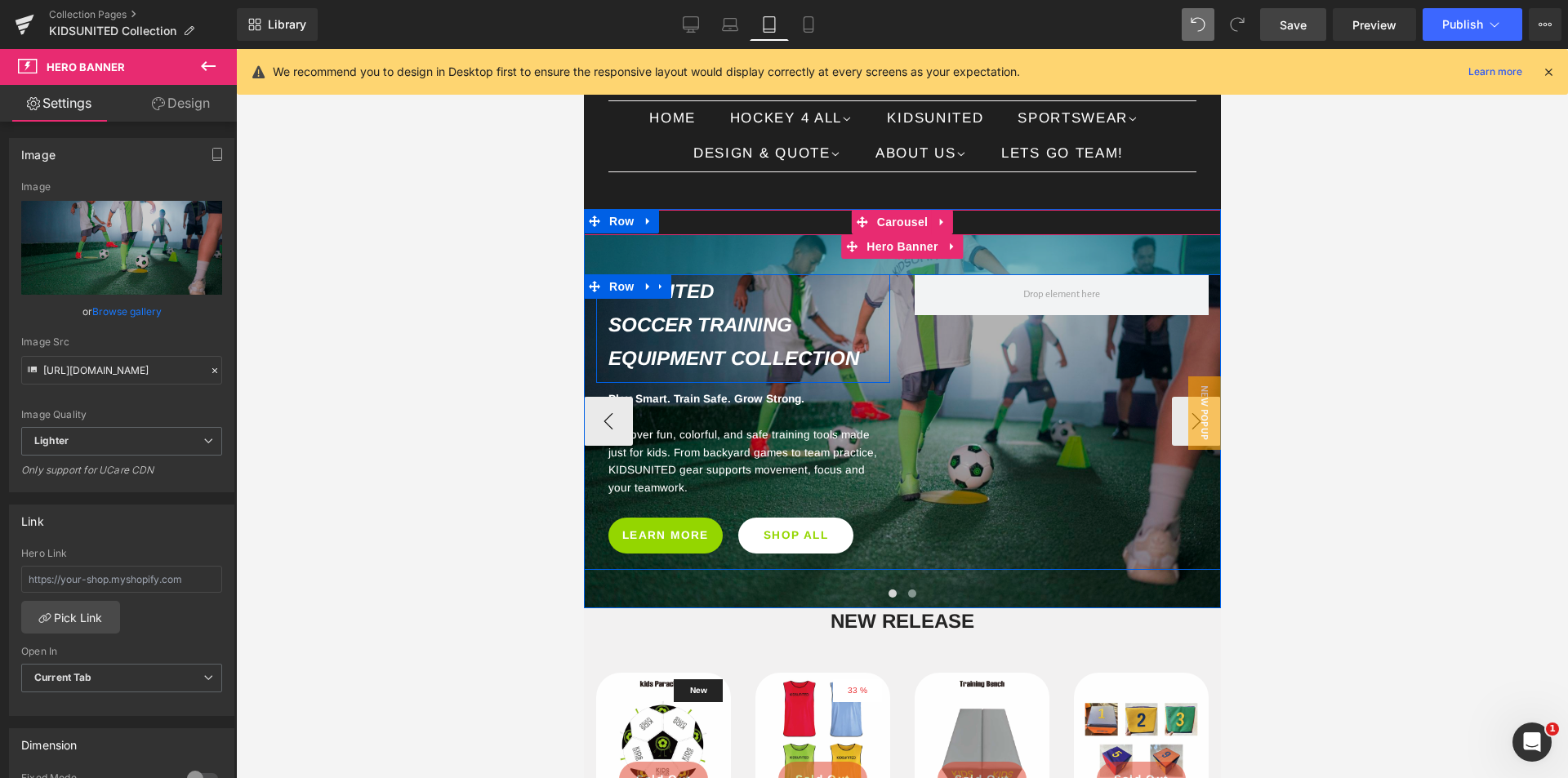
drag, startPoint x: 779, startPoint y: 273, endPoint x: 785, endPoint y: 253, distance: 20.9
click at [785, 253] on div "49px" at bounding box center [901, 253] width 637 height 40
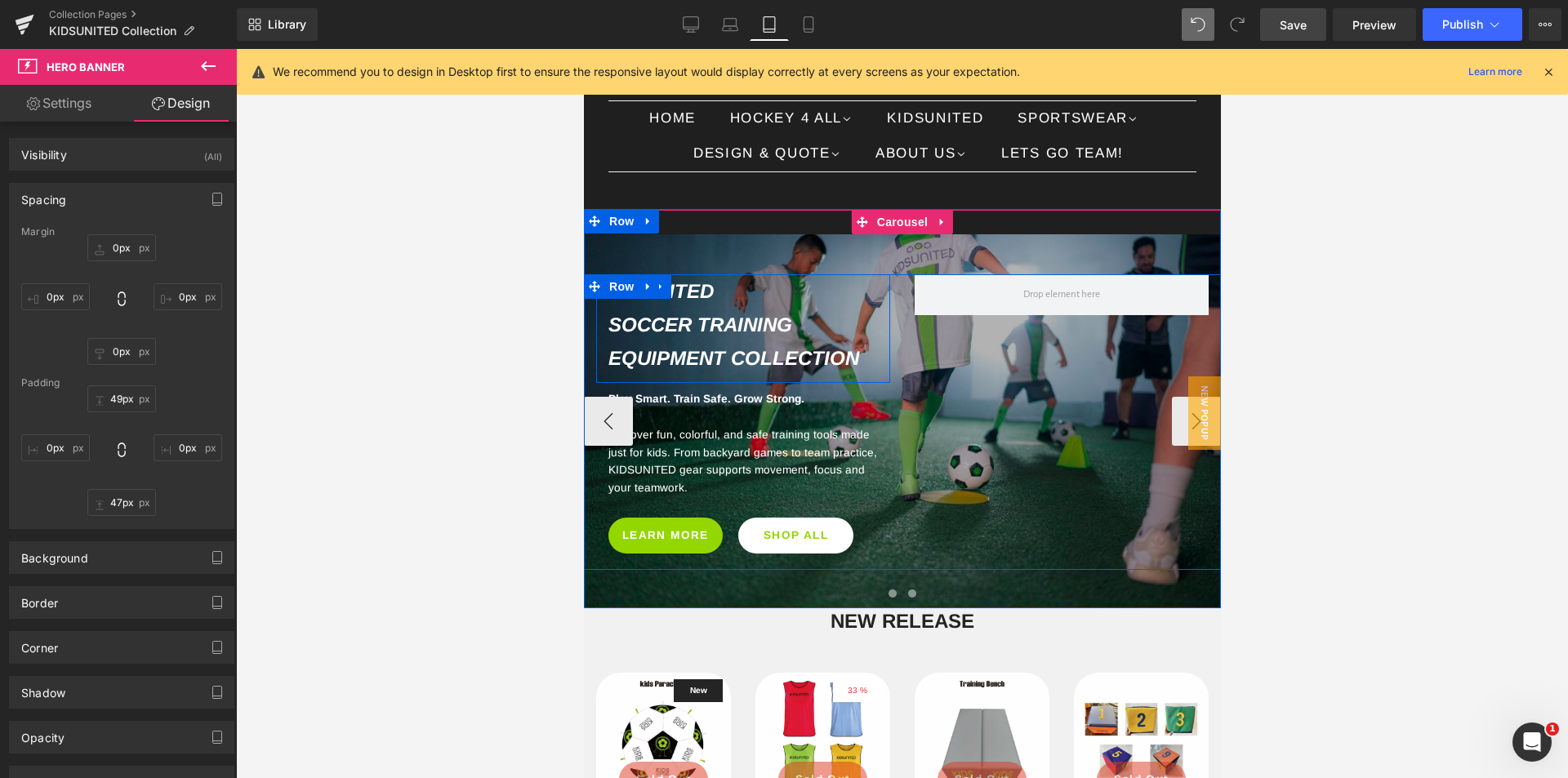
click at [909, 602] on button at bounding box center [911, 593] width 19 height 17
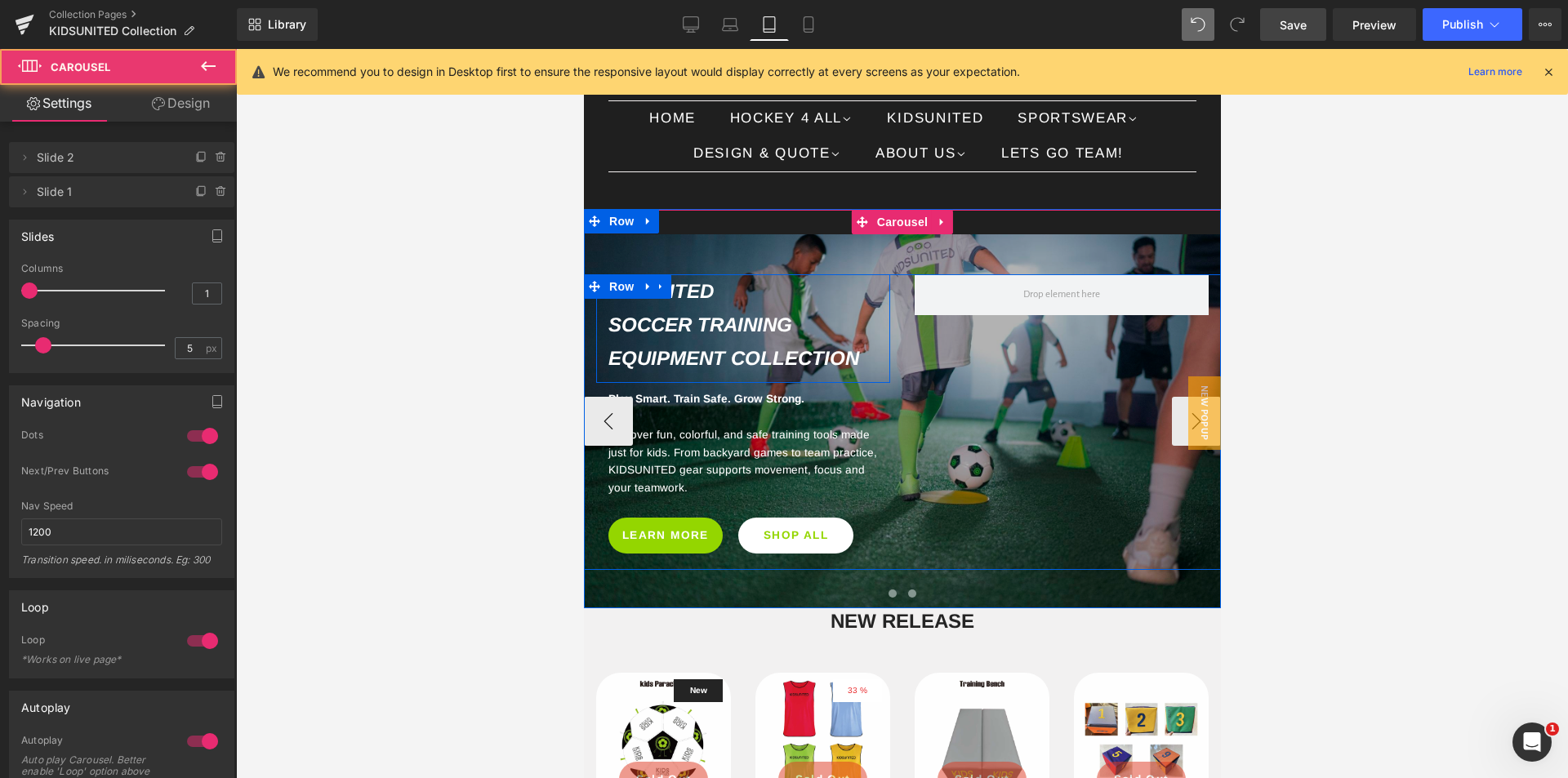
click at [888, 598] on span at bounding box center [891, 593] width 8 height 8
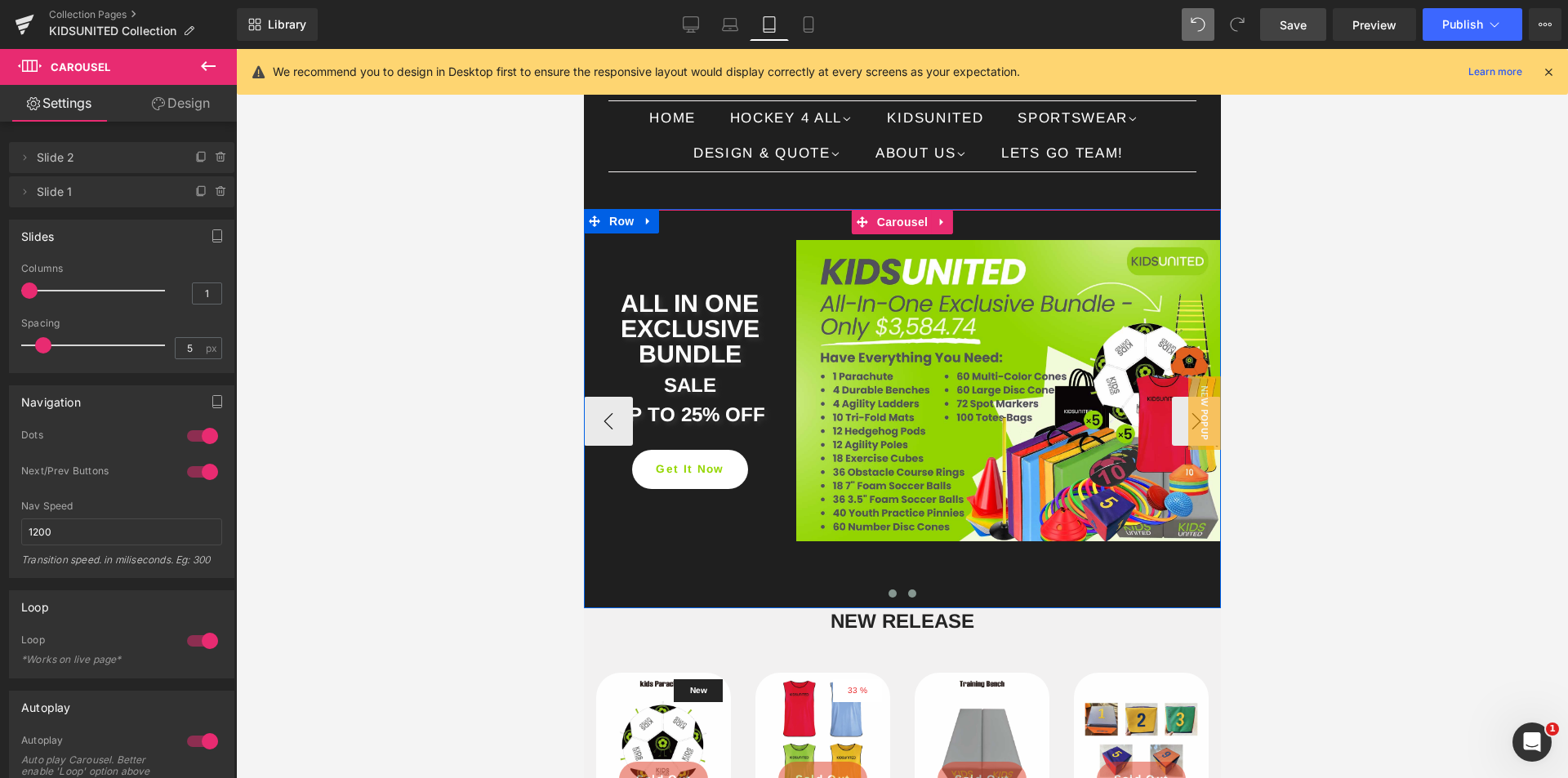
click at [910, 602] on button at bounding box center [911, 593] width 19 height 17
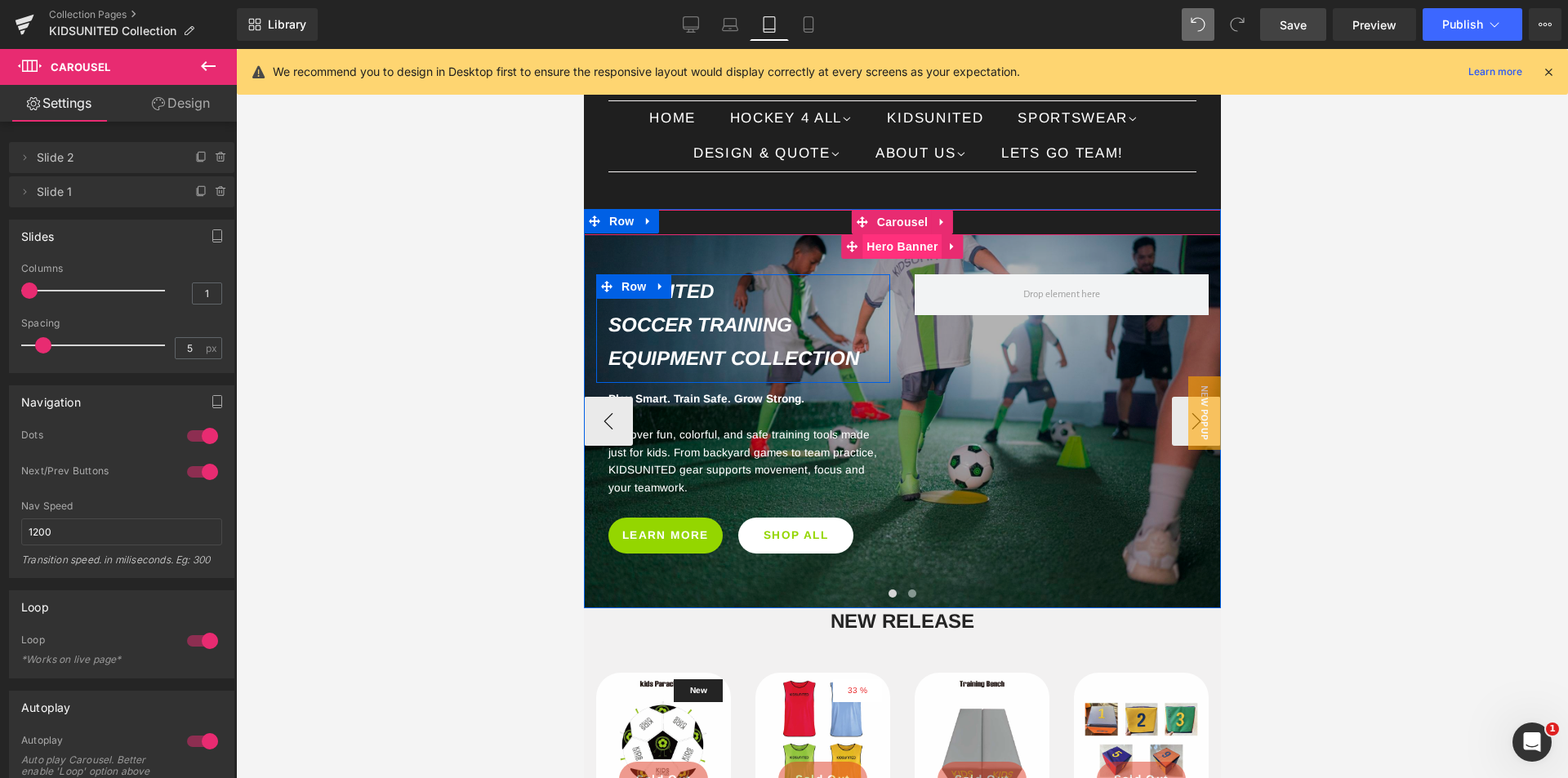
click at [882, 259] on span "Hero Banner" at bounding box center [901, 246] width 80 height 24
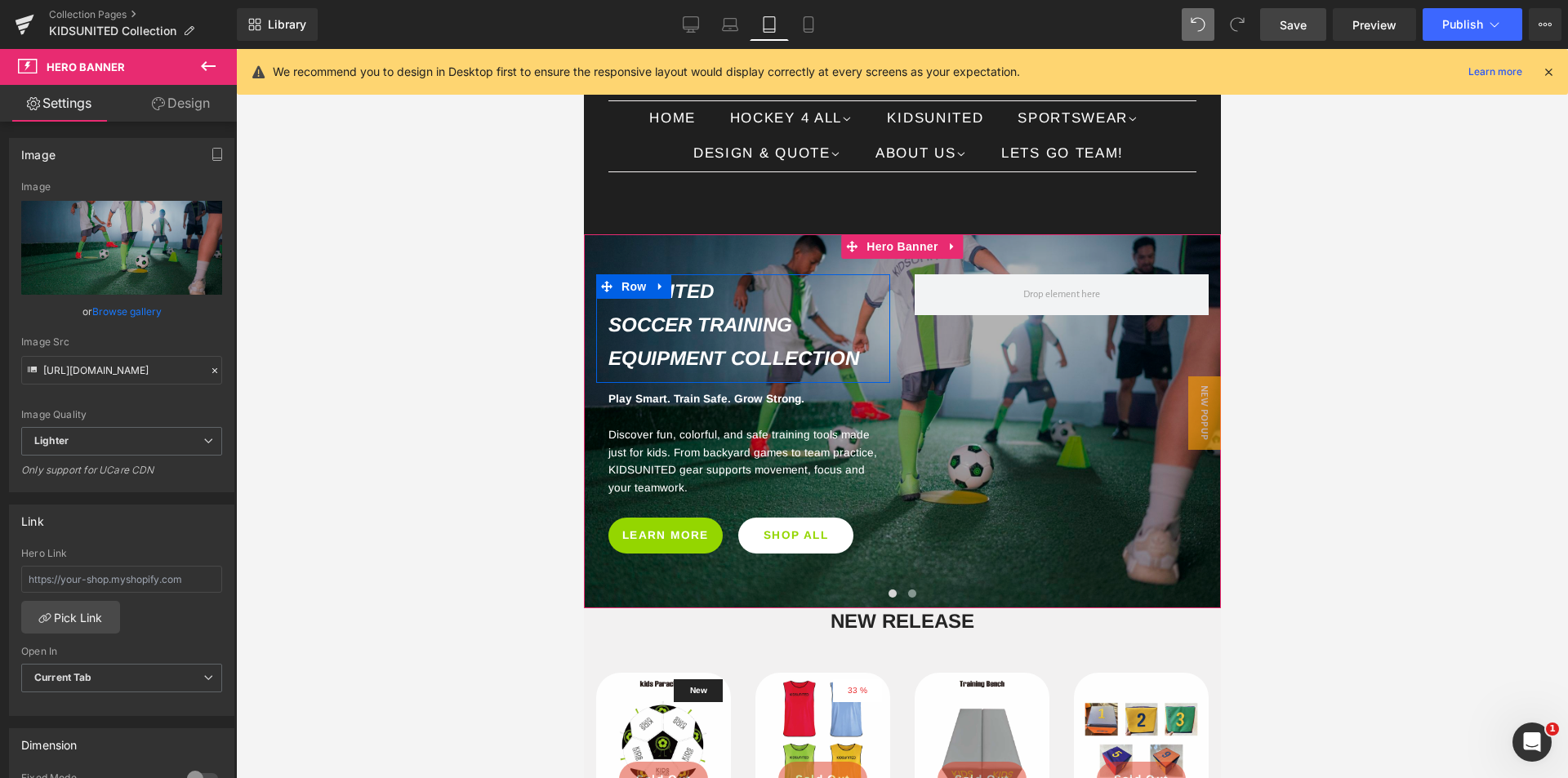
click at [188, 102] on link "Design" at bounding box center [181, 103] width 118 height 37
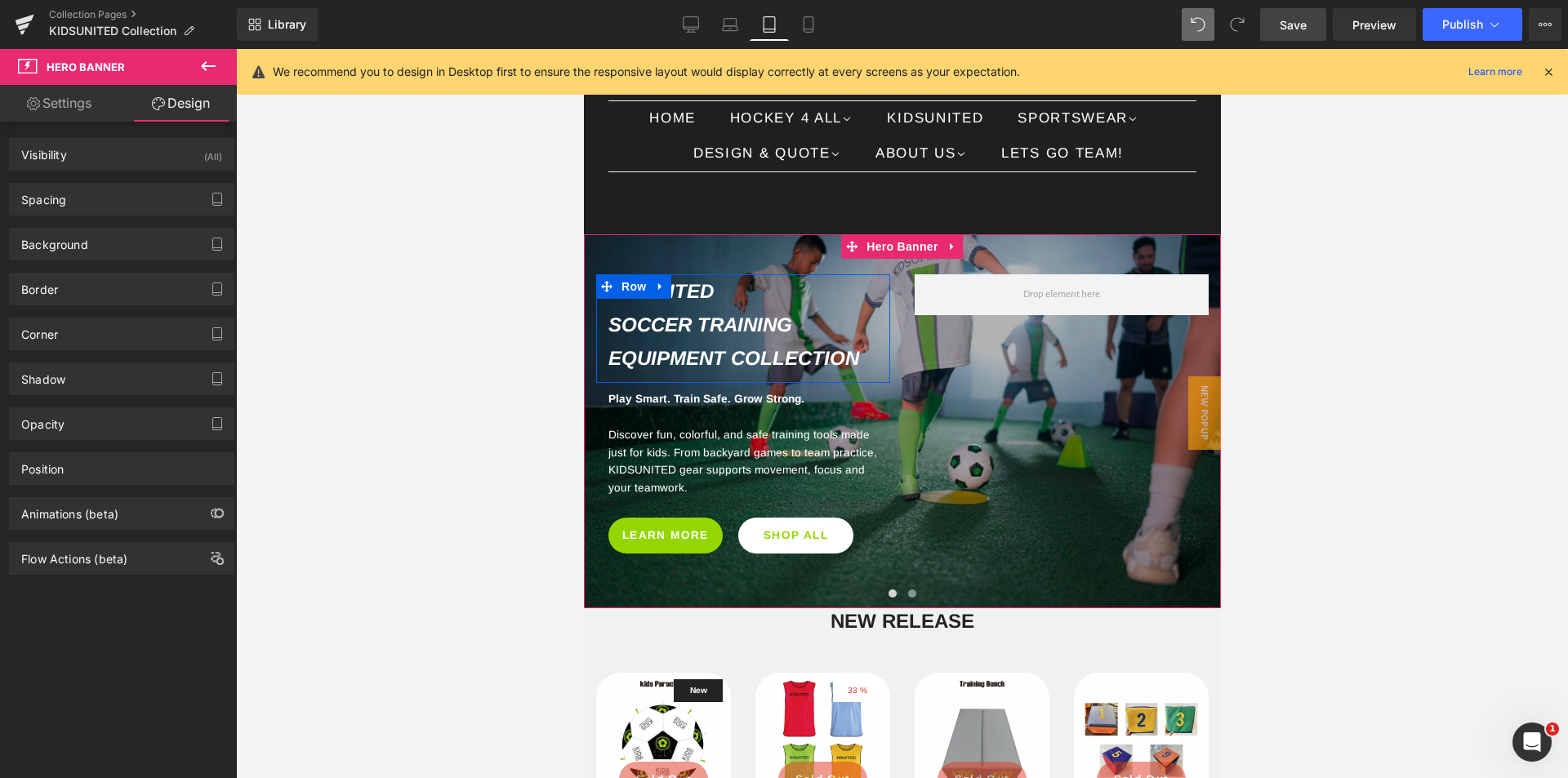
type input "0px"
type input "49px"
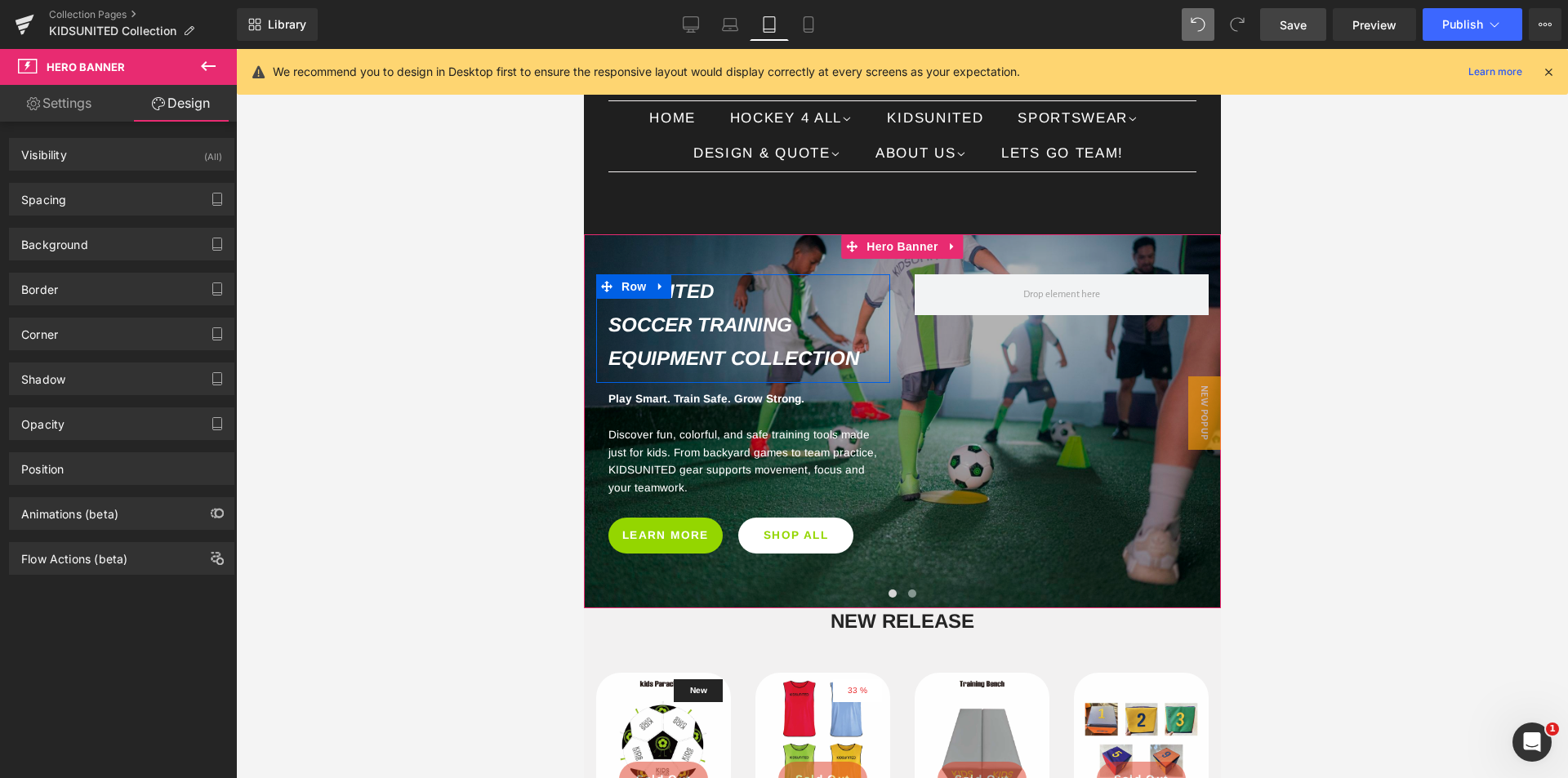
type input "0px"
type input "47px"
type input "0px"
click at [103, 209] on div "Spacing" at bounding box center [122, 200] width 224 height 31
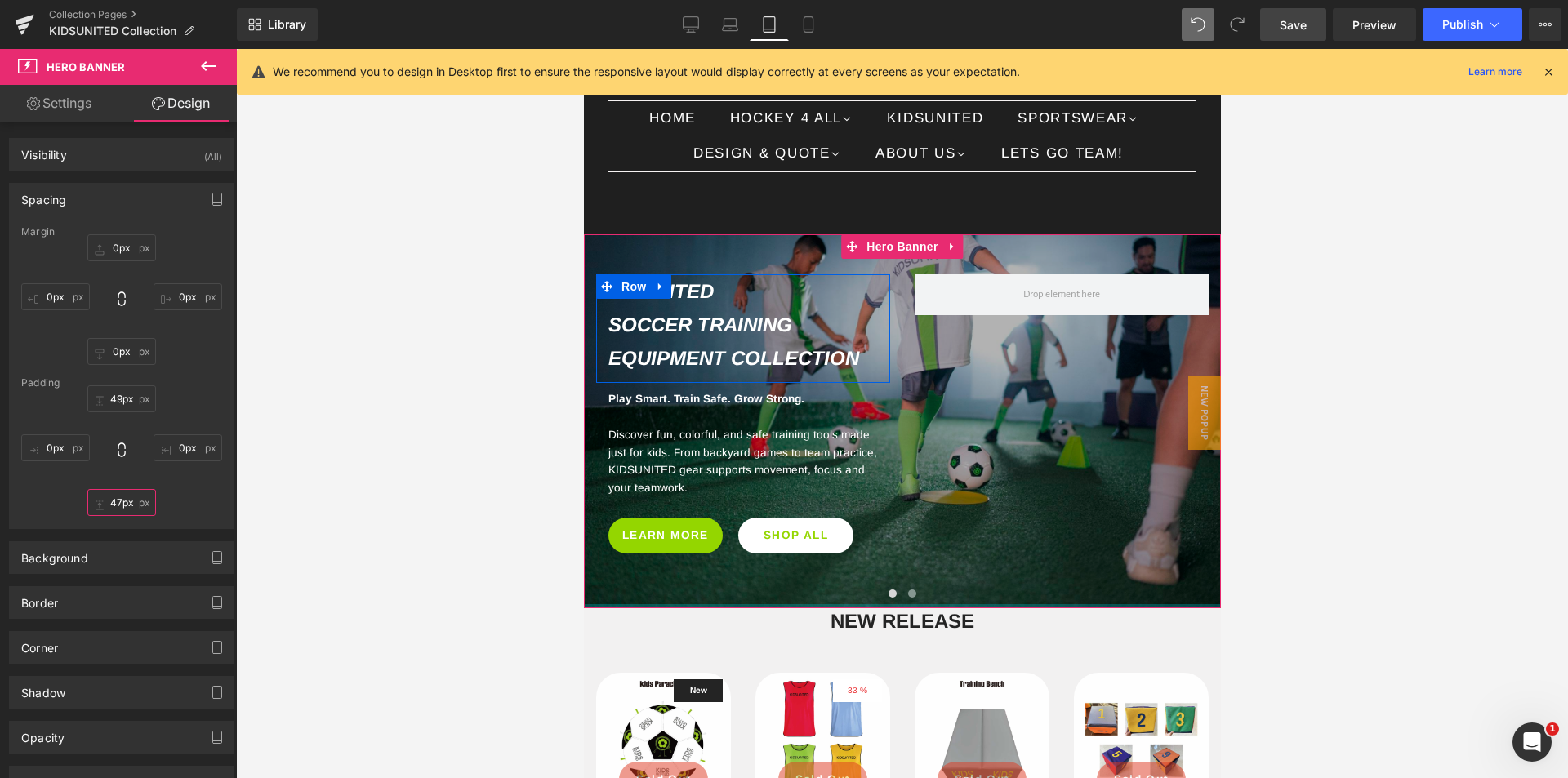
click at [115, 506] on input "47px" at bounding box center [122, 502] width 68 height 27
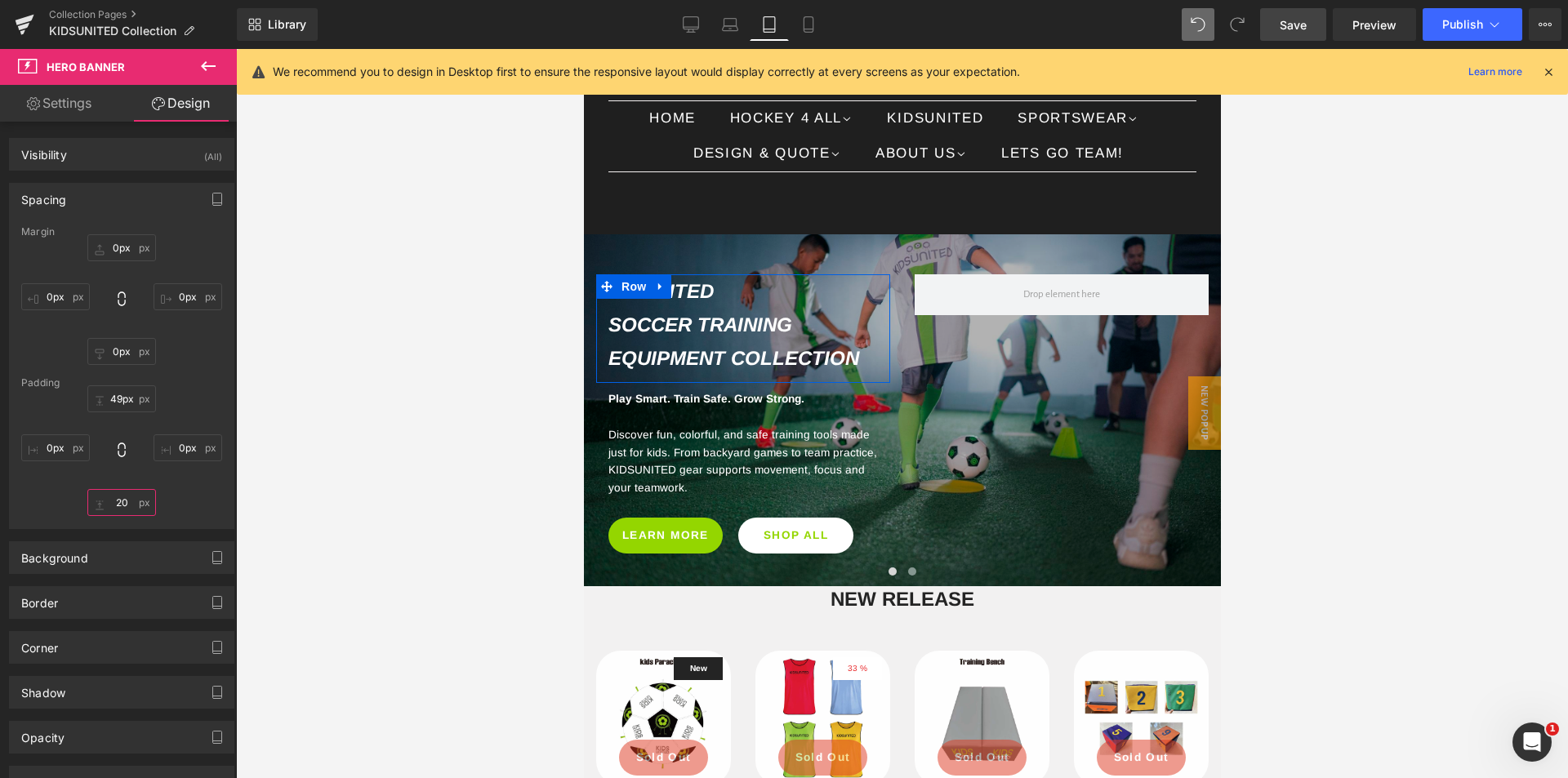
type input "20"
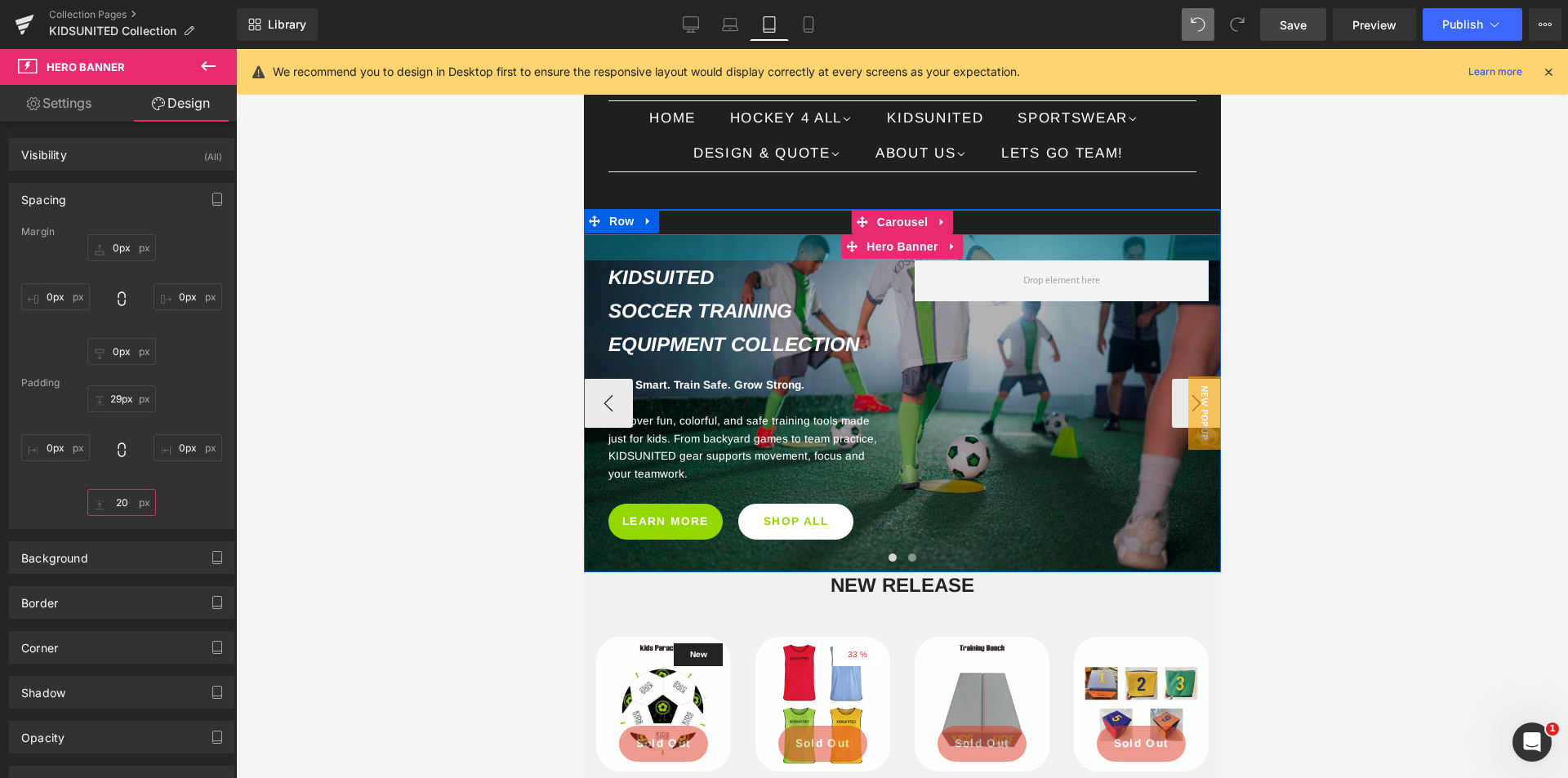
type input "28px"
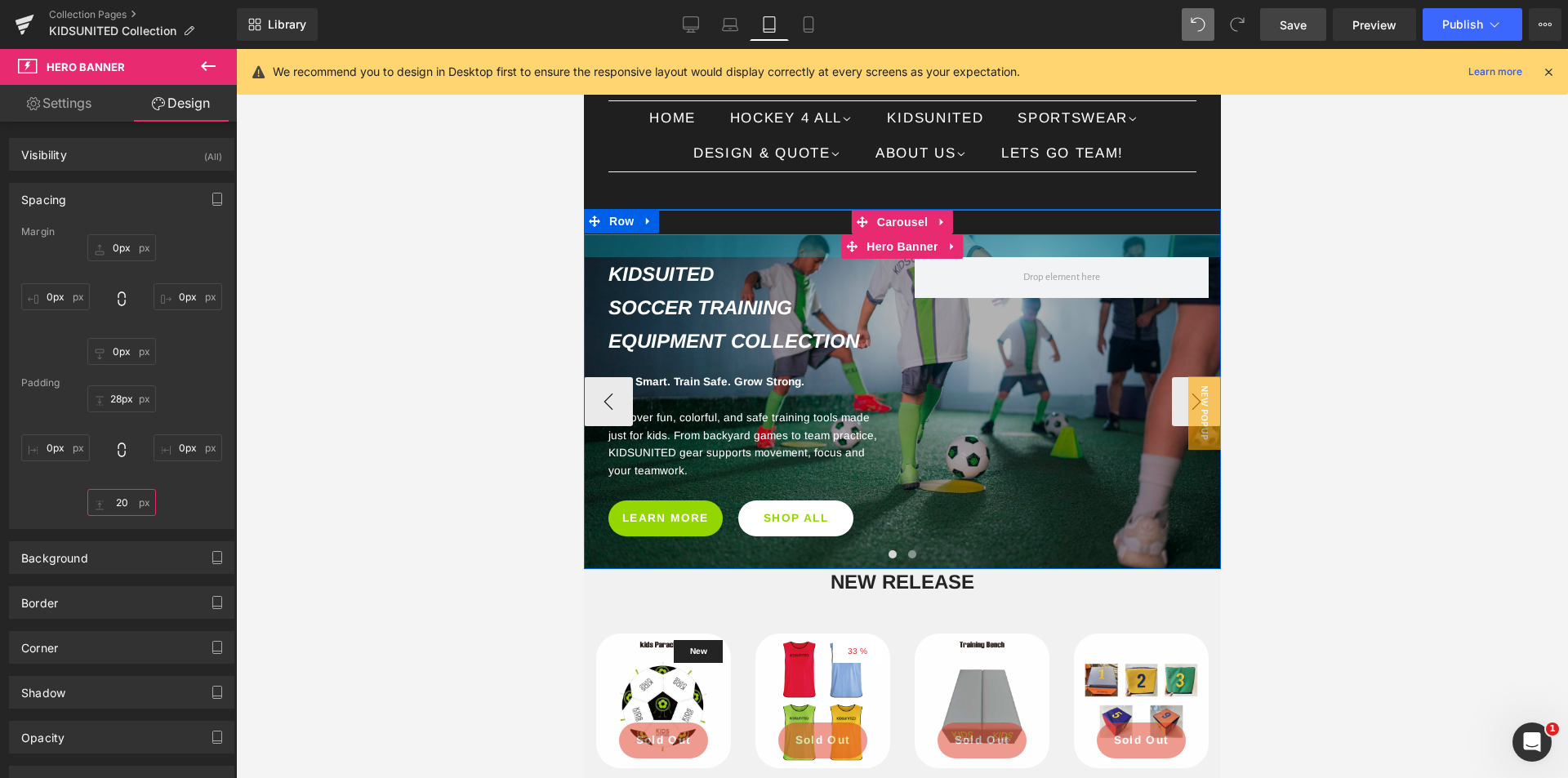
drag, startPoint x: 763, startPoint y: 269, endPoint x: 766, endPoint y: 252, distance: 17.3
click at [766, 252] on div "ALL IN ONE EXCLUSIVE BUNDLE Heading SALE Heading UP TO 25% OFF Heading Get It N…" at bounding box center [901, 389] width 637 height 359
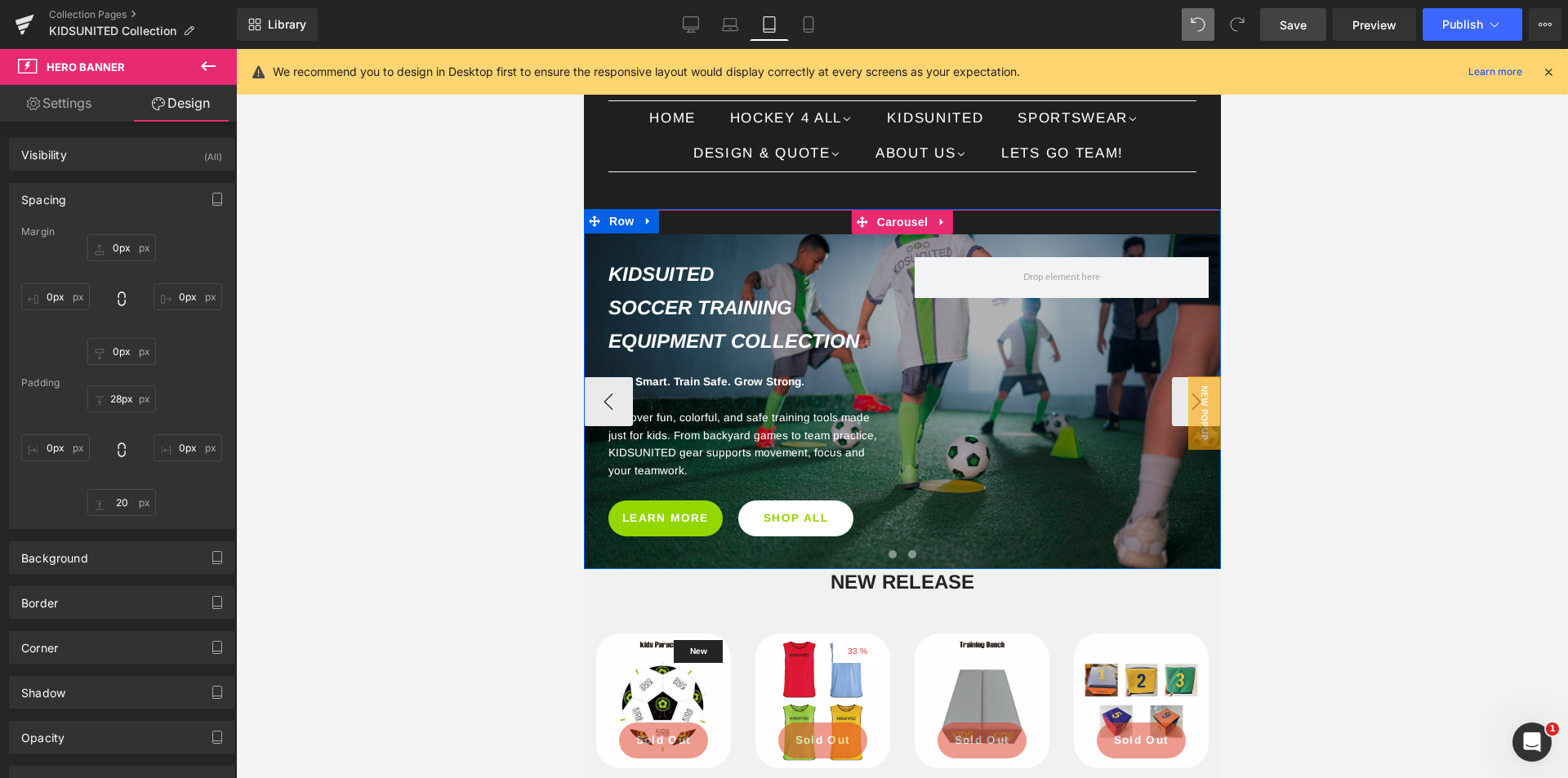
click at [888, 558] on span at bounding box center [891, 553] width 8 height 8
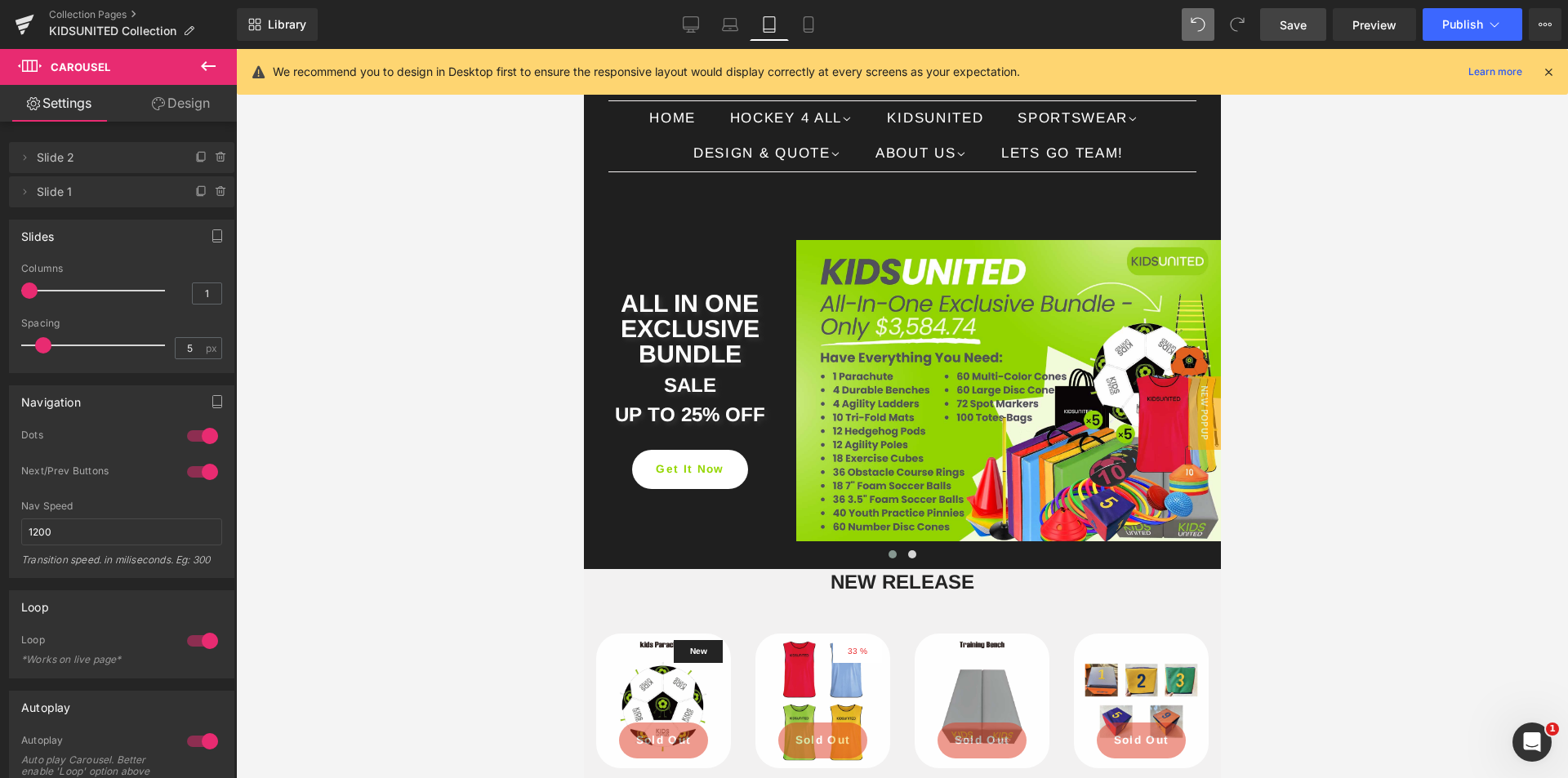
click at [1297, 30] on span "Save" at bounding box center [1292, 25] width 27 height 18
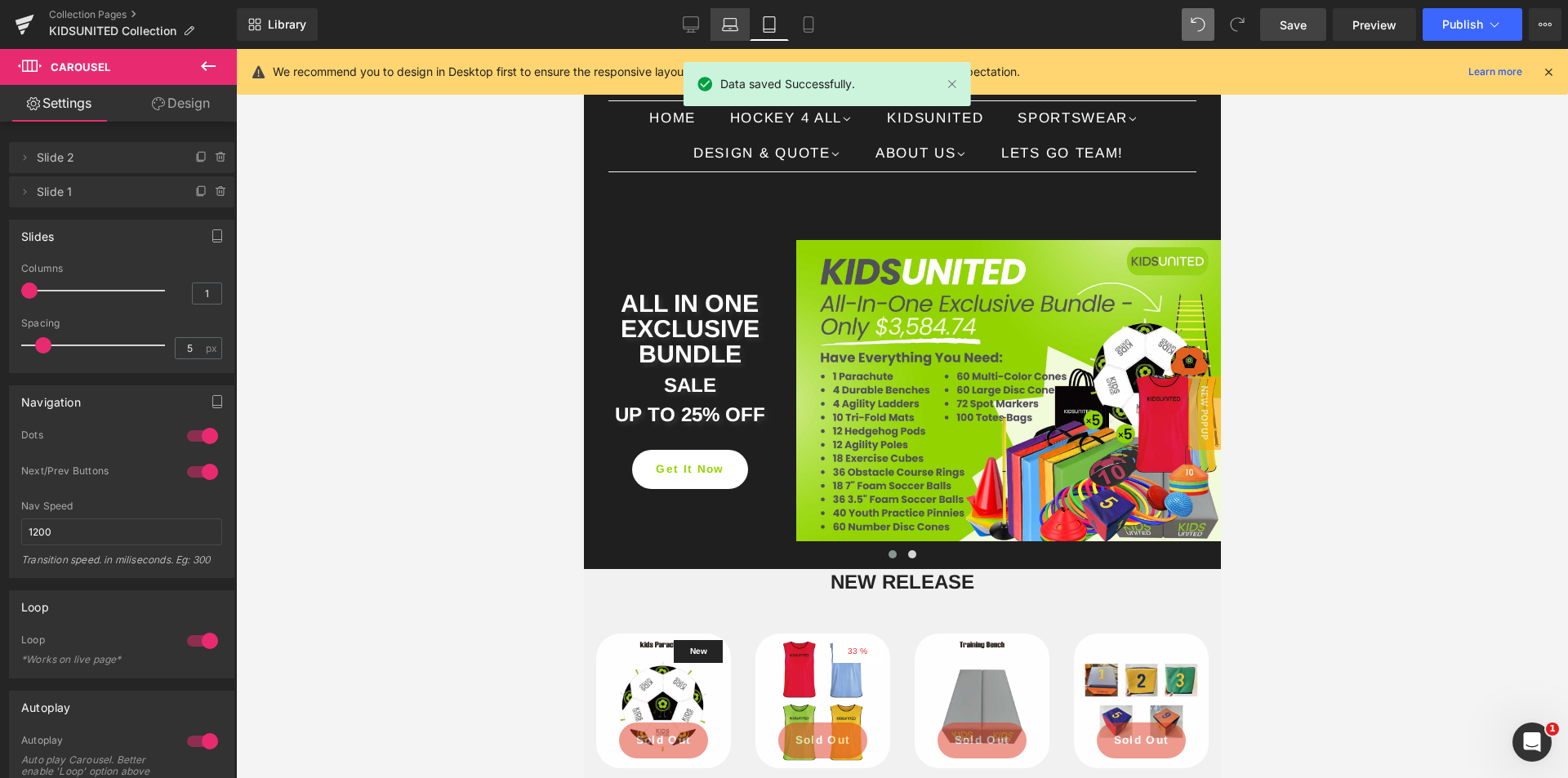
click at [719, 27] on link "Laptop" at bounding box center [729, 24] width 39 height 32
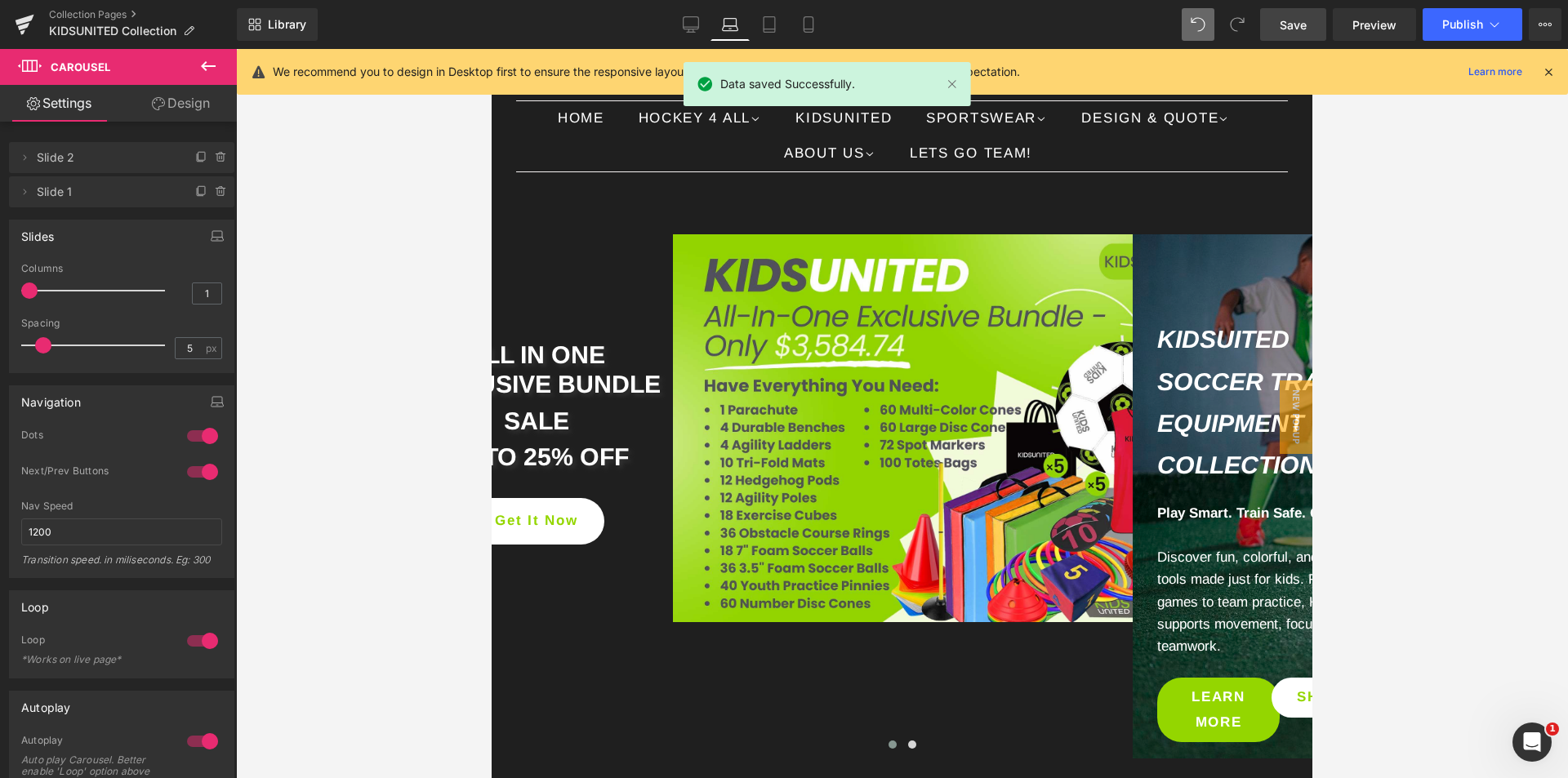
scroll to position [128, 0]
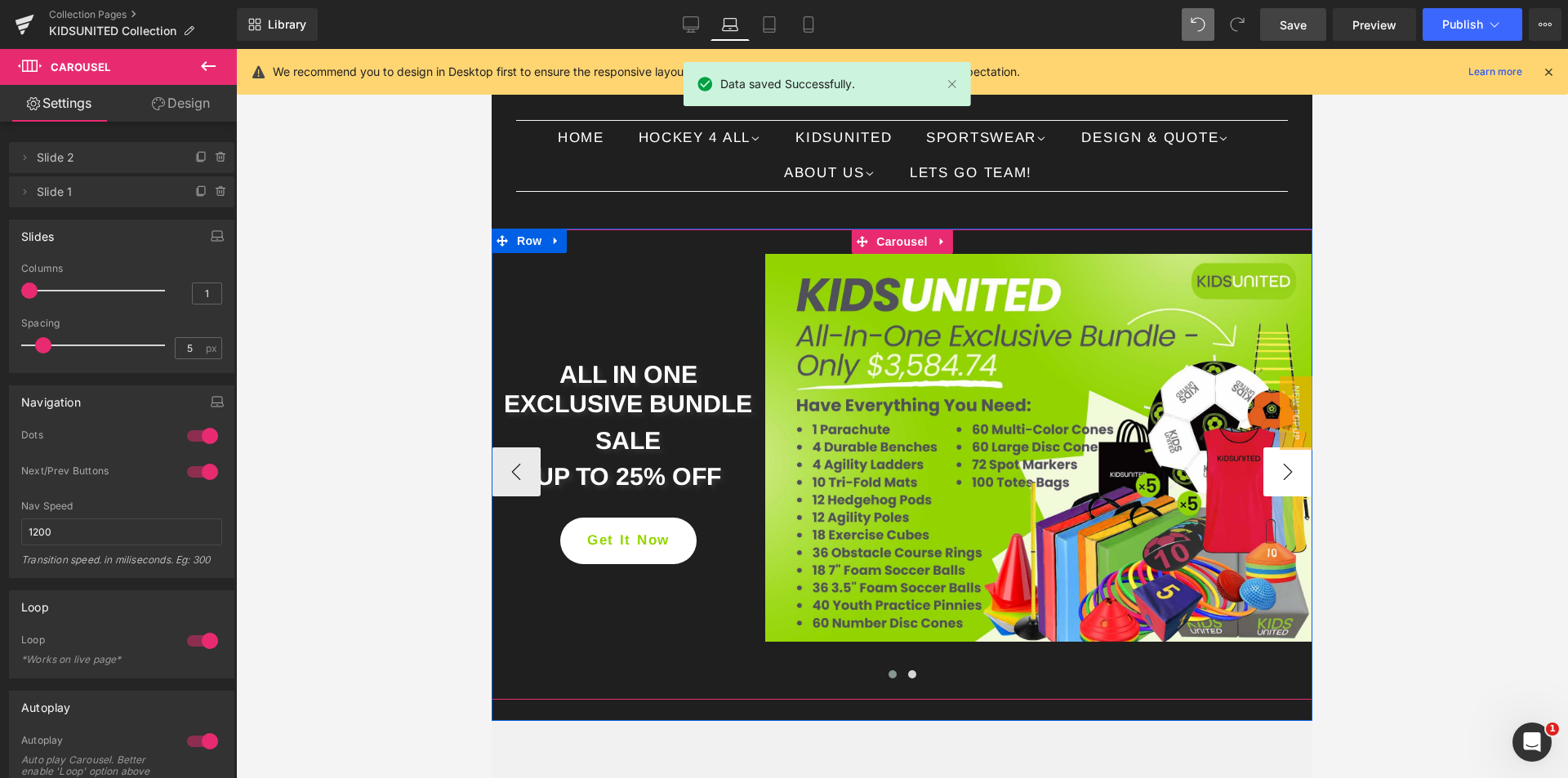
click at [1263, 478] on button "›" at bounding box center [1287, 471] width 49 height 49
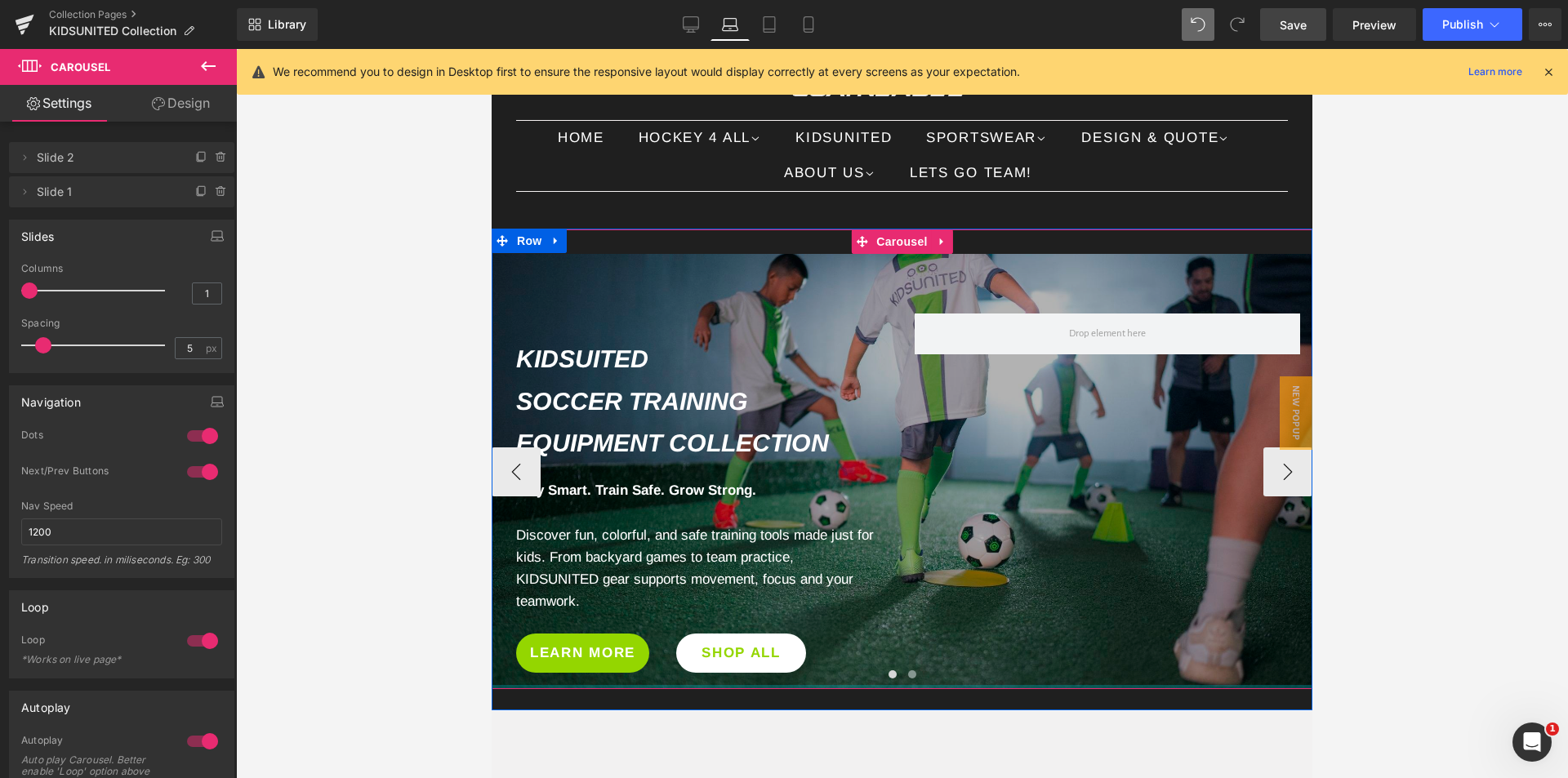
drag, startPoint x: 922, startPoint y: 697, endPoint x: 925, endPoint y: 681, distance: 16.3
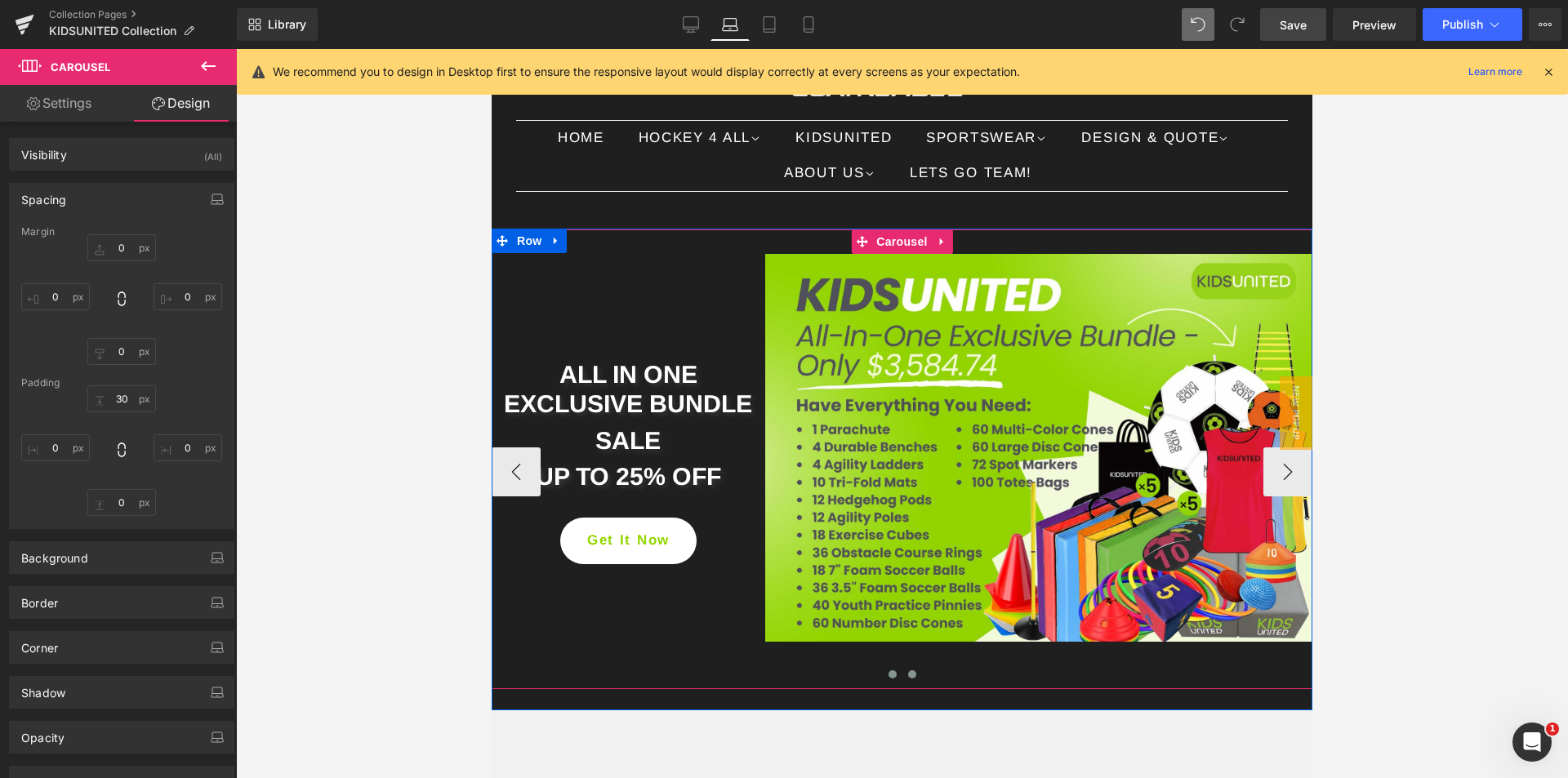
click at [909, 676] on span at bounding box center [912, 674] width 8 height 8
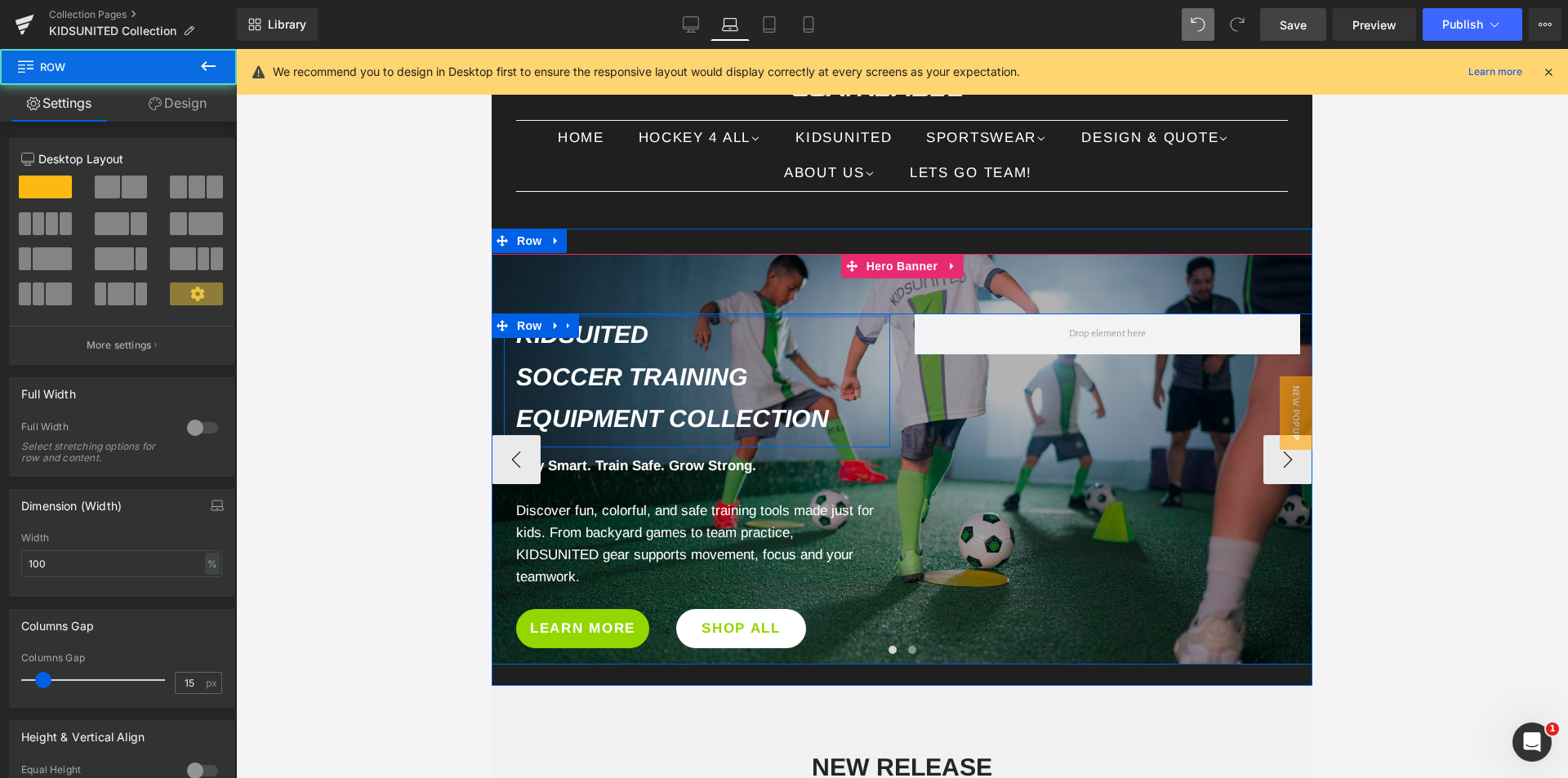
drag, startPoint x: 717, startPoint y: 325, endPoint x: 724, endPoint y: 293, distance: 32.8
click at [724, 293] on div "KIDSUITED Soccer Training Equipment Collection Heading Row Play Smart. Train Sa…" at bounding box center [902, 459] width 821 height 410
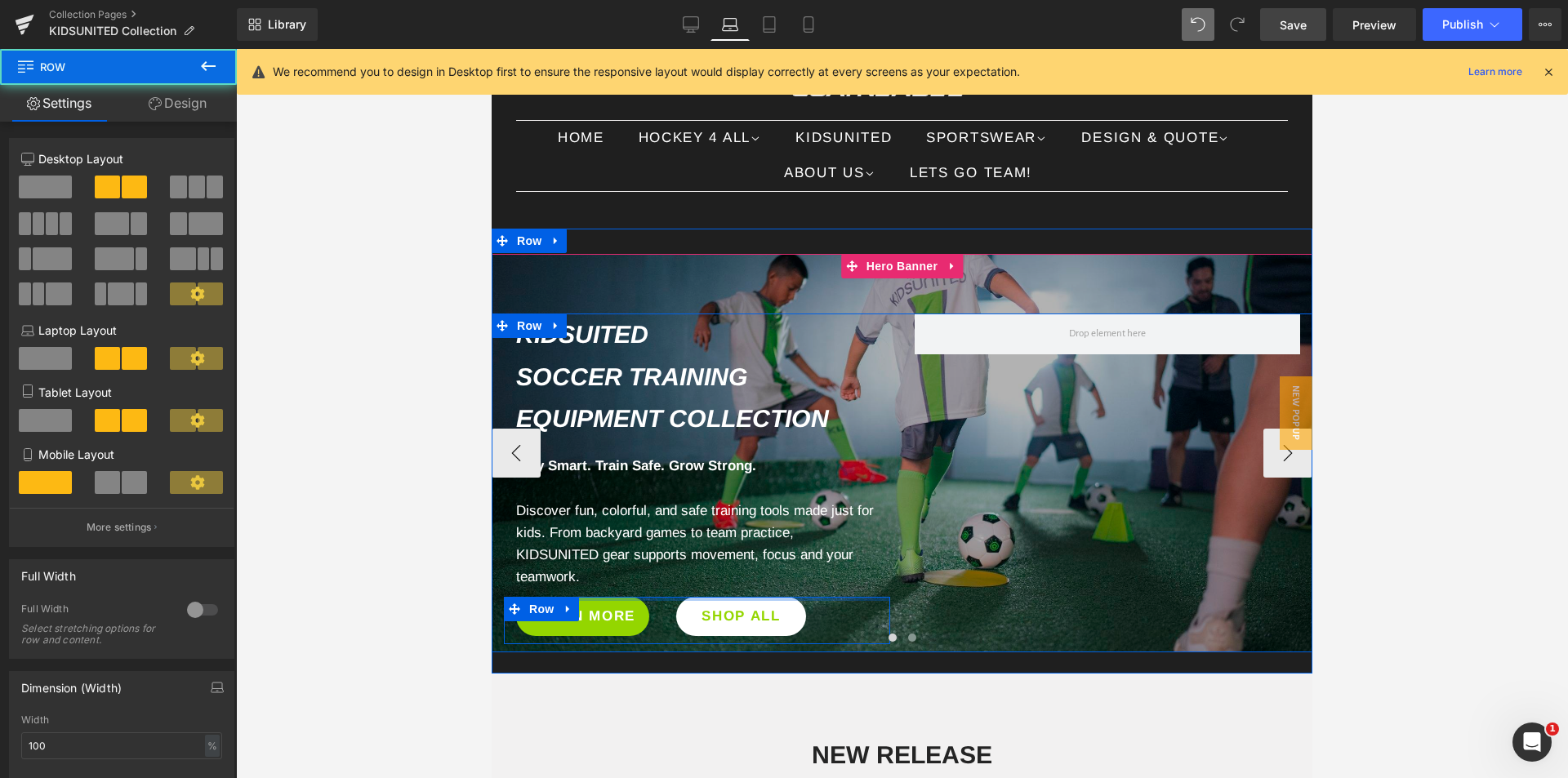
drag, startPoint x: 640, startPoint y: 598, endPoint x: 643, endPoint y: 584, distance: 14.3
click at [643, 584] on div "KIDSUITED Soccer Training Equipment Collection Heading Row Play Smart. Train Sa…" at bounding box center [697, 479] width 410 height 331
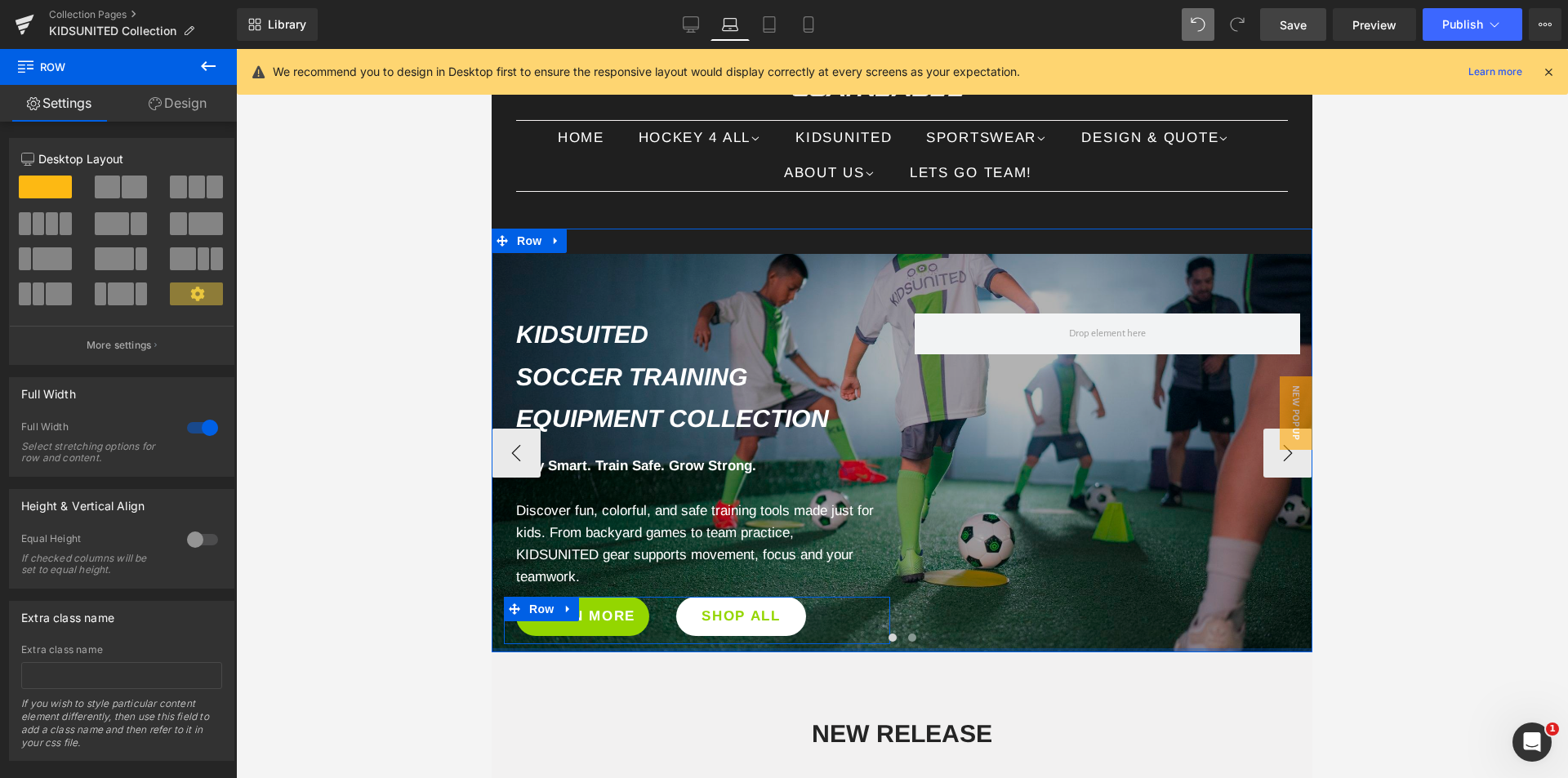
drag, startPoint x: 925, startPoint y: 661, endPoint x: 932, endPoint y: 639, distance: 23.1
click at [932, 639] on div "ALL IN ONE EXCLUSIVE BUNDLE Heading SALE Heading UP TO 25% OFF Heading Get It N…" at bounding box center [902, 440] width 821 height 423
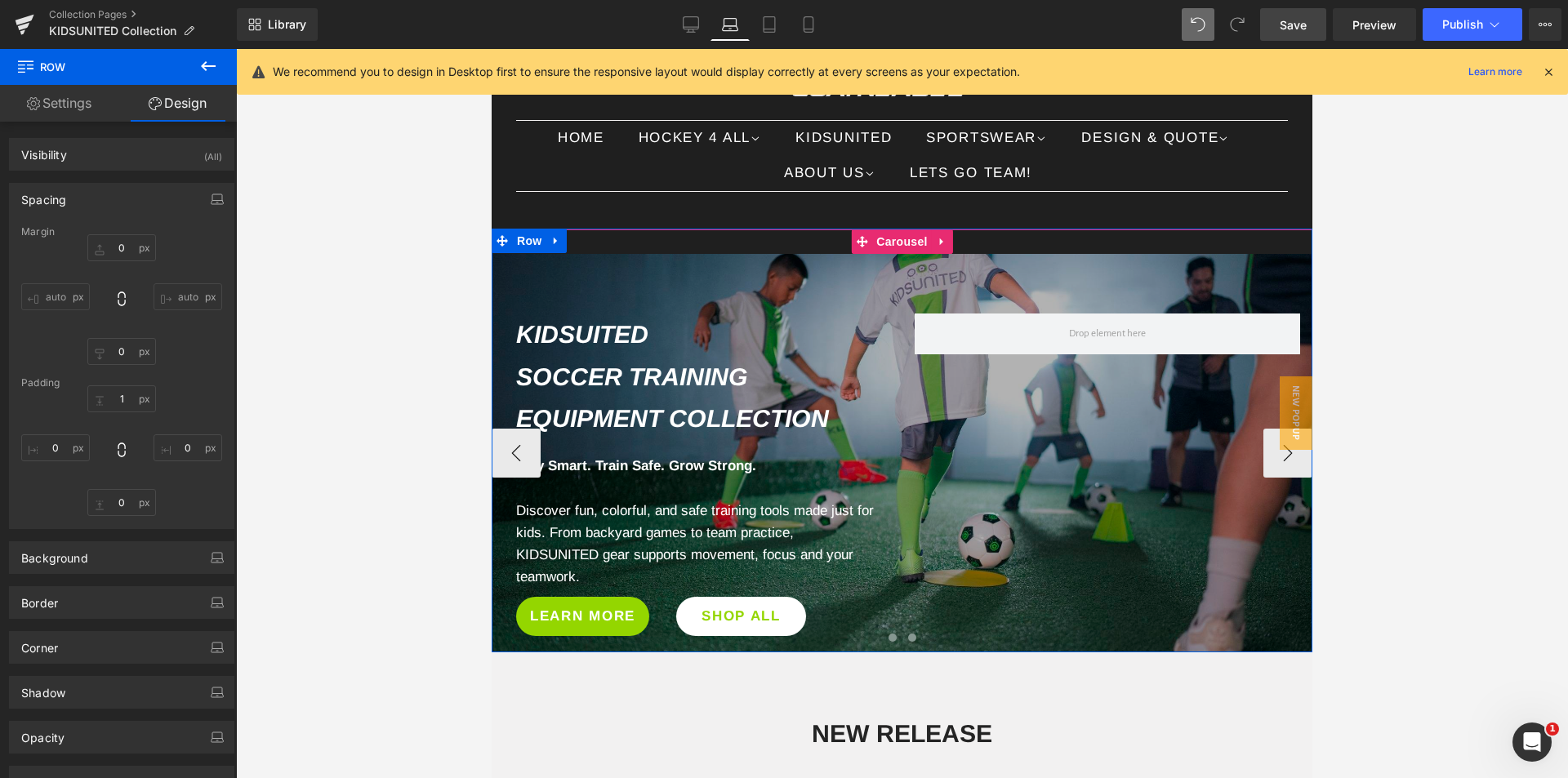
click at [888, 637] on span at bounding box center [892, 637] width 8 height 8
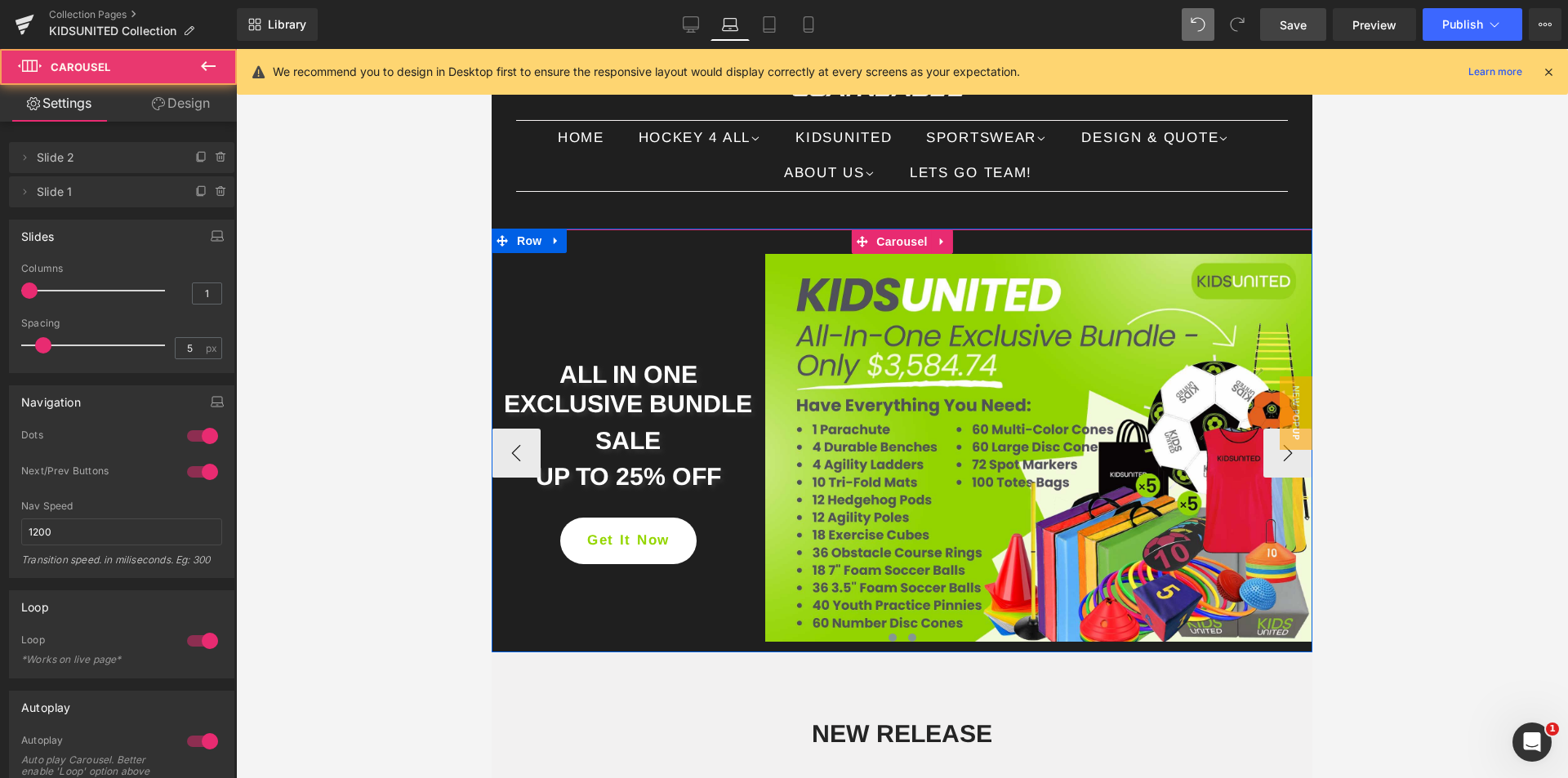
click at [910, 639] on button at bounding box center [912, 638] width 19 height 17
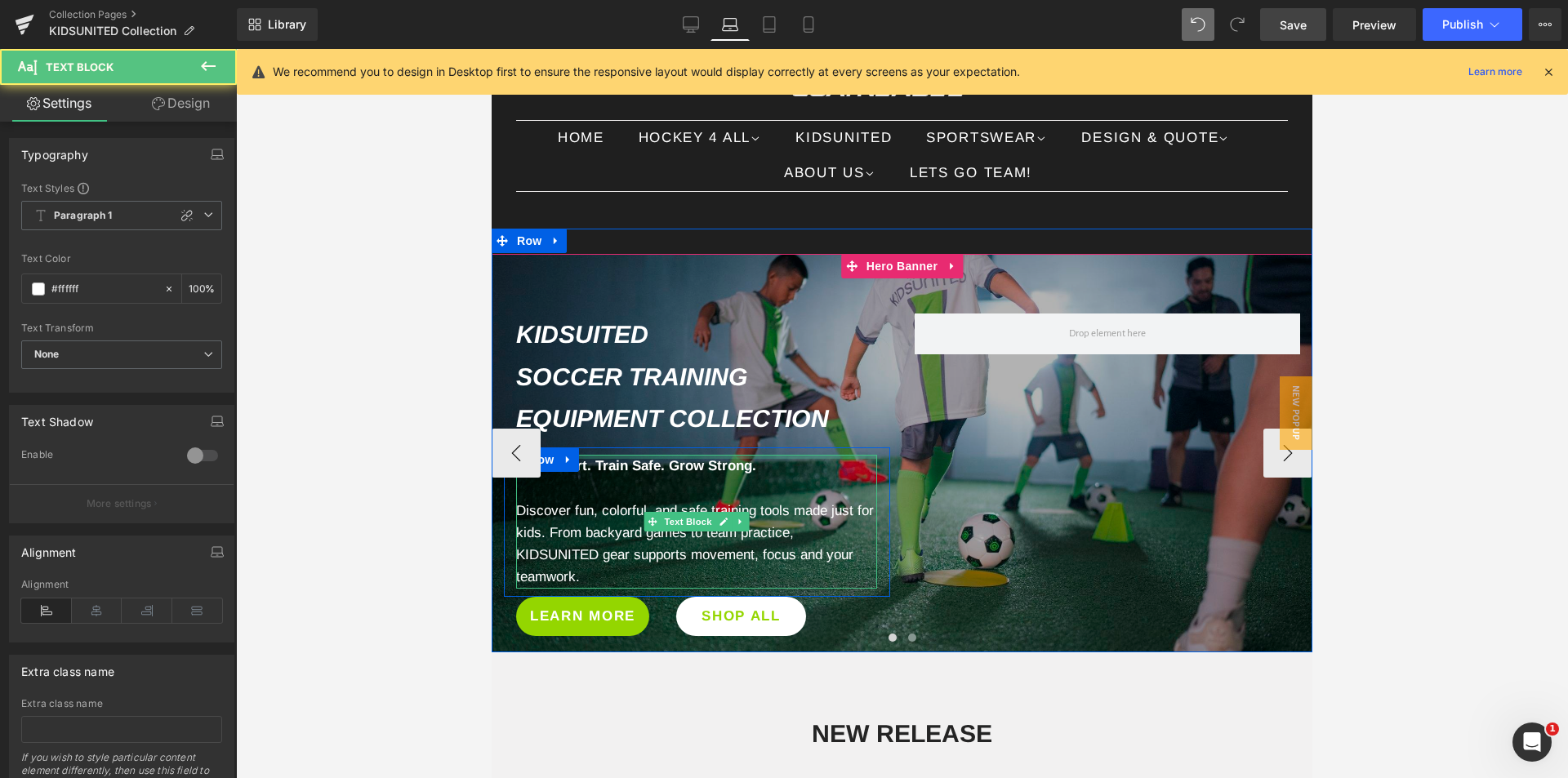
drag, startPoint x: 632, startPoint y: 456, endPoint x: 633, endPoint y: 447, distance: 9.1
click at [633, 447] on div "Play Smart. Train Safe. Grow Strong. Discover fun, colorful, and safe training …" at bounding box center [697, 521] width 386 height 149
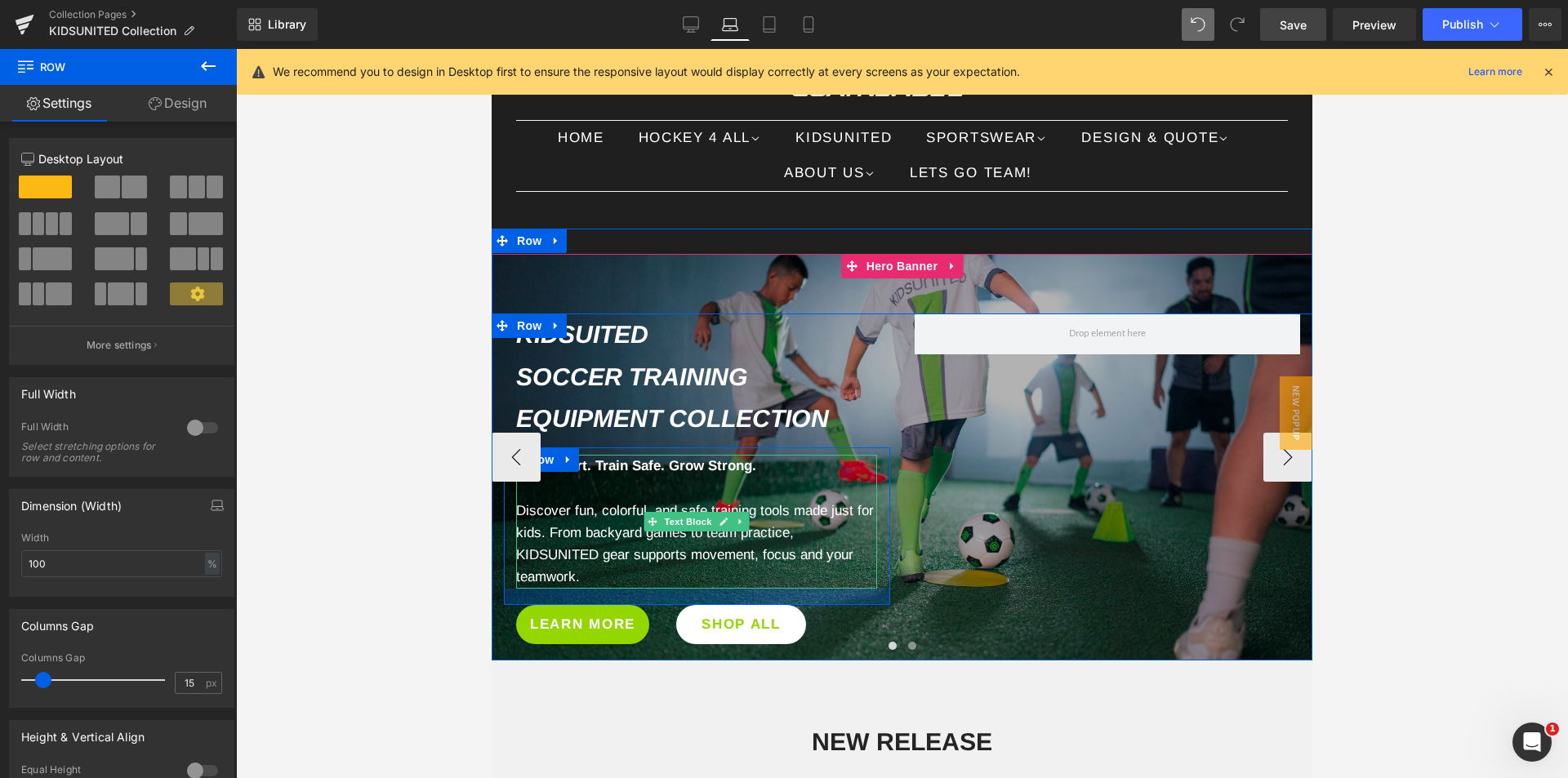
drag, startPoint x: 624, startPoint y: 589, endPoint x: 628, endPoint y: 597, distance: 8.9
click at [628, 597] on div at bounding box center [697, 597] width 386 height 17
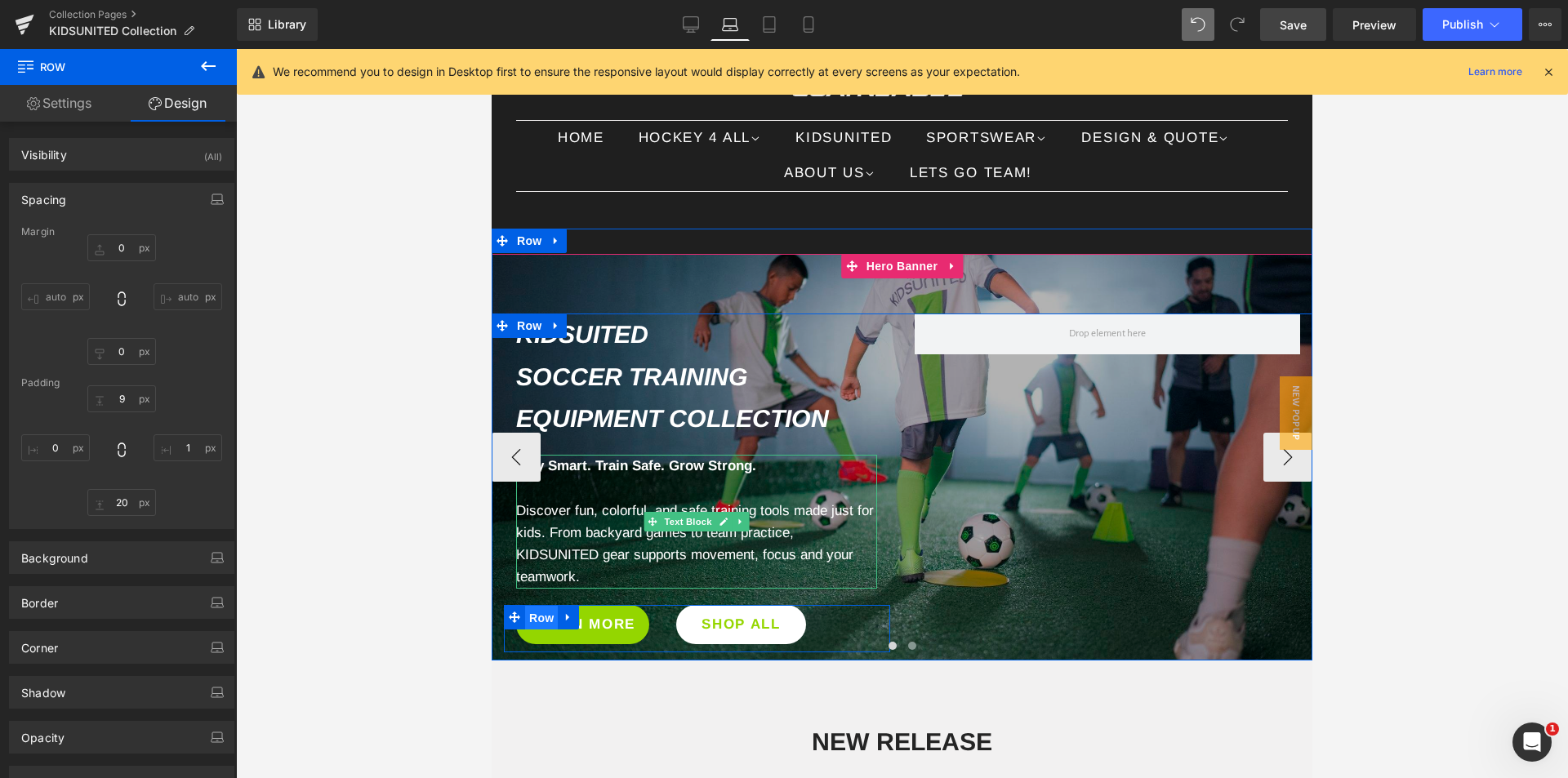
click at [528, 613] on span "Row" at bounding box center [541, 617] width 32 height 24
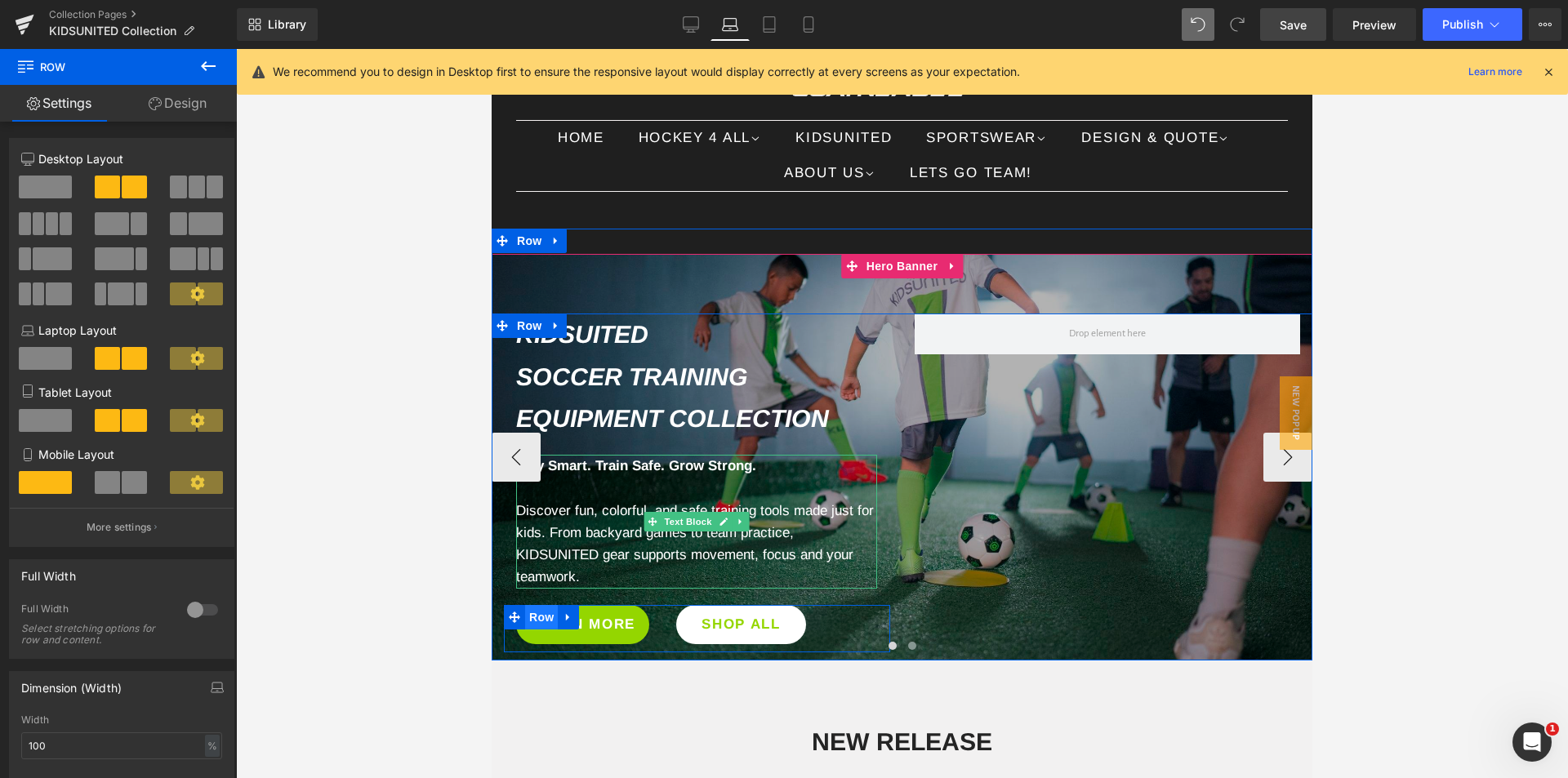
click at [535, 617] on span "Row" at bounding box center [541, 616] width 32 height 24
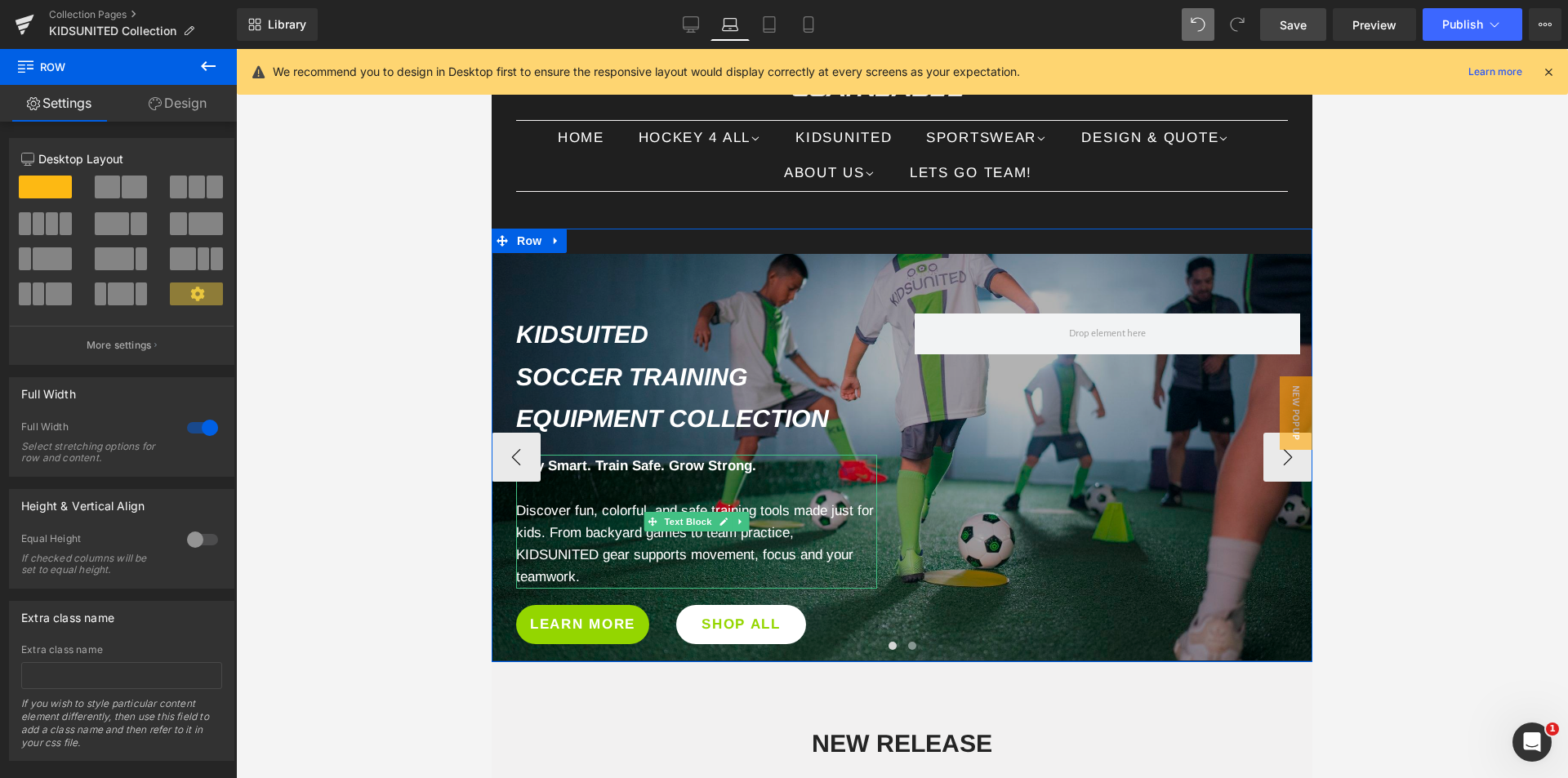
click at [899, 659] on div "ALL IN ONE EXCLUSIVE BUNDLE Heading SALE Heading UP TO 25% OFF Heading Get It N…" at bounding box center [902, 444] width 821 height 433
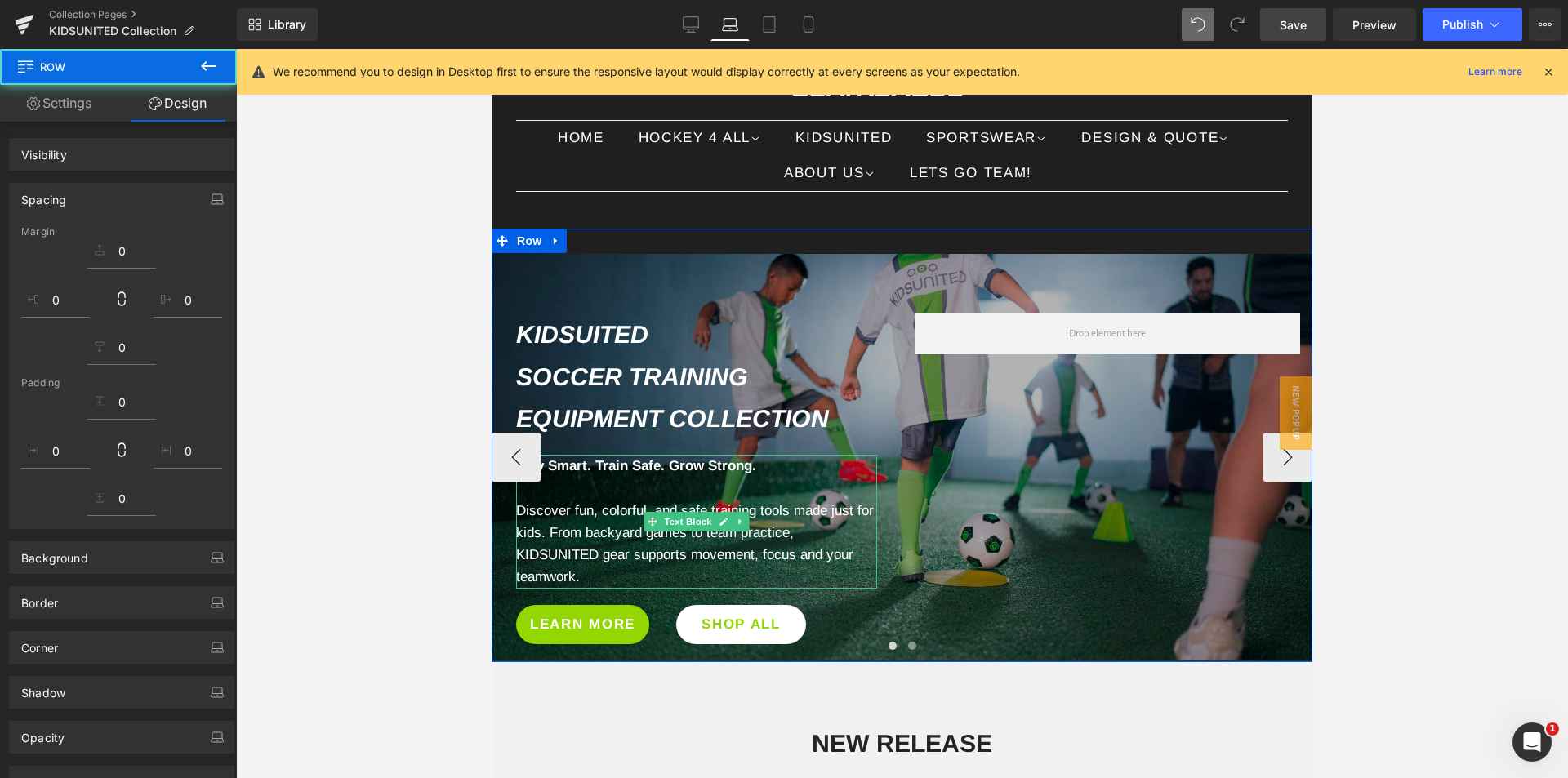
click at [1019, 457] on div "KIDSUITED Soccer Training Equipment Collection Heading Row Play Smart. Train Sa…" at bounding box center [902, 486] width 821 height 346
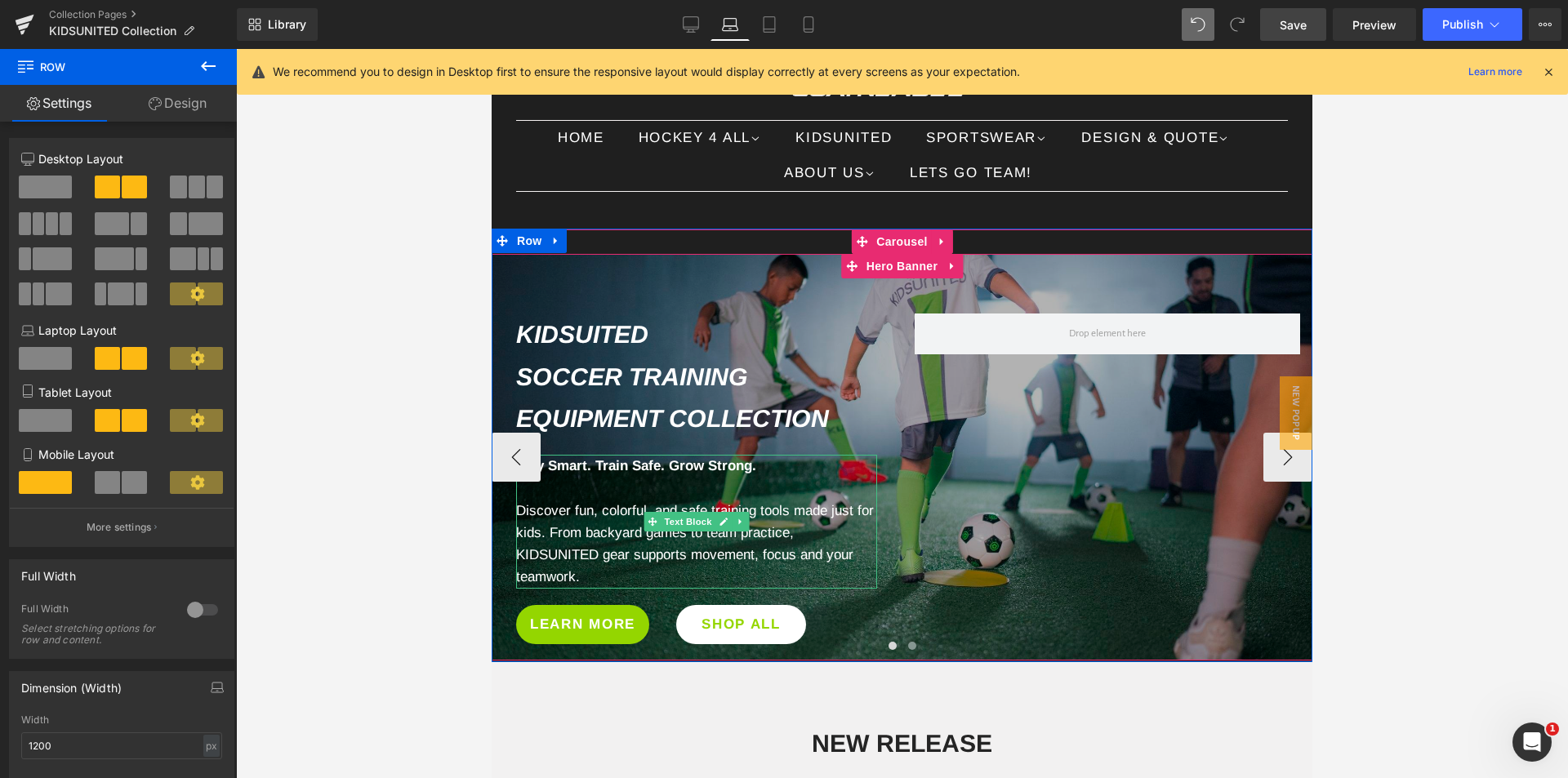
click at [912, 268] on span "Hero Banner" at bounding box center [902, 266] width 80 height 24
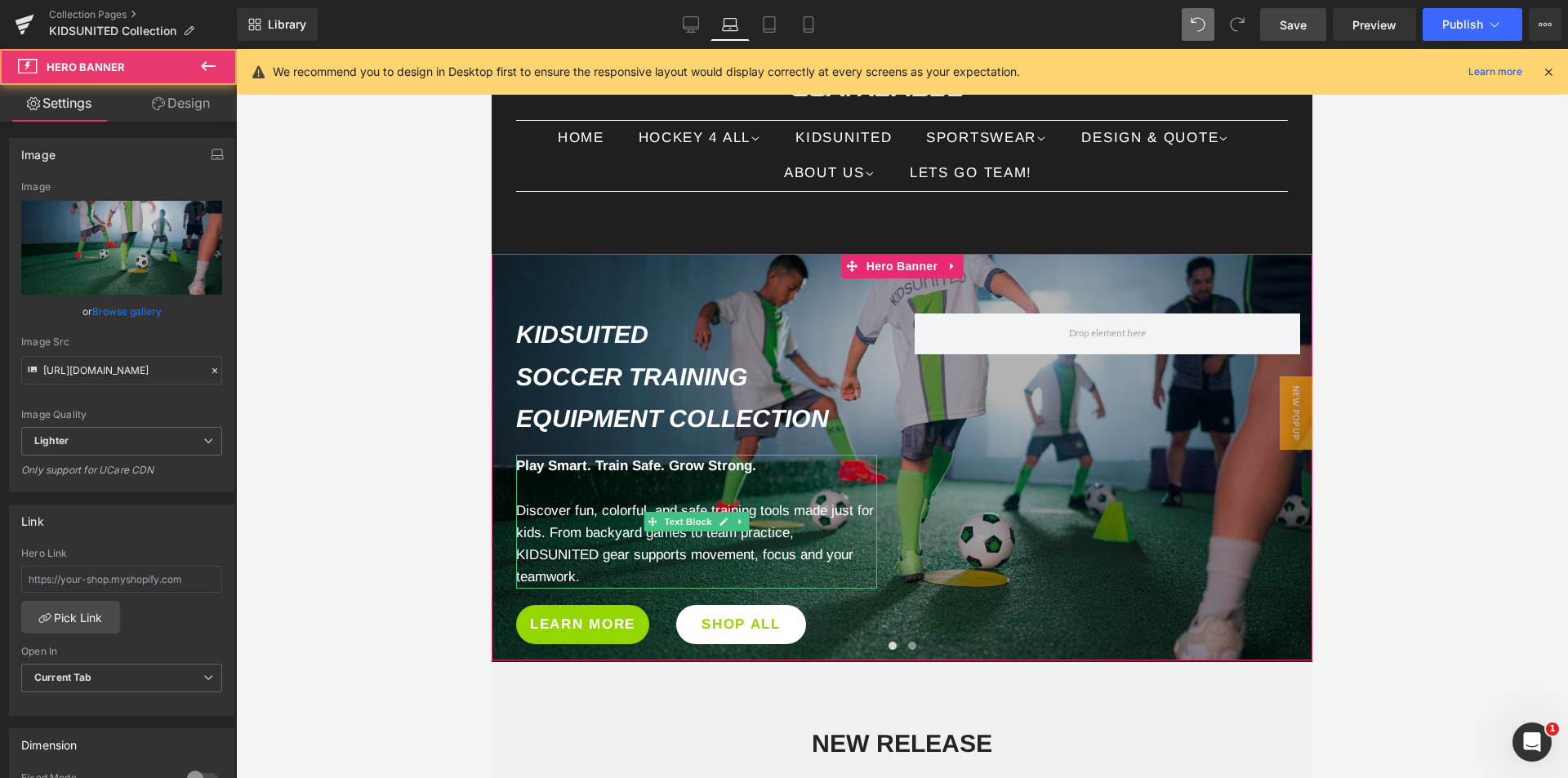
scroll to position [408, 0]
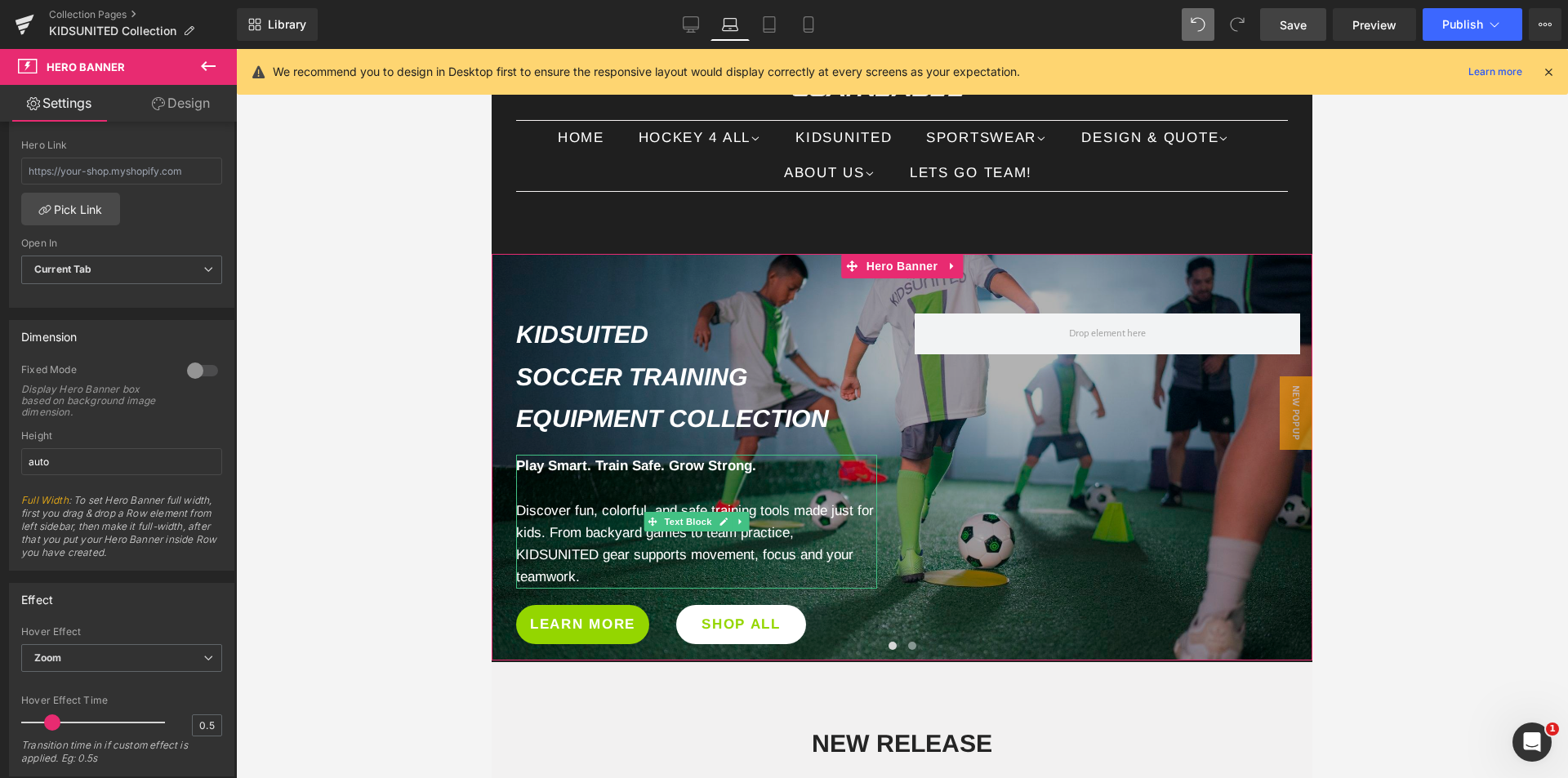
click at [186, 104] on link "Design" at bounding box center [181, 103] width 118 height 37
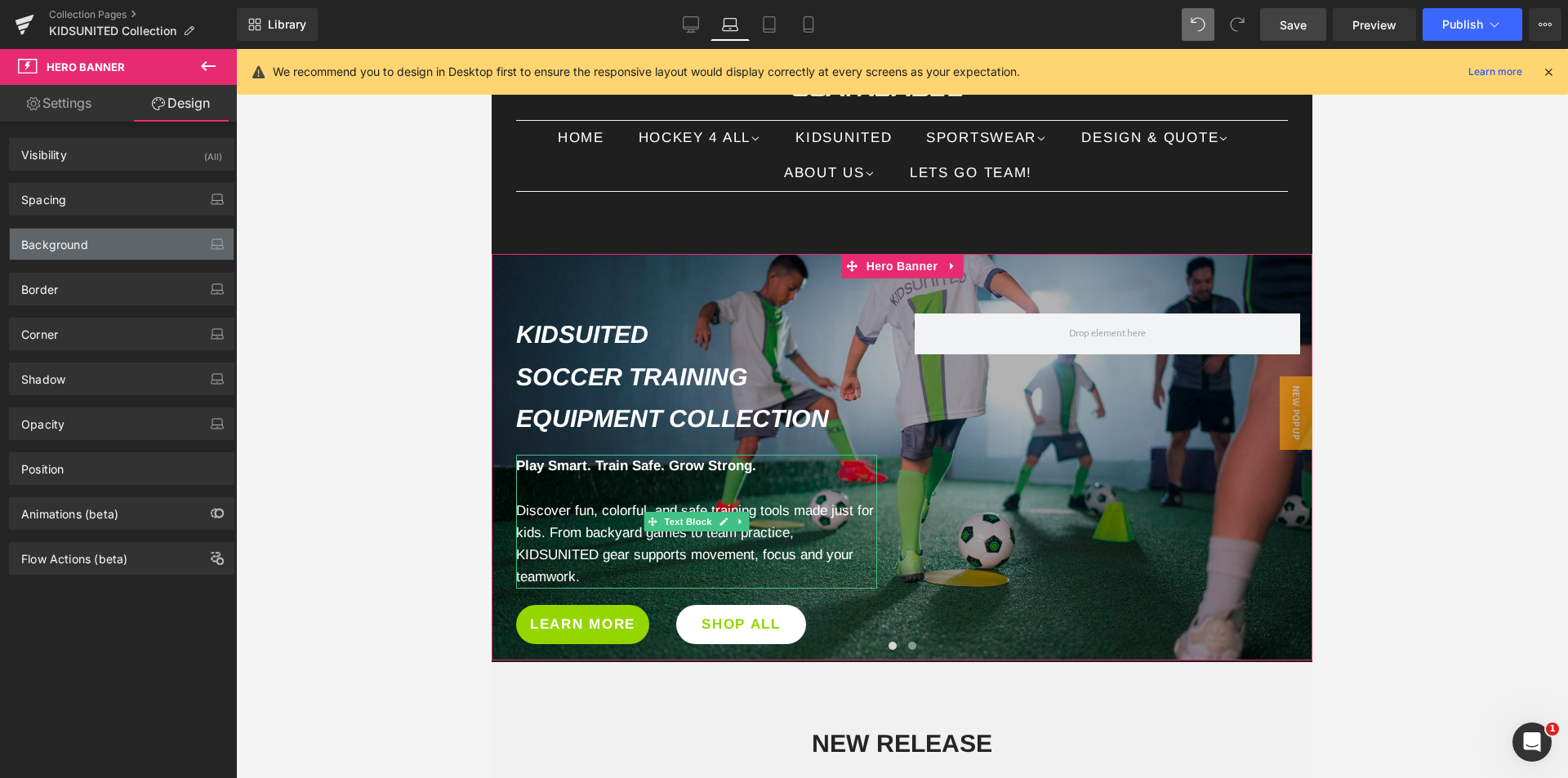
type input "0px"
type input "73px"
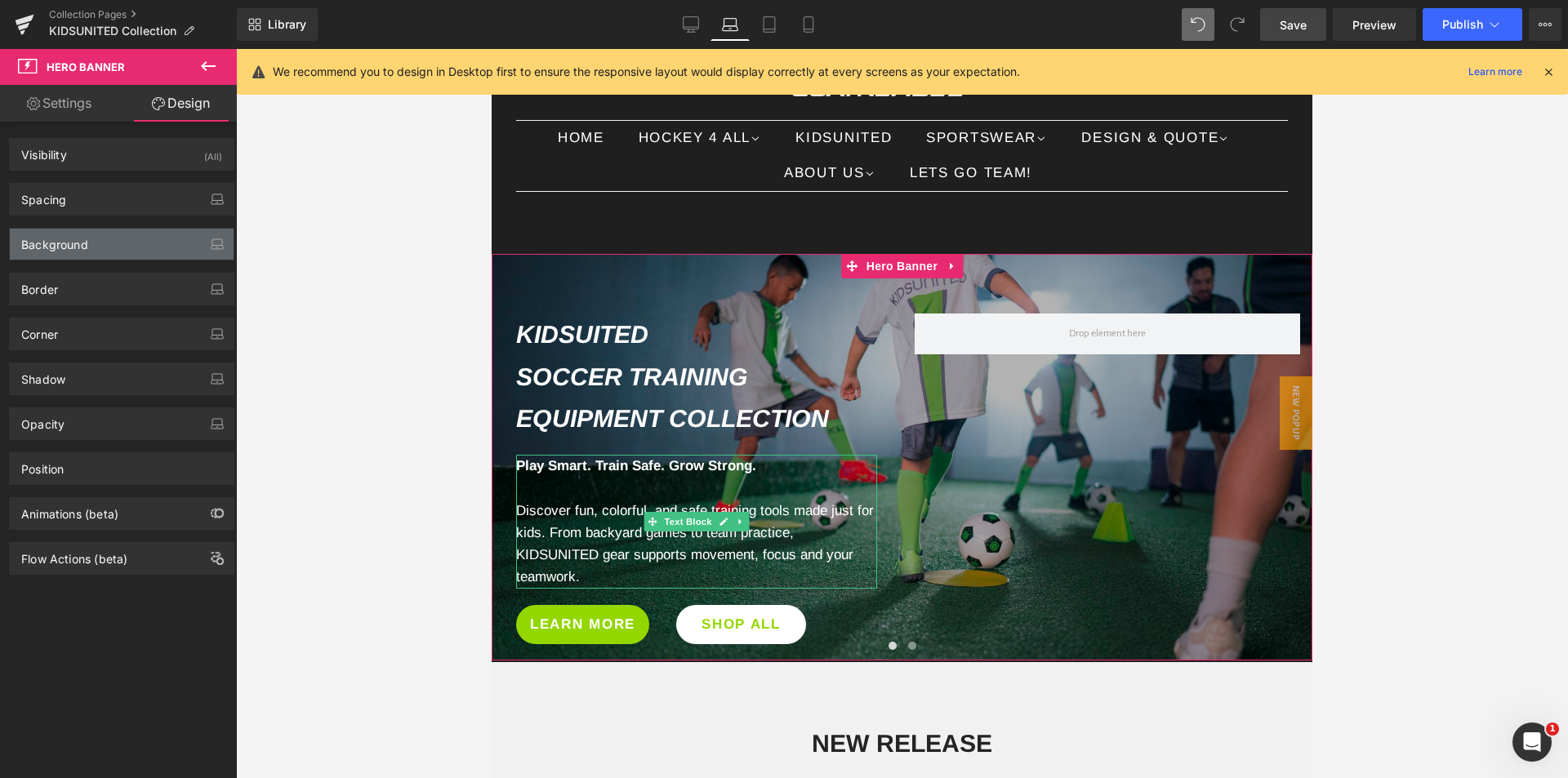
type input "0px"
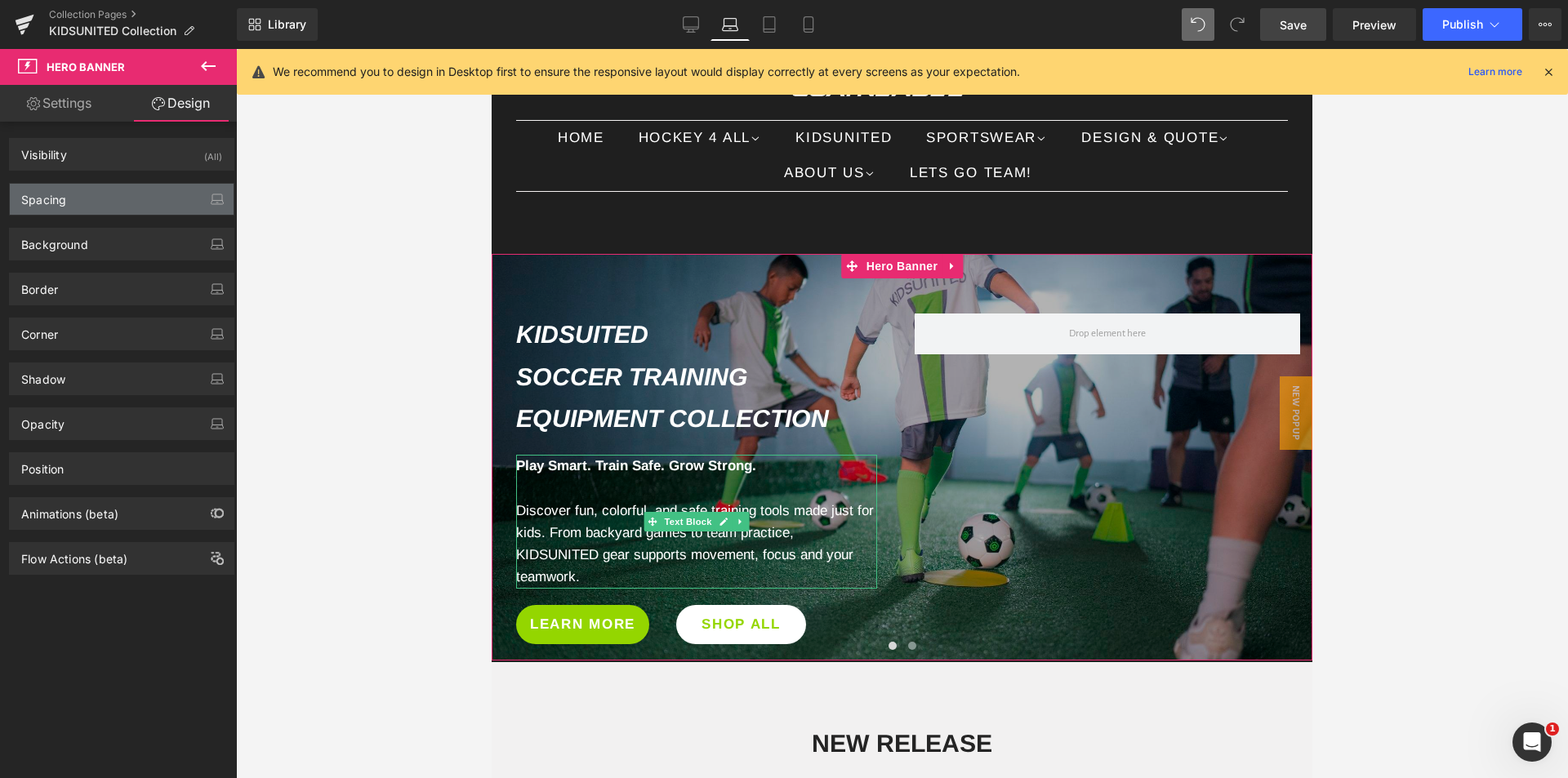
click at [63, 199] on div "Spacing" at bounding box center [43, 195] width 45 height 23
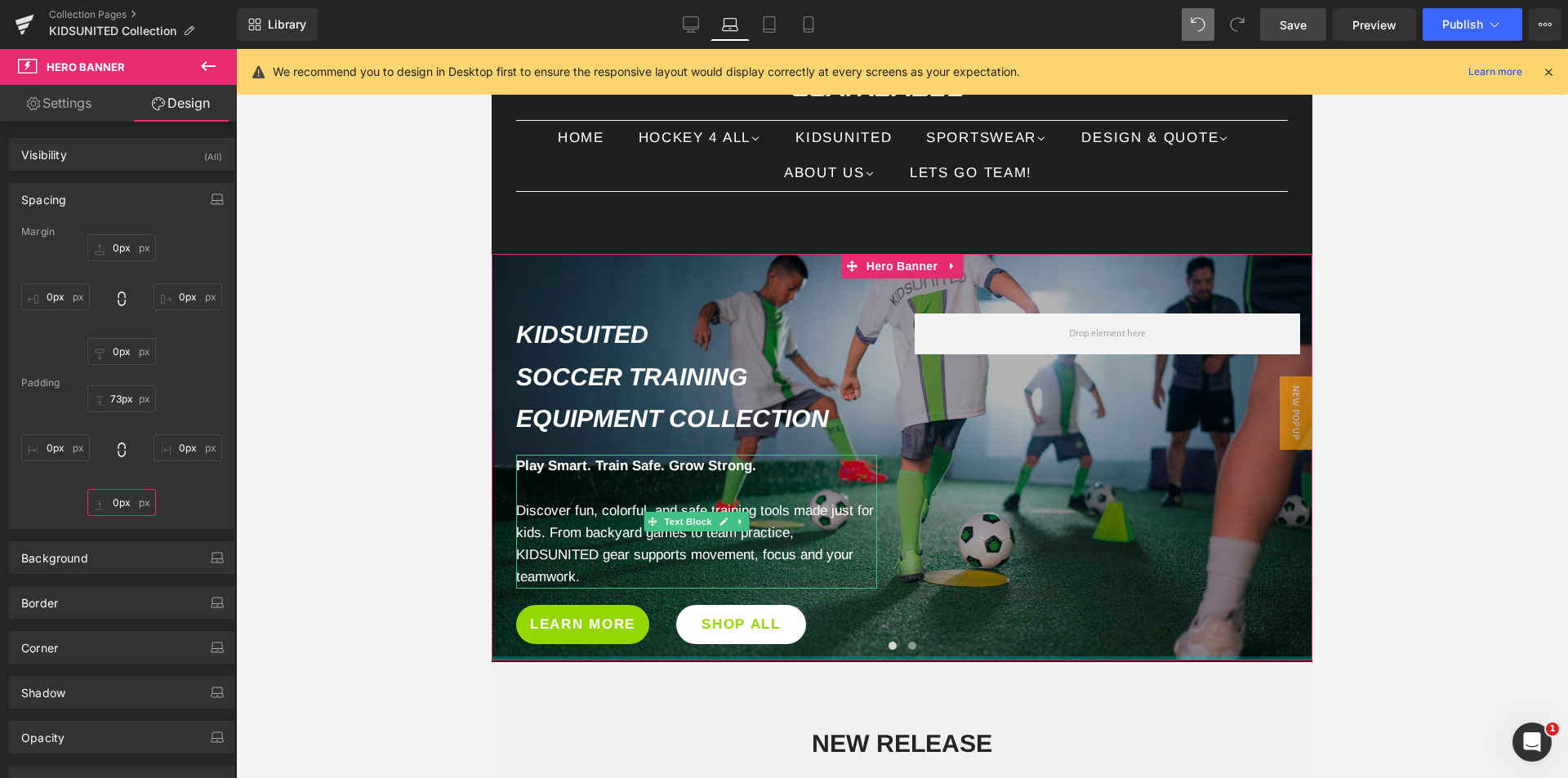
click at [122, 502] on input "0px" at bounding box center [122, 502] width 68 height 27
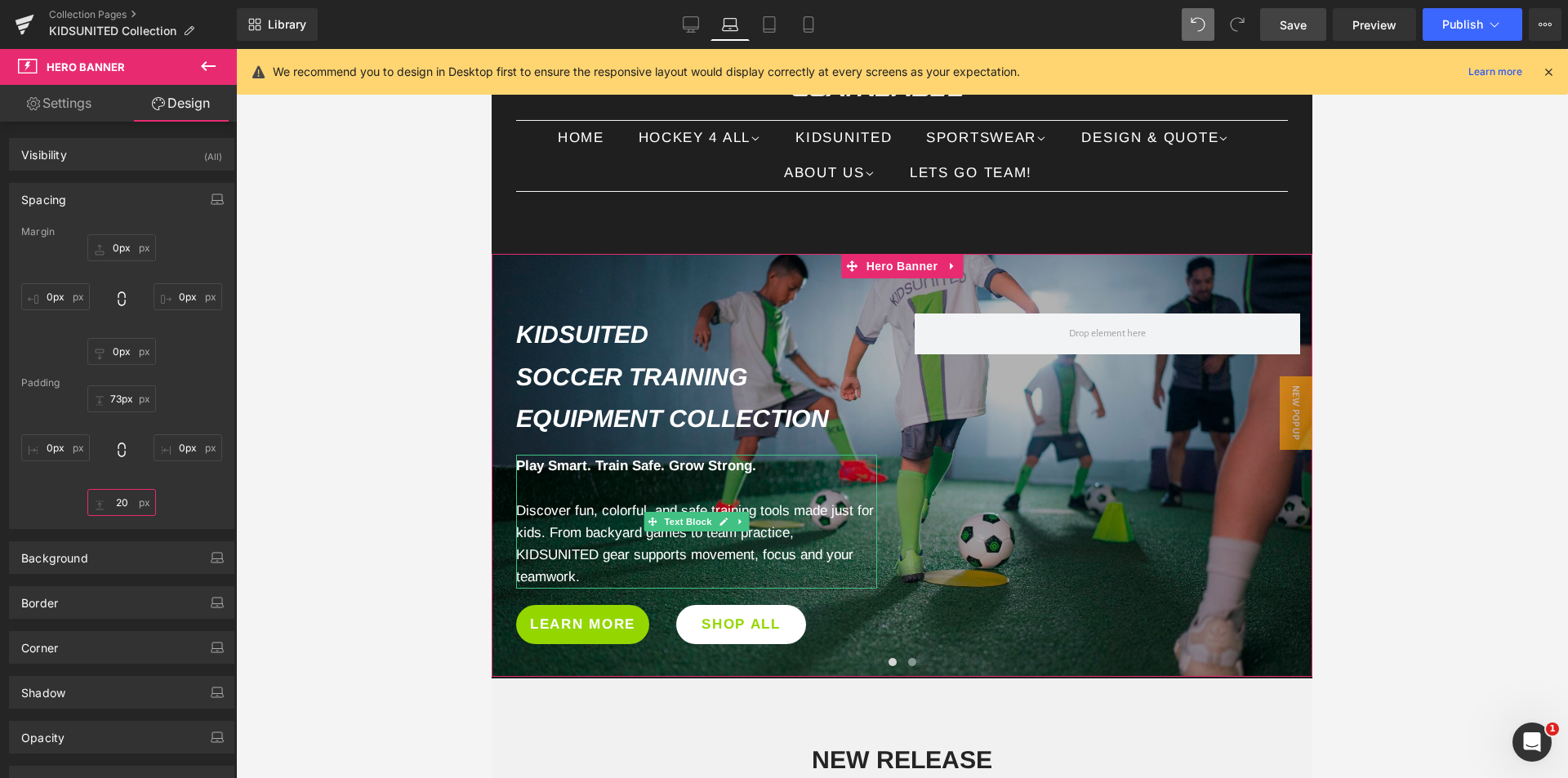
type input "20"
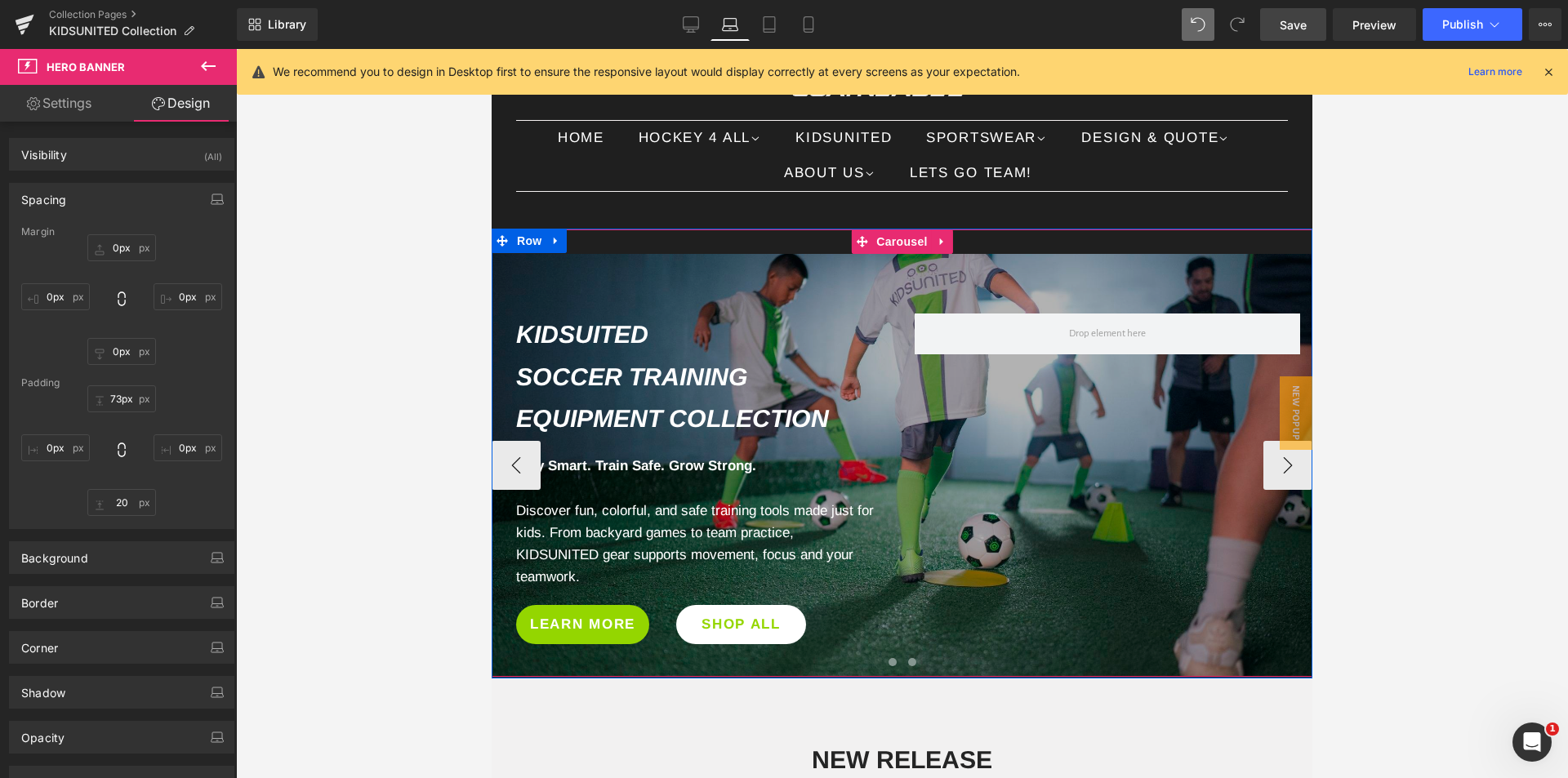
click at [908, 661] on span at bounding box center [912, 662] width 8 height 8
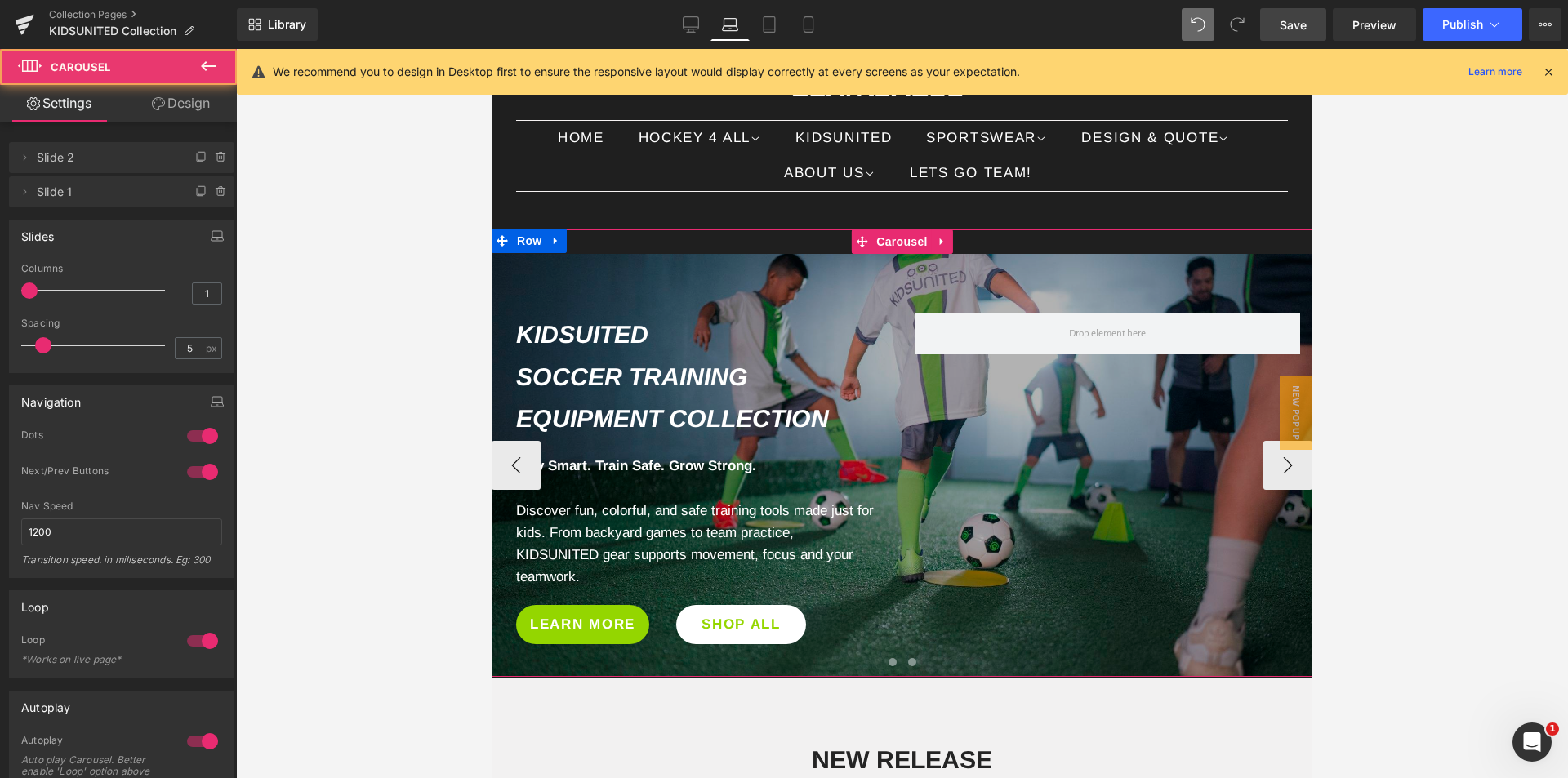
click at [888, 663] on span at bounding box center [892, 662] width 8 height 8
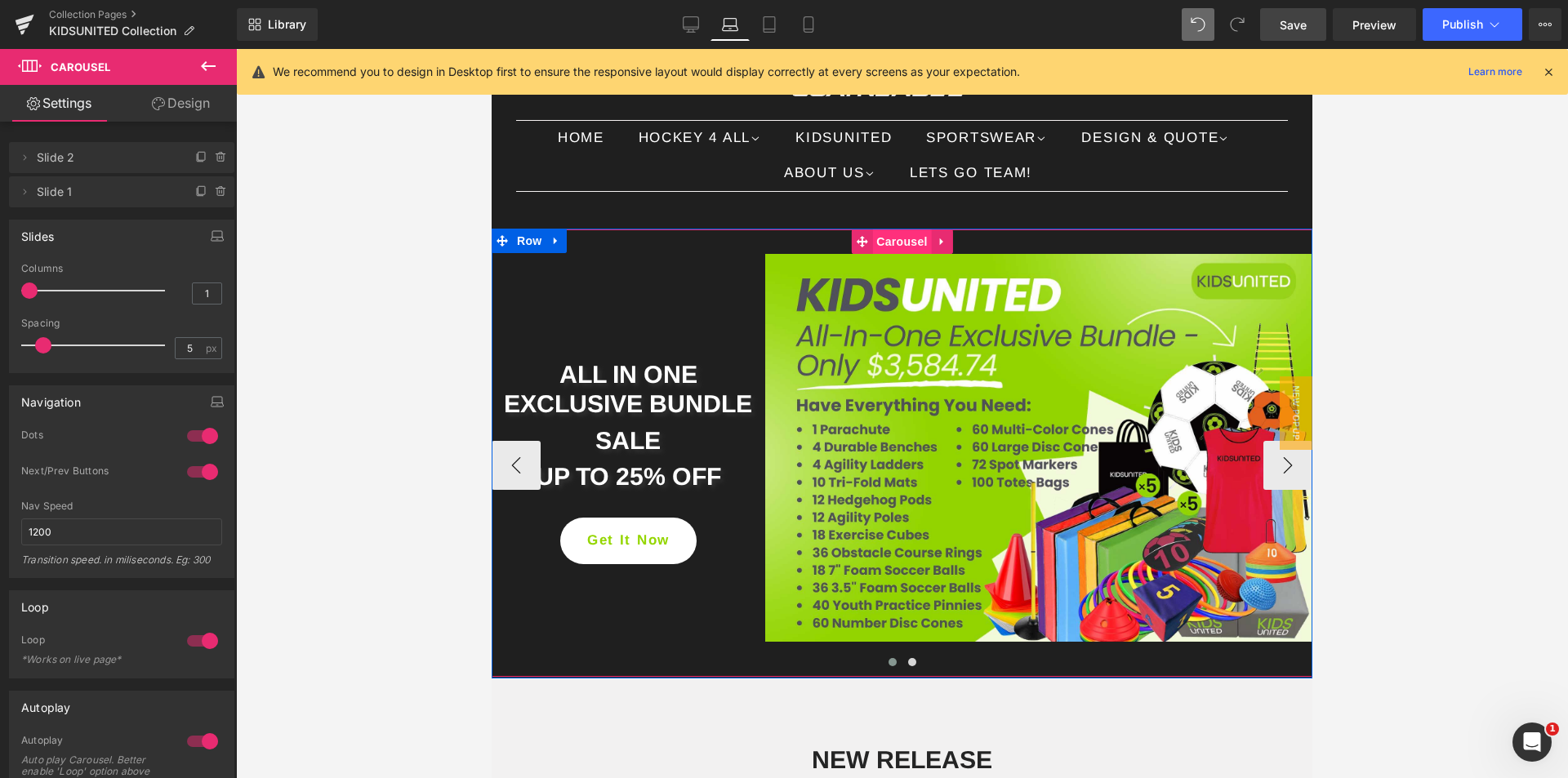
click at [899, 234] on span "Carousel" at bounding box center [901, 241] width 59 height 24
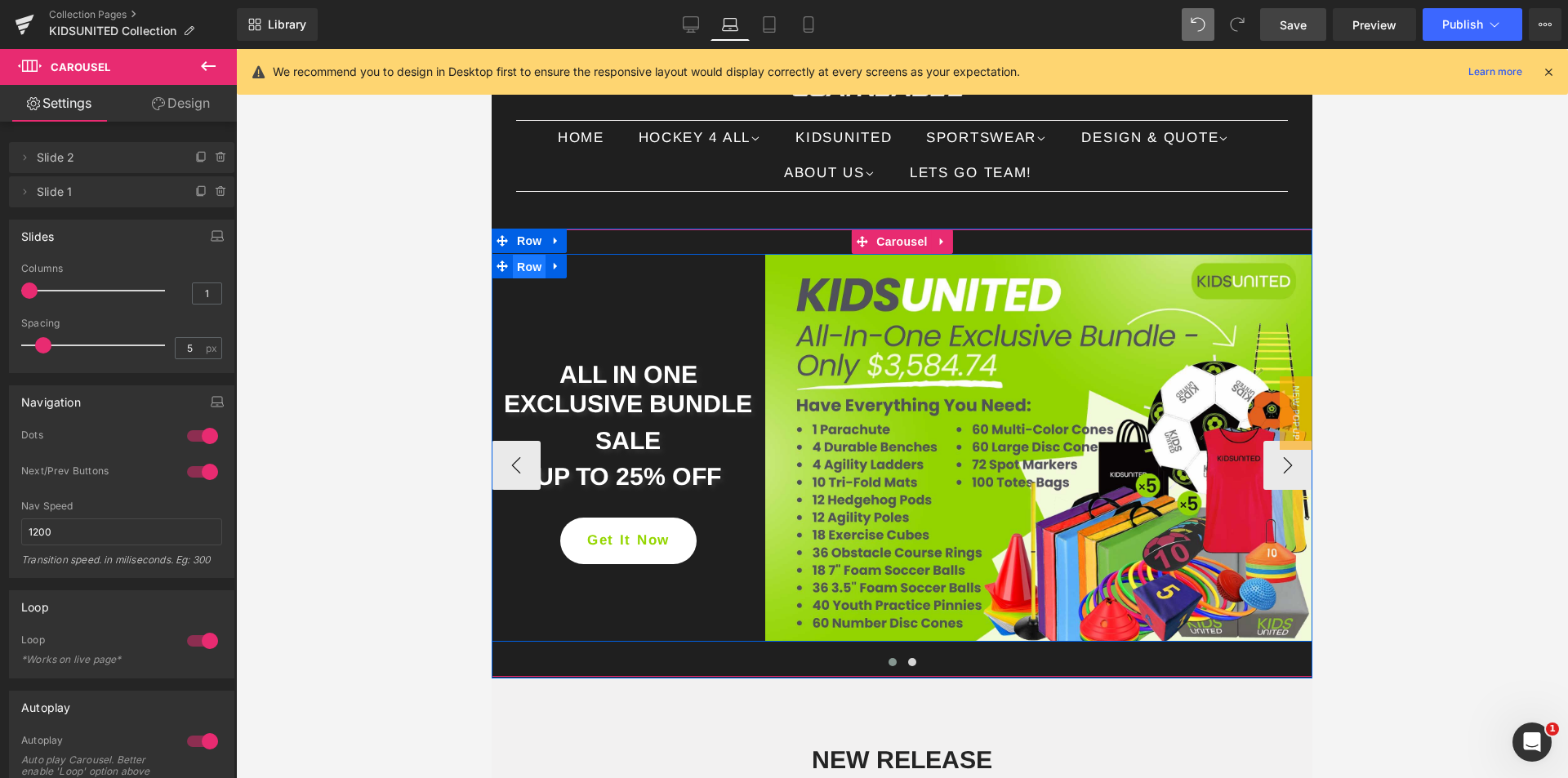
click at [524, 266] on span "Row" at bounding box center [529, 267] width 32 height 24
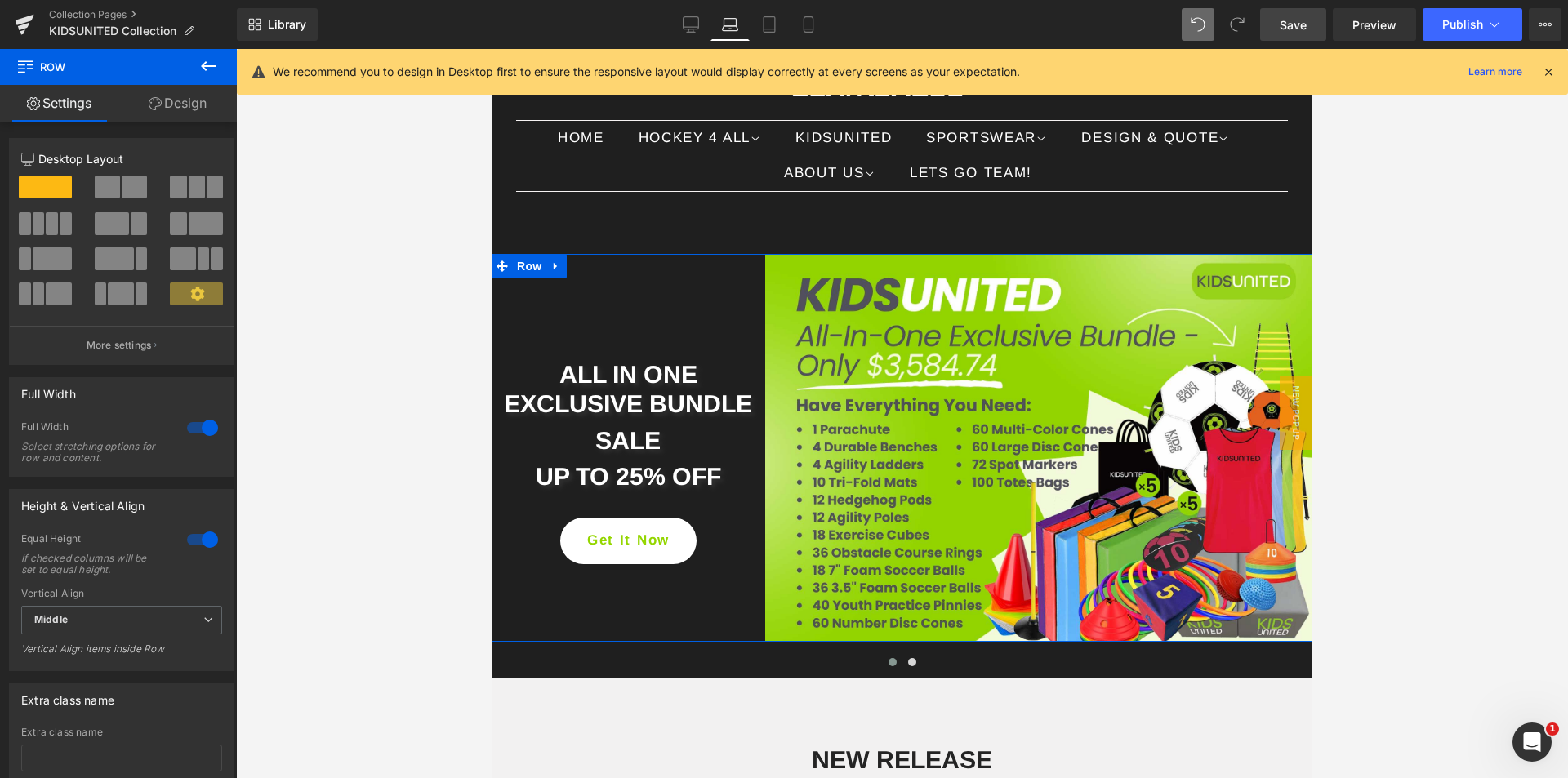
click at [178, 102] on link "Design" at bounding box center [178, 103] width 118 height 37
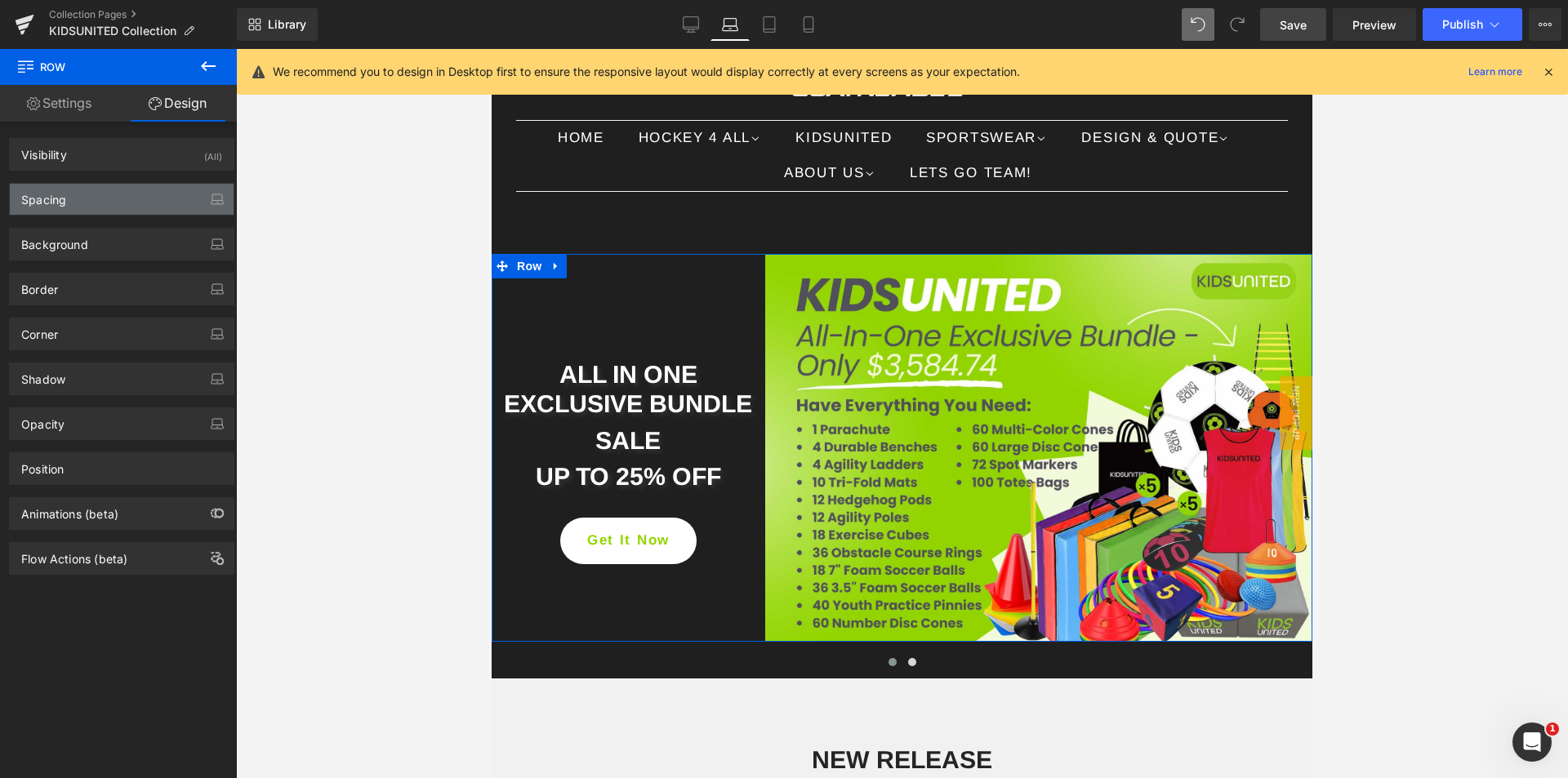
click at [76, 209] on div "Spacing" at bounding box center [122, 200] width 224 height 31
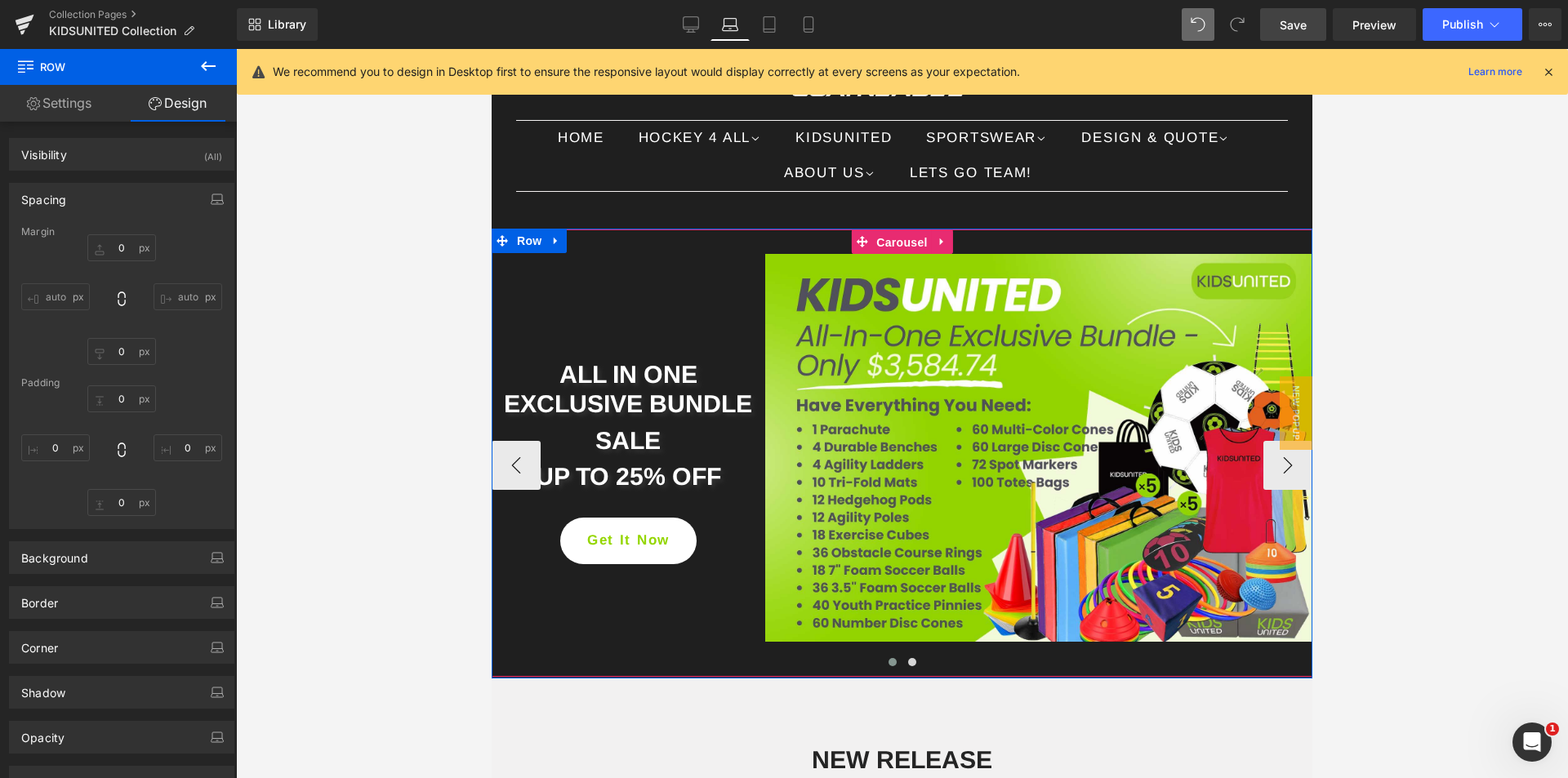
click at [888, 245] on span "Carousel" at bounding box center [901, 242] width 59 height 24
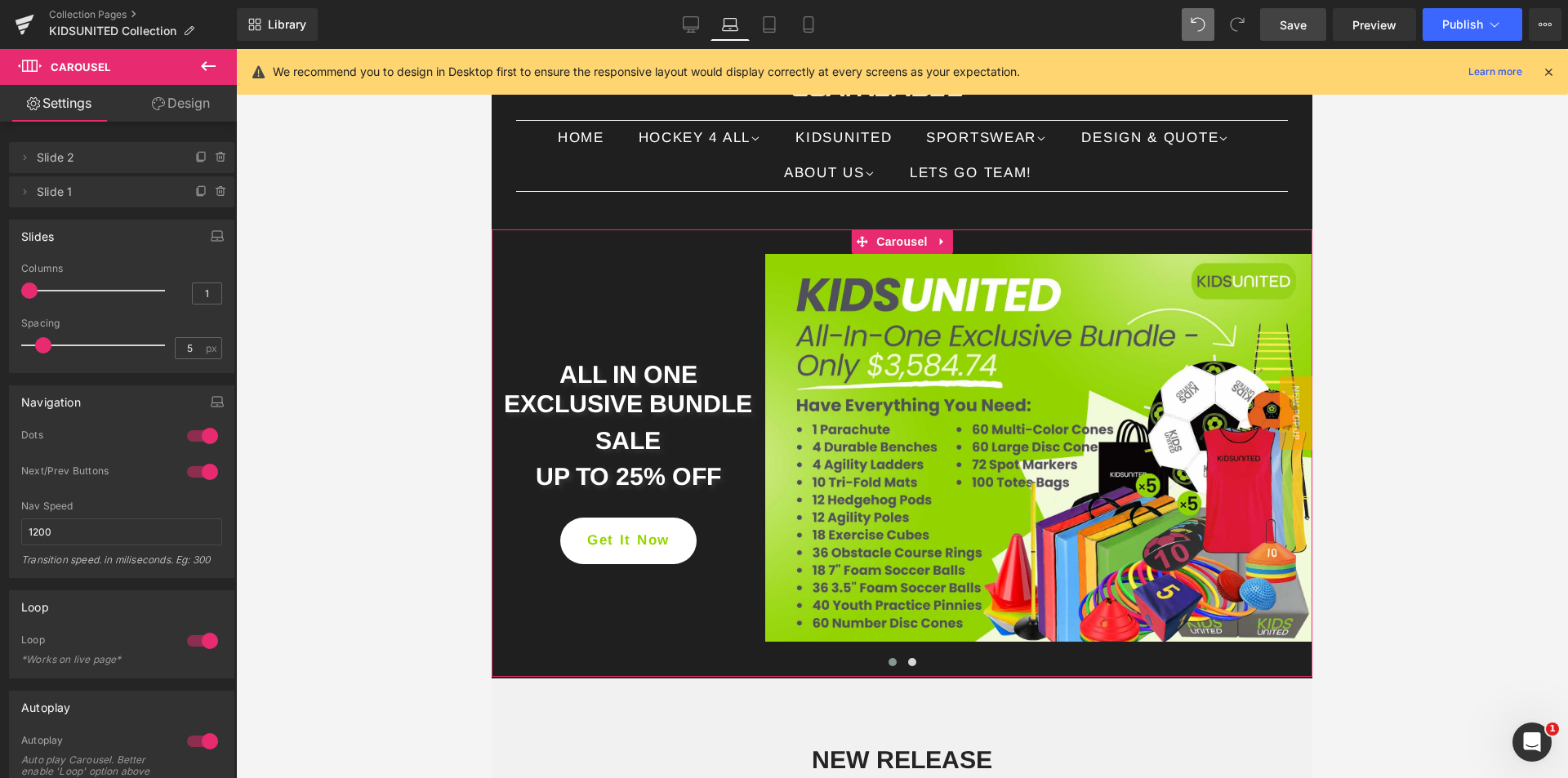
click at [178, 103] on link "Design" at bounding box center [181, 103] width 118 height 37
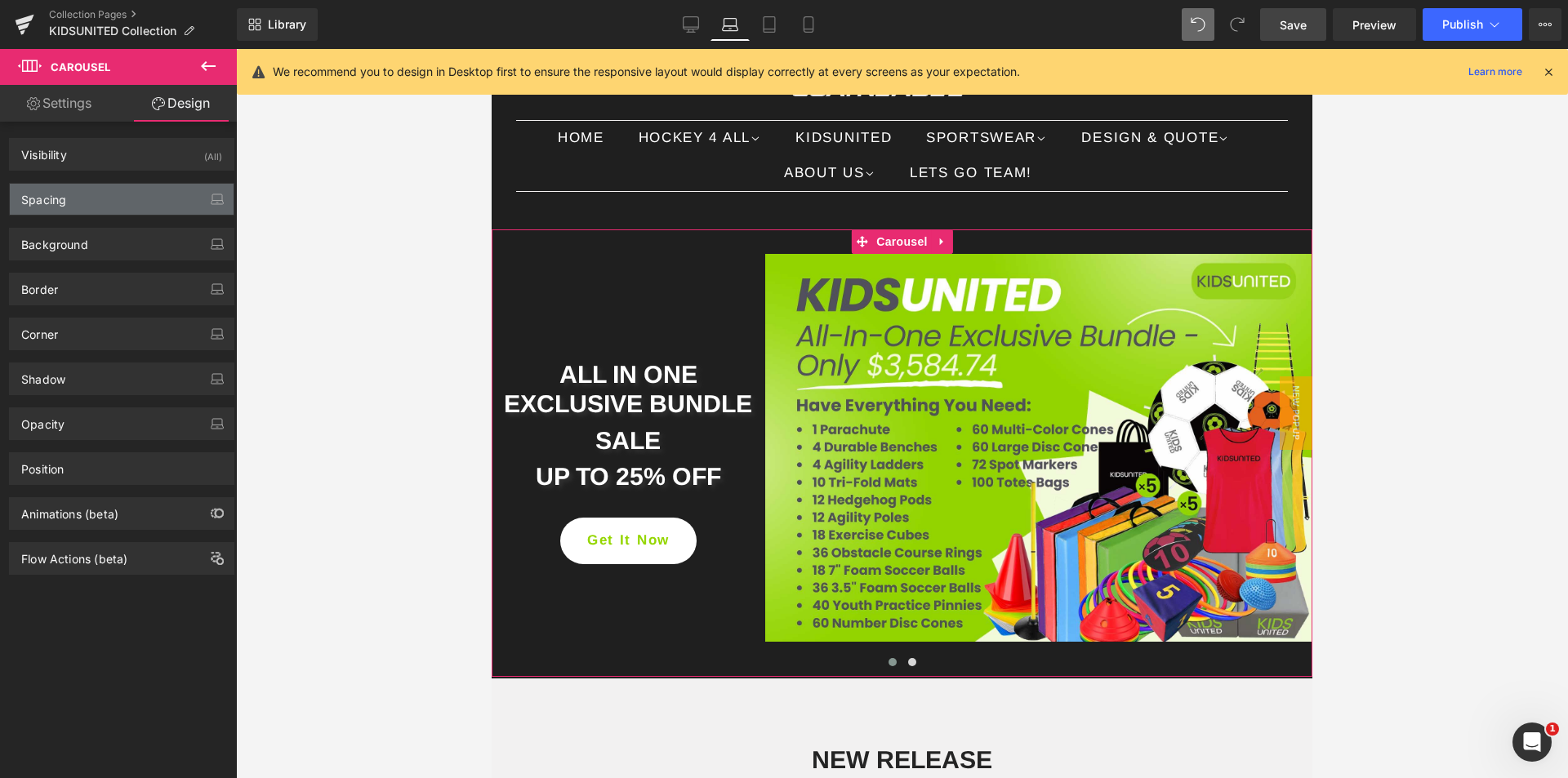
type input "0"
type input "30"
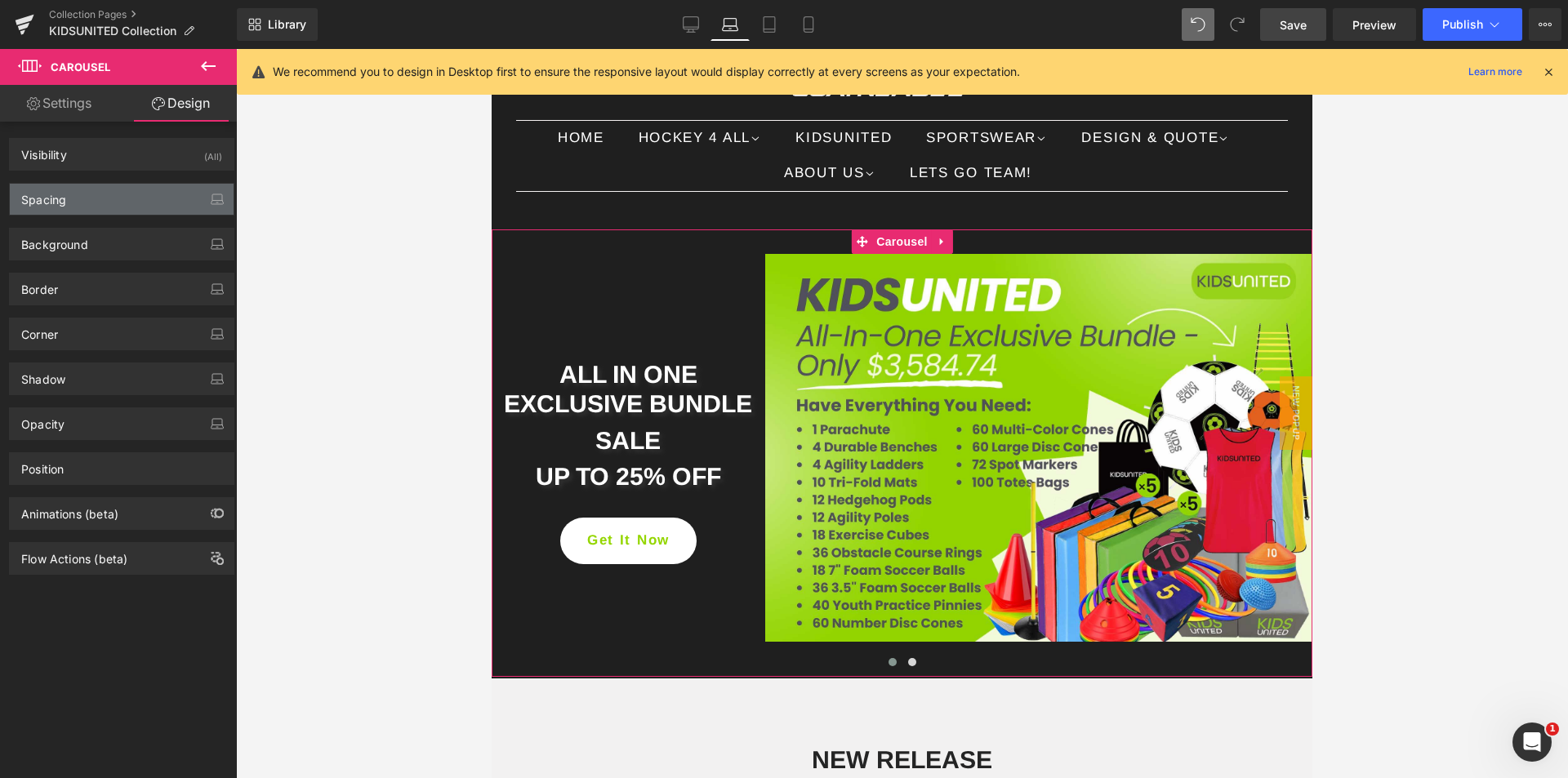
type input "0"
click at [78, 198] on div "Spacing" at bounding box center [122, 200] width 224 height 31
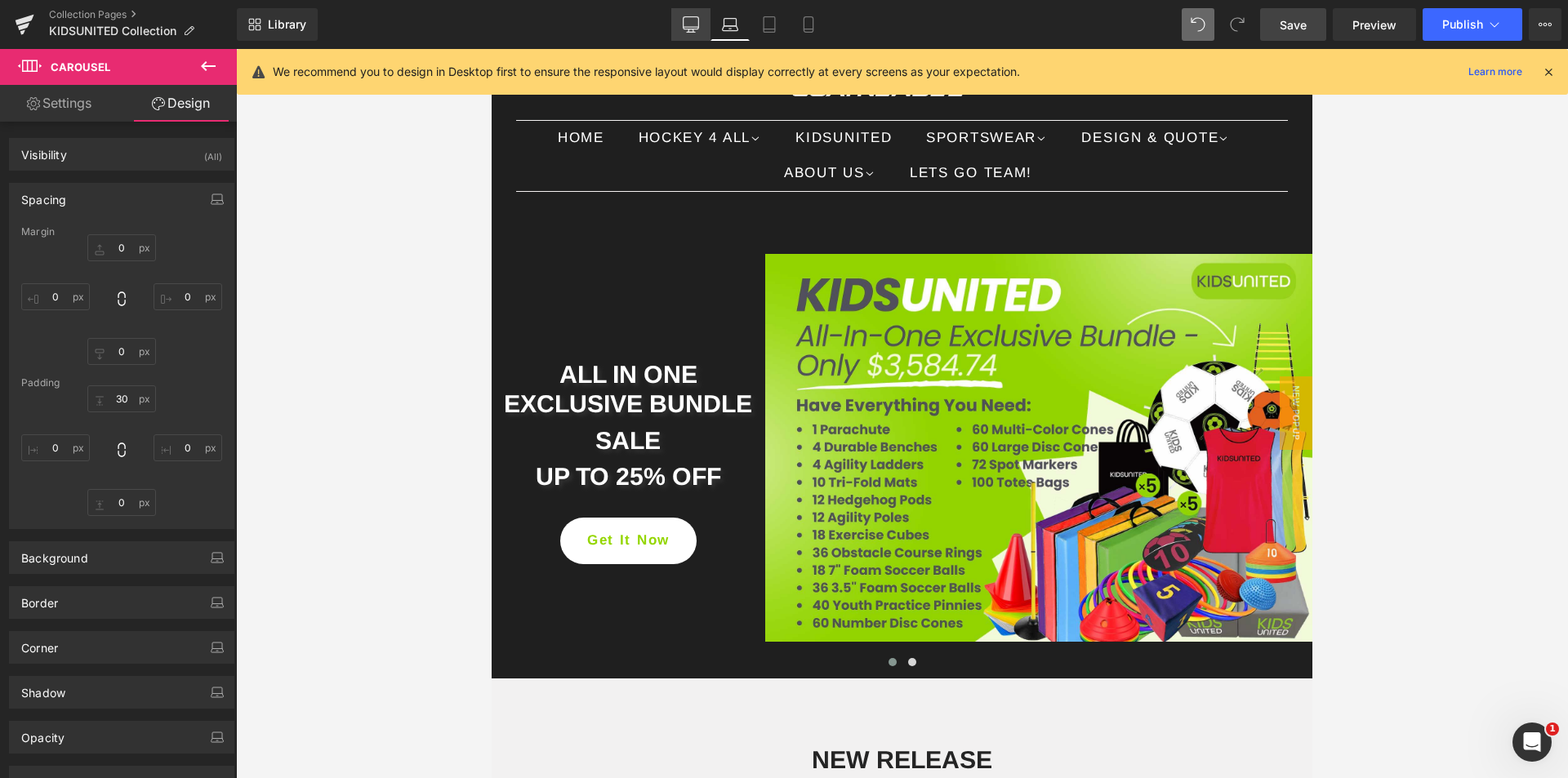
click at [682, 21] on icon at bounding box center [691, 25] width 17 height 17
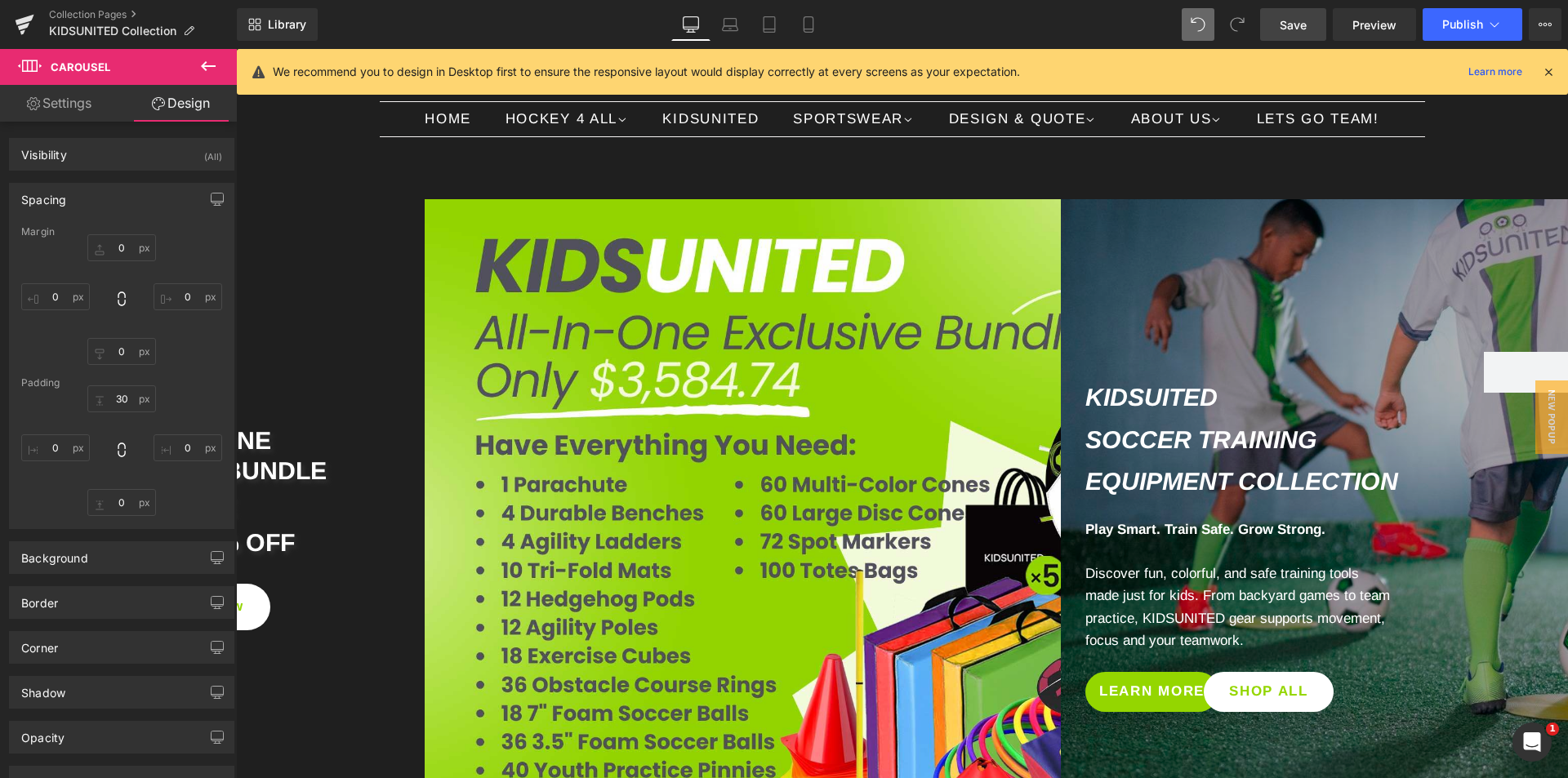
type input "0"
type input "30"
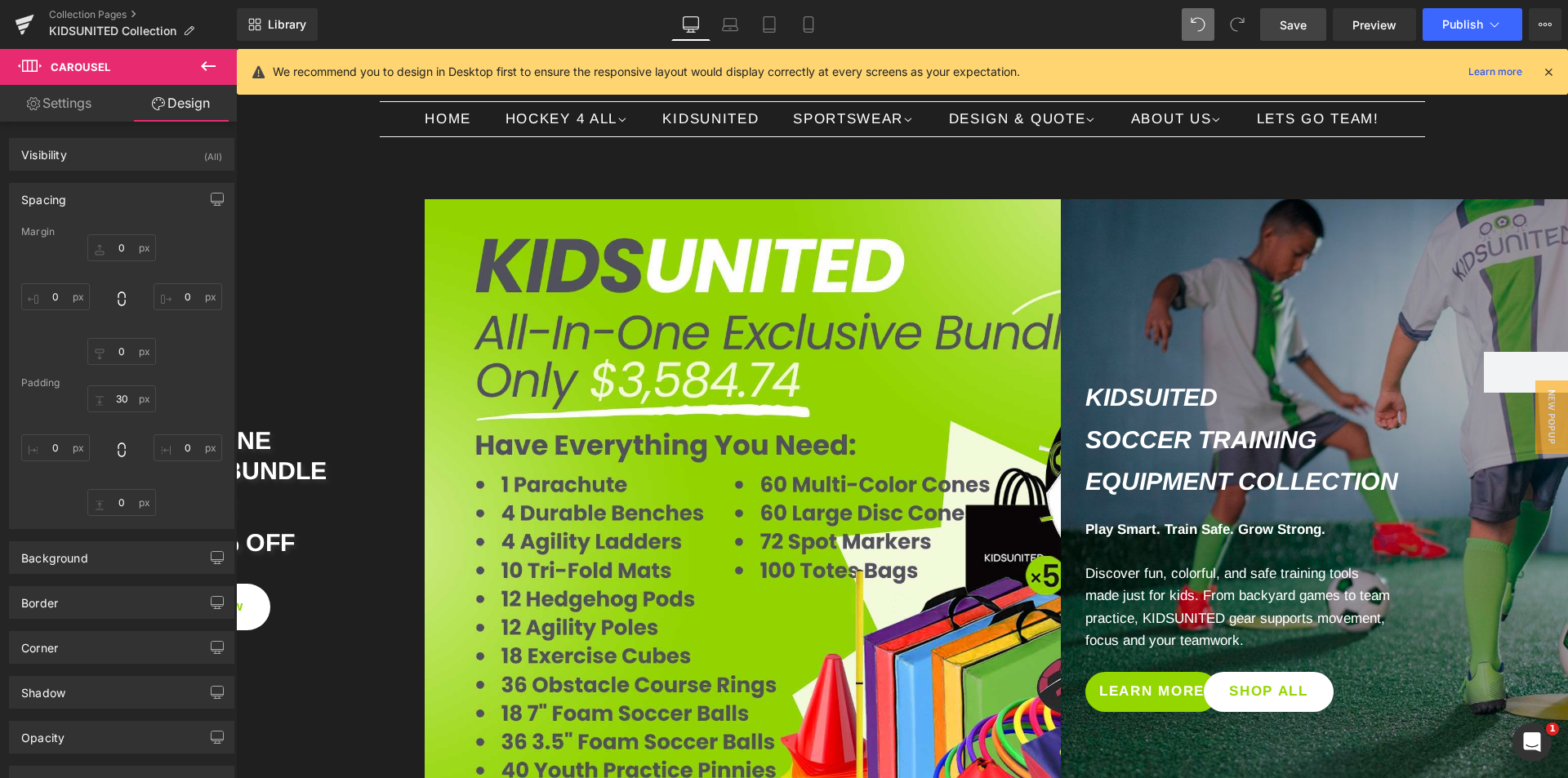
type input "0"
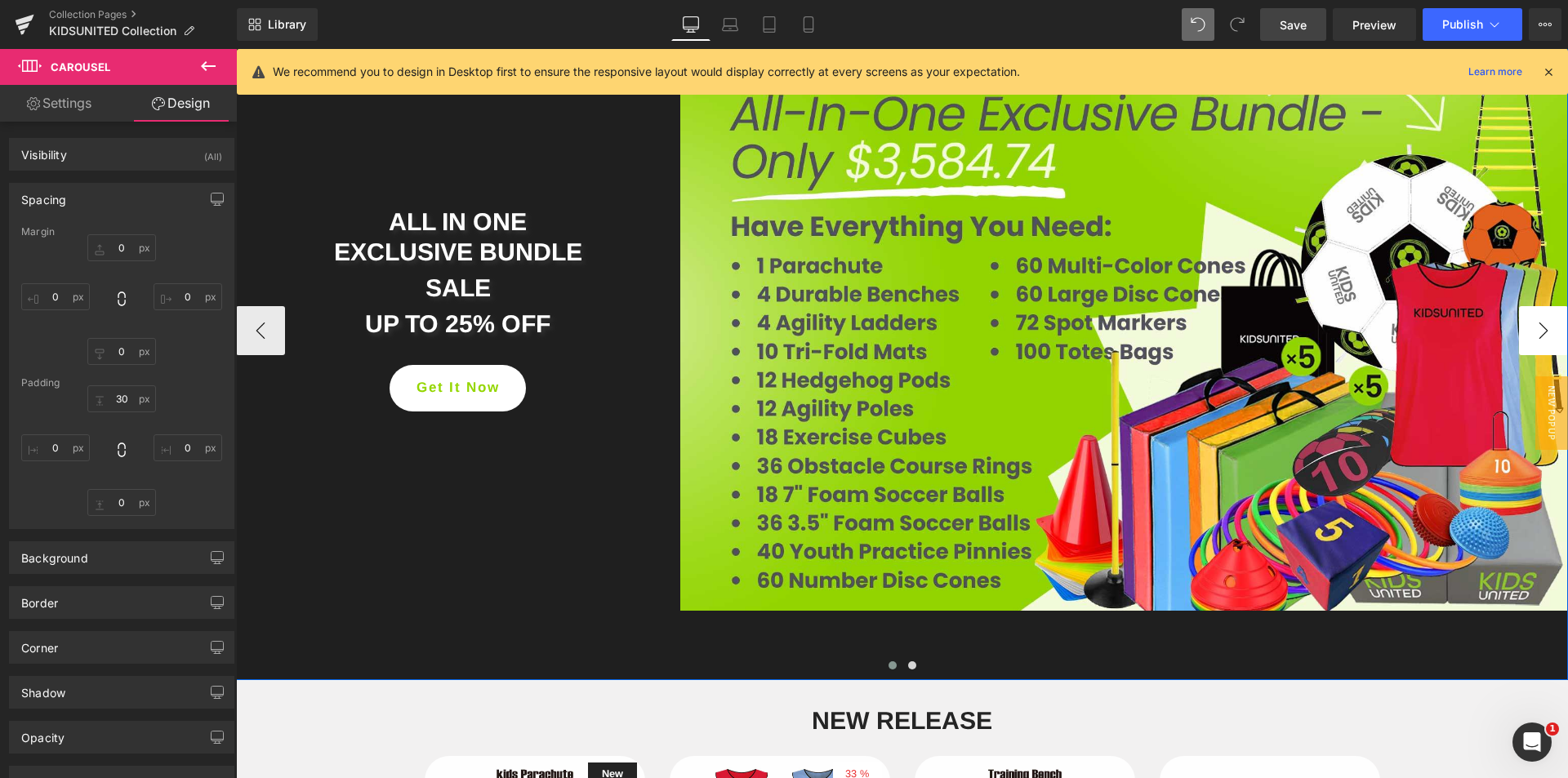
scroll to position [318, 0]
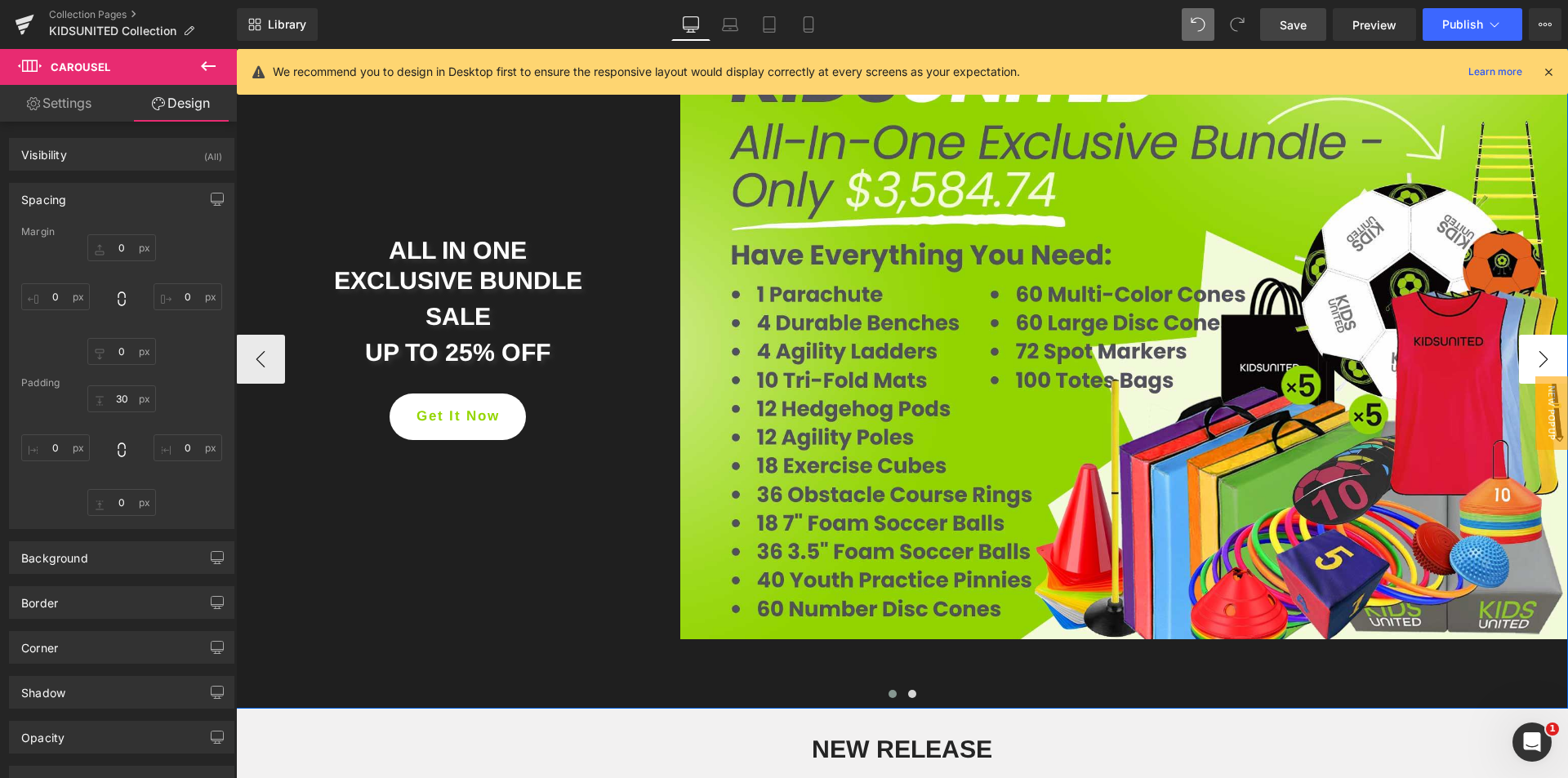
click at [1538, 366] on button "›" at bounding box center [1543, 359] width 49 height 49
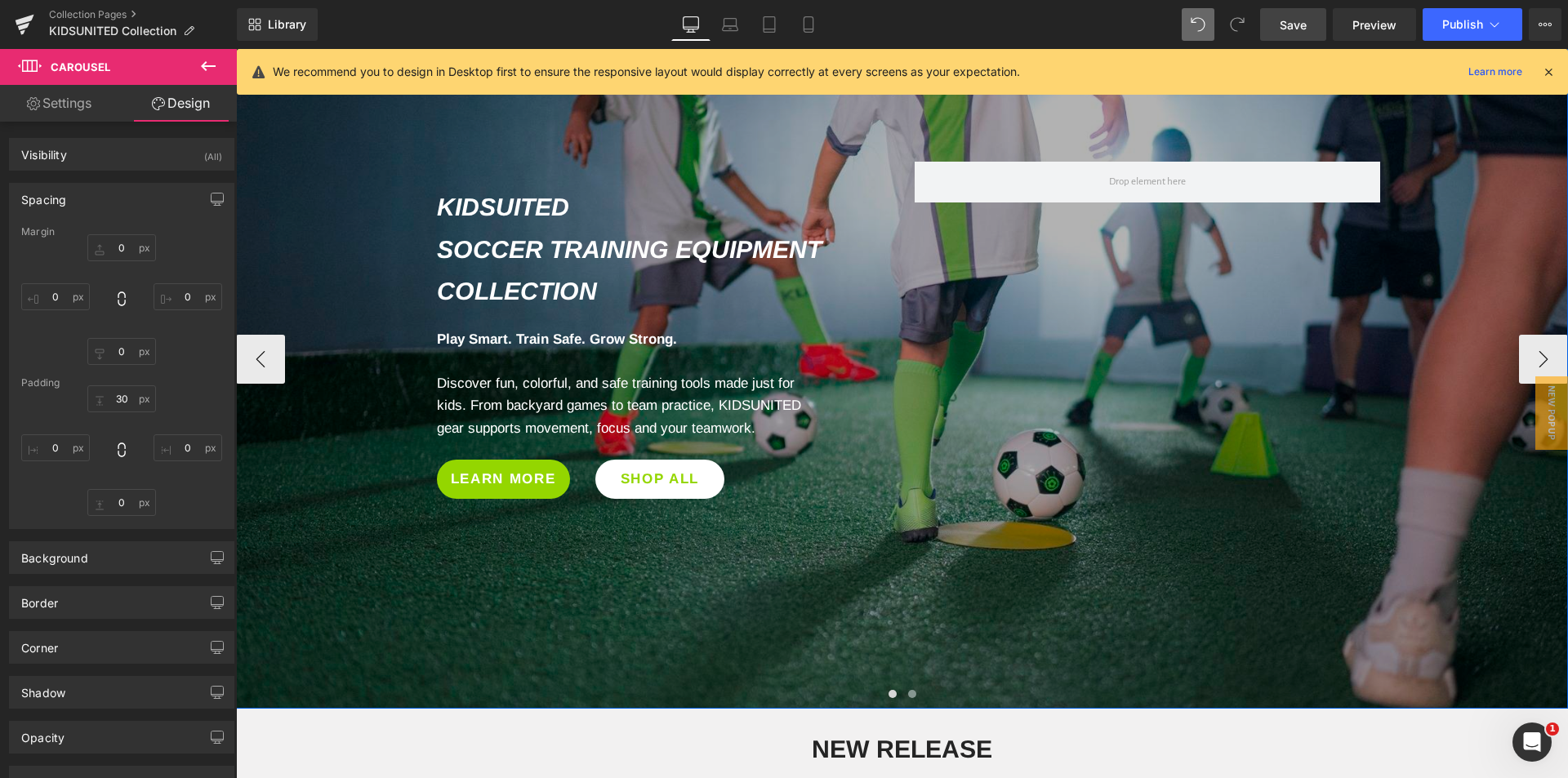
click at [1147, 660] on div at bounding box center [901, 359] width 1332 height 699
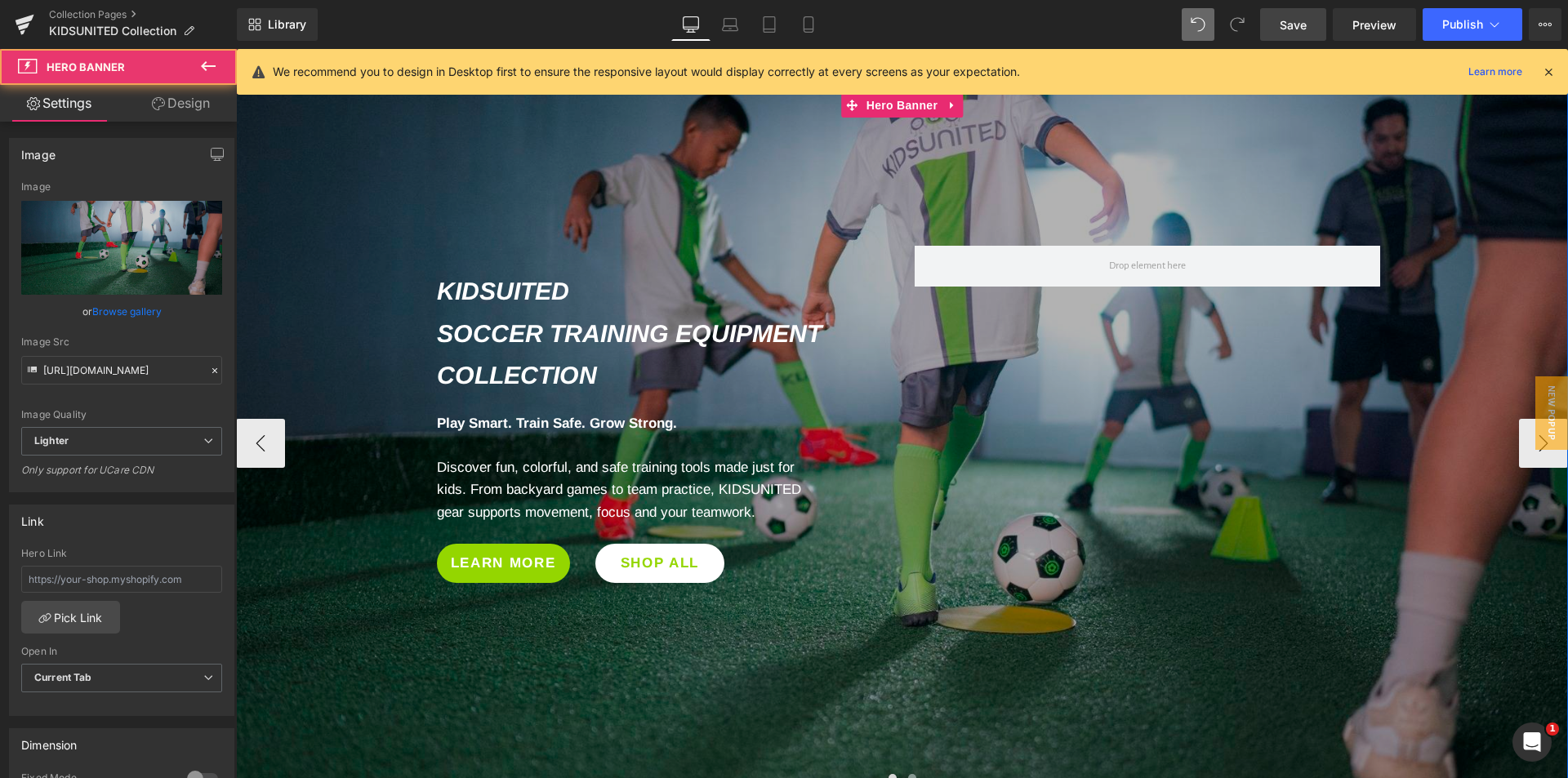
scroll to position [154, 0]
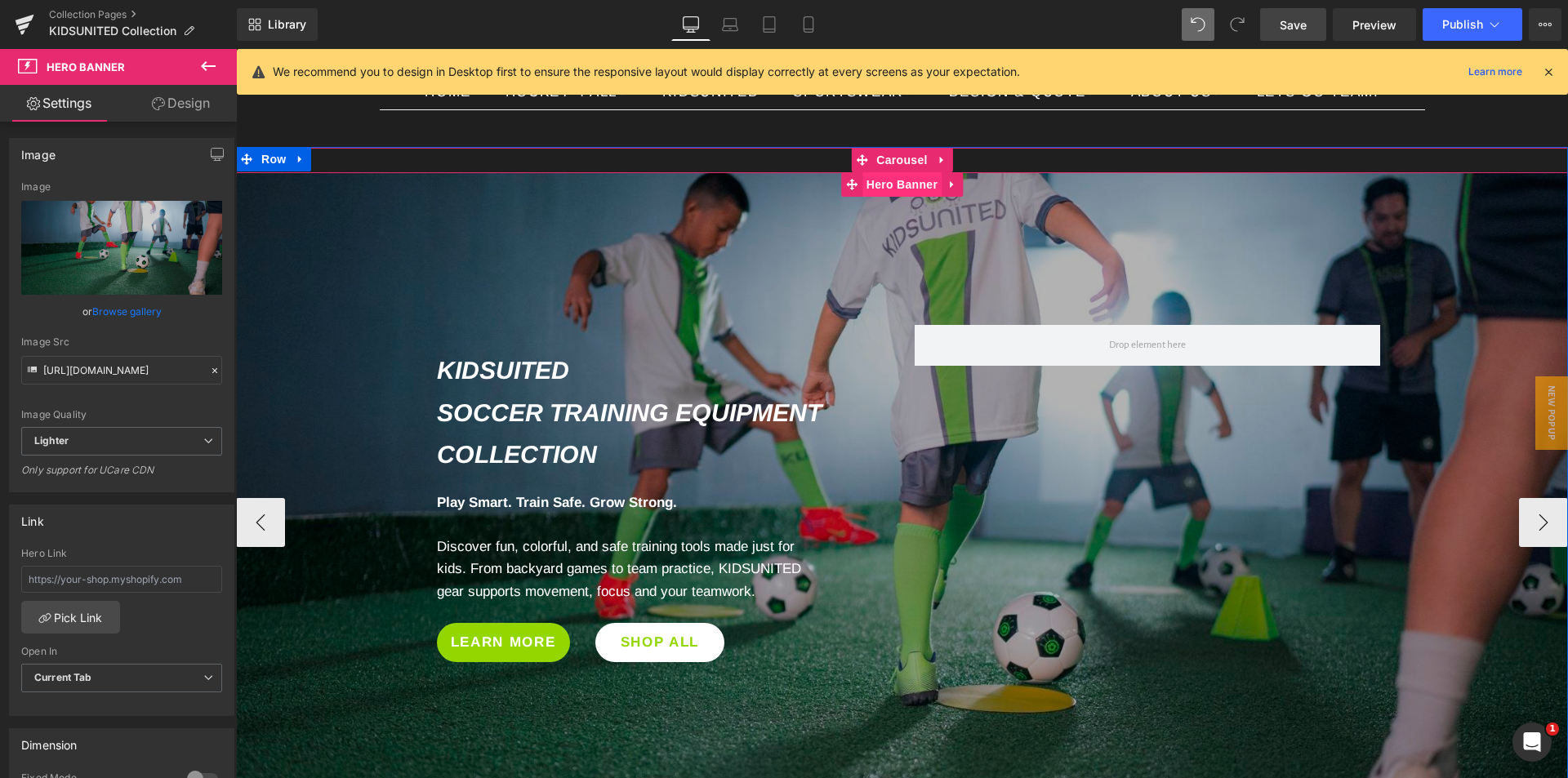
click at [890, 185] on span "Hero Banner" at bounding box center [902, 184] width 80 height 24
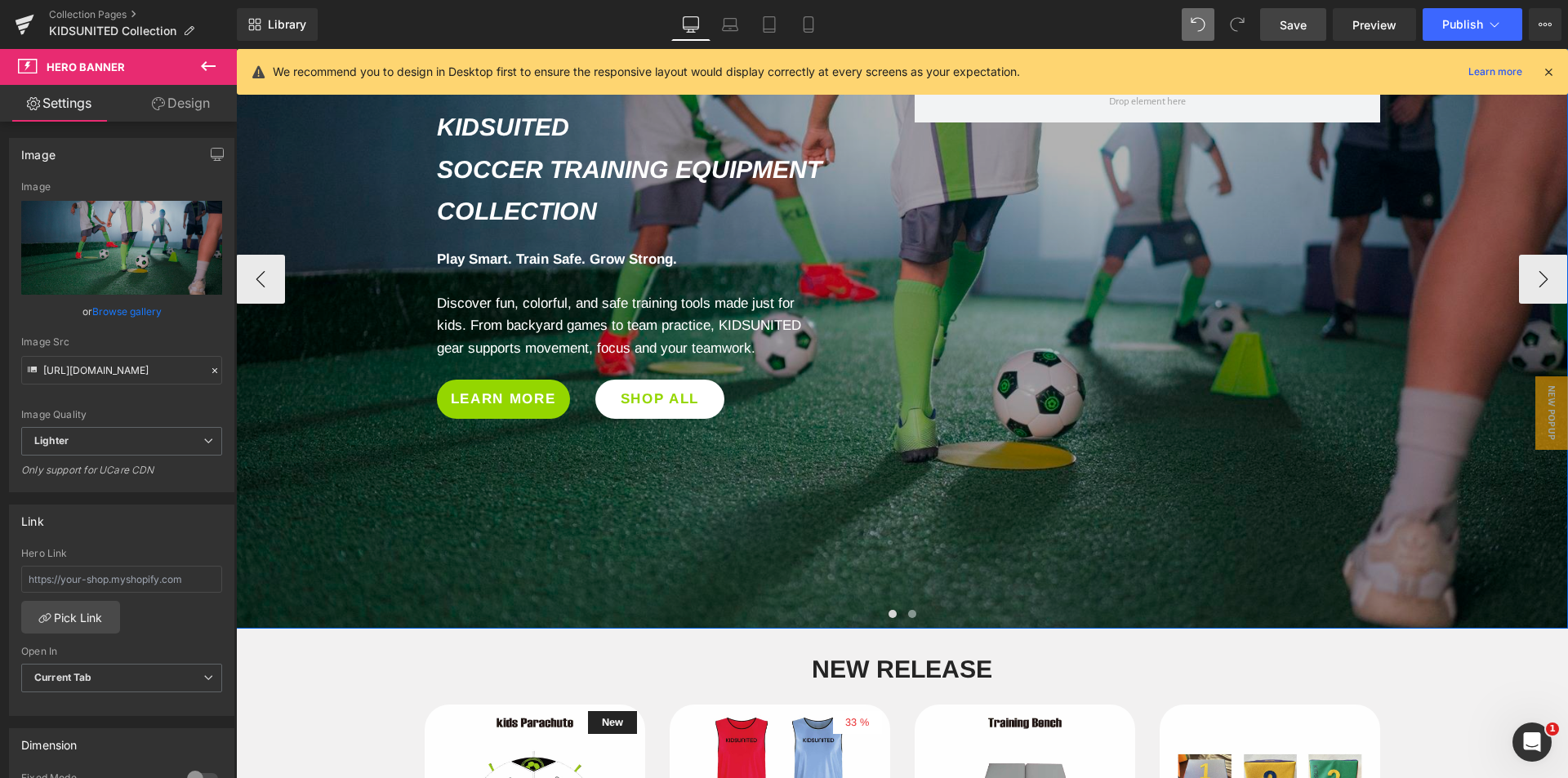
scroll to position [399, 0]
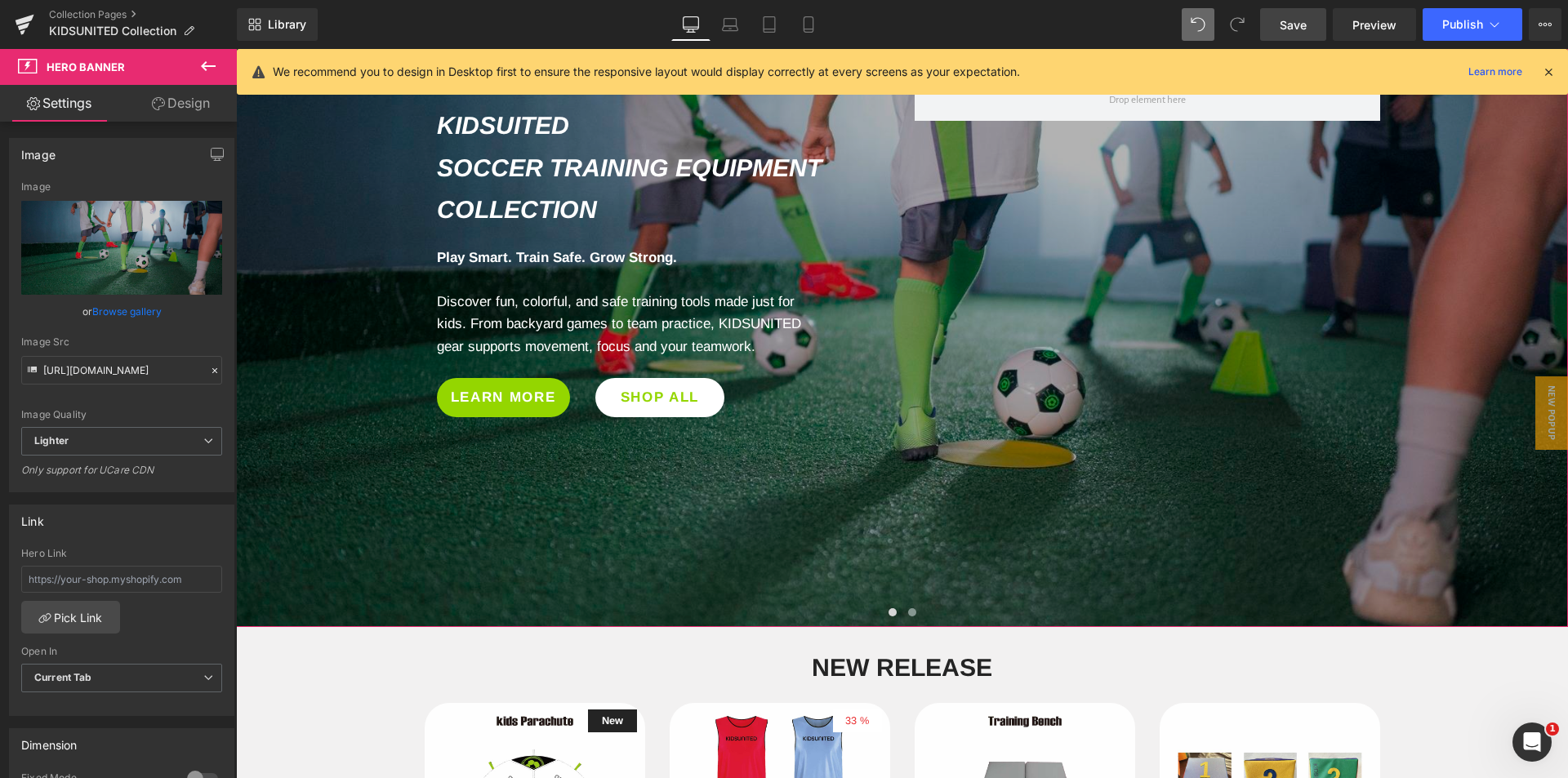
click at [186, 99] on link "Design" at bounding box center [181, 103] width 118 height 37
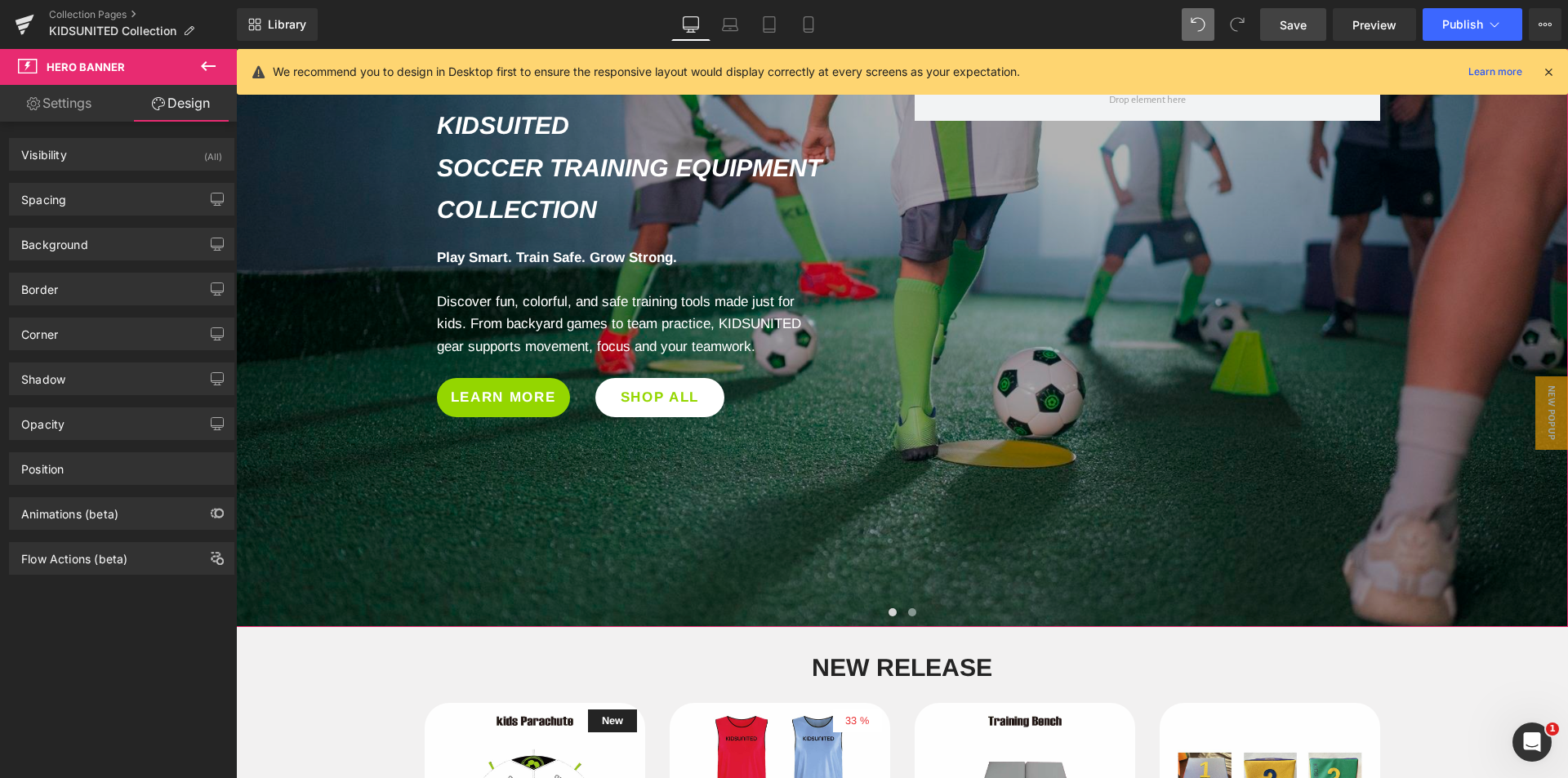
type input "0px"
type input "73px"
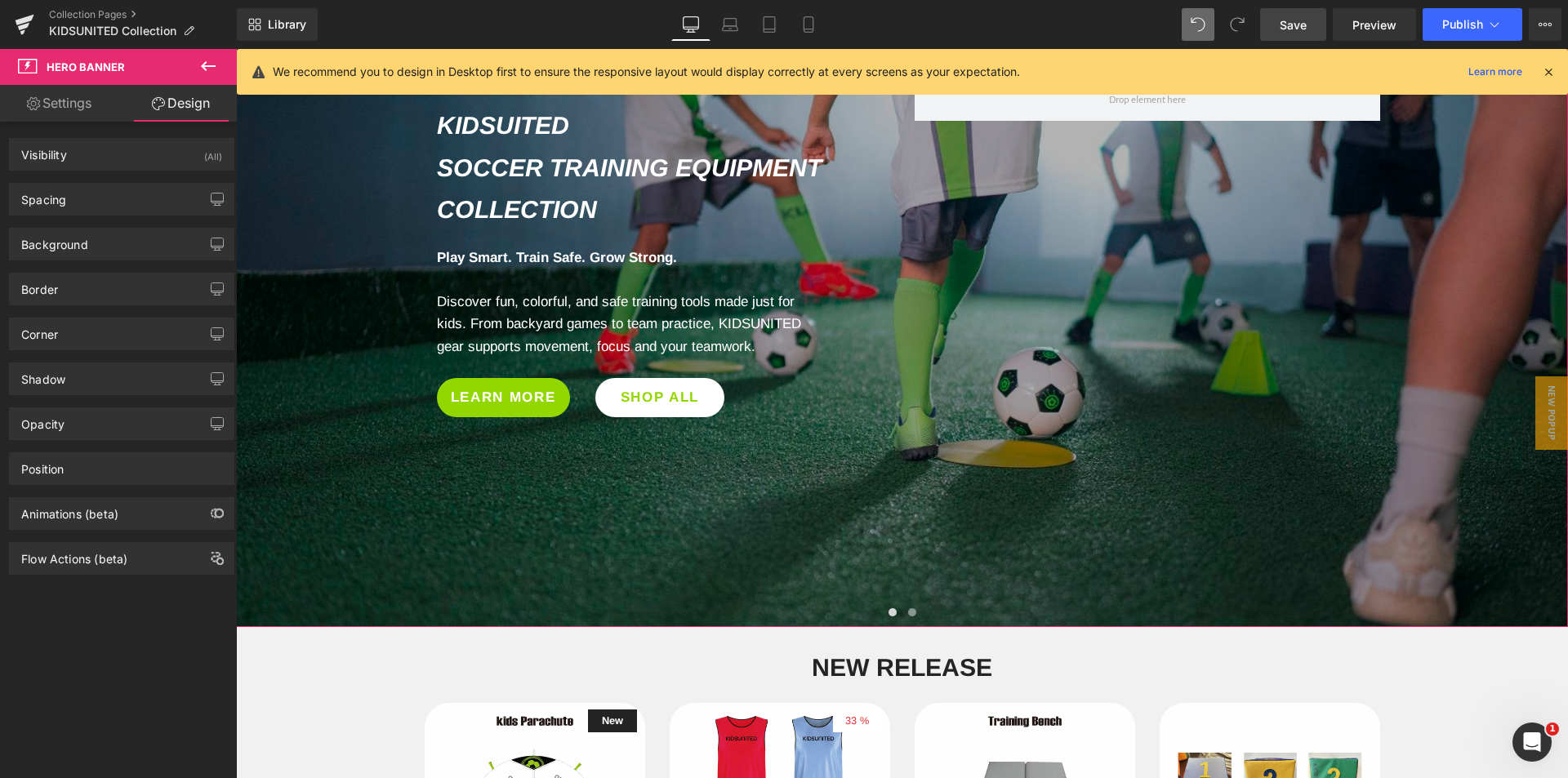
type input "0px"
type input "237px"
type input "0px"
click at [75, 202] on div "Spacing" at bounding box center [122, 200] width 224 height 31
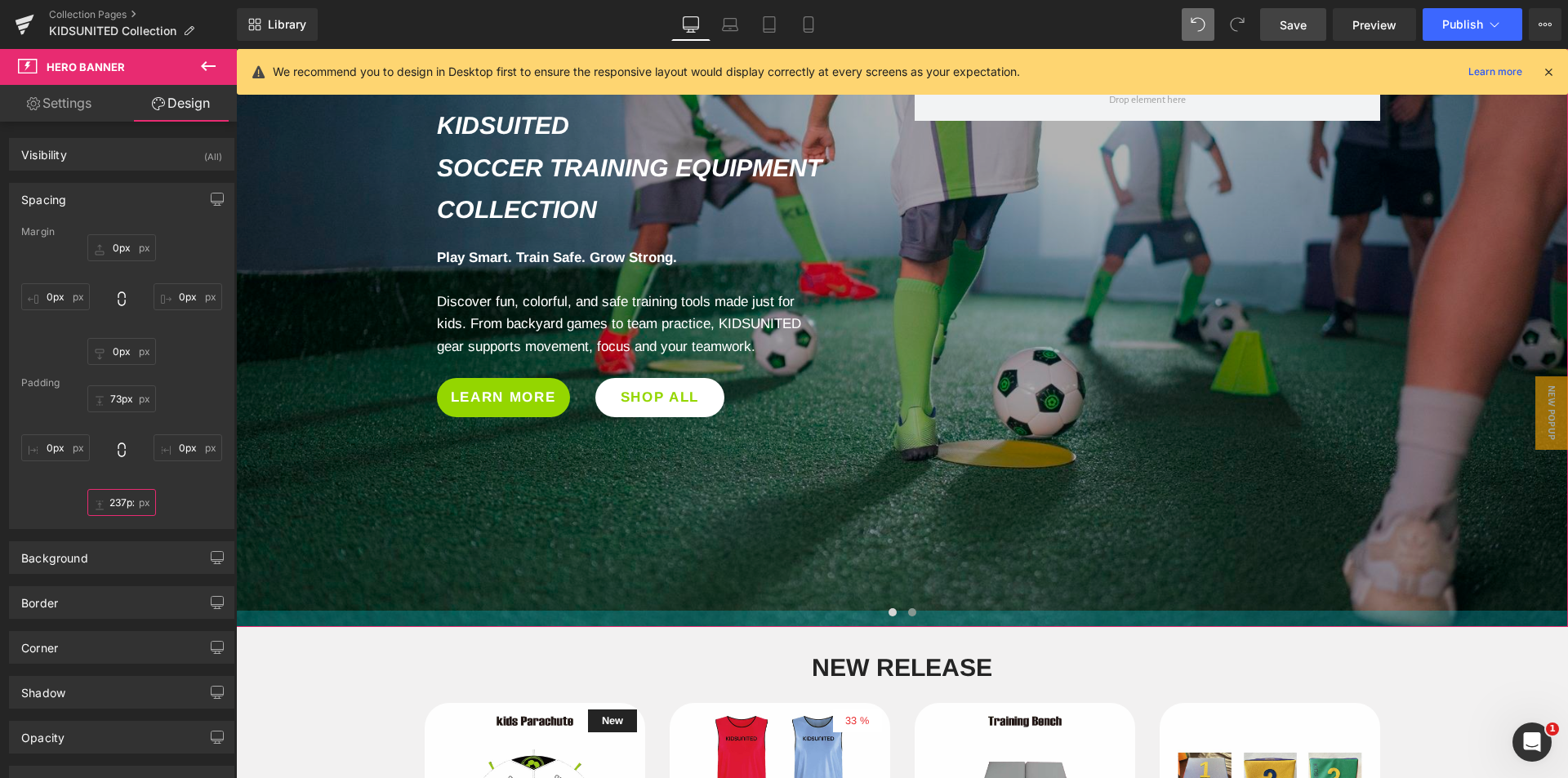
click at [114, 504] on input "237px" at bounding box center [122, 502] width 68 height 27
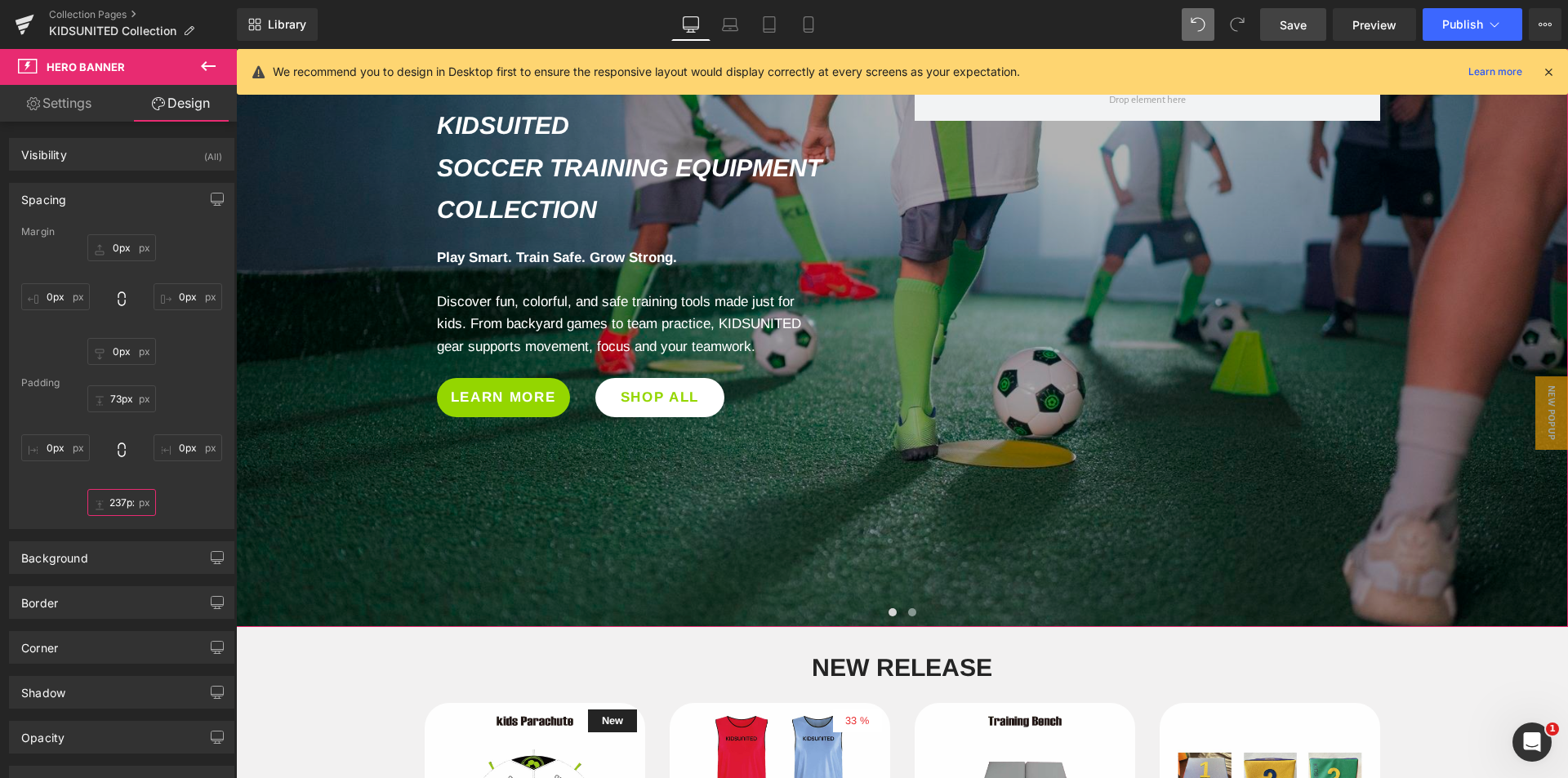
click at [114, 504] on input "237px" at bounding box center [122, 502] width 68 height 27
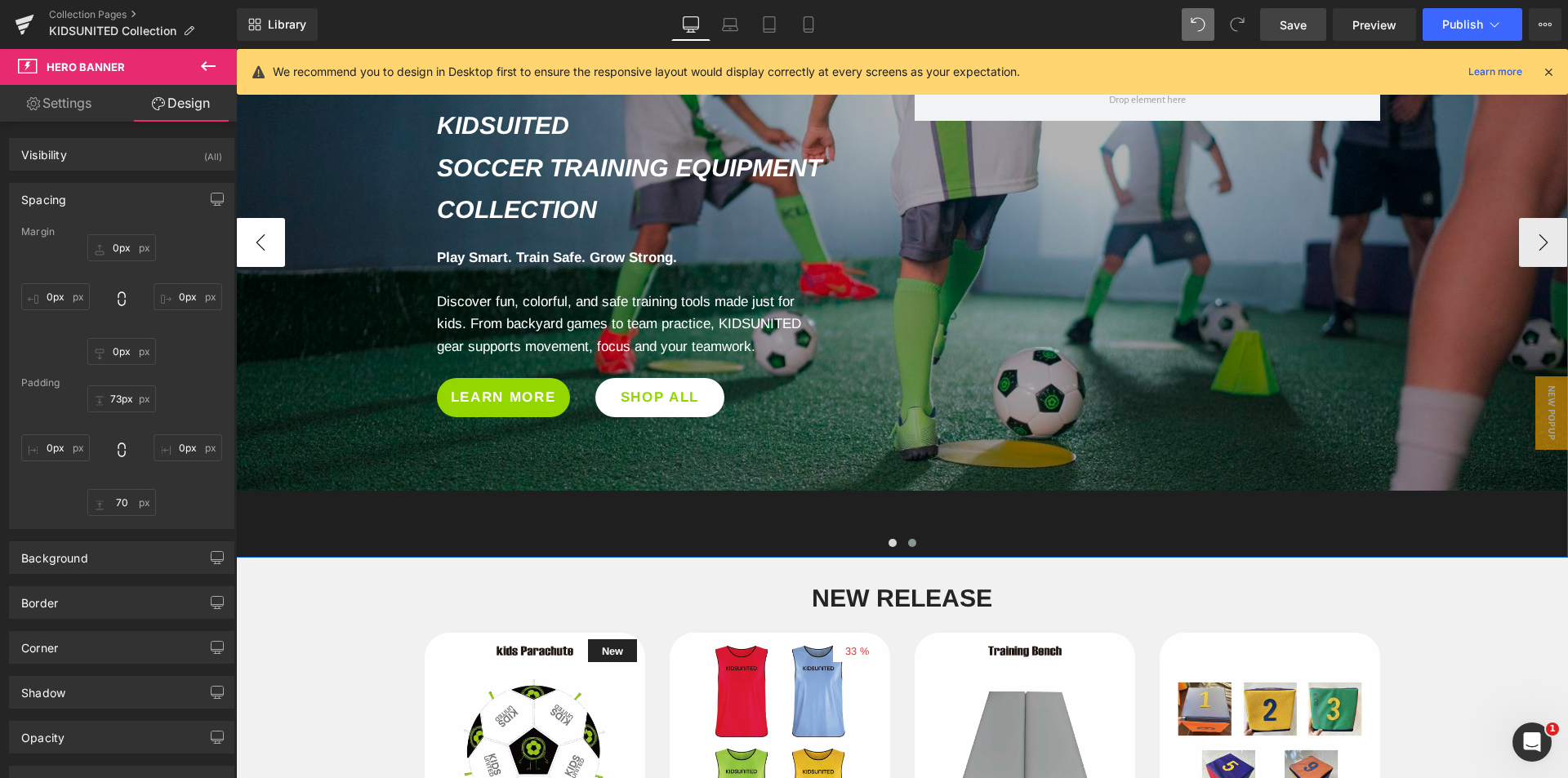
click at [263, 252] on button "‹" at bounding box center [260, 242] width 49 height 49
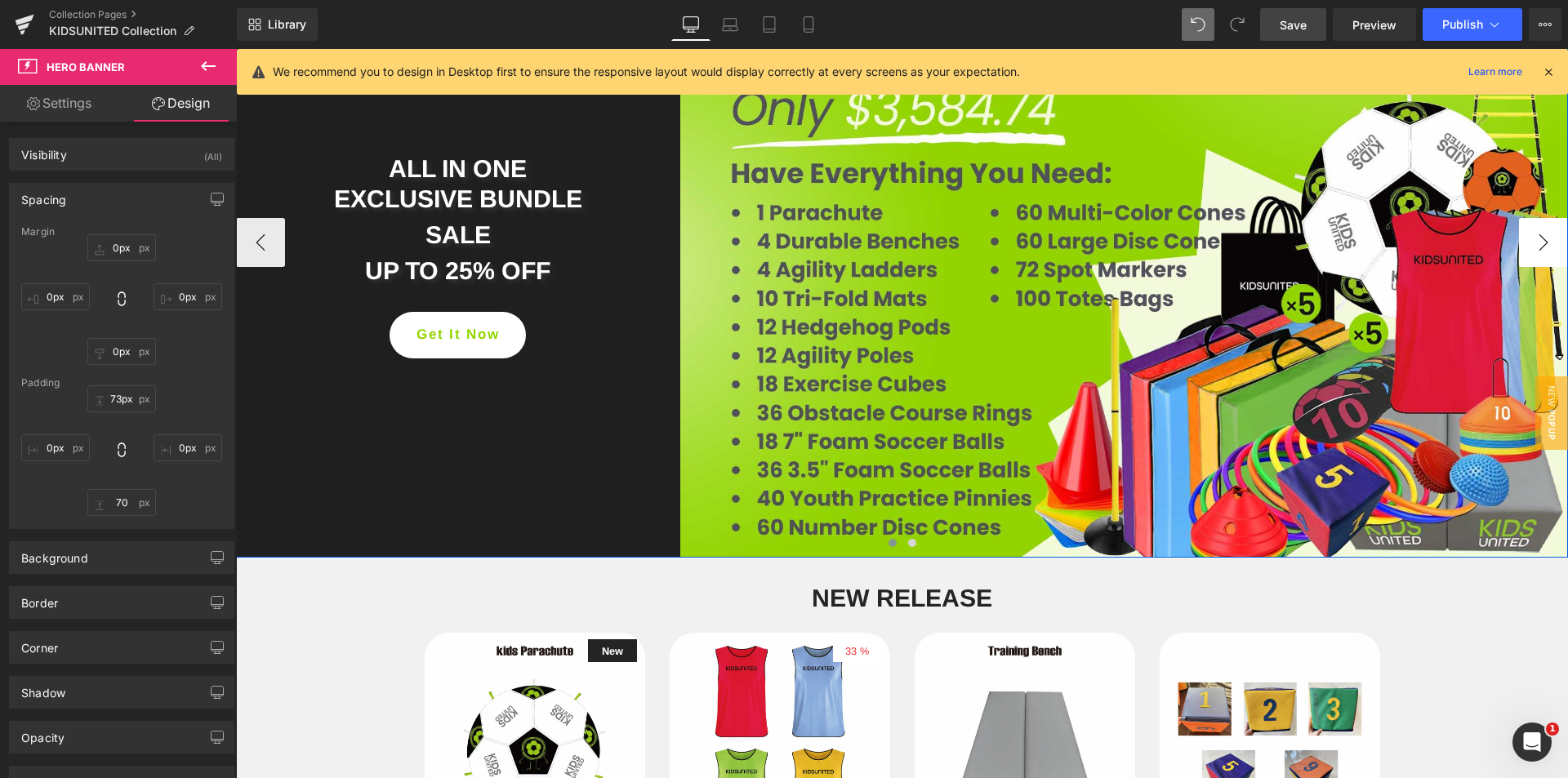
click at [1525, 245] on button "›" at bounding box center [1543, 242] width 49 height 49
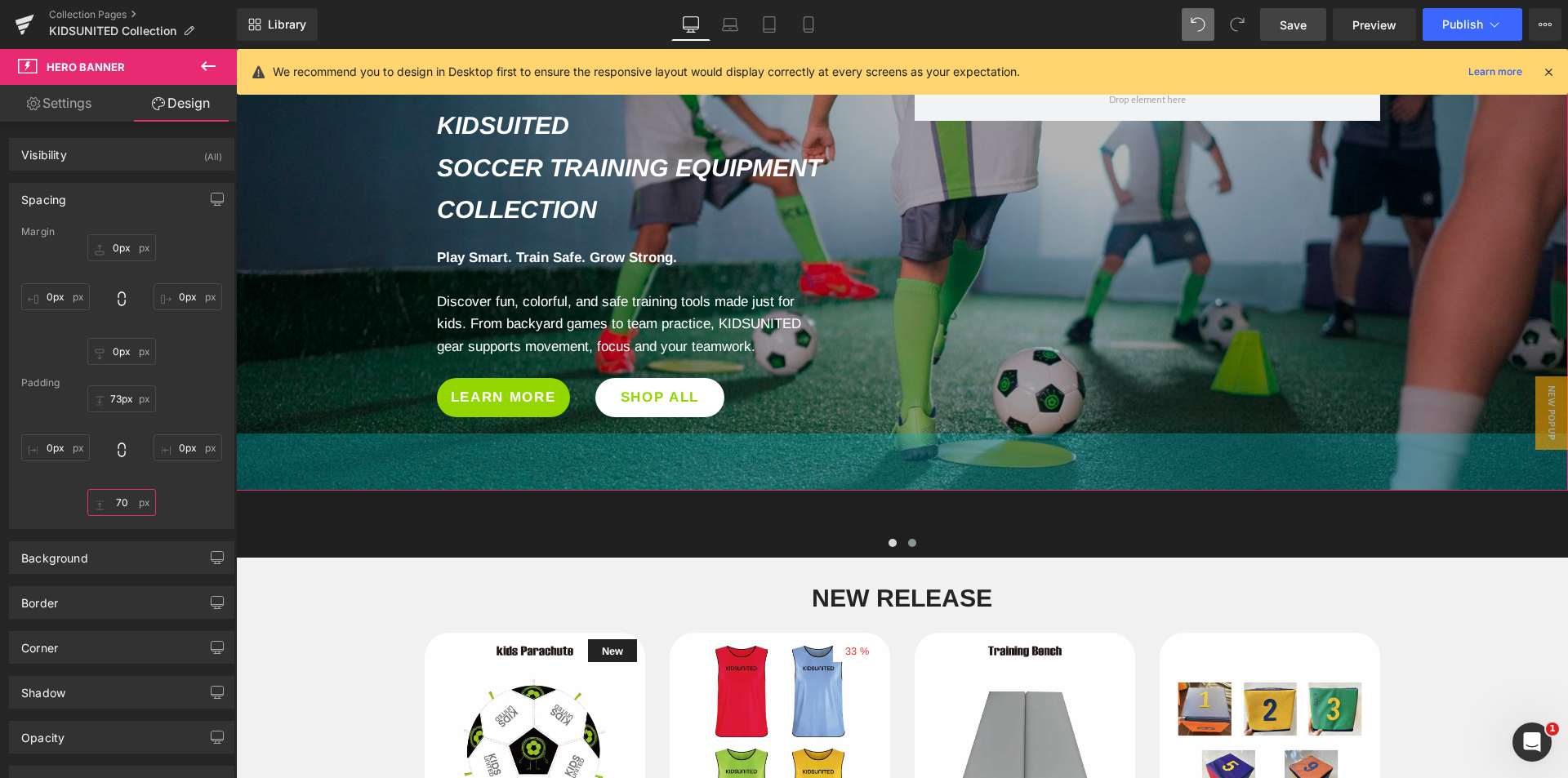
click at [121, 513] on input "70" at bounding box center [122, 502] width 68 height 27
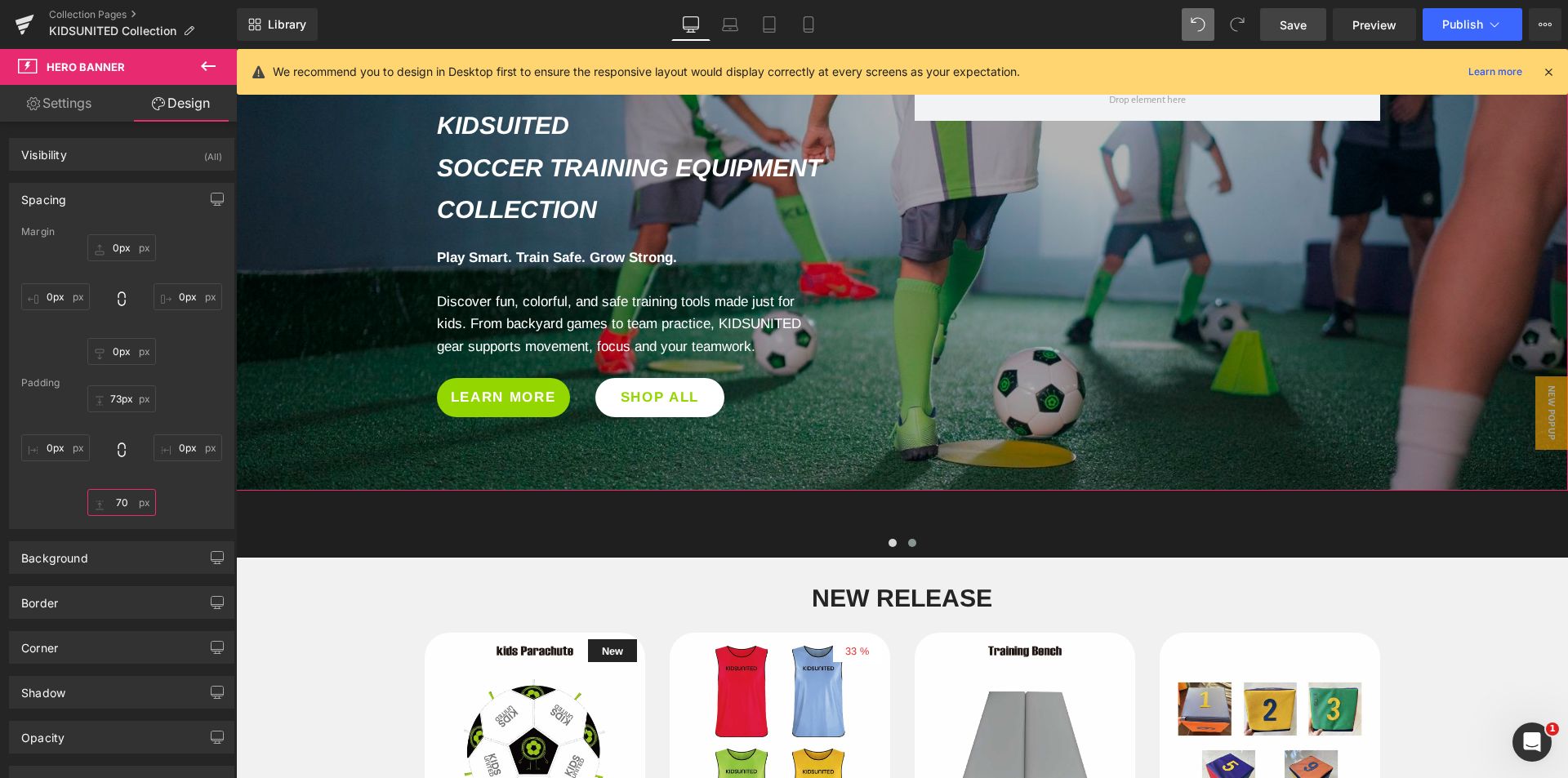
click at [121, 513] on input "70" at bounding box center [122, 502] width 68 height 27
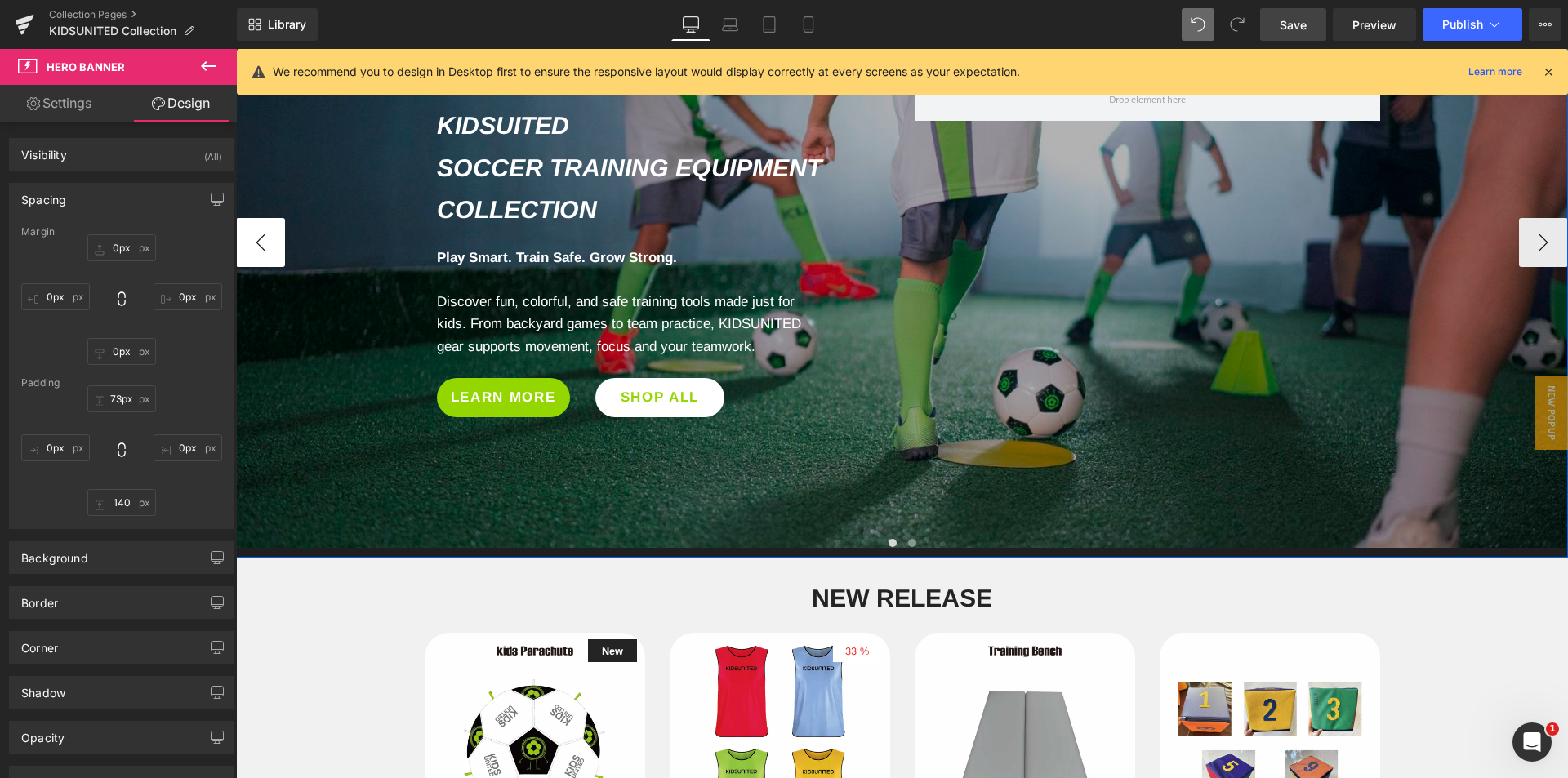
click at [263, 249] on button "‹" at bounding box center [260, 242] width 49 height 49
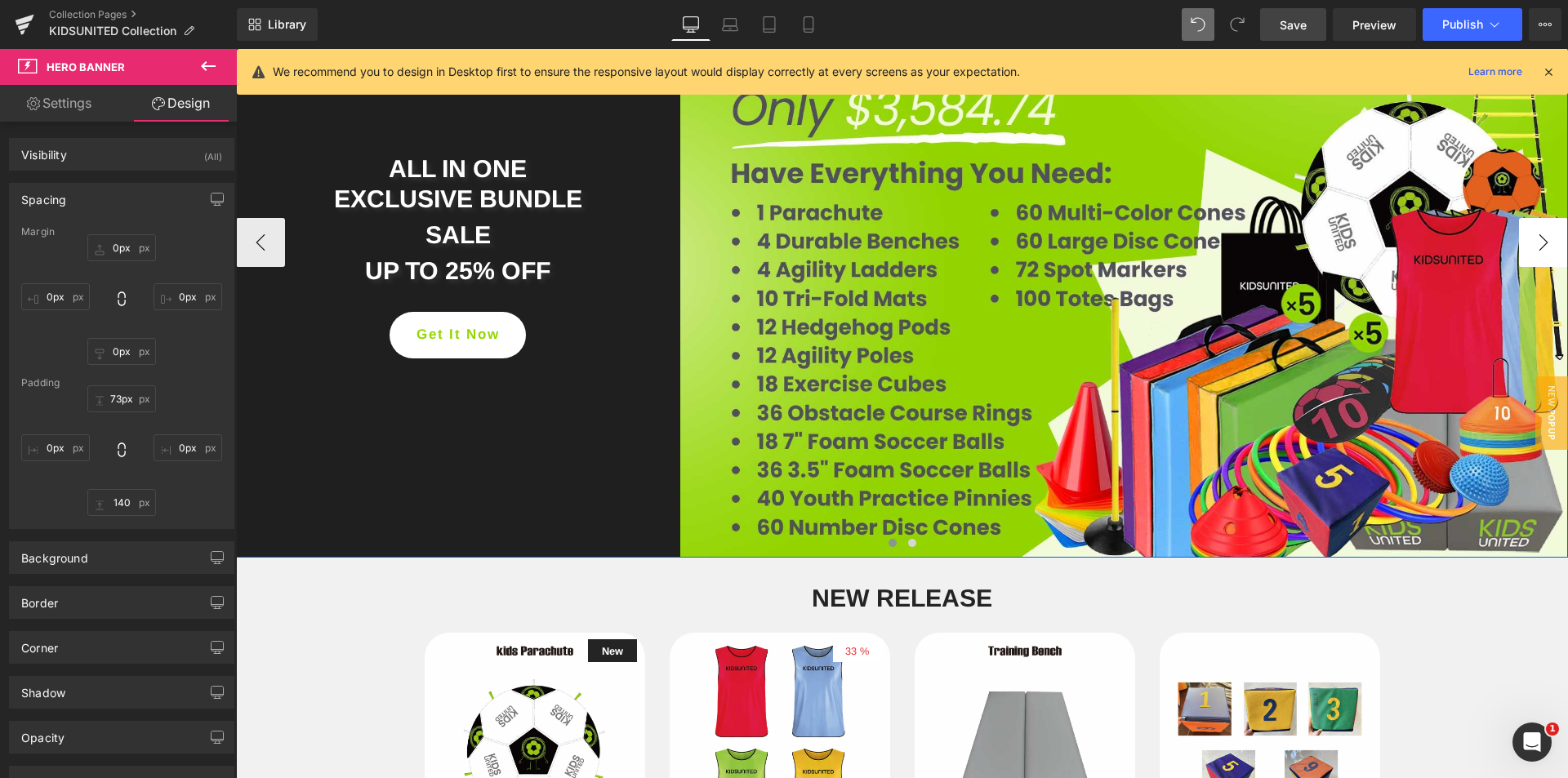
click at [1534, 255] on button "›" at bounding box center [1543, 242] width 49 height 49
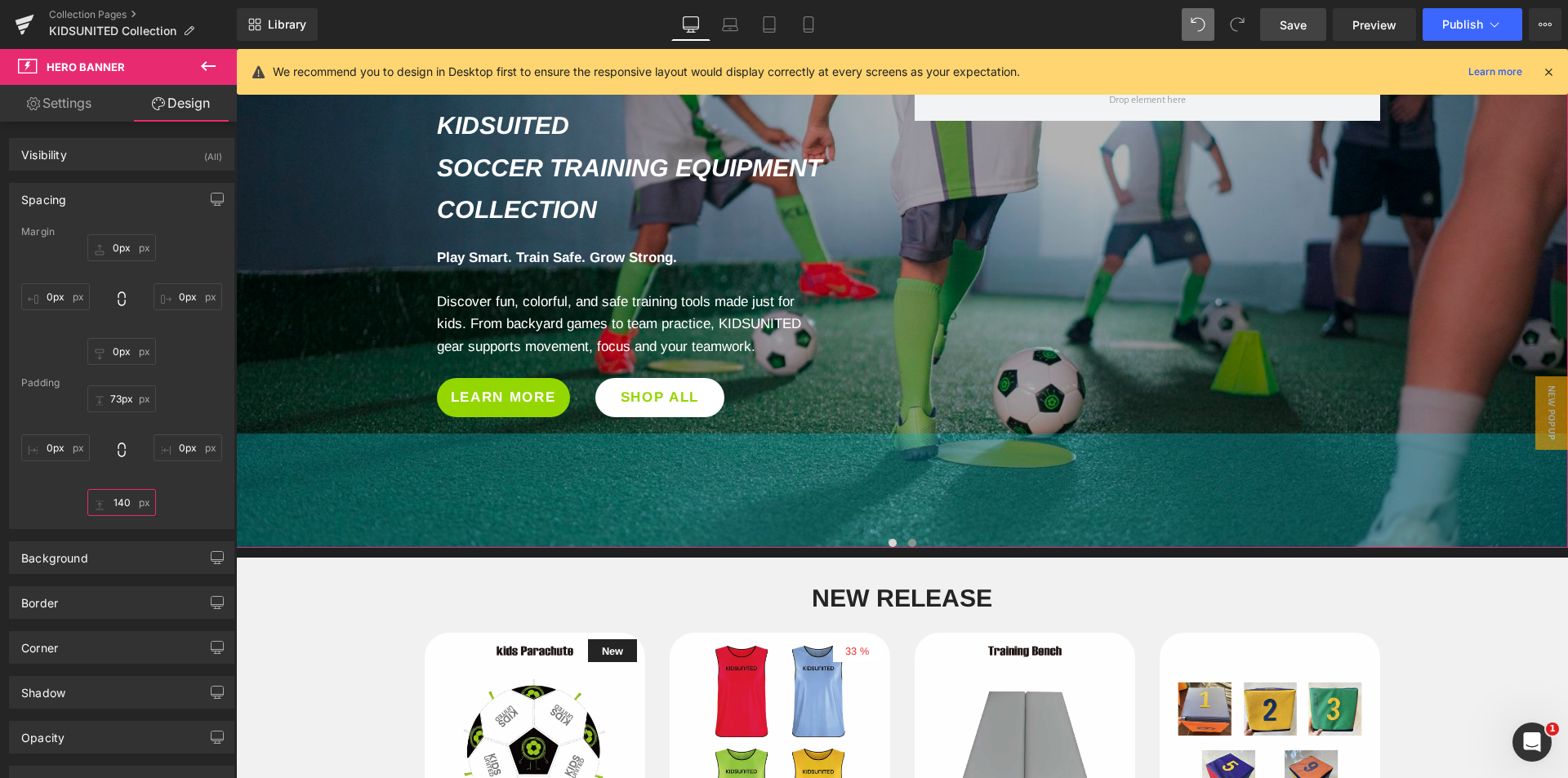
click at [129, 502] on input "140" at bounding box center [122, 502] width 68 height 27
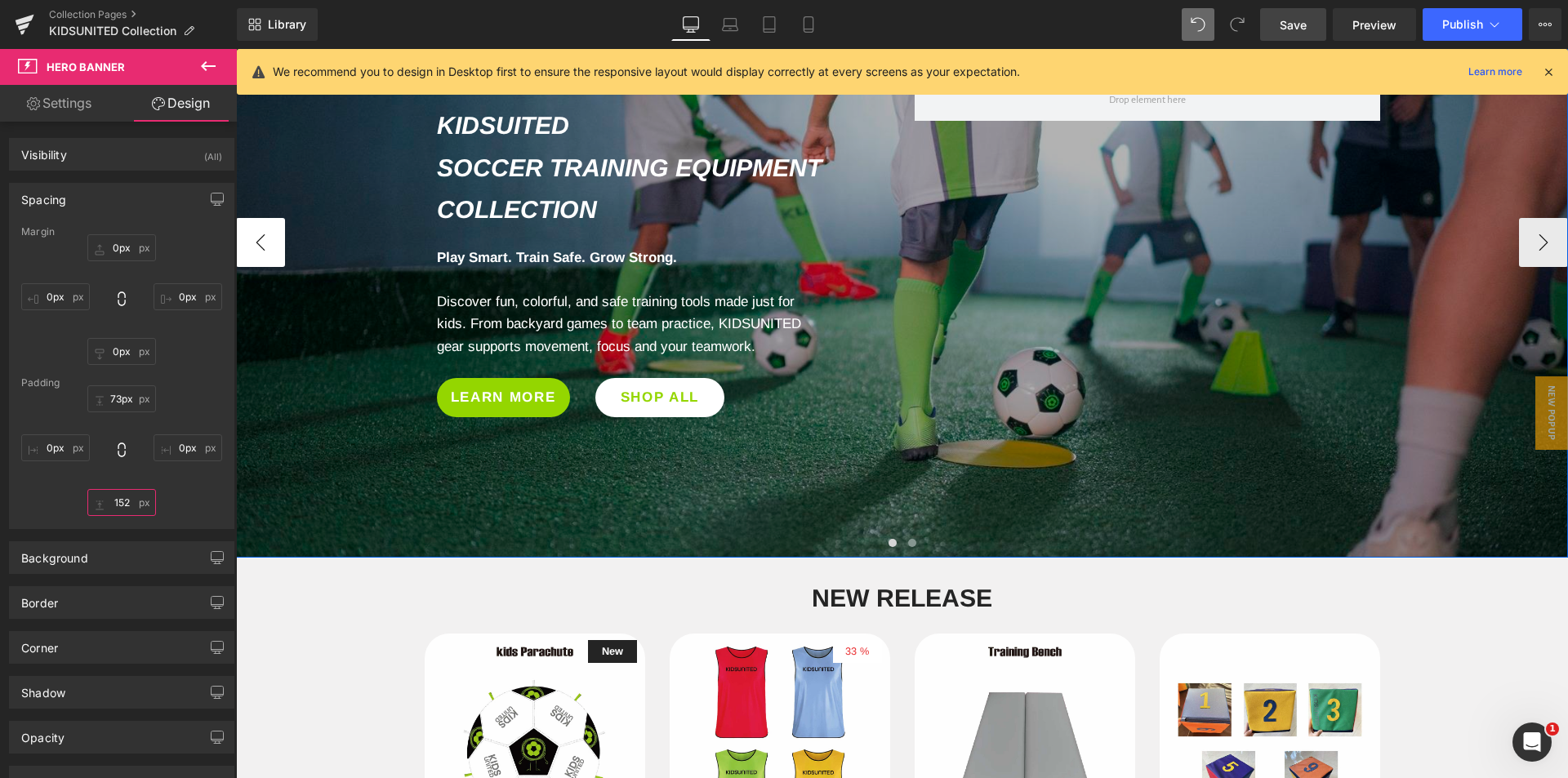
type input "152"
click at [256, 249] on button "‹" at bounding box center [260, 242] width 49 height 49
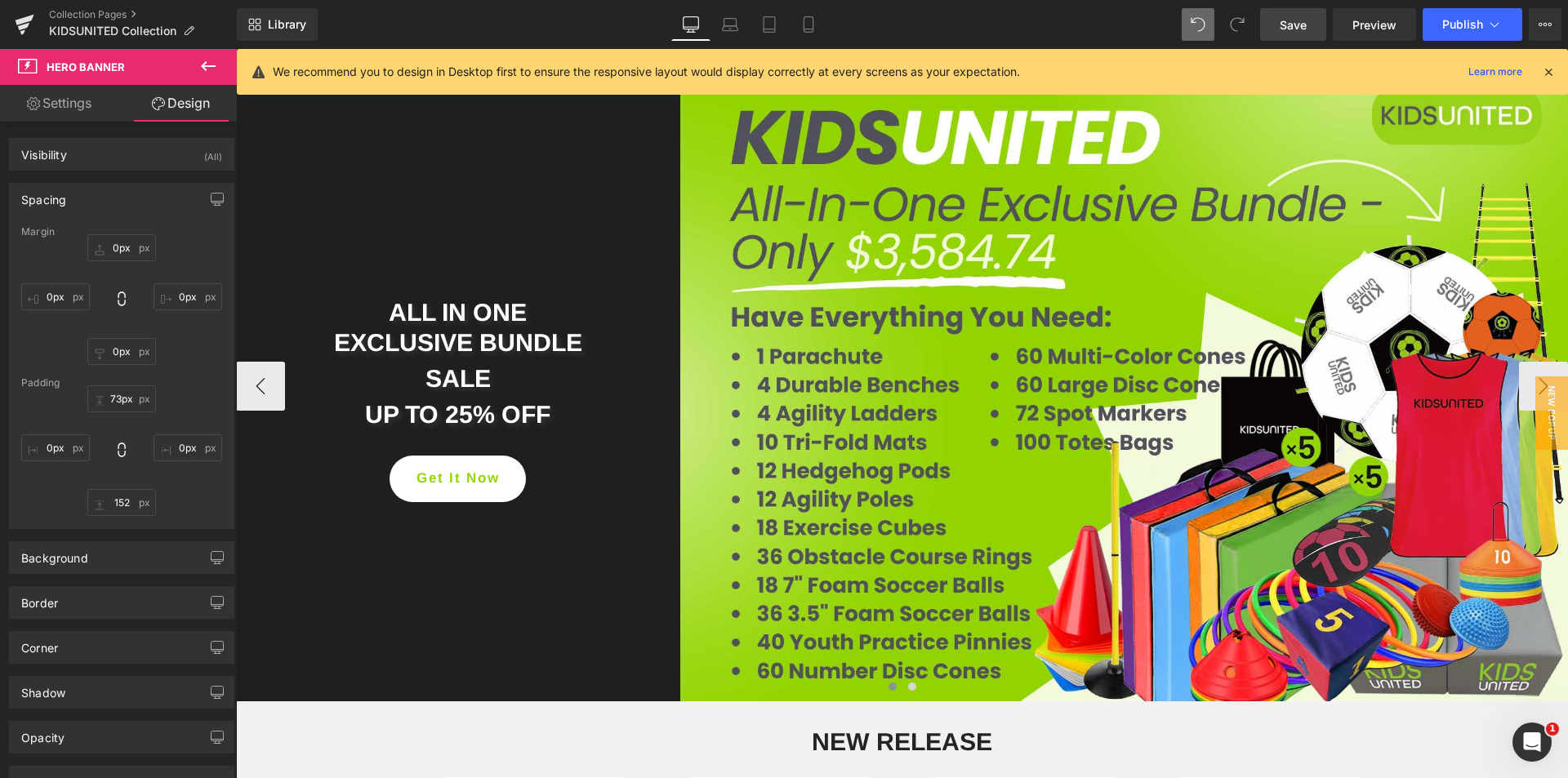
scroll to position [154, 0]
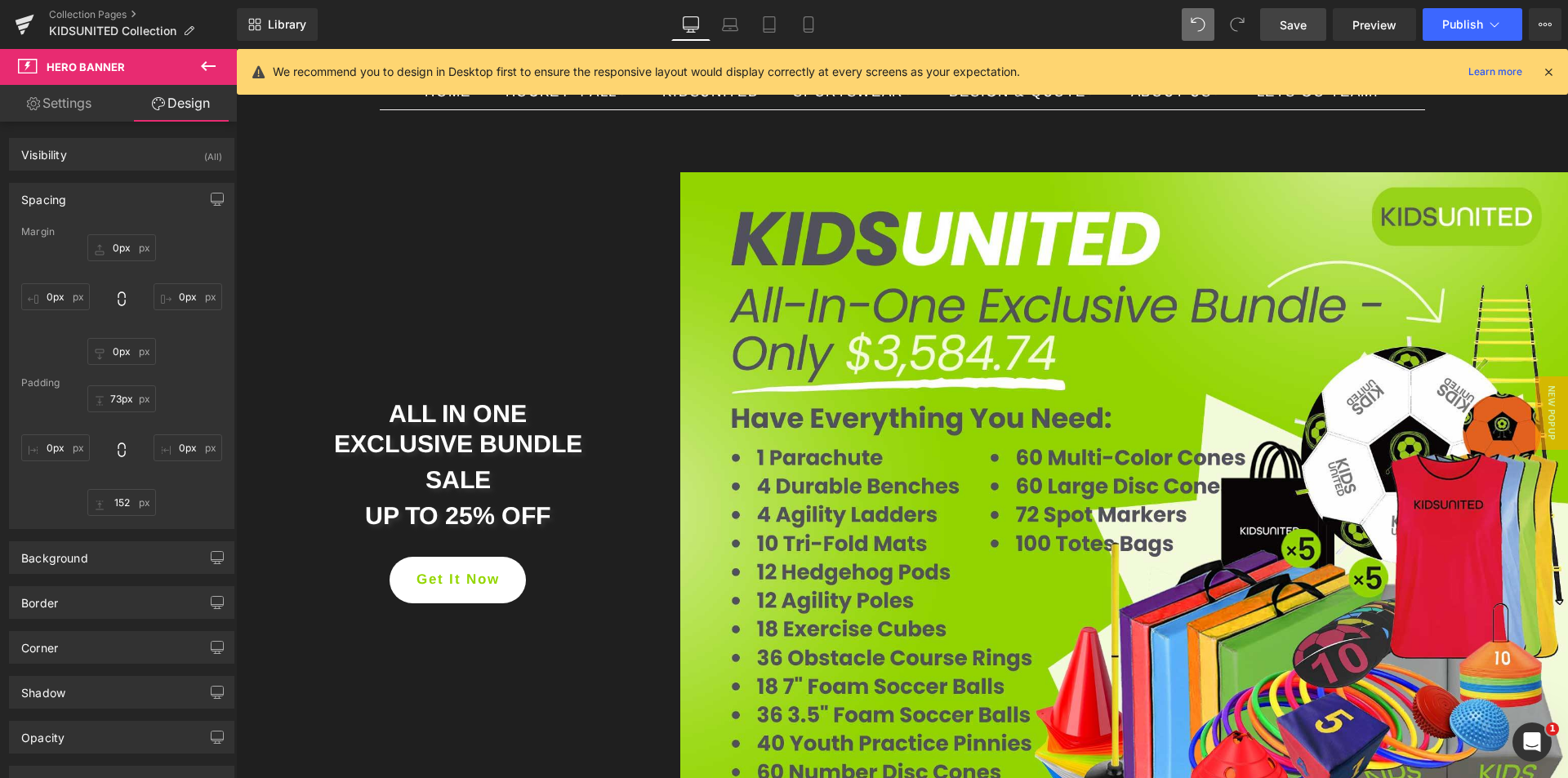
drag, startPoint x: 1302, startPoint y: 18, endPoint x: 807, endPoint y: 271, distance: 555.9
click at [1302, 18] on span "Save" at bounding box center [1292, 25] width 27 height 18
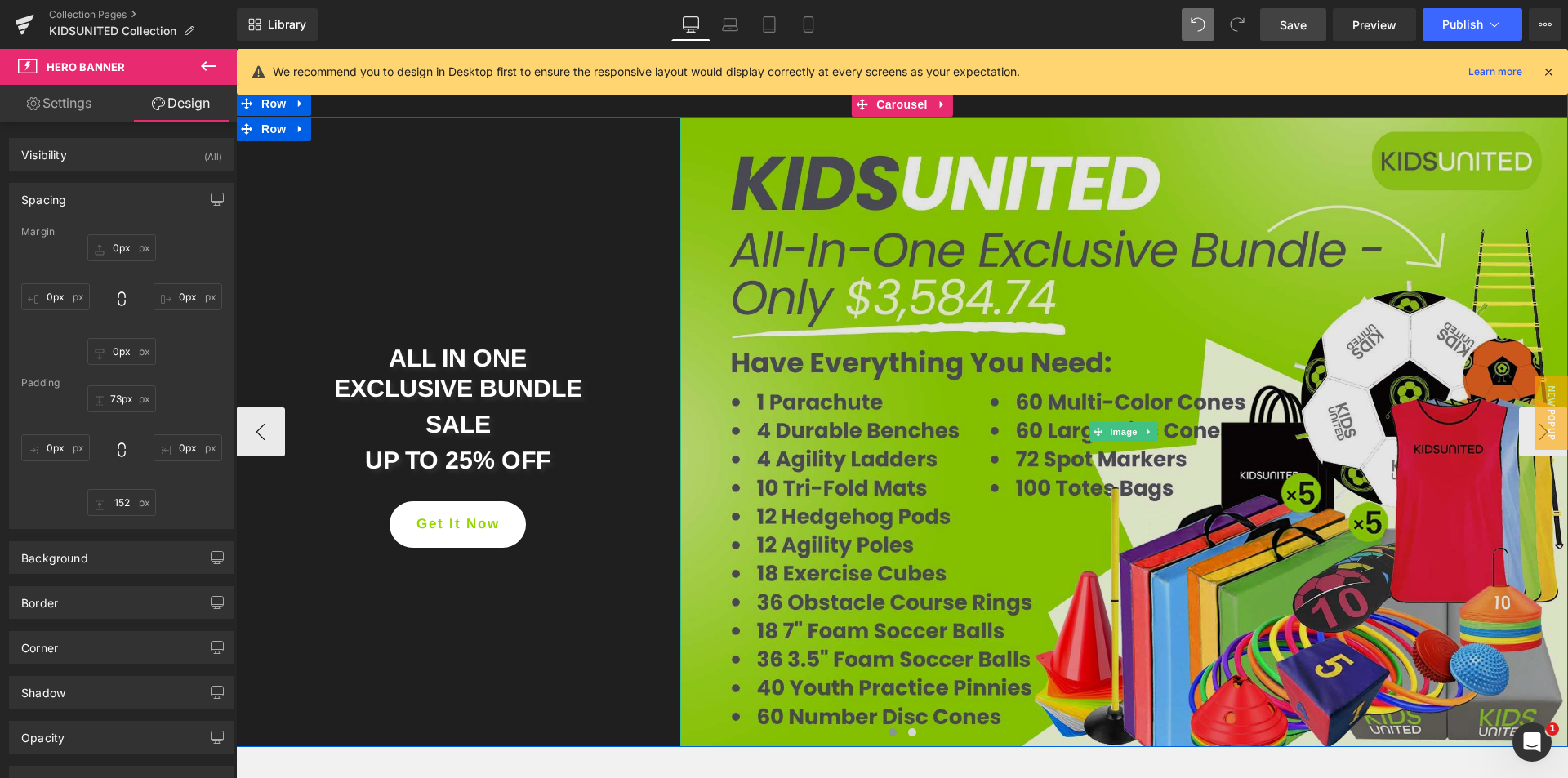
scroll to position [236, 0]
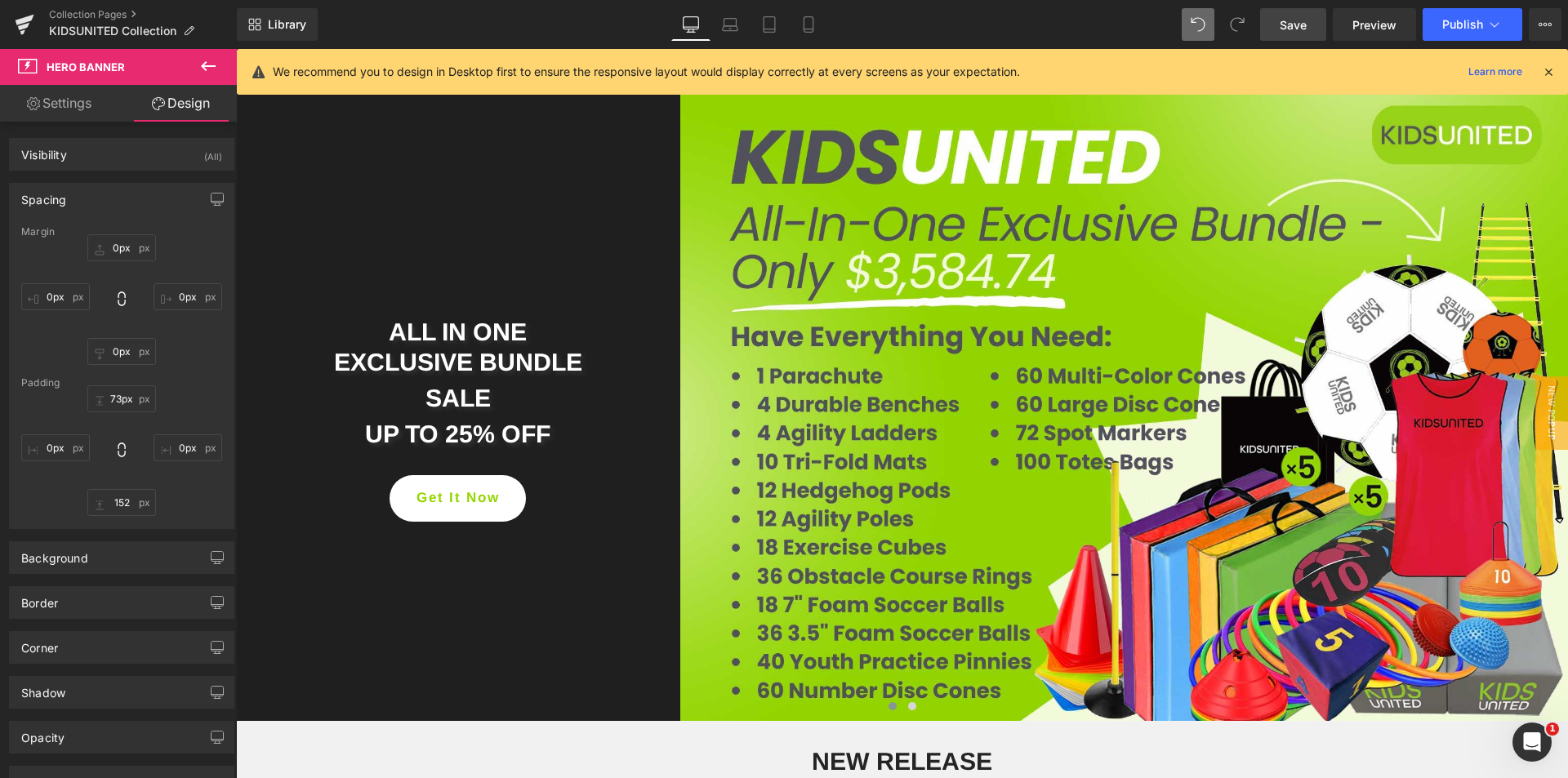
click at [1305, 24] on span "Save" at bounding box center [1292, 25] width 27 height 18
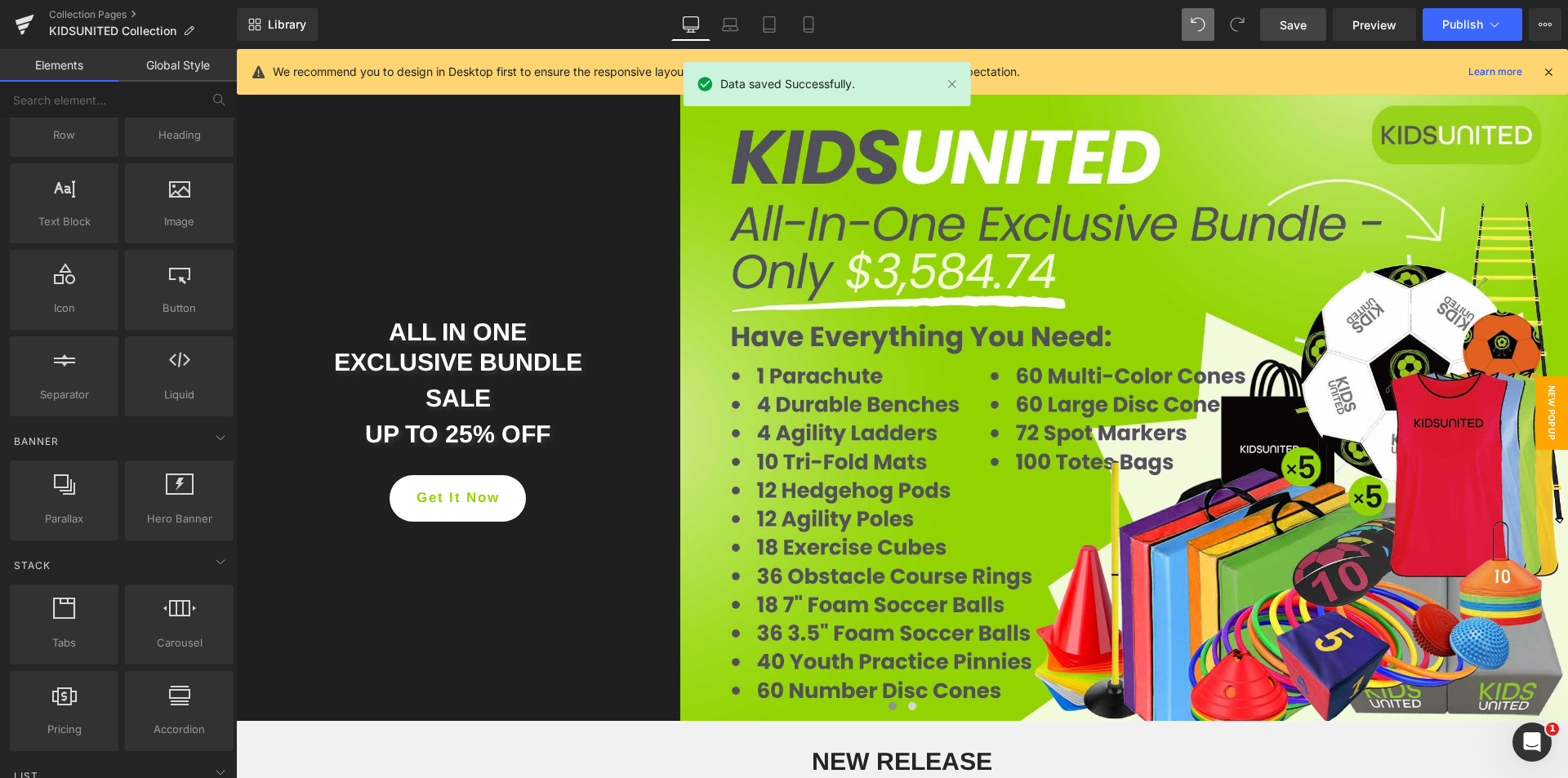
click at [1535, 404] on span "New Popup" at bounding box center [1550, 412] width 32 height 73
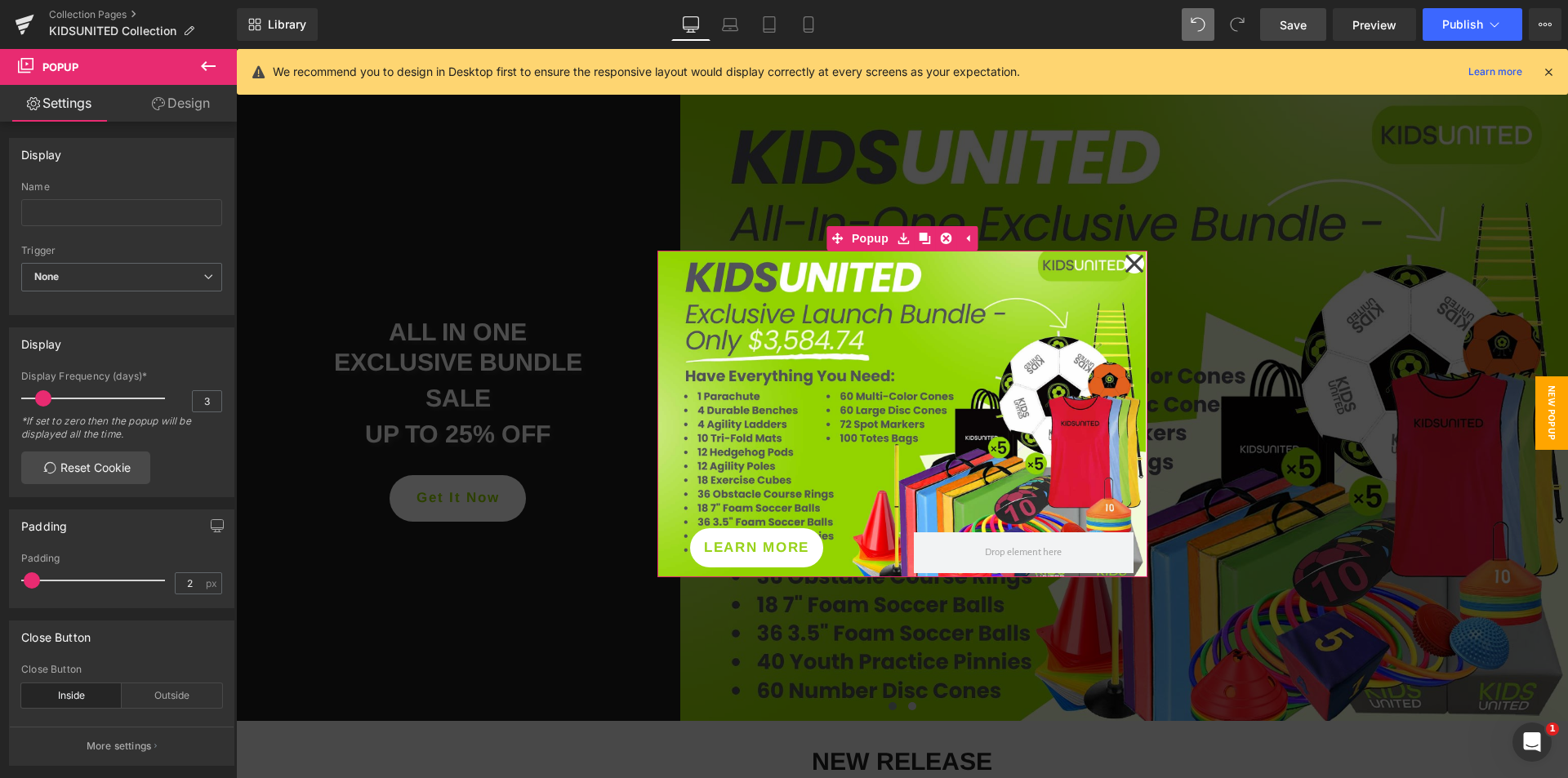
click at [1127, 264] on icon at bounding box center [1133, 262] width 18 height 18
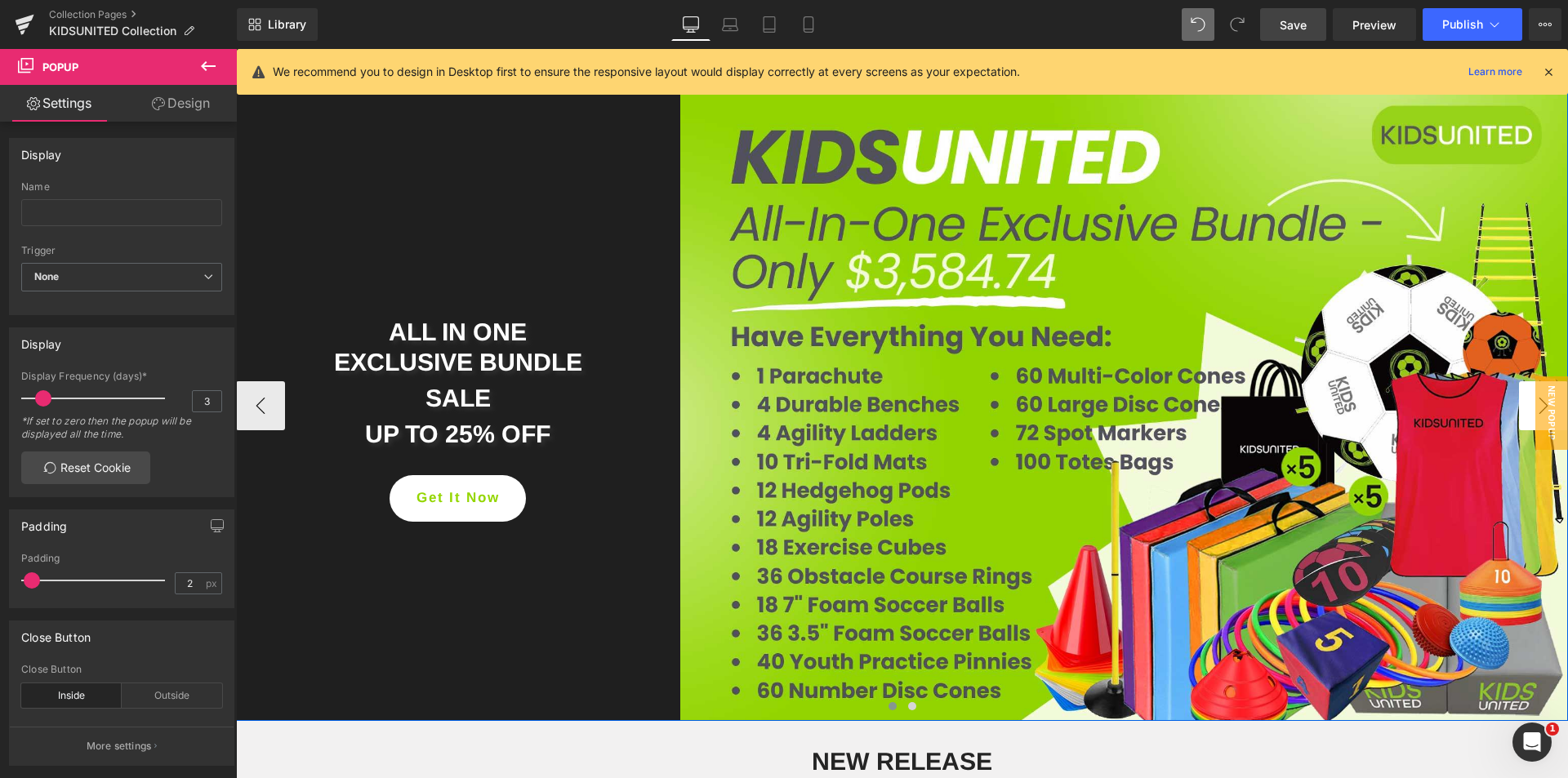
click at [1521, 408] on button "›" at bounding box center [1543, 405] width 49 height 49
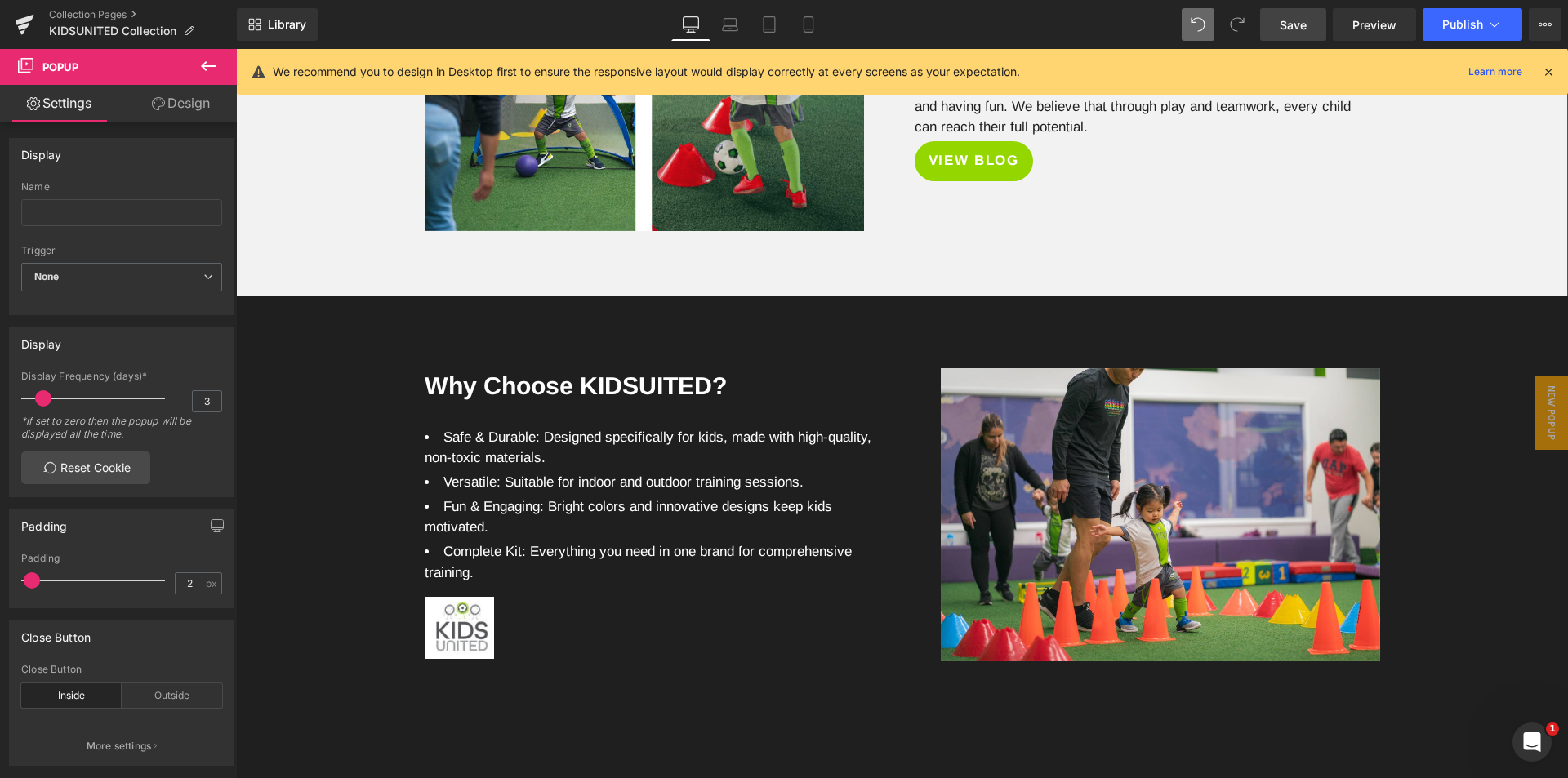
scroll to position [3581, 0]
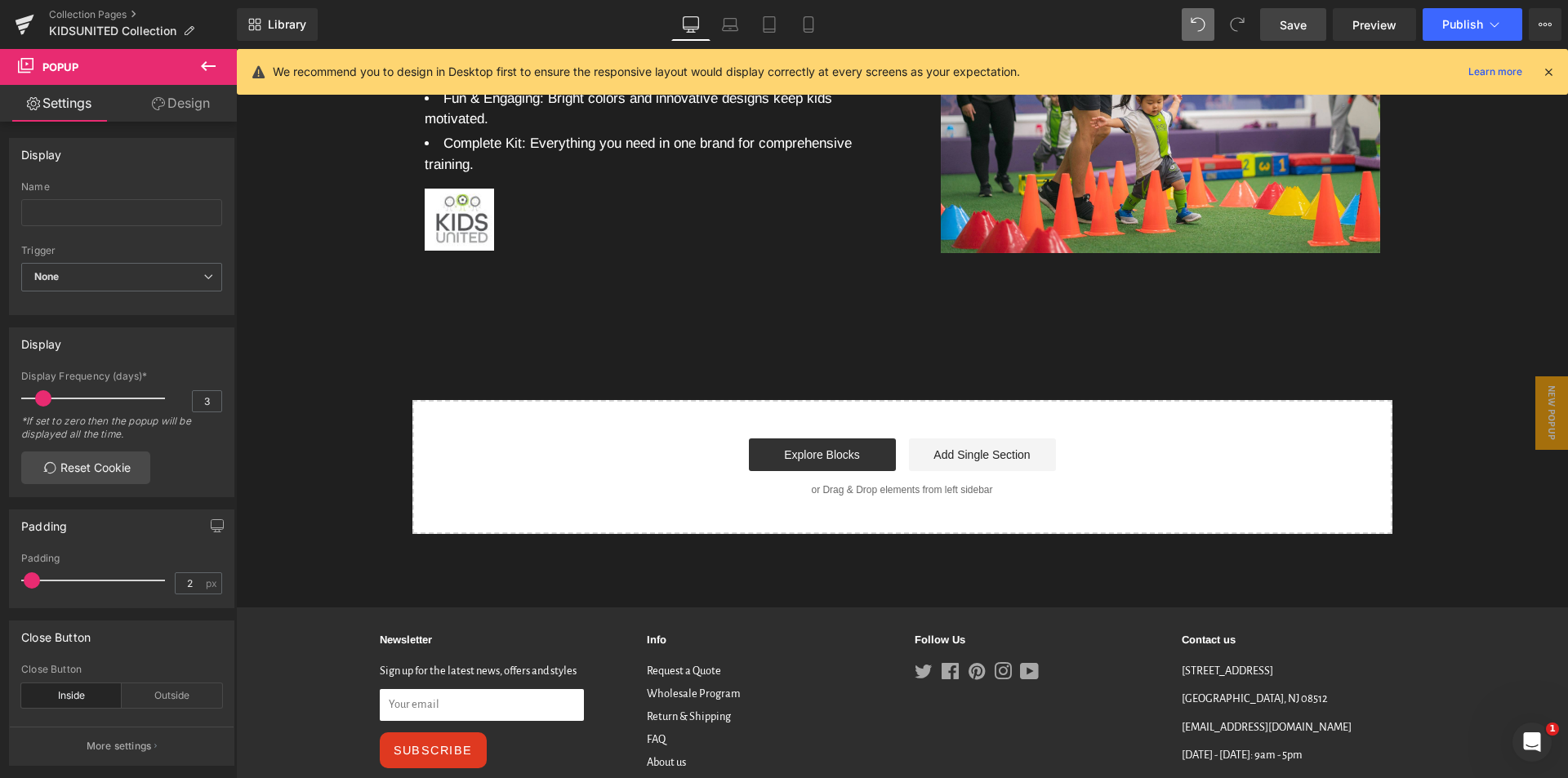
click at [1284, 25] on span "Save" at bounding box center [1292, 25] width 27 height 18
drag, startPoint x: 1419, startPoint y: 67, endPoint x: 259, endPoint y: 156, distance: 1163.4
click at [259, 156] on div "Why Choose KIDSUITED? Heading Safe & Durable: Designed specifically for kids, m…" at bounding box center [901, 94] width 1332 height 332
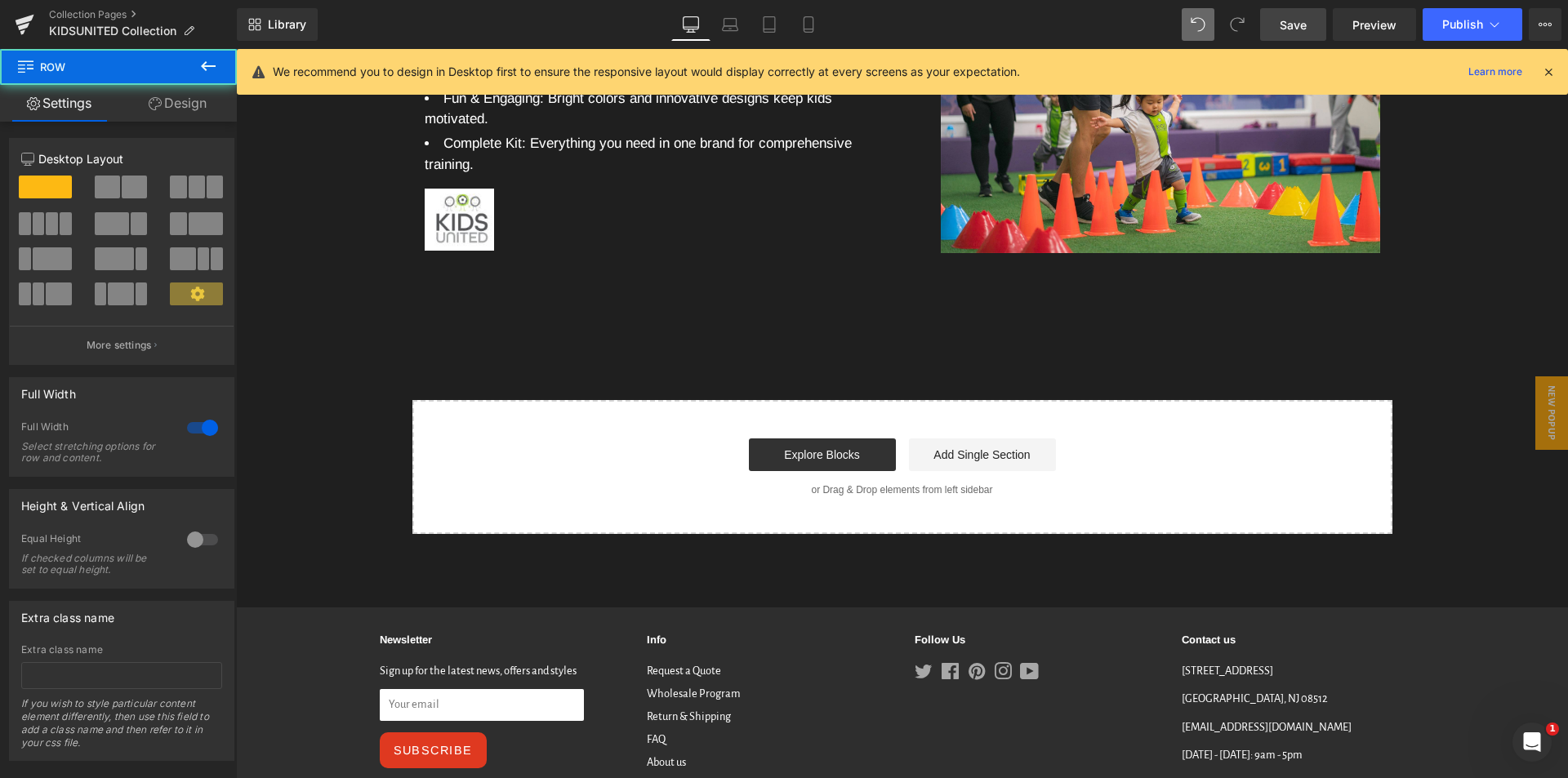
click at [1286, 24] on span "Save" at bounding box center [1292, 25] width 27 height 18
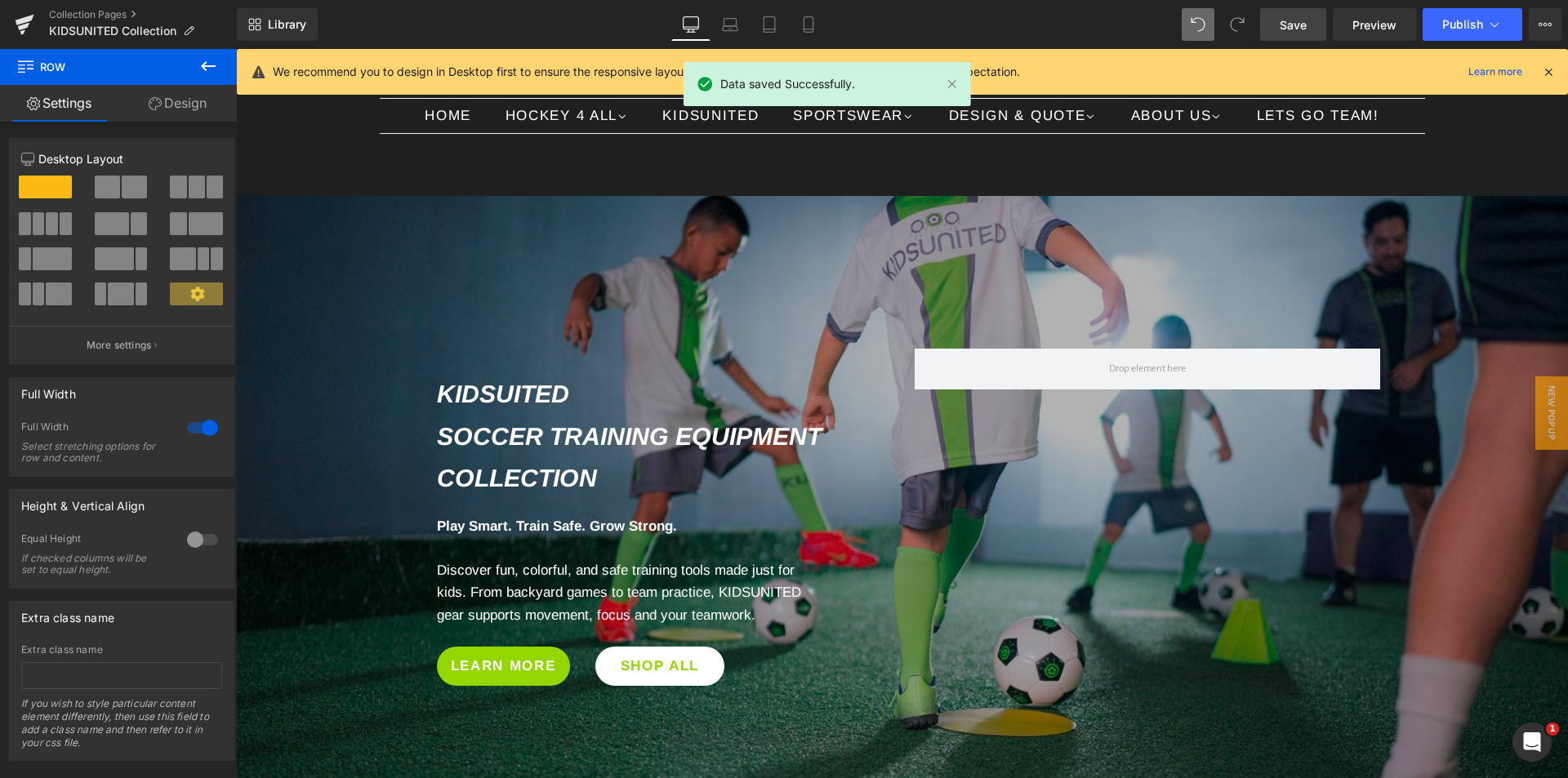
scroll to position [236, 0]
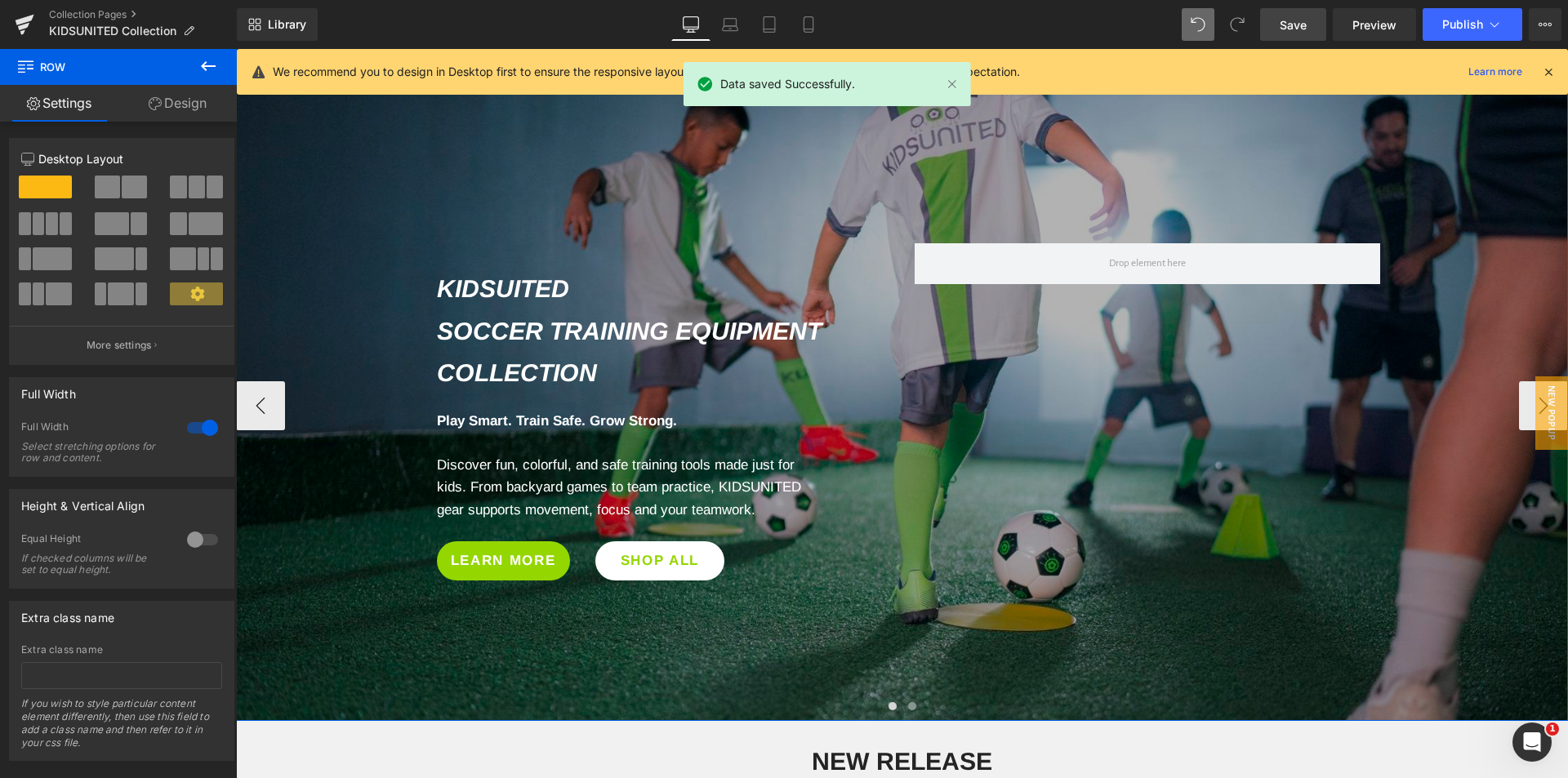
click at [1511, 405] on span "KIDSUITED Soccer Training Equipment Collection Heading Row Play Smart. Train Sa…" at bounding box center [901, 373] width 1332 height 446
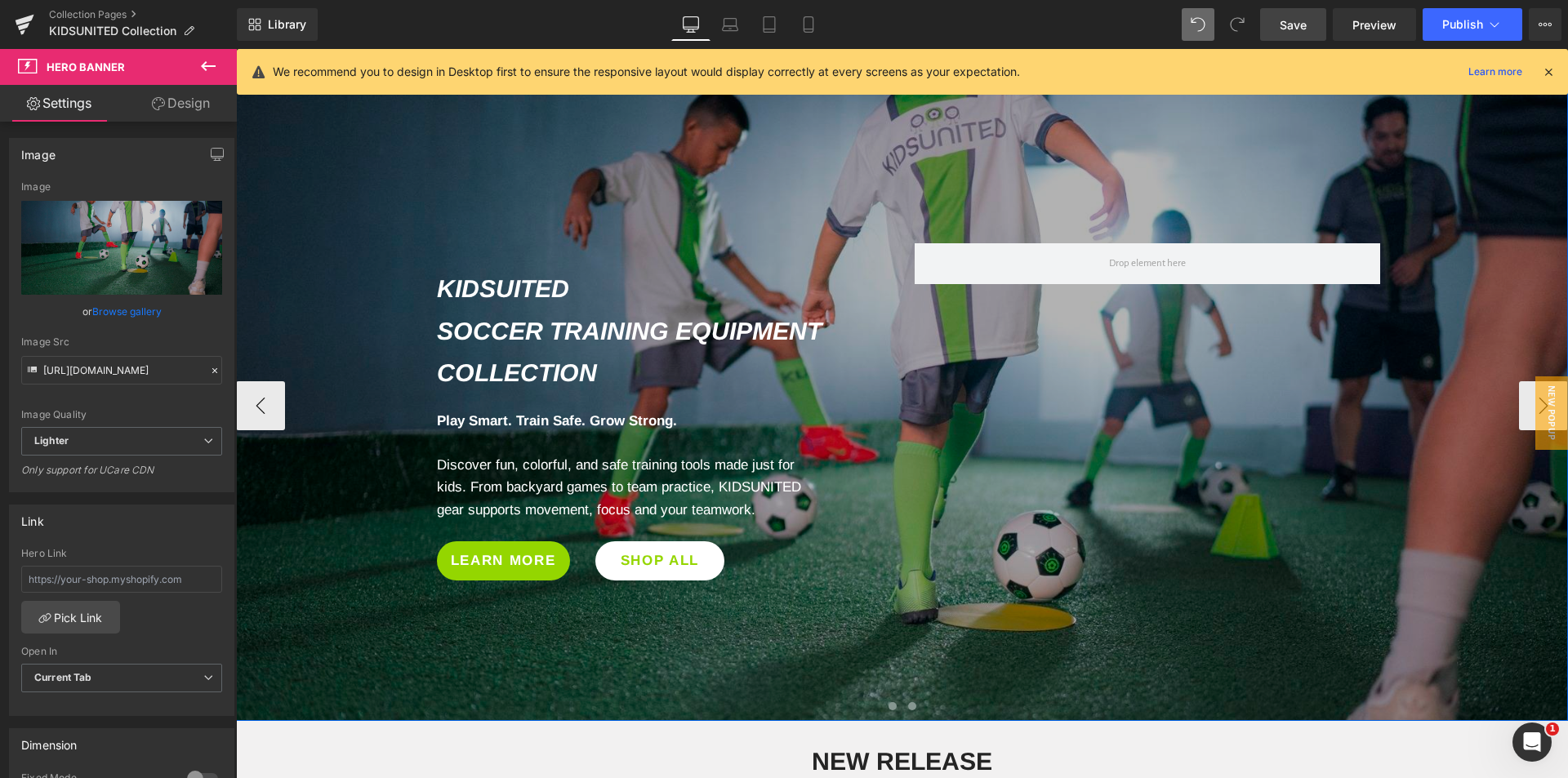
click at [888, 708] on span at bounding box center [892, 706] width 8 height 8
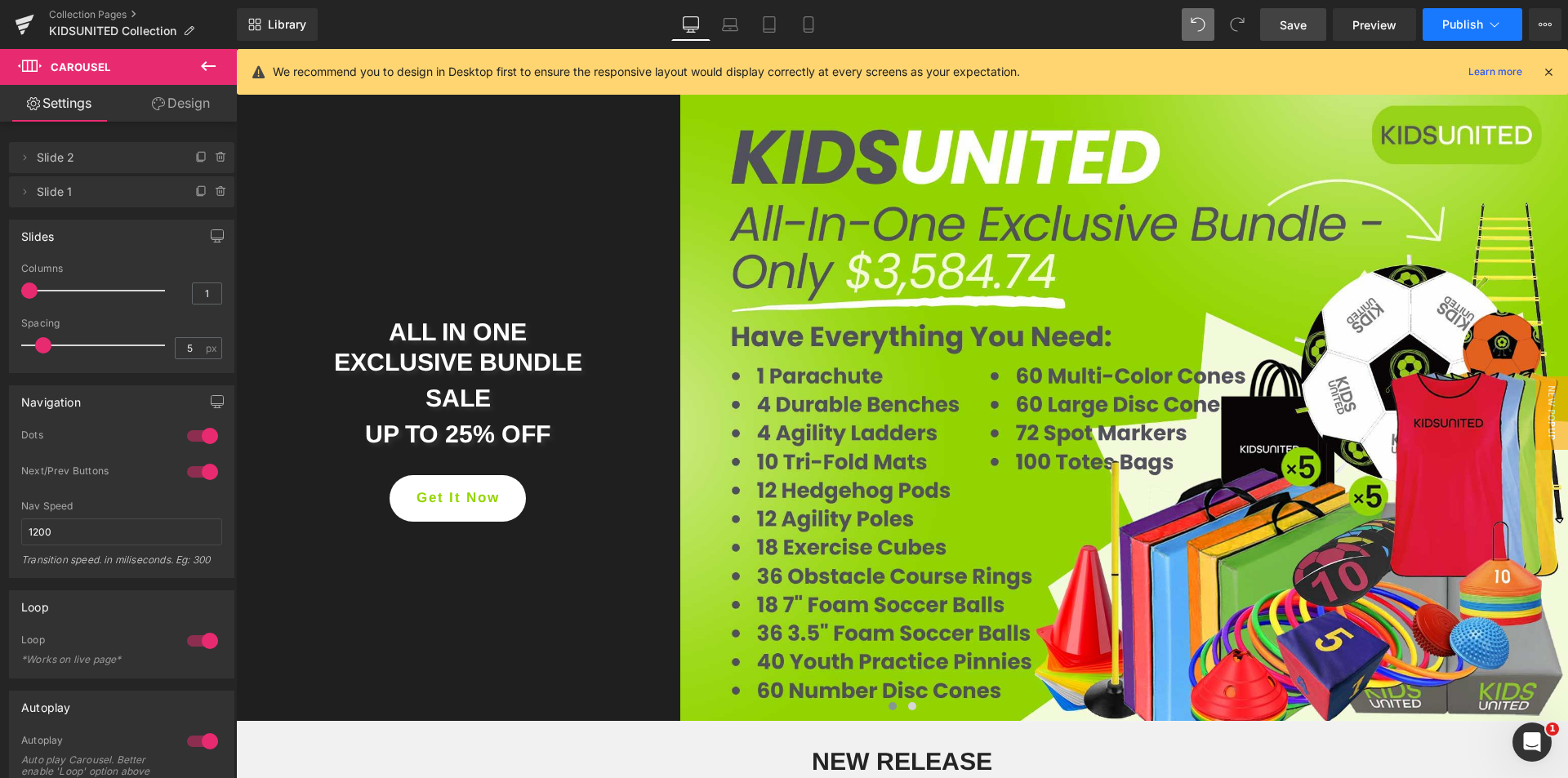
click at [1444, 23] on span "Publish" at bounding box center [1463, 24] width 41 height 13
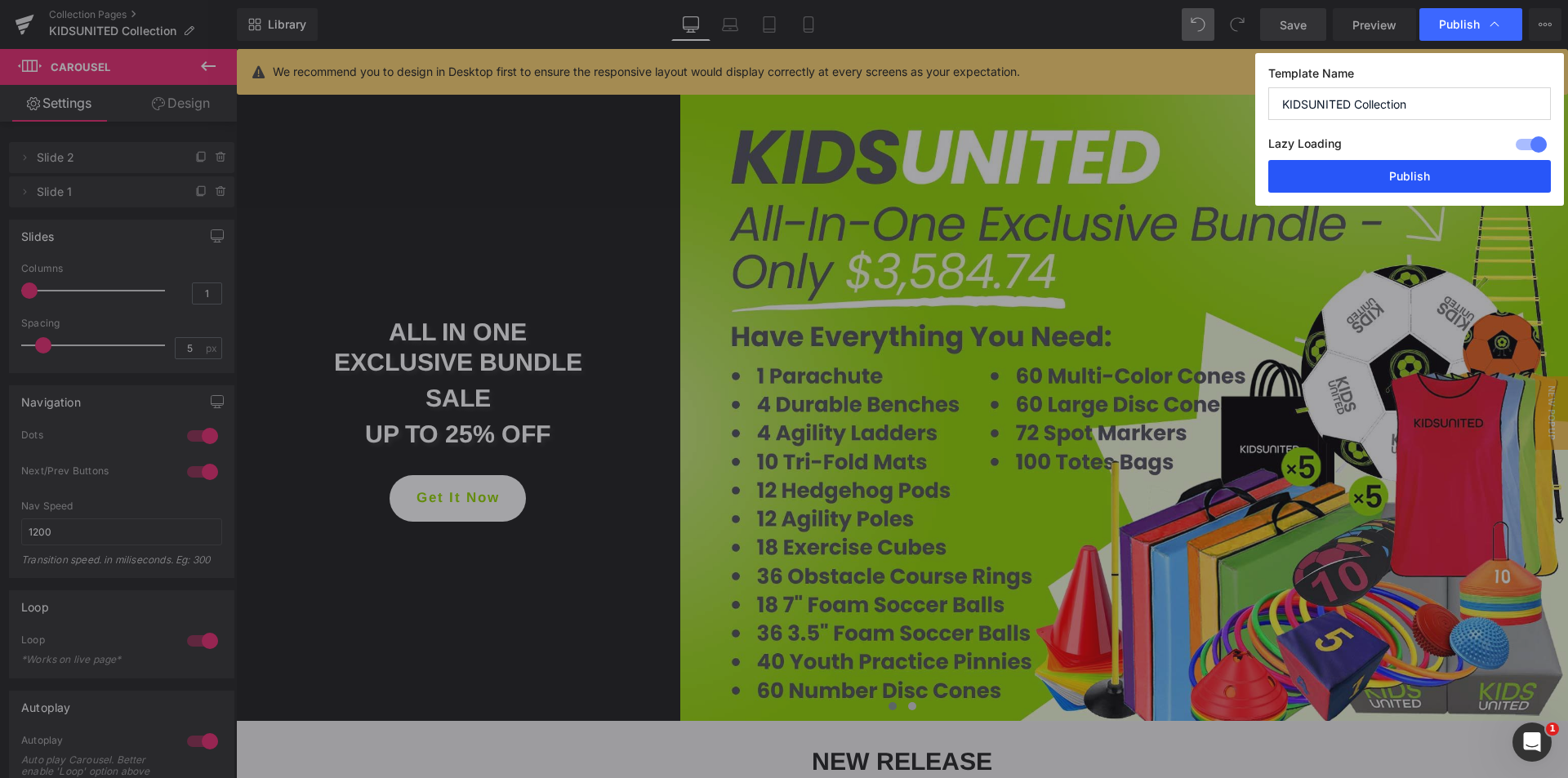
click at [1380, 171] on button "Publish" at bounding box center [1410, 176] width 283 height 32
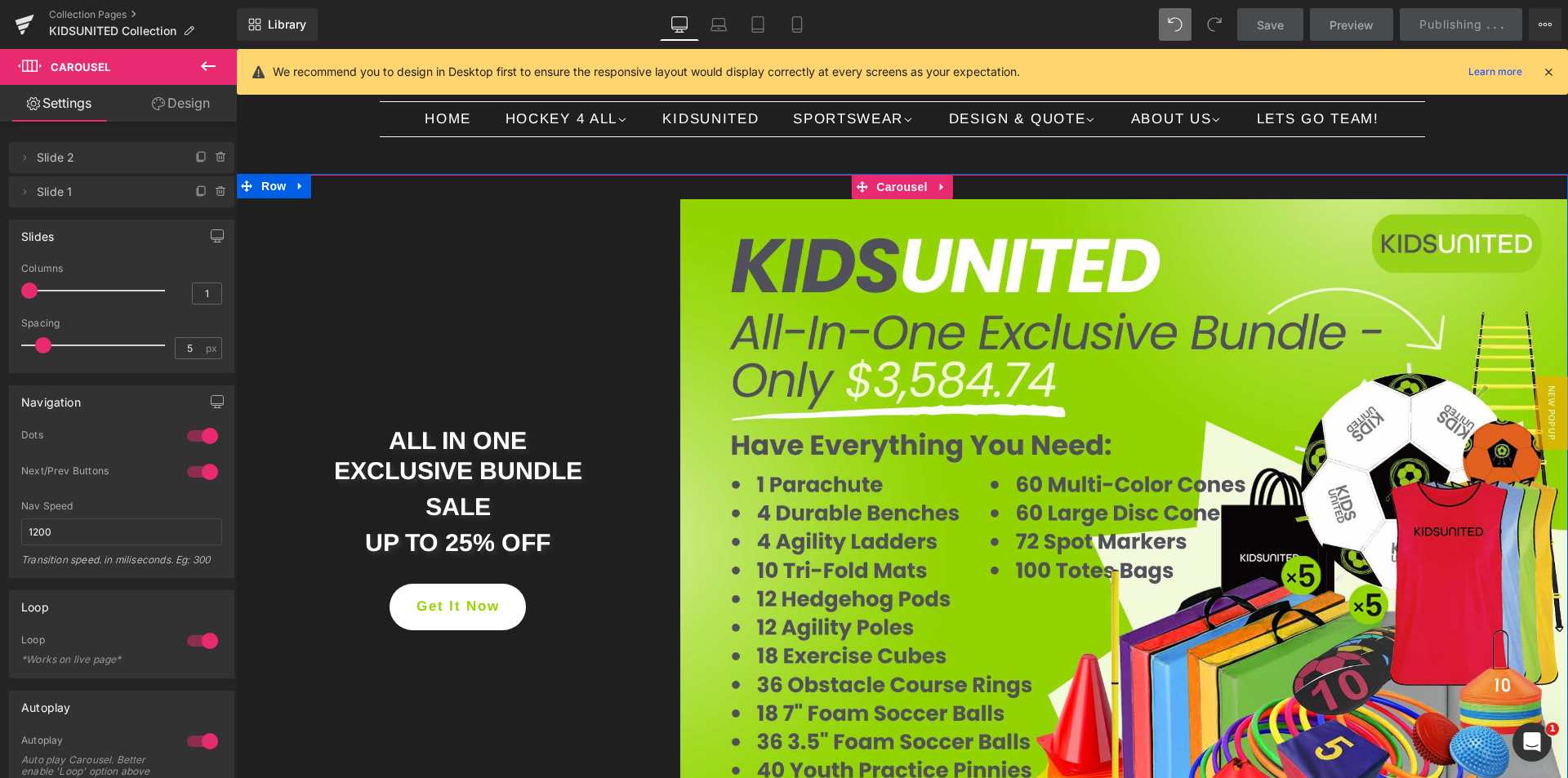
scroll to position [245, 0]
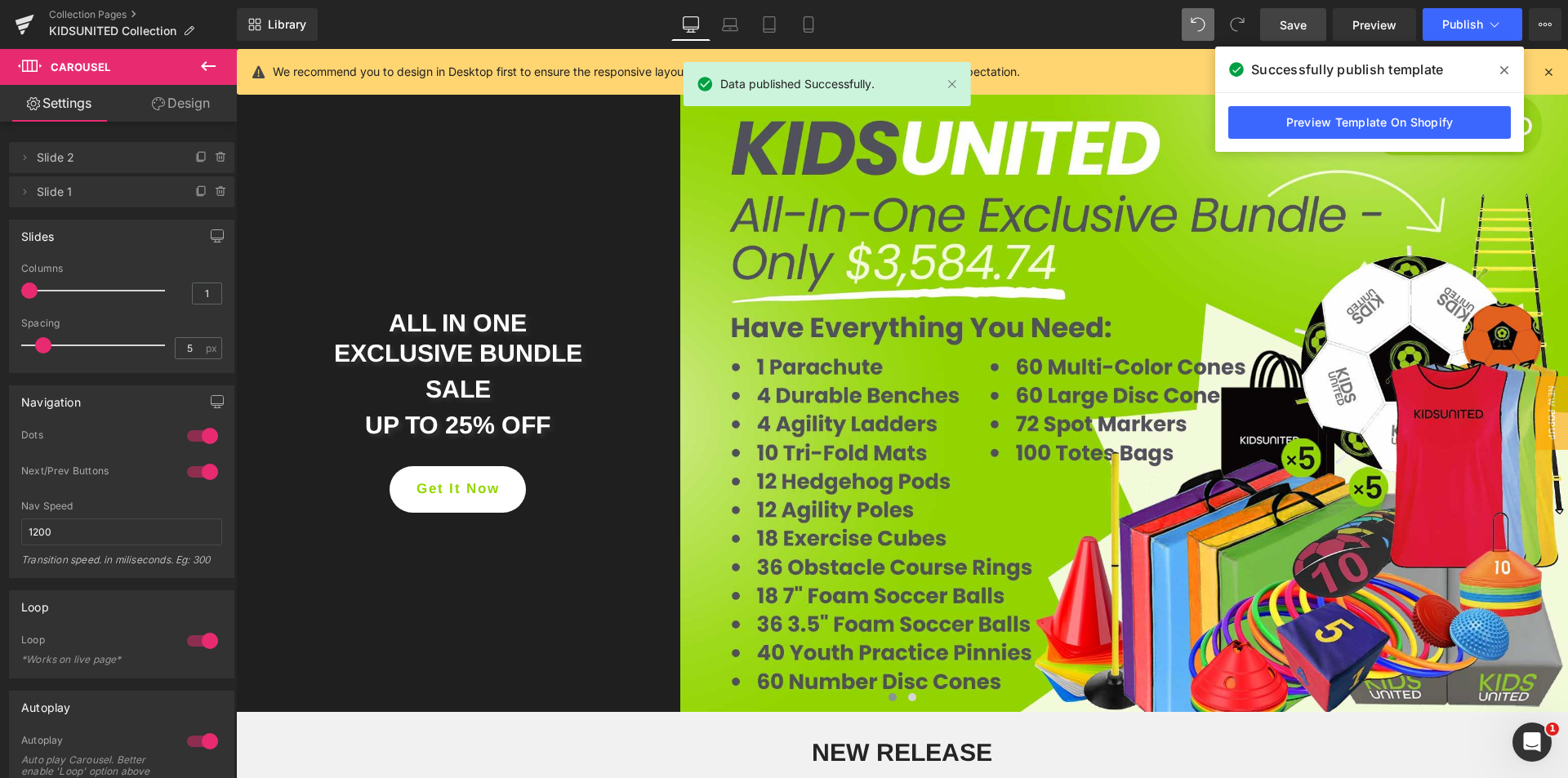
click at [1501, 68] on icon at bounding box center [1503, 70] width 8 height 13
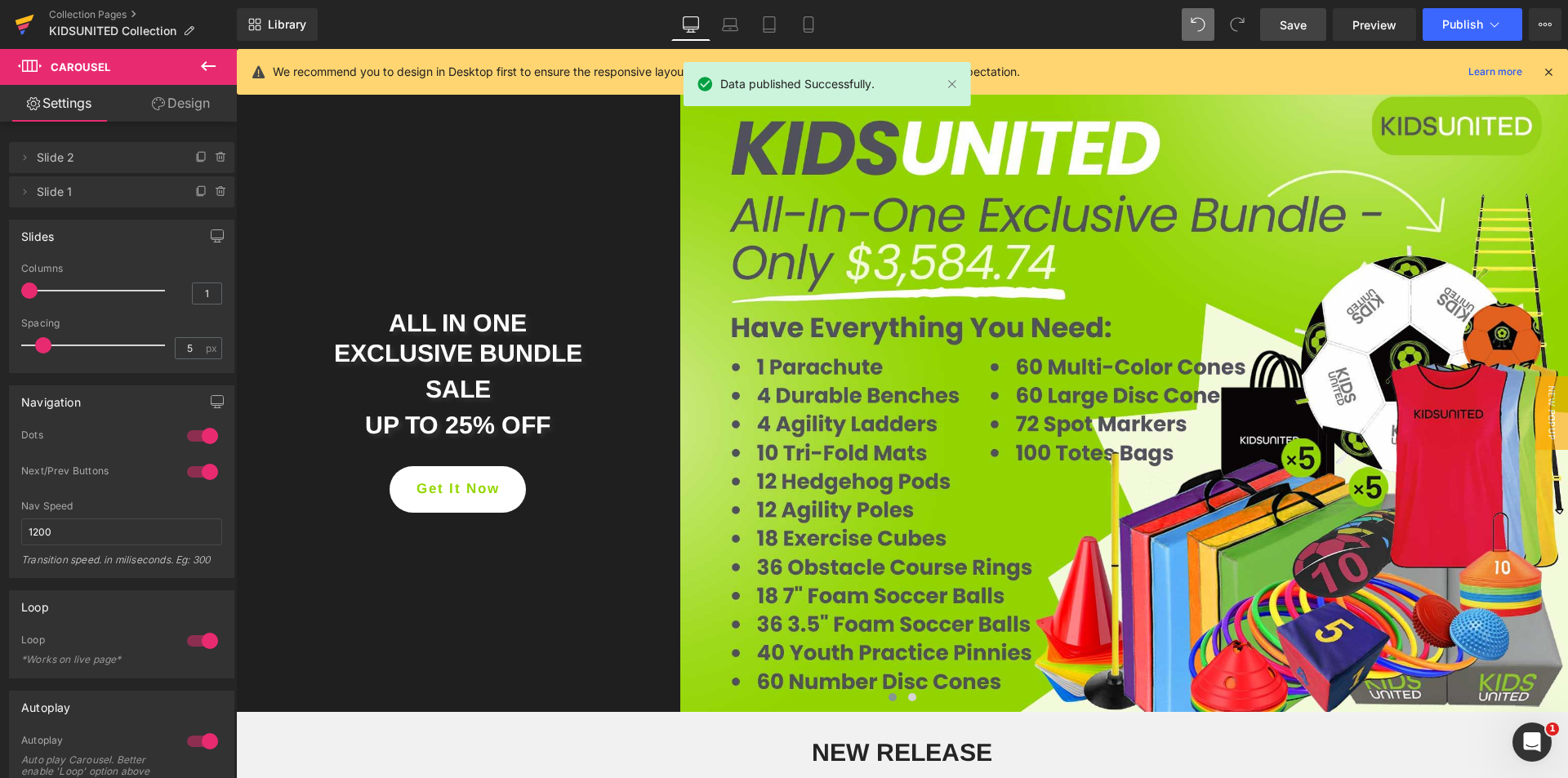
click at [31, 31] on icon at bounding box center [24, 24] width 19 height 41
